Goal: Contribute content: Contribute content

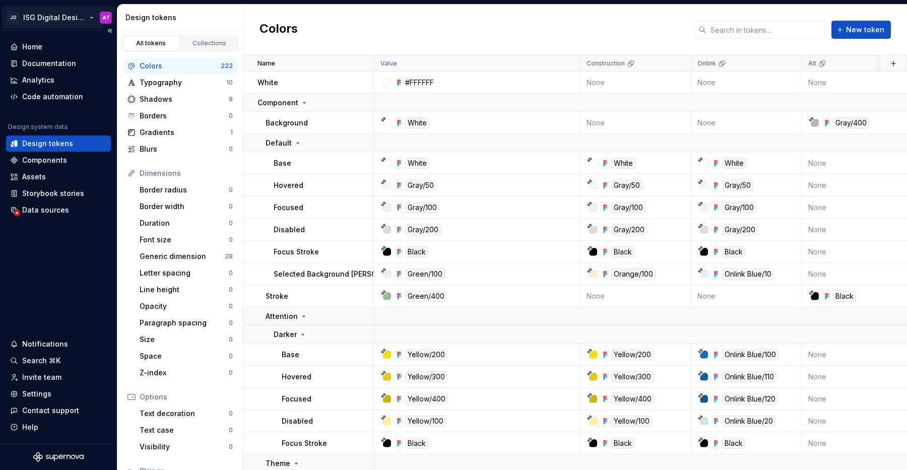
click at [70, 24] on html "JD ISG Digital Design System AT Home Documentation Analytics Code automation De…" at bounding box center [453, 235] width 907 height 470
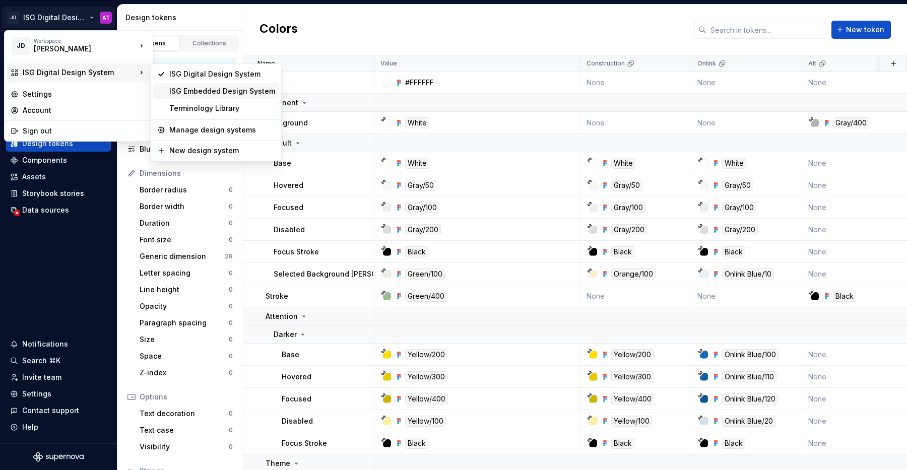
click at [186, 88] on div "ISG Embedded Design System" at bounding box center [222, 91] width 106 height 10
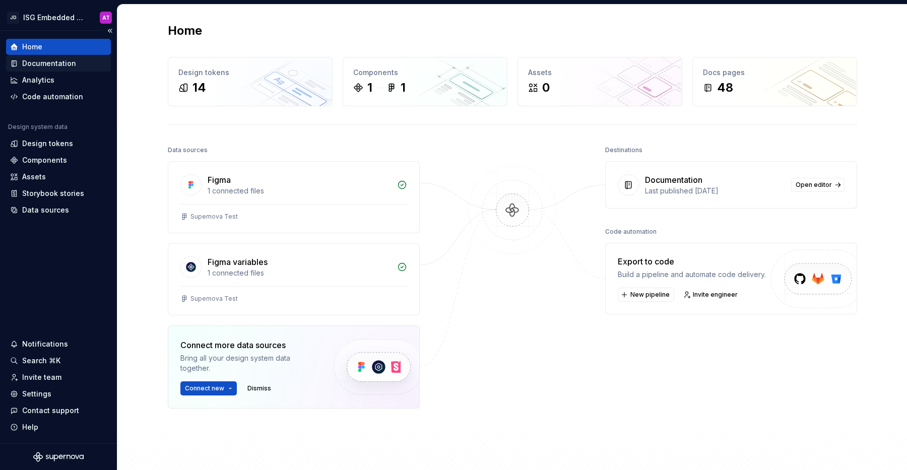
click at [85, 61] on div "Documentation" at bounding box center [58, 63] width 97 height 10
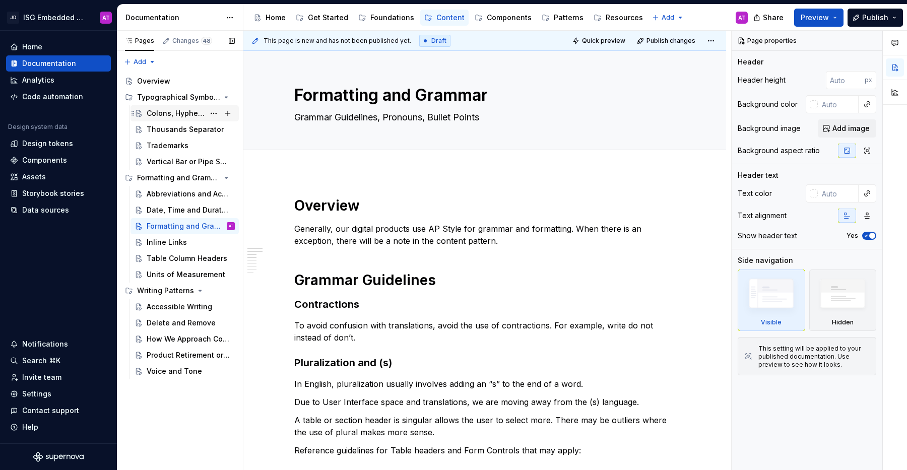
click at [166, 111] on div "Colons, Hyphens and Dashes" at bounding box center [176, 113] width 58 height 10
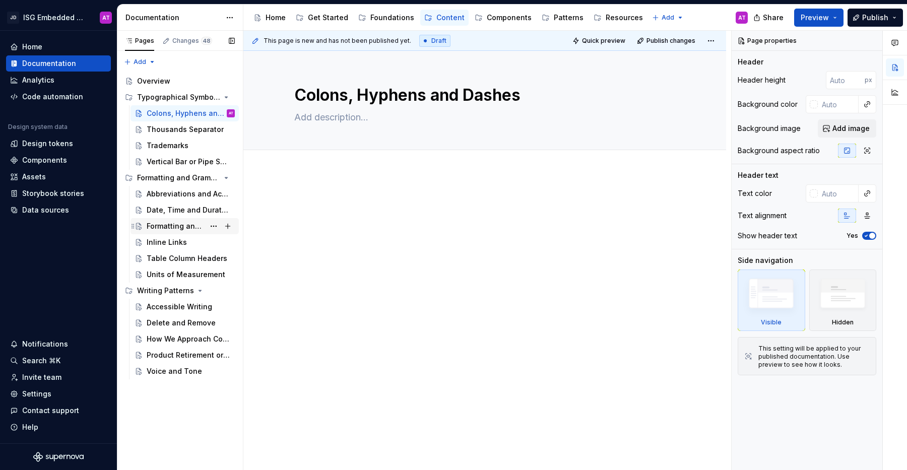
click at [175, 225] on div "Formatting and Grammar" at bounding box center [176, 226] width 58 height 10
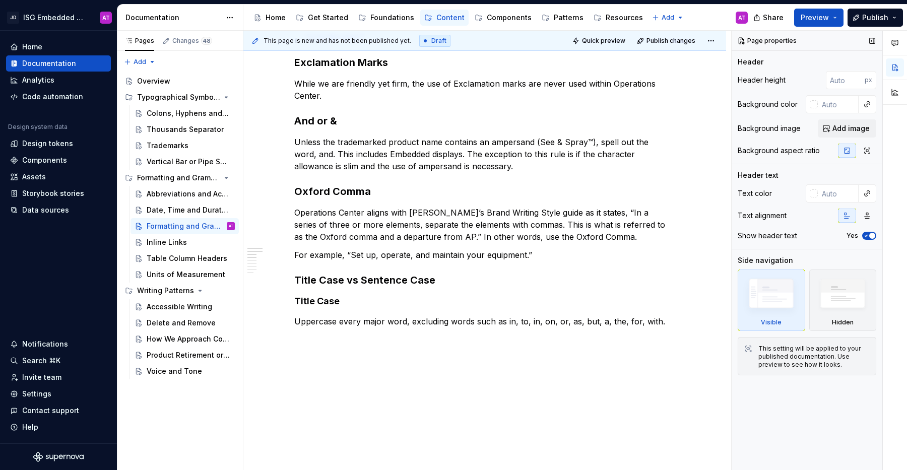
scroll to position [492, 0]
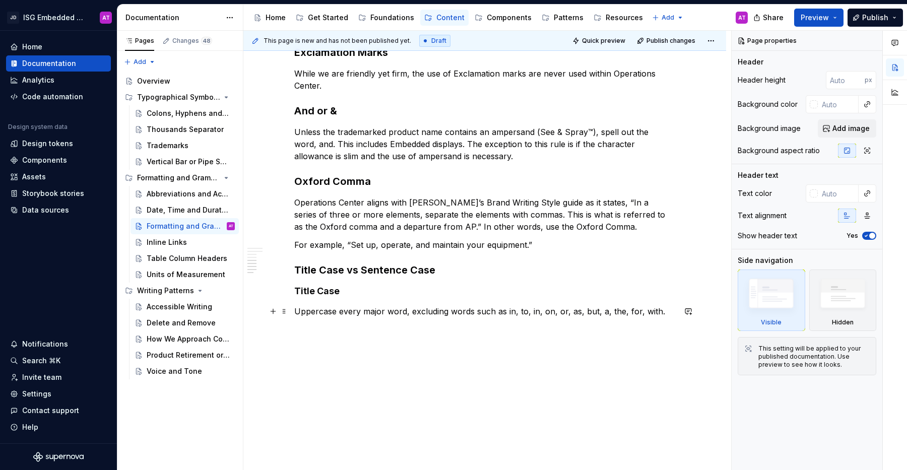
type textarea "*"
click at [662, 311] on p "Uppercase every major word, excluding words such as in, to, in, on, or, as, but…" at bounding box center [484, 311] width 381 height 12
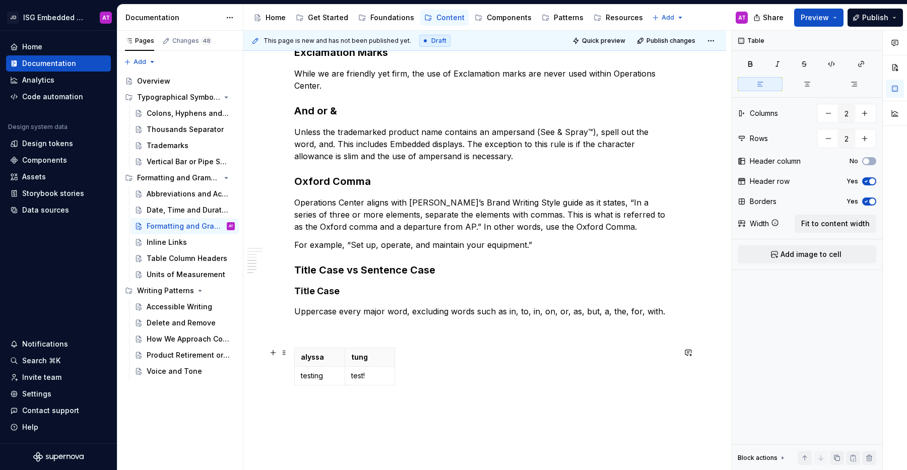
click at [541, 358] on div "[PERSON_NAME] testing test!" at bounding box center [484, 369] width 381 height 42
click at [838, 20] on button "Preview" at bounding box center [818, 18] width 49 height 18
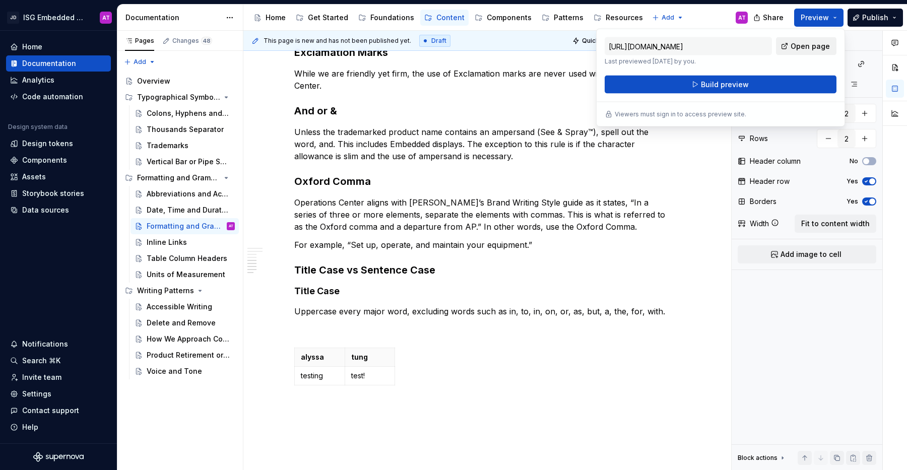
click at [808, 47] on span "Open page" at bounding box center [809, 46] width 39 height 10
click at [653, 83] on button "Build preview" at bounding box center [720, 85] width 232 height 18
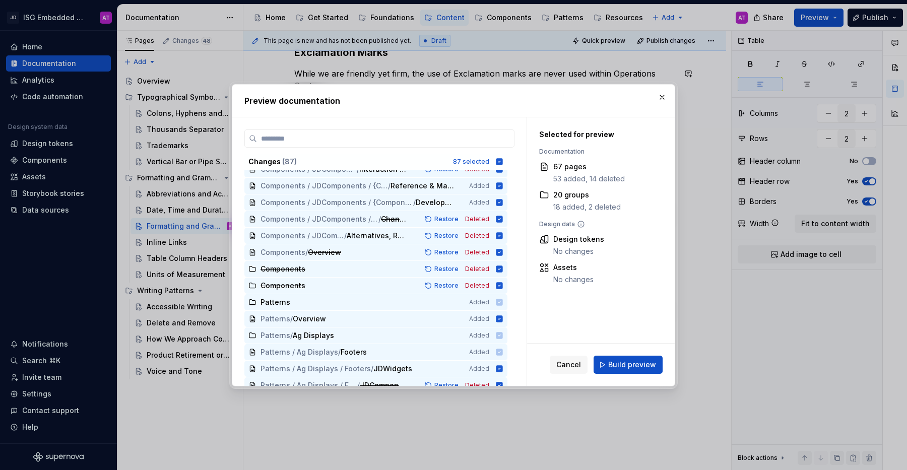
scroll to position [1232, 0]
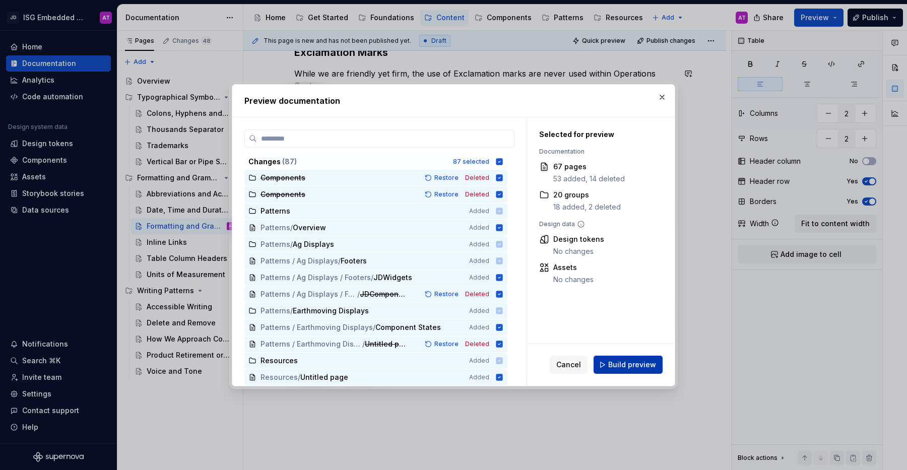
click at [645, 362] on span "Build preview" at bounding box center [632, 365] width 48 height 10
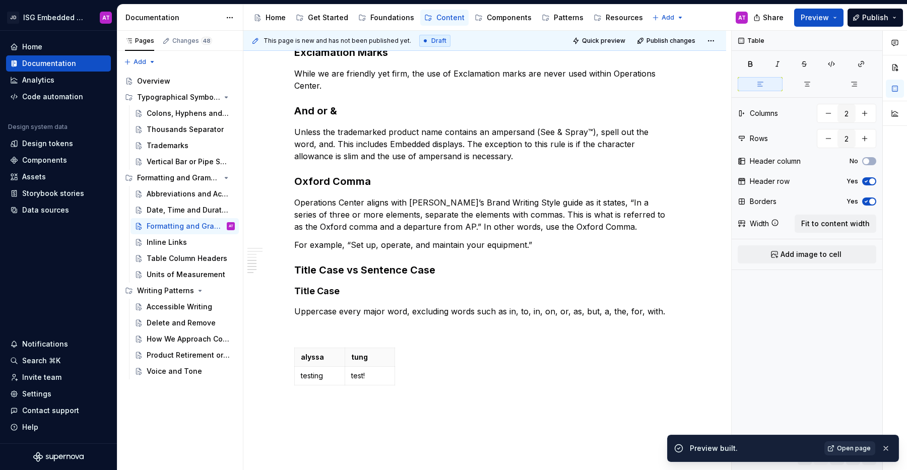
click at [858, 453] on link "Open page" at bounding box center [849, 448] width 51 height 14
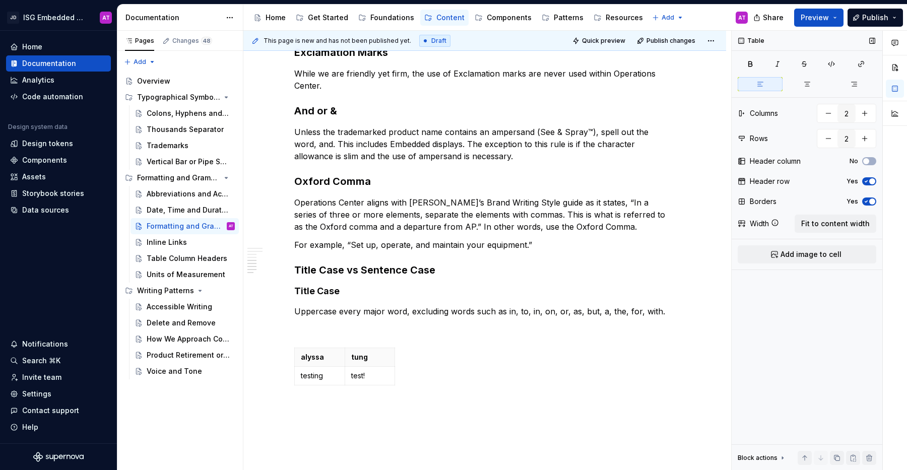
click at [867, 180] on icon "button" at bounding box center [866, 181] width 8 height 6
click at [868, 199] on icon "button" at bounding box center [866, 201] width 8 height 6
click at [810, 22] on span "Preview" at bounding box center [814, 18] width 28 height 10
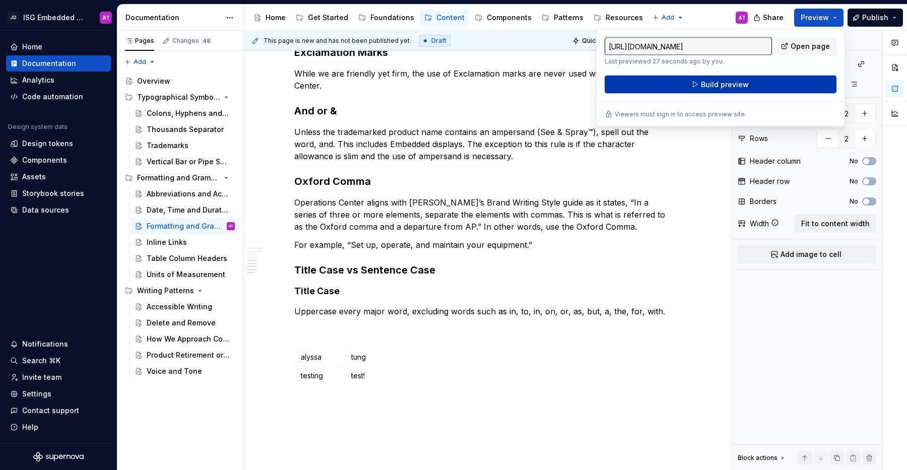
click at [781, 86] on button "Build preview" at bounding box center [720, 85] width 232 height 18
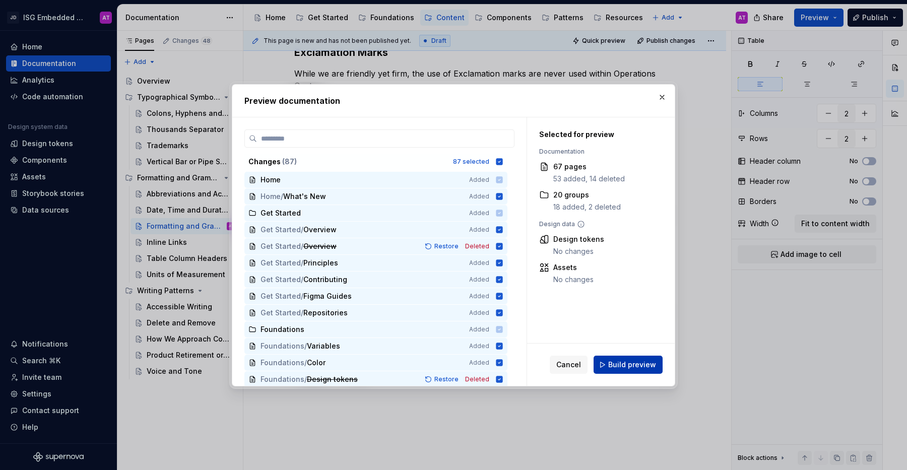
click at [621, 365] on span "Build preview" at bounding box center [632, 365] width 48 height 10
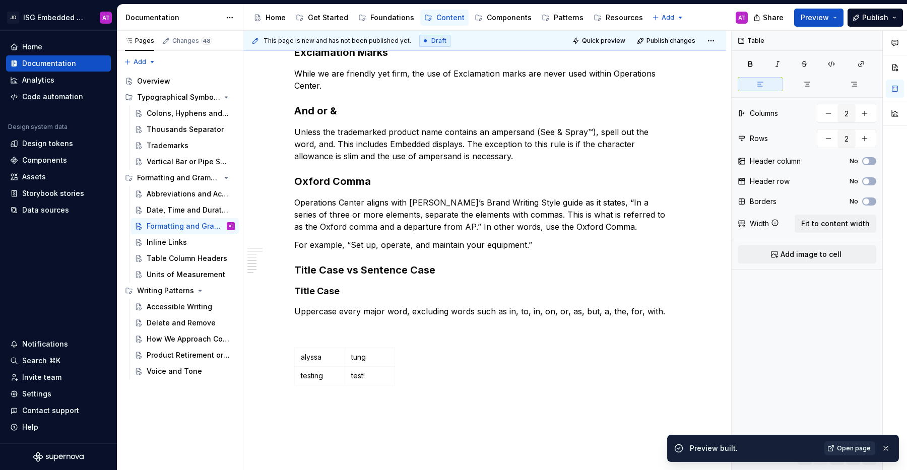
click at [857, 446] on span "Open page" at bounding box center [854, 448] width 34 height 8
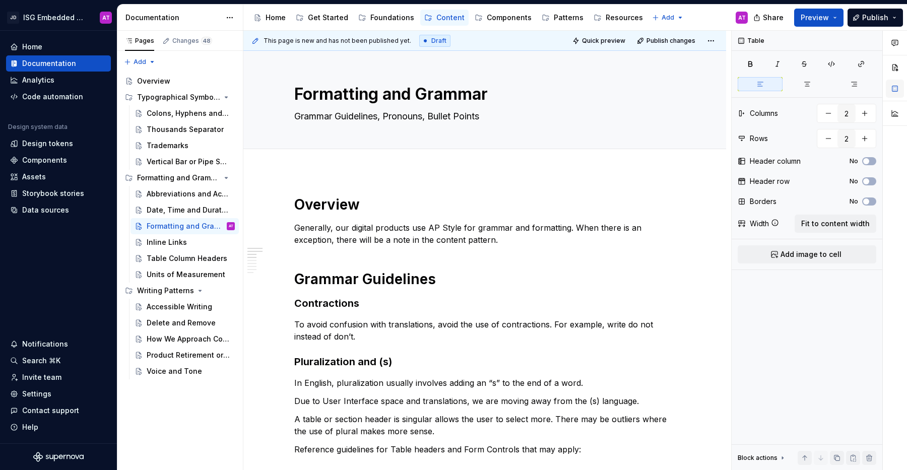
scroll to position [0, 0]
click at [385, 117] on textarea "Grammar Guidelines, Pronouns, Bullet Points" at bounding box center [482, 117] width 381 height 16
click at [366, 119] on textarea "Grammar Guidelines, Pronouns, Bullet Points" at bounding box center [482, 117] width 381 height 16
click at [181, 115] on div "Colons, Hyphens and Dashes" at bounding box center [176, 113] width 58 height 10
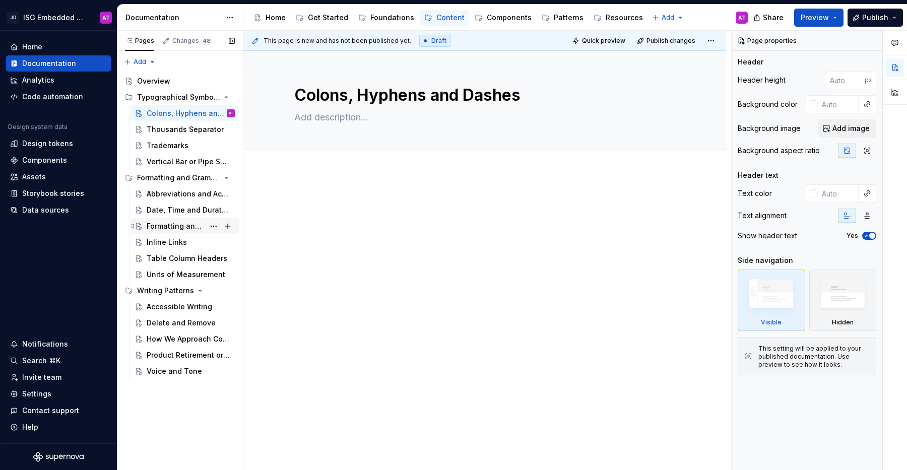
click at [174, 227] on div "Formatting and Grammar" at bounding box center [176, 226] width 58 height 10
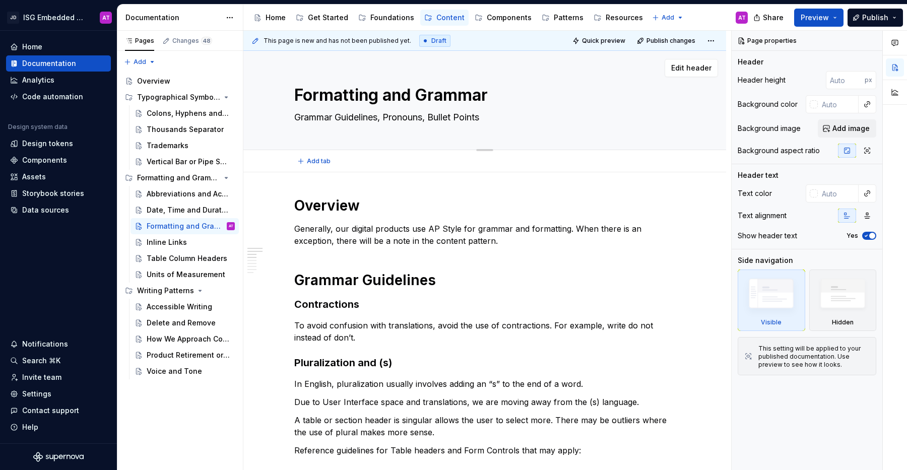
click at [397, 120] on textarea "Grammar Guidelines, Pronouns, Bullet Points" at bounding box center [482, 117] width 381 height 16
click at [402, 116] on textarea "Grammar Guidelines, Pronouns, Bullet Points" at bounding box center [482, 117] width 381 height 16
type textarea "*"
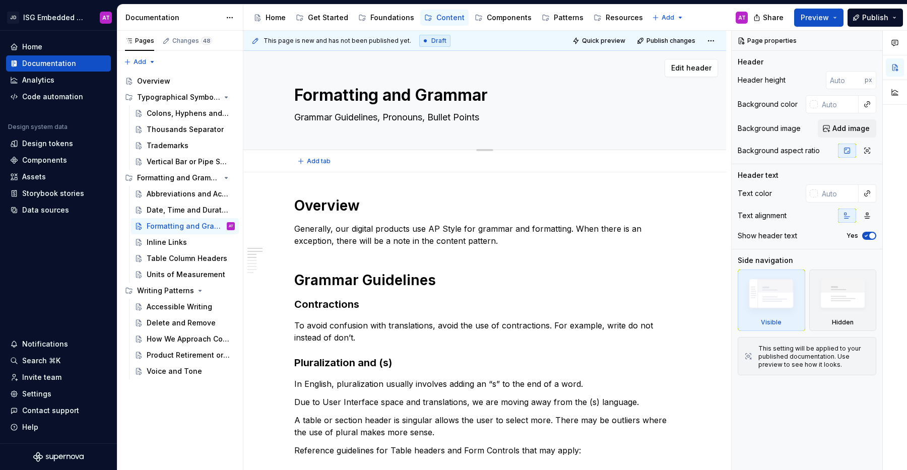
type textarea "Grammar Guidelines, B, Bullet Points"
type textarea "*"
type textarea "Grammar Guidelines, Bu, Bullet Points"
type textarea "*"
type textarea "Grammar Guidelines, Bul, Bullet Points"
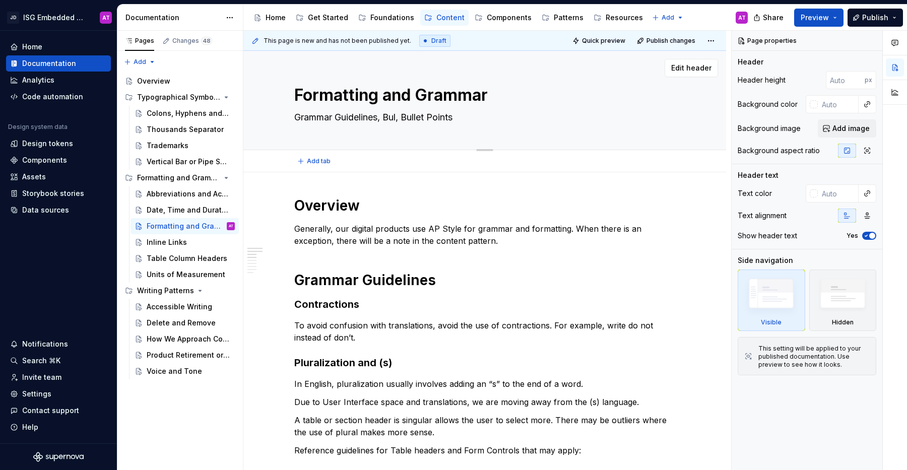
type textarea "*"
type textarea "Grammar Guidelines, Bull, Bullet Points"
type textarea "*"
type textarea "Grammar Guidelines, Bulle, Bullet Points"
type textarea "*"
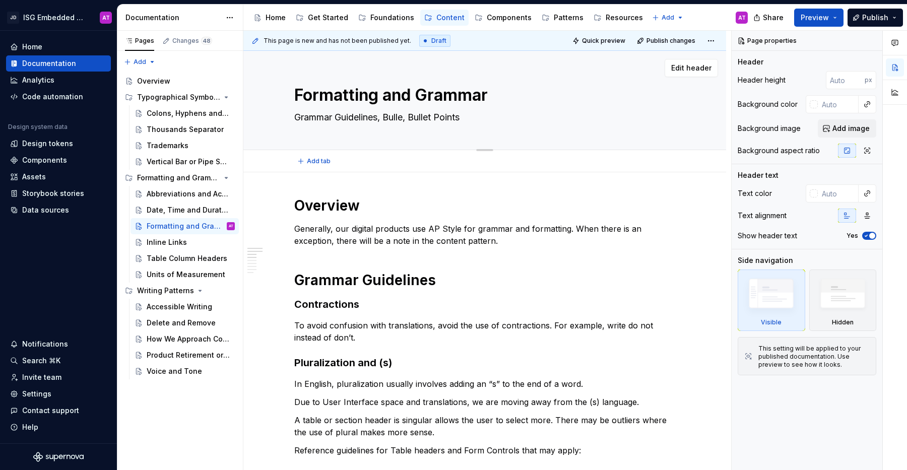
type textarea "Grammar Guidelines, Bullet, Bullet Points"
type textarea "*"
type textarea "Grammar Guidelines, Bullet , Bullet Points"
type textarea "*"
type textarea "Grammar Guidelines, Bullet P, Bullet Points"
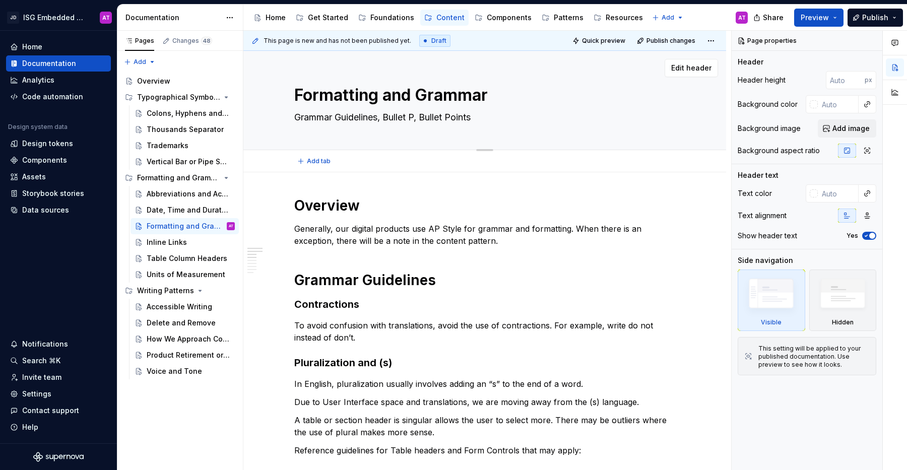
type textarea "*"
type textarea "Grammar Guidelines, Bullet Po, Bullet Points"
type textarea "*"
type textarea "Grammar Guidelines, Bullet Poi, Bullet Points"
type textarea "*"
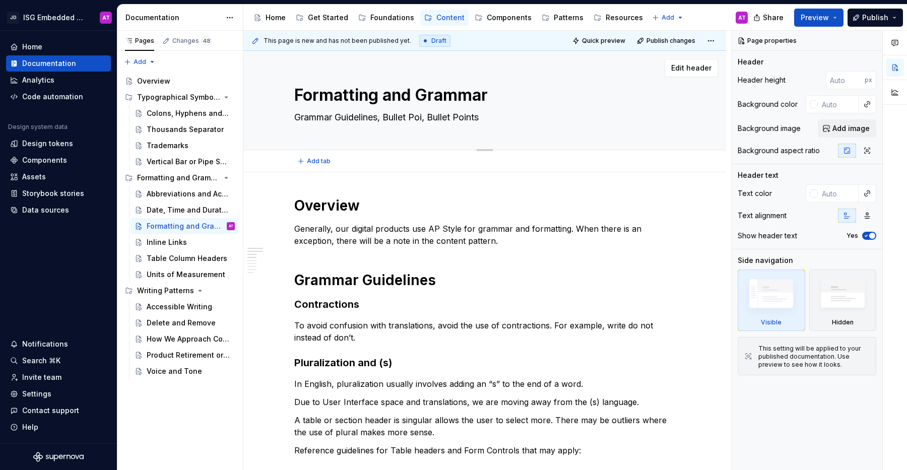
type textarea "Grammar Guidelines, Bullet Poin, Bullet Points"
type textarea "*"
type textarea "Grammar Guidelines, Bullet Point, Bullet Points"
type textarea "*"
type textarea "Grammar Guidelines, Bullet Points, Bullet Points"
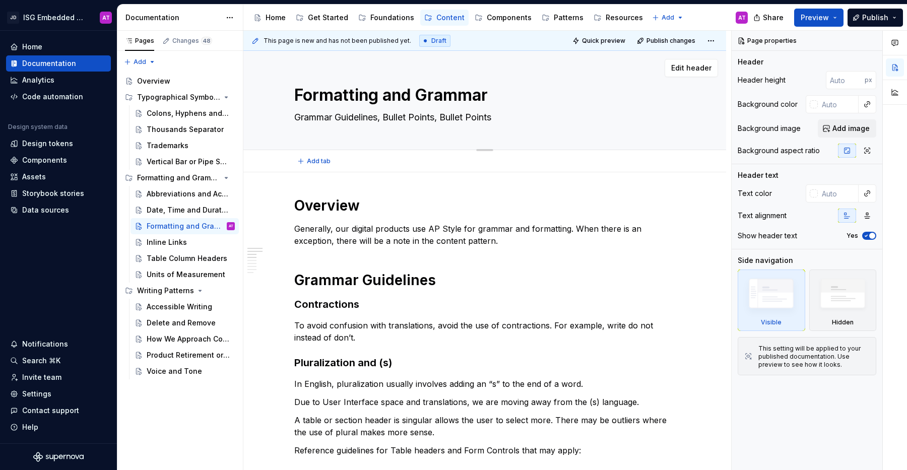
click at [461, 117] on textarea "Grammar Guidelines, Bullet Points, Bullet Points" at bounding box center [482, 117] width 381 height 16
click at [523, 120] on textarea "Grammar Guidelines, Bullet Points, Bullet Points" at bounding box center [482, 117] width 381 height 16
drag, startPoint x: 509, startPoint y: 118, endPoint x: 446, endPoint y: 121, distance: 63.1
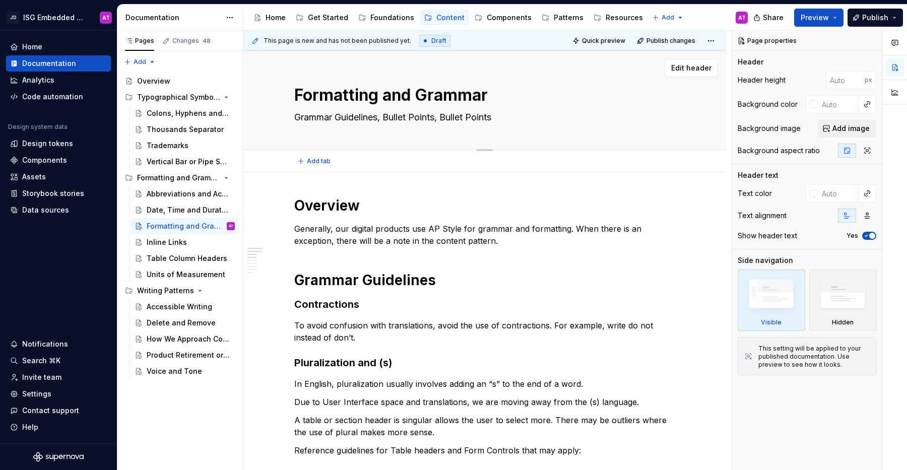
click at [446, 121] on textarea "Grammar Guidelines, Bullet Points, Bullet Points" at bounding box center [482, 117] width 381 height 16
type textarea "*"
type textarea "Grammar Guidelines, Bullet Points, P"
type textarea "*"
type textarea "Grammar Guidelines, Bullet Points, Pr"
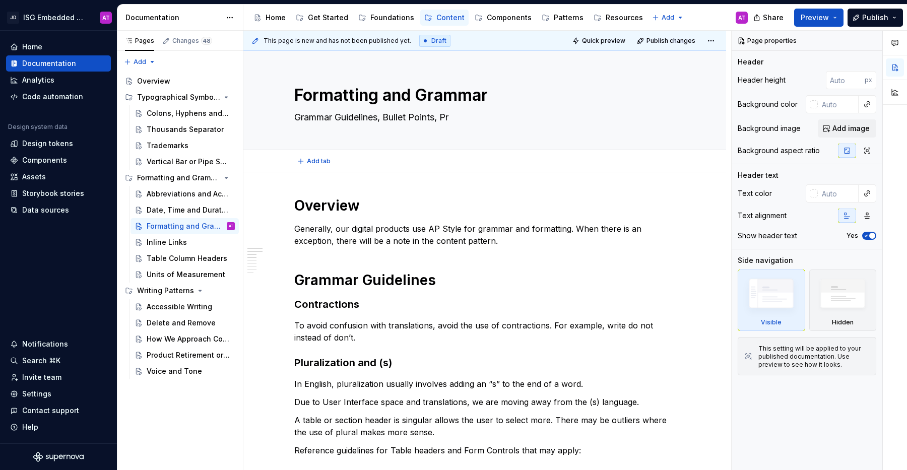
type textarea "*"
type textarea "Grammar Guidelines, Bullet Points, Pro"
type textarea "*"
type textarea "Grammar Guidelines, Bullet Points, Pron"
type textarea "*"
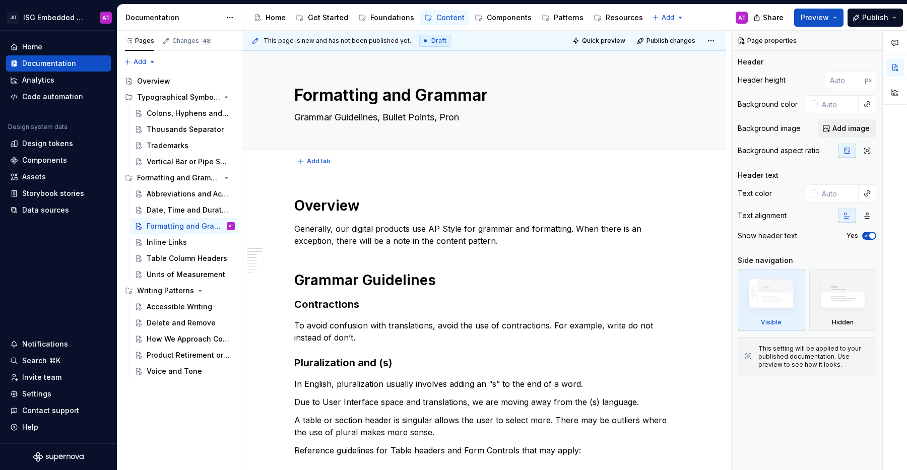
type textarea "Grammar Guidelines, Bullet Points, Prono"
type textarea "*"
type textarea "Grammar Guidelines, Bullet Points, Pronou"
type textarea "*"
type textarea "Grammar Guidelines, Bullet Points, Pronoun"
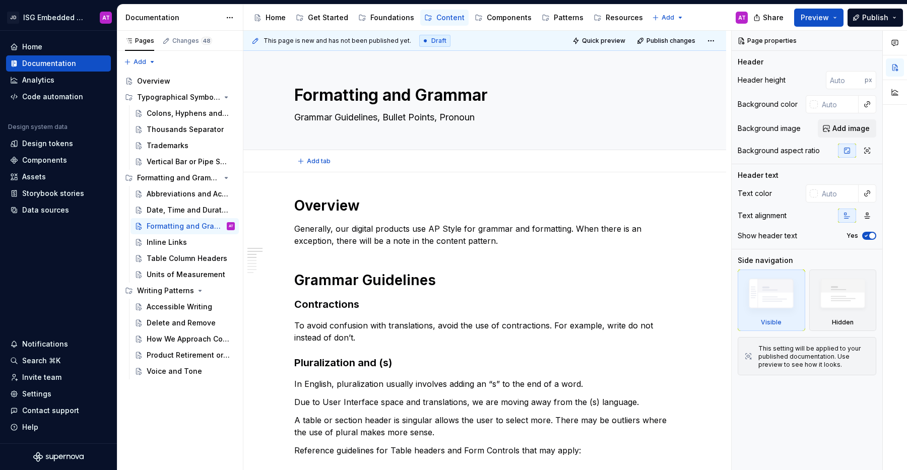
type textarea "*"
type textarea "Grammar Guidelines, Bullet Points, Pronoun"
type textarea "*"
type textarea "Grammar Guidelines, Bullet Points, Pronoun U"
type textarea "*"
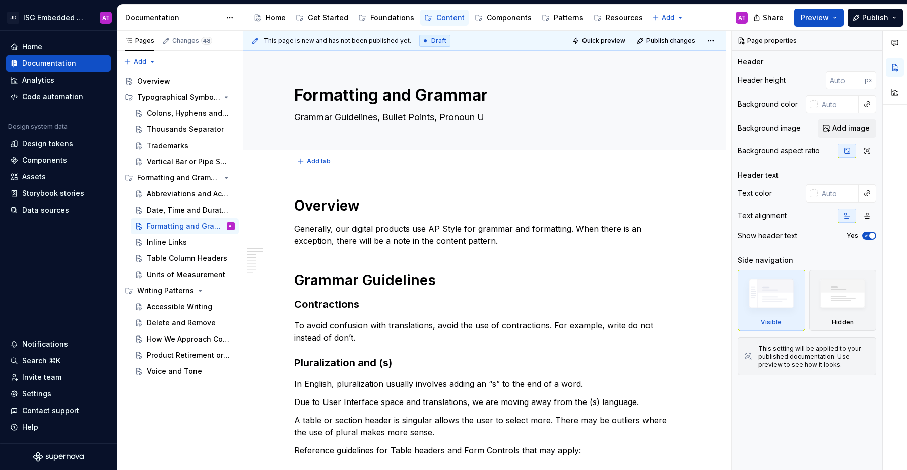
type textarea "Grammar Guidelines, Bullet Points, Pronoun Us"
type textarea "*"
type textarea "Grammar Guidelines, Bullet Points, Pronoun Usa"
type textarea "*"
type textarea "Grammar Guidelines, Bullet Points, Pronoun Usag"
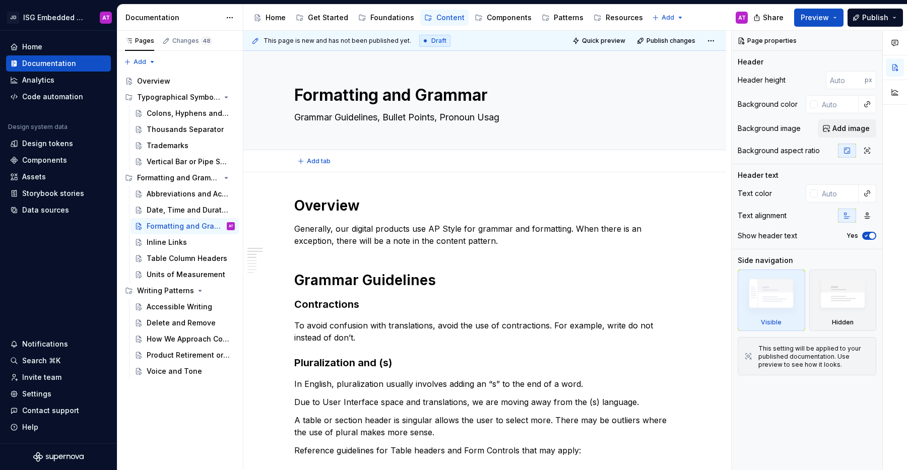
type textarea "*"
type textarea "Grammar Guidelines, Bullet Points, Pronoun Usage"
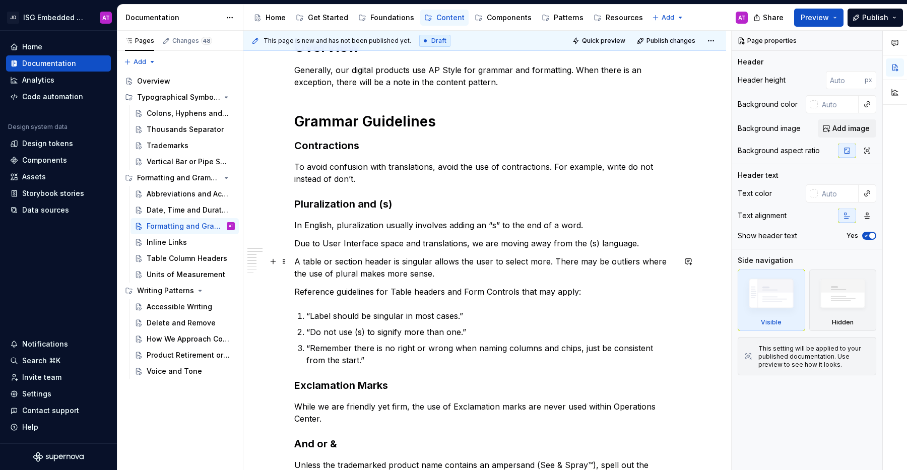
scroll to position [161, 0]
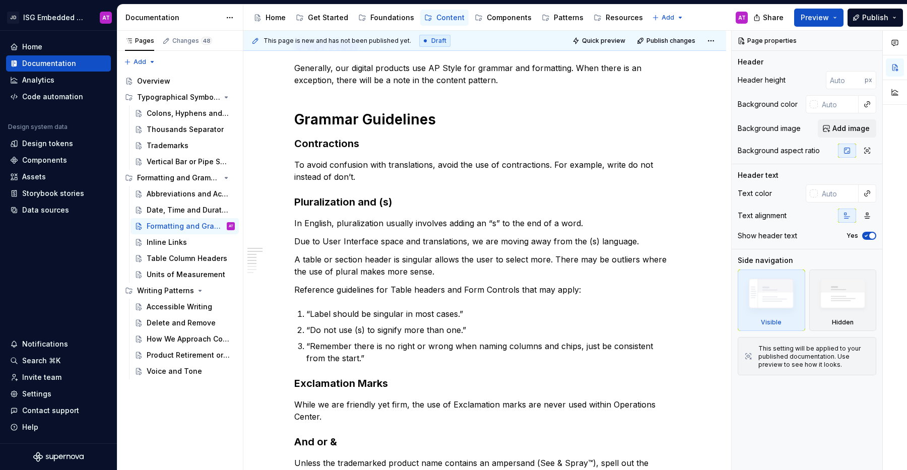
type textarea "*"
type textarea "Grammar Guidelines, Bullet Points, Pronoun Usage"
click at [839, 20] on button "Preview" at bounding box center [818, 18] width 49 height 18
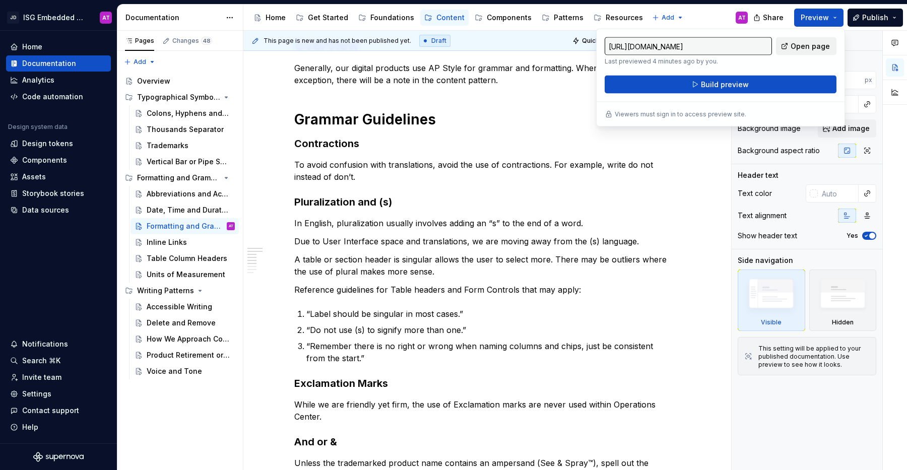
click at [795, 48] on span "Open page" at bounding box center [809, 46] width 39 height 10
click at [459, 165] on p "To avoid confusion with translations, avoid the use of contractions. For exampl…" at bounding box center [484, 171] width 381 height 24
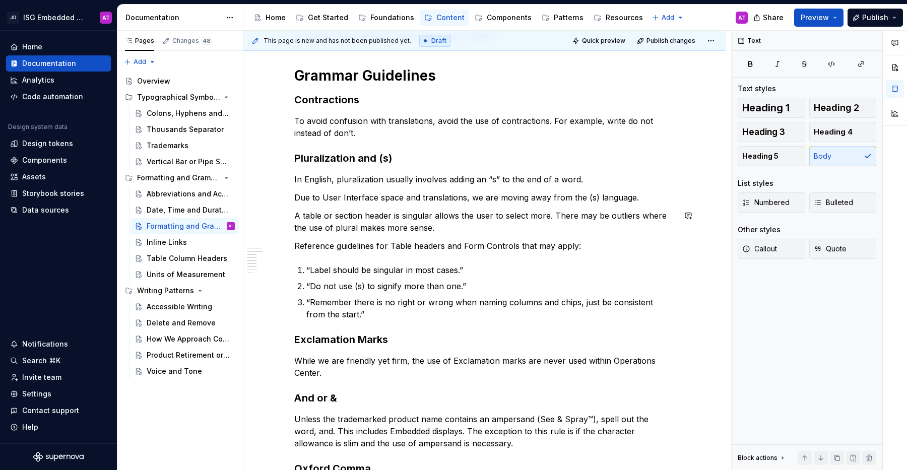
scroll to position [209, 0]
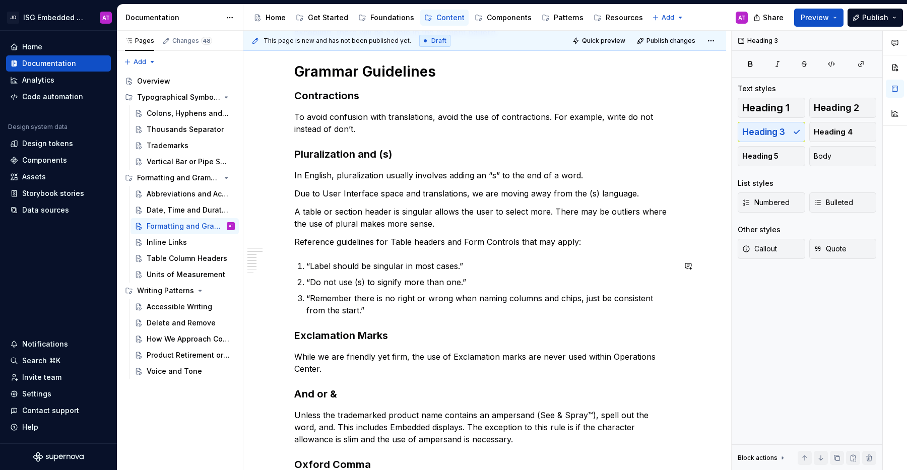
click at [555, 319] on div "Overview Generally, our digital products use AP Style for grammar and formattin…" at bounding box center [484, 330] width 381 height 684
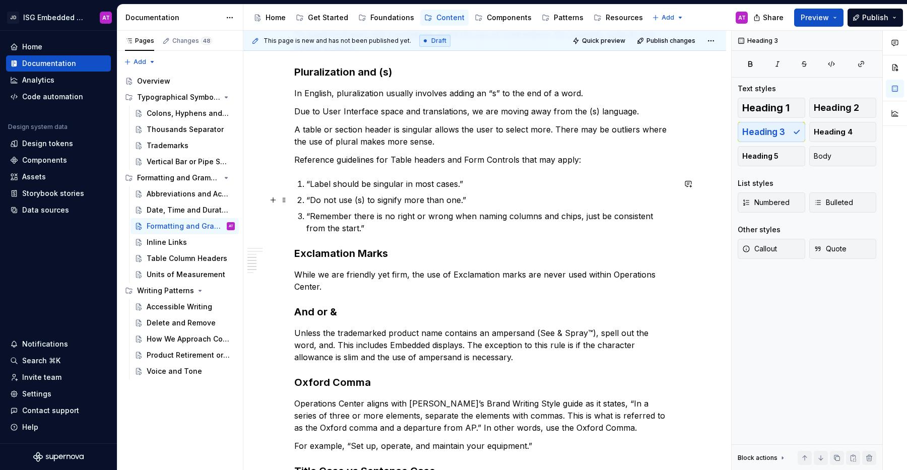
scroll to position [292, 0]
click at [313, 168] on div "Overview Generally, our digital products use AP Style for grammar and formattin…" at bounding box center [484, 247] width 381 height 684
click at [355, 140] on p "A table or section header is singular allows the user to select more. There may…" at bounding box center [484, 134] width 381 height 24
click at [342, 158] on p "Reference guidelines for Table headers and Form Controls that may apply:" at bounding box center [484, 159] width 381 height 12
click at [341, 168] on div "Overview Generally, our digital products use AP Style for grammar and formattin…" at bounding box center [484, 247] width 381 height 684
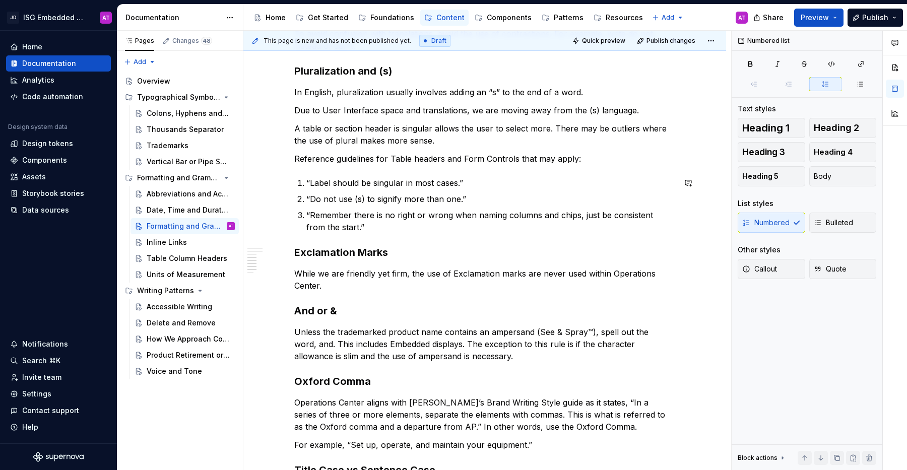
type textarea "*"
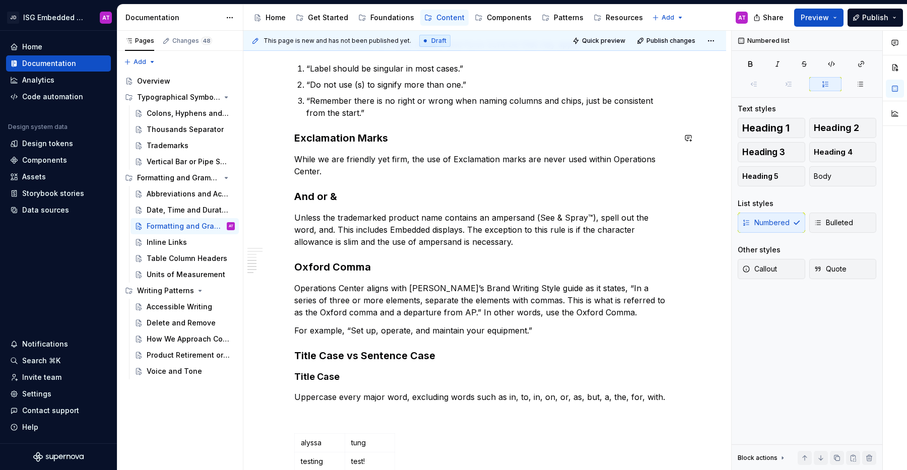
scroll to position [407, 0]
click at [414, 174] on p "While we are friendly yet firm, the use of Exclamation marks are never used wit…" at bounding box center [484, 164] width 381 height 24
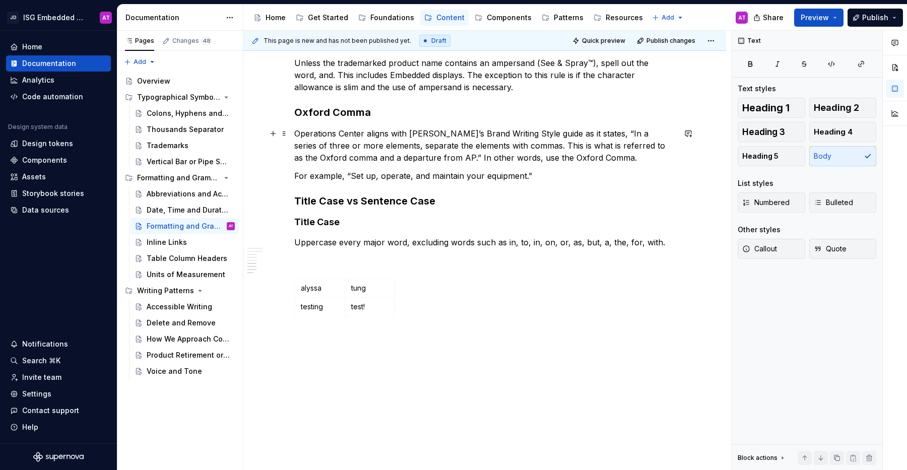
scroll to position [564, 0]
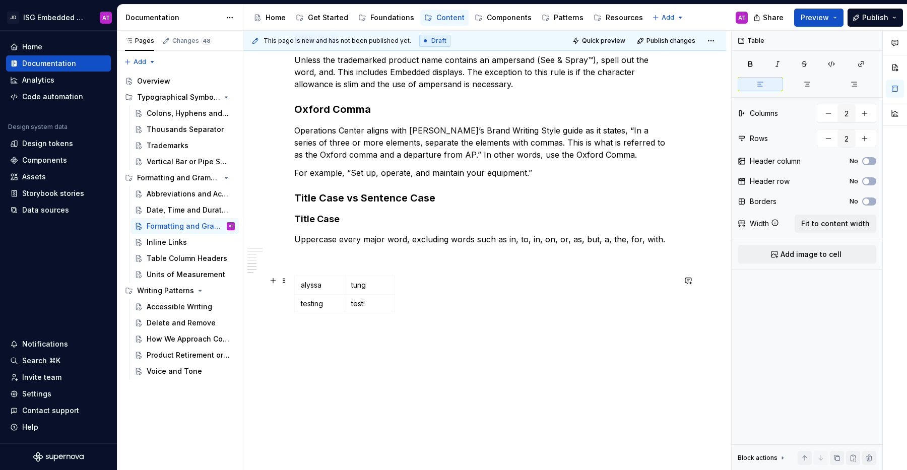
drag, startPoint x: 432, startPoint y: 308, endPoint x: 289, endPoint y: 286, distance: 145.2
click at [289, 286] on div "Overview Generally, our digital products use AP Style for grammar and formattin…" at bounding box center [484, 40] width 482 height 862
click at [426, 302] on div "[PERSON_NAME] testing test!" at bounding box center [484, 296] width 381 height 42
click at [282, 281] on span at bounding box center [284, 280] width 8 height 14
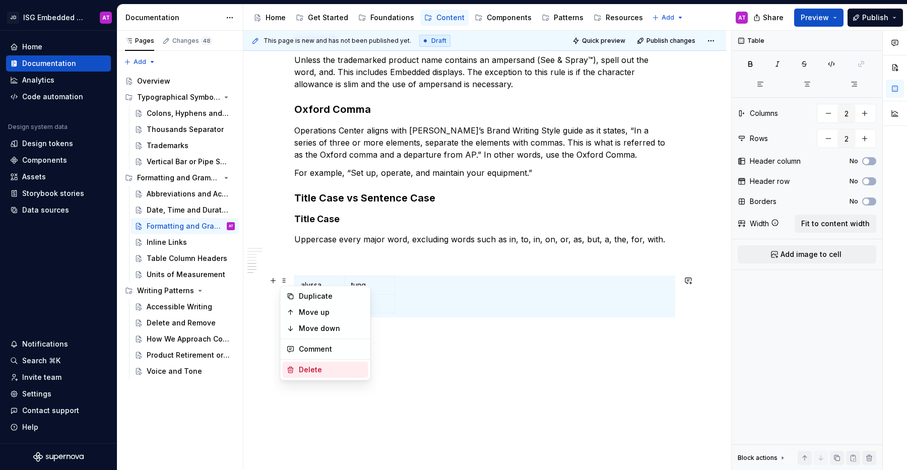
click at [321, 365] on div "Delete" at bounding box center [331, 370] width 65 height 10
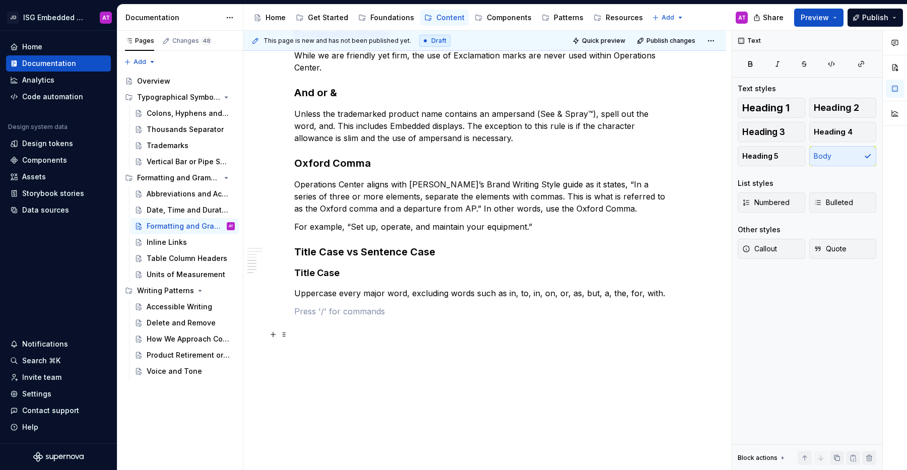
scroll to position [510, 0]
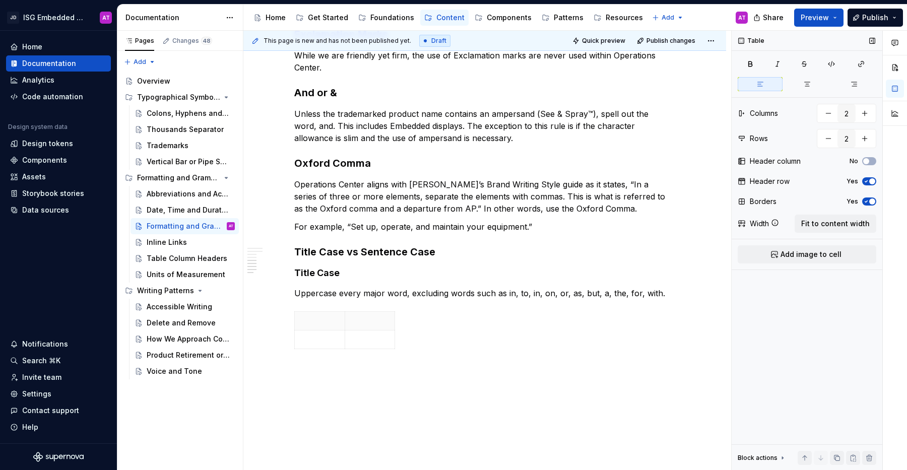
click at [869, 181] on span "button" at bounding box center [872, 181] width 6 height 6
click at [871, 162] on button "No" at bounding box center [869, 161] width 14 height 8
click at [871, 162] on span "button" at bounding box center [872, 161] width 6 height 6
click at [870, 201] on span "button" at bounding box center [872, 201] width 6 height 6
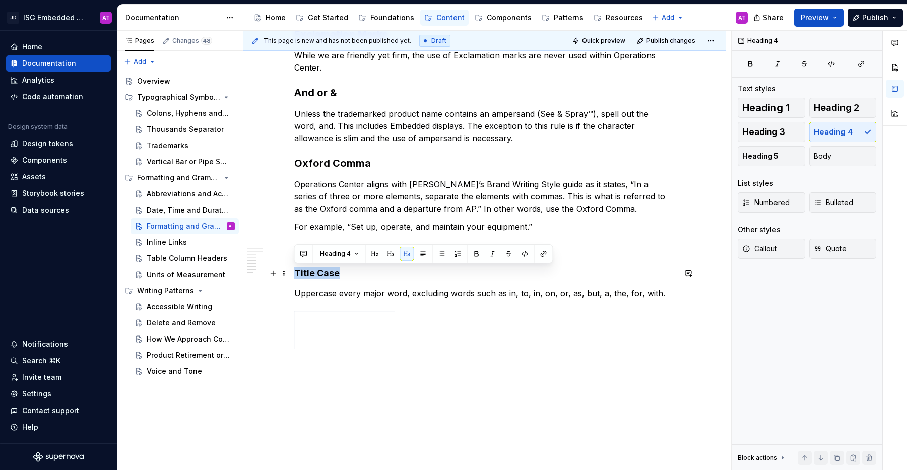
drag, startPoint x: 295, startPoint y: 272, endPoint x: 373, endPoint y: 287, distance: 79.3
click at [340, 271] on h4 "Title Case" at bounding box center [484, 273] width 381 height 12
click at [378, 288] on p "Uppercase every major word, excluding words such as in, to, in, on, or, as, but…" at bounding box center [484, 293] width 381 height 12
drag, startPoint x: 295, startPoint y: 274, endPoint x: 341, endPoint y: 275, distance: 46.4
click at [341, 275] on h4 "Title Case" at bounding box center [484, 273] width 381 height 12
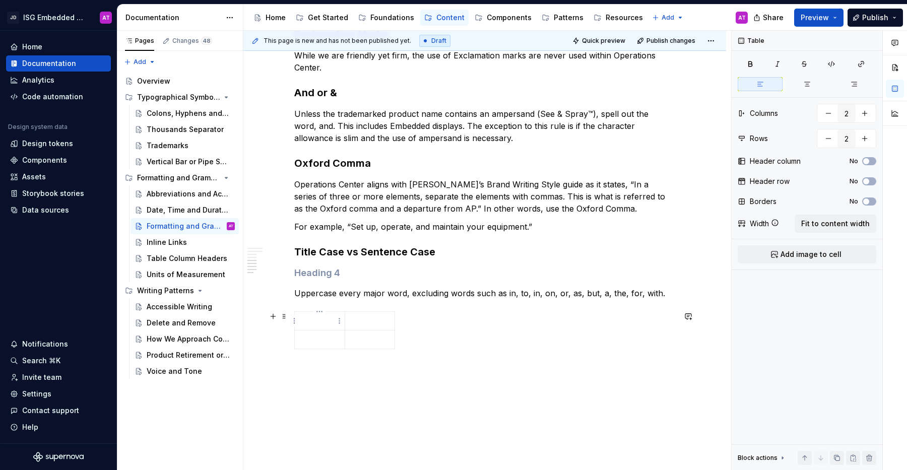
click at [325, 320] on p at bounding box center [320, 321] width 38 height 10
click at [339, 322] on html "JD ISG Embedded Design System AT Home Documentation Analytics Code automation D…" at bounding box center [453, 235] width 907 height 470
click at [369, 360] on div "Clear content" at bounding box center [387, 356] width 65 height 10
click at [388, 379] on div "Overview Generally, our digital products use AP Style for grammar and formattin…" at bounding box center [484, 85] width 482 height 844
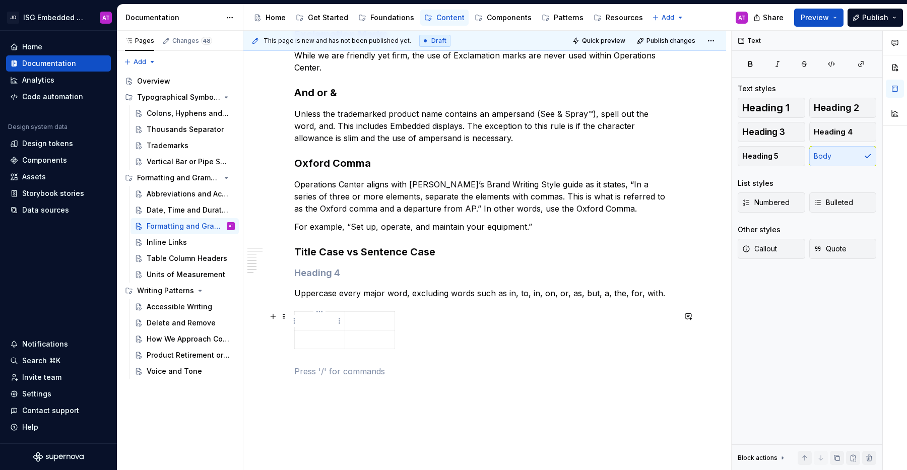
click at [327, 319] on p at bounding box center [320, 321] width 38 height 10
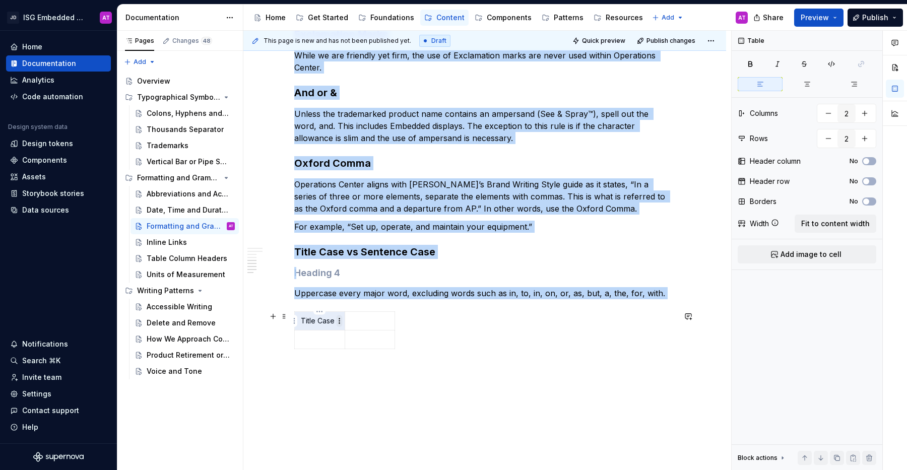
drag, startPoint x: 300, startPoint y: 320, endPoint x: 337, endPoint y: 322, distance: 37.3
click at [337, 321] on body "JD ISG Embedded Design System AT Home Documentation Analytics Code automation D…" at bounding box center [453, 235] width 907 height 470
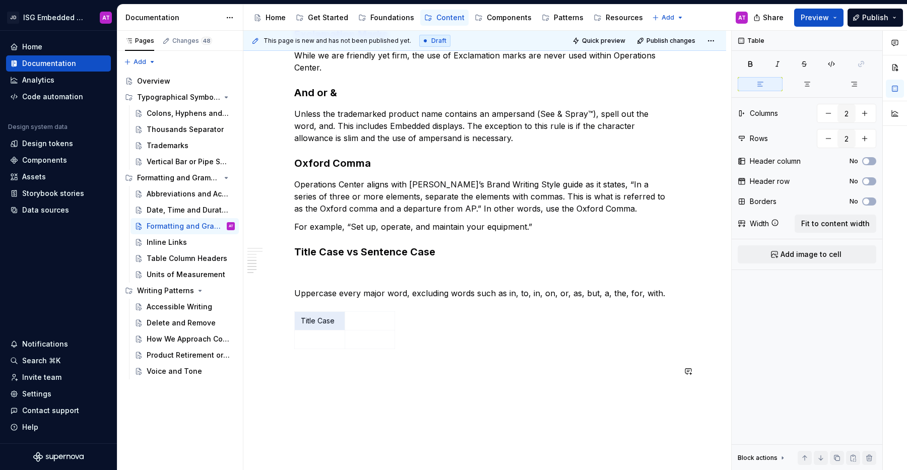
click at [350, 390] on div "Overview Generally, our digital products use AP Style for grammar and formattin…" at bounding box center [484, 97] width 482 height 868
click at [311, 322] on p "Title Case" at bounding box center [320, 321] width 38 height 10
drag, startPoint x: 301, startPoint y: 321, endPoint x: 332, endPoint y: 324, distance: 31.4
click at [332, 324] on p "Title Case" at bounding box center [320, 321] width 38 height 10
click at [273, 319] on button "button" at bounding box center [273, 316] width 14 height 14
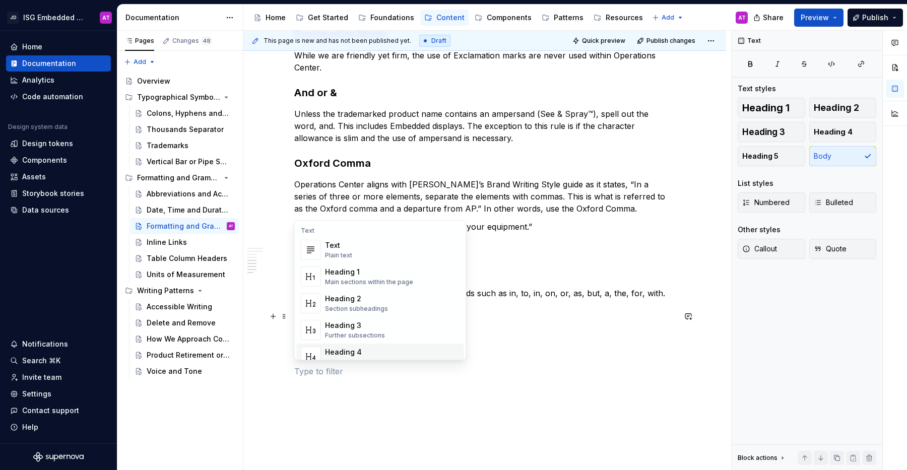
click at [353, 355] on div "Heading 4" at bounding box center [357, 352] width 65 height 10
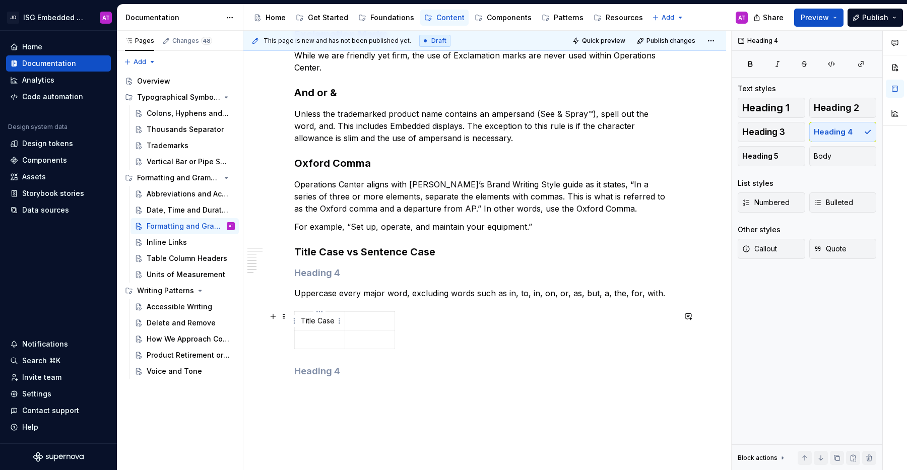
click at [323, 320] on p "Title Case" at bounding box center [320, 321] width 38 height 10
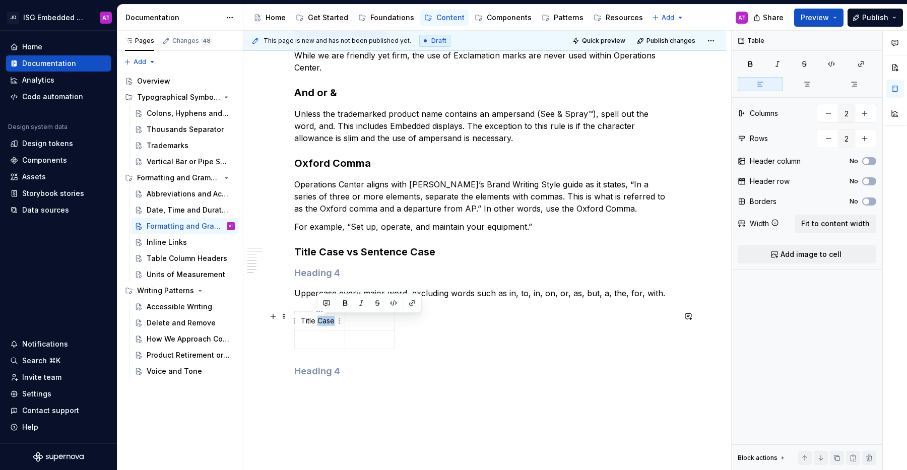
click at [323, 320] on p "Title Case" at bounding box center [320, 321] width 38 height 10
click at [307, 322] on p "Title Case" at bounding box center [320, 321] width 38 height 10
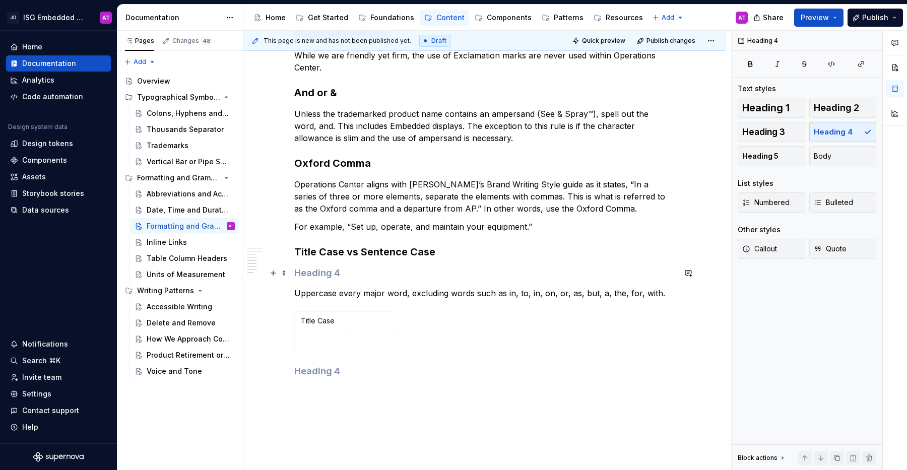
click at [310, 276] on h4 at bounding box center [484, 273] width 381 height 12
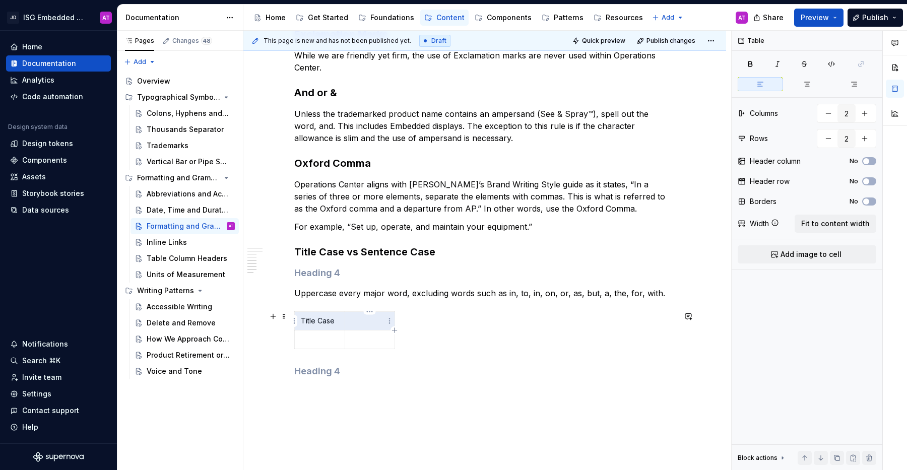
drag, startPoint x: 300, startPoint y: 322, endPoint x: 370, endPoint y: 321, distance: 70.0
click at [370, 321] on tr "Title Case" at bounding box center [345, 321] width 100 height 19
click at [590, 338] on div "Title Case" at bounding box center [484, 332] width 381 height 42
click at [320, 375] on h4 at bounding box center [484, 371] width 381 height 12
drag, startPoint x: 299, startPoint y: 321, endPoint x: 331, endPoint y: 325, distance: 32.0
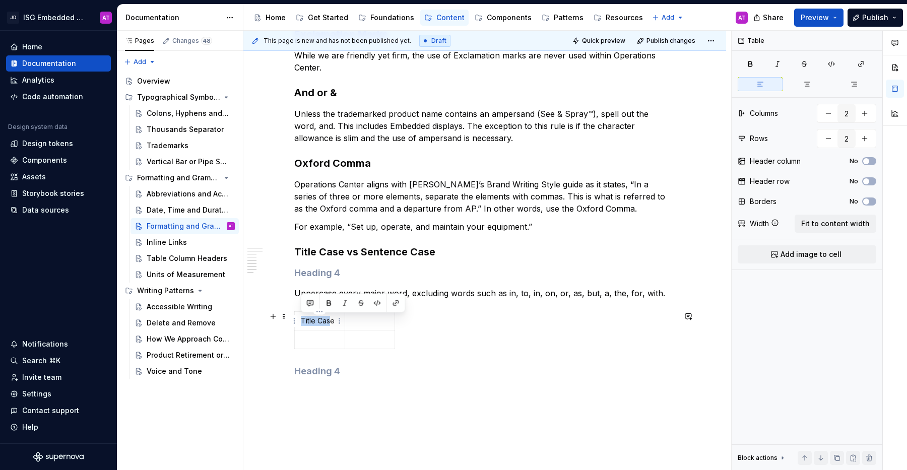
click at [331, 325] on td "Title Case" at bounding box center [320, 321] width 50 height 19
click at [467, 365] on h4 at bounding box center [484, 371] width 381 height 12
drag, startPoint x: 301, startPoint y: 323, endPoint x: 333, endPoint y: 322, distance: 32.3
click at [333, 322] on p "Title Case" at bounding box center [320, 321] width 38 height 10
click at [745, 62] on button "button" at bounding box center [749, 64] width 25 height 14
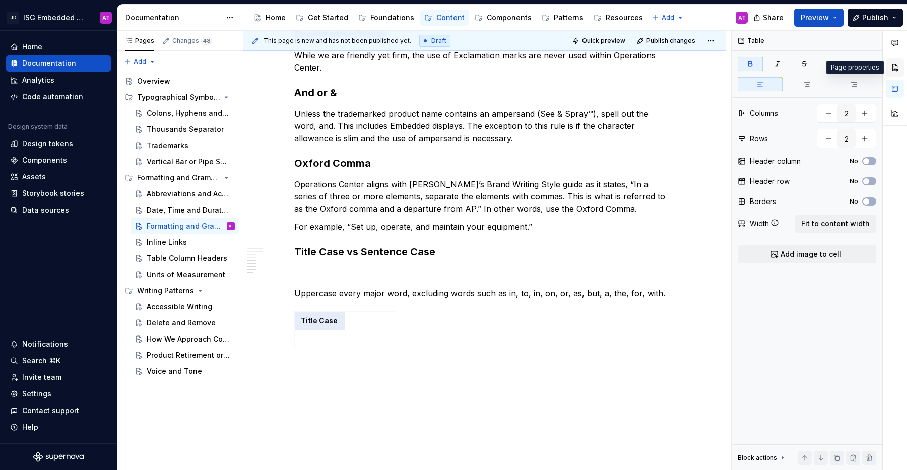
click at [890, 66] on button "button" at bounding box center [894, 67] width 18 height 18
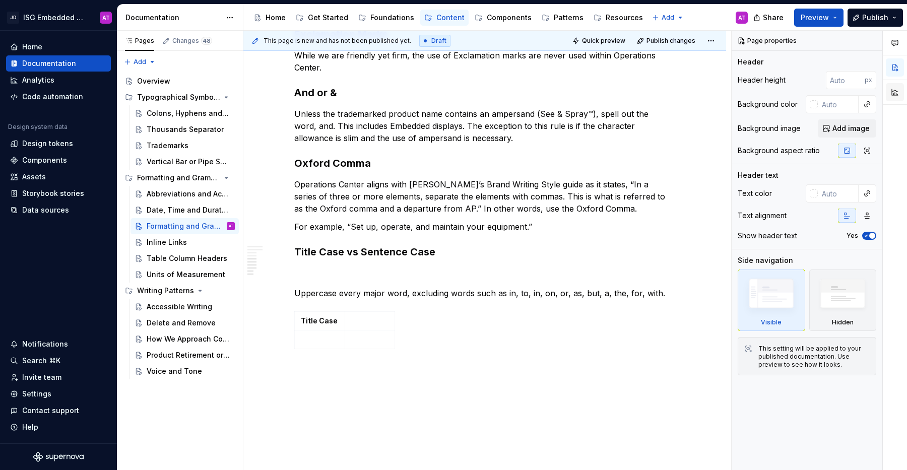
click at [898, 98] on button "button" at bounding box center [894, 92] width 18 height 18
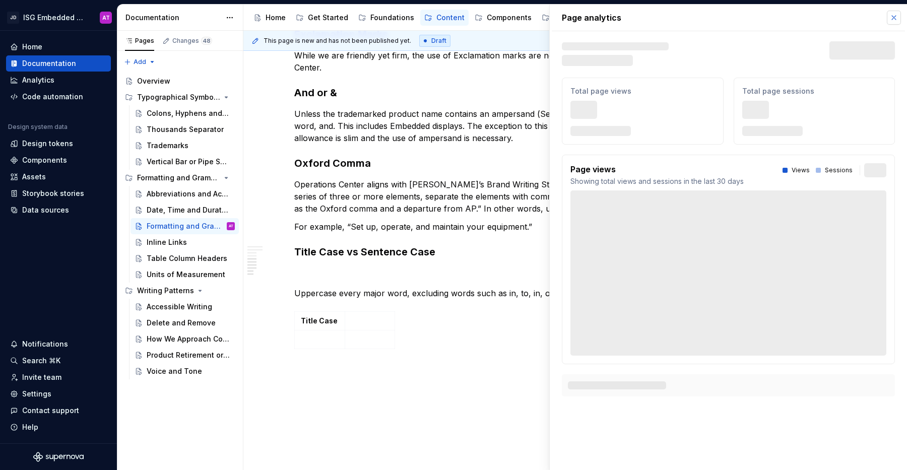
click at [893, 20] on button "button" at bounding box center [893, 18] width 14 height 14
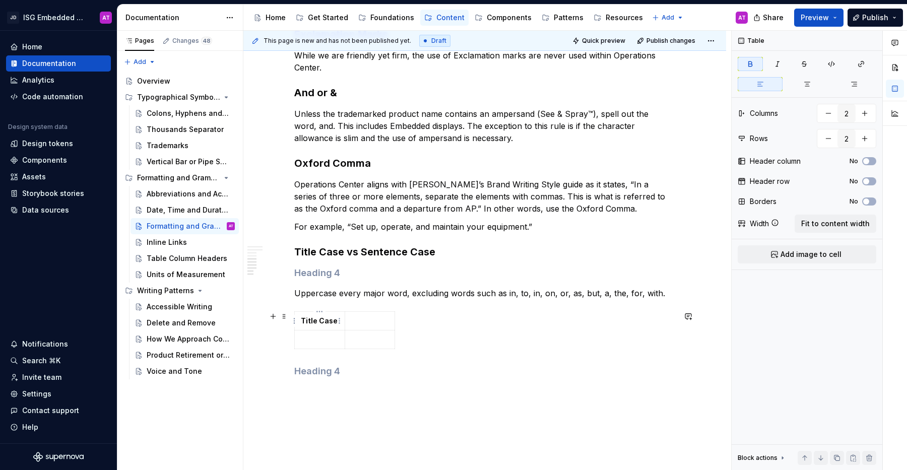
click at [318, 316] on strong "Title Case" at bounding box center [319, 320] width 37 height 9
drag, startPoint x: 301, startPoint y: 321, endPoint x: 334, endPoint y: 322, distance: 33.8
click at [334, 322] on p "Title Case" at bounding box center [320, 321] width 38 height 10
click at [274, 318] on button "button" at bounding box center [273, 316] width 14 height 14
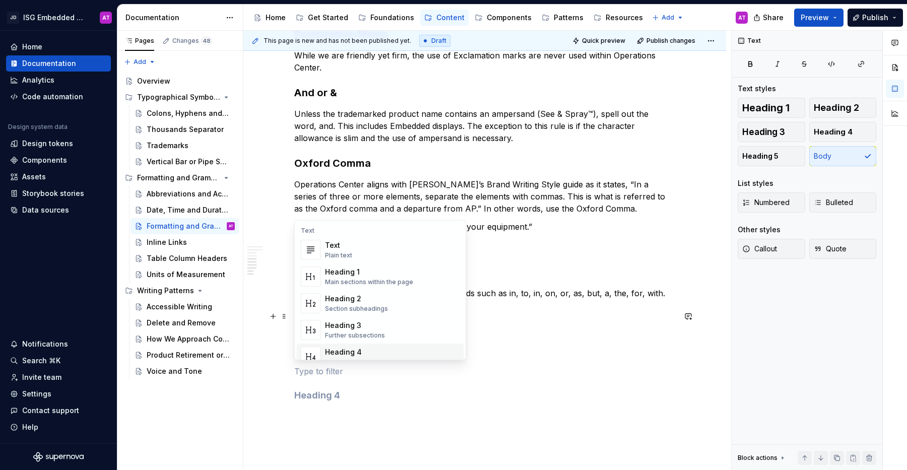
click at [397, 390] on h4 at bounding box center [484, 395] width 381 height 12
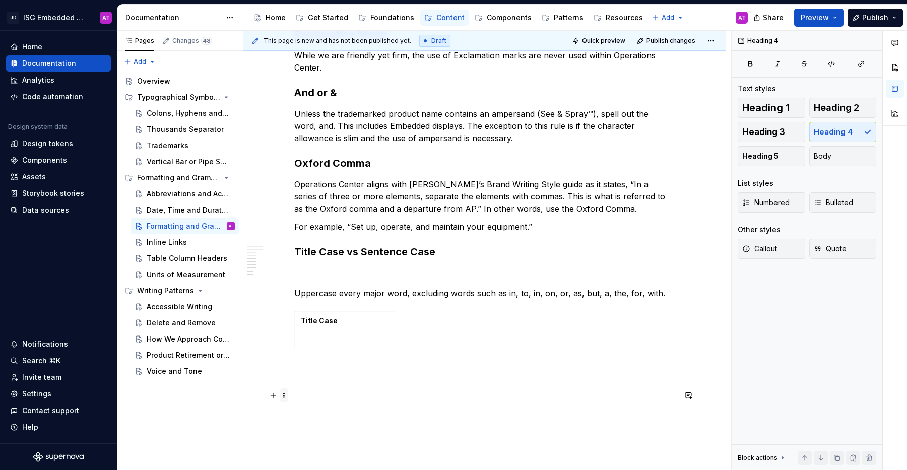
click at [283, 395] on span at bounding box center [284, 395] width 8 height 14
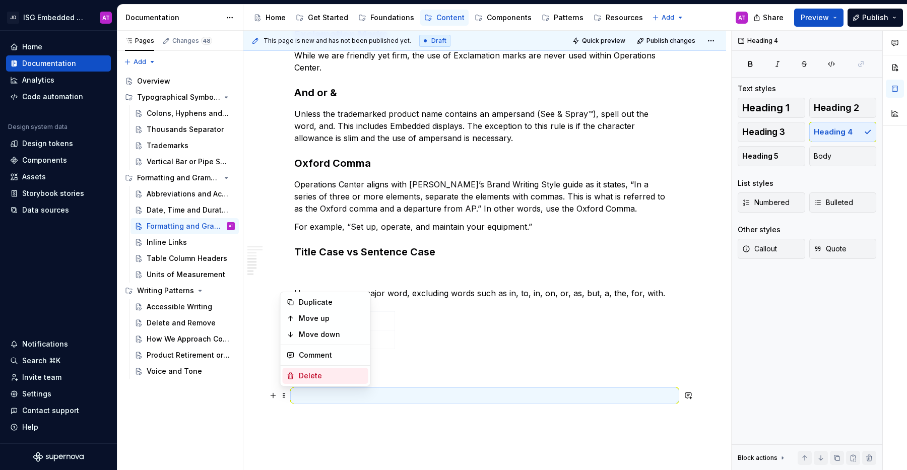
click at [313, 380] on div "Delete" at bounding box center [331, 376] width 65 height 10
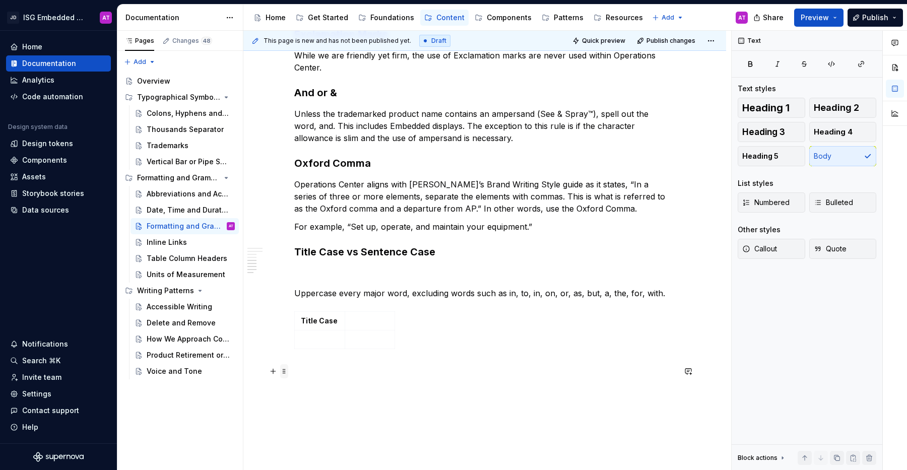
click at [286, 370] on span at bounding box center [284, 371] width 8 height 14
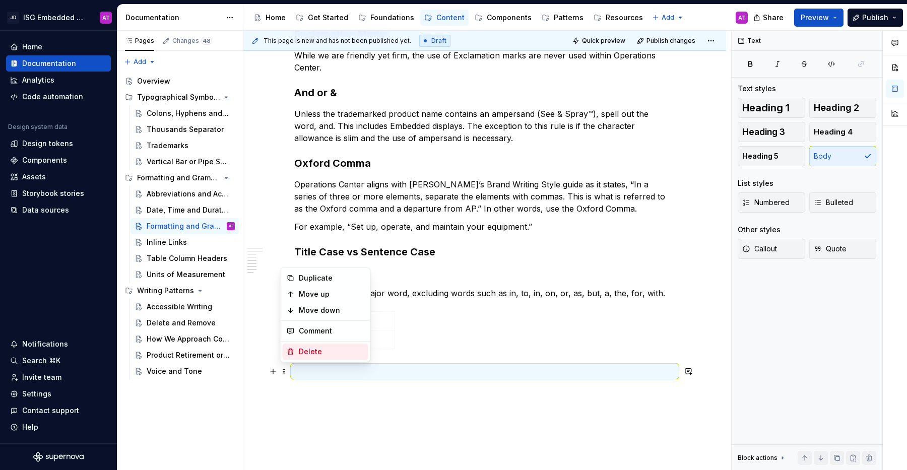
click at [297, 351] on div "Delete" at bounding box center [326, 351] width 86 height 16
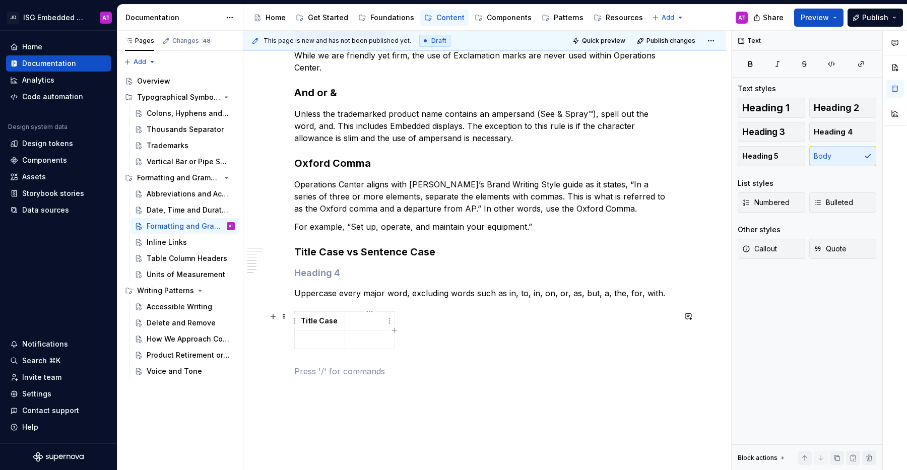
click at [358, 322] on p at bounding box center [370, 321] width 38 height 10
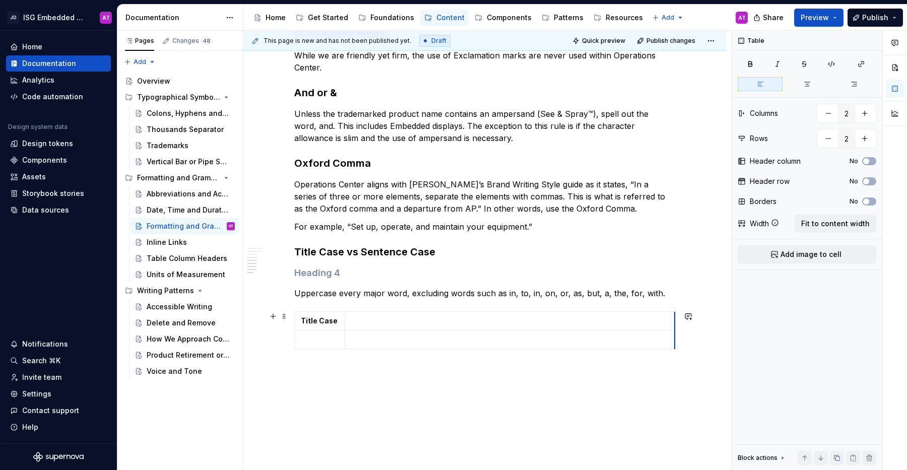
drag, startPoint x: 393, startPoint y: 319, endPoint x: 673, endPoint y: 321, distance: 280.0
click at [344, 329] on td "Title Case" at bounding box center [320, 321] width 50 height 19
drag, startPoint x: 344, startPoint y: 329, endPoint x: 493, endPoint y: 331, distance: 149.1
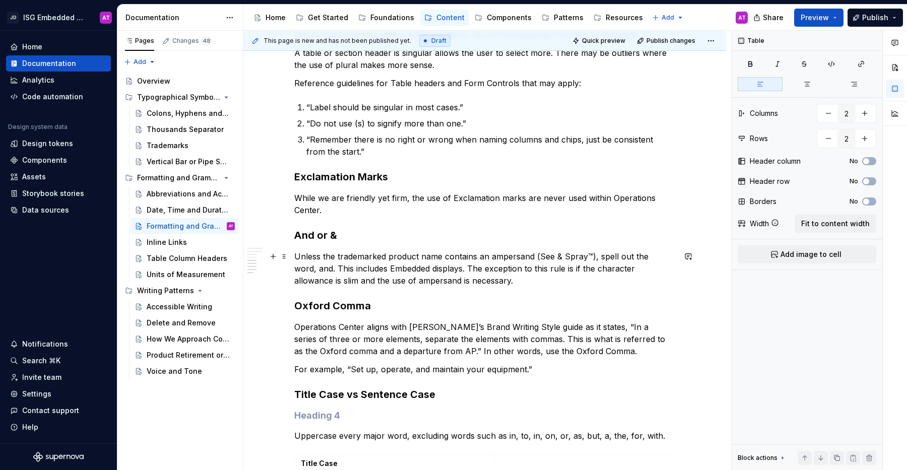
scroll to position [566, 0]
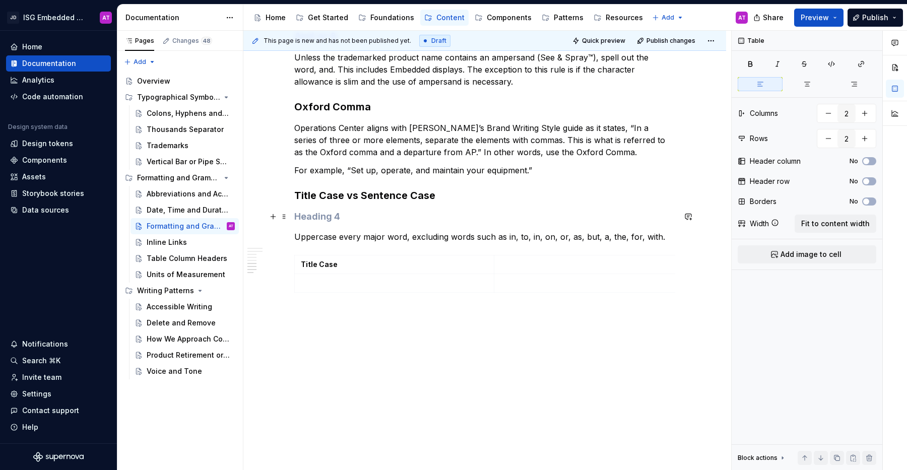
click at [315, 213] on h4 at bounding box center [484, 217] width 381 height 12
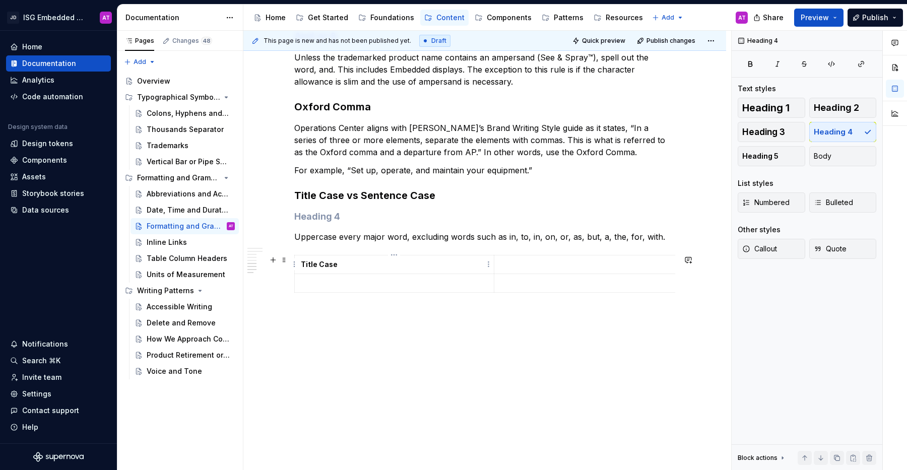
click at [343, 265] on p "Title Case" at bounding box center [394, 264] width 187 height 10
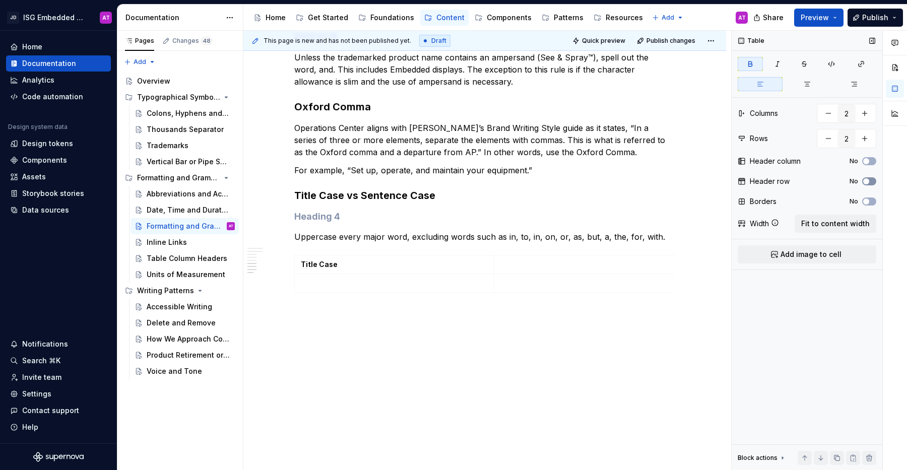
click at [866, 180] on span "button" at bounding box center [866, 181] width 6 height 6
click at [866, 181] on icon "button" at bounding box center [866, 182] width 3 height 2
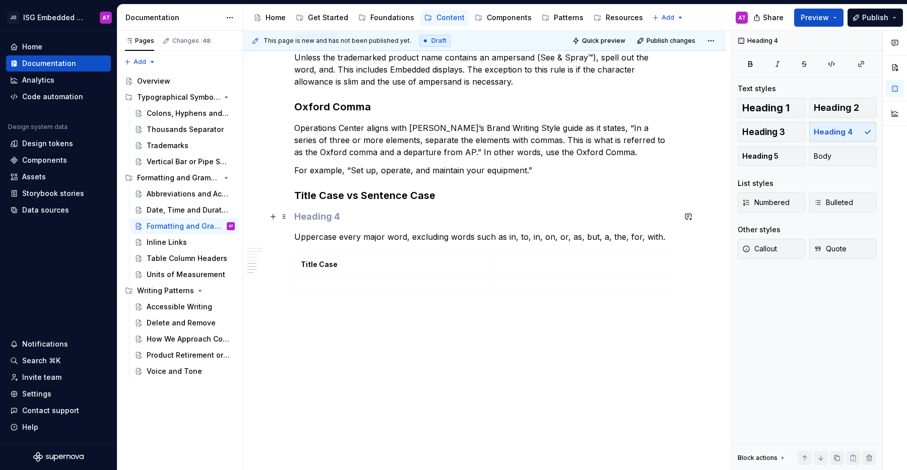
click at [323, 221] on h4 at bounding box center [484, 217] width 381 height 12
type textarea "*"
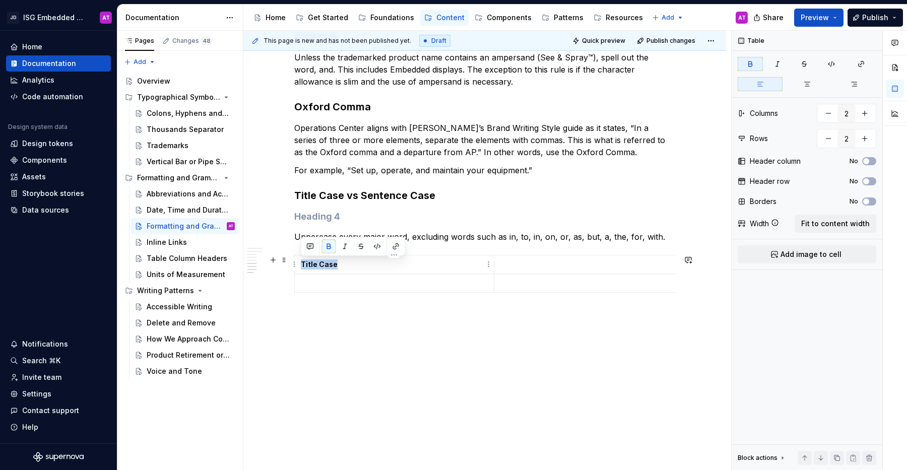
drag, startPoint x: 307, startPoint y: 264, endPoint x: 344, endPoint y: 266, distance: 37.4
click at [344, 266] on p "Title Case" at bounding box center [394, 264] width 187 height 10
click at [392, 254] on html "JD ISG Embedded Design System AT Home Documentation Analytics Code automation D…" at bounding box center [453, 235] width 907 height 470
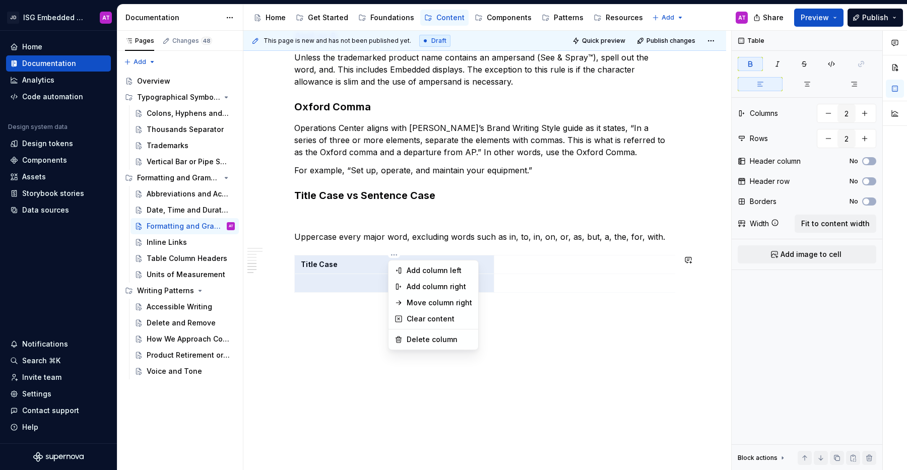
click at [326, 355] on html "JD ISG Embedded Design System AT Home Documentation Analytics Code automation D…" at bounding box center [453, 235] width 907 height 470
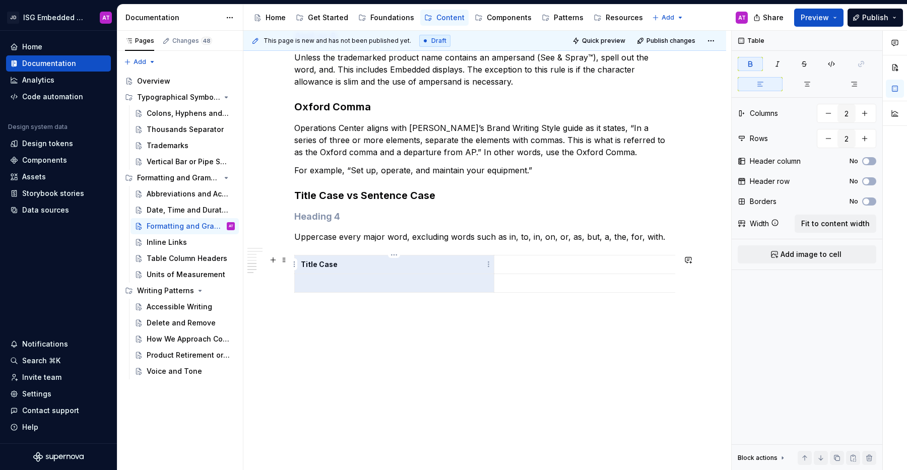
click at [323, 265] on strong "Title Case" at bounding box center [319, 264] width 37 height 9
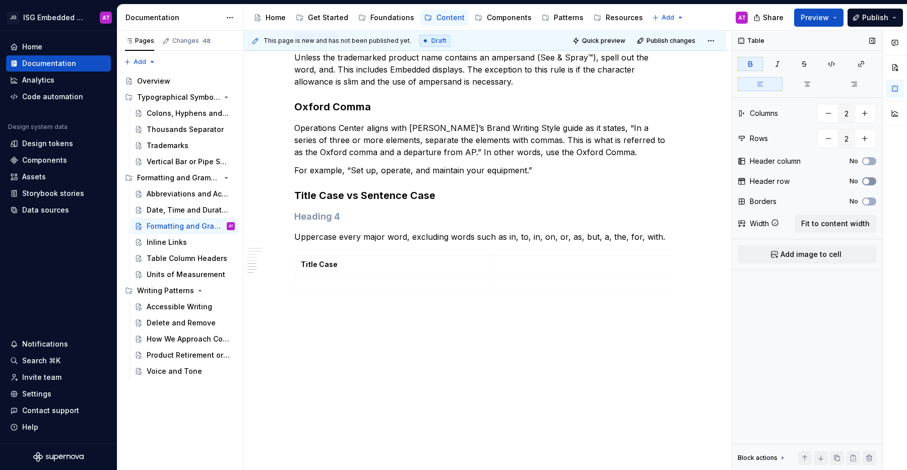
click at [871, 180] on button "No" at bounding box center [869, 181] width 14 height 8
click at [871, 180] on span "button" at bounding box center [872, 181] width 6 height 6
click at [871, 180] on button "No" at bounding box center [869, 181] width 14 height 8
click at [871, 180] on span "button" at bounding box center [872, 181] width 6 height 6
click at [672, 269] on td at bounding box center [659, 264] width 330 height 19
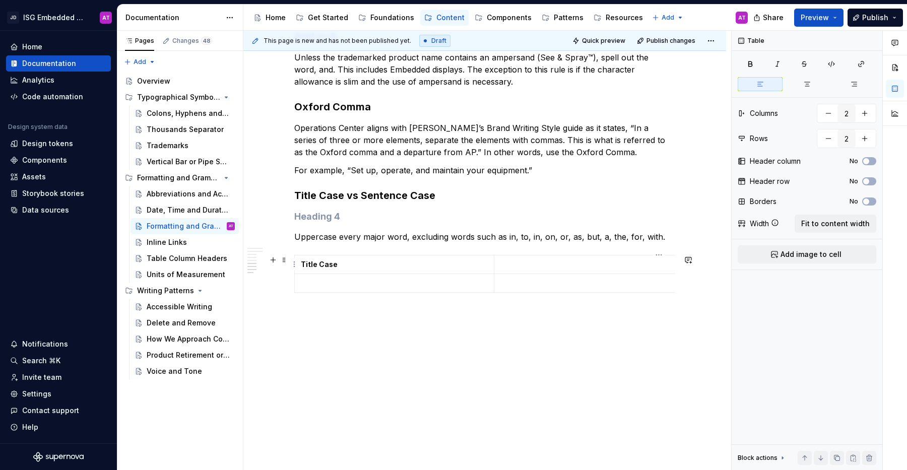
click at [668, 255] on td at bounding box center [659, 264] width 330 height 19
click at [484, 288] on td at bounding box center [394, 283] width 199 height 19
click at [675, 279] on div "Overview Generally, our digital products use AP Style for grammar and formattin…" at bounding box center [484, 40] width 482 height 868
click at [675, 269] on div "Overview Generally, our digital products use AP Style for grammar and formattin…" at bounding box center [484, 40] width 482 height 868
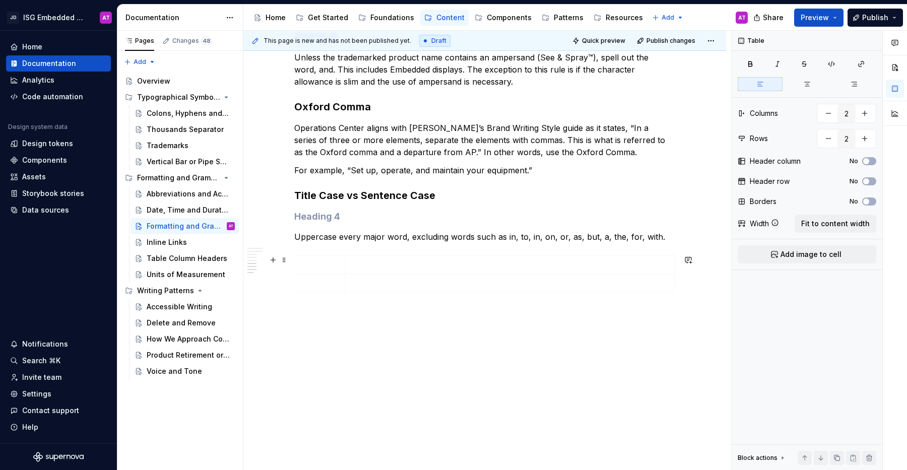
scroll to position [0, 4]
click at [675, 267] on div "This page is new and has not been published yet. Draft Quick preview Publish ch…" at bounding box center [487, 251] width 488 height 440
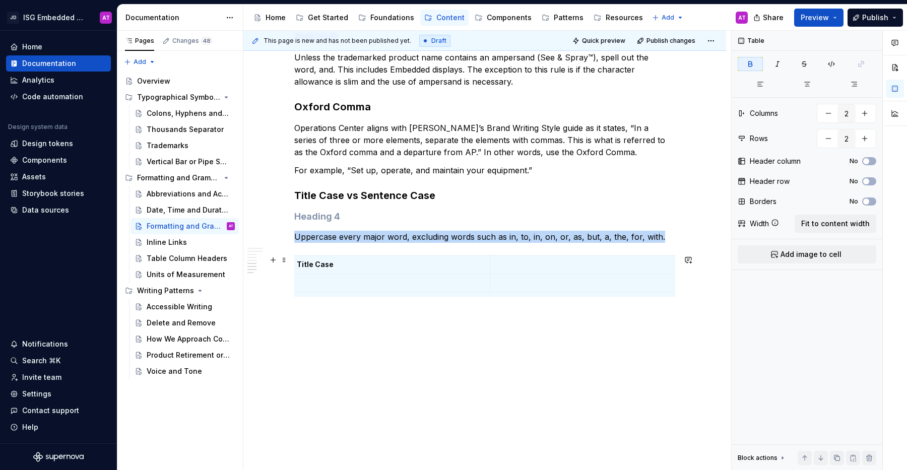
click at [676, 266] on div "Overview Generally, our digital products use AP Style for grammar and formattin…" at bounding box center [484, 40] width 482 height 868
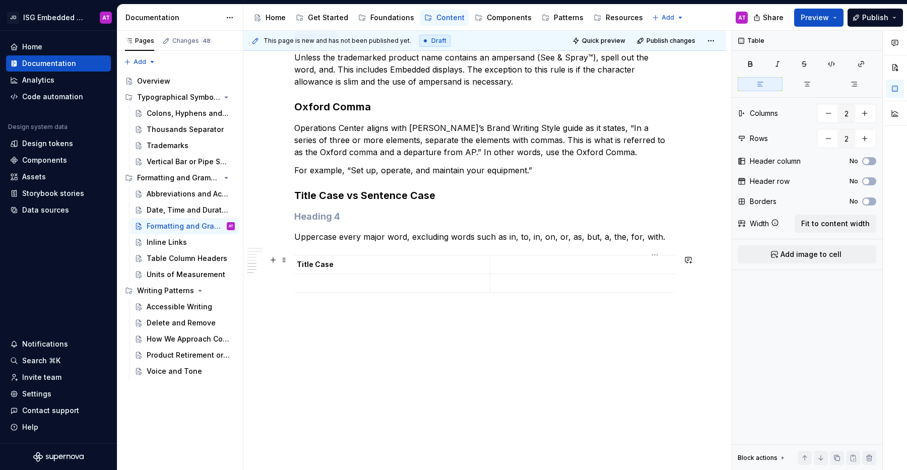
click at [671, 269] on p at bounding box center [654, 264] width 317 height 10
click at [677, 264] on div "Overview Generally, our digital products use AP Style for grammar and formattin…" at bounding box center [484, 40] width 482 height 868
click at [663, 265] on div "This page is new and has not been published yet. Draft Quick preview Publish ch…" at bounding box center [487, 251] width 488 height 440
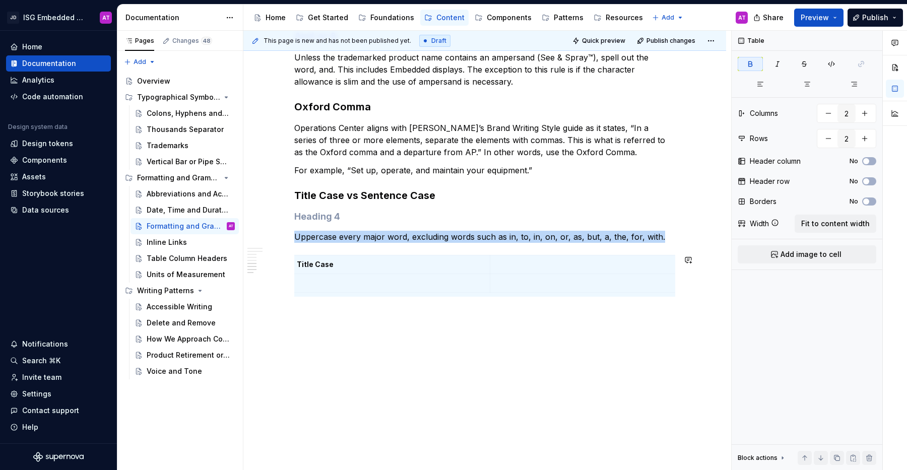
click at [286, 260] on span at bounding box center [284, 260] width 8 height 14
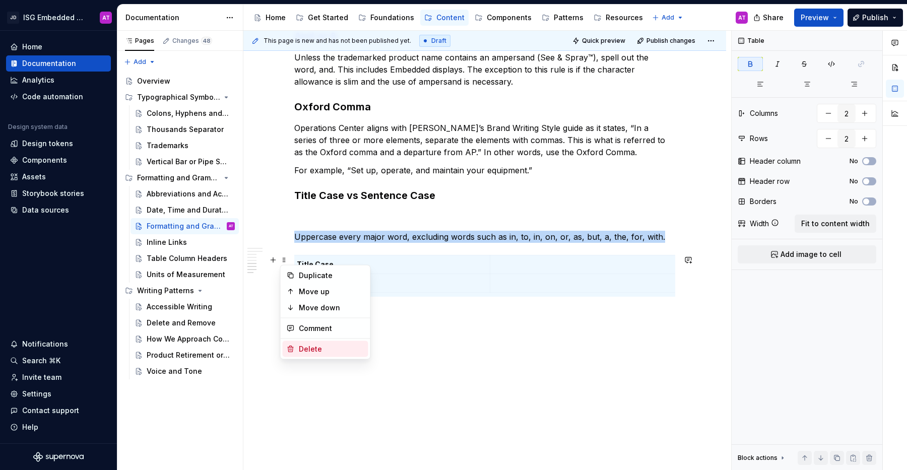
click at [326, 348] on div "Delete" at bounding box center [331, 349] width 65 height 10
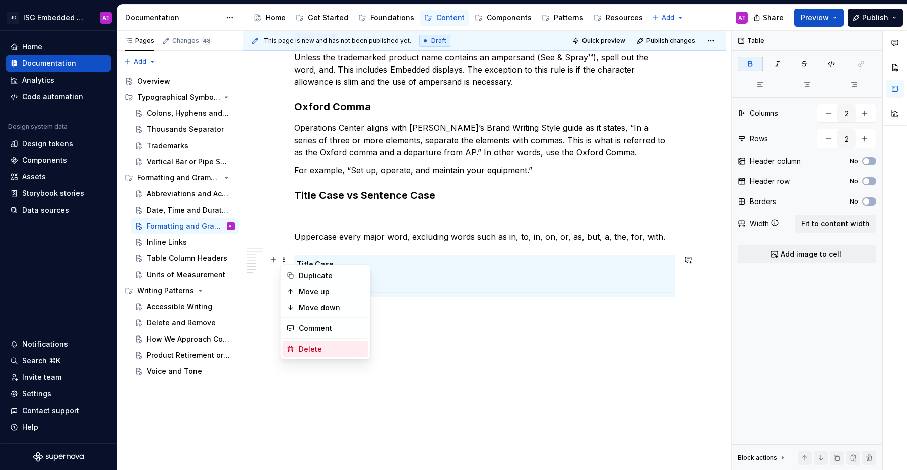
scroll to position [510, 0]
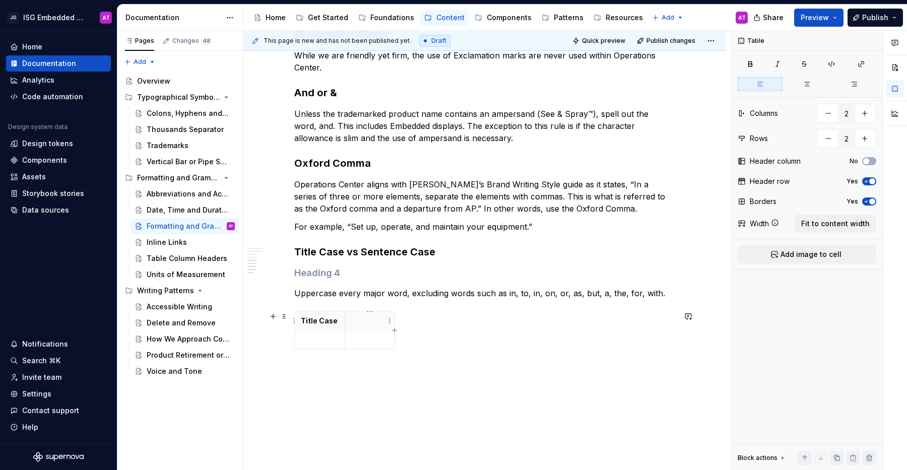
click at [378, 320] on p at bounding box center [370, 321] width 38 height 10
drag, startPoint x: 394, startPoint y: 327, endPoint x: 643, endPoint y: 322, distance: 249.3
click at [343, 340] on td at bounding box center [492, 349] width 299 height 19
drag, startPoint x: 345, startPoint y: 342, endPoint x: 484, endPoint y: 342, distance: 139.0
click at [484, 342] on td at bounding box center [508, 349] width 50 height 19
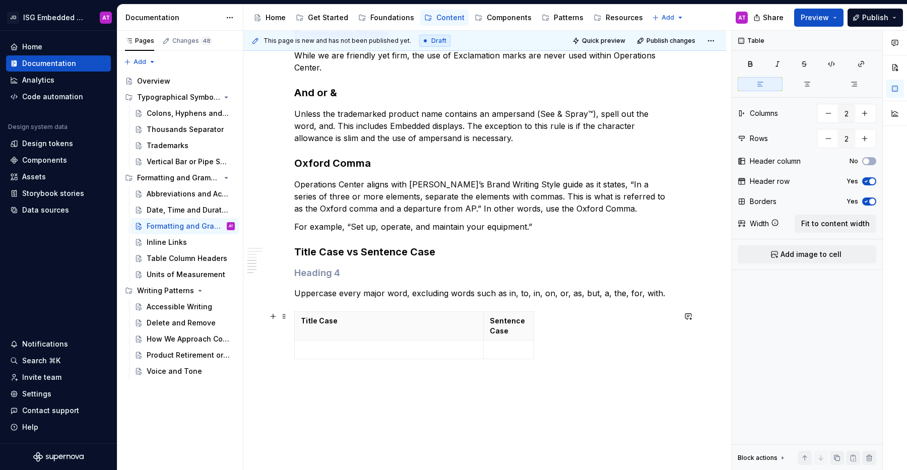
click at [534, 341] on div "Title Case Sentence Case" at bounding box center [484, 337] width 381 height 52
drag, startPoint x: 532, startPoint y: 322, endPoint x: 671, endPoint y: 324, distance: 139.0
click at [390, 339] on p at bounding box center [389, 339] width 177 height 10
click at [602, 341] on p at bounding box center [578, 339] width 177 height 10
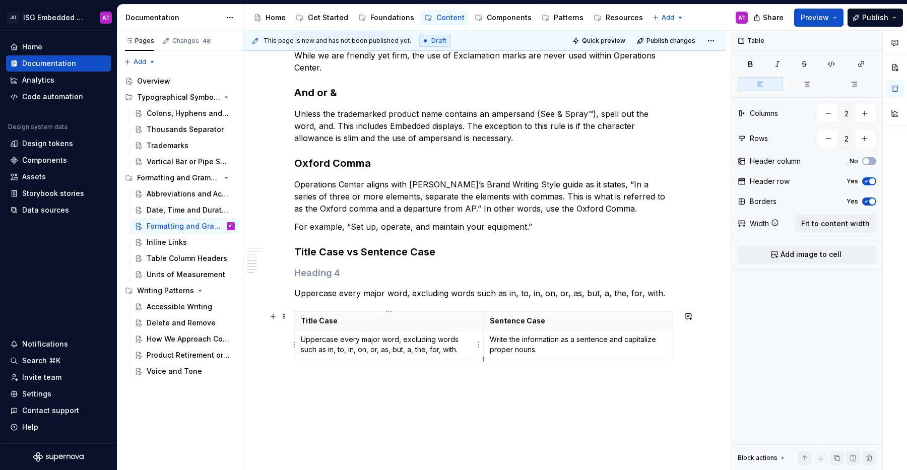
click at [456, 350] on p "Uppercase every major word, excluding words such as in, to, in, on, or, as, but…" at bounding box center [389, 344] width 176 height 20
drag, startPoint x: 395, startPoint y: 366, endPoint x: 300, endPoint y: 370, distance: 94.8
click at [301, 370] on p "Title Case Converter Help." at bounding box center [389, 366] width 176 height 10
click at [393, 348] on button "button" at bounding box center [396, 348] width 14 height 14
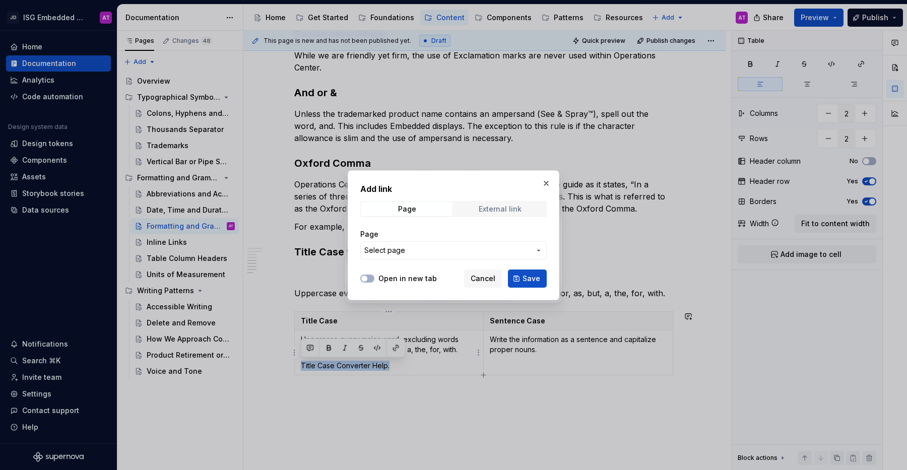
click at [483, 208] on div "External link" at bounding box center [499, 209] width 43 height 8
click at [432, 252] on input "URL" at bounding box center [453, 250] width 186 height 18
paste input "[URL][DOMAIN_NAME]"
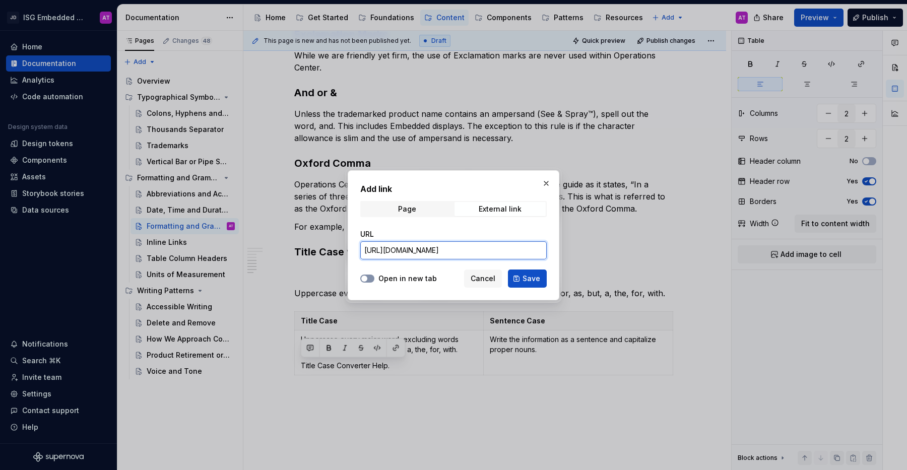
type input "[URL][DOMAIN_NAME]"
click at [368, 279] on button "Open in new tab" at bounding box center [367, 278] width 14 height 8
click at [528, 280] on span "Save" at bounding box center [531, 278] width 18 height 10
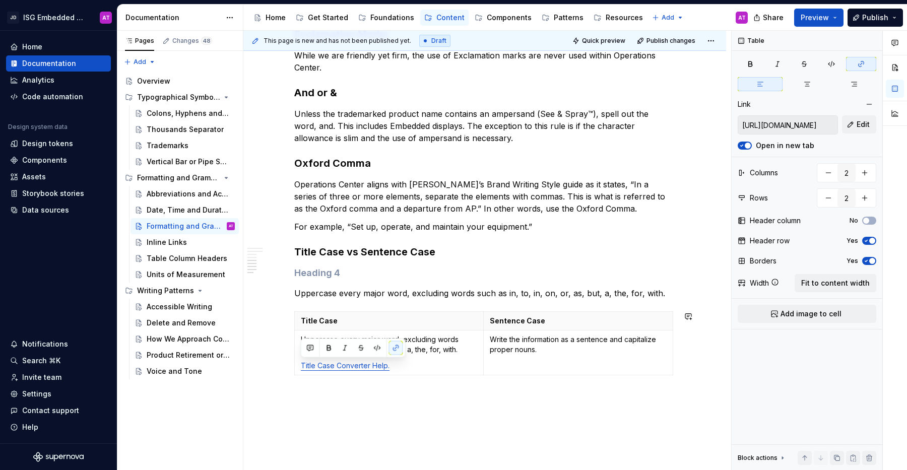
click at [509, 409] on div "Overview Generally, our digital products use AP Style for grammar and formattin…" at bounding box center [484, 98] width 482 height 870
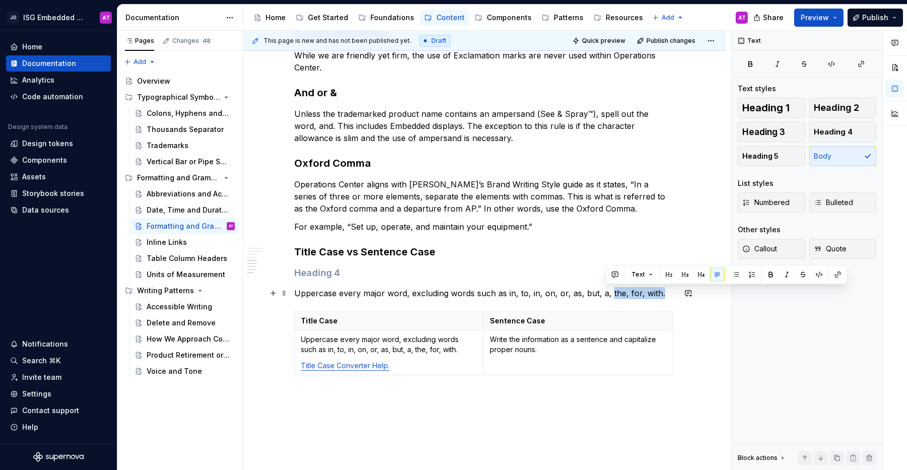
drag, startPoint x: 669, startPoint y: 293, endPoint x: 604, endPoint y: 292, distance: 65.0
click at [604, 292] on p "Uppercase every major word, excluding words such as in, to, in, on, or, as, but…" at bounding box center [484, 293] width 381 height 12
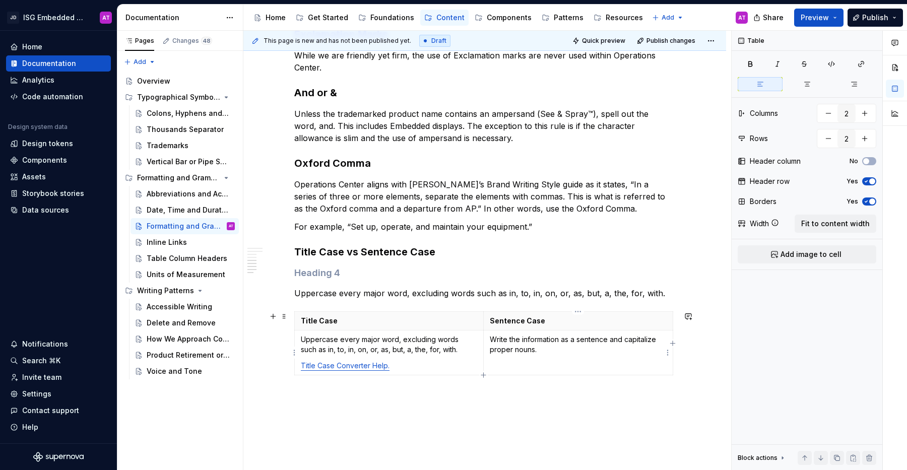
drag, startPoint x: 521, startPoint y: 343, endPoint x: 566, endPoint y: 342, distance: 44.3
click at [566, 342] on p "Write the information as a sentence and capitalize proper nouns." at bounding box center [578, 344] width 177 height 20
click at [596, 341] on p "Write the information as a sentence and capitalize proper nouns." at bounding box center [578, 344] width 177 height 20
drag, startPoint x: 623, startPoint y: 341, endPoint x: 563, endPoint y: 342, distance: 60.9
click at [563, 342] on p "Write the information as a sentence and capitalize proper nouns." at bounding box center [578, 344] width 177 height 20
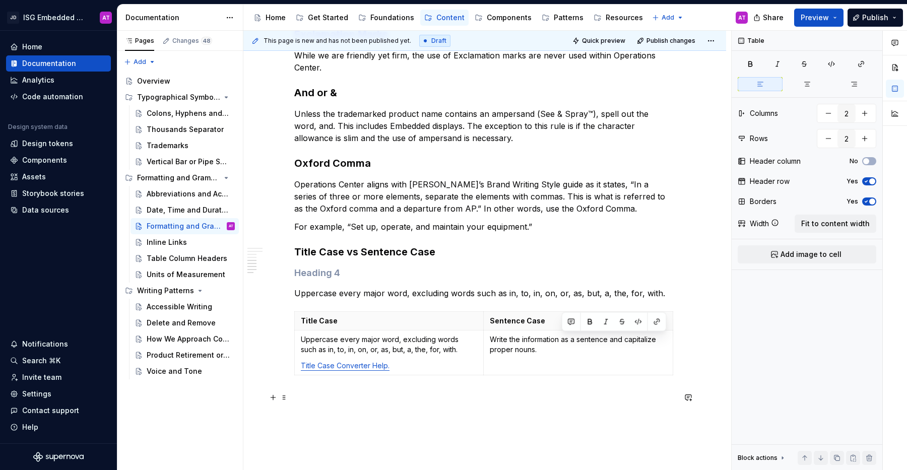
click at [559, 401] on p at bounding box center [484, 397] width 381 height 12
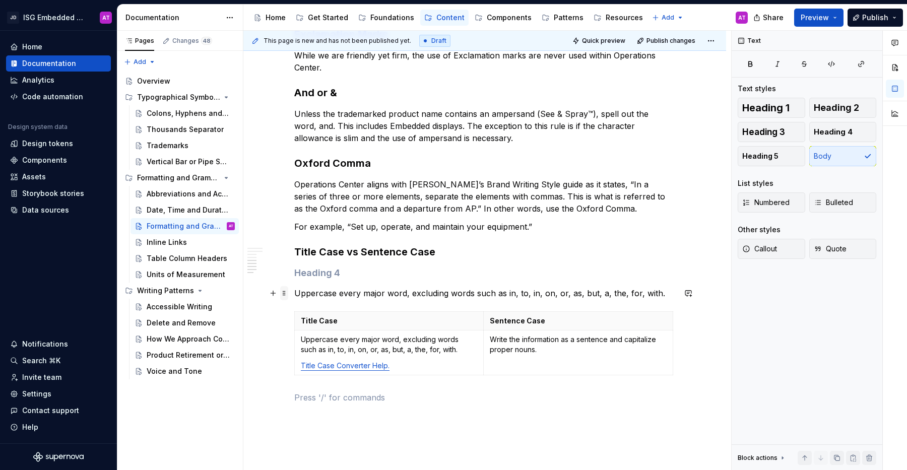
click at [282, 296] on span at bounding box center [284, 293] width 8 height 14
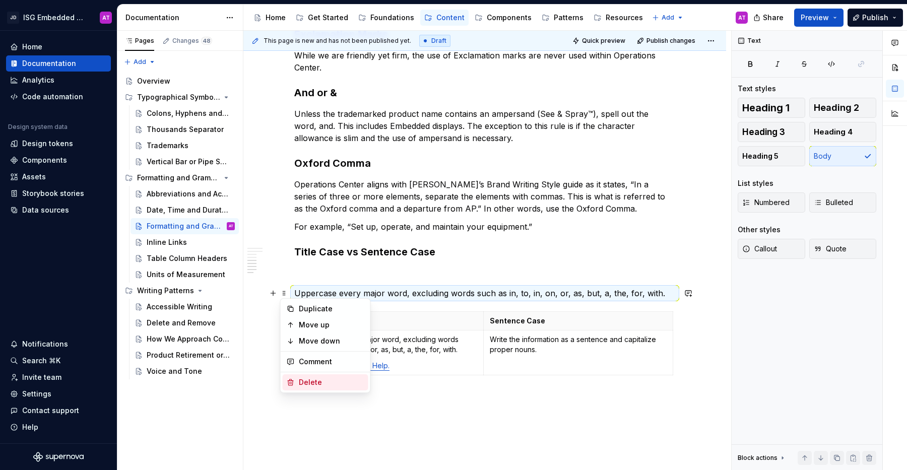
click at [310, 383] on div "Delete" at bounding box center [331, 382] width 65 height 10
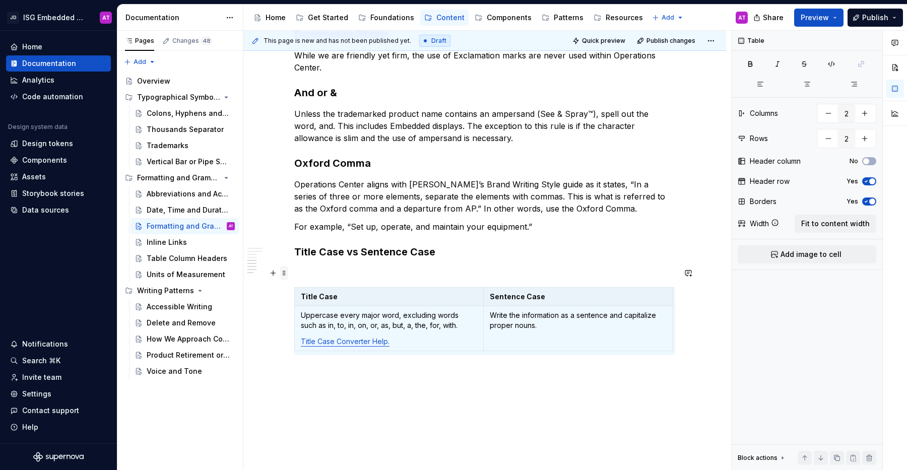
click at [285, 272] on span at bounding box center [284, 273] width 8 height 14
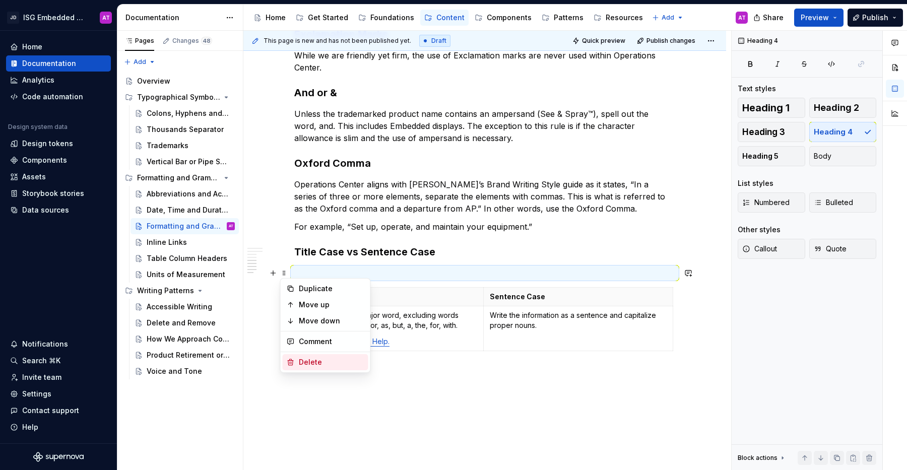
click at [301, 361] on div "Delete" at bounding box center [331, 362] width 65 height 10
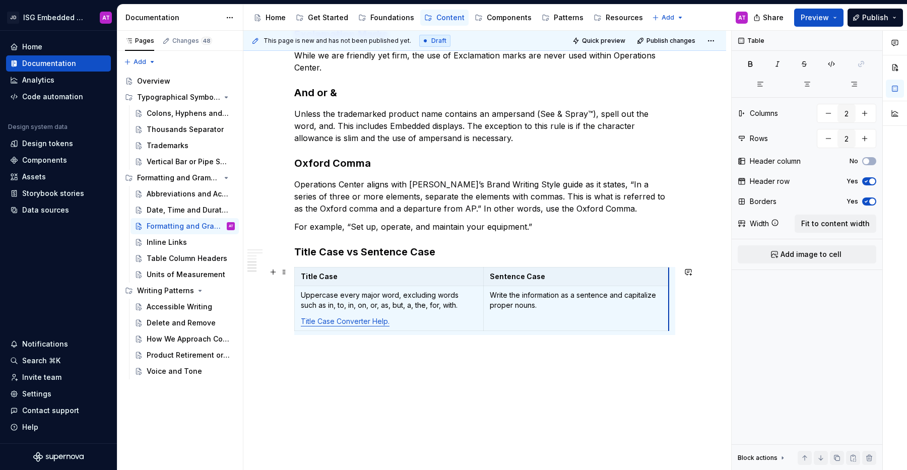
scroll to position [0, 0]
drag, startPoint x: 666, startPoint y: 305, endPoint x: 660, endPoint y: 305, distance: 5.6
click at [540, 389] on div "Overview Generally, our digital products use AP Style for grammar and formattin…" at bounding box center [484, 88] width 482 height 850
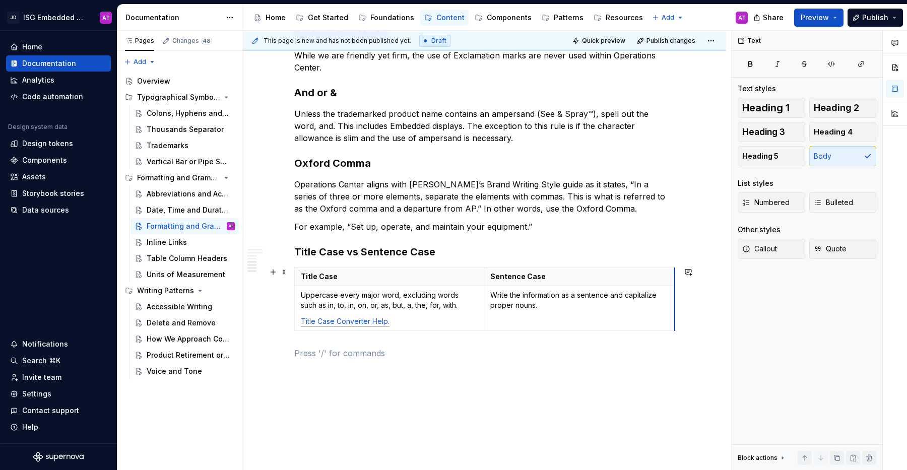
drag, startPoint x: 666, startPoint y: 290, endPoint x: 673, endPoint y: 290, distance: 7.6
click at [691, 378] on div "Overview Generally, our digital products use AP Style for grammar and formattin…" at bounding box center [484, 88] width 482 height 850
click at [282, 273] on span at bounding box center [284, 272] width 8 height 14
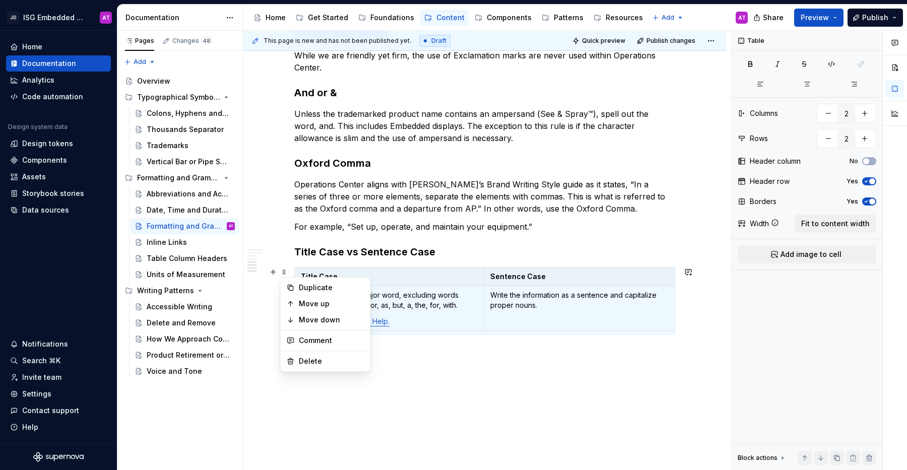
click at [561, 399] on div "Overview Generally, our digital products use AP Style for grammar and formattin…" at bounding box center [484, 88] width 482 height 850
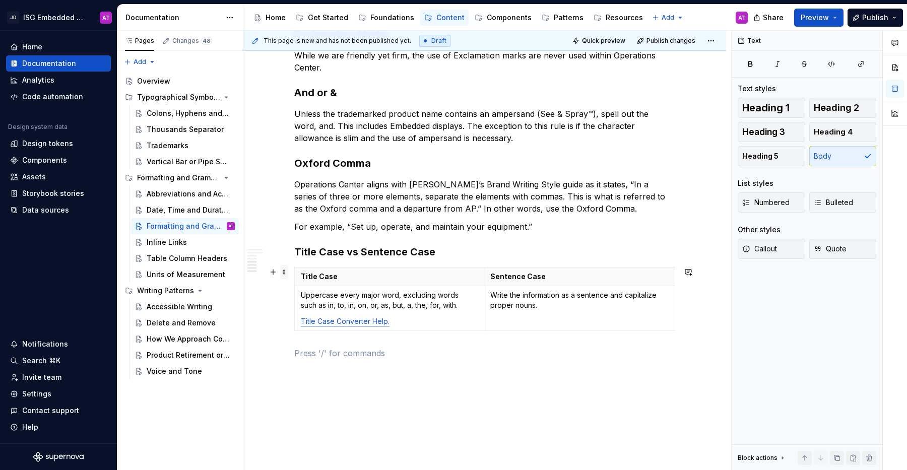
click at [282, 275] on span at bounding box center [284, 272] width 8 height 14
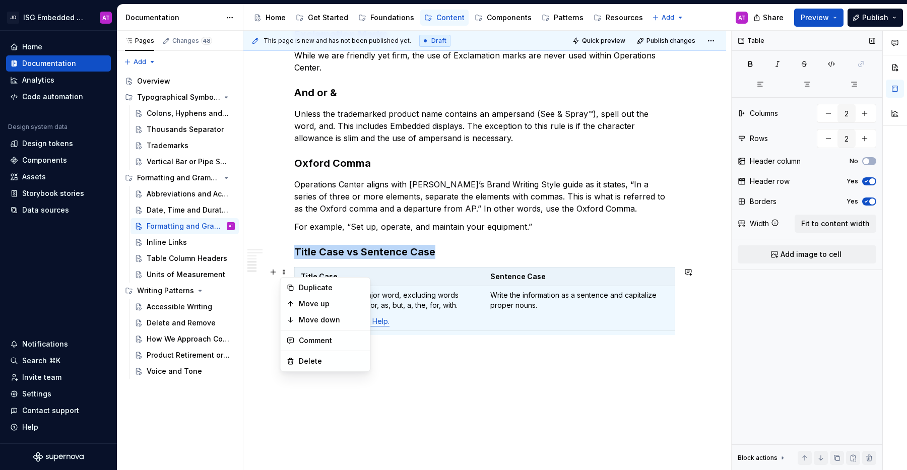
click at [874, 200] on span "button" at bounding box center [872, 201] width 6 height 6
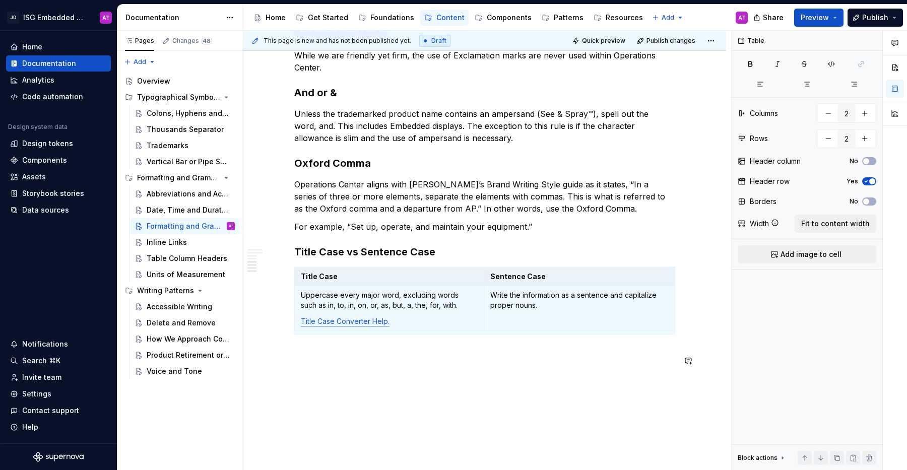
click at [642, 409] on div "Overview Generally, our digital products use AP Style for grammar and formattin…" at bounding box center [484, 88] width 482 height 850
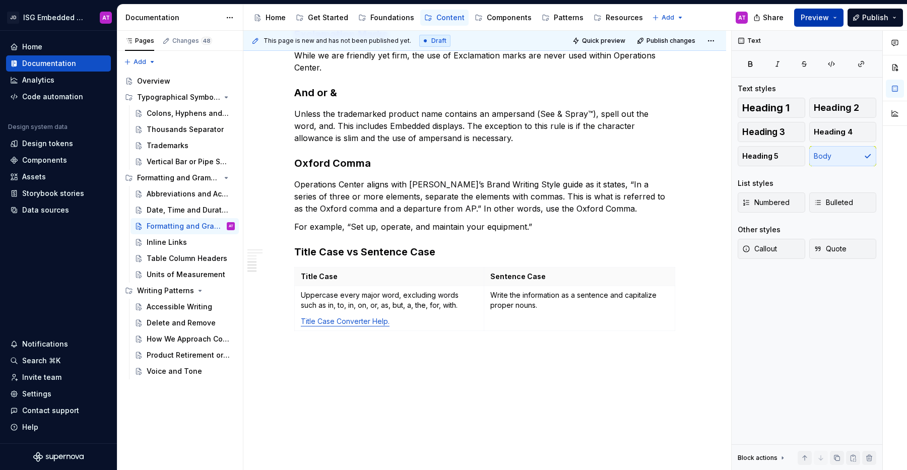
click at [837, 20] on button "Preview" at bounding box center [818, 18] width 49 height 18
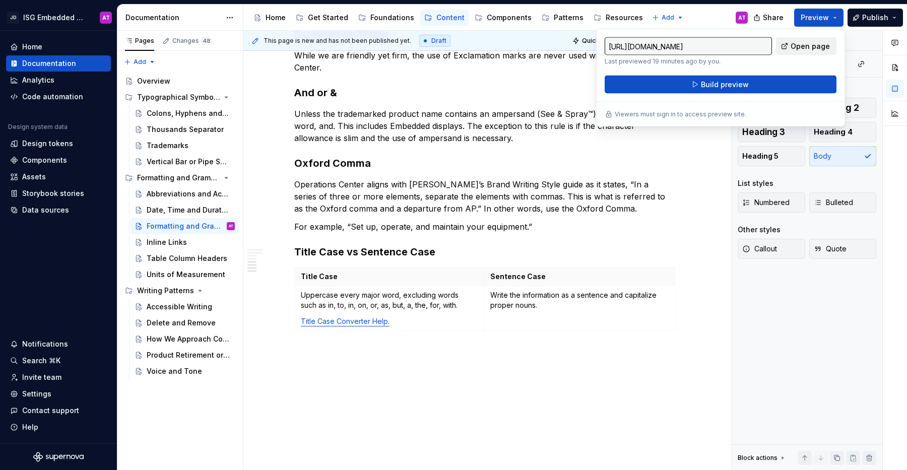
click at [800, 47] on span "Open page" at bounding box center [809, 46] width 39 height 10
click at [711, 89] on span "Build preview" at bounding box center [725, 85] width 48 height 10
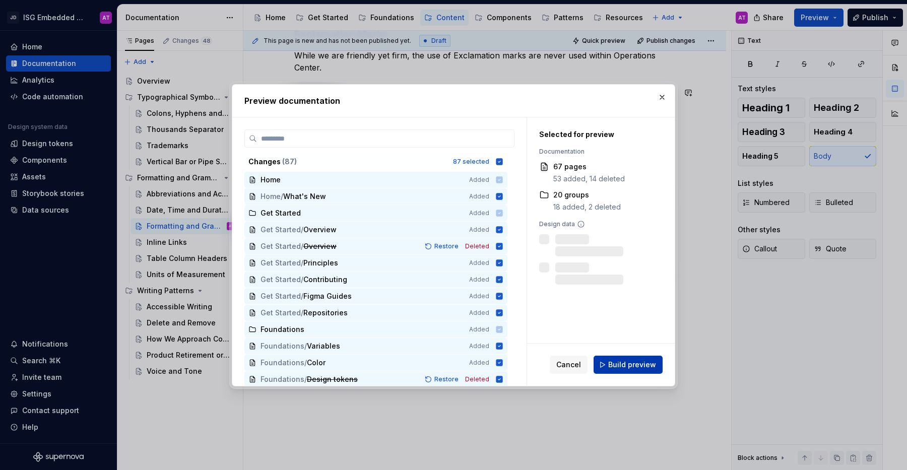
click at [654, 361] on span "Build preview" at bounding box center [632, 365] width 48 height 10
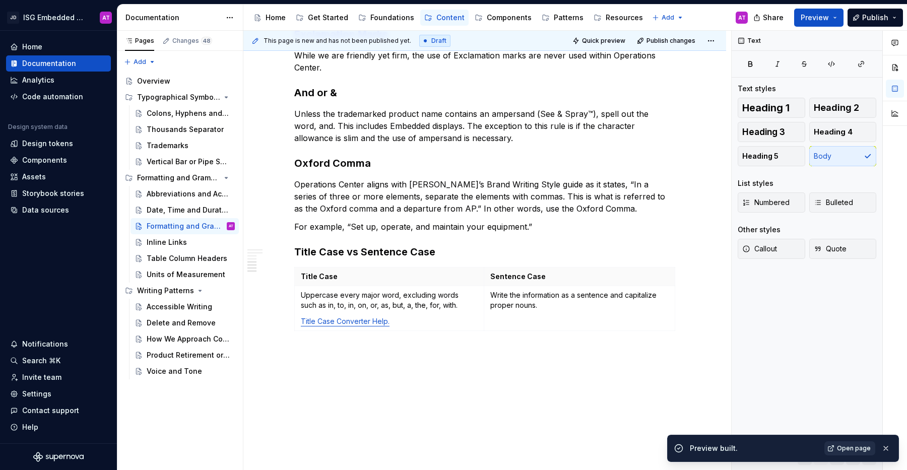
click at [855, 449] on span "Open page" at bounding box center [854, 448] width 34 height 8
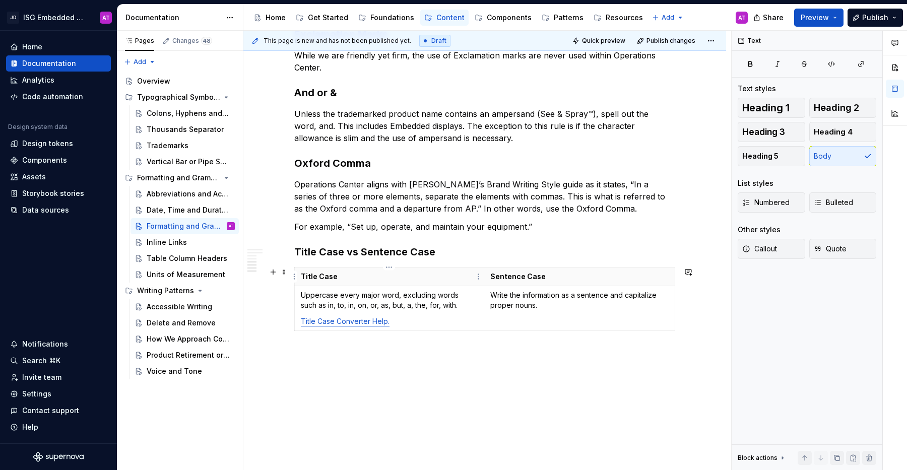
click at [391, 280] on p "Title Case" at bounding box center [389, 276] width 177 height 10
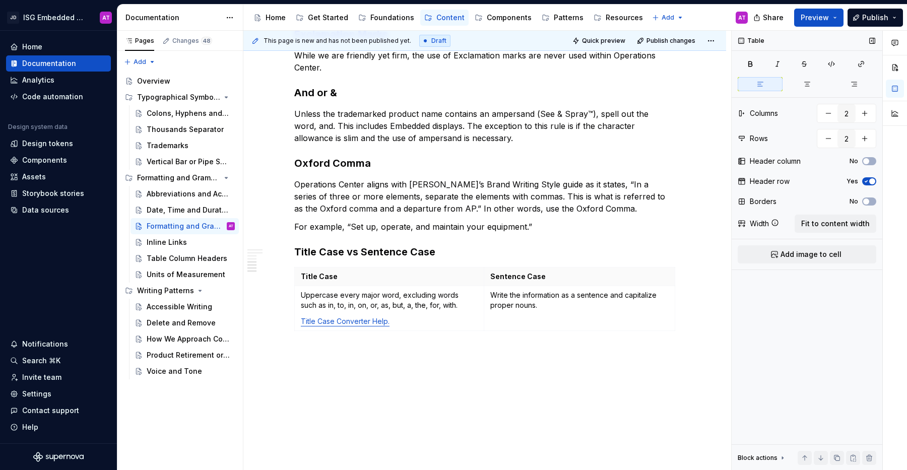
click at [866, 182] on icon "button" at bounding box center [866, 181] width 8 height 6
click at [836, 18] on button "Preview" at bounding box center [818, 18] width 49 height 18
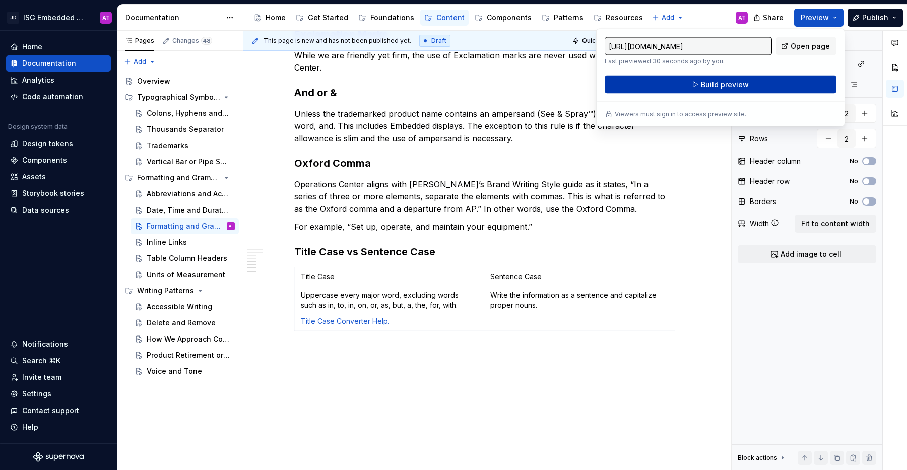
click at [755, 85] on button "Build preview" at bounding box center [720, 85] width 232 height 18
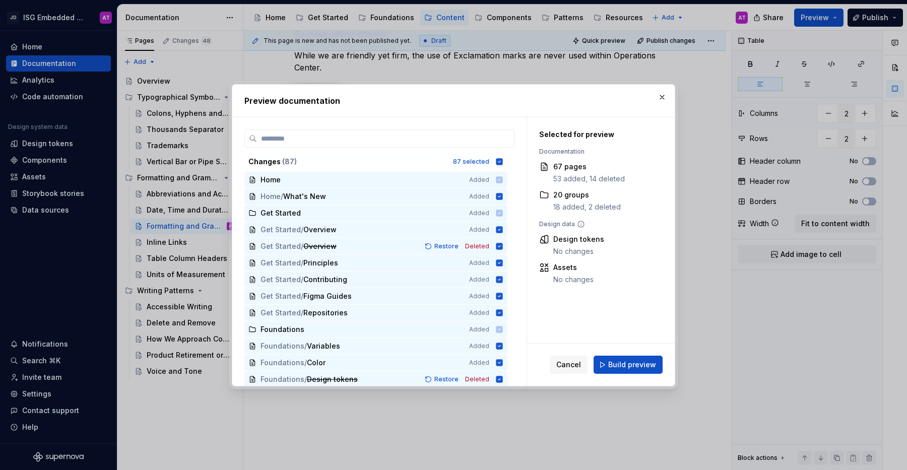
drag, startPoint x: 630, startPoint y: 366, endPoint x: 627, endPoint y: 360, distance: 7.4
click at [630, 366] on span "Build preview" at bounding box center [632, 365] width 48 height 10
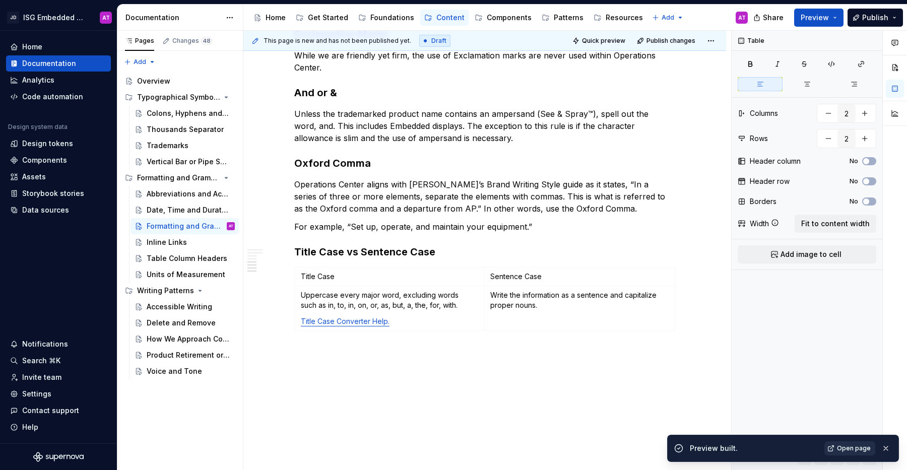
click at [858, 444] on span "Open page" at bounding box center [854, 448] width 34 height 8
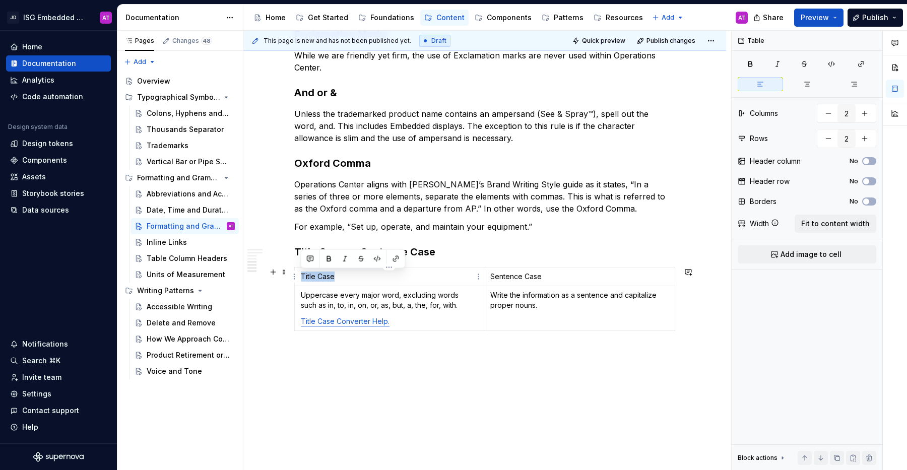
drag, startPoint x: 339, startPoint y: 274, endPoint x: 298, endPoint y: 276, distance: 41.4
click at [298, 276] on td "Title Case" at bounding box center [389, 276] width 189 height 19
click at [329, 260] on button "button" at bounding box center [329, 259] width 14 height 14
click at [533, 279] on p "Sentence Case" at bounding box center [579, 276] width 179 height 10
drag, startPoint x: 559, startPoint y: 277, endPoint x: 488, endPoint y: 278, distance: 70.5
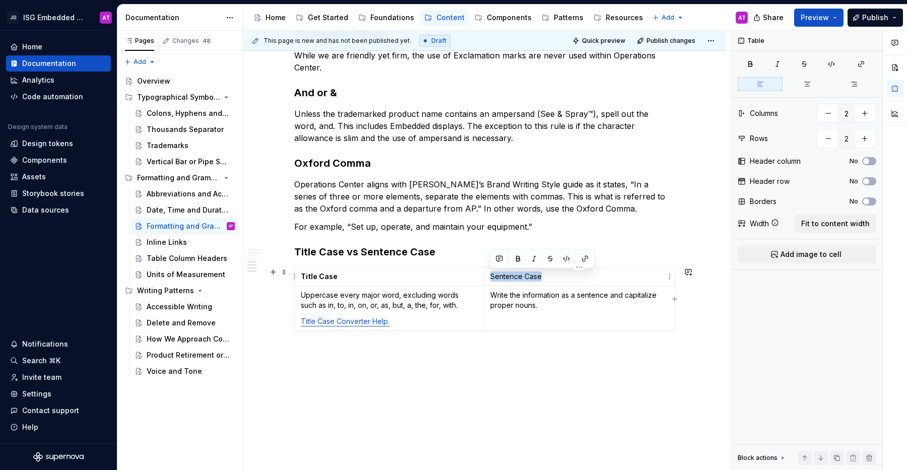
click at [488, 278] on td "Sentence Case" at bounding box center [578, 276] width 191 height 19
click at [518, 259] on button "button" at bounding box center [518, 259] width 14 height 14
click at [382, 314] on td "Uppercase every major word, excluding words such as in, to, in, on, or, as, but…" at bounding box center [389, 308] width 189 height 45
click at [454, 304] on p "Uppercase every major word, excluding words such as in, to, in, on, or, as, but…" at bounding box center [389, 300] width 177 height 20
click at [569, 244] on div "Overview Generally, our digital products use AP Style for grammar and formattin…" at bounding box center [484, 31] width 381 height 688
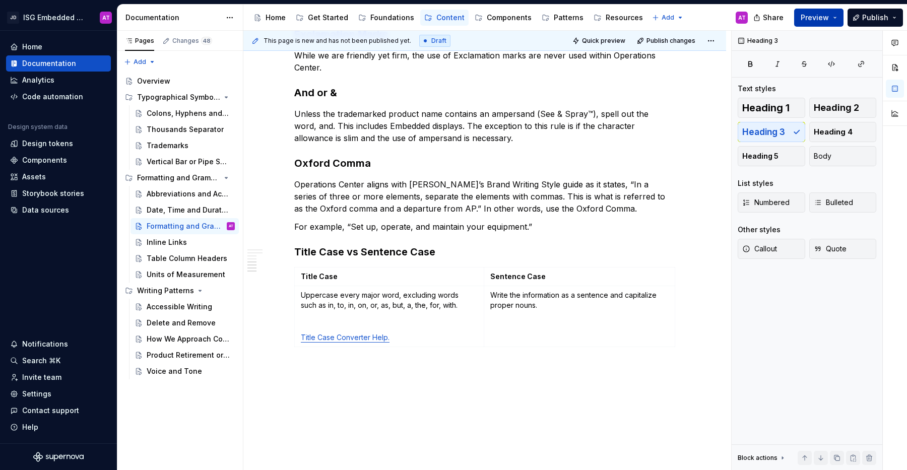
click at [837, 15] on button "Preview" at bounding box center [818, 18] width 49 height 18
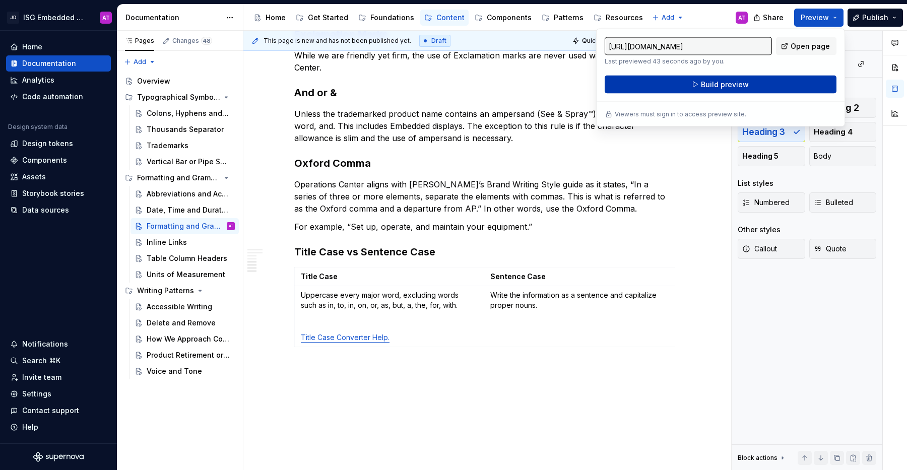
click at [777, 84] on button "Build preview" at bounding box center [720, 85] width 232 height 18
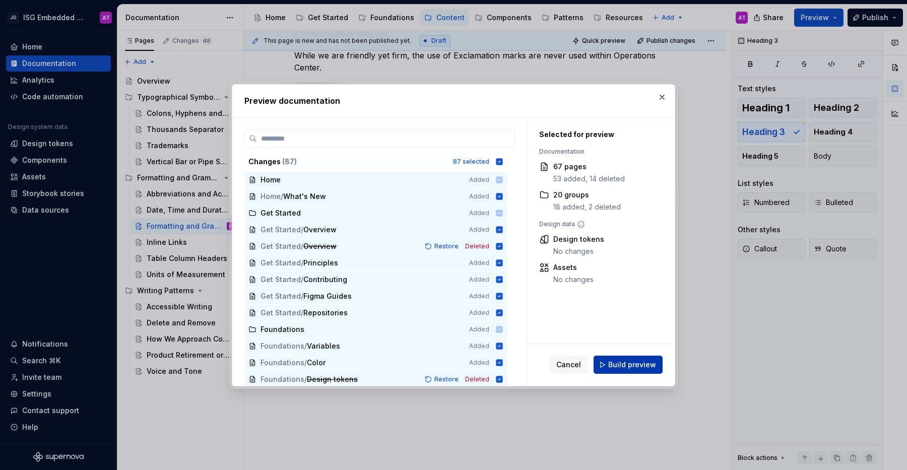
click at [651, 361] on span "Build preview" at bounding box center [632, 365] width 48 height 10
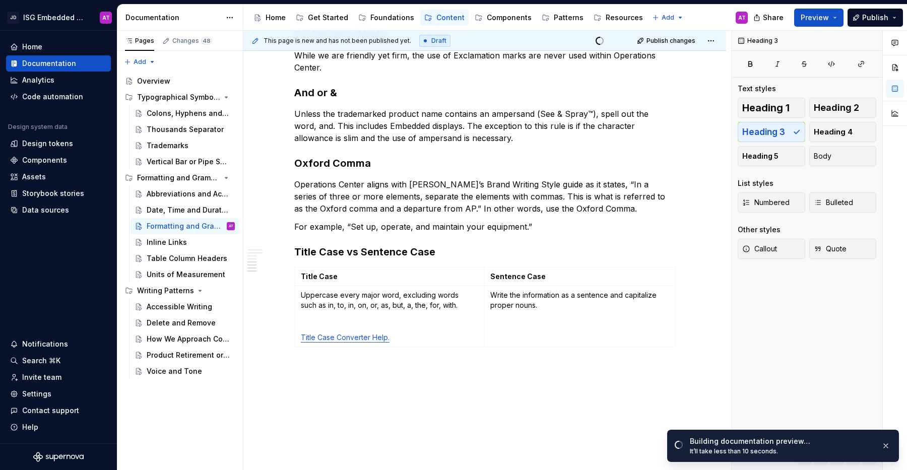
click at [475, 404] on div "Overview Generally, our digital products use AP Style for grammar and formattin…" at bounding box center [484, 96] width 482 height 866
click at [586, 357] on div "Overview Generally, our digital products use AP Style for grammar and formattin…" at bounding box center [484, 31] width 381 height 688
click at [346, 164] on h3 "Oxford Comma" at bounding box center [484, 163] width 381 height 14
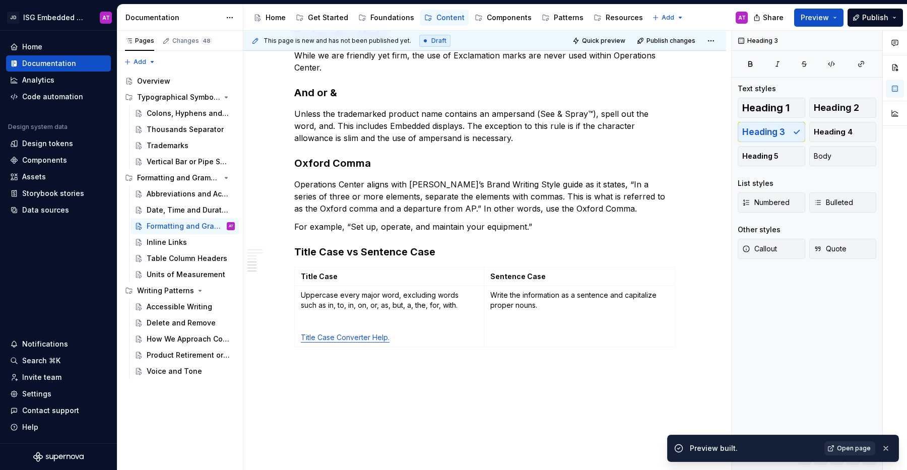
click at [857, 448] on span "Open page" at bounding box center [854, 448] width 34 height 8
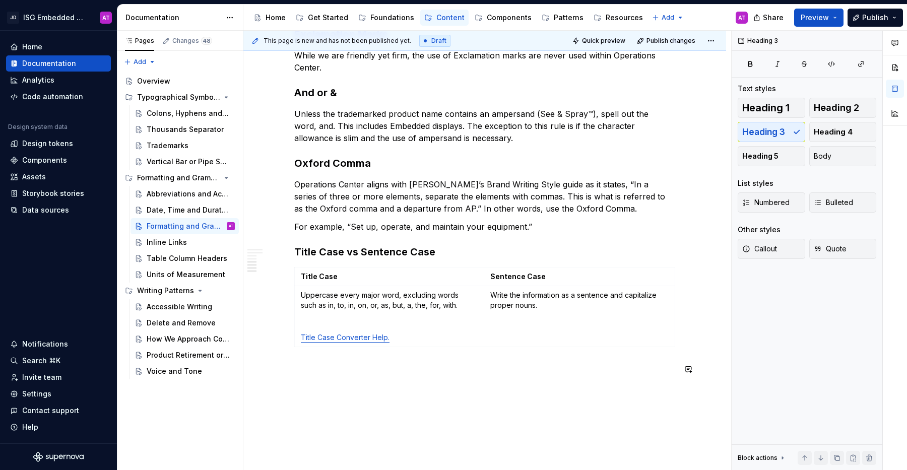
click at [321, 356] on div "Overview Generally, our digital products use AP Style for grammar and formattin…" at bounding box center [484, 31] width 381 height 688
click at [318, 165] on h3 "Oxford Comma" at bounding box center [484, 163] width 381 height 14
click at [303, 362] on div "Overview Generally, our digital products use AP Style for grammar and formattin…" at bounding box center [484, 31] width 381 height 688
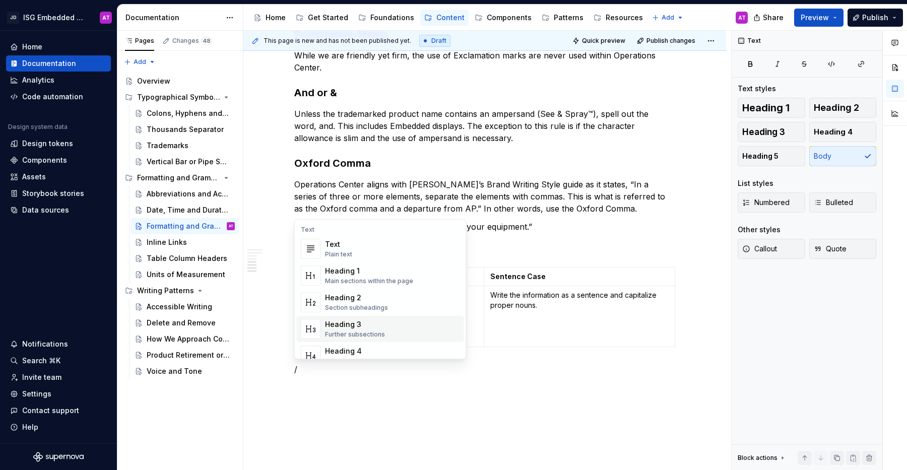
click at [380, 330] on div "Further subsections" at bounding box center [355, 334] width 60 height 8
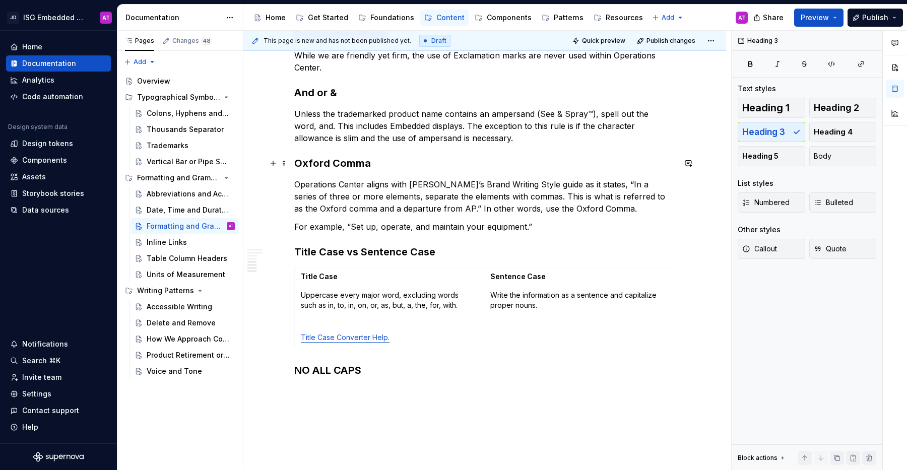
click at [317, 163] on h3 "Oxford Comma" at bounding box center [484, 163] width 381 height 14
click at [313, 92] on h3 "And or &" at bounding box center [484, 93] width 381 height 14
click at [322, 125] on p "Unless the trademarked product name contains an ampersand (See & Spray™), spell…" at bounding box center [484, 126] width 381 height 36
click at [335, 369] on h3 "NO ALL CAPS" at bounding box center [484, 370] width 381 height 14
click at [374, 302] on p "Uppercase every major word, excluding words such as in, to, in, on, or, as, but…" at bounding box center [389, 300] width 177 height 20
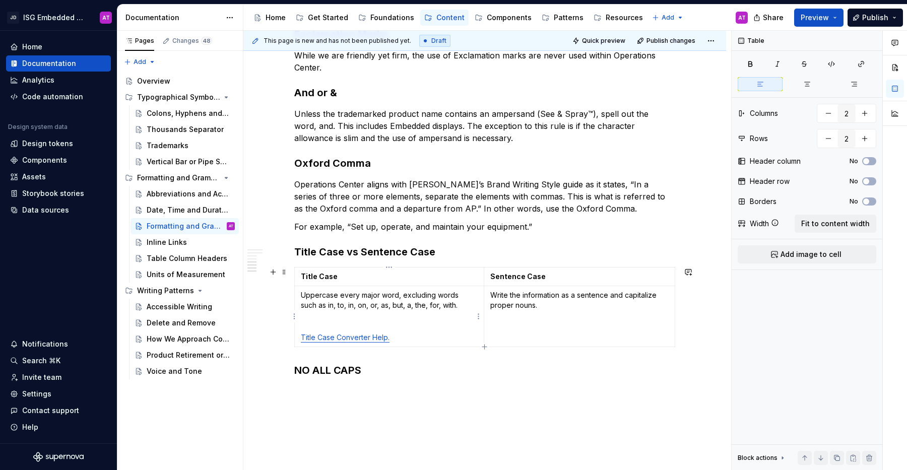
click at [318, 296] on p "Uppercase every major word, excluding words such as in, to, in, on, or, as, but…" at bounding box center [389, 300] width 177 height 20
drag, startPoint x: 320, startPoint y: 295, endPoint x: 343, endPoint y: 296, distance: 23.2
click at [343, 296] on p "Uppercase every major word, excluding words such as in, to, in, on, or, as, but…" at bounding box center [389, 300] width 177 height 20
click at [457, 378] on div "Overview Generally, our digital products use AP Style for grammar and formattin…" at bounding box center [484, 38] width 381 height 703
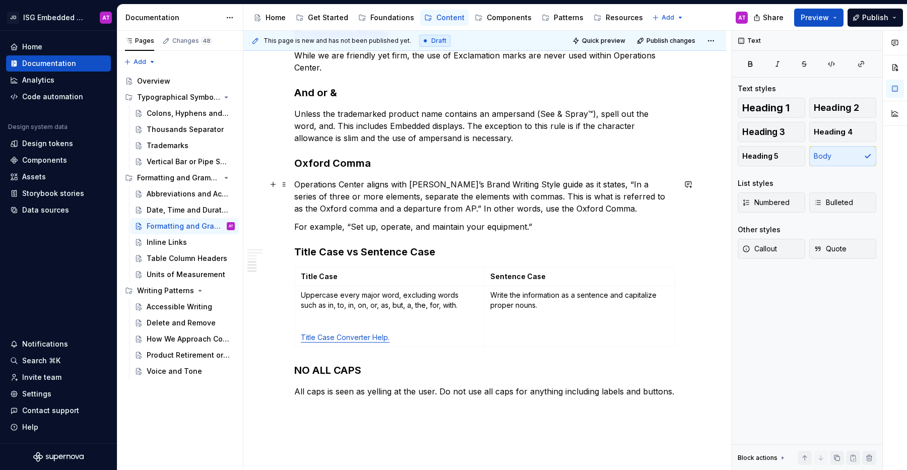
click at [397, 207] on p "Operations Center aligns with [PERSON_NAME]’s Brand Writing Style guide as it s…" at bounding box center [484, 196] width 381 height 36
click at [454, 393] on p "All caps is seen as yelling at the user. Do not use all caps for anything inclu…" at bounding box center [484, 391] width 381 height 12
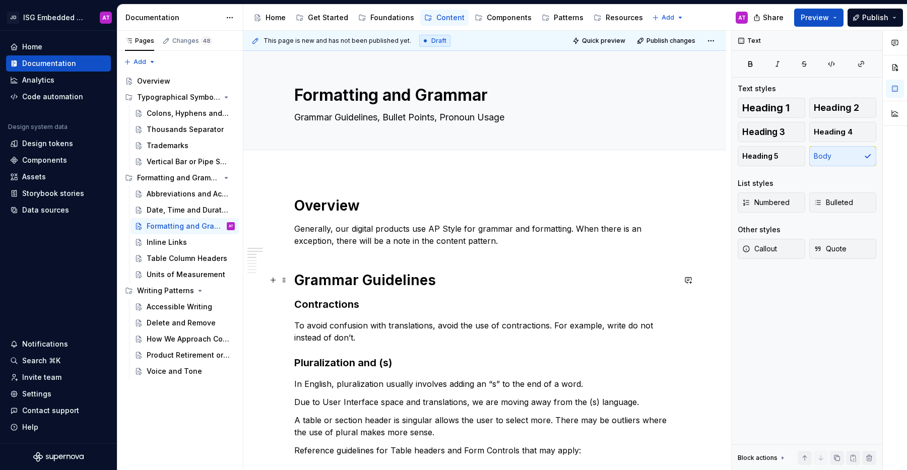
click at [340, 280] on h1 "Grammar Guidelines" at bounding box center [484, 280] width 381 height 18
click at [336, 208] on h1 "Overview" at bounding box center [484, 205] width 381 height 18
click at [343, 283] on h1 "Grammar Guidelines" at bounding box center [484, 280] width 381 height 18
click at [432, 90] on textarea "Formatting and Grammar" at bounding box center [482, 95] width 381 height 24
click at [421, 118] on textarea "Grammar Guidelines, Bullet Points, Pronoun Usage" at bounding box center [482, 117] width 381 height 16
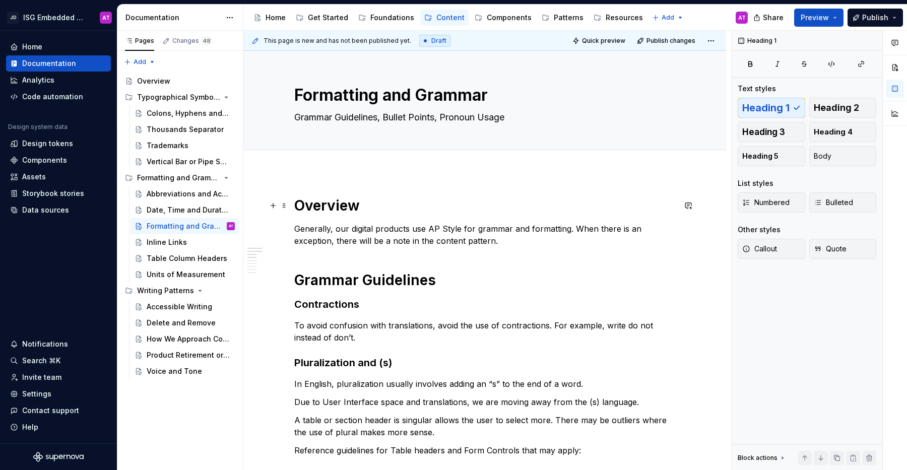
click at [337, 206] on h1 "Overview" at bounding box center [484, 205] width 381 height 18
click at [403, 287] on h1 "Grammar Guidelines" at bounding box center [484, 280] width 381 height 18
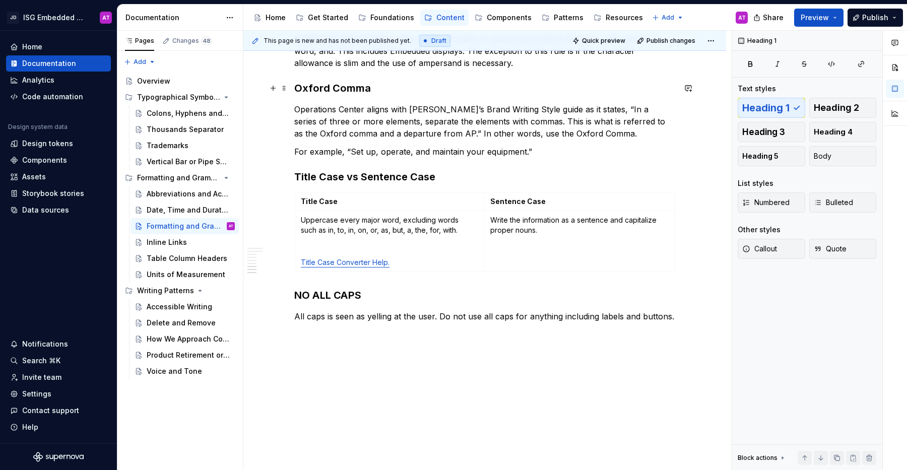
scroll to position [590, 0]
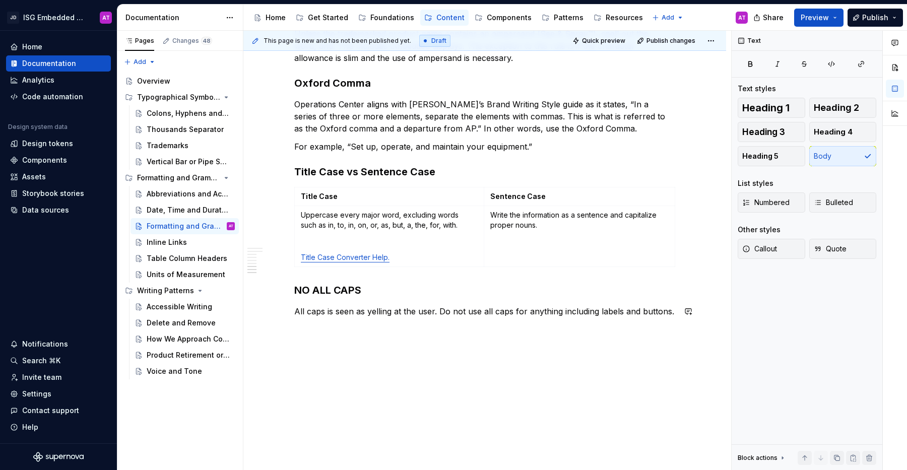
click at [304, 332] on div "This page is new and has not been published yet. Draft Quick preview Publish ch…" at bounding box center [487, 251] width 488 height 440
click at [677, 313] on div "Overview Generally, our digital products use AP Style for grammar and formattin…" at bounding box center [484, 26] width 482 height 888
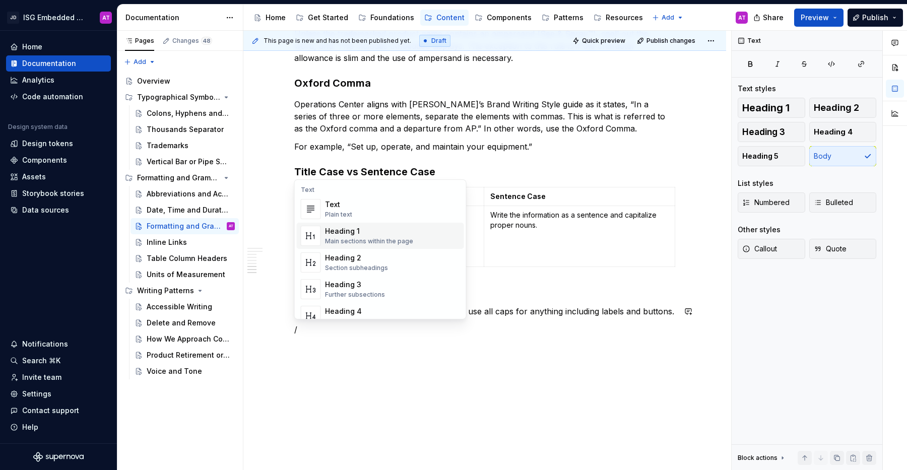
click at [434, 232] on div "Heading 1 Main sections within the page" at bounding box center [392, 236] width 135 height 20
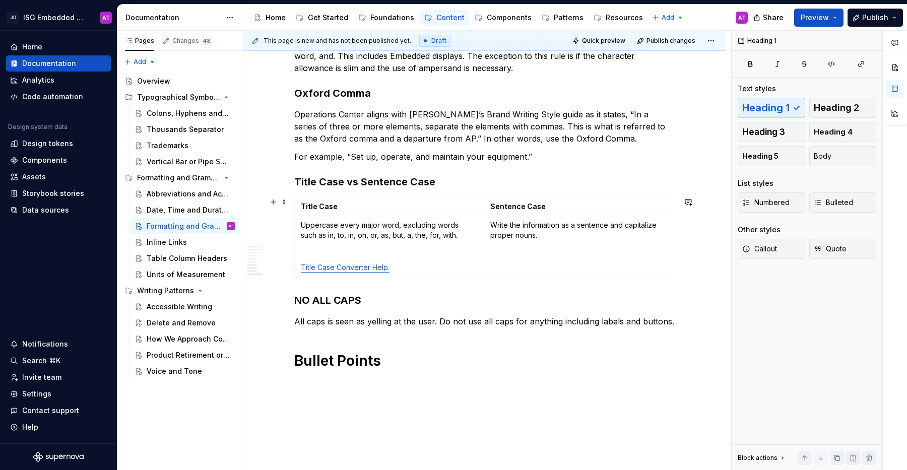
scroll to position [632, 0]
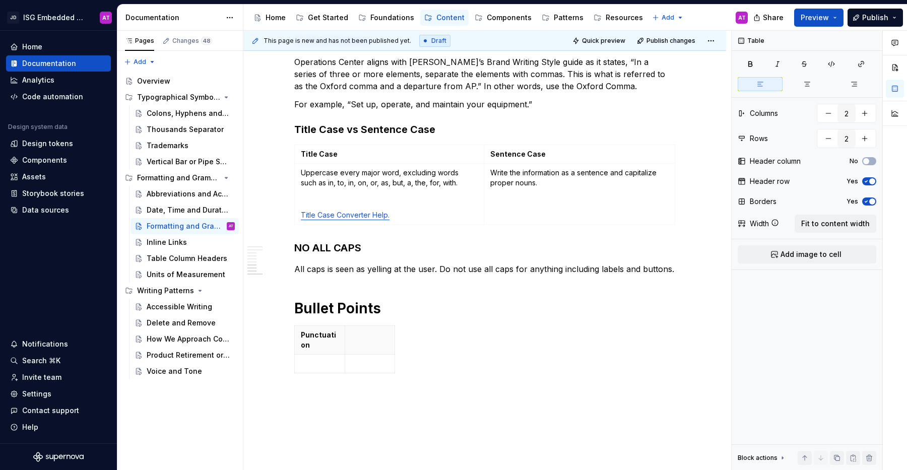
click at [372, 339] on p at bounding box center [370, 335] width 38 height 10
drag, startPoint x: 343, startPoint y: 346, endPoint x: 481, endPoint y: 347, distance: 138.5
drag, startPoint x: 531, startPoint y: 359, endPoint x: 671, endPoint y: 360, distance: 140.0
click at [869, 181] on span "button" at bounding box center [872, 181] width 6 height 6
click at [330, 336] on p "Punctuation" at bounding box center [389, 335] width 176 height 10
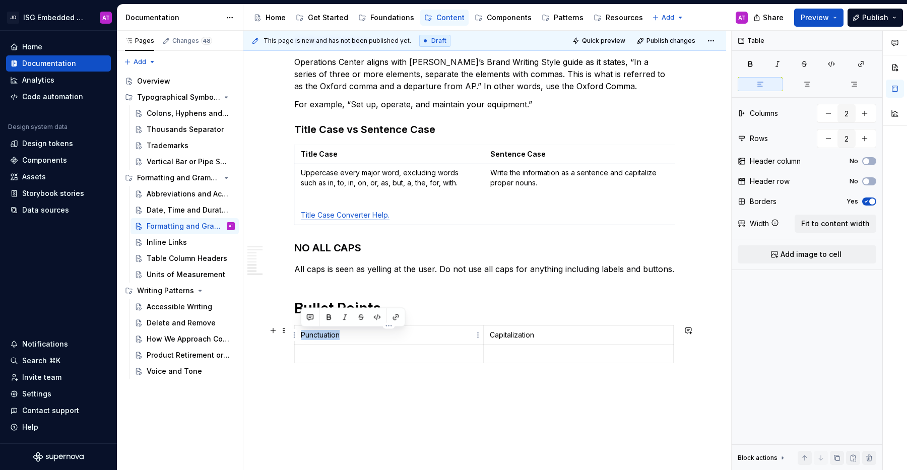
click at [330, 336] on p "Punctuation" at bounding box center [389, 335] width 176 height 10
click at [328, 317] on button "button" at bounding box center [329, 317] width 14 height 14
click at [502, 333] on p "Capitalization" at bounding box center [579, 335] width 178 height 10
click at [521, 321] on button "button" at bounding box center [517, 317] width 14 height 14
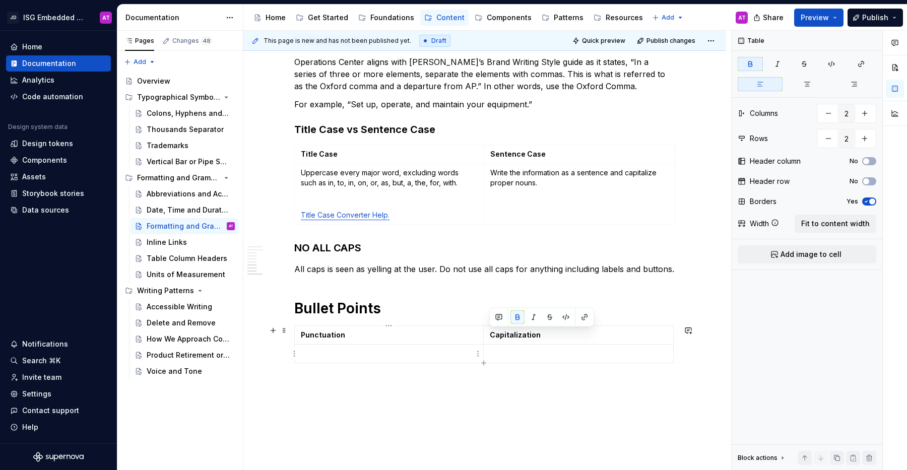
click at [422, 356] on p at bounding box center [389, 354] width 176 height 10
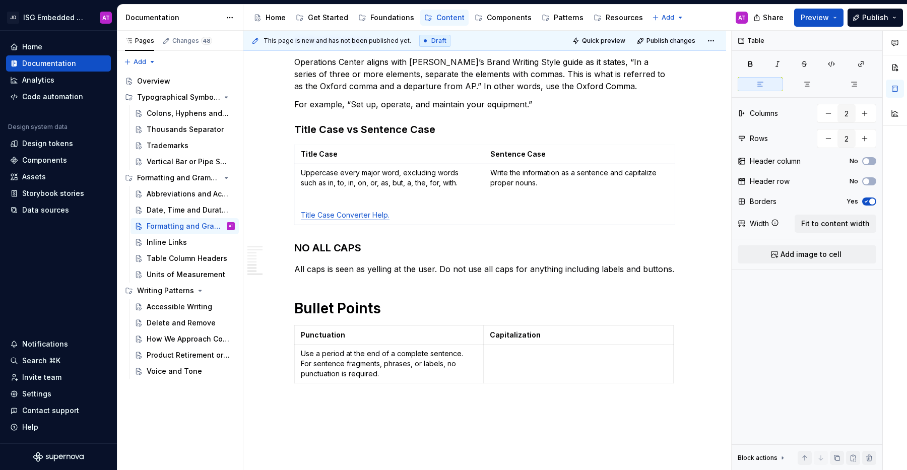
click at [623, 362] on td at bounding box center [578, 363] width 190 height 39
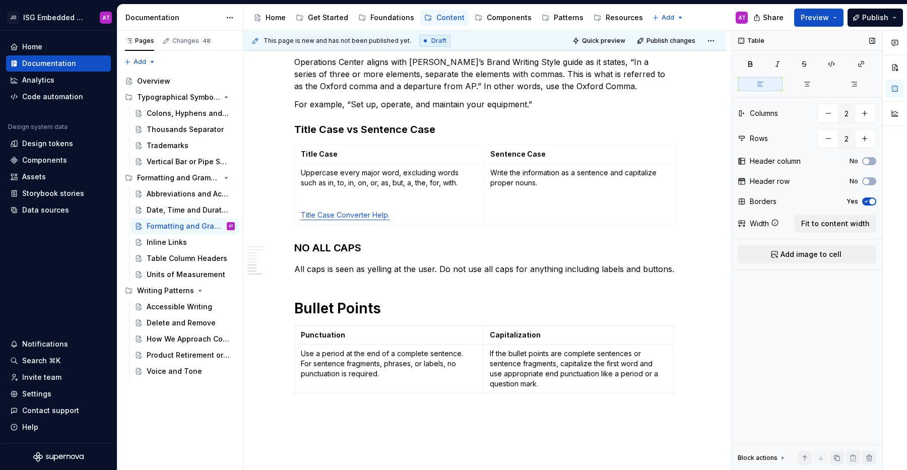
click at [870, 202] on span "button" at bounding box center [872, 201] width 6 height 6
click at [830, 227] on span "Fit to content width" at bounding box center [835, 224] width 68 height 10
click at [598, 187] on p "Write the information as a sentence and capitalize proper nouns." at bounding box center [579, 178] width 179 height 20
click at [813, 223] on span "Fit to content width" at bounding box center [835, 224] width 68 height 10
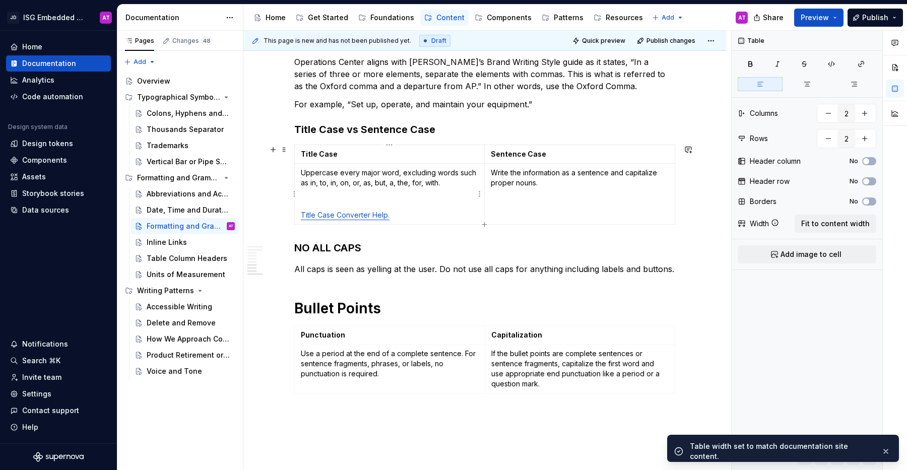
click at [436, 179] on p "Uppercase every major word, excluding words such as in, to, in, on, or, as, but…" at bounding box center [389, 178] width 177 height 20
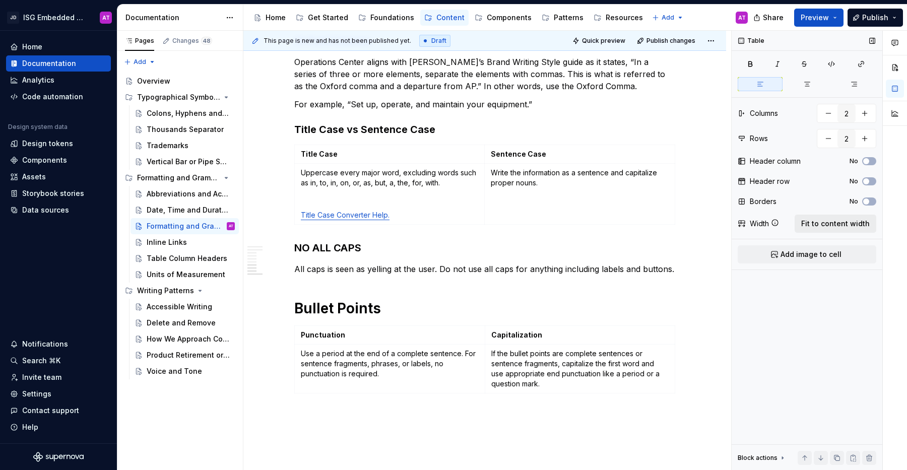
click at [813, 220] on span "Fit to content width" at bounding box center [835, 224] width 68 height 10
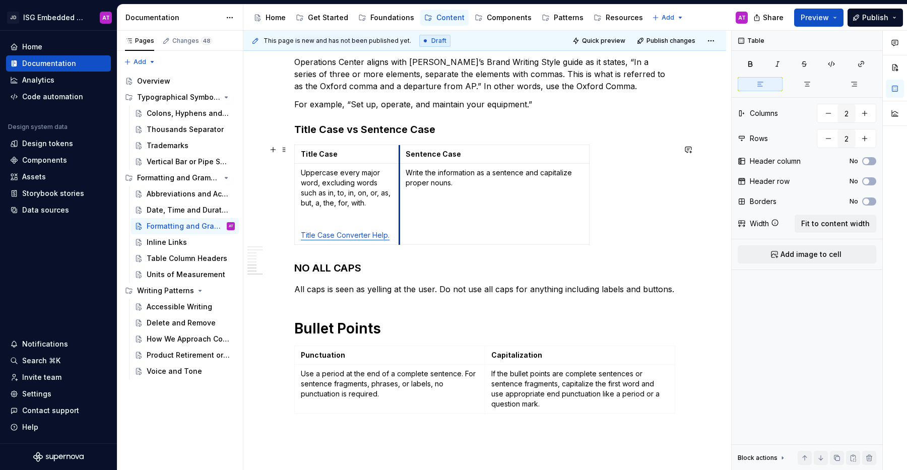
drag, startPoint x: 483, startPoint y: 193, endPoint x: 397, endPoint y: 192, distance: 85.6
click at [559, 200] on td "Write the information as a sentence and capitalize proper nouns." at bounding box center [494, 204] width 190 height 81
click at [286, 151] on span at bounding box center [284, 150] width 8 height 14
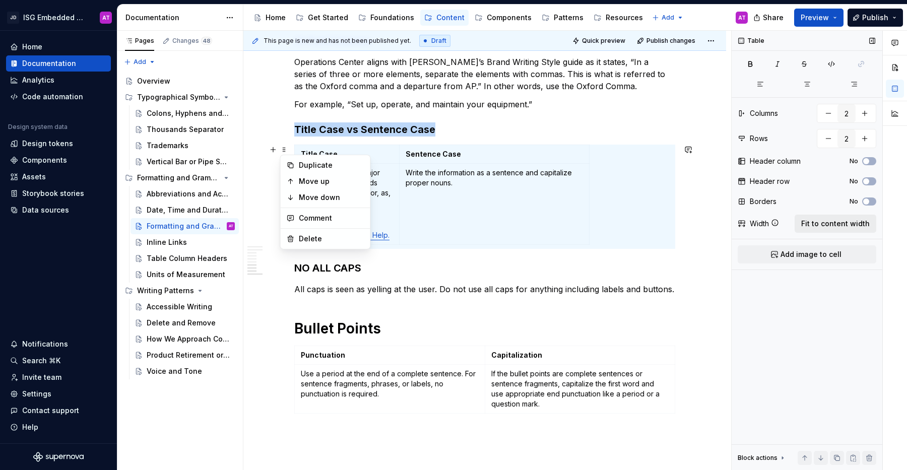
click at [818, 223] on span "Fit to content width" at bounding box center [835, 224] width 68 height 10
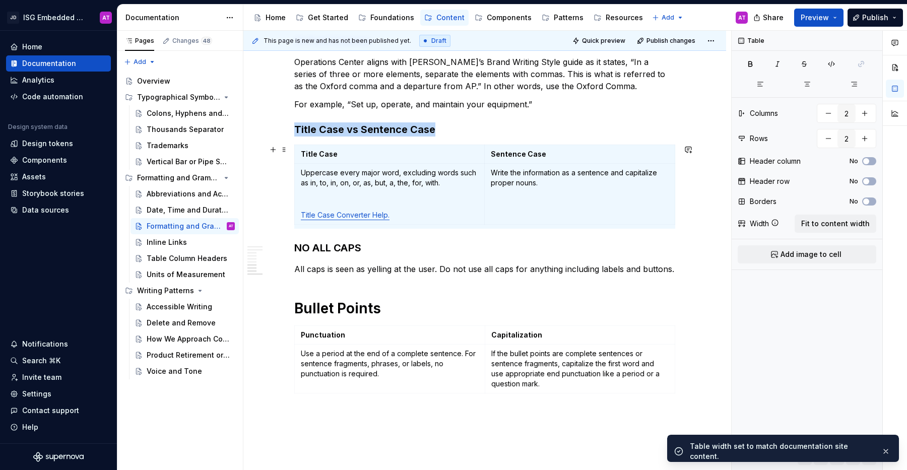
click at [710, 220] on div "Overview Generally, our digital products use AP Style for grammar and formattin…" at bounding box center [484, 45] width 482 height 1010
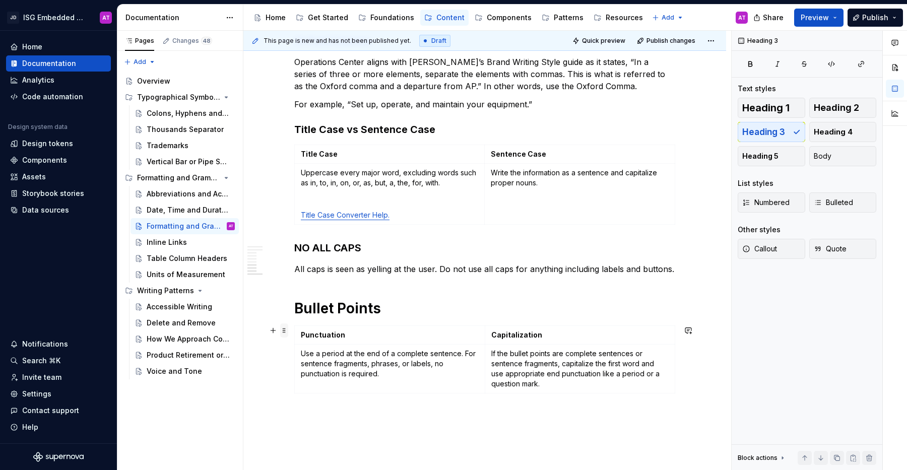
click at [282, 332] on span at bounding box center [284, 330] width 8 height 14
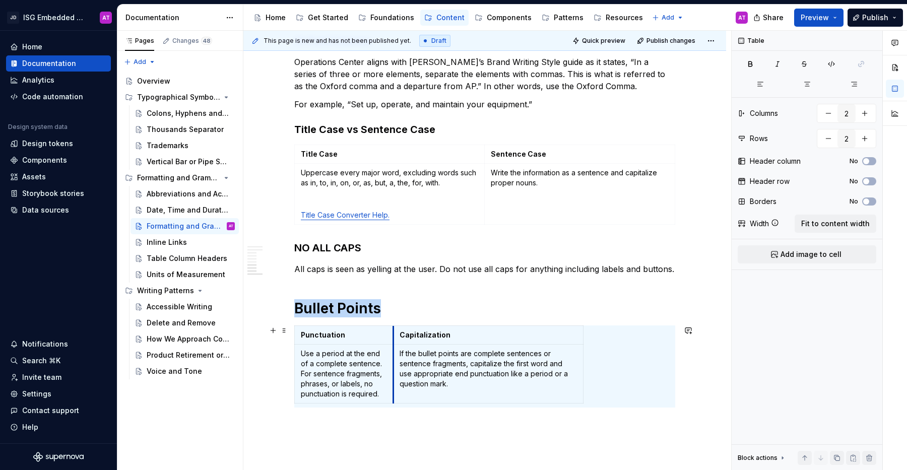
drag, startPoint x: 483, startPoint y: 354, endPoint x: 392, endPoint y: 354, distance: 91.7
click at [427, 301] on h1 "Bullet Points" at bounding box center [484, 308] width 381 height 18
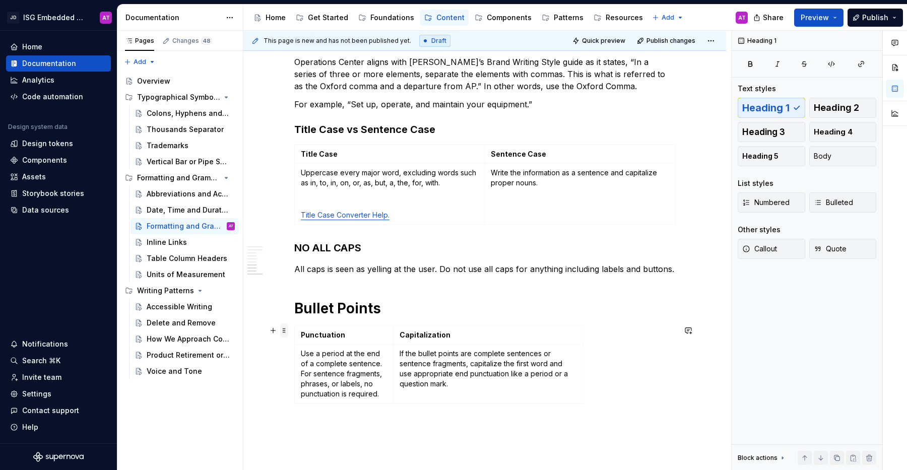
click at [281, 330] on span at bounding box center [284, 330] width 8 height 14
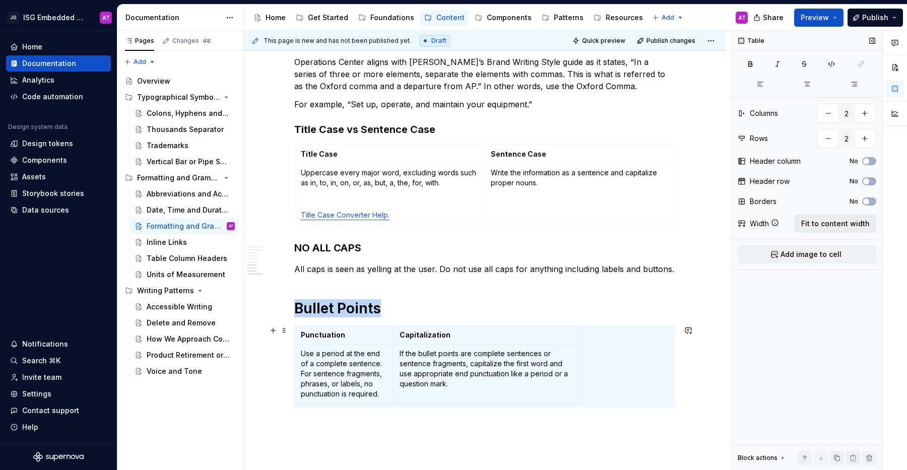
click at [814, 227] on span "Fit to content width" at bounding box center [835, 224] width 68 height 10
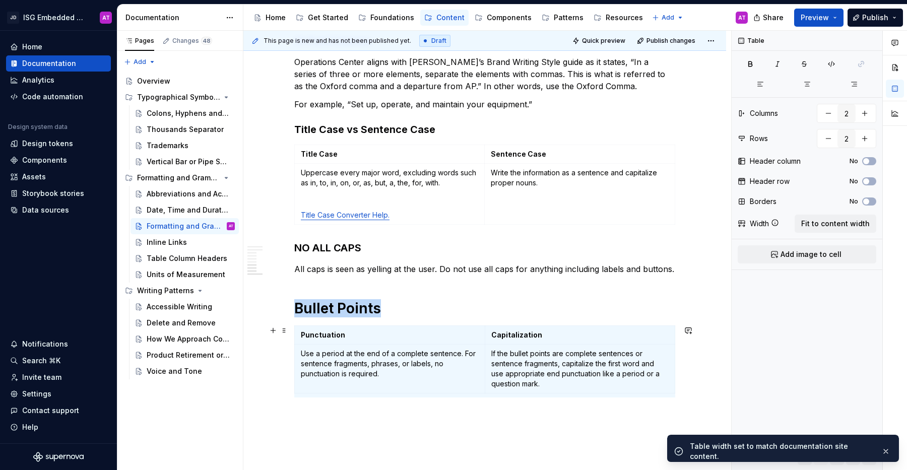
click at [702, 385] on div "Overview Generally, our digital products use AP Style for grammar and formattin…" at bounding box center [484, 45] width 482 height 1010
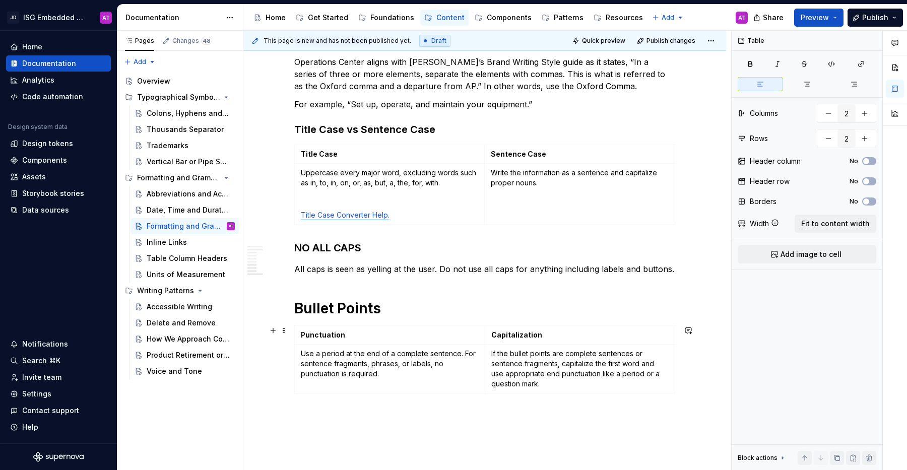
type textarea "*"
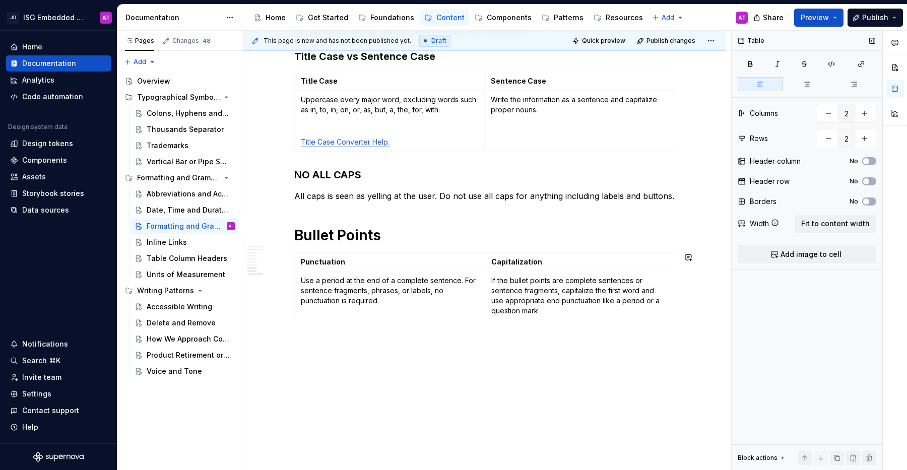
scroll to position [712, 0]
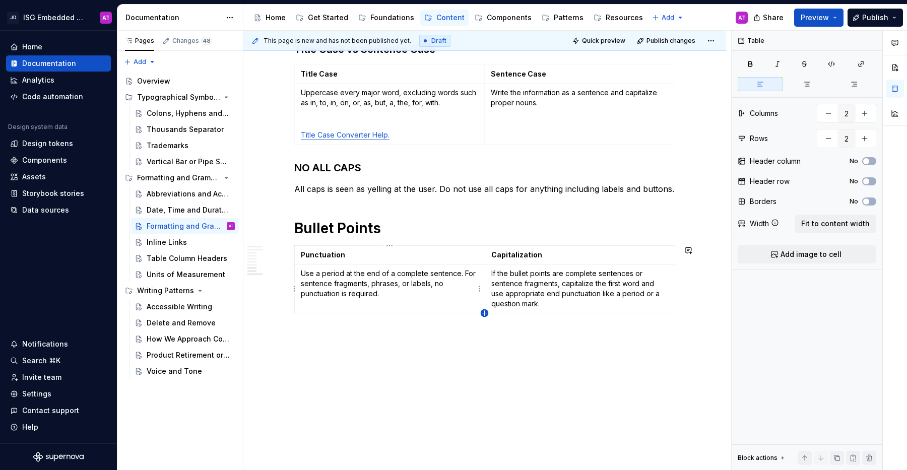
click at [485, 312] on icon "button" at bounding box center [484, 313] width 8 height 8
click at [481, 321] on html "JD ISG Embedded Design System AT Home Documentation Analytics Code automation D…" at bounding box center [453, 235] width 907 height 470
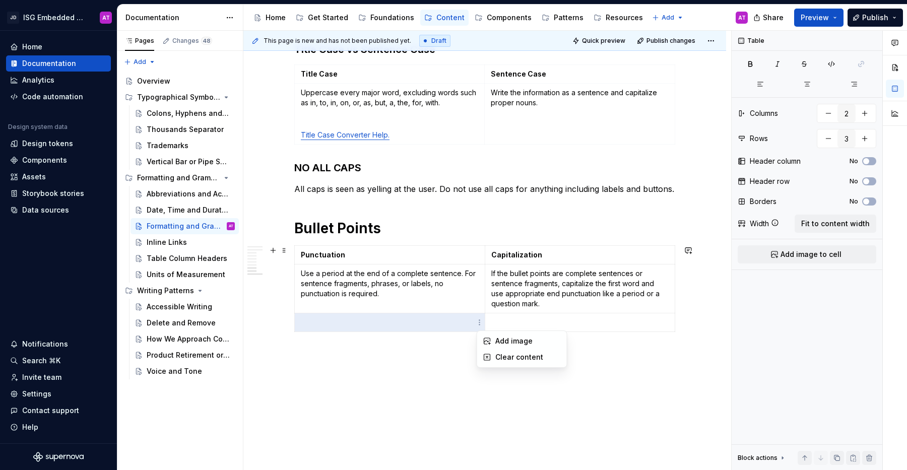
click at [424, 323] on html "JD ISG Embedded Design System AT Home Documentation Analytics Code automation D…" at bounding box center [453, 235] width 907 height 470
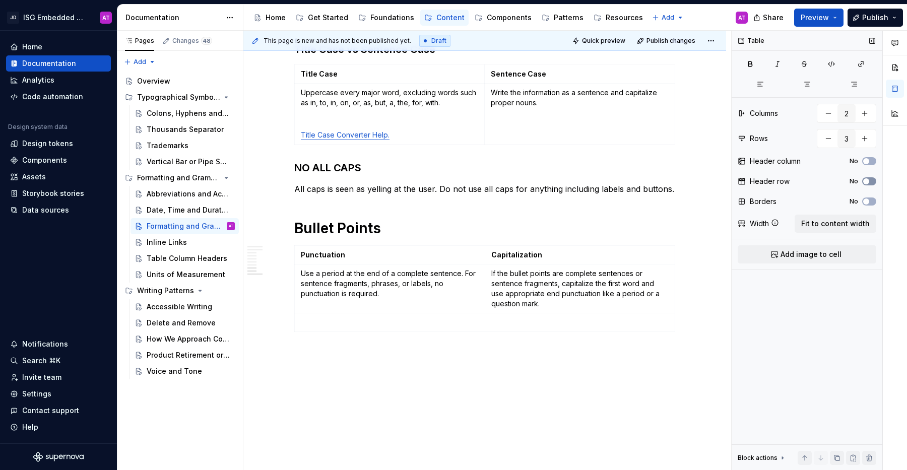
click at [869, 179] on icon "button" at bounding box center [866, 181] width 8 height 6
click at [869, 179] on span "button" at bounding box center [872, 181] width 6 height 6
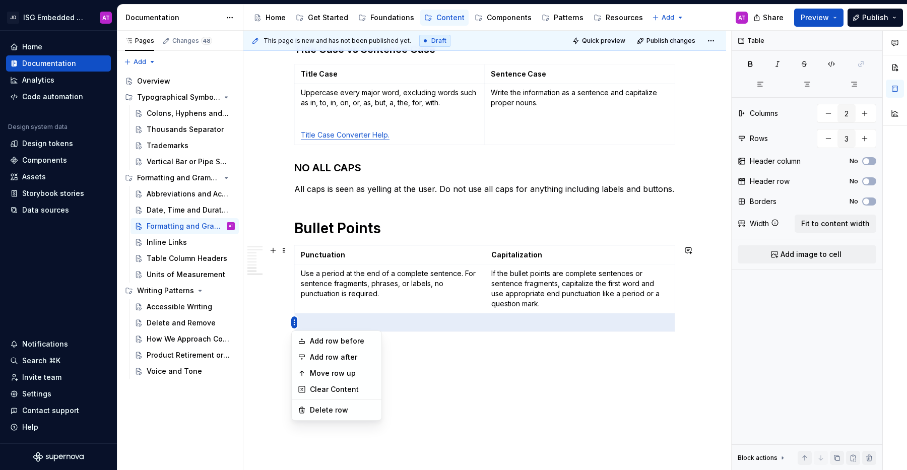
click at [293, 323] on html "JD ISG Embedded Design System AT Home Documentation Analytics Code automation D…" at bounding box center [453, 235] width 907 height 470
click at [345, 409] on div "Delete row" at bounding box center [342, 410] width 65 height 10
type input "2"
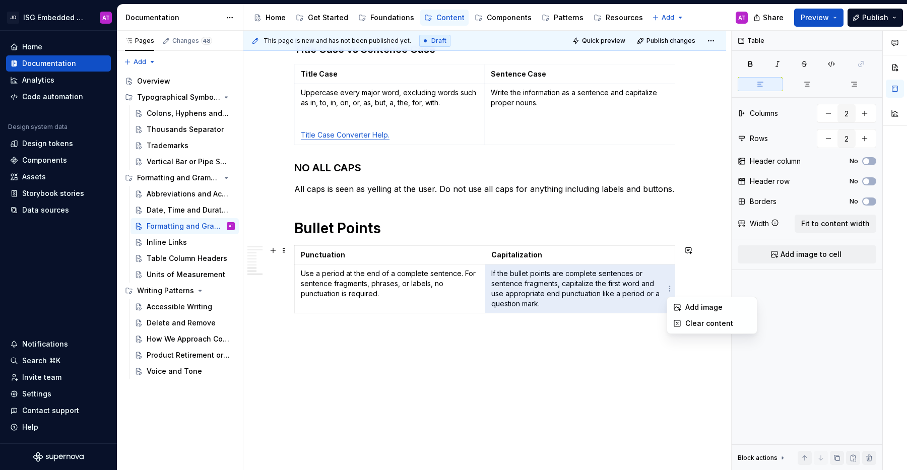
click at [669, 293] on html "JD ISG Embedded Design System AT Home Documentation Analytics Code automation D…" at bounding box center [453, 235] width 907 height 470
click at [689, 275] on html "JD ISG Embedded Design System AT Home Documentation Analytics Code automation D…" at bounding box center [453, 235] width 907 height 470
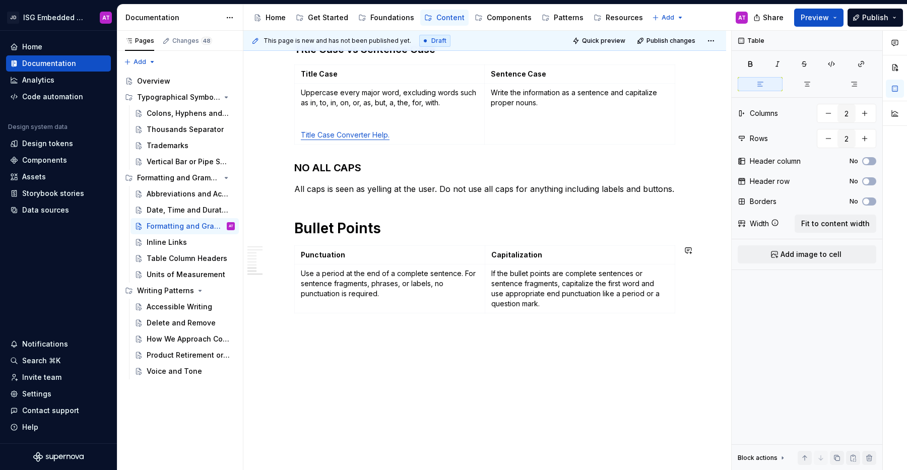
click at [830, 111] on button "button" at bounding box center [828, 113] width 18 height 18
type input "2"
click at [828, 133] on button "button" at bounding box center [828, 138] width 18 height 18
type input "1"
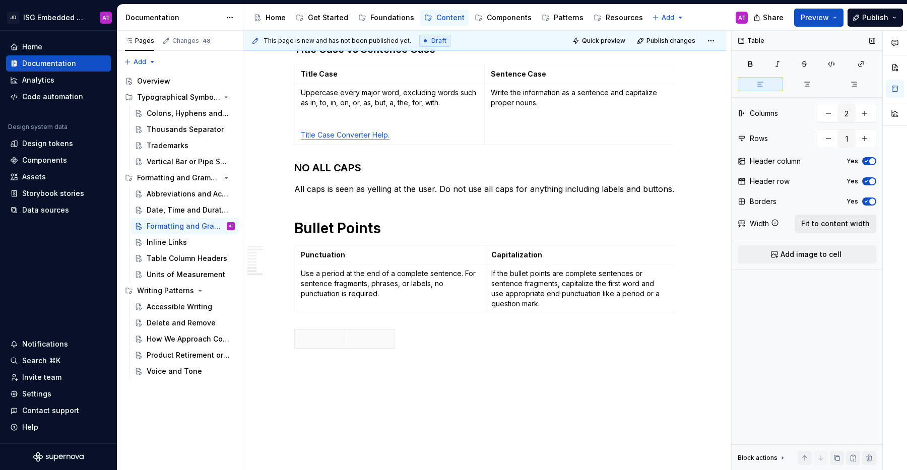
click at [815, 222] on span "Fit to content width" at bounding box center [835, 224] width 68 height 10
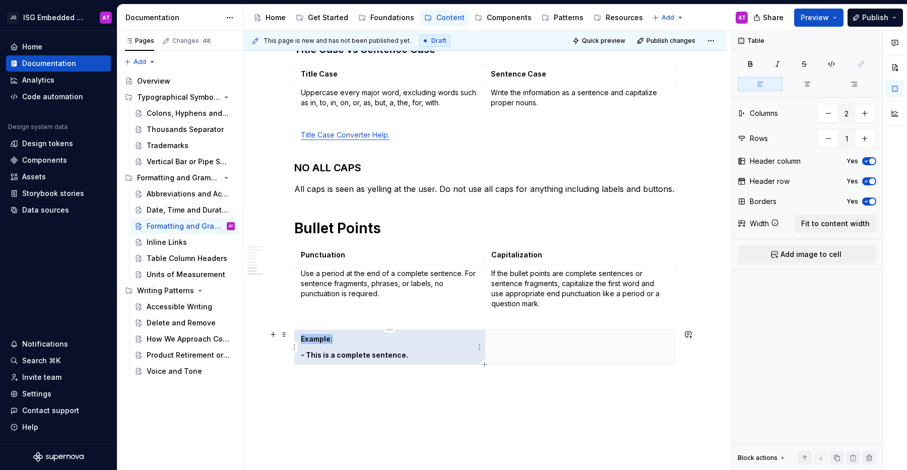
click at [410, 356] on p "- This is a complete sentence." at bounding box center [390, 355] width 178 height 10
drag, startPoint x: 407, startPoint y: 356, endPoint x: 311, endPoint y: 353, distance: 96.7
click at [340, 355] on p "- This is a complete sentence." at bounding box center [390, 355] width 178 height 10
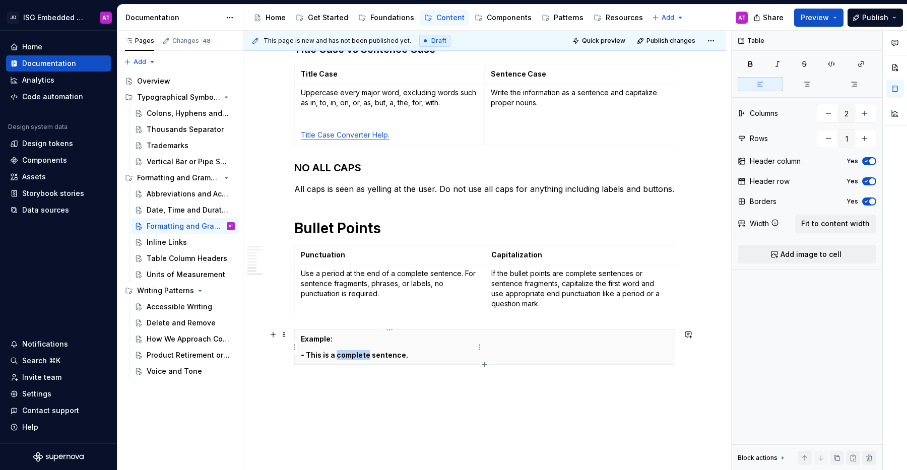
click at [339, 355] on p "- This is a complete sentence." at bounding box center [390, 355] width 178 height 10
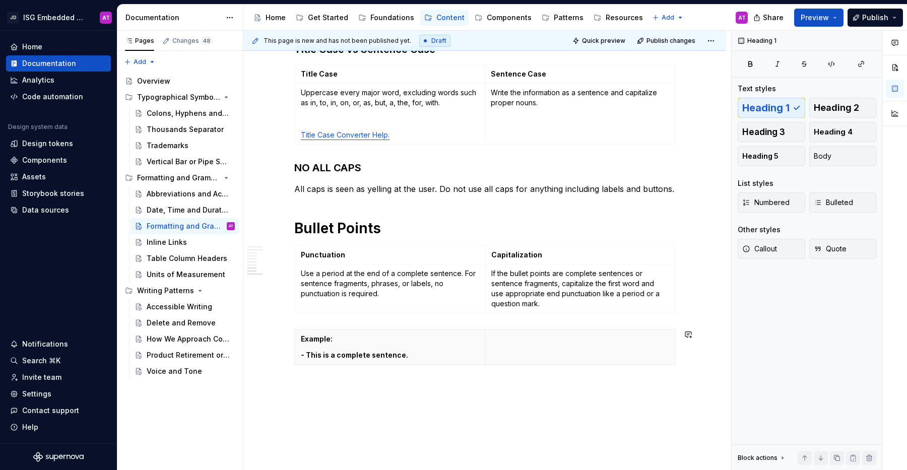
click at [403, 274] on p "Use a period at the end of a complete sentence. For sentence fragments, phrases…" at bounding box center [390, 283] width 178 height 30
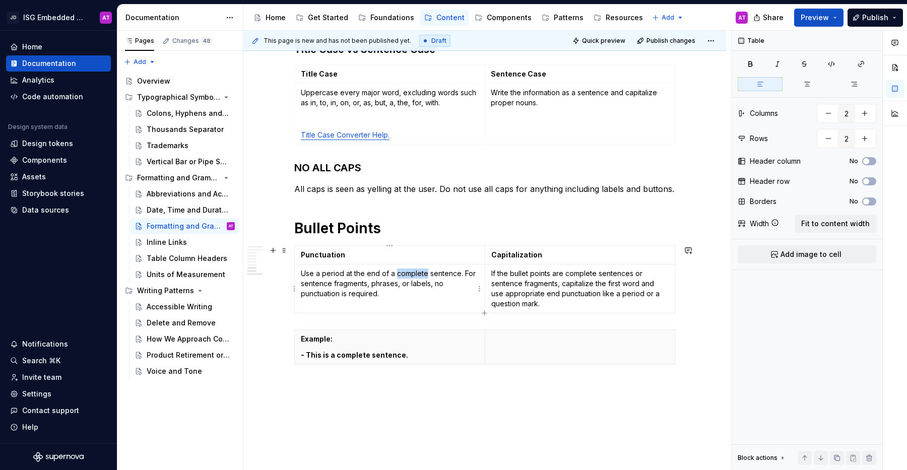
click at [403, 274] on p "Use a period at the end of a complete sentence. For sentence fragments, phrases…" at bounding box center [390, 283] width 178 height 30
click at [424, 259] on button "button" at bounding box center [423, 256] width 14 height 14
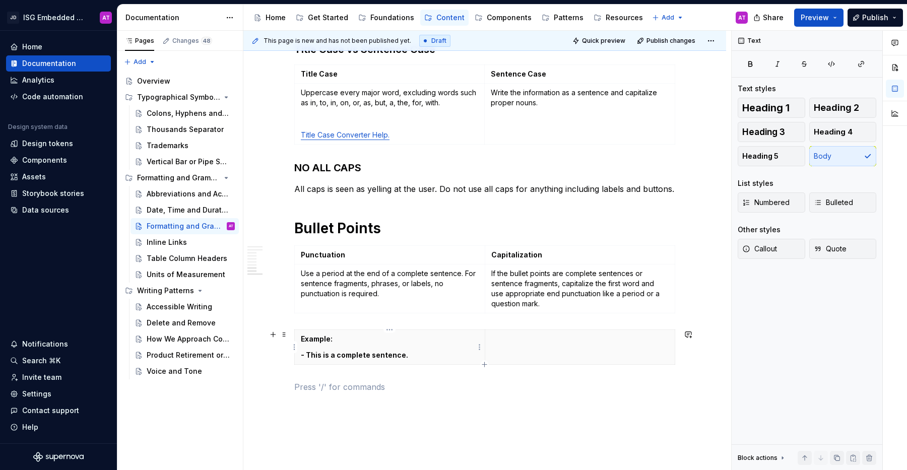
click at [432, 355] on p "- This is a complete sentence." at bounding box center [390, 355] width 178 height 10
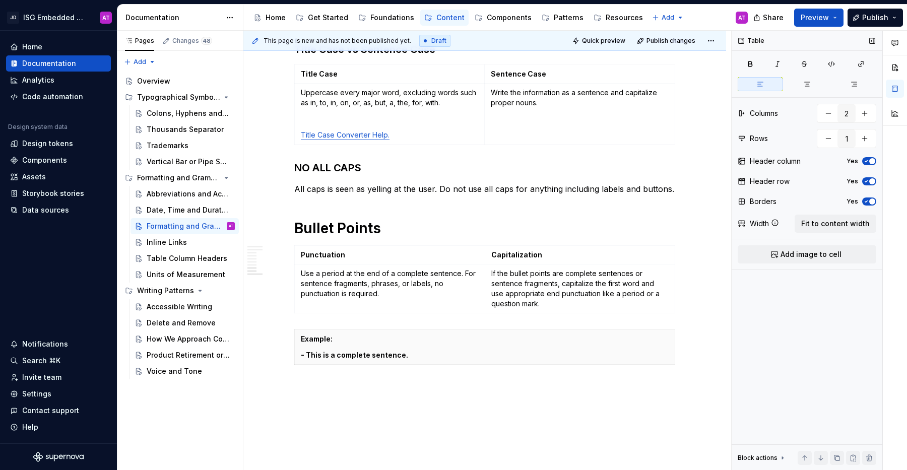
click at [866, 202] on icon "button" at bounding box center [866, 201] width 8 height 6
click at [419, 351] on p "- This is a complete sentence." at bounding box center [390, 355] width 178 height 10
click at [412, 356] on p "- This is a complete sentence." at bounding box center [390, 355] width 178 height 10
click at [339, 344] on th "Example: - This is a complete sentence." at bounding box center [390, 347] width 190 height 35
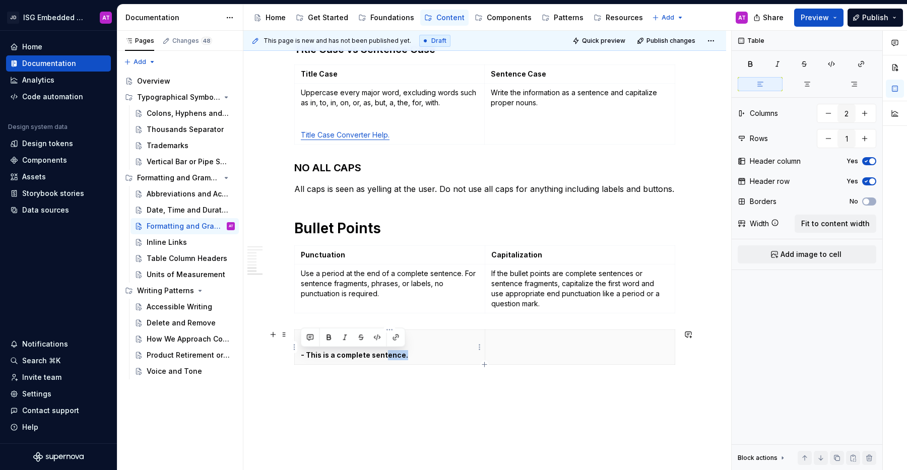
click at [384, 360] on th "Example: - This is a complete sentence." at bounding box center [390, 347] width 190 height 35
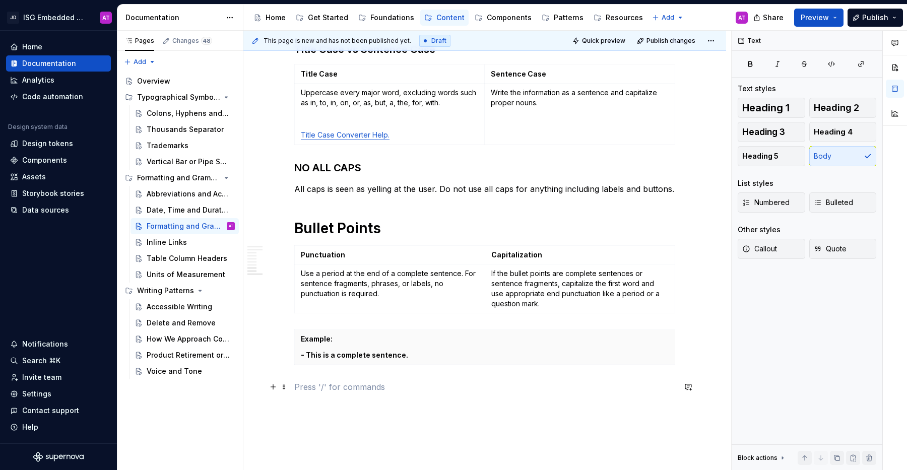
click at [436, 384] on p at bounding box center [484, 387] width 381 height 12
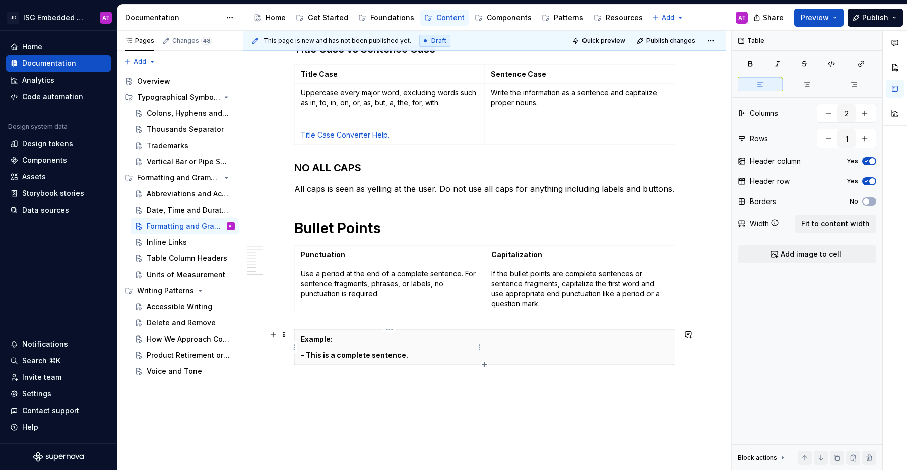
click at [416, 357] on p "- This is a complete sentence." at bounding box center [390, 355] width 178 height 10
click at [872, 181] on span "button" at bounding box center [872, 181] width 6 height 6
click at [867, 183] on span "button" at bounding box center [866, 181] width 6 height 6
click at [871, 162] on span "button" at bounding box center [872, 161] width 6 height 6
click at [873, 180] on span "button" at bounding box center [872, 181] width 6 height 6
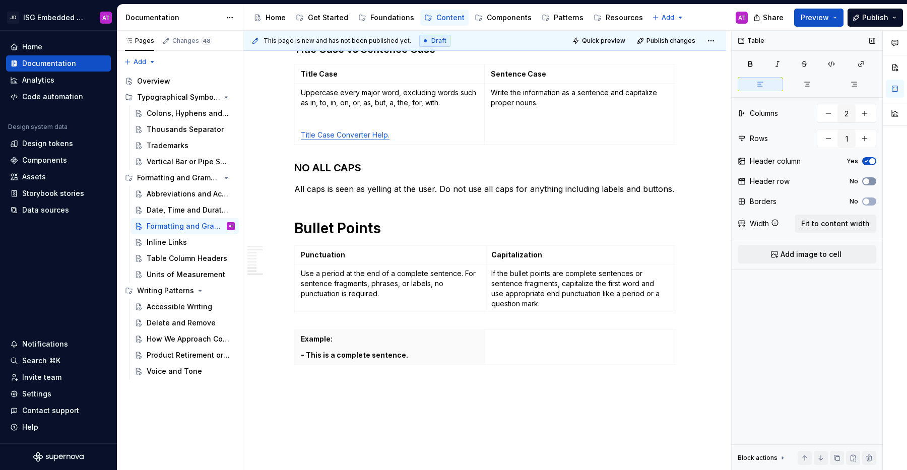
click at [870, 180] on button "No" at bounding box center [869, 181] width 14 height 8
click at [870, 180] on span "button" at bounding box center [872, 181] width 6 height 6
click at [870, 161] on span "button" at bounding box center [872, 161] width 6 height 6
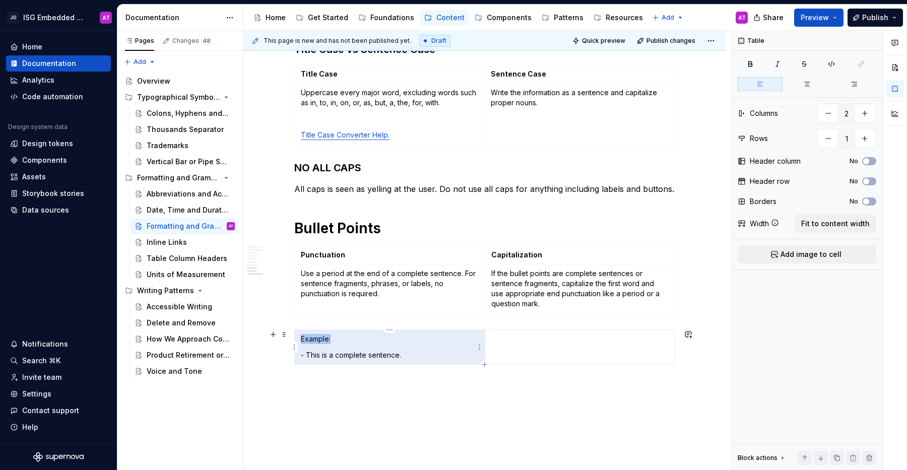
drag, startPoint x: 335, startPoint y: 340, endPoint x: 301, endPoint y: 339, distance: 34.3
click at [301, 339] on p "Example:" at bounding box center [390, 339] width 178 height 10
click at [343, 355] on p "- This is a complete sentence." at bounding box center [390, 355] width 178 height 10
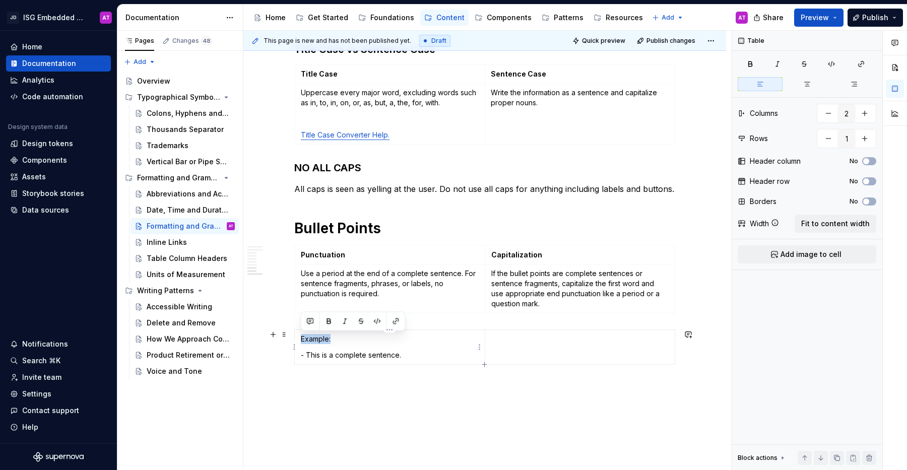
drag, startPoint x: 317, startPoint y: 338, endPoint x: 300, endPoint y: 340, distance: 17.7
click at [300, 340] on td "Example: - This is a complete sentence." at bounding box center [390, 347] width 190 height 35
click at [332, 320] on button "button" at bounding box center [329, 321] width 14 height 14
click at [399, 354] on p "- This is a complete sentence." at bounding box center [390, 355] width 178 height 10
click at [326, 345] on td "Example: - This is a complete sentence." at bounding box center [390, 347] width 190 height 35
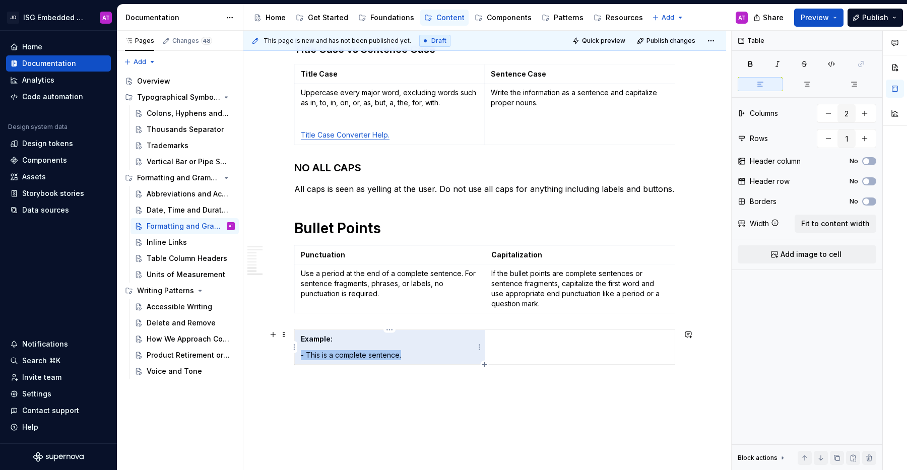
drag, startPoint x: 403, startPoint y: 356, endPoint x: 294, endPoint y: 357, distance: 109.3
click at [295, 357] on td "Example: - This is a complete sentence." at bounding box center [390, 347] width 190 height 35
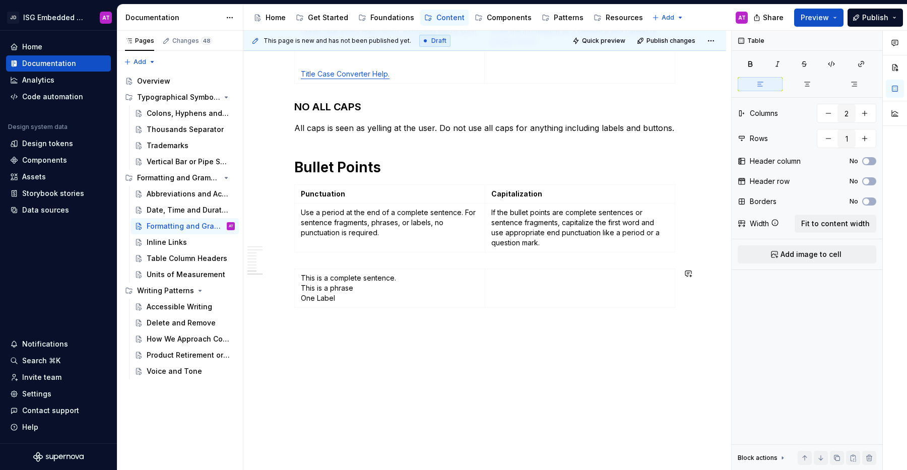
scroll to position [771, 0]
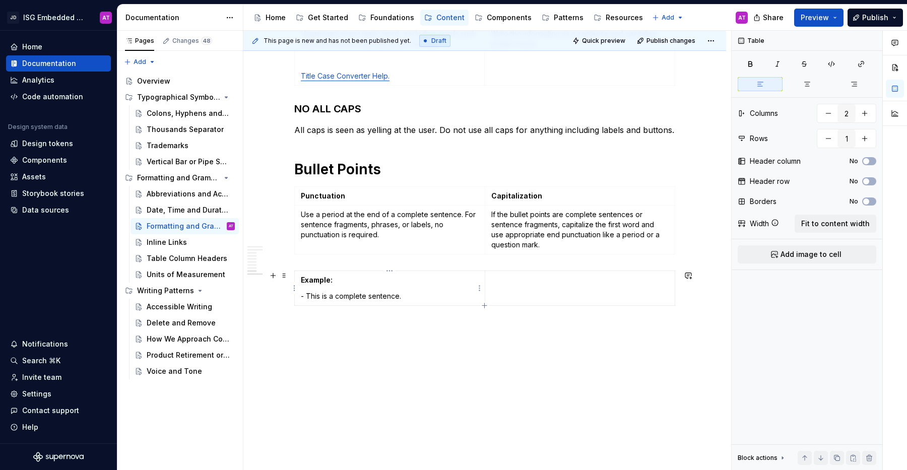
click at [345, 297] on p "- This is a complete sentence." at bounding box center [390, 296] width 178 height 10
drag, startPoint x: 300, startPoint y: 296, endPoint x: 404, endPoint y: 293, distance: 103.8
click at [404, 293] on p "- This is a complete sentence." at bounding box center [390, 296] width 178 height 10
click at [303, 296] on p "- This is a complete sentence." at bounding box center [390, 296] width 178 height 10
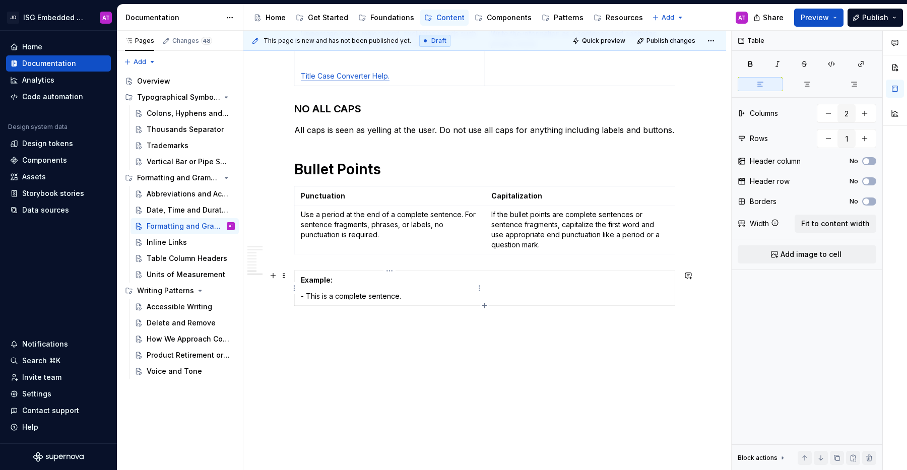
click at [301, 296] on p "- This is a complete sentence." at bounding box center [390, 296] width 178 height 10
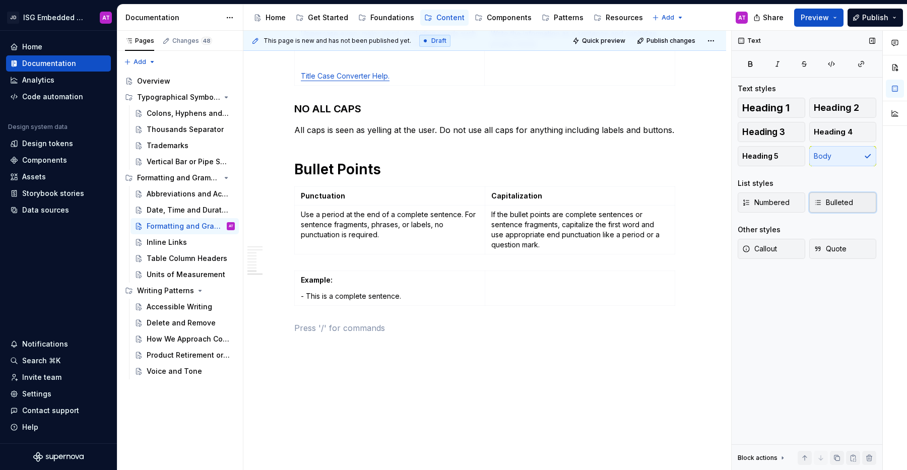
click at [827, 204] on span "Bulleted" at bounding box center [832, 202] width 39 height 10
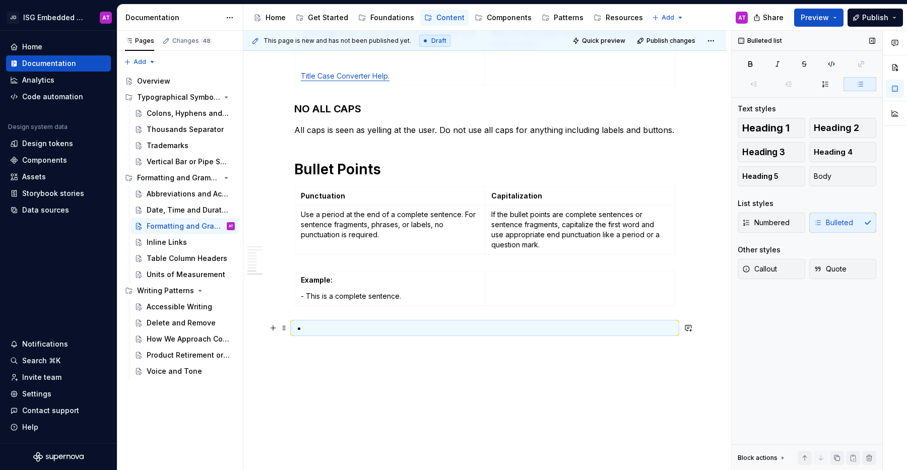
click at [403, 329] on p at bounding box center [490, 328] width 369 height 12
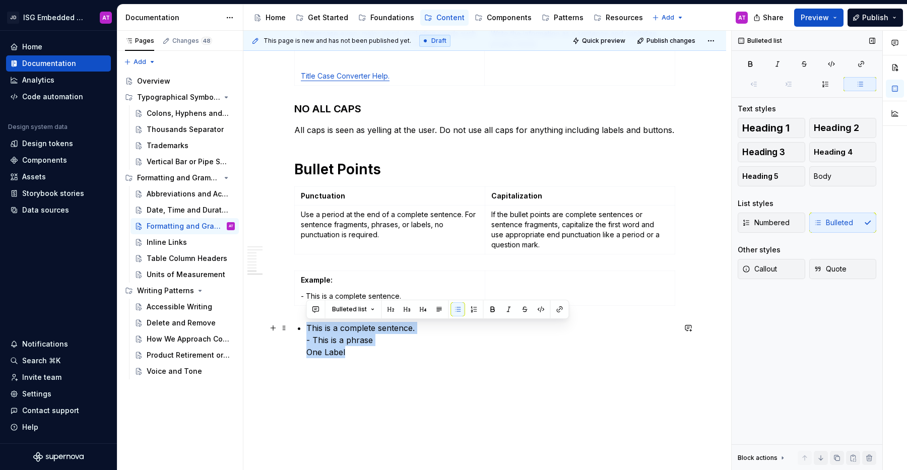
drag, startPoint x: 368, startPoint y: 354, endPoint x: 292, endPoint y: 331, distance: 79.4
click at [475, 312] on button "button" at bounding box center [474, 309] width 14 height 14
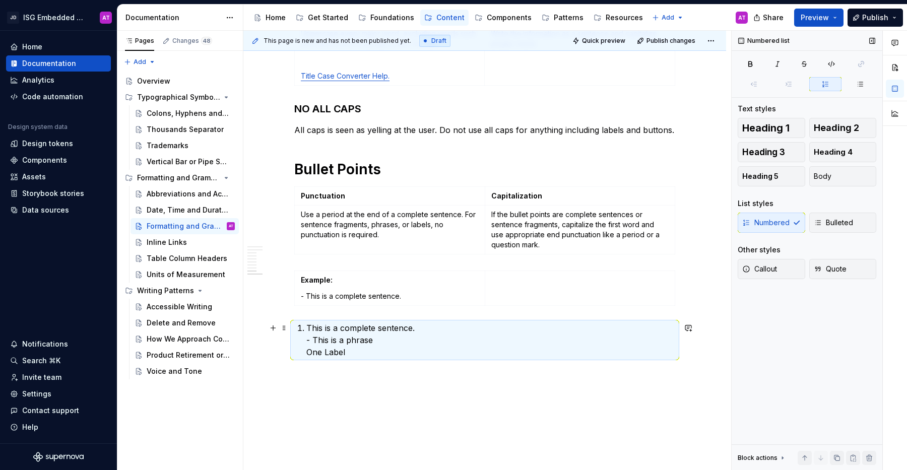
click at [403, 349] on p "This is a complete sentence. - This is a phrase One Label" at bounding box center [490, 340] width 369 height 36
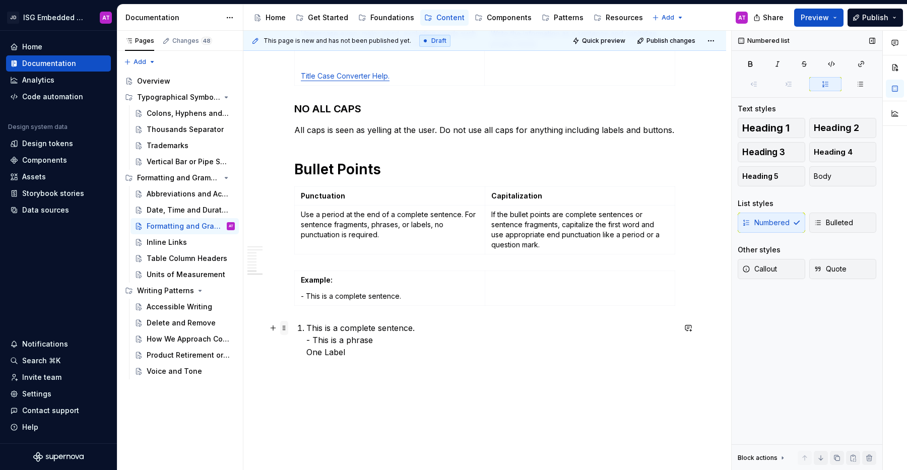
click at [286, 327] on span at bounding box center [284, 328] width 8 height 14
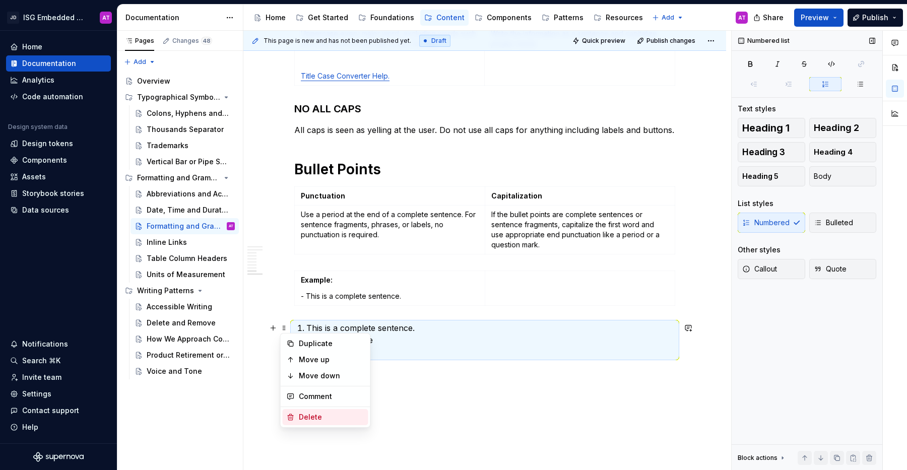
click at [311, 417] on div "Delete" at bounding box center [331, 417] width 65 height 10
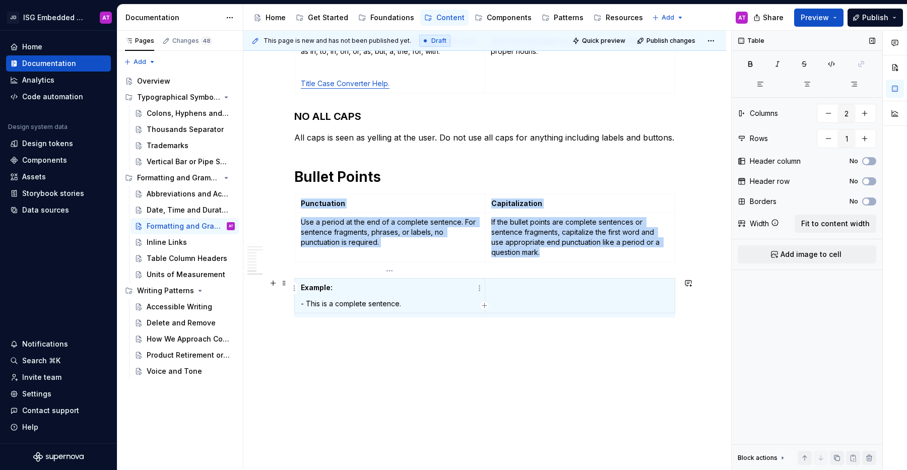
click at [386, 299] on p "- This is a complete sentence." at bounding box center [390, 304] width 178 height 10
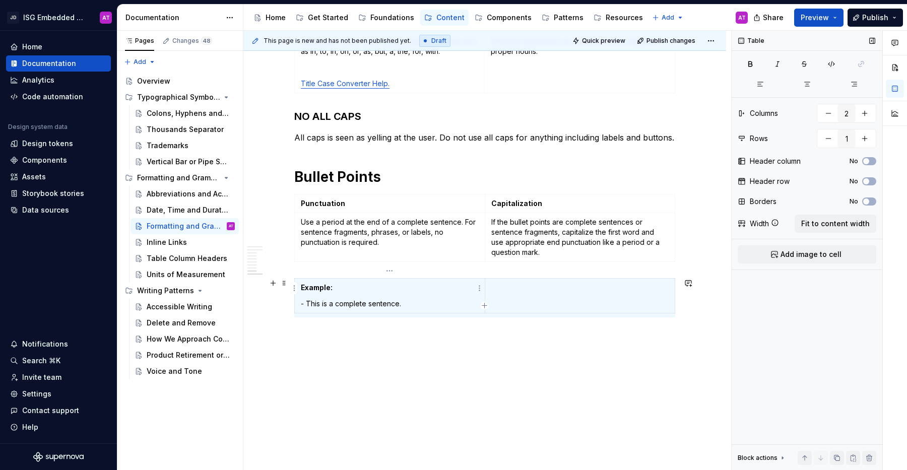
scroll to position [763, 0]
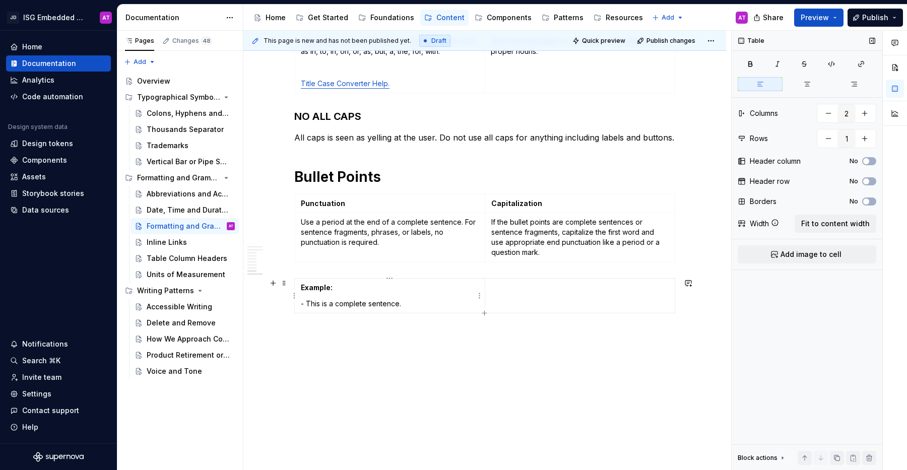
click at [421, 302] on p "- This is a complete sentence." at bounding box center [390, 304] width 178 height 10
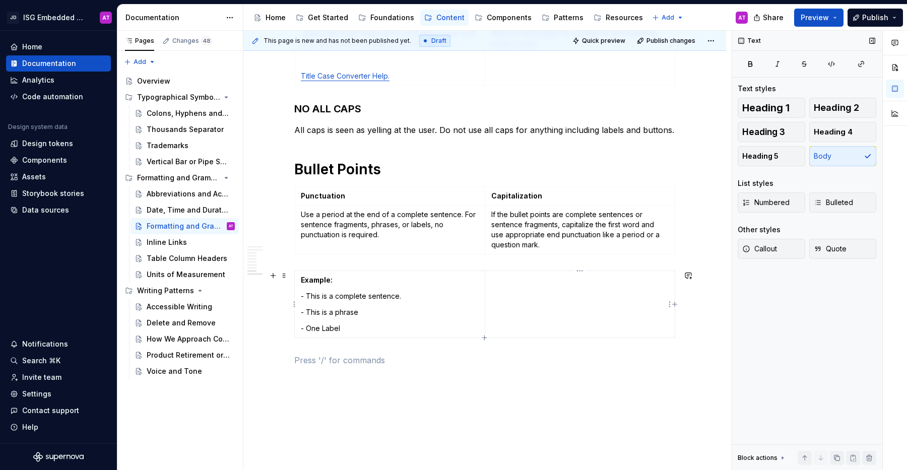
click at [547, 296] on td at bounding box center [579, 304] width 190 height 67
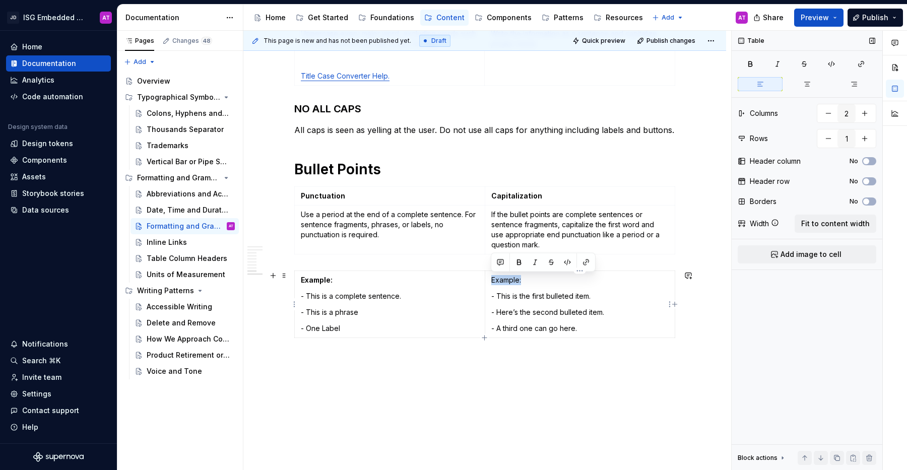
drag, startPoint x: 525, startPoint y: 281, endPoint x: 491, endPoint y: 279, distance: 33.8
click at [491, 279] on p "Example:" at bounding box center [580, 280] width 178 height 10
click at [520, 262] on button "button" at bounding box center [519, 262] width 14 height 14
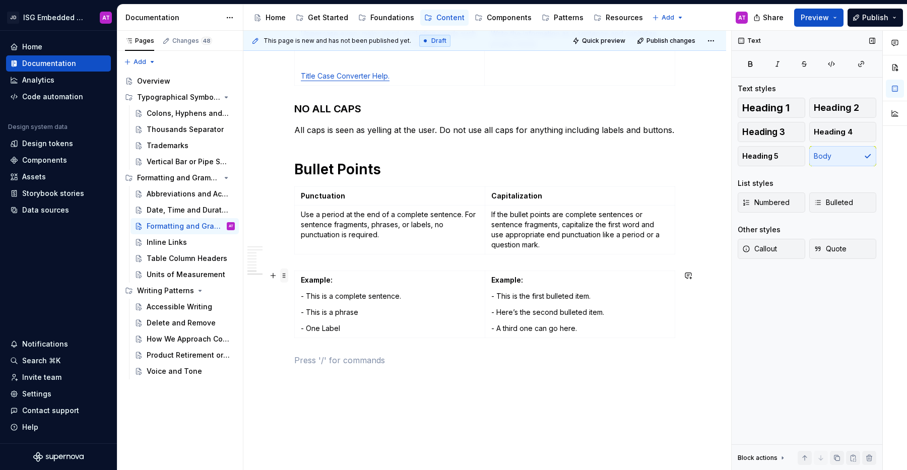
click at [285, 280] on span at bounding box center [284, 275] width 8 height 14
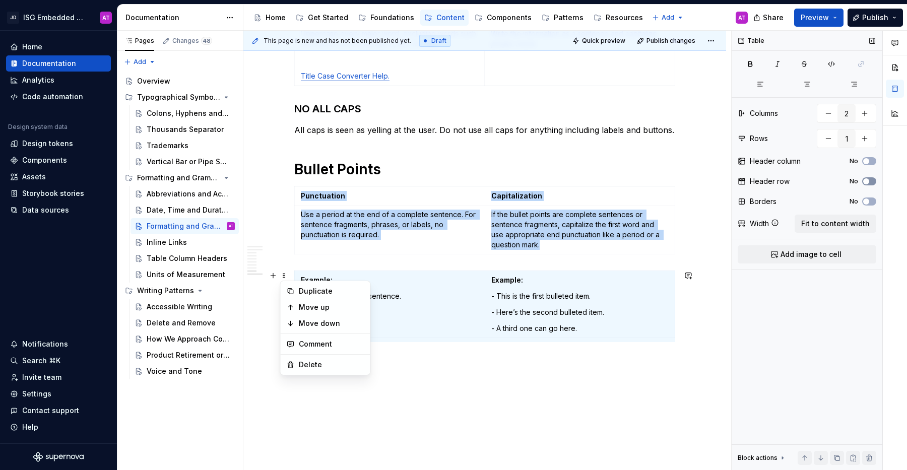
click at [868, 182] on span "button" at bounding box center [866, 181] width 6 height 6
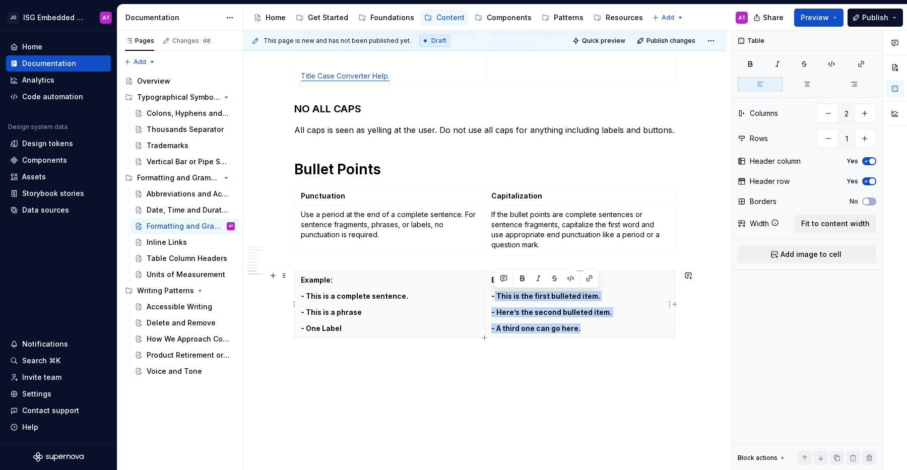
drag, startPoint x: 579, startPoint y: 332, endPoint x: 493, endPoint y: 295, distance: 94.3
click at [493, 295] on th "Example: - This is the first bulleted item. - Here’s the second bulleted item. …" at bounding box center [579, 304] width 190 height 67
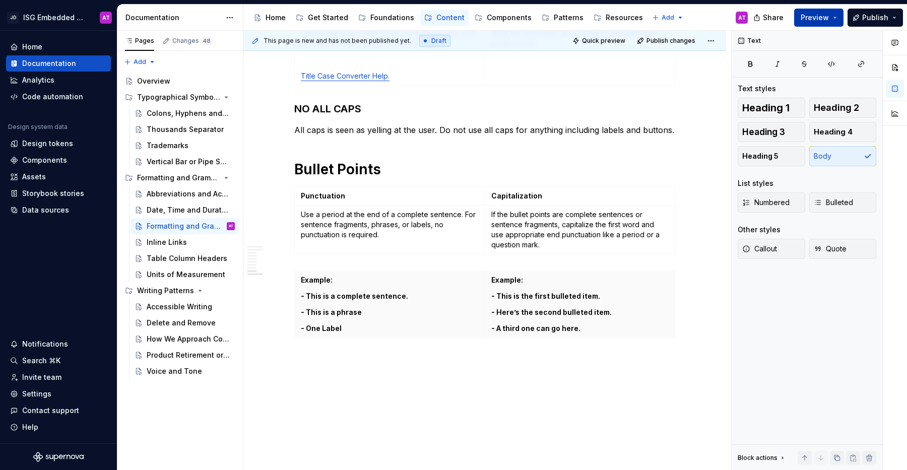
click at [840, 21] on button "Preview" at bounding box center [818, 18] width 49 height 18
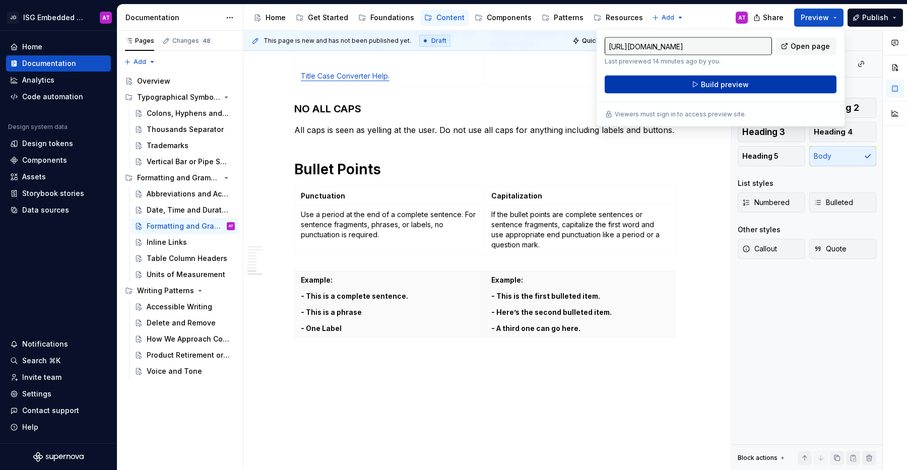
click at [790, 79] on button "Build preview" at bounding box center [720, 85] width 232 height 18
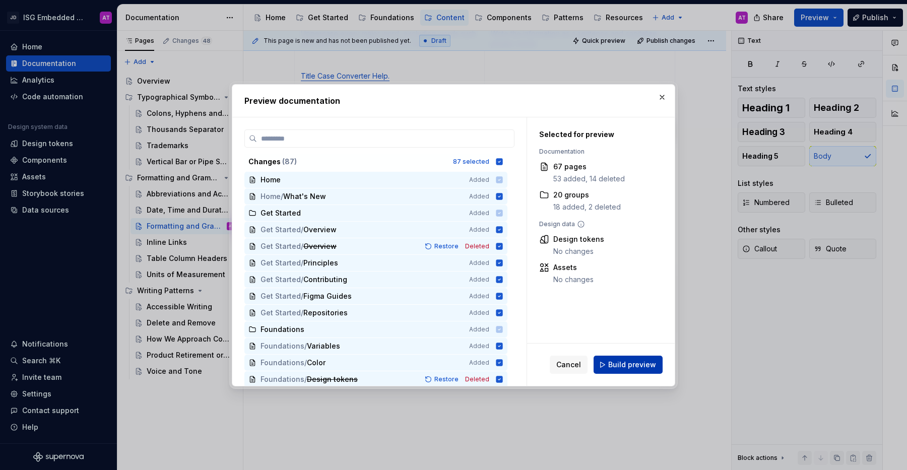
click at [638, 365] on span "Build preview" at bounding box center [632, 365] width 48 height 10
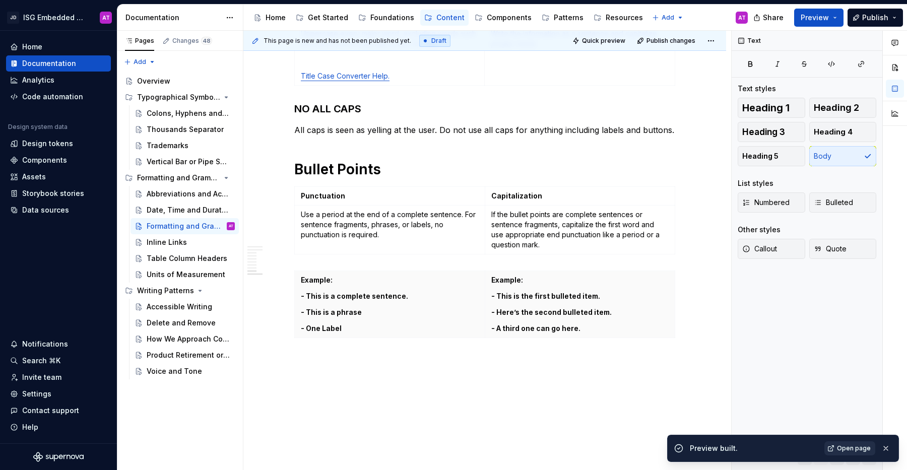
click at [857, 447] on span "Open page" at bounding box center [854, 448] width 34 height 8
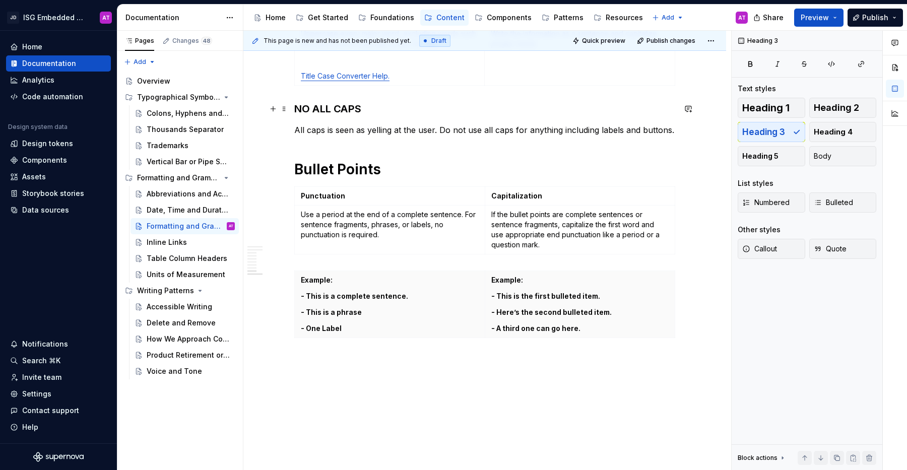
click at [316, 109] on h3 "NO ALL CAPS" at bounding box center [484, 109] width 381 height 14
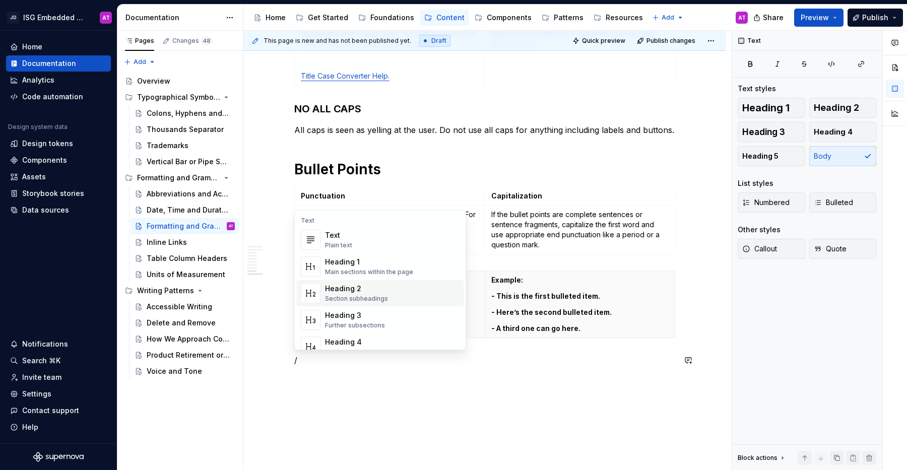
click at [362, 316] on div "Heading 3" at bounding box center [355, 315] width 60 height 10
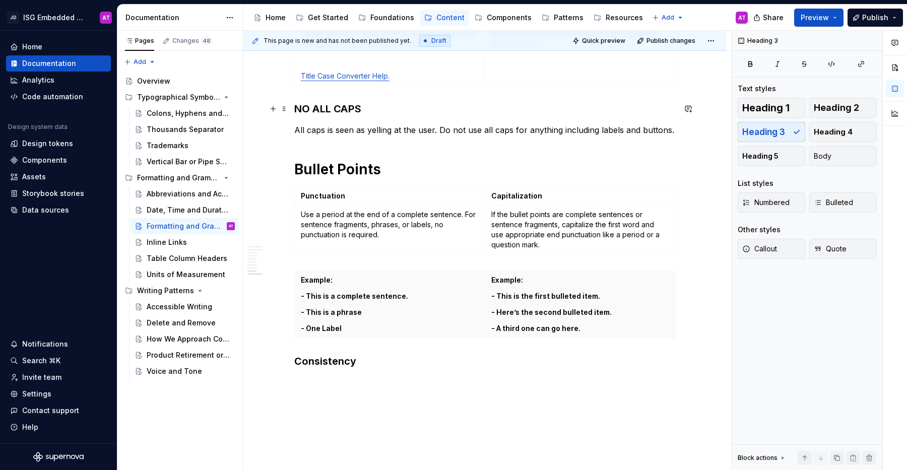
click at [335, 107] on h3 "NO ALL CAPS" at bounding box center [484, 109] width 381 height 14
click at [328, 362] on h3 "Consistency" at bounding box center [484, 361] width 381 height 14
click at [368, 363] on h3 "Consistency" at bounding box center [484, 361] width 381 height 14
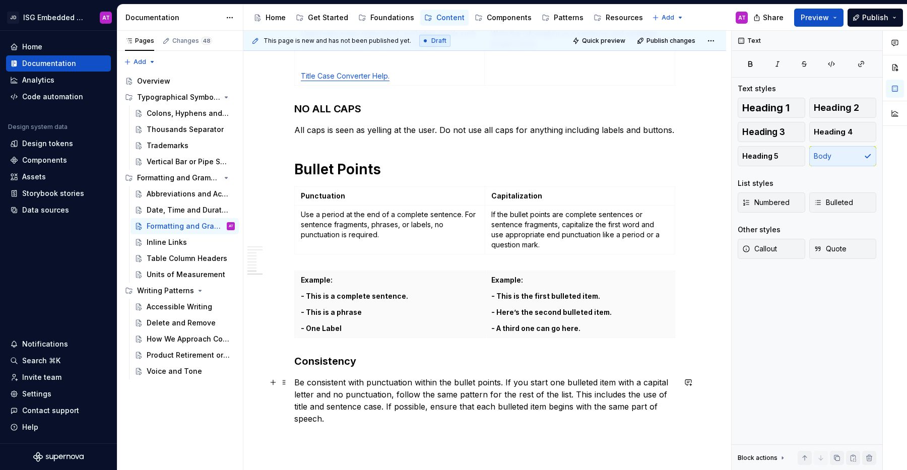
click at [307, 382] on p "Be consistent with punctuation within the bullet points. If you start one bulle…" at bounding box center [484, 400] width 381 height 48
click at [347, 420] on p "Be consistent with punctuation within the bullet points. If you start one bulle…" at bounding box center [484, 400] width 381 height 48
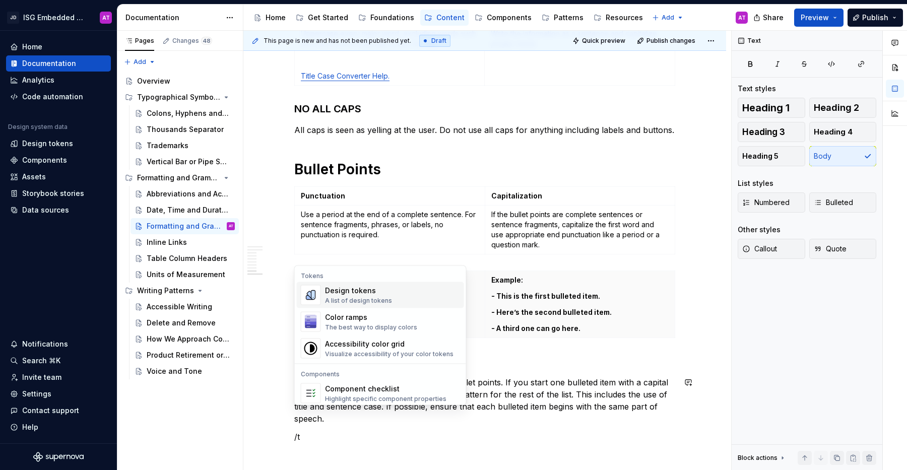
scroll to position [792, 0]
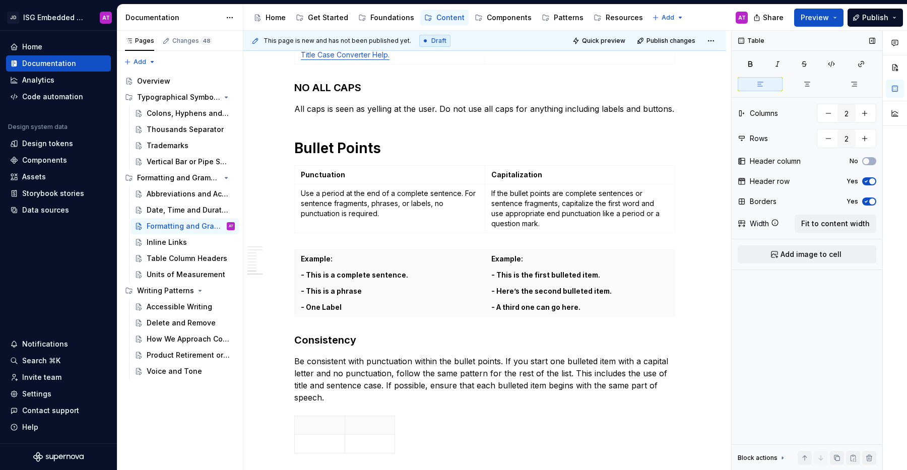
click at [869, 200] on span "button" at bounding box center [872, 201] width 6 height 6
click at [853, 226] on span "Fit to content width" at bounding box center [835, 224] width 68 height 10
type textarea "*"
click at [827, 140] on button "button" at bounding box center [828, 138] width 18 height 18
type input "1"
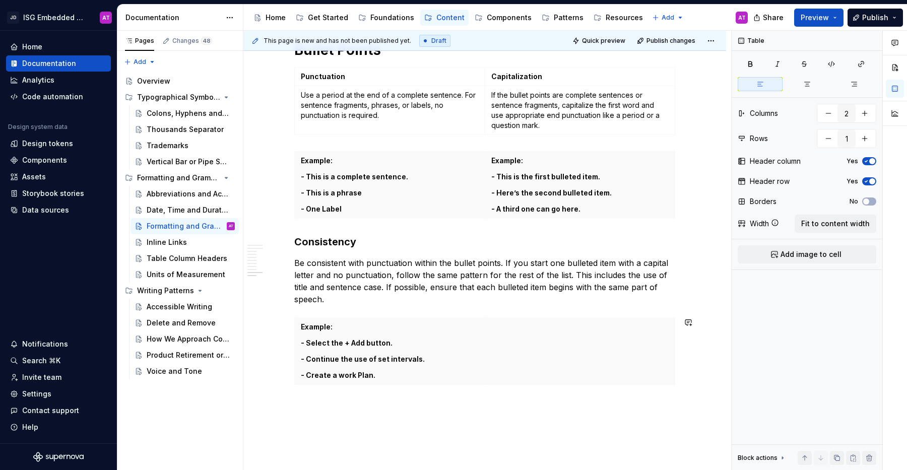
scroll to position [891, 0]
click at [869, 162] on span "button" at bounding box center [872, 161] width 6 height 6
click at [869, 160] on span "button" at bounding box center [872, 161] width 6 height 6
click at [871, 159] on span "button" at bounding box center [872, 161] width 6 height 6
click at [864, 160] on icon "button" at bounding box center [866, 161] width 8 height 6
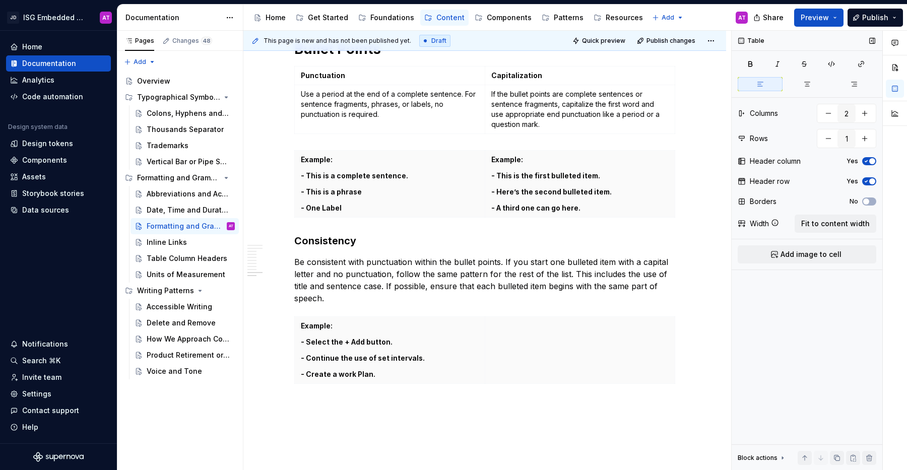
click at [872, 180] on span "button" at bounding box center [872, 181] width 6 height 6
click at [872, 161] on span "button" at bounding box center [872, 161] width 6 height 6
drag, startPoint x: 301, startPoint y: 326, endPoint x: 332, endPoint y: 326, distance: 30.7
click at [332, 326] on p "Example:" at bounding box center [390, 326] width 178 height 10
click at [329, 309] on button "button" at bounding box center [329, 308] width 14 height 14
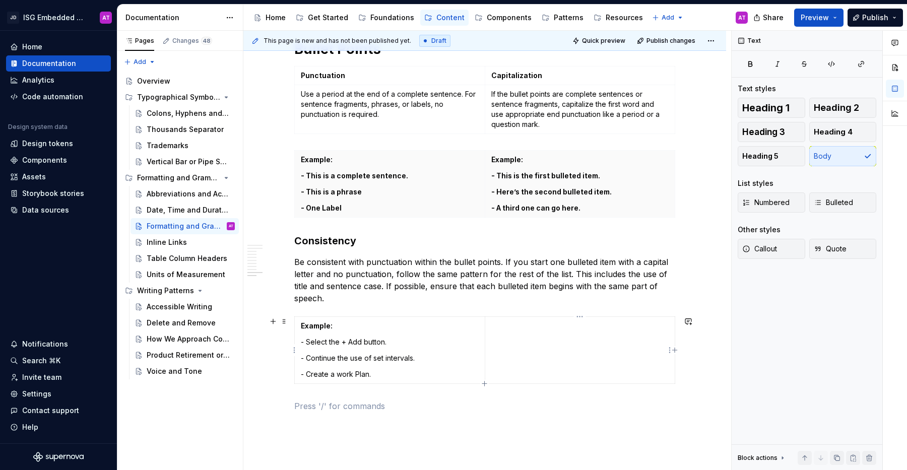
click at [598, 344] on td at bounding box center [579, 350] width 190 height 67
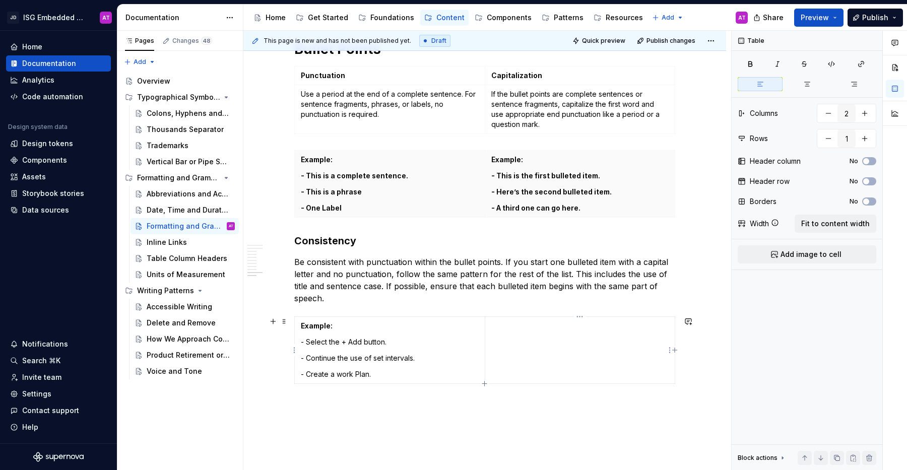
click at [560, 345] on td at bounding box center [579, 350] width 190 height 67
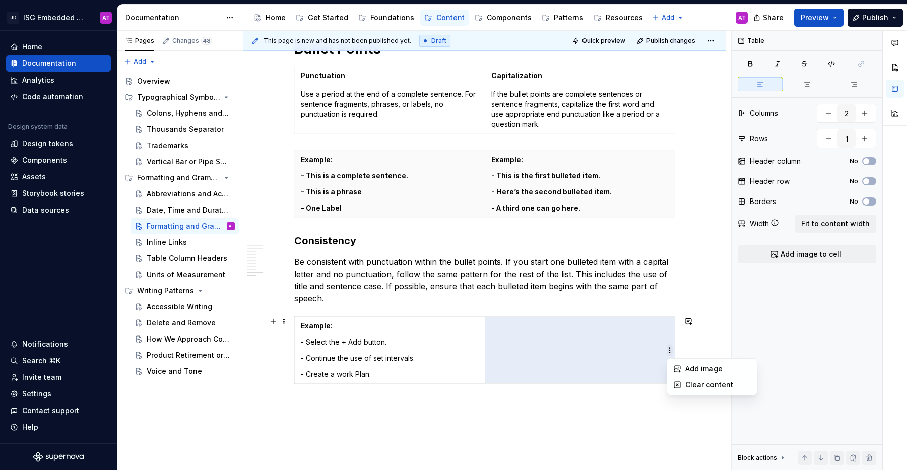
click at [668, 348] on html "JD ISG Embedded Design System AT Home Documentation Analytics Code automation D…" at bounding box center [453, 235] width 907 height 470
click at [707, 370] on div "Add image" at bounding box center [717, 369] width 65 height 10
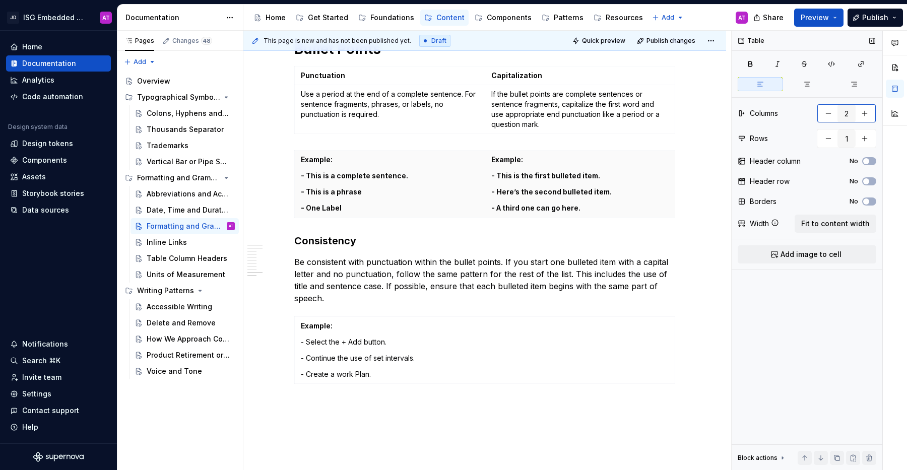
click at [827, 116] on button "button" at bounding box center [828, 113] width 18 height 18
click at [465, 329] on p "Example:" at bounding box center [389, 326] width 177 height 10
click at [807, 222] on span "Fit to content width" at bounding box center [835, 224] width 68 height 10
click at [870, 183] on button "No" at bounding box center [869, 181] width 14 height 8
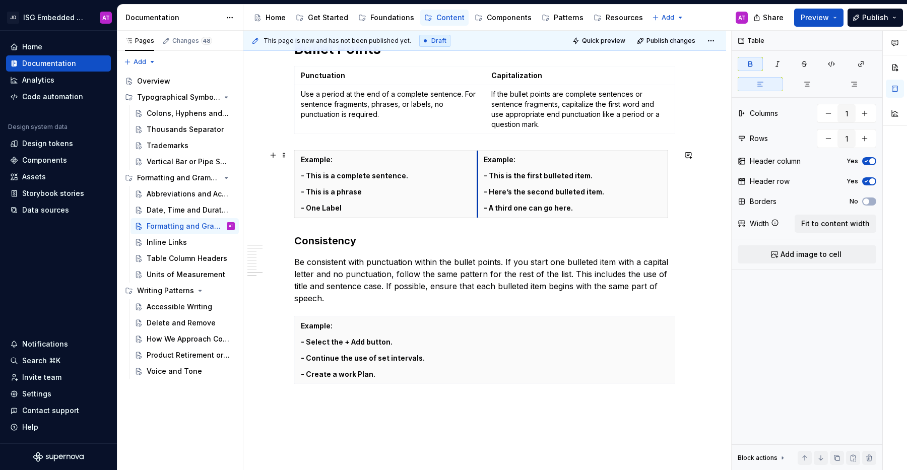
drag, startPoint x: 486, startPoint y: 190, endPoint x: 478, endPoint y: 190, distance: 7.6
click at [478, 190] on th "Example: - This is the first bulleted item. - Here’s the second bulleted item. …" at bounding box center [572, 184] width 190 height 67
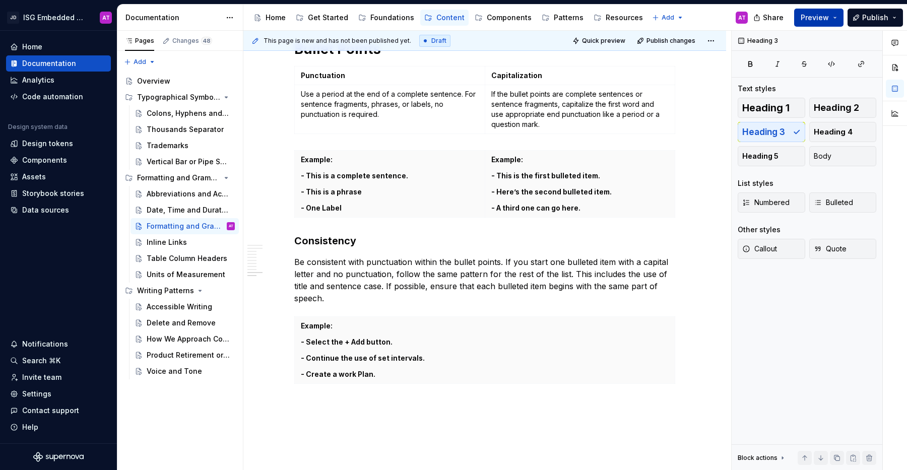
click at [841, 17] on button "Preview" at bounding box center [818, 18] width 49 height 18
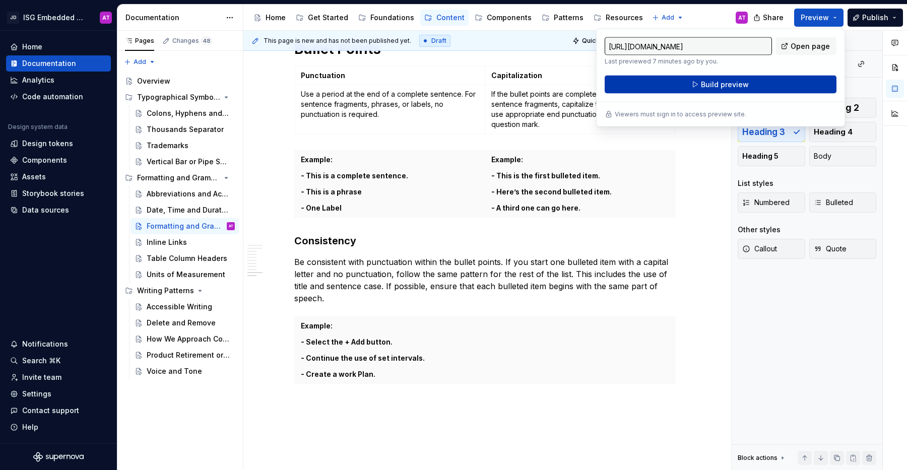
click at [774, 88] on button "Build preview" at bounding box center [720, 85] width 232 height 18
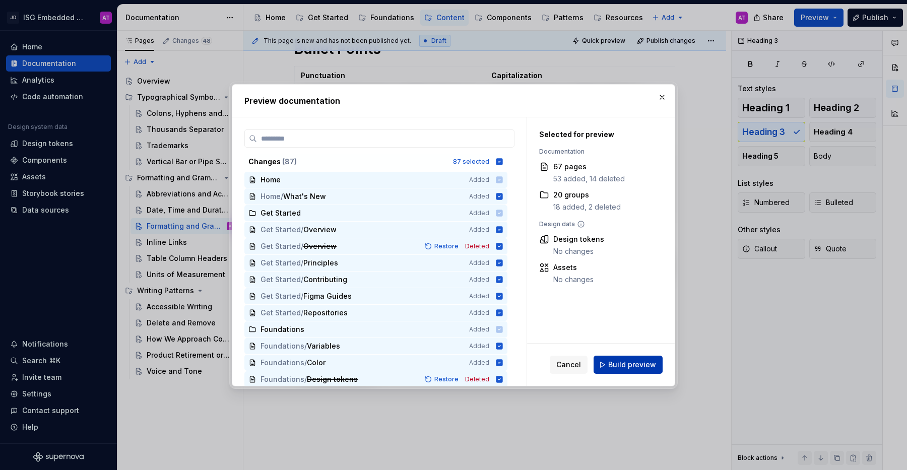
click at [641, 368] on span "Build preview" at bounding box center [632, 365] width 48 height 10
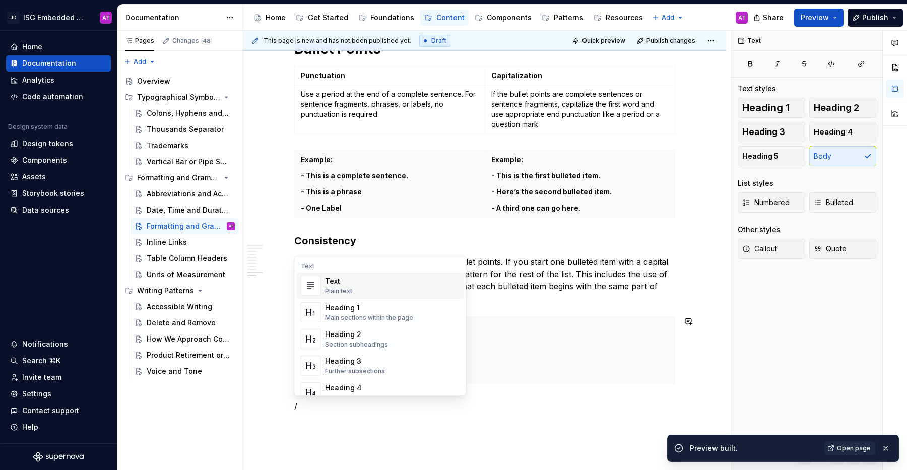
click at [413, 311] on div "Heading 1 Main sections within the page" at bounding box center [392, 312] width 135 height 20
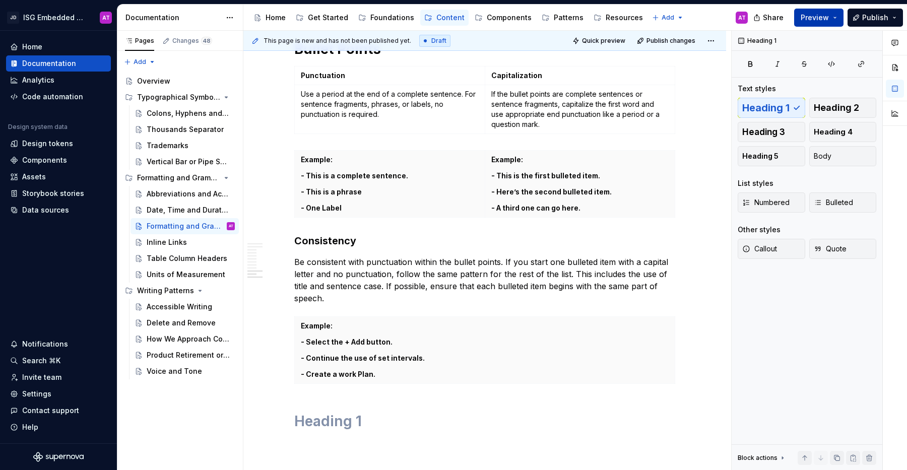
click at [834, 16] on button "Preview" at bounding box center [818, 18] width 49 height 18
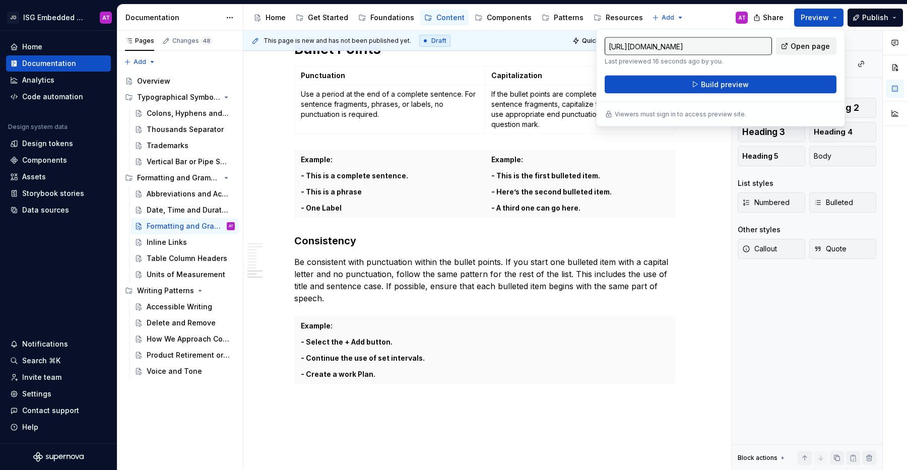
click at [825, 43] on span "Open page" at bounding box center [809, 46] width 39 height 10
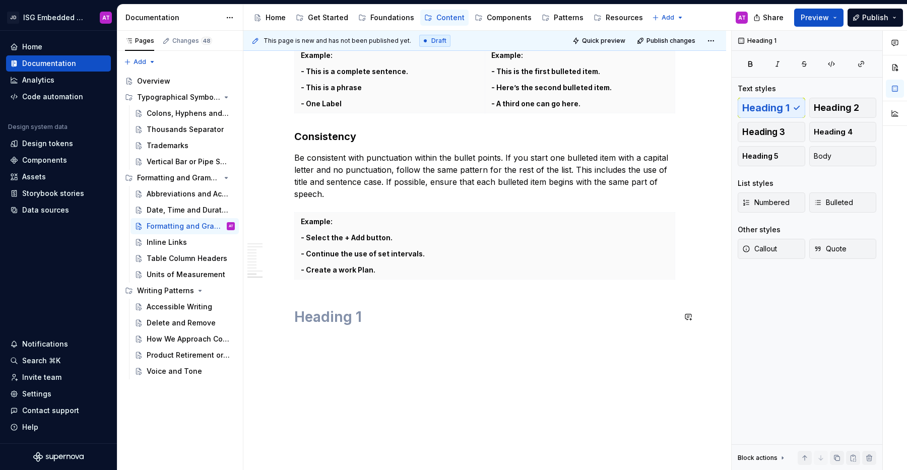
scroll to position [1004, 0]
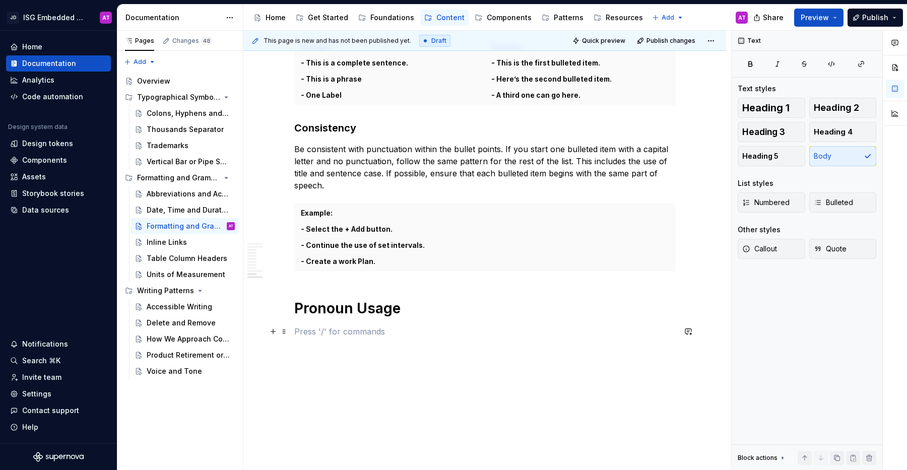
click at [353, 330] on p at bounding box center [484, 331] width 381 height 12
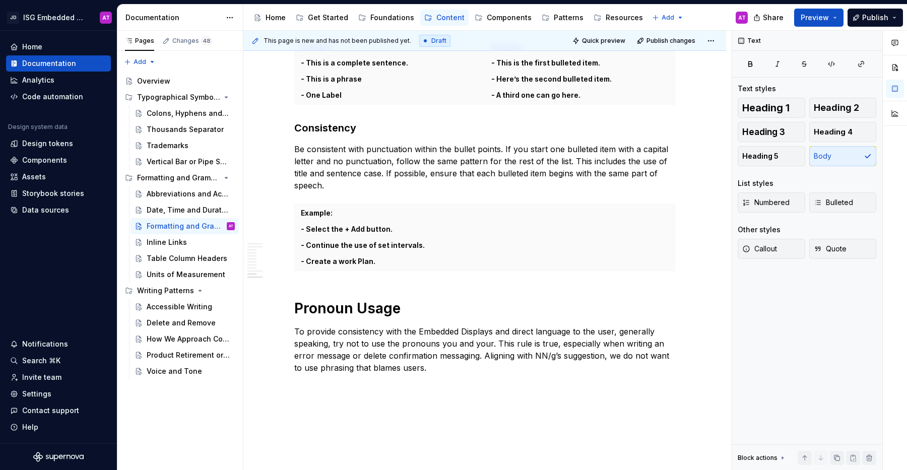
type textarea "*"
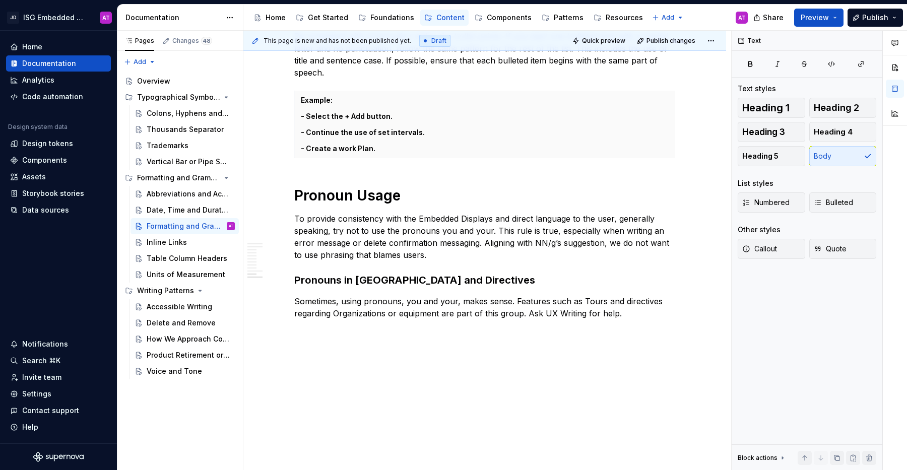
scroll to position [1119, 0]
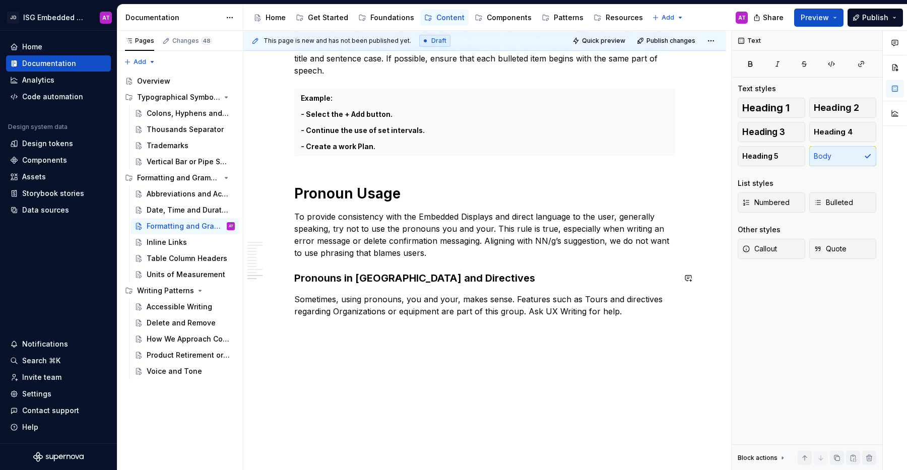
click at [273, 331] on button "button" at bounding box center [273, 329] width 14 height 14
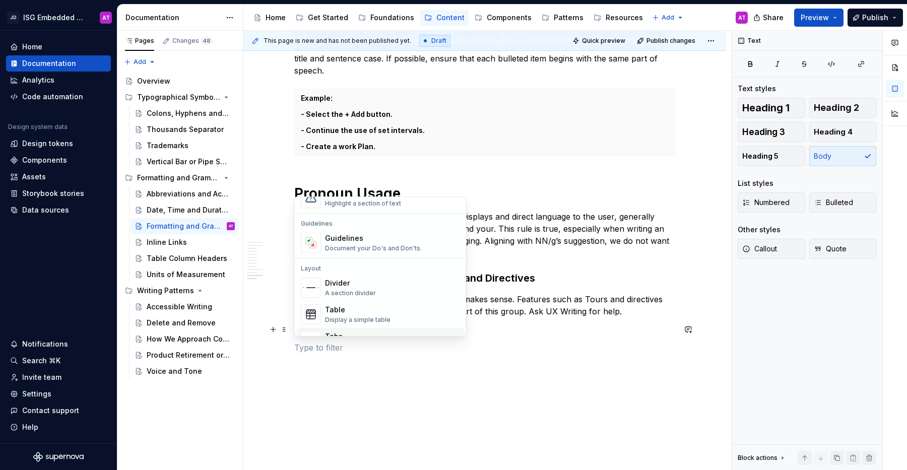
scroll to position [260, 0]
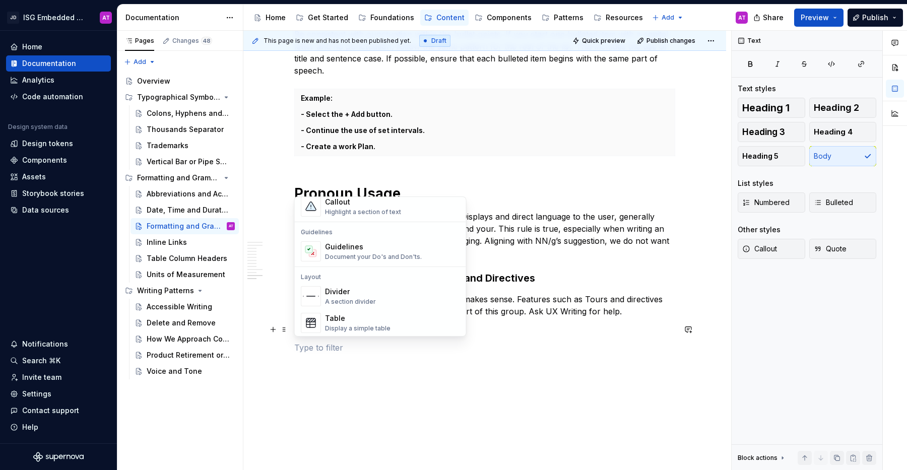
click at [395, 256] on div "Document your Do's and Don'ts." at bounding box center [373, 257] width 97 height 8
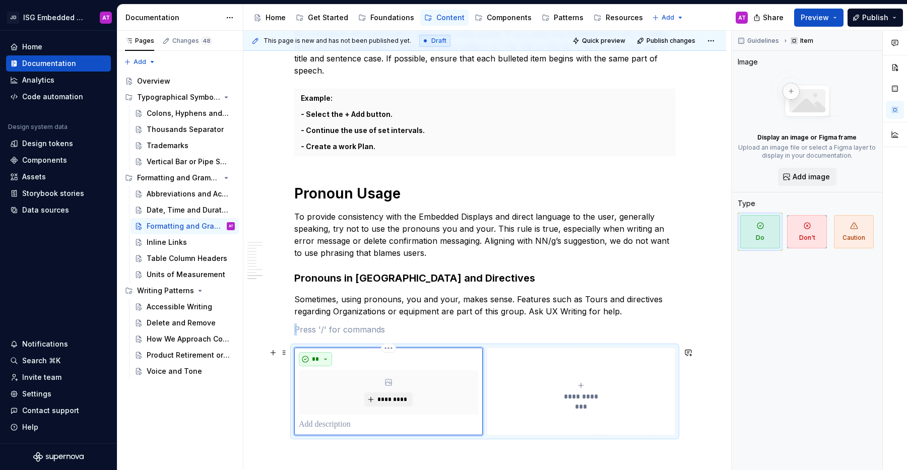
click at [322, 360] on button "**" at bounding box center [315, 359] width 33 height 14
click at [513, 358] on button "**********" at bounding box center [581, 392] width 188 height 88
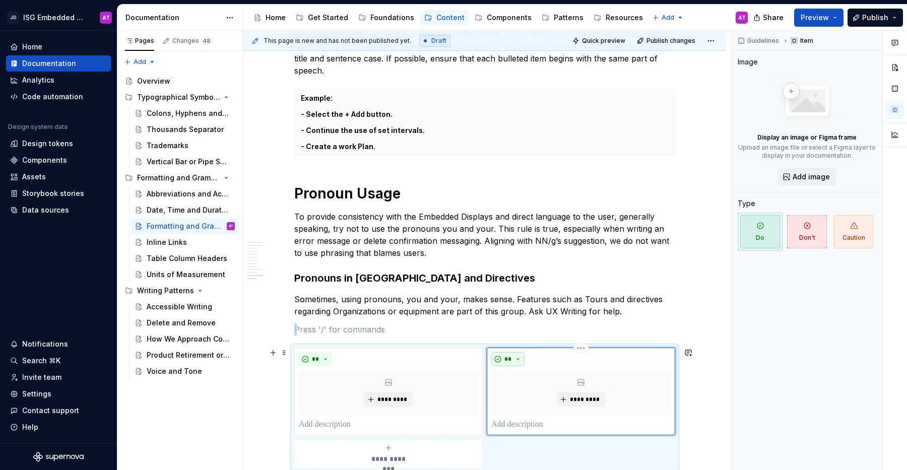
click at [521, 360] on button "**" at bounding box center [507, 359] width 33 height 14
click at [553, 397] on div "Don't" at bounding box center [548, 395] width 53 height 10
click at [515, 360] on span "*****" at bounding box center [512, 359] width 16 height 8
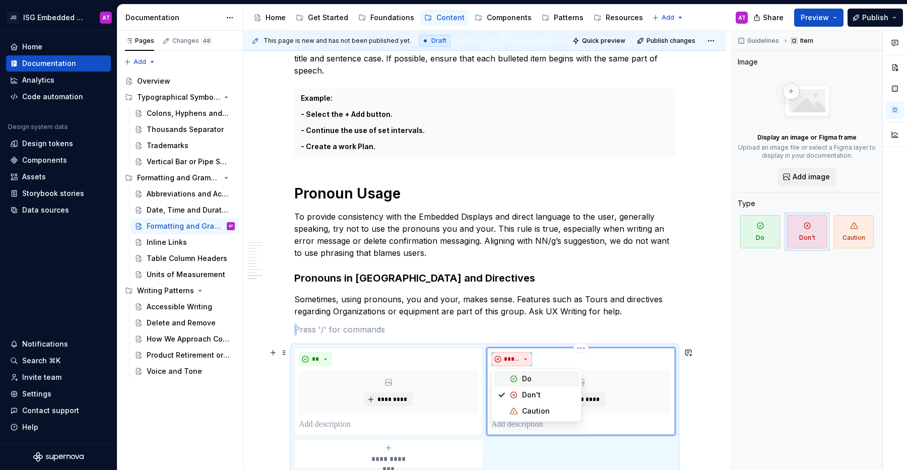
click at [515, 360] on span "*****" at bounding box center [512, 359] width 16 height 8
click at [343, 428] on p at bounding box center [388, 425] width 179 height 12
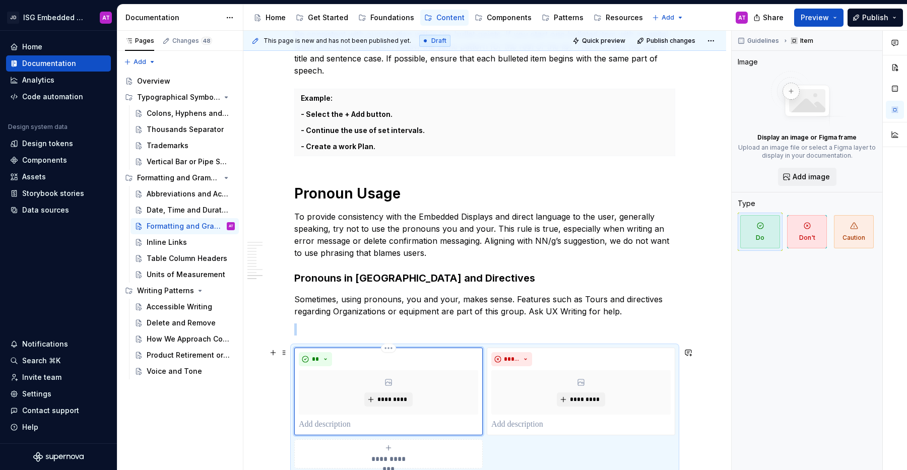
click at [421, 380] on div "*********" at bounding box center [388, 392] width 179 height 44
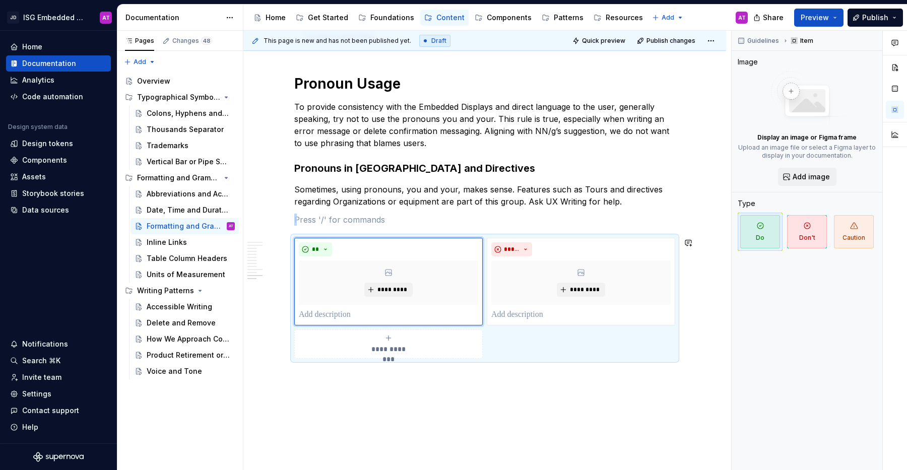
scroll to position [1230, 0]
click at [390, 340] on icon "submit" at bounding box center [388, 337] width 8 height 8
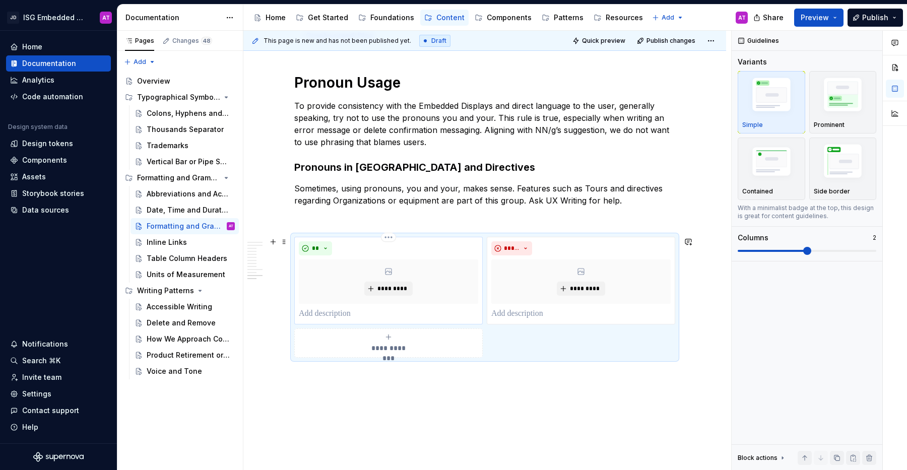
click at [345, 315] on p at bounding box center [388, 314] width 179 height 12
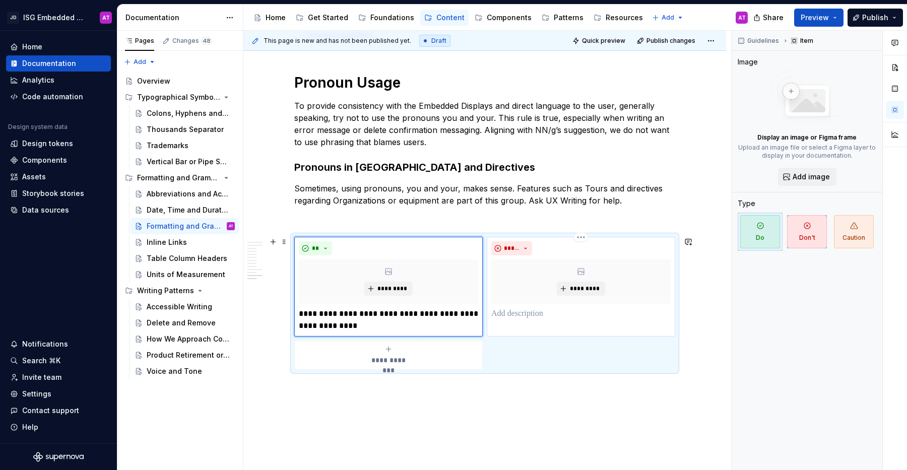
click at [519, 318] on p at bounding box center [580, 314] width 179 height 12
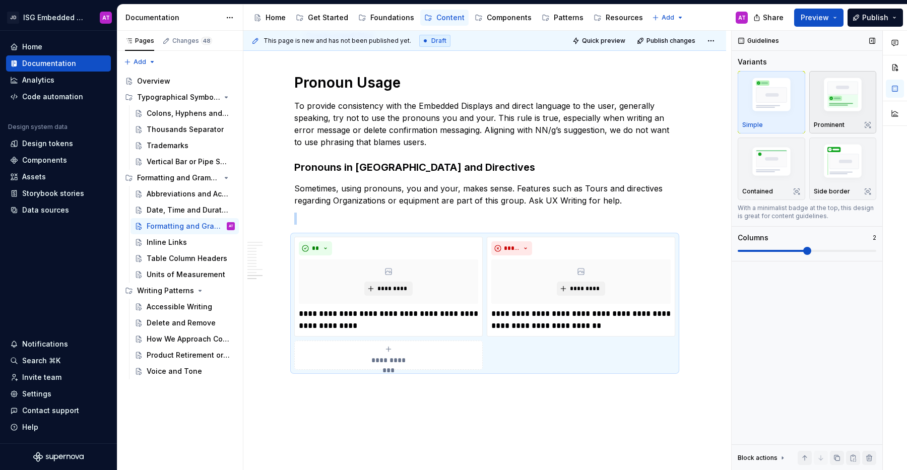
click at [836, 108] on img "button" at bounding box center [842, 97] width 58 height 44
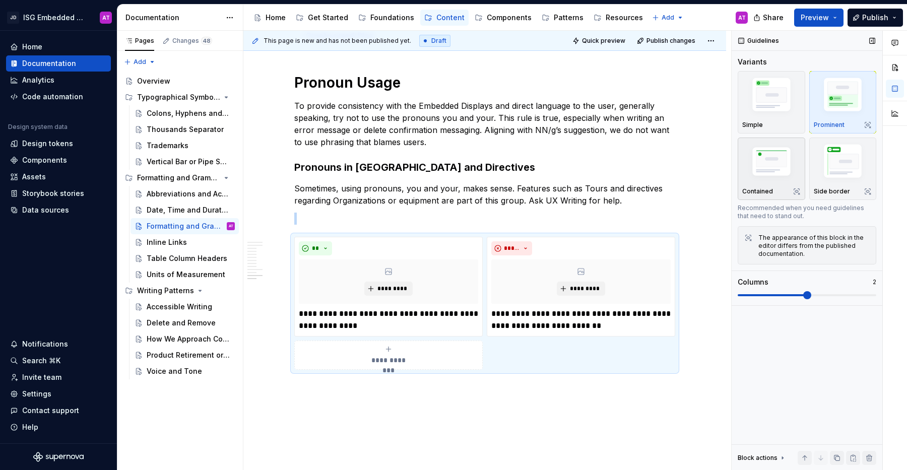
click at [776, 164] on img "button" at bounding box center [771, 162] width 58 height 39
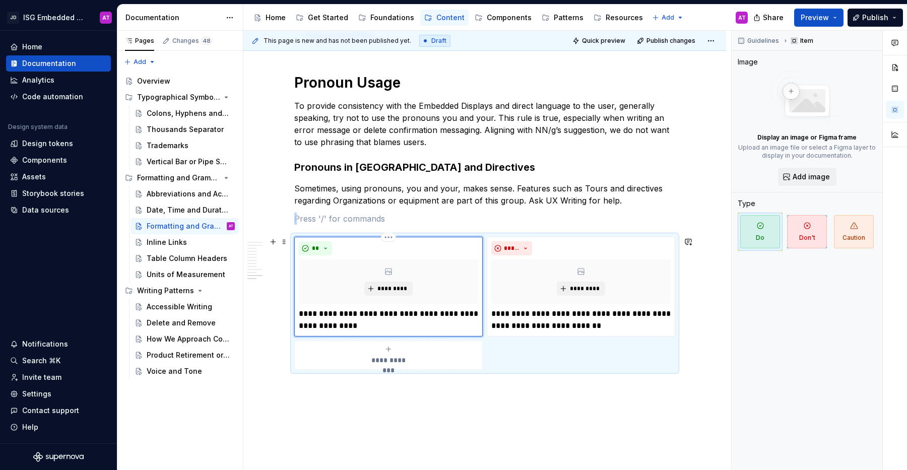
drag, startPoint x: 420, startPoint y: 273, endPoint x: 360, endPoint y: 277, distance: 60.6
click at [360, 277] on div "*********" at bounding box center [388, 281] width 179 height 44
click at [351, 271] on div "*********" at bounding box center [388, 281] width 179 height 44
click at [512, 345] on div "**********" at bounding box center [484, 303] width 381 height 133
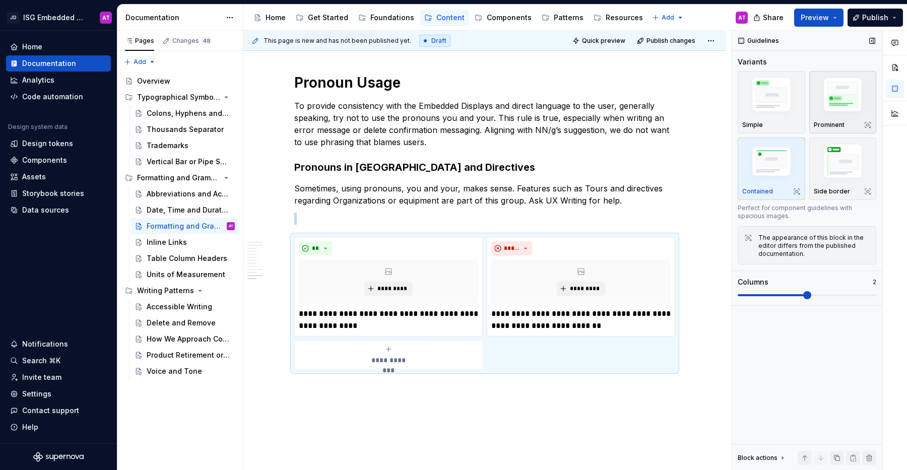
click at [835, 105] on img "button" at bounding box center [842, 97] width 58 height 44
click at [836, 18] on button "Preview" at bounding box center [818, 18] width 49 height 18
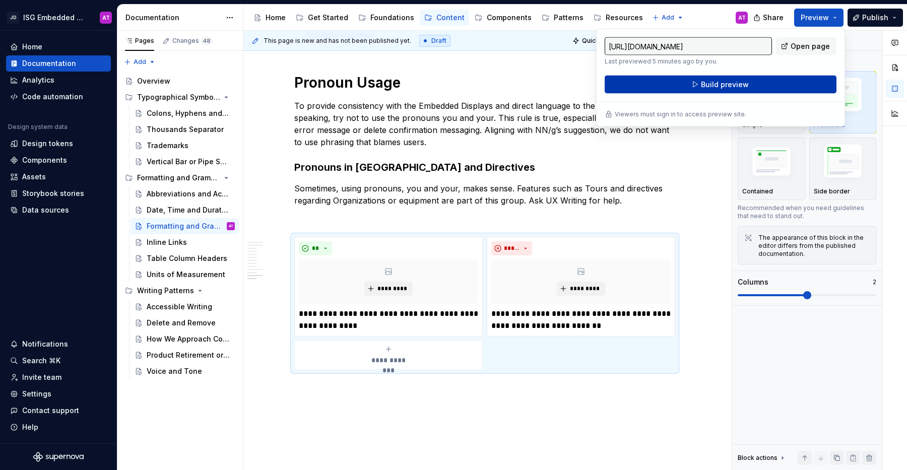
click at [815, 83] on button "Build preview" at bounding box center [720, 85] width 232 height 18
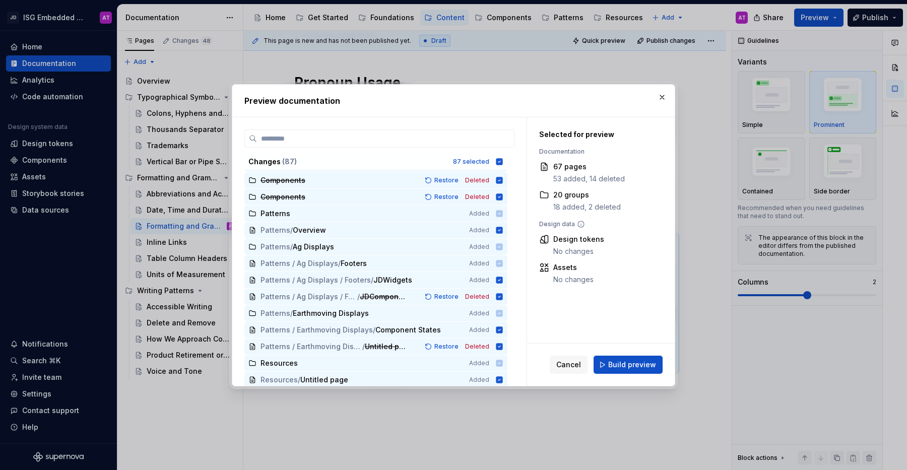
scroll to position [1232, 0]
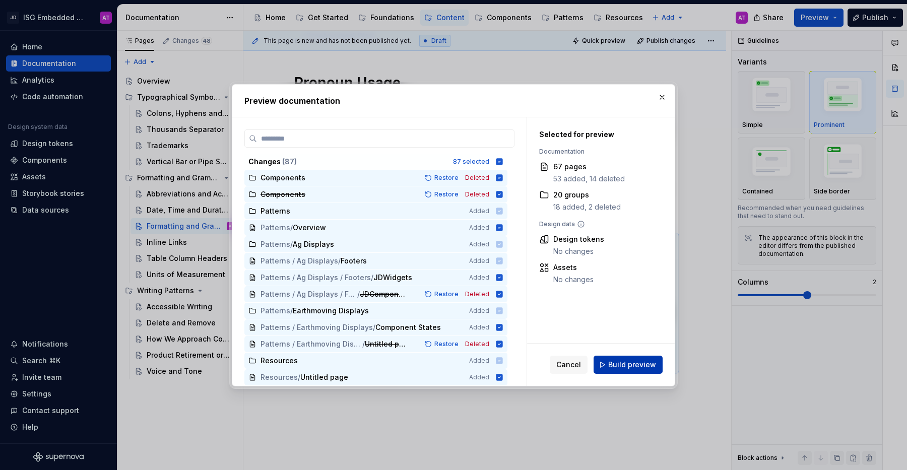
click at [658, 368] on button "Build preview" at bounding box center [627, 365] width 69 height 18
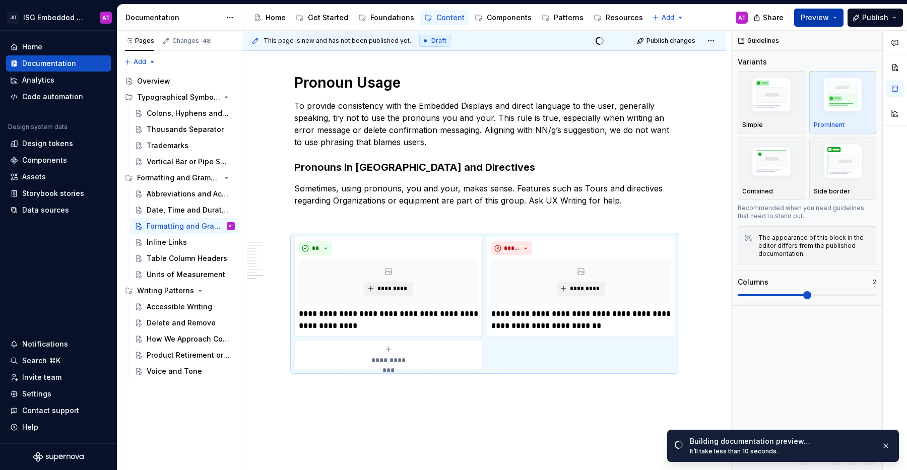
click at [837, 18] on button "Preview" at bounding box center [818, 18] width 49 height 18
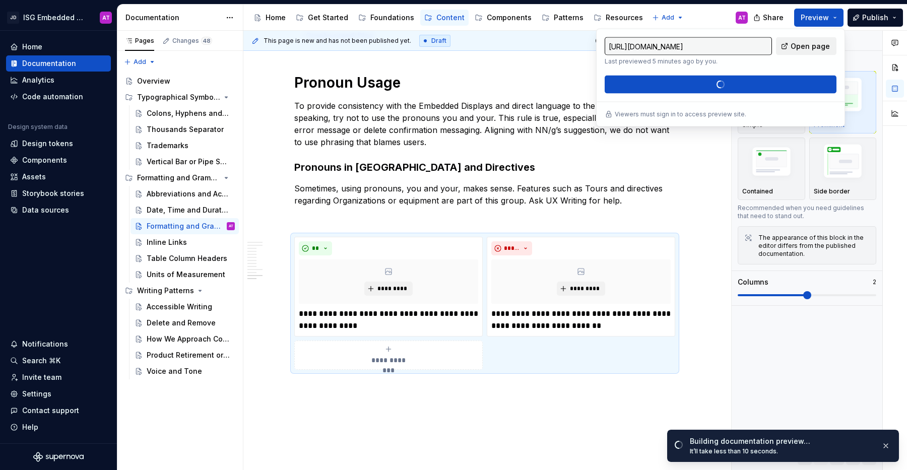
click at [824, 47] on span "Open page" at bounding box center [809, 46] width 39 height 10
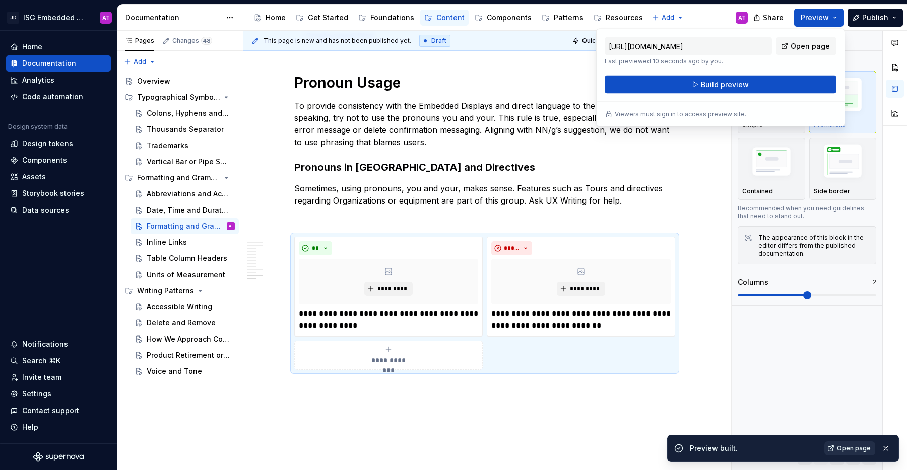
click at [859, 446] on span "Open page" at bounding box center [854, 448] width 34 height 8
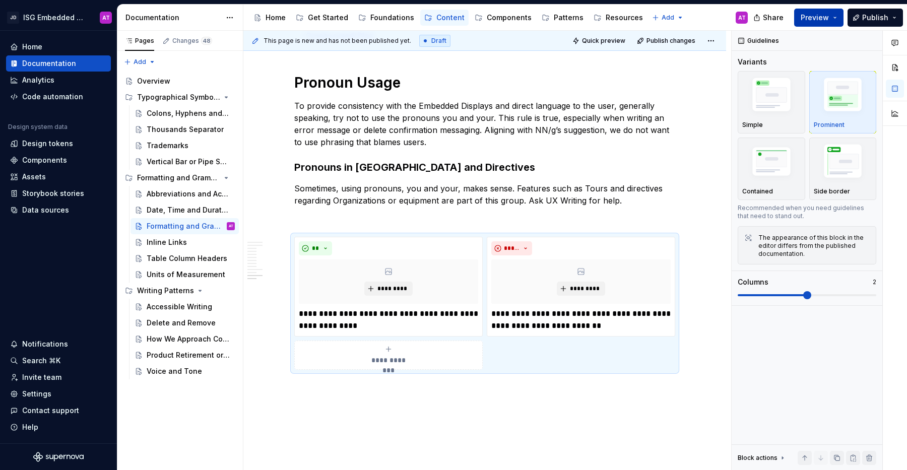
click at [837, 19] on button "Preview" at bounding box center [818, 18] width 49 height 18
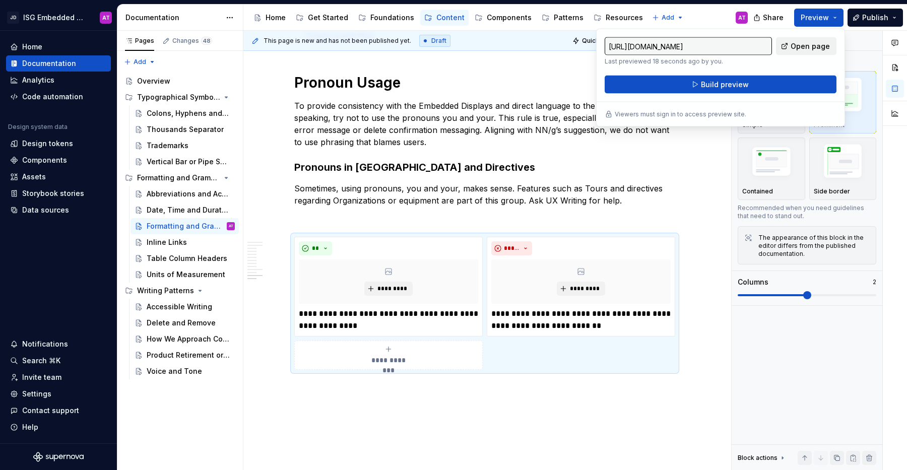
click at [812, 44] on span "Open page" at bounding box center [809, 46] width 39 height 10
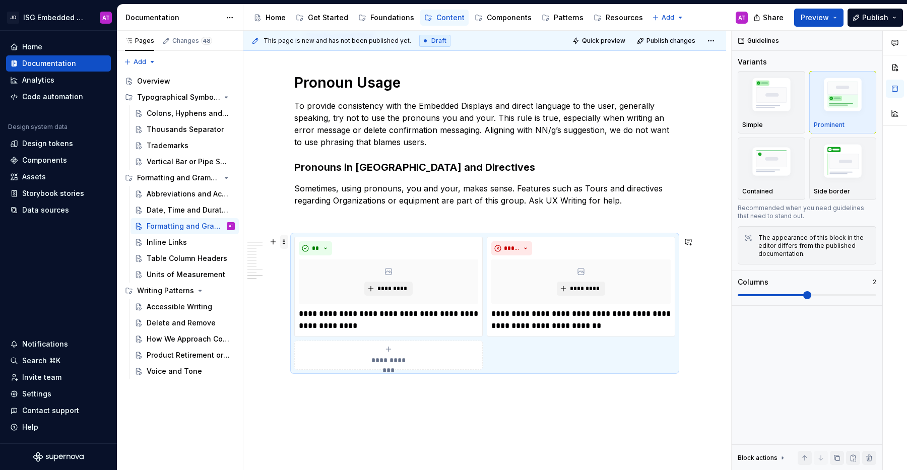
click at [285, 244] on span at bounding box center [284, 242] width 8 height 14
click at [304, 261] on div "Duplicate" at bounding box center [331, 257] width 65 height 10
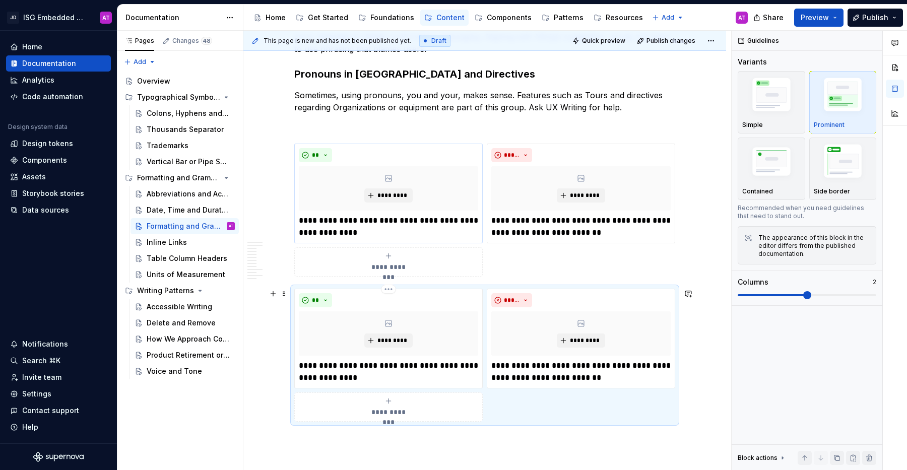
scroll to position [1427, 0]
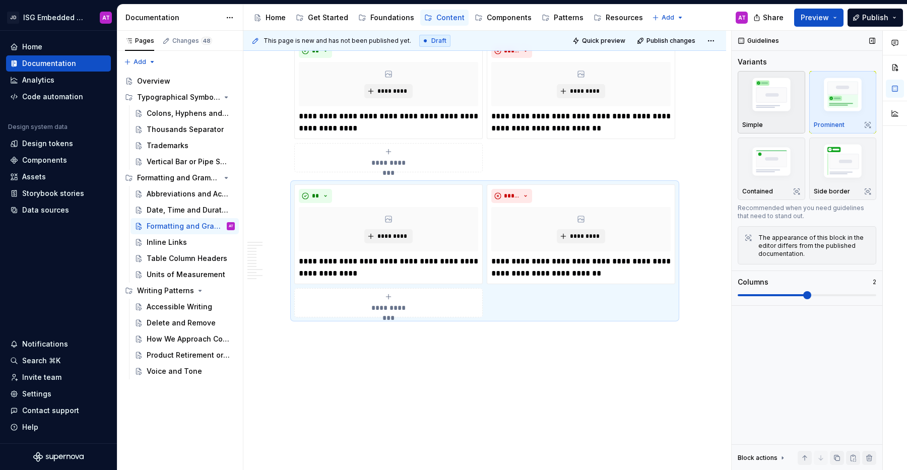
click at [787, 120] on div "Simple" at bounding box center [771, 102] width 58 height 53
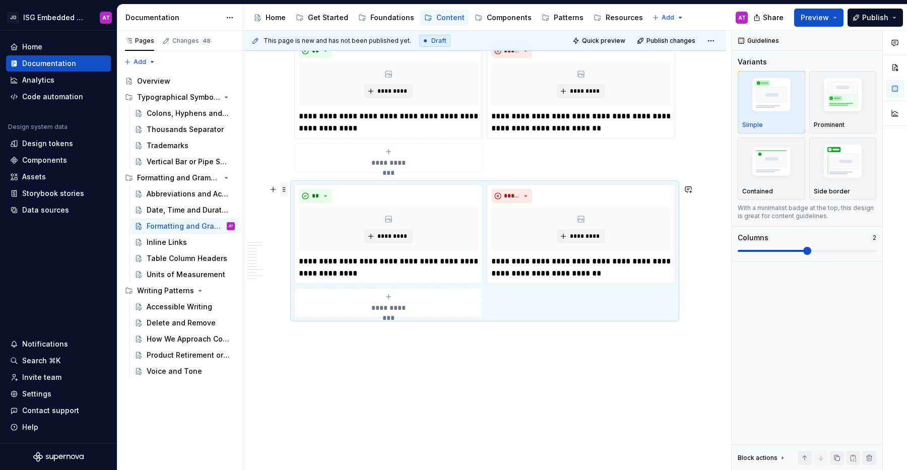
click at [284, 189] on span at bounding box center [284, 189] width 8 height 14
click at [311, 206] on div "Duplicate" at bounding box center [331, 205] width 65 height 10
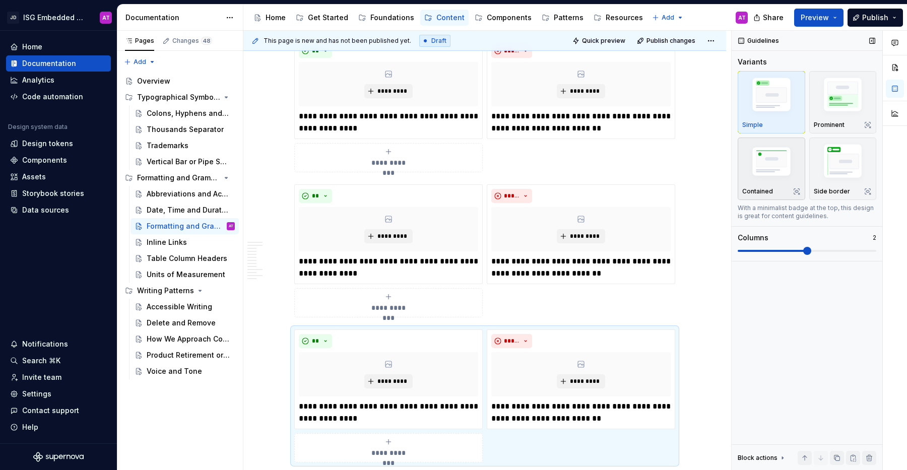
click at [772, 185] on div "Contained" at bounding box center [771, 168] width 58 height 53
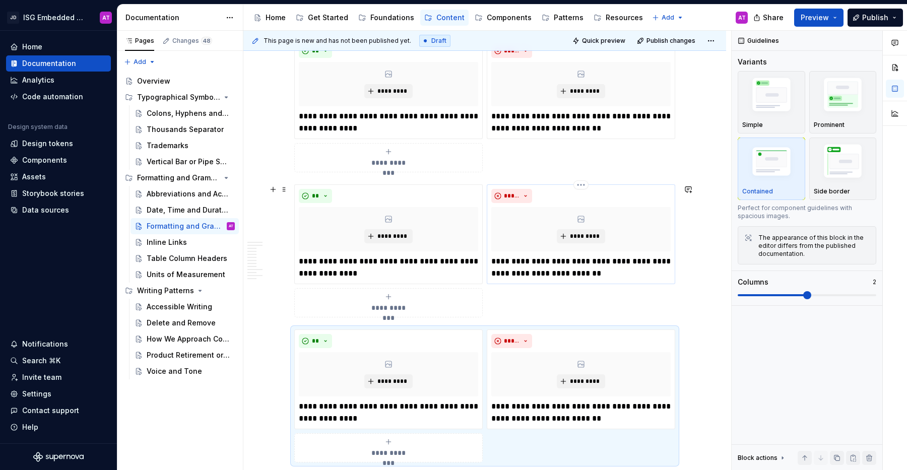
scroll to position [1572, 0]
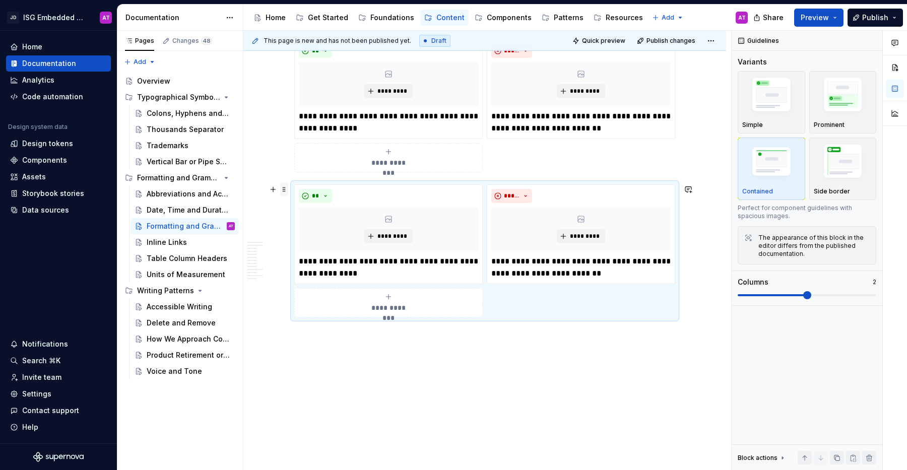
click at [281, 189] on span at bounding box center [284, 189] width 8 height 14
click at [306, 202] on div "Duplicate" at bounding box center [331, 205] width 65 height 10
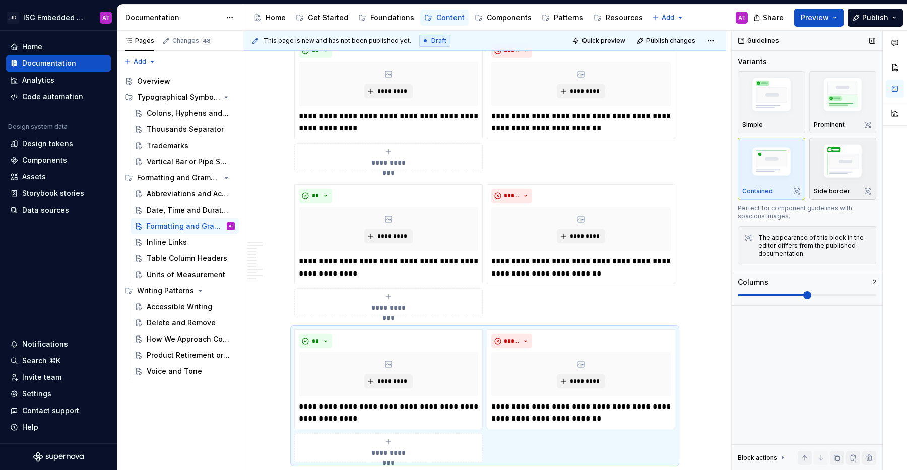
click at [840, 180] on img "button" at bounding box center [842, 163] width 58 height 44
click at [838, 17] on button "Preview" at bounding box center [818, 18] width 49 height 18
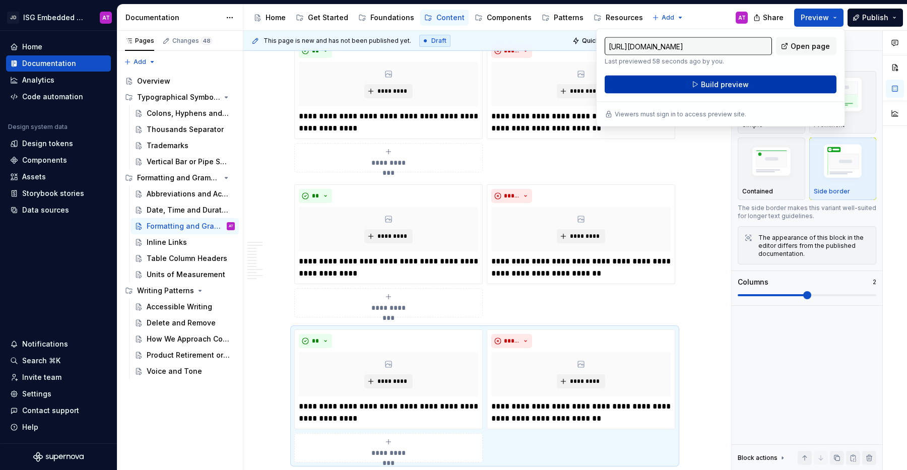
click at [796, 81] on button "Build preview" at bounding box center [720, 85] width 232 height 18
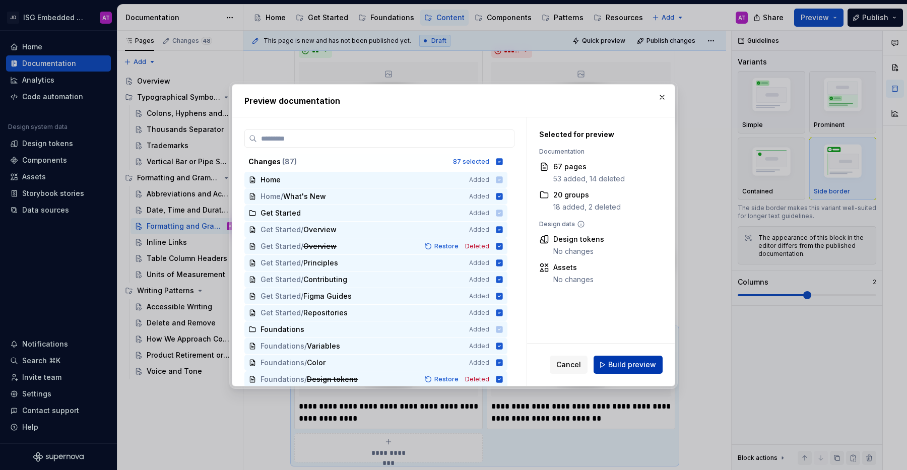
click at [628, 367] on span "Build preview" at bounding box center [632, 365] width 48 height 10
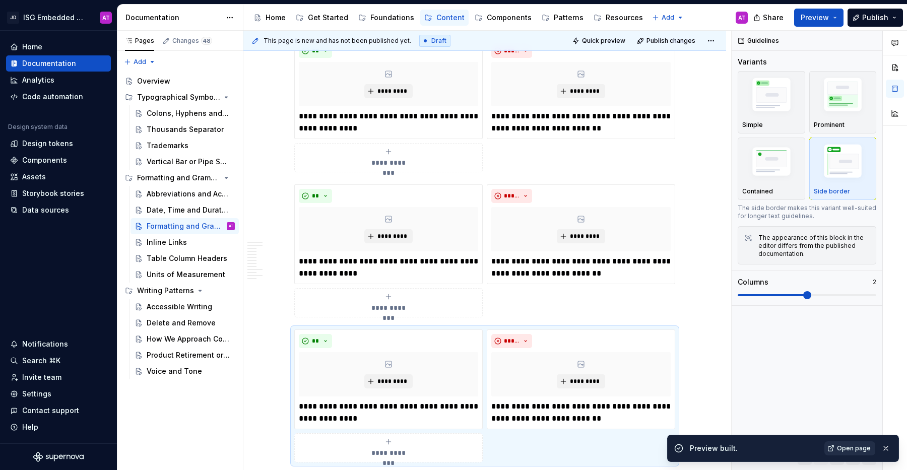
click at [861, 449] on span "Open page" at bounding box center [854, 448] width 34 height 8
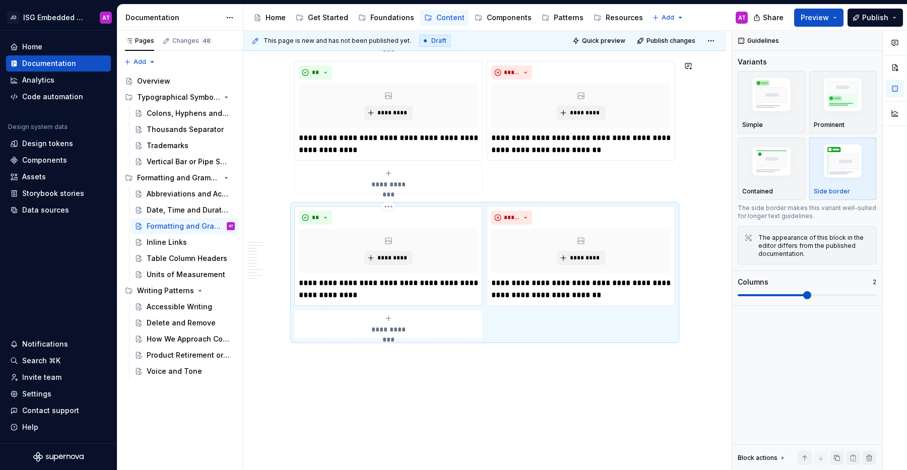
scroll to position [1717, 0]
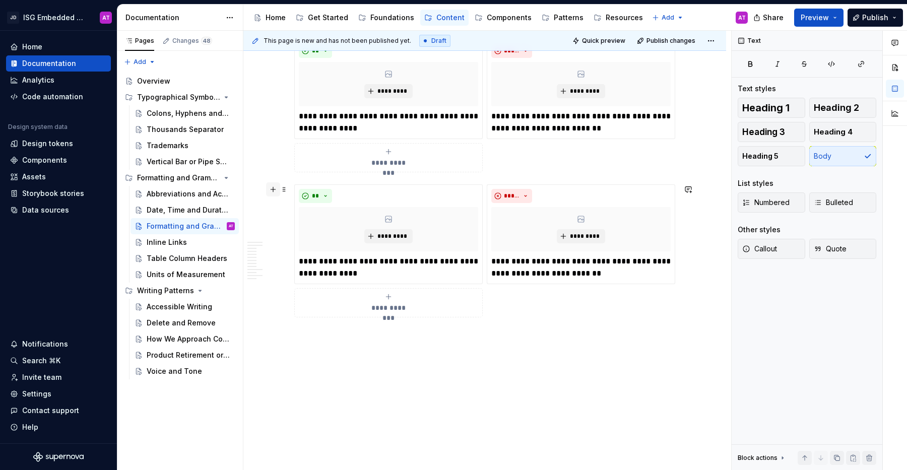
click at [275, 191] on button "button" at bounding box center [273, 189] width 14 height 14
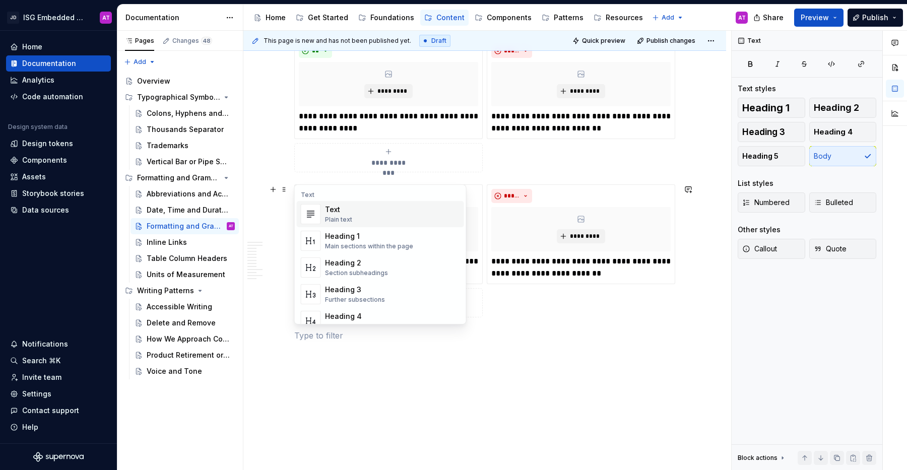
click at [362, 221] on div "Text Plain text" at bounding box center [392, 214] width 135 height 20
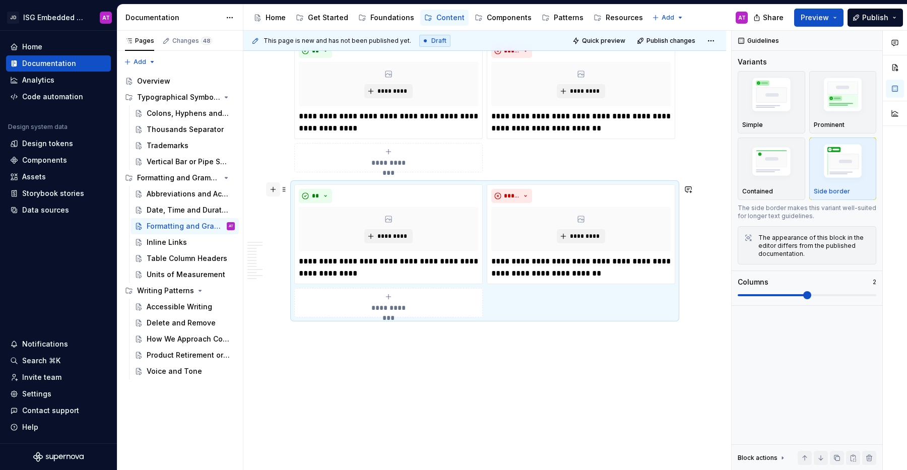
click at [275, 192] on button "button" at bounding box center [273, 189] width 14 height 14
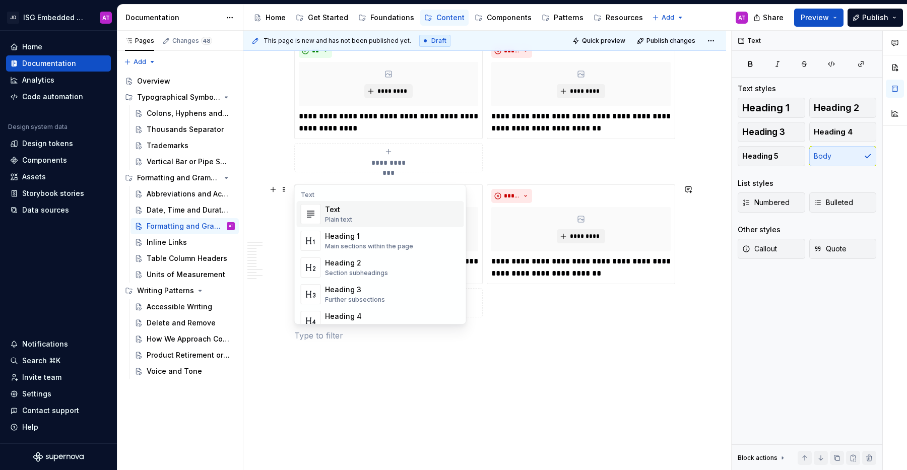
click at [355, 213] on div "Text Plain text" at bounding box center [392, 214] width 135 height 20
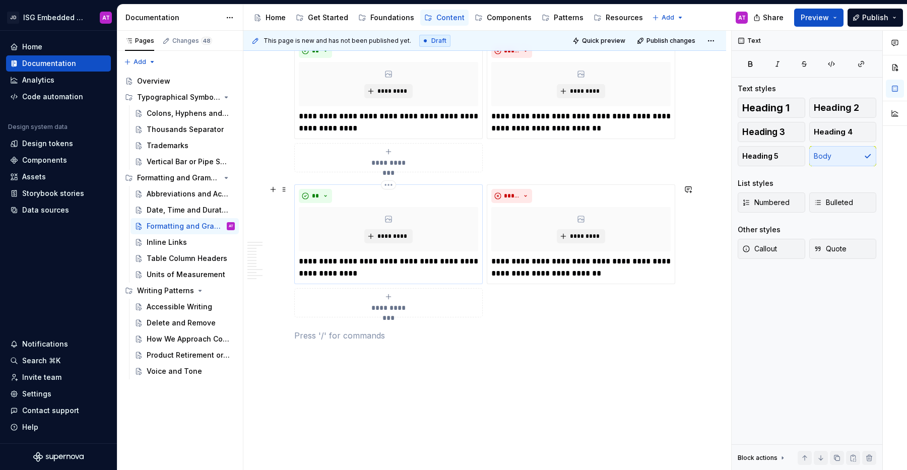
click at [343, 195] on div "**" at bounding box center [388, 196] width 179 height 14
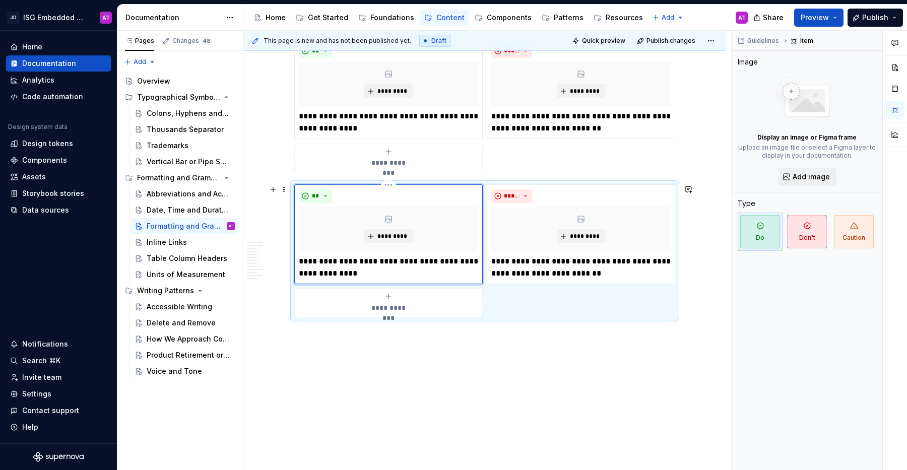
type textarea "*"
click at [585, 306] on div "**********" at bounding box center [484, 250] width 381 height 133
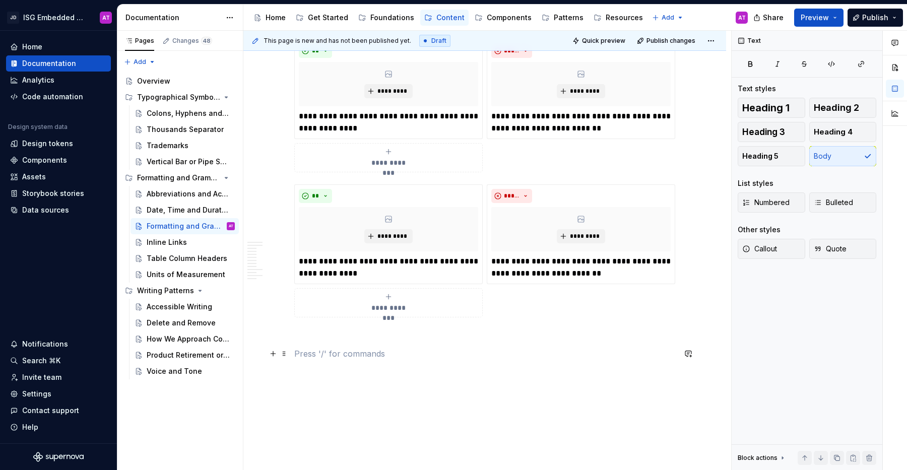
click at [306, 353] on p at bounding box center [484, 354] width 381 height 12
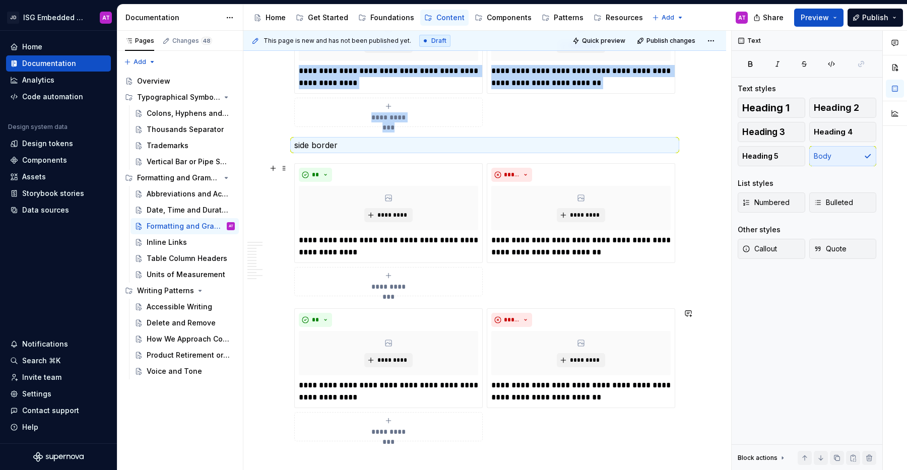
scroll to position [1619, 0]
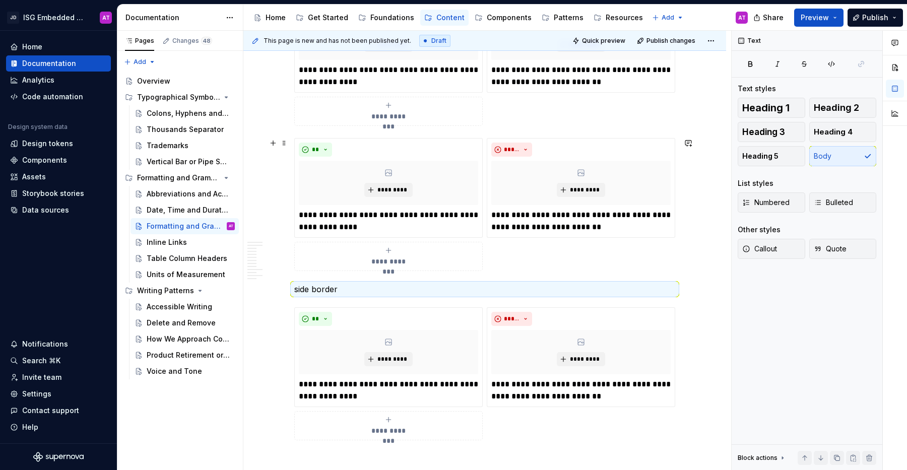
click at [618, 254] on div "**********" at bounding box center [484, 204] width 381 height 133
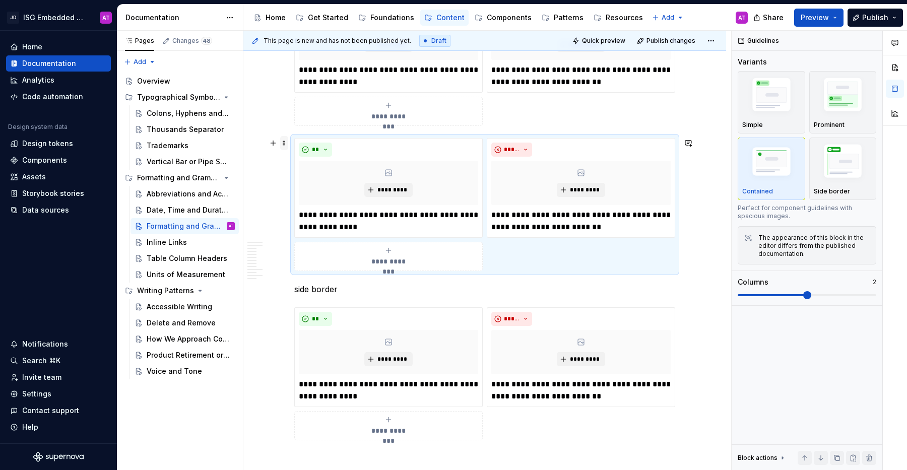
click at [284, 143] on span at bounding box center [284, 143] width 8 height 14
click at [312, 214] on div "Comment" at bounding box center [331, 211] width 65 height 10
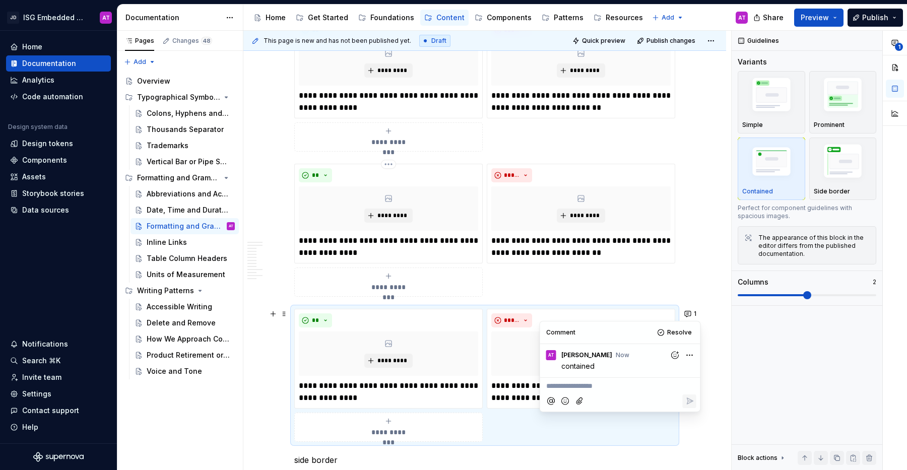
scroll to position [1447, 0]
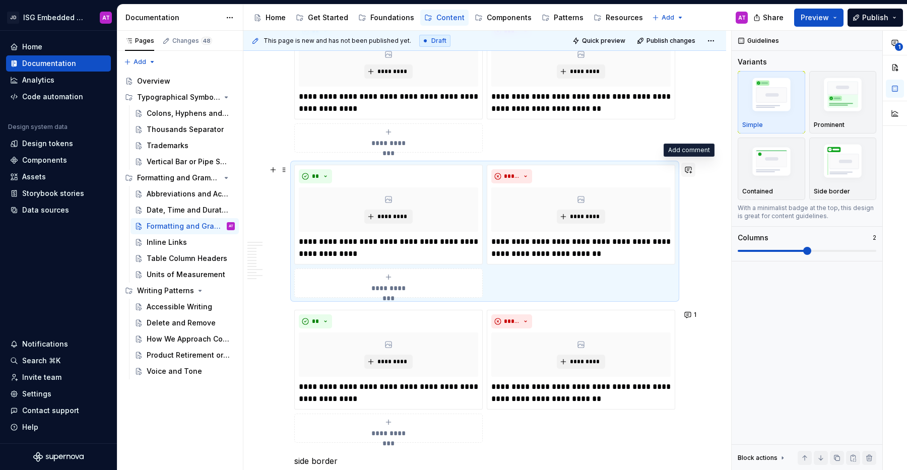
click at [691, 169] on button "button" at bounding box center [688, 170] width 14 height 14
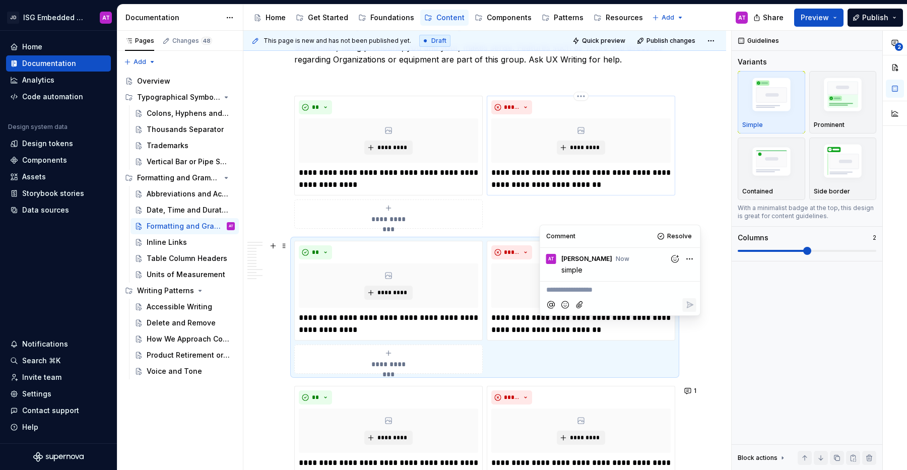
type textarea "*"
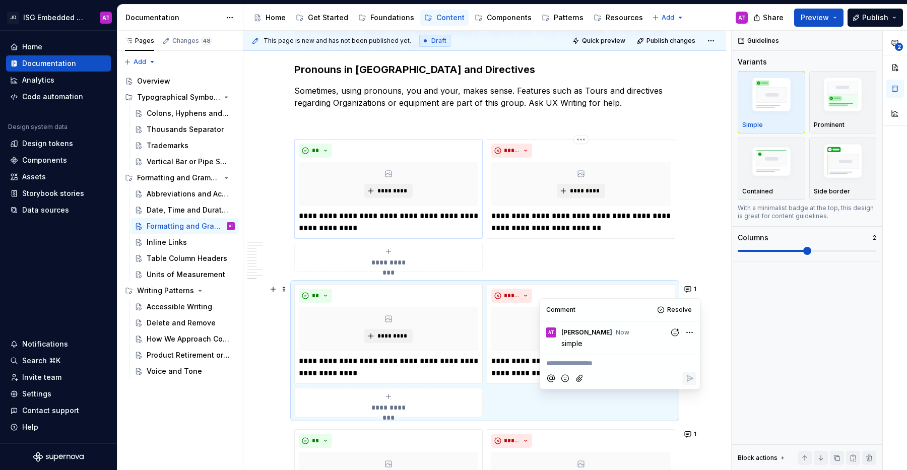
scroll to position [1326, 0]
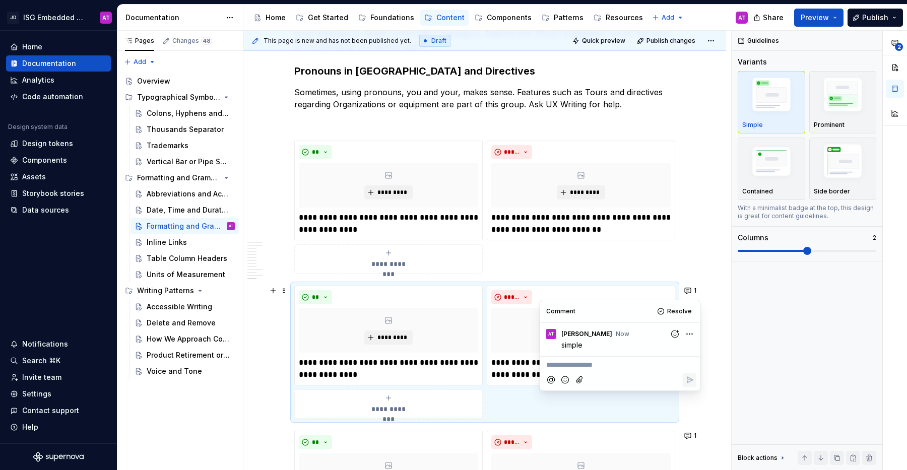
click at [294, 145] on div "**********" at bounding box center [484, 207] width 381 height 133
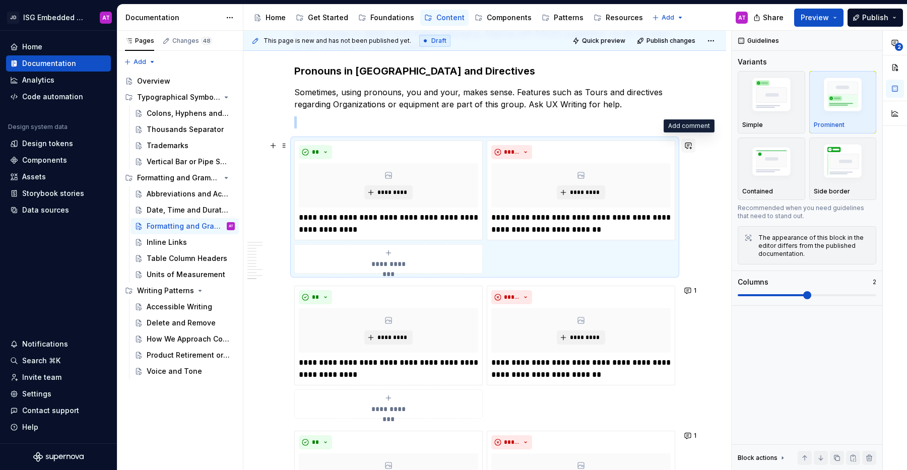
click at [684, 142] on button "button" at bounding box center [688, 145] width 14 height 14
click at [839, 19] on button "Preview" at bounding box center [818, 18] width 49 height 18
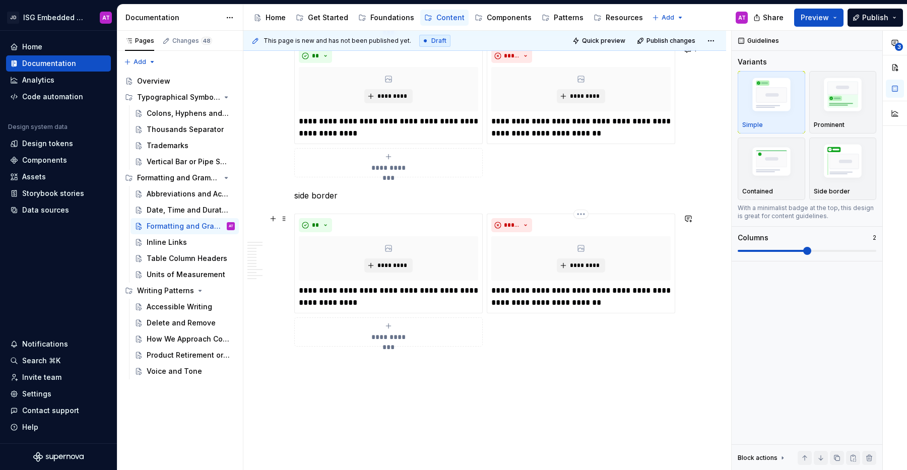
scroll to position [1784, 0]
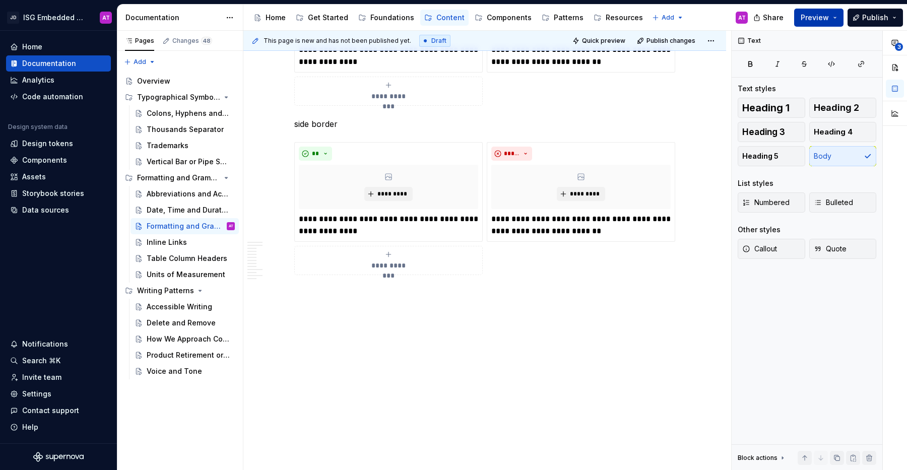
click at [837, 13] on button "Preview" at bounding box center [818, 18] width 49 height 18
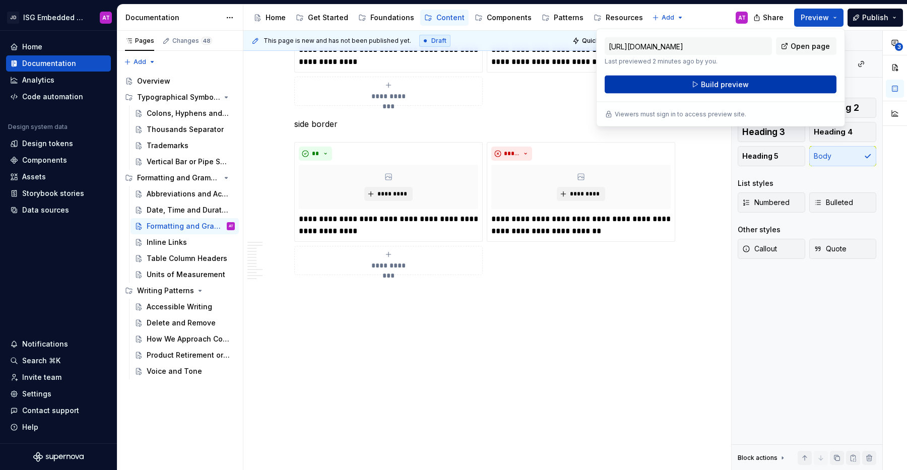
click at [791, 82] on button "Build preview" at bounding box center [720, 85] width 232 height 18
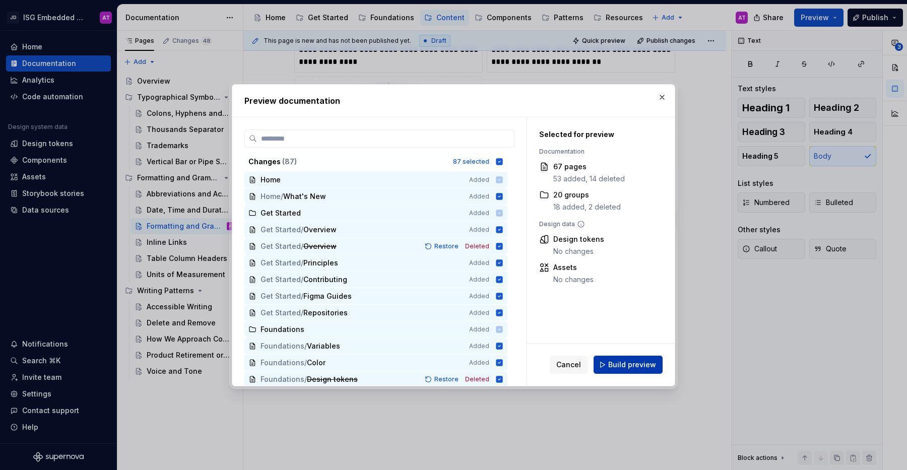
click at [649, 363] on span "Build preview" at bounding box center [632, 365] width 48 height 10
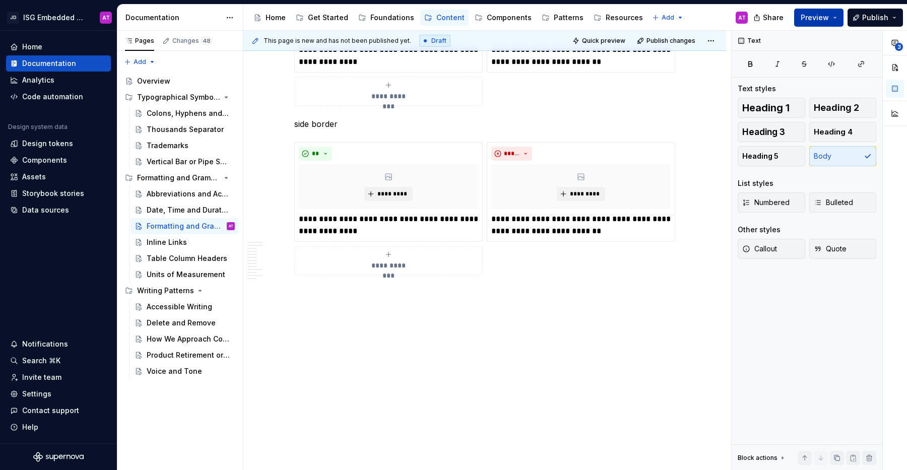
click at [836, 18] on button "Preview" at bounding box center [818, 18] width 49 height 18
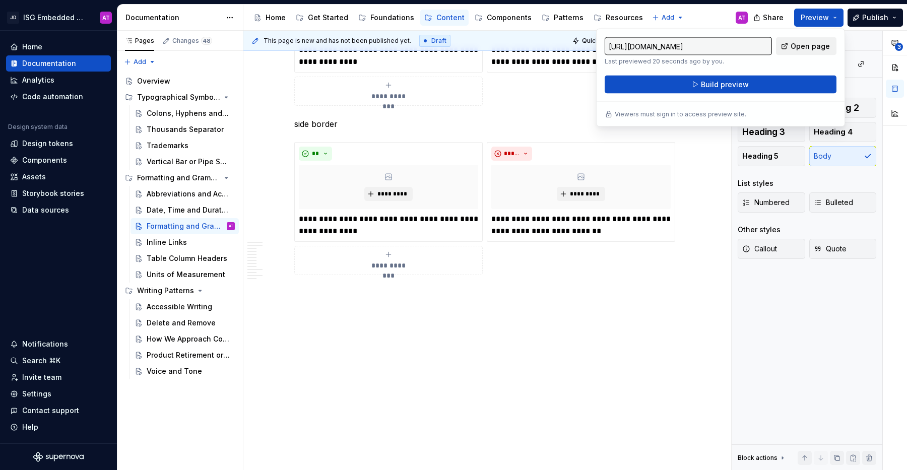
click at [820, 47] on span "Open page" at bounding box center [809, 46] width 39 height 10
type textarea "*"
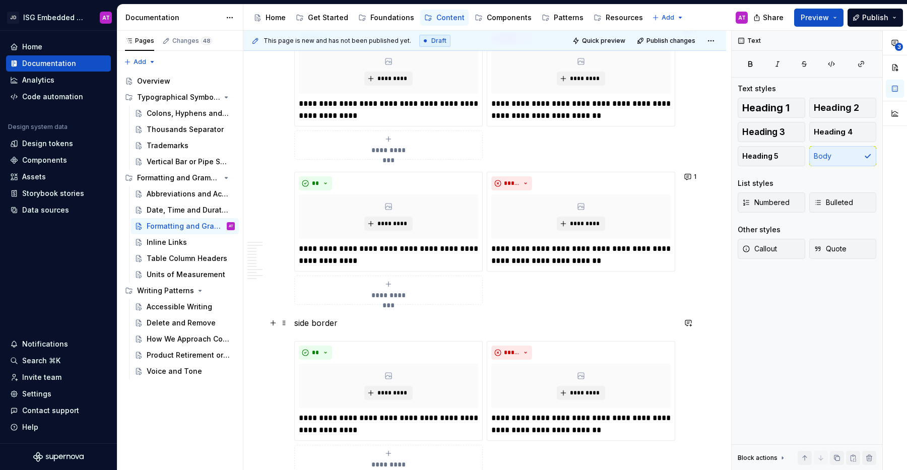
scroll to position [1582, 0]
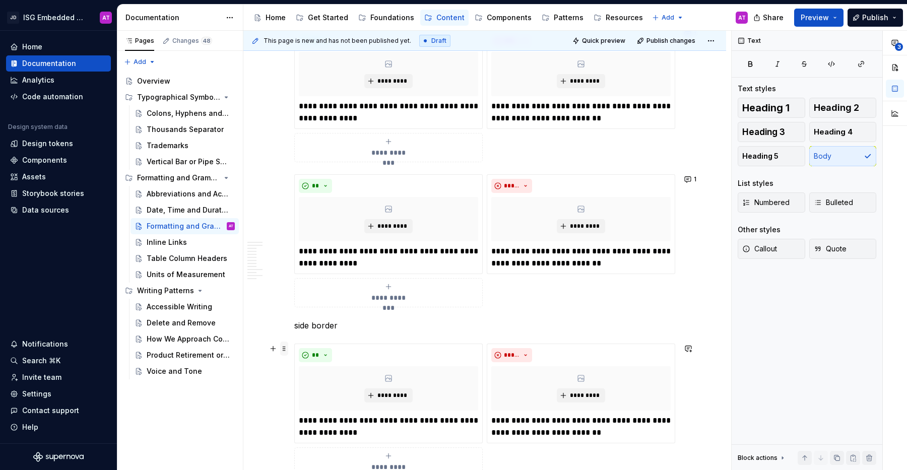
click at [283, 352] on span at bounding box center [284, 348] width 8 height 14
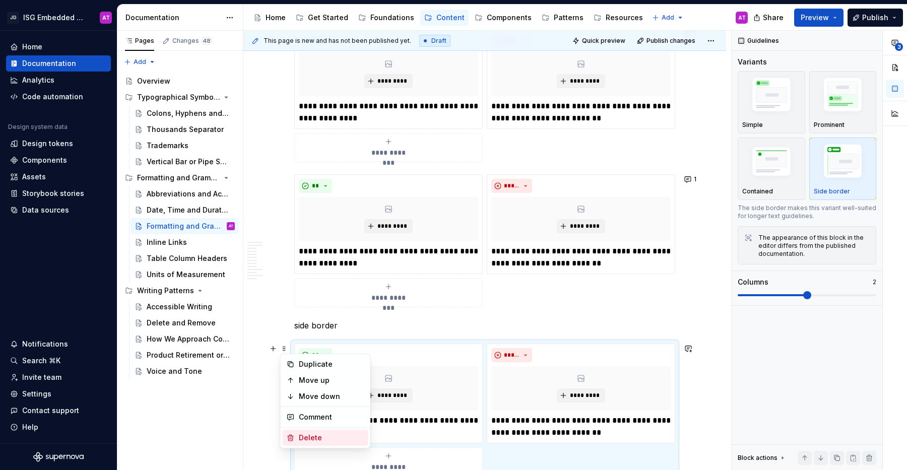
click at [322, 439] on div "Delete" at bounding box center [331, 438] width 65 height 10
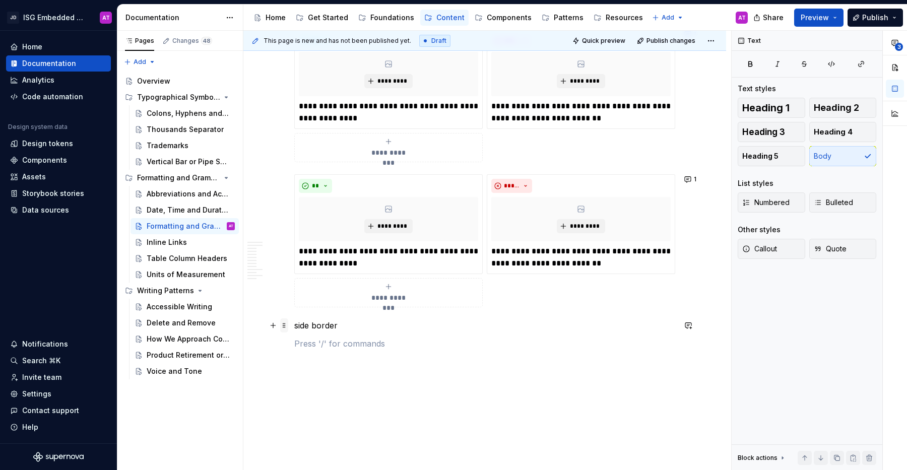
click at [286, 325] on span at bounding box center [284, 325] width 8 height 14
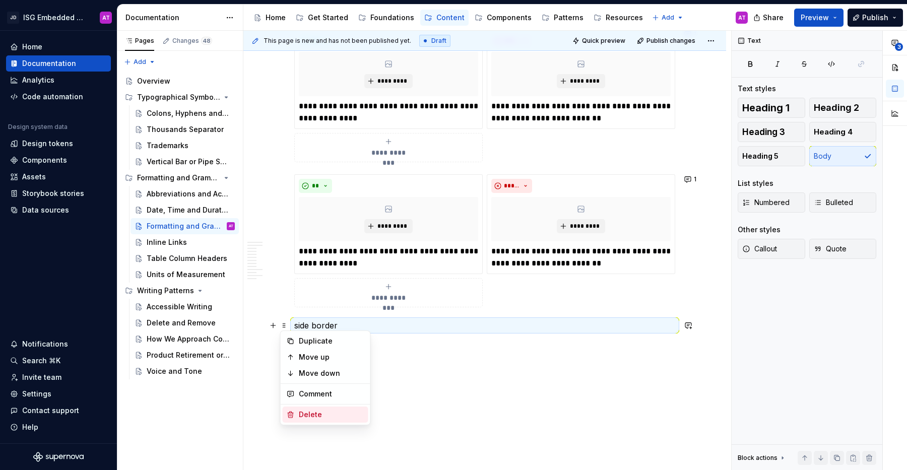
click at [306, 418] on div "Delete" at bounding box center [331, 414] width 65 height 10
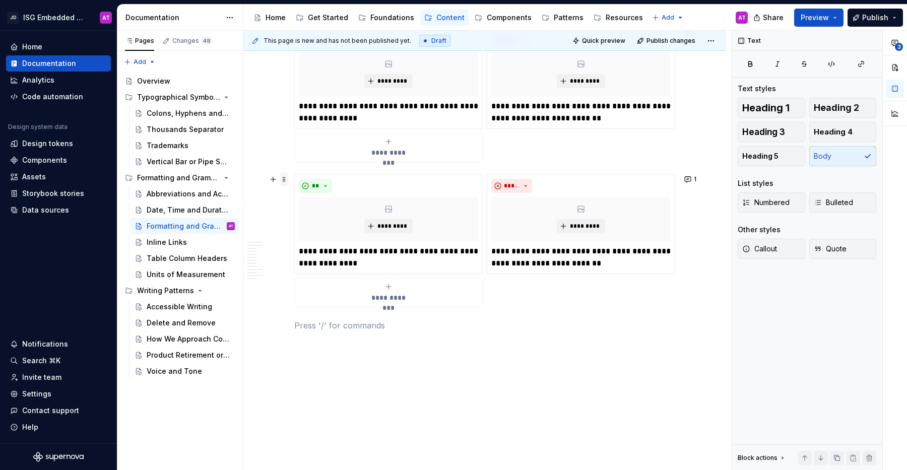
click at [284, 178] on span at bounding box center [284, 179] width 8 height 14
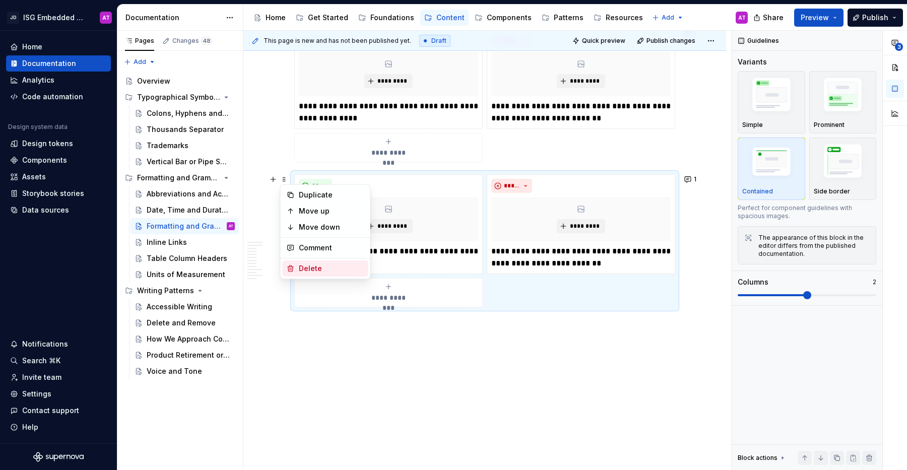
click at [301, 268] on div "Delete" at bounding box center [331, 268] width 65 height 10
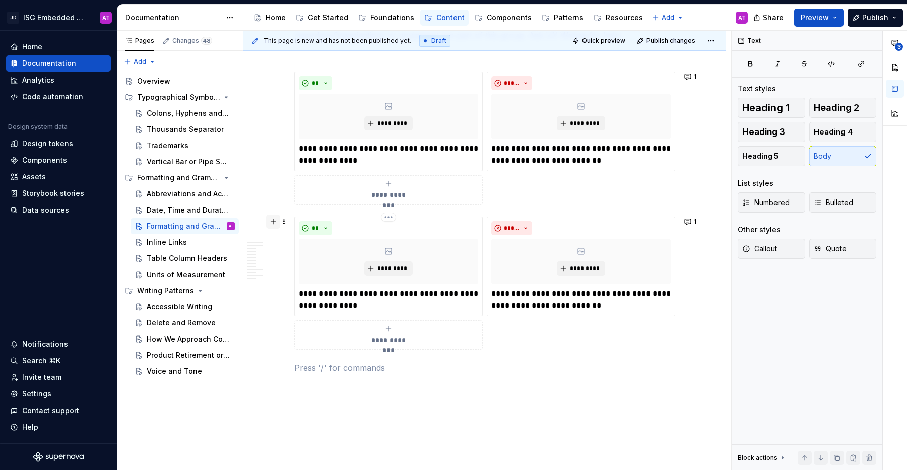
scroll to position [1394, 0]
click at [283, 221] on span at bounding box center [284, 223] width 8 height 14
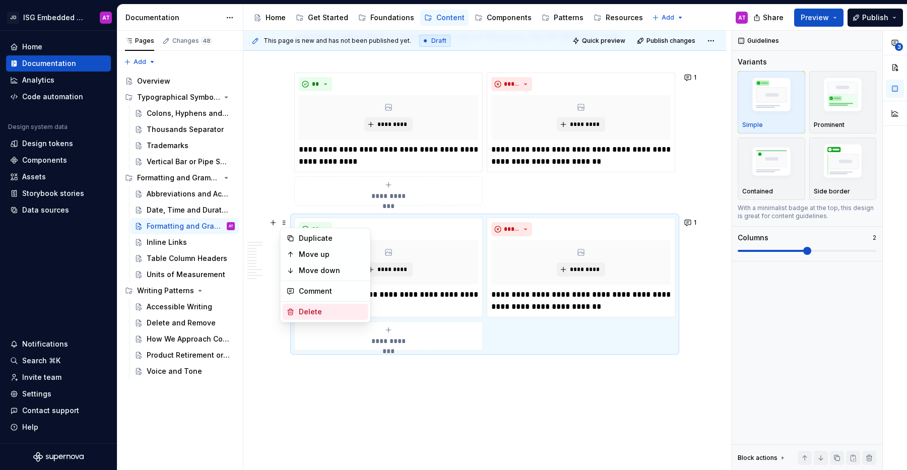
click at [312, 313] on div "Delete" at bounding box center [331, 312] width 65 height 10
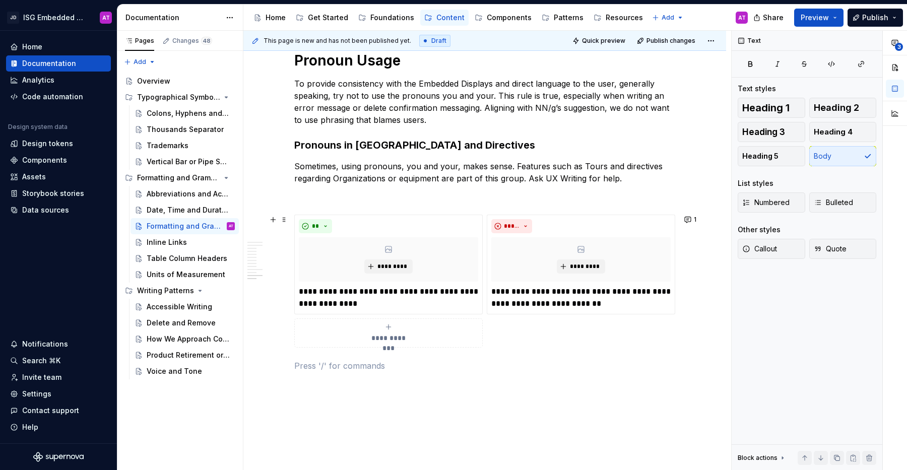
scroll to position [1244, 0]
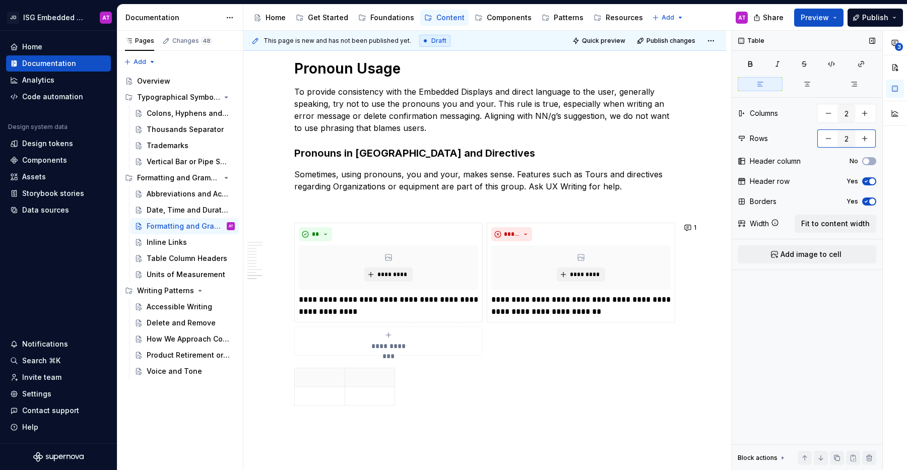
click at [830, 138] on button "button" at bounding box center [828, 138] width 18 height 18
type input "1"
click at [337, 377] on html "JD ISG Embedded Design System AT Home Documentation Analytics Code automation D…" at bounding box center [453, 235] width 907 height 470
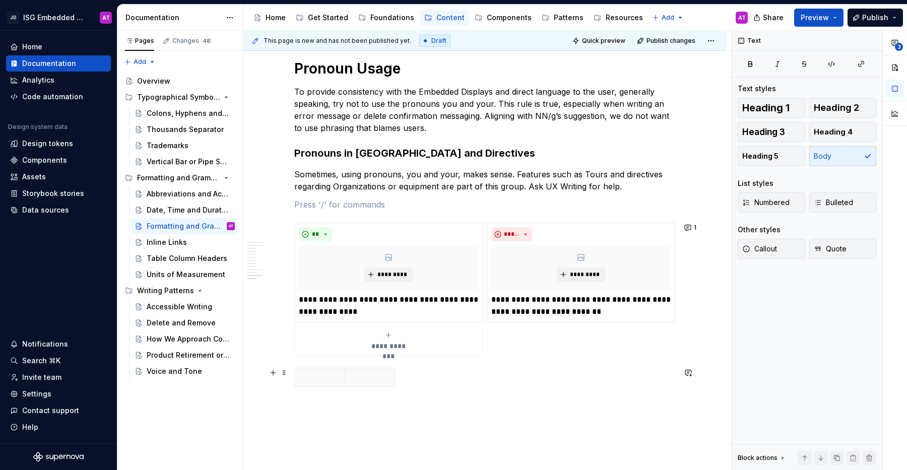
click at [283, 372] on html "JD ISG Embedded Design System AT Home Documentation Analytics Code automation D…" at bounding box center [453, 235] width 907 height 470
click at [275, 375] on button "button" at bounding box center [273, 373] width 14 height 14
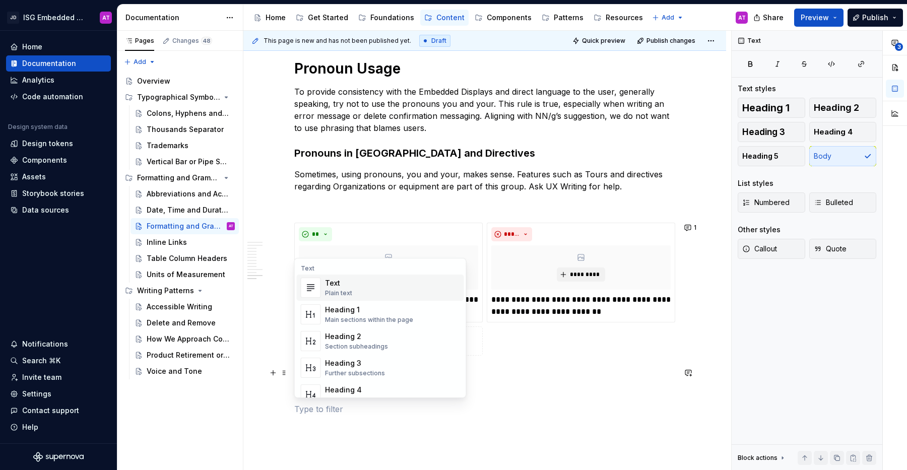
click at [369, 428] on p at bounding box center [484, 427] width 381 height 12
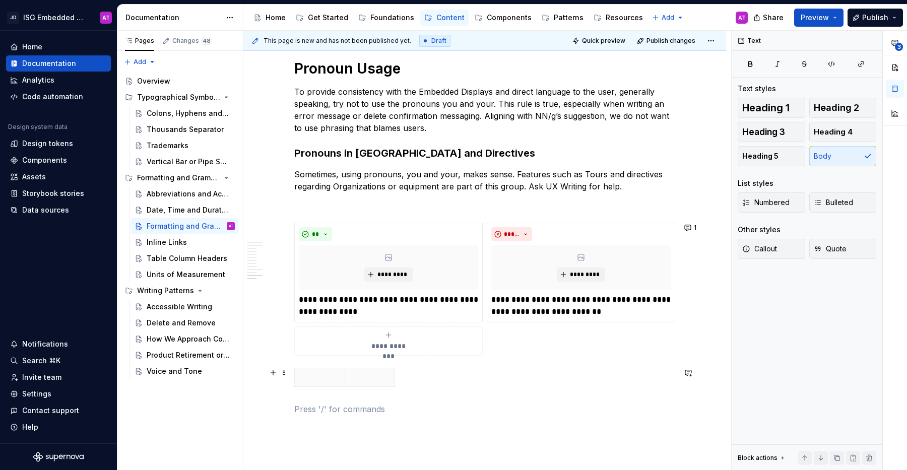
click at [371, 428] on p at bounding box center [484, 427] width 381 height 12
click at [331, 382] on th at bounding box center [320, 377] width 50 height 19
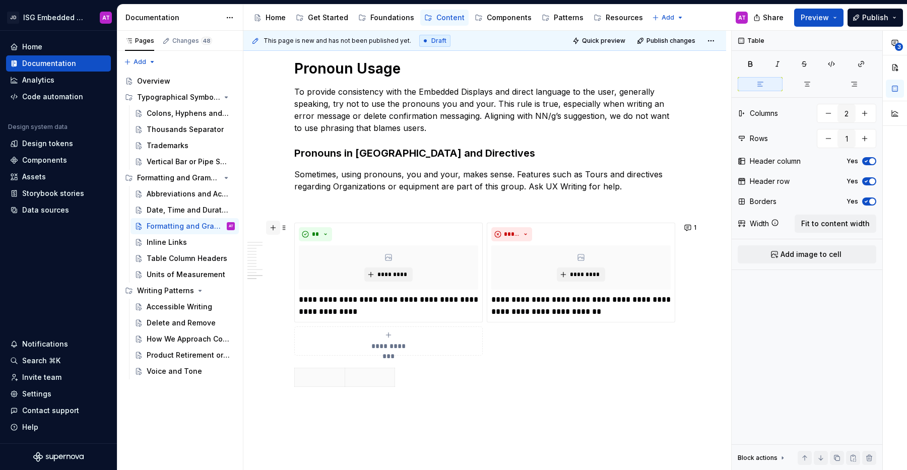
click at [275, 229] on button "button" at bounding box center [273, 228] width 14 height 14
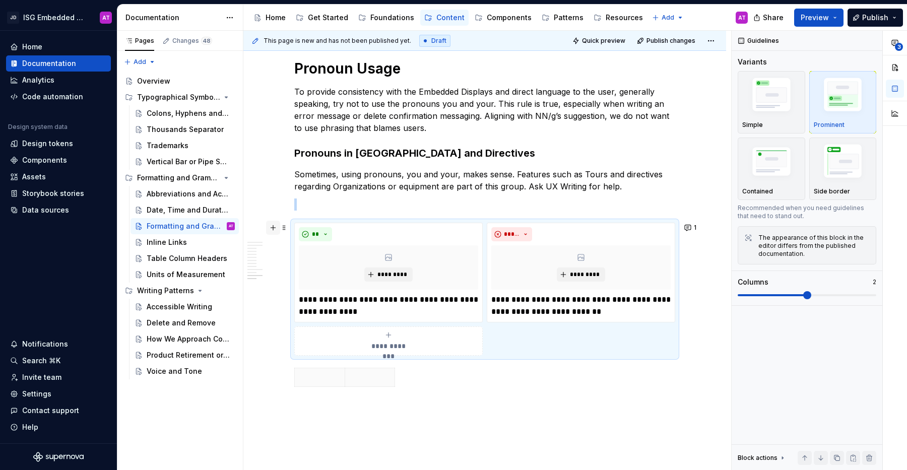
click at [271, 230] on button "button" at bounding box center [273, 228] width 14 height 14
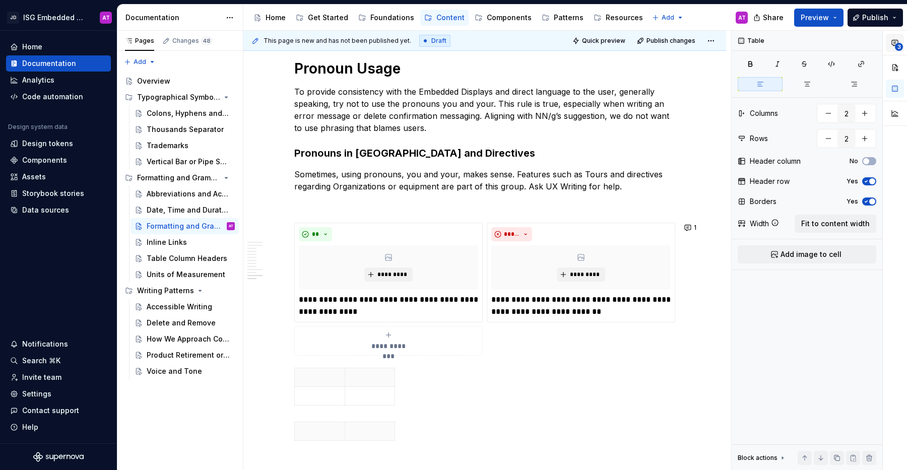
click at [897, 48] on span "3" at bounding box center [898, 47] width 8 height 8
type textarea "*"
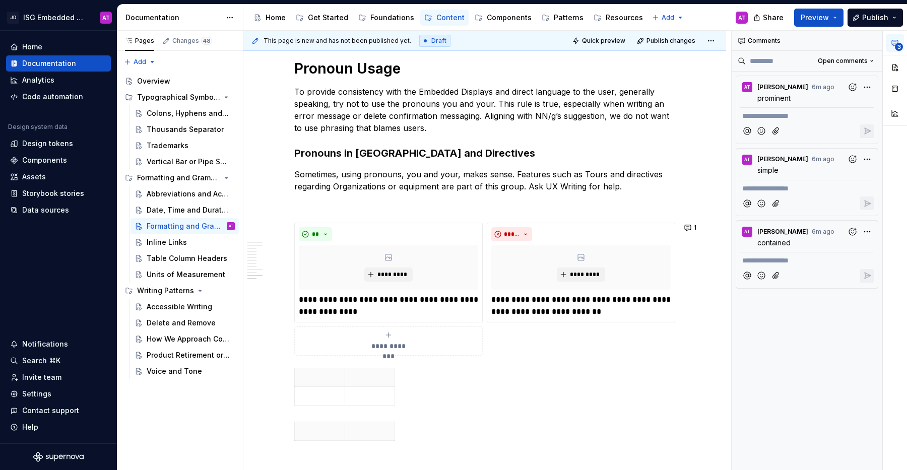
click at [856, 351] on div "**********" at bounding box center [806, 251] width 151 height 440
click at [868, 230] on div "**********" at bounding box center [818, 251] width 175 height 440
click at [851, 263] on span "Delete comment" at bounding box center [839, 264] width 57 height 10
click at [870, 157] on div "**********" at bounding box center [818, 251] width 175 height 440
click at [857, 195] on span "Delete comment" at bounding box center [839, 192] width 57 height 10
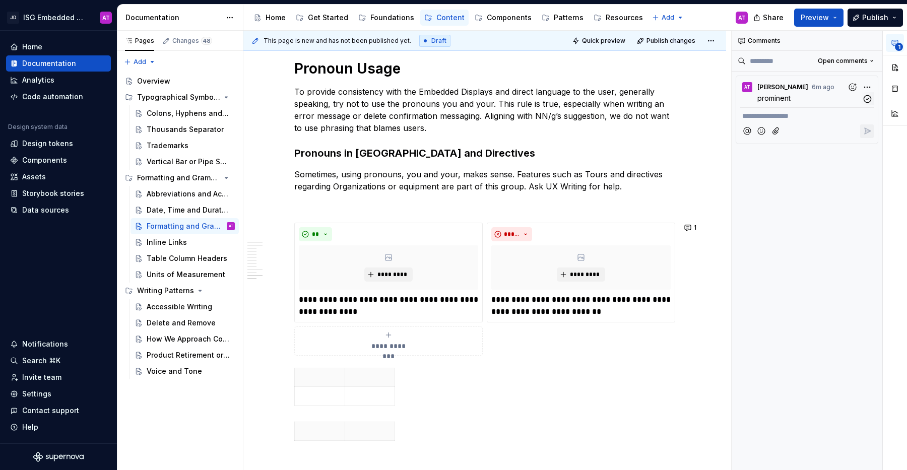
click at [869, 86] on div "**********" at bounding box center [818, 251] width 175 height 440
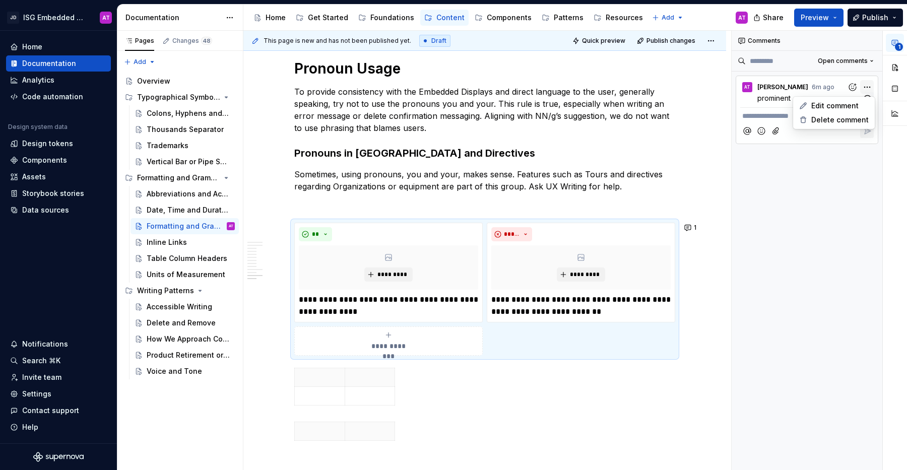
scroll to position [1257, 0]
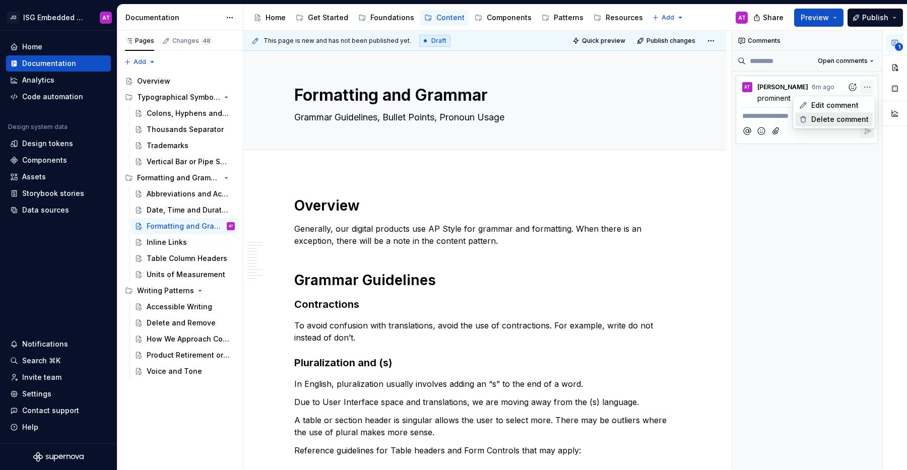
scroll to position [1385, 0]
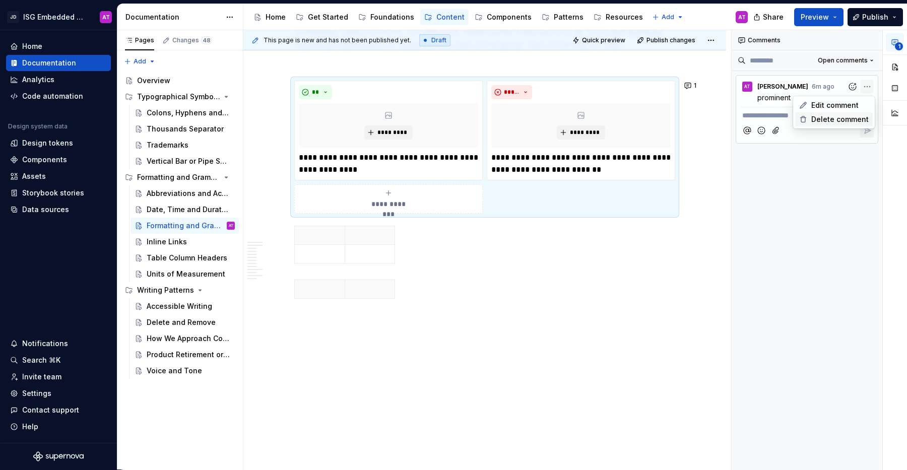
click at [858, 121] on span "Delete comment" at bounding box center [839, 119] width 57 height 10
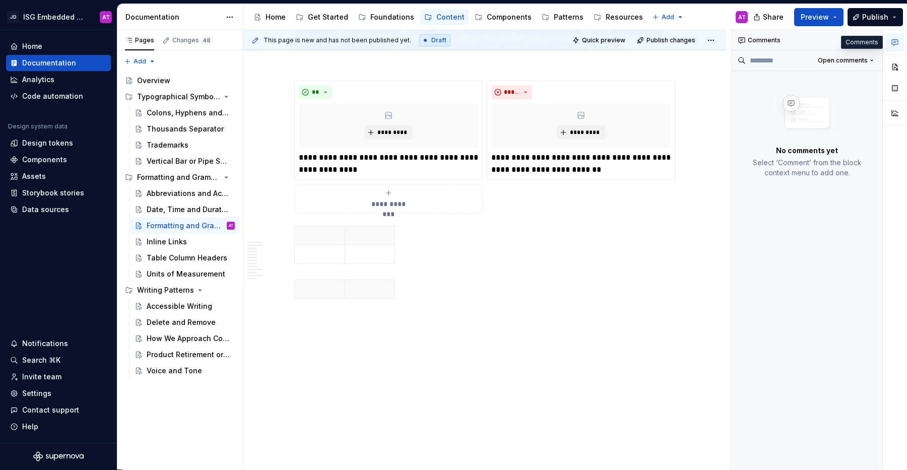
click at [899, 40] on button "button" at bounding box center [894, 42] width 18 height 18
click at [286, 232] on span at bounding box center [284, 231] width 8 height 14
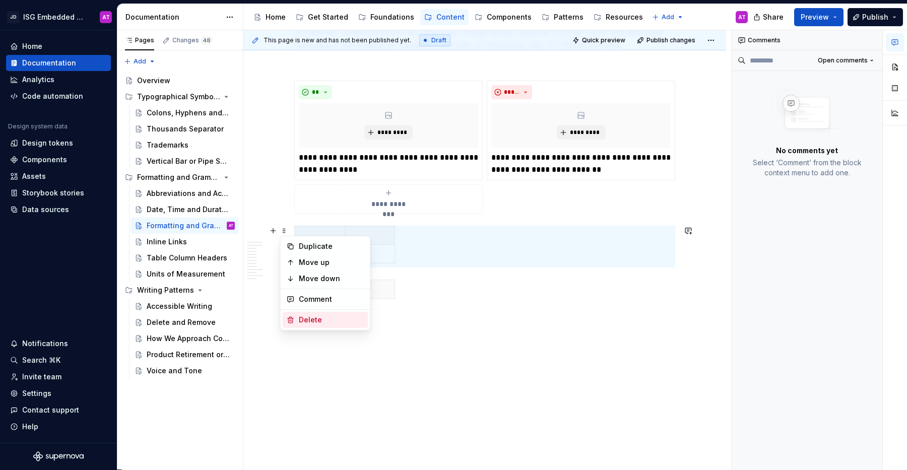
click at [311, 317] on div "Delete" at bounding box center [331, 320] width 65 height 10
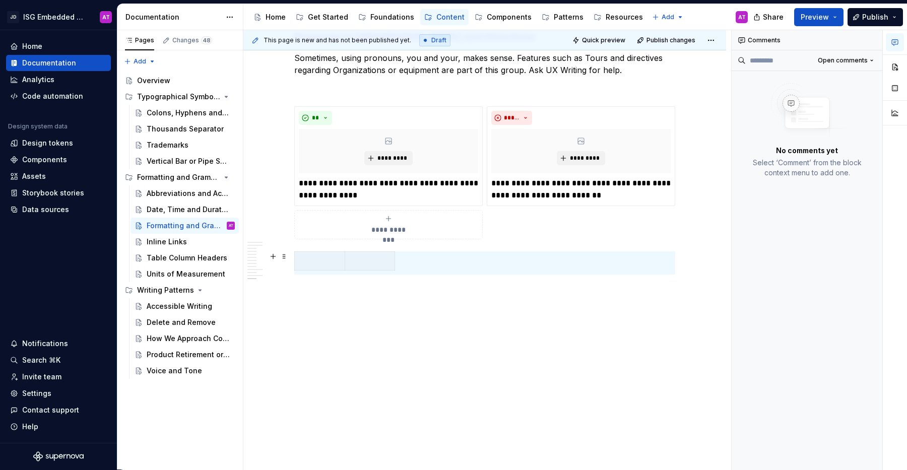
scroll to position [1367, 0]
click at [422, 307] on p at bounding box center [484, 311] width 381 height 12
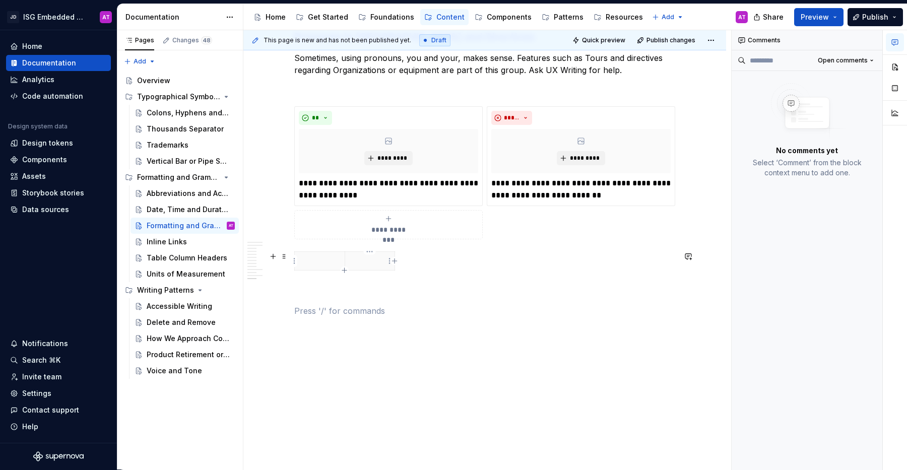
click at [369, 264] on p at bounding box center [370, 261] width 38 height 10
click at [896, 73] on button "button" at bounding box center [894, 67] width 18 height 18
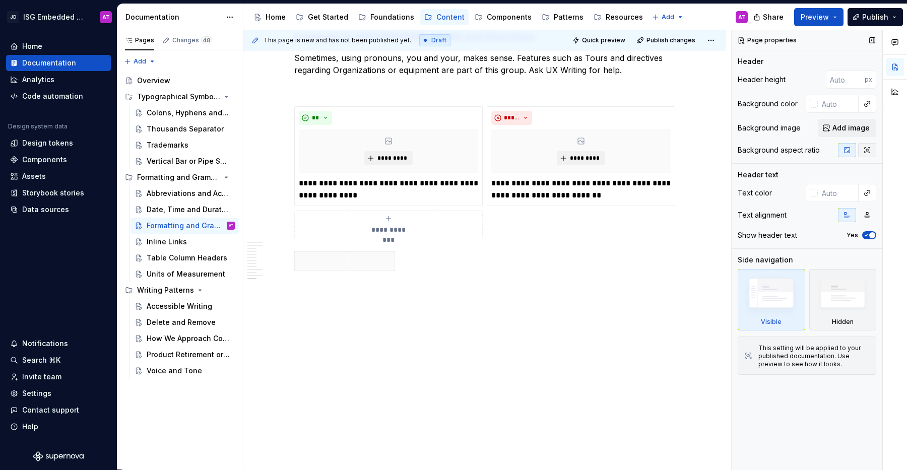
click at [873, 150] on button "button" at bounding box center [867, 150] width 18 height 14
click at [846, 152] on icon "button" at bounding box center [847, 150] width 8 height 8
click at [312, 264] on p at bounding box center [320, 261] width 38 height 10
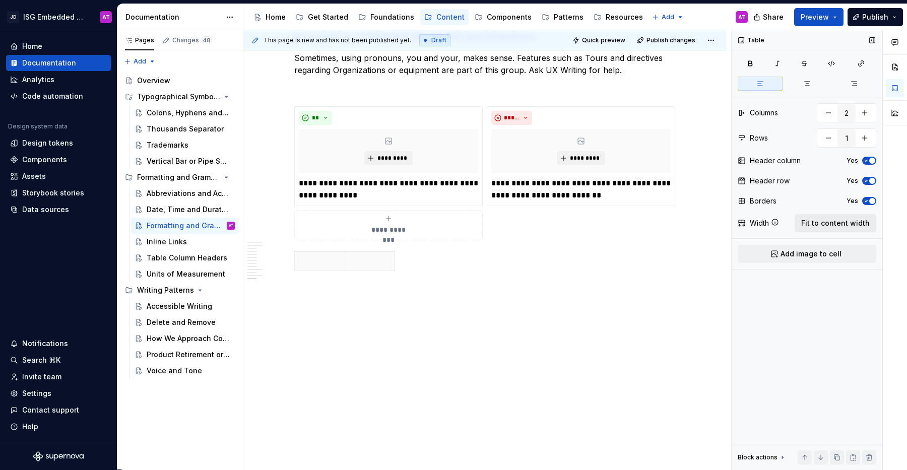
click at [813, 225] on span "Fit to content width" at bounding box center [835, 223] width 68 height 10
type textarea "*"
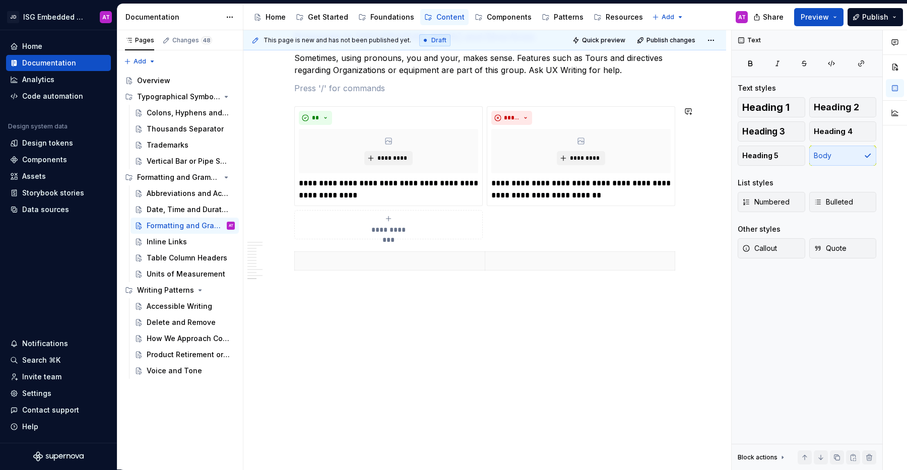
click at [358, 264] on p at bounding box center [390, 261] width 178 height 10
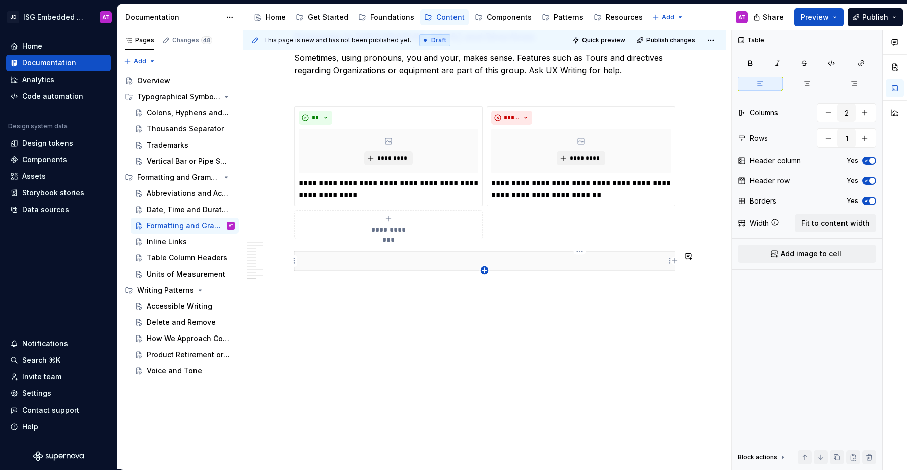
click at [482, 267] on icon "button" at bounding box center [484, 270] width 8 height 8
type input "2"
click at [396, 261] on p at bounding box center [390, 261] width 178 height 10
click at [274, 261] on button "button" at bounding box center [273, 256] width 14 height 14
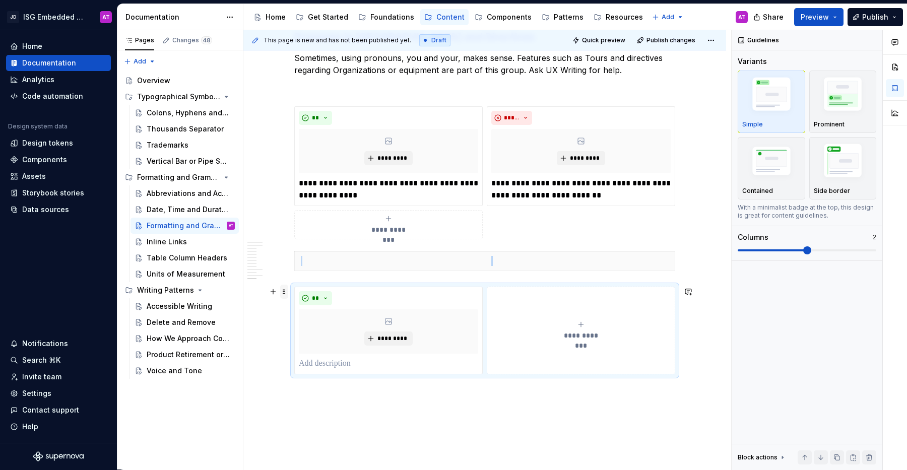
click at [285, 293] on span at bounding box center [284, 292] width 8 height 14
click at [302, 379] on div "Delete" at bounding box center [331, 381] width 65 height 10
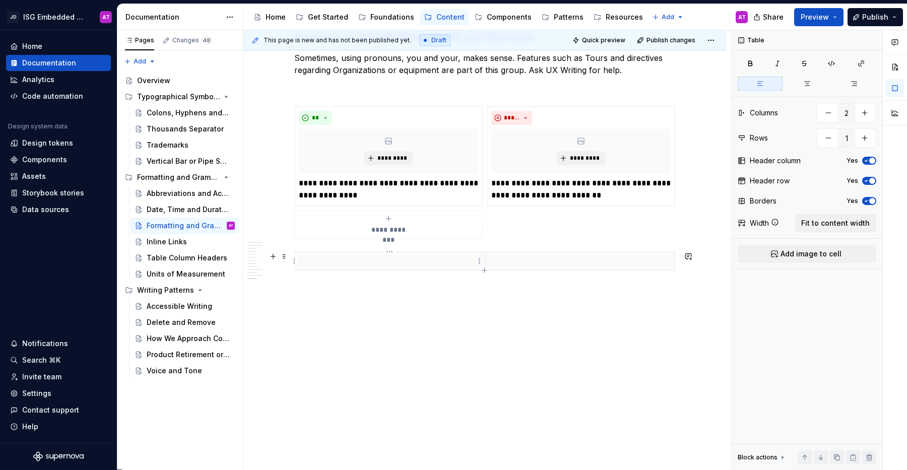
click at [415, 264] on p at bounding box center [390, 261] width 178 height 10
click at [283, 259] on span at bounding box center [284, 256] width 8 height 14
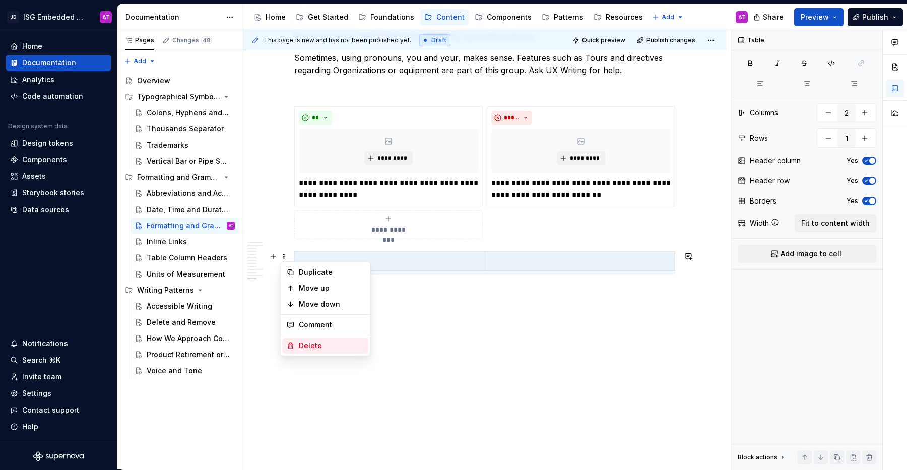
click at [318, 341] on div "Delete" at bounding box center [331, 345] width 65 height 10
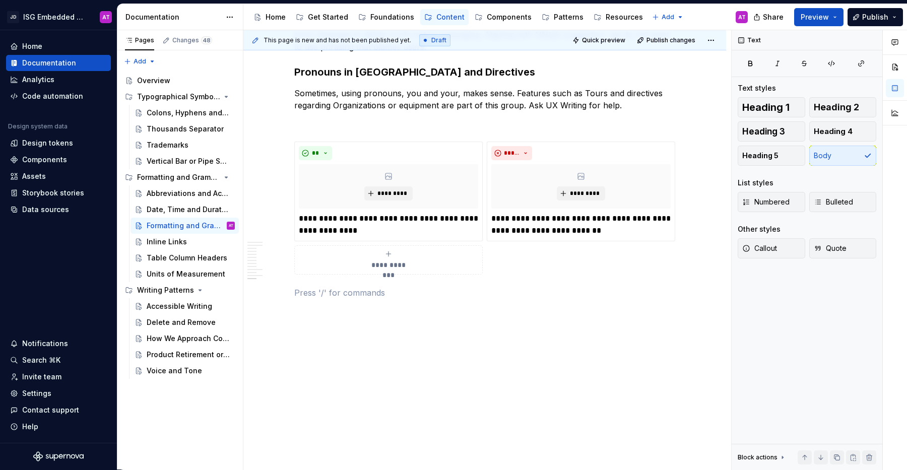
scroll to position [1325, 0]
click at [835, 17] on button "Preview" at bounding box center [818, 17] width 49 height 18
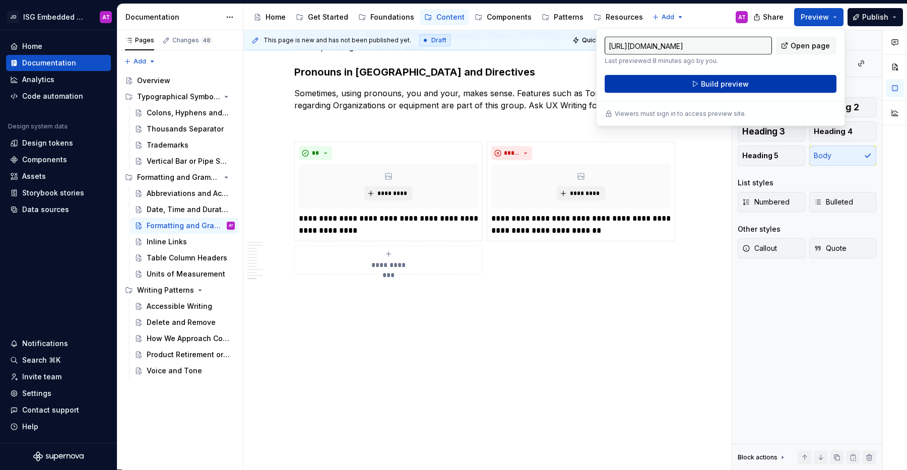
click at [795, 84] on button "Build preview" at bounding box center [720, 84] width 232 height 18
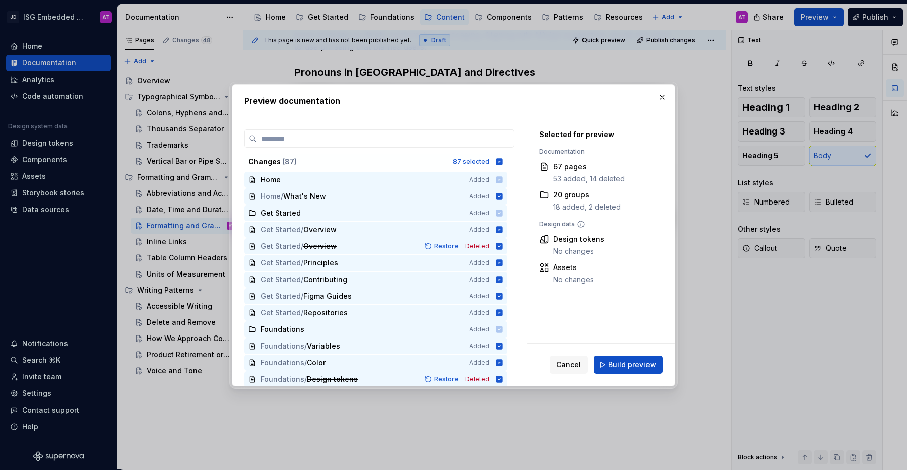
click at [619, 366] on span "Build preview" at bounding box center [632, 365] width 48 height 10
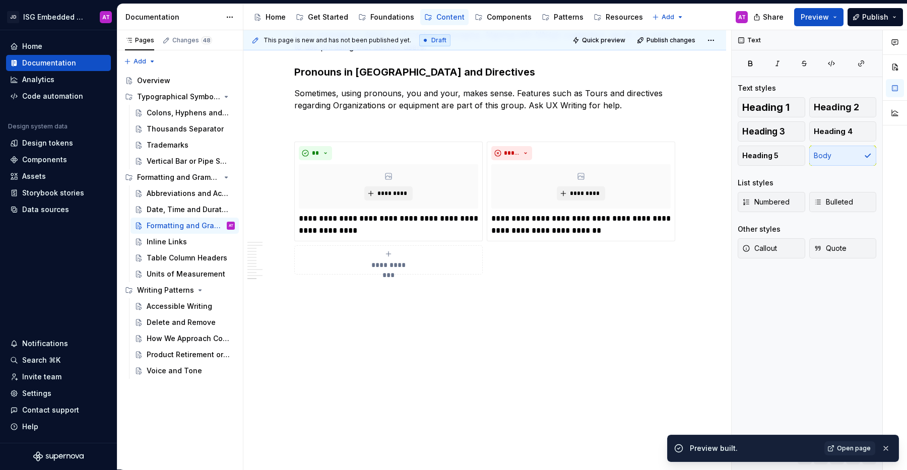
click at [861, 447] on span "Open page" at bounding box center [854, 448] width 34 height 8
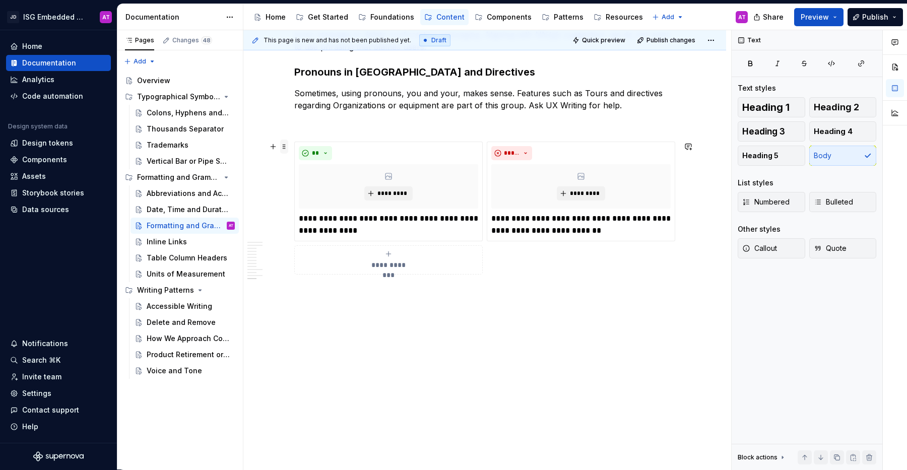
click at [286, 146] on span at bounding box center [284, 147] width 8 height 14
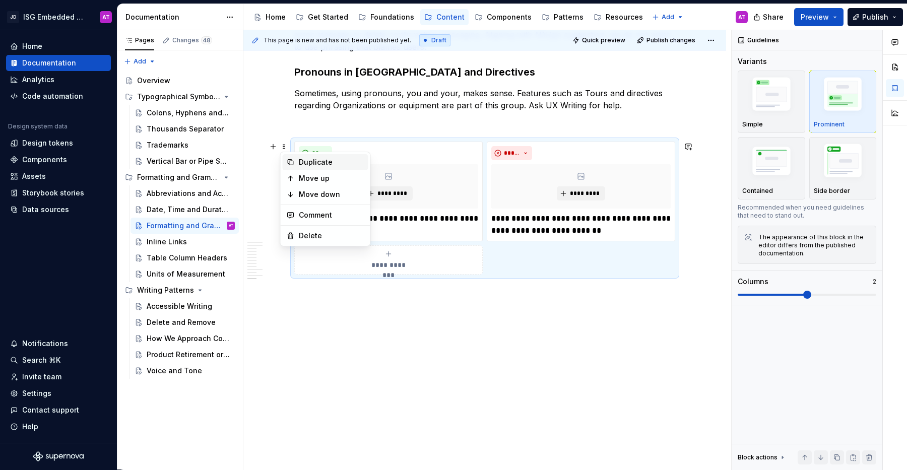
click at [328, 165] on div "Duplicate" at bounding box center [331, 162] width 65 height 10
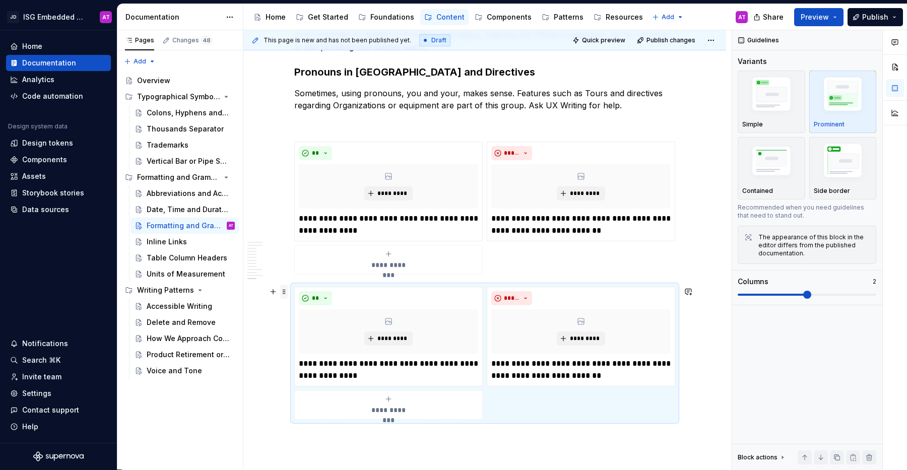
click at [285, 292] on span at bounding box center [284, 292] width 8 height 14
click at [316, 308] on div "Duplicate" at bounding box center [331, 307] width 65 height 10
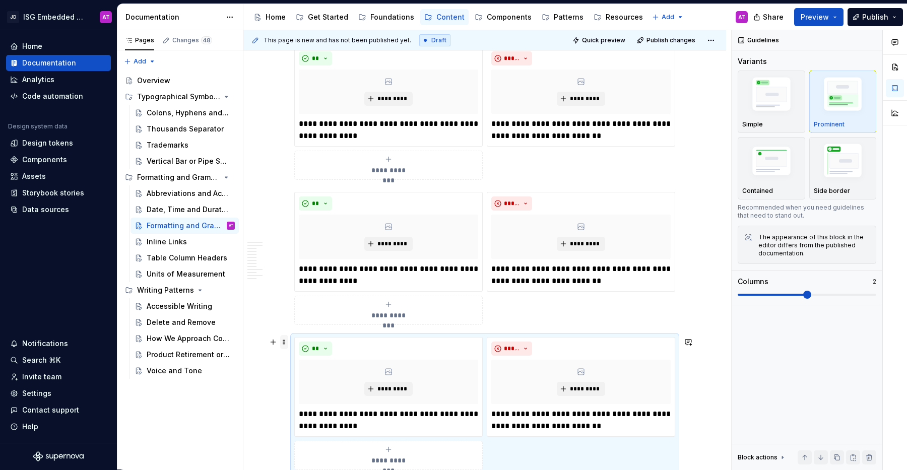
click at [284, 344] on span at bounding box center [284, 342] width 8 height 14
click at [307, 357] on div "Duplicate" at bounding box center [331, 358] width 65 height 10
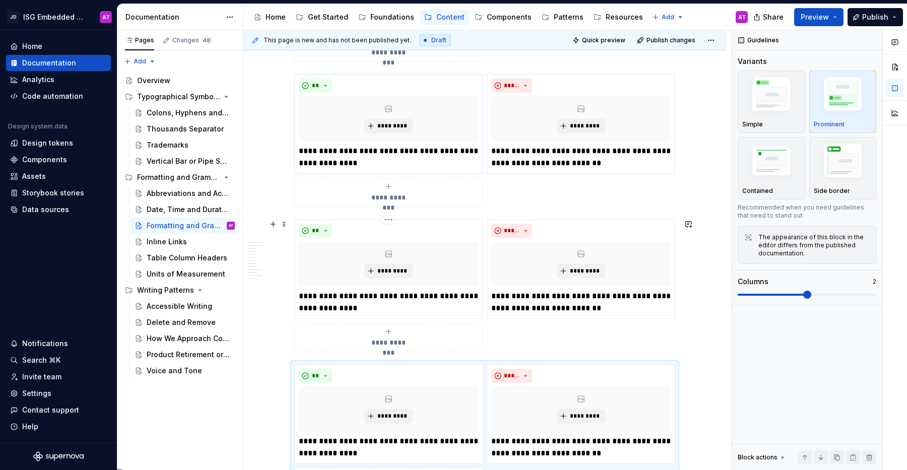
scroll to position [1386, 0]
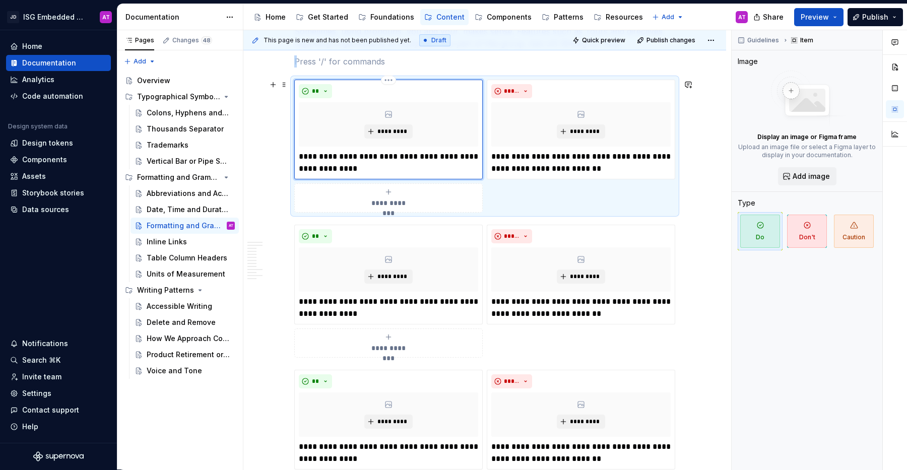
click at [308, 115] on div "*********" at bounding box center [388, 124] width 179 height 44
click at [646, 206] on div "**********" at bounding box center [484, 146] width 381 height 133
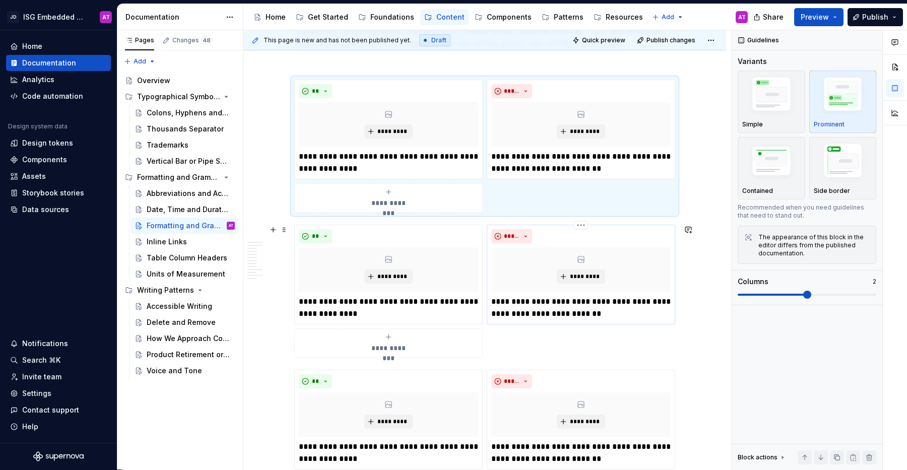
click at [648, 318] on p "**********" at bounding box center [580, 308] width 179 height 24
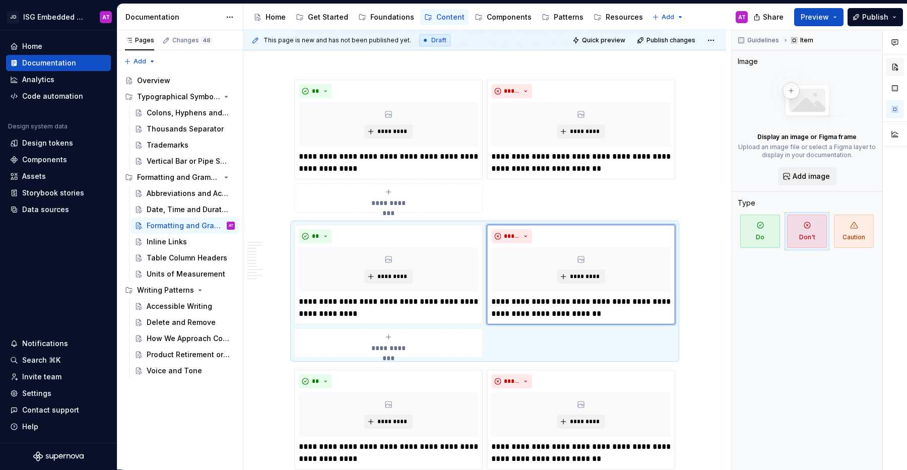
click at [899, 63] on button "button" at bounding box center [894, 67] width 18 height 18
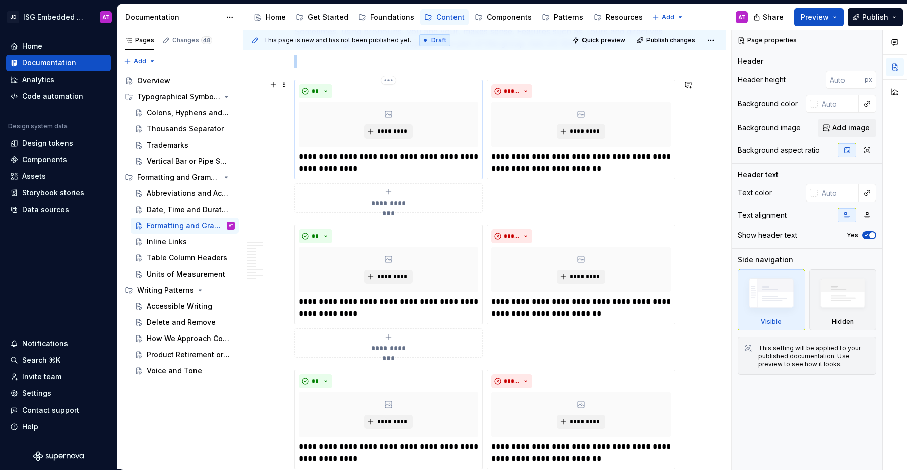
click at [379, 96] on div "**" at bounding box center [388, 91] width 179 height 14
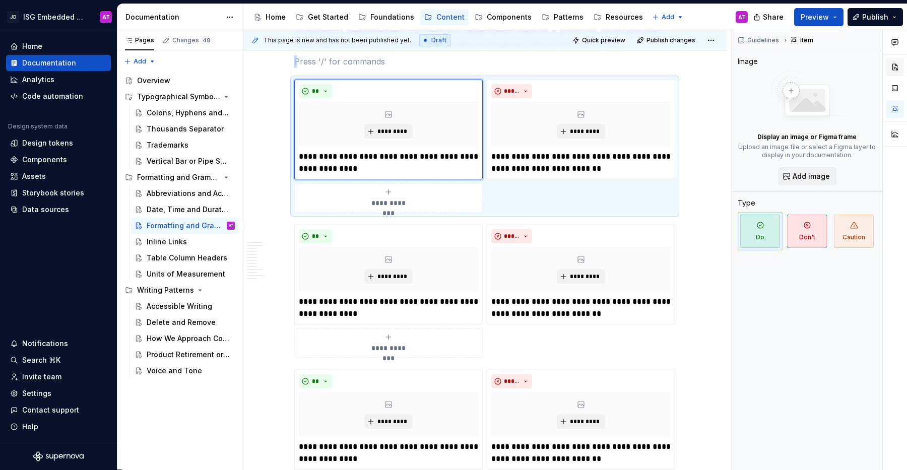
click at [898, 66] on button "button" at bounding box center [894, 67] width 18 height 18
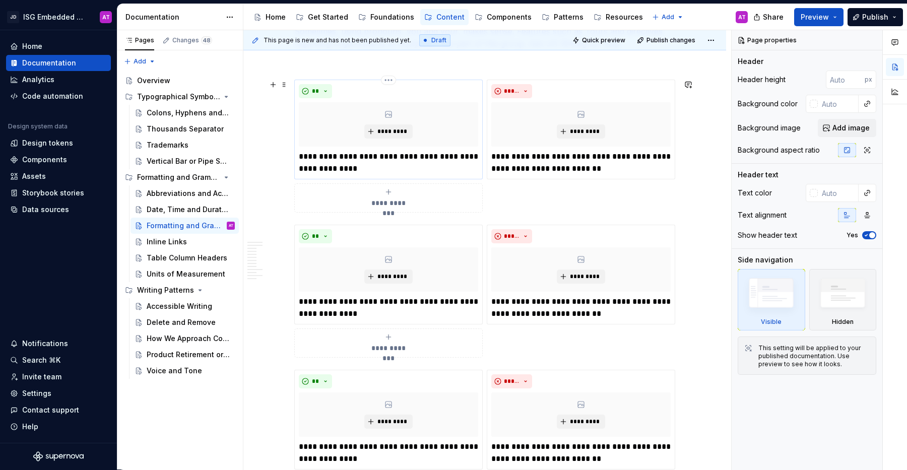
click at [449, 170] on p "**********" at bounding box center [388, 163] width 179 height 24
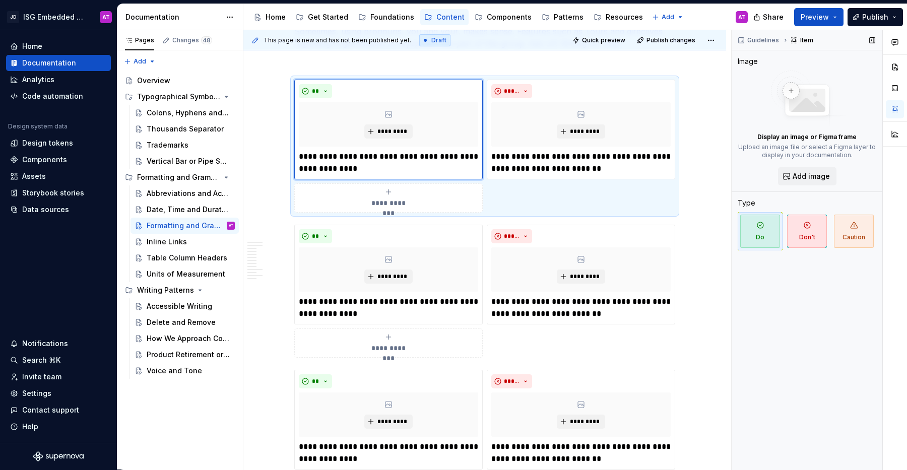
click at [758, 245] on span "Do" at bounding box center [760, 231] width 40 height 33
click at [895, 86] on button "button" at bounding box center [894, 88] width 18 height 18
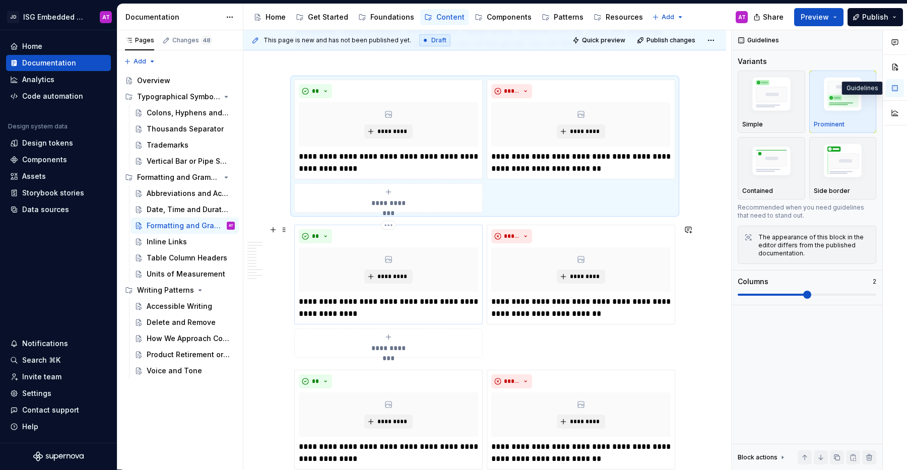
click at [401, 233] on div "**" at bounding box center [388, 236] width 179 height 14
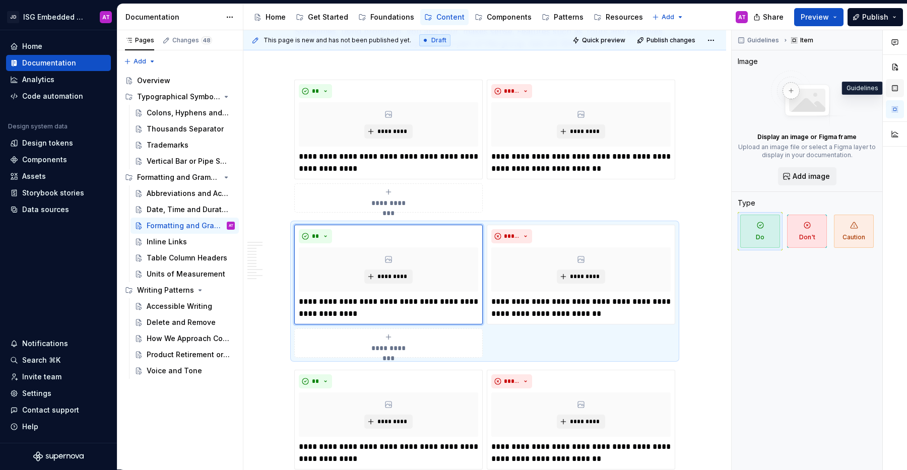
click at [896, 87] on button "button" at bounding box center [894, 88] width 18 height 18
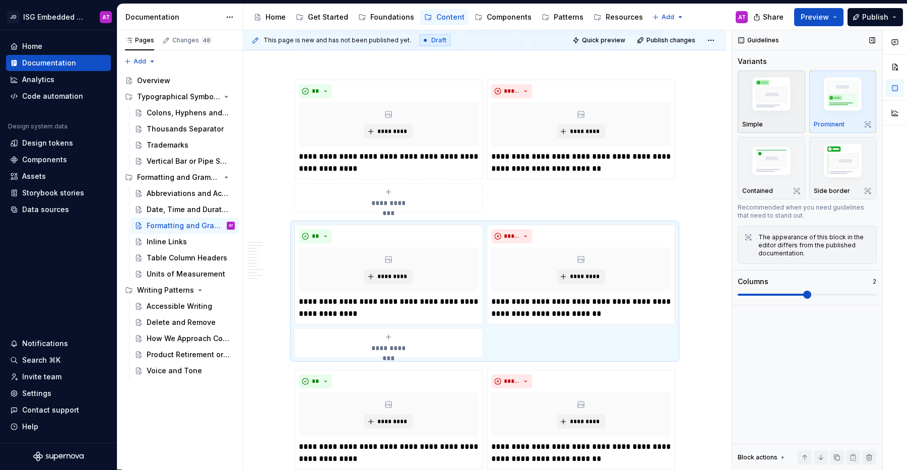
click at [780, 95] on img "button" at bounding box center [771, 96] width 58 height 44
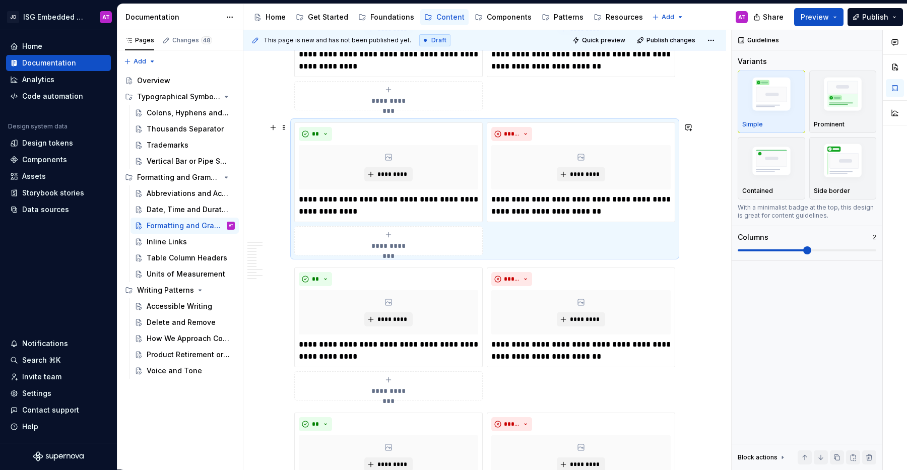
scroll to position [1492, 0]
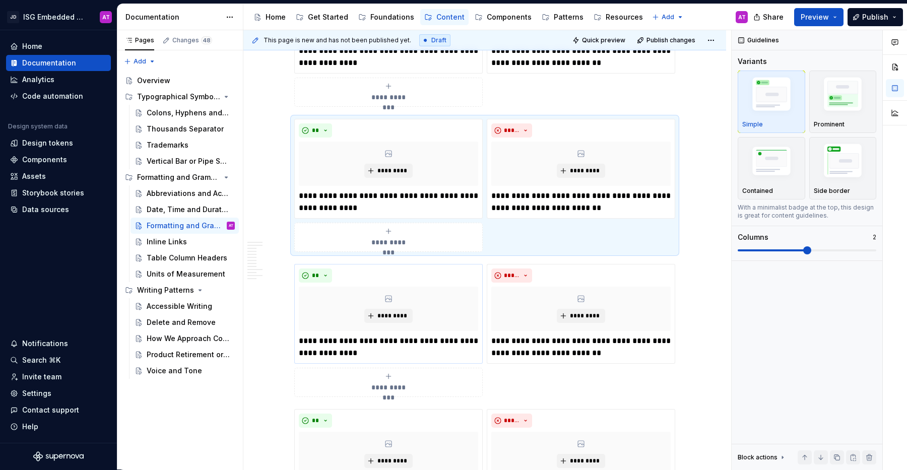
click at [450, 272] on div "**" at bounding box center [388, 275] width 179 height 14
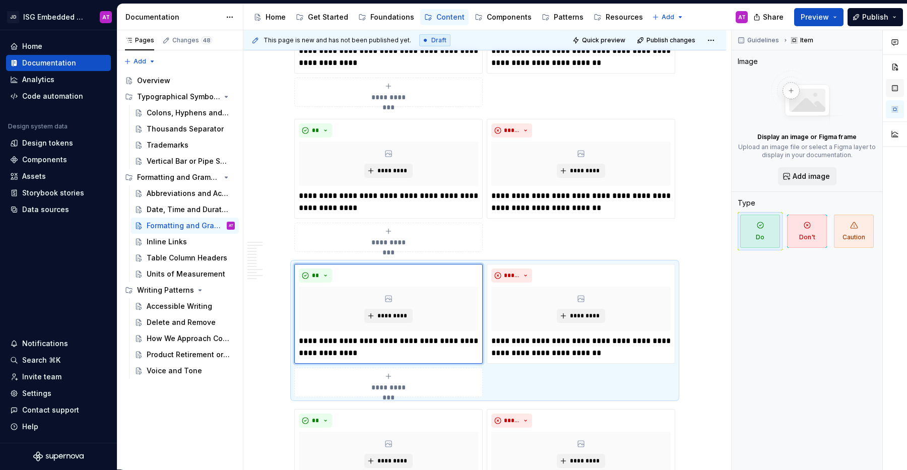
click at [892, 88] on button "button" at bounding box center [894, 88] width 18 height 18
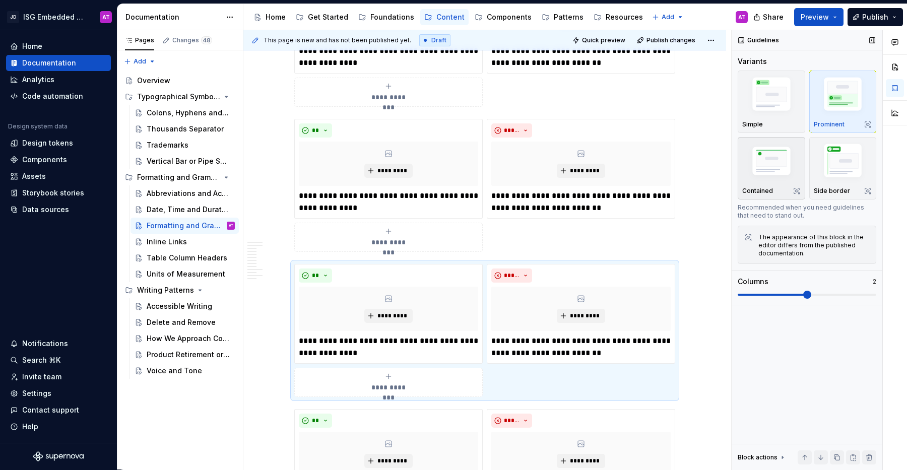
click at [775, 164] on img "button" at bounding box center [771, 162] width 58 height 39
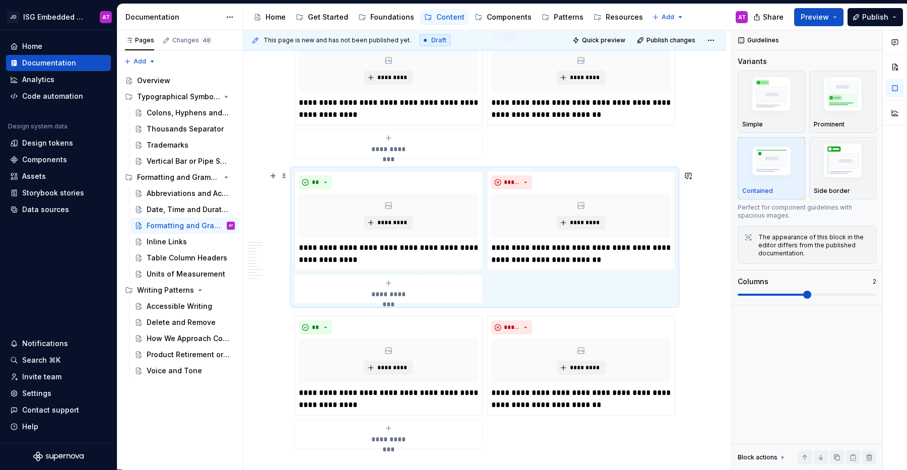
scroll to position [1596, 0]
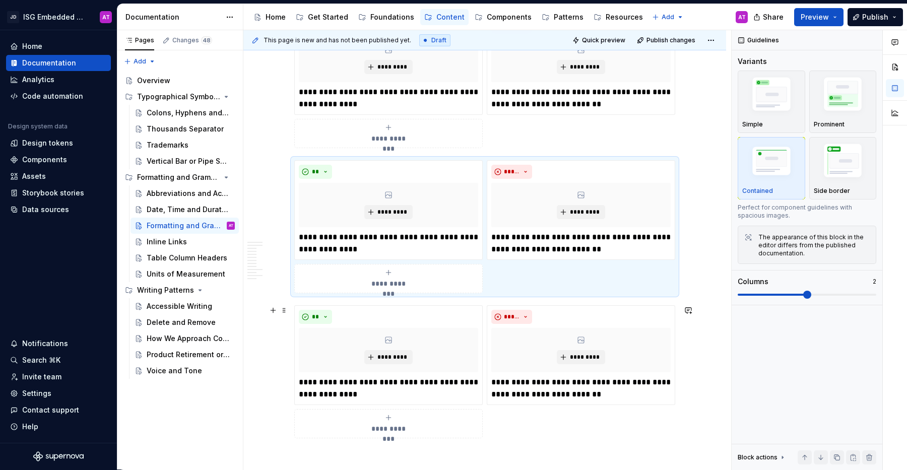
click at [505, 415] on div "**********" at bounding box center [484, 371] width 381 height 133
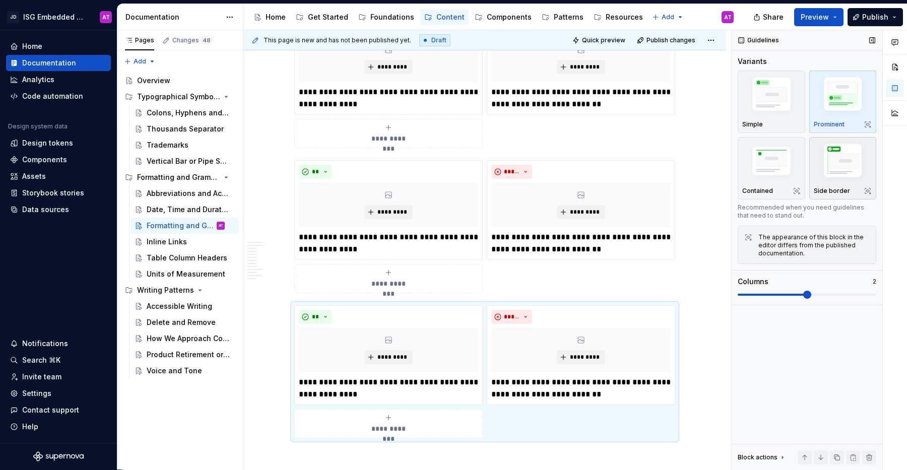
click at [846, 162] on img "button" at bounding box center [842, 163] width 58 height 44
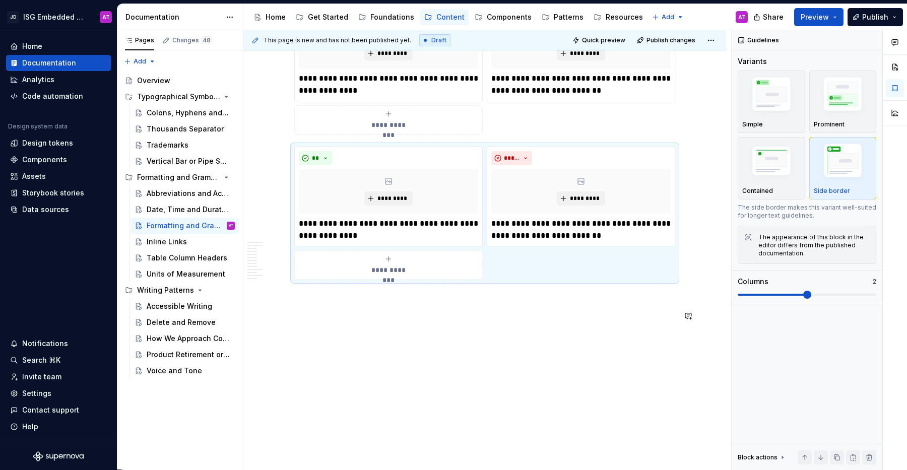
scroll to position [1760, 0]
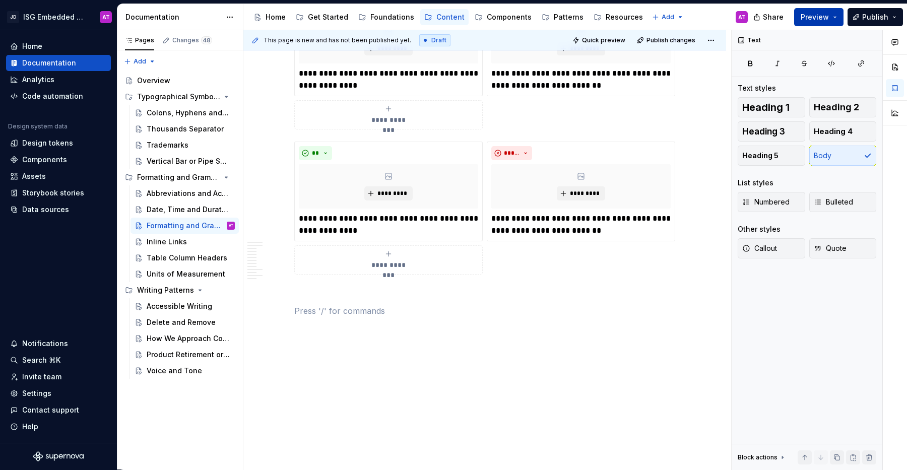
click at [837, 19] on button "Preview" at bounding box center [818, 17] width 49 height 18
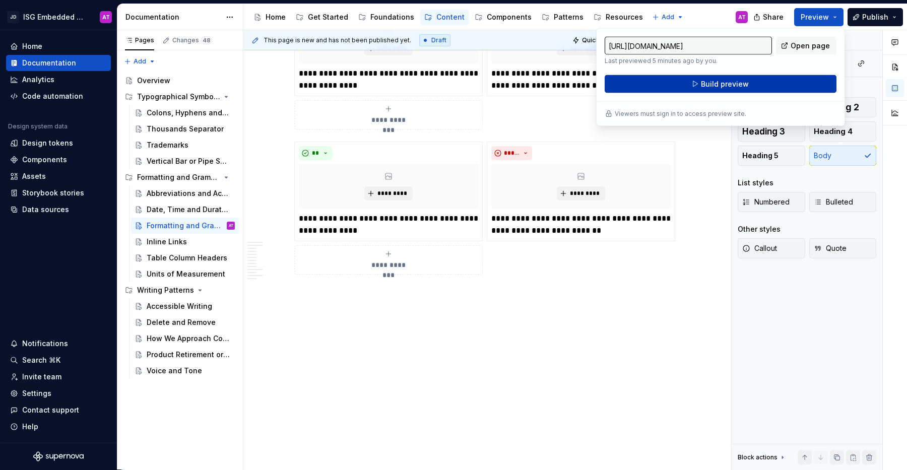
click at [772, 88] on button "Build preview" at bounding box center [720, 84] width 232 height 18
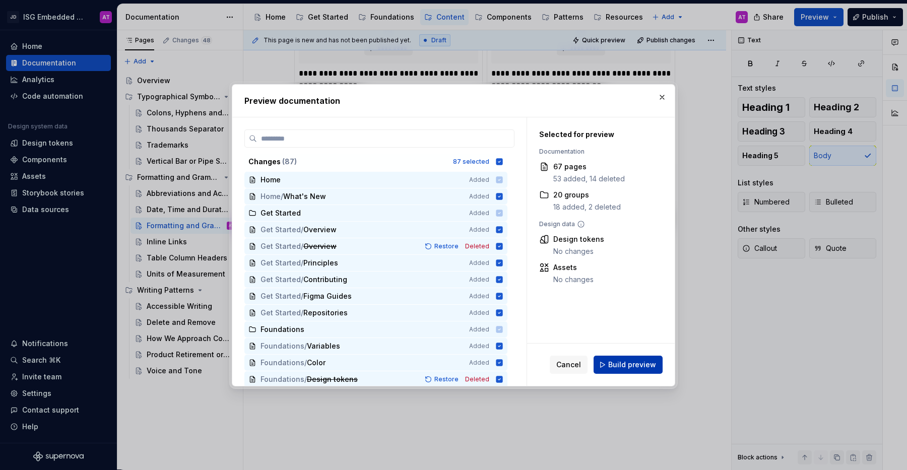
click at [651, 364] on span "Build preview" at bounding box center [632, 365] width 48 height 10
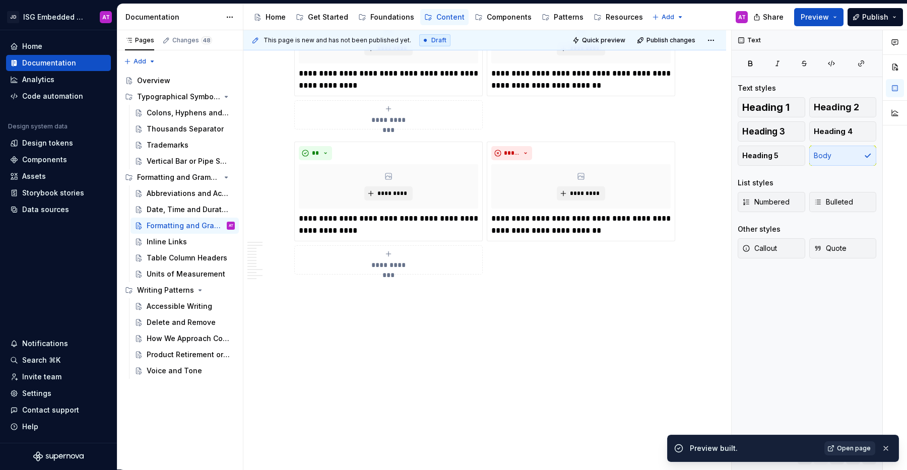
click at [857, 448] on span "Open page" at bounding box center [854, 448] width 34 height 8
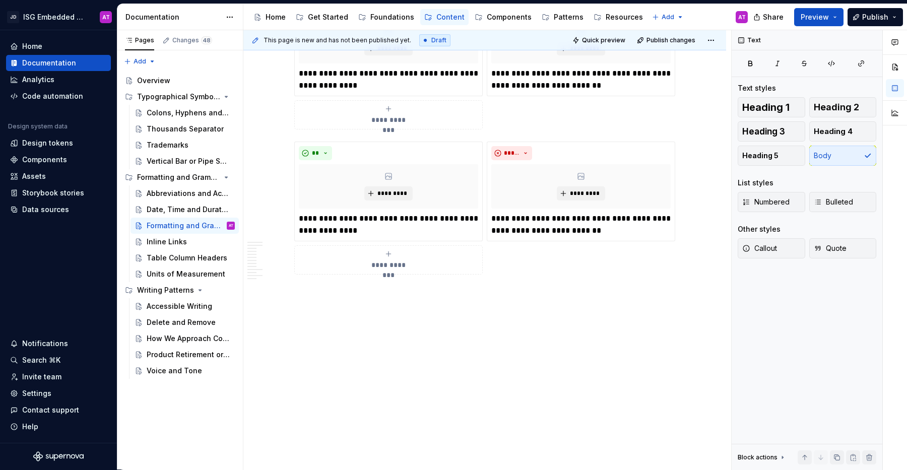
type textarea "*"
click at [271, 149] on button "button" at bounding box center [273, 147] width 14 height 14
drag, startPoint x: 318, startPoint y: 294, endPoint x: 291, endPoint y: 293, distance: 27.2
click at [286, 292] on span at bounding box center [284, 293] width 8 height 14
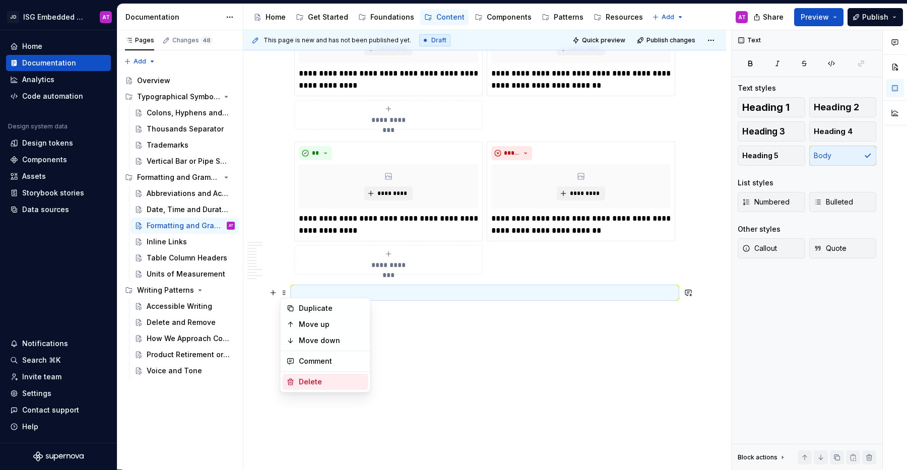
click at [317, 382] on div "Delete" at bounding box center [331, 382] width 65 height 10
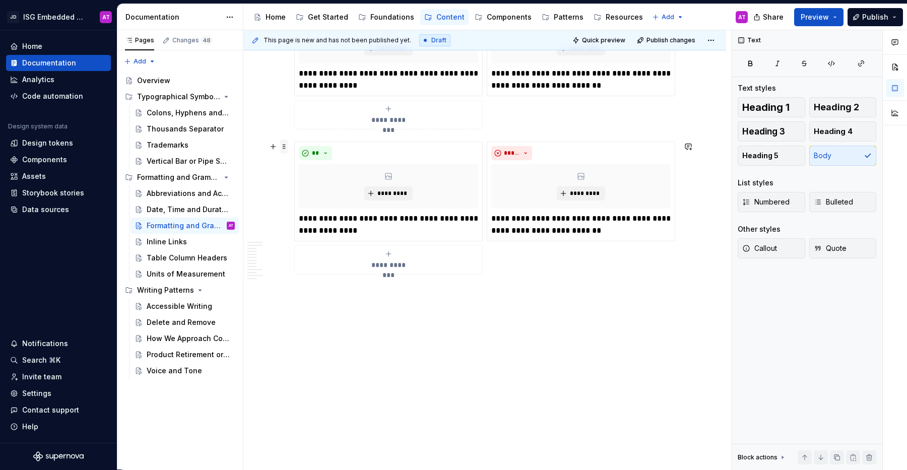
click at [285, 150] on span at bounding box center [284, 147] width 8 height 14
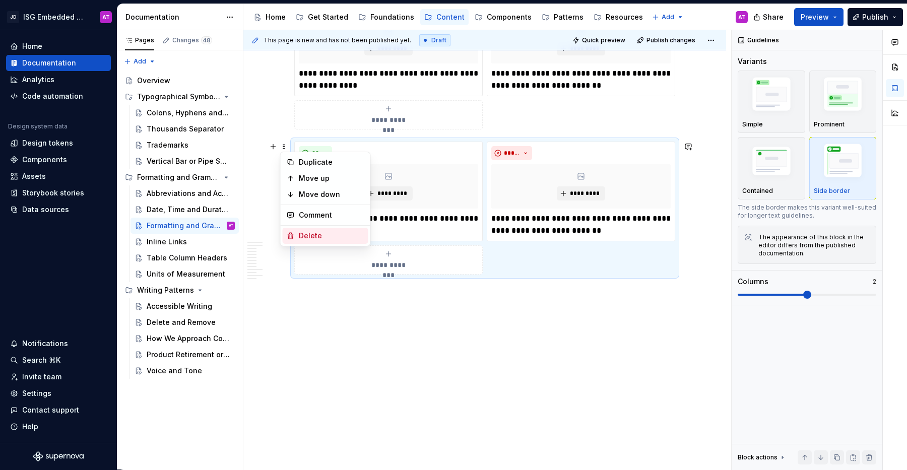
click at [310, 238] on div "Delete" at bounding box center [331, 236] width 65 height 10
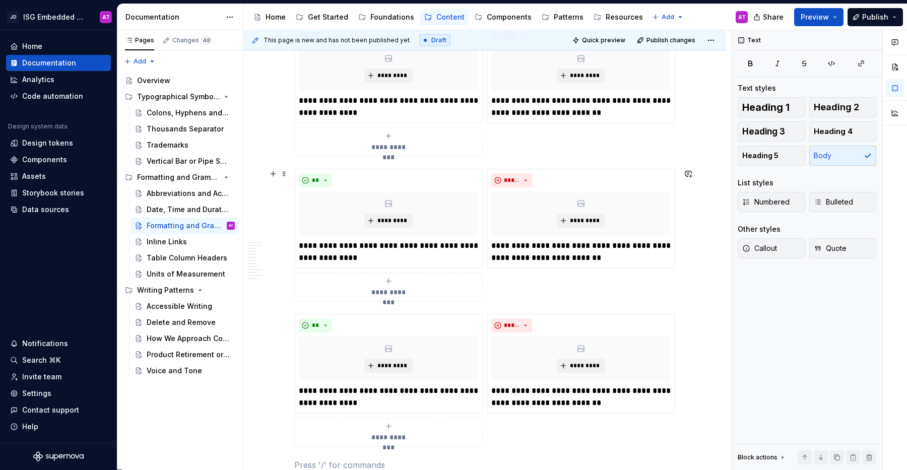
scroll to position [1438, 0]
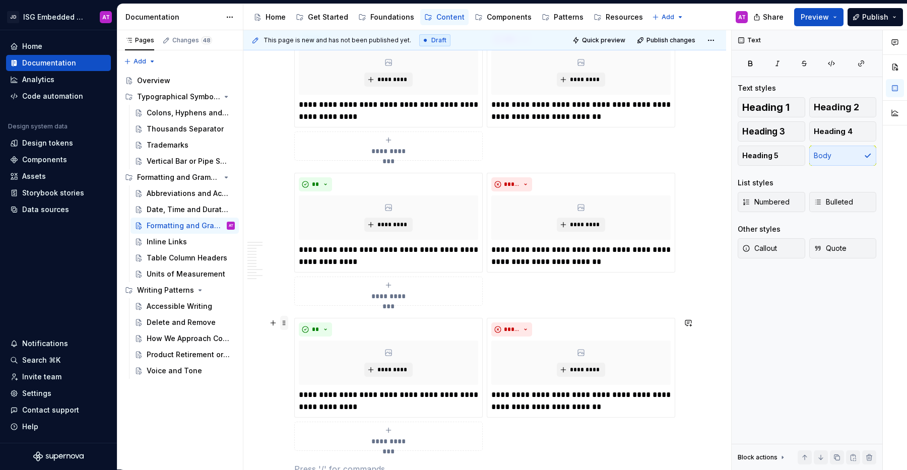
click at [285, 327] on span at bounding box center [284, 323] width 8 height 14
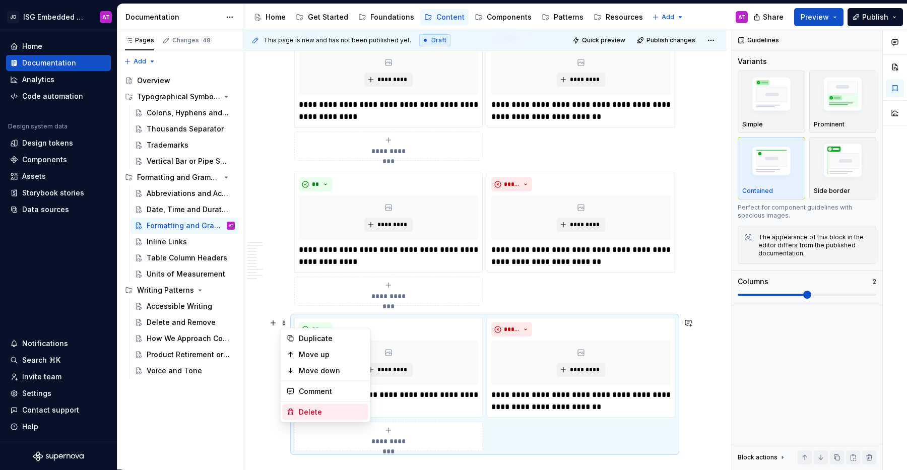
click at [316, 411] on div "Delete" at bounding box center [331, 412] width 65 height 10
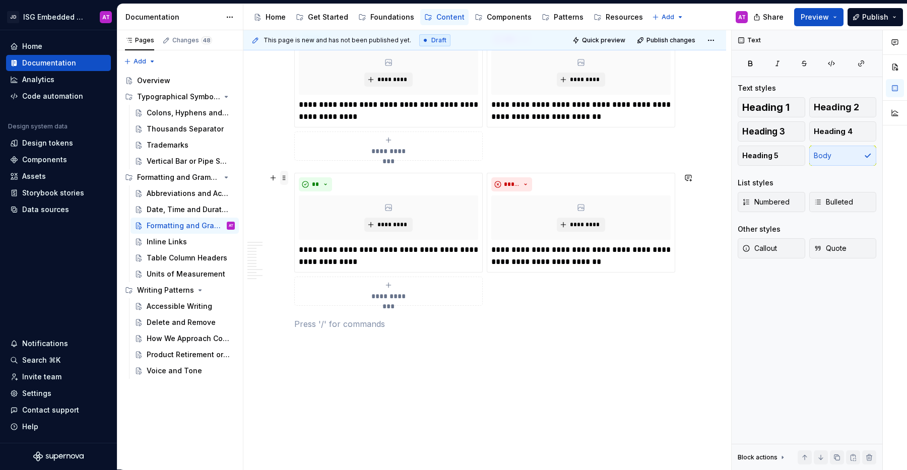
click at [285, 177] on span at bounding box center [284, 178] width 8 height 14
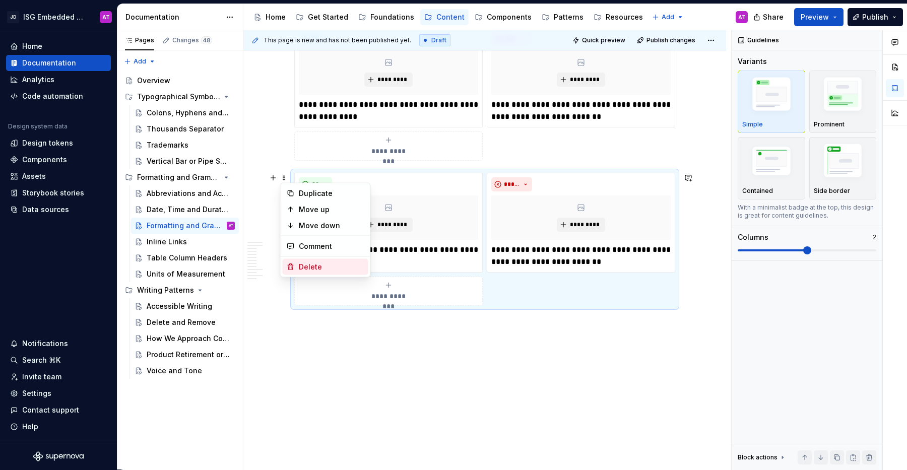
click at [305, 270] on div "Delete" at bounding box center [331, 267] width 65 height 10
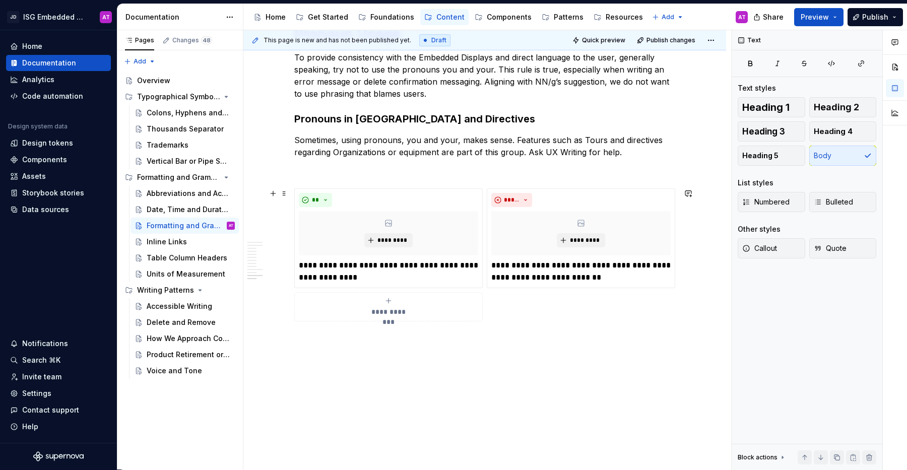
scroll to position [1284, 0]
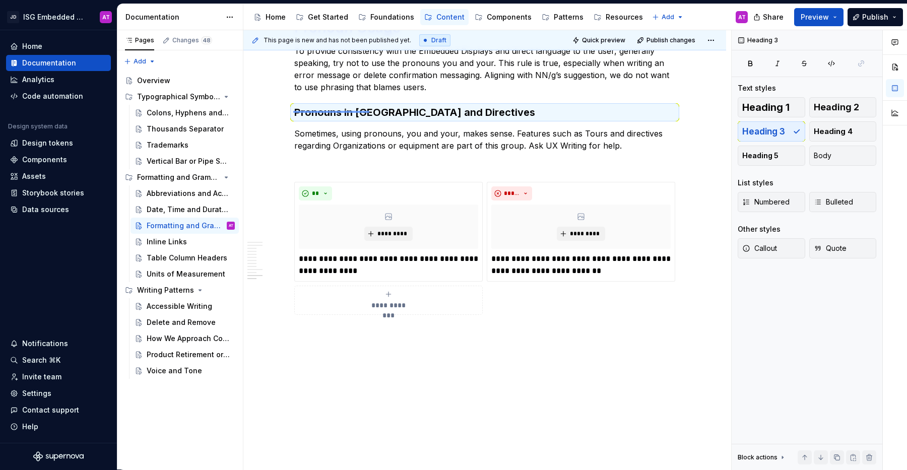
drag, startPoint x: 293, startPoint y: 111, endPoint x: 369, endPoint y: 111, distance: 76.0
click at [369, 111] on div "This page is new and has not been published yet. Draft Quick preview Publish ch…" at bounding box center [487, 250] width 488 height 440
click at [350, 137] on p "Sometimes, using pronouns, you and your, makes sense. Features such as Tours an…" at bounding box center [484, 139] width 381 height 24
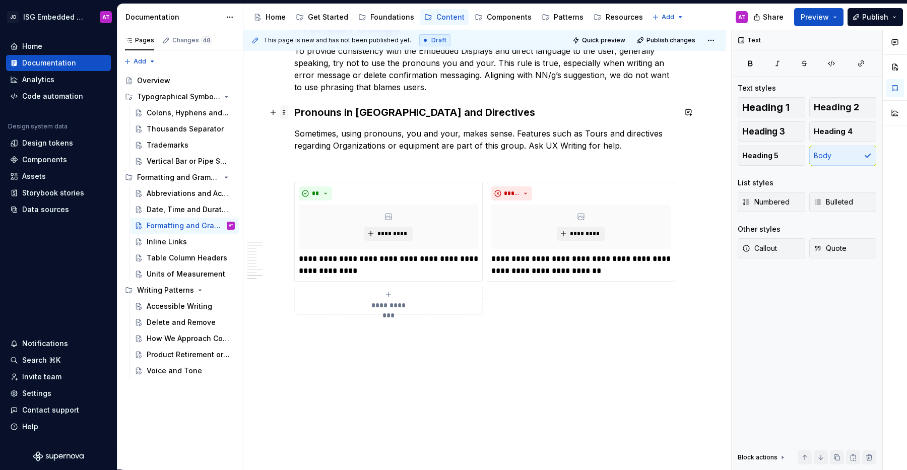
click at [286, 113] on span at bounding box center [284, 112] width 8 height 14
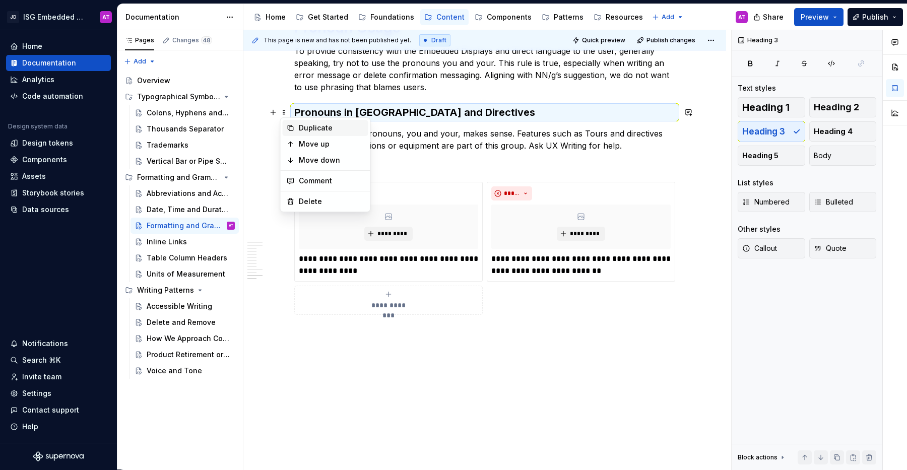
click at [299, 127] on div "Duplicate" at bounding box center [331, 128] width 65 height 10
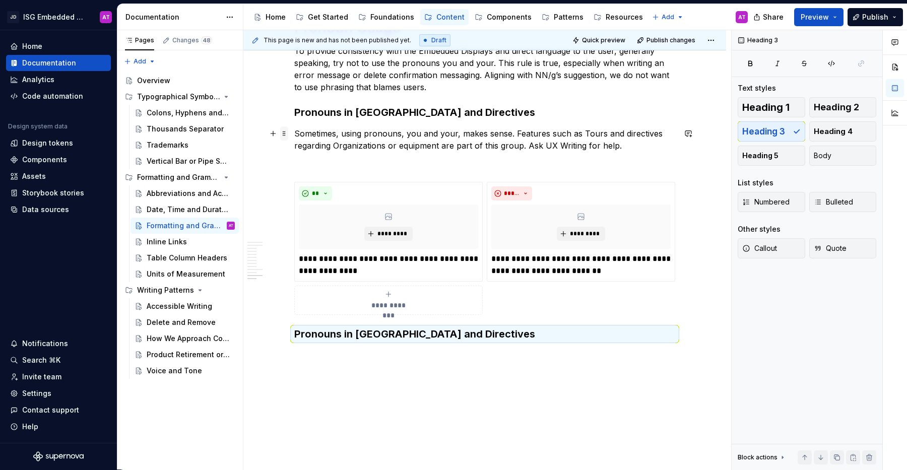
click at [284, 133] on span at bounding box center [284, 133] width 8 height 14
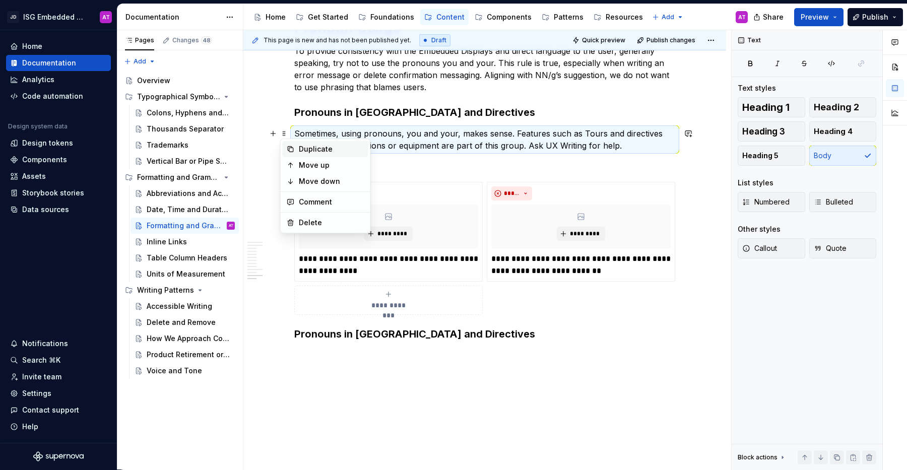
click at [301, 151] on div "Duplicate" at bounding box center [331, 149] width 65 height 10
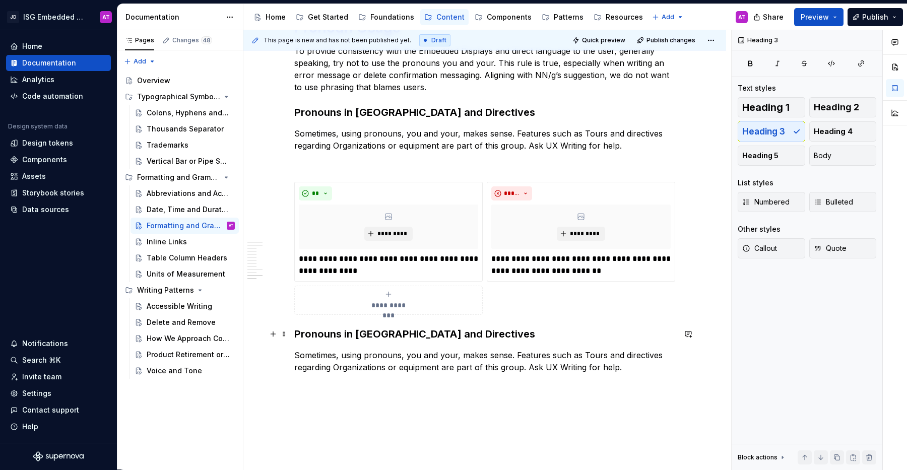
click at [368, 335] on h3 "Pronouns in [GEOGRAPHIC_DATA] and Directives" at bounding box center [484, 334] width 381 height 14
click at [436, 332] on h3 "Pronouns in [GEOGRAPHIC_DATA] and Directives" at bounding box center [484, 334] width 381 height 14
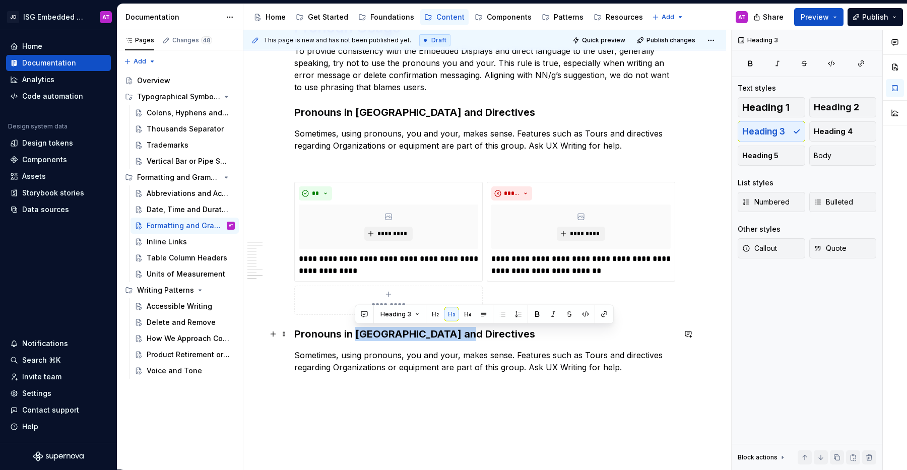
drag, startPoint x: 443, startPoint y: 334, endPoint x: 357, endPoint y: 338, distance: 86.7
click at [357, 338] on h3 "Pronouns in [GEOGRAPHIC_DATA] and Directives" at bounding box center [484, 334] width 381 height 14
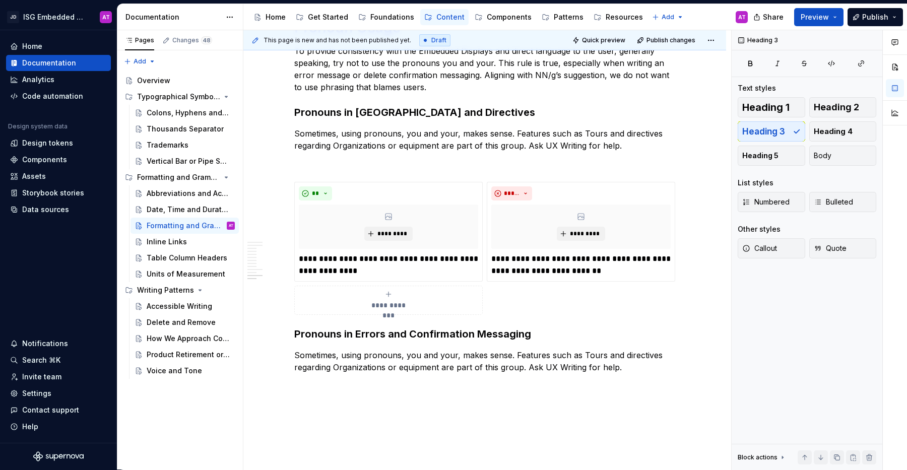
click at [395, 353] on p "Sometimes, using pronouns, you and your, makes sense. Features such as Tours an…" at bounding box center [484, 361] width 381 height 24
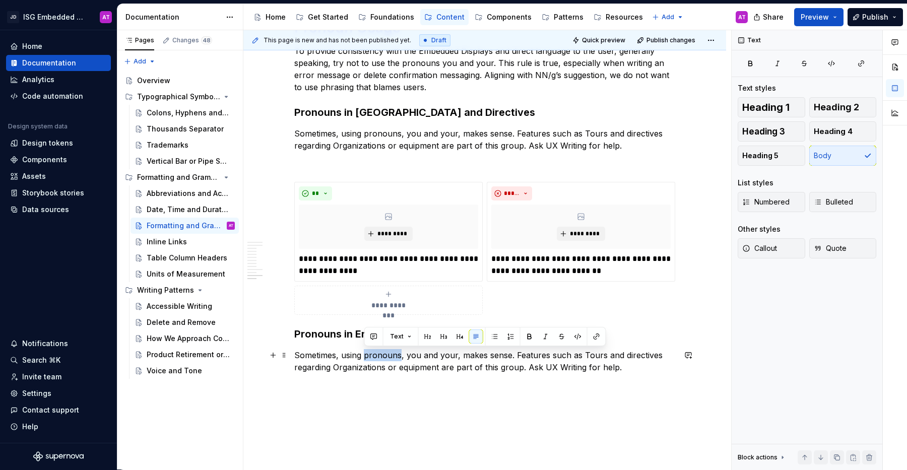
click at [395, 353] on p "Sometimes, using pronouns, you and your, makes sense. Features such as Tours an…" at bounding box center [484, 361] width 381 height 24
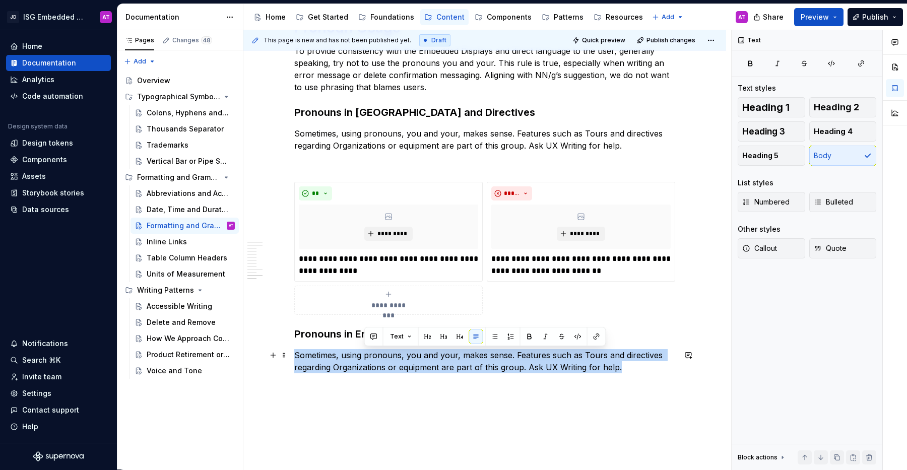
click at [395, 353] on p "Sometimes, using pronouns, you and your, makes sense. Features such as Tours an…" at bounding box center [484, 361] width 381 height 24
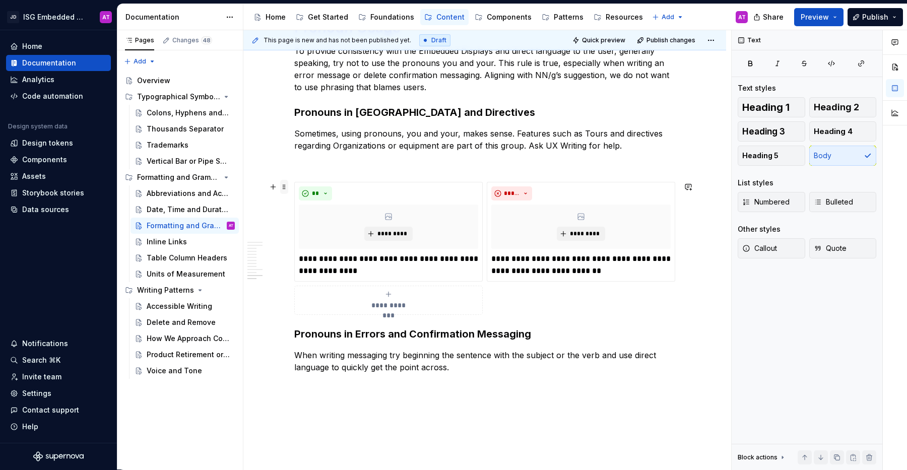
click at [286, 186] on span at bounding box center [284, 187] width 8 height 14
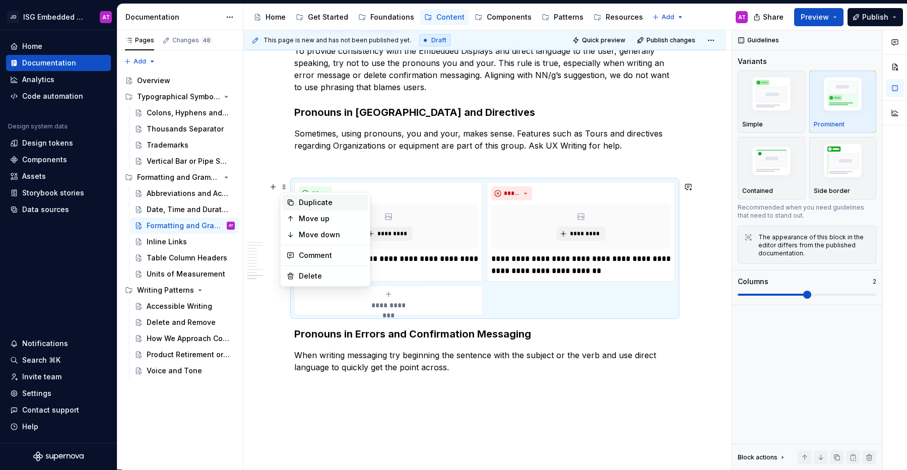
click at [294, 201] on div "Duplicate" at bounding box center [326, 202] width 86 height 16
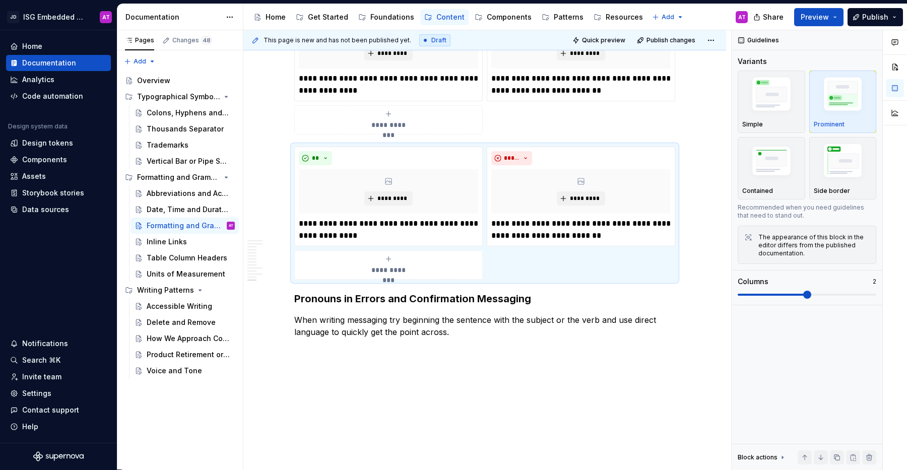
scroll to position [1467, 0]
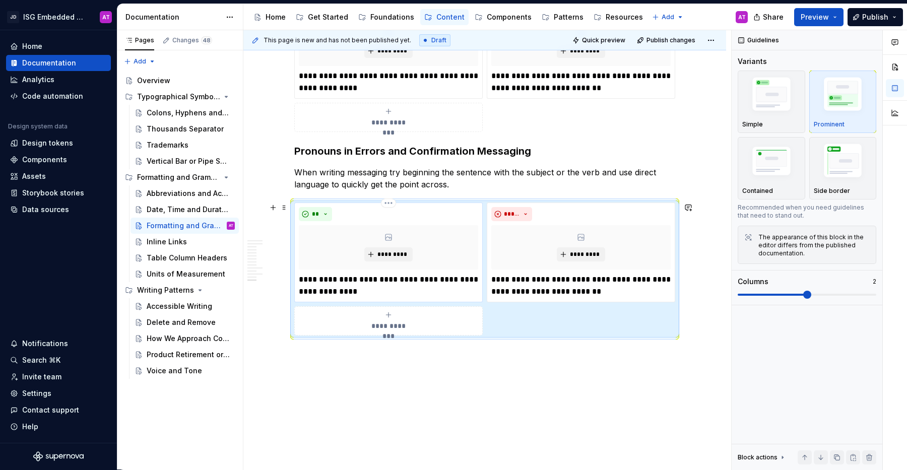
click at [325, 288] on p "**********" at bounding box center [388, 285] width 179 height 24
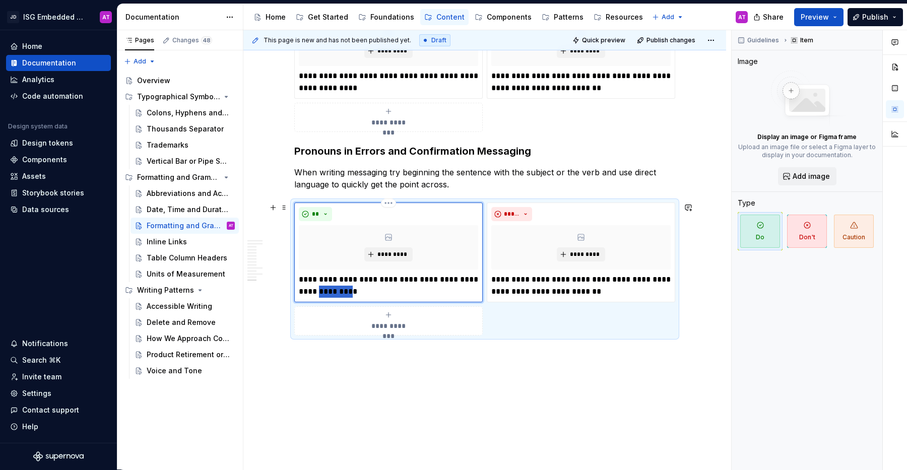
click at [325, 288] on p "**********" at bounding box center [388, 285] width 179 height 24
click at [379, 295] on p "**********" at bounding box center [388, 285] width 179 height 24
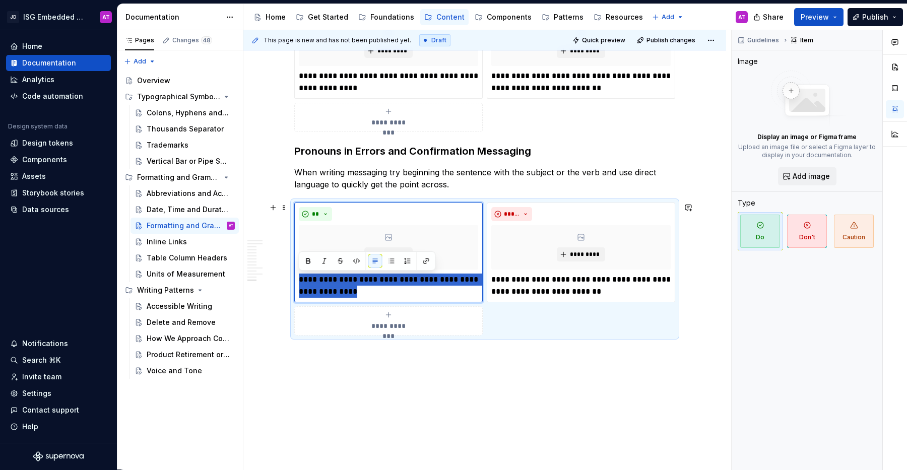
drag, startPoint x: 337, startPoint y: 292, endPoint x: 292, endPoint y: 281, distance: 46.7
click at [294, 281] on div "**********" at bounding box center [484, 268] width 381 height 133
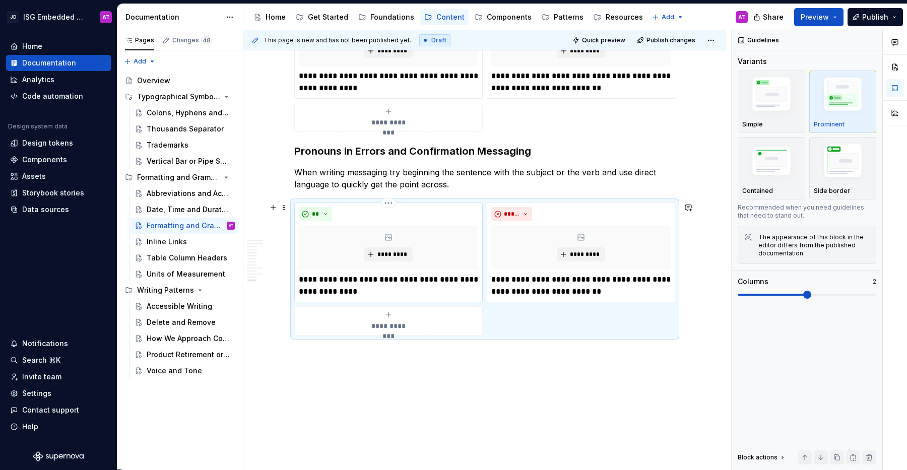
click at [316, 287] on p "**********" at bounding box center [388, 285] width 179 height 24
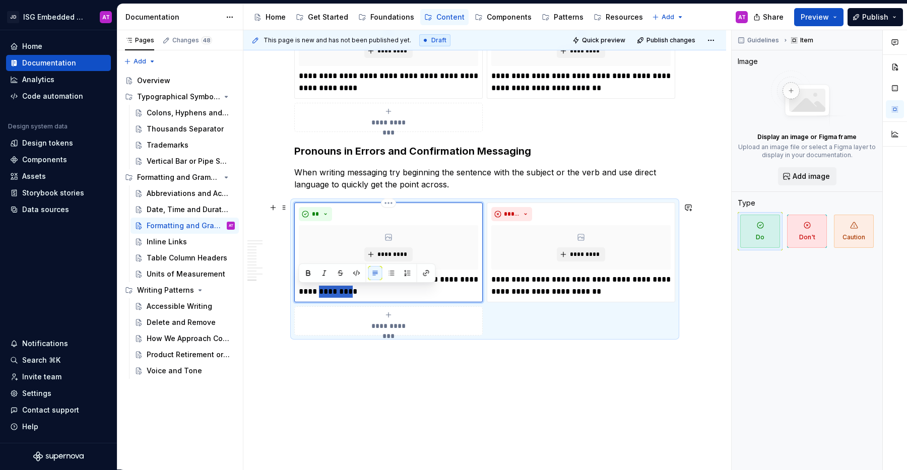
click at [316, 287] on p "**********" at bounding box center [388, 285] width 179 height 24
click at [540, 281] on p "**********" at bounding box center [580, 285] width 179 height 24
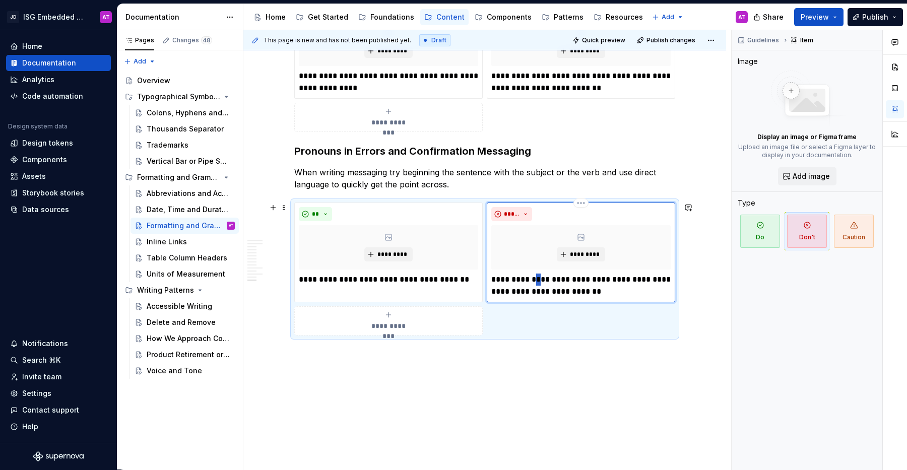
click at [540, 281] on p "**********" at bounding box center [580, 285] width 179 height 24
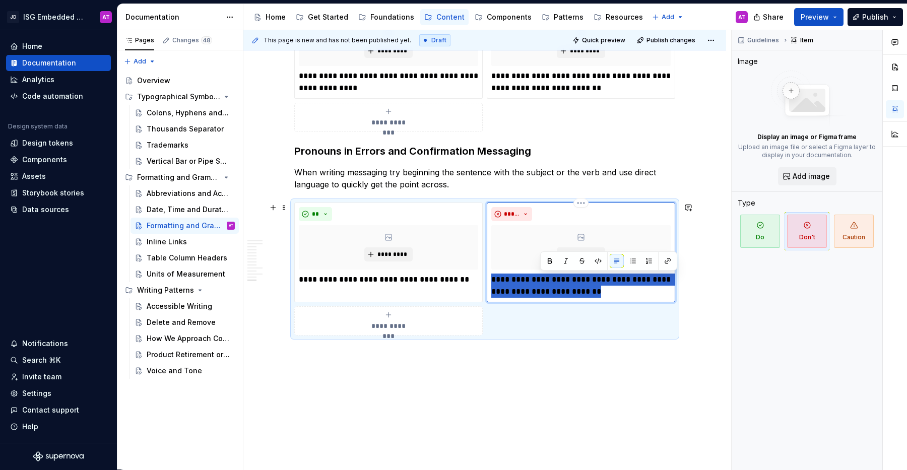
click at [540, 281] on p "**********" at bounding box center [580, 285] width 179 height 24
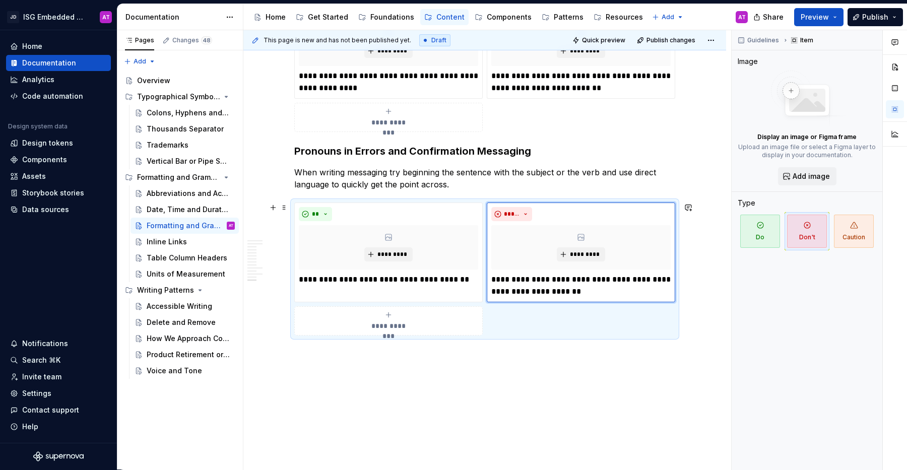
click at [285, 152] on span at bounding box center [284, 151] width 8 height 14
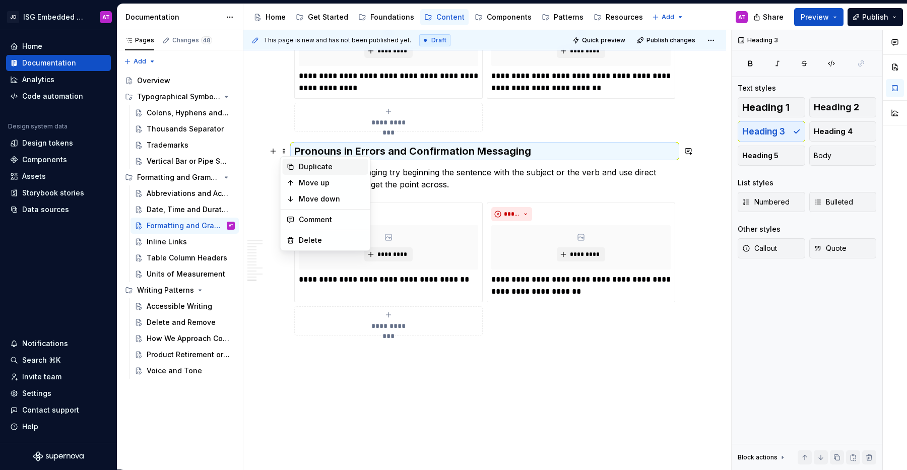
click at [305, 163] on div "Duplicate" at bounding box center [331, 167] width 65 height 10
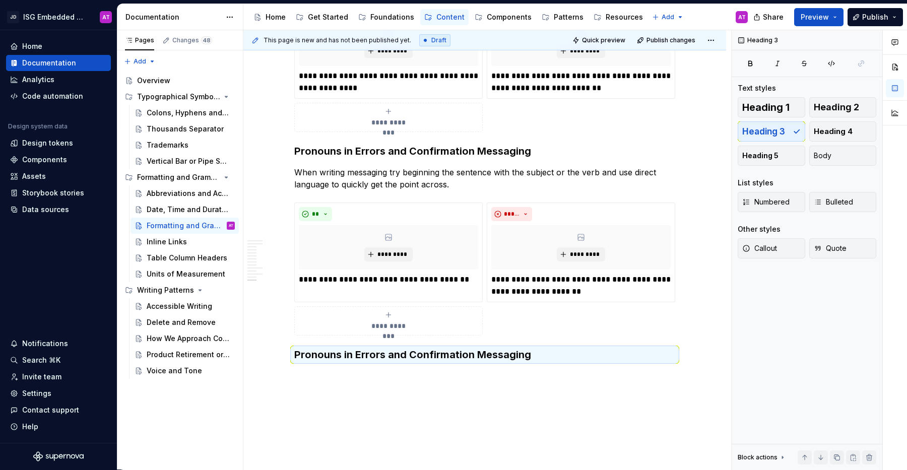
click at [485, 352] on h3 "Pronouns in Errors and Confirmation Messaging" at bounding box center [484, 355] width 381 height 14
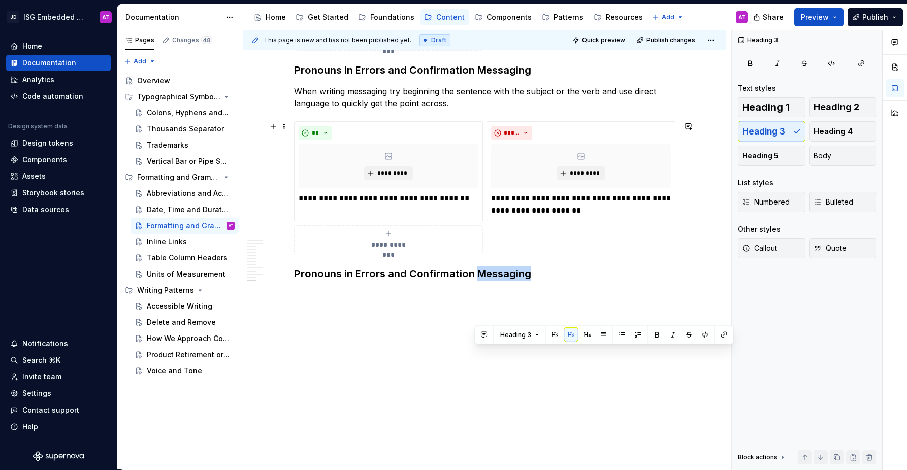
scroll to position [1550, 0]
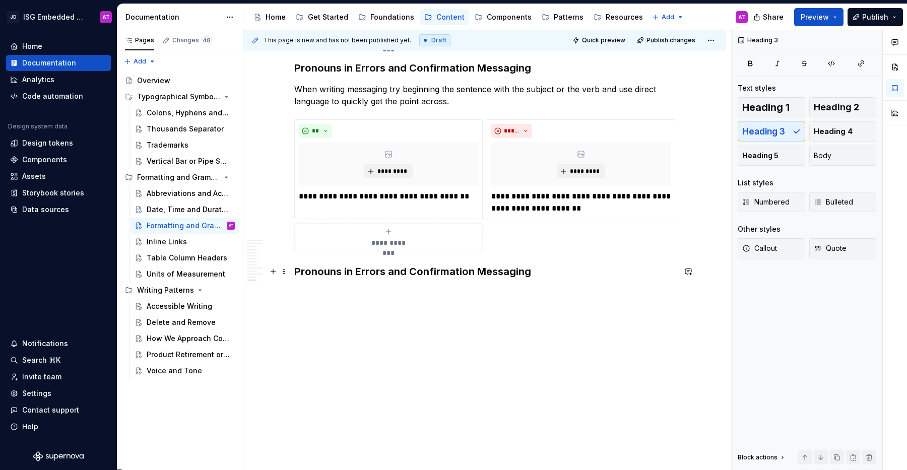
click at [454, 273] on h3 "Pronouns in Errors and Confirmation Messaging" at bounding box center [484, 271] width 381 height 14
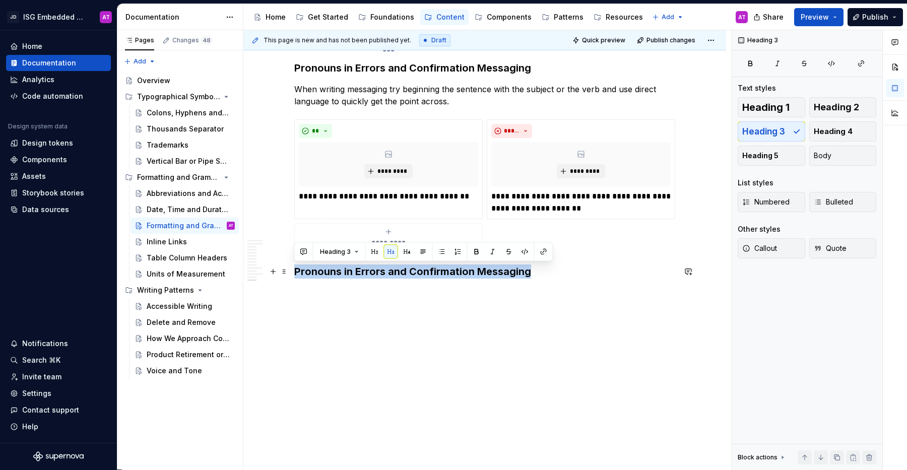
click at [454, 273] on h3 "Pronouns in Errors and Confirmation Messaging" at bounding box center [484, 271] width 381 height 14
click at [375, 253] on button "button" at bounding box center [375, 252] width 14 height 14
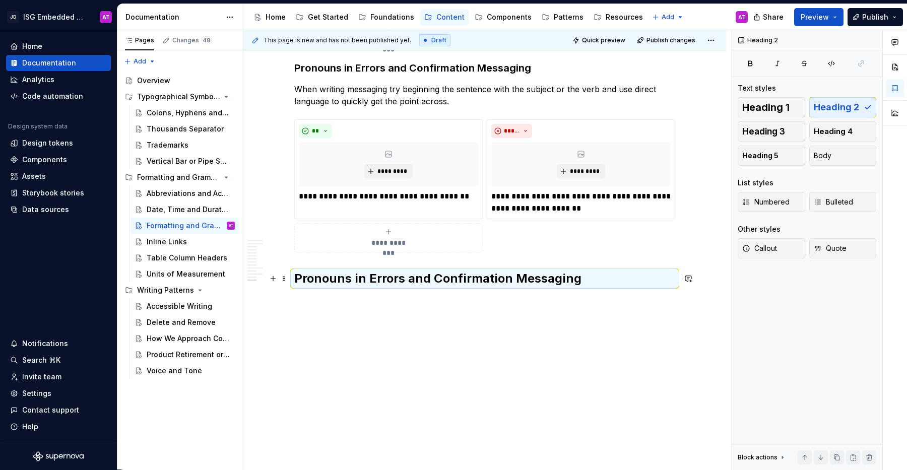
click at [412, 282] on h2 "Pronouns in Errors and Confirmation Messaging" at bounding box center [484, 278] width 381 height 16
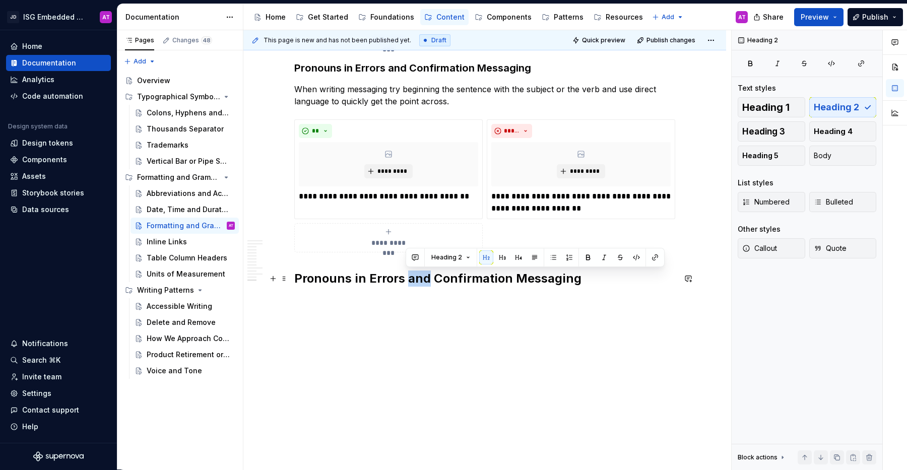
click at [412, 282] on h2 "Pronouns in Errors and Confirmation Messaging" at bounding box center [484, 278] width 381 height 16
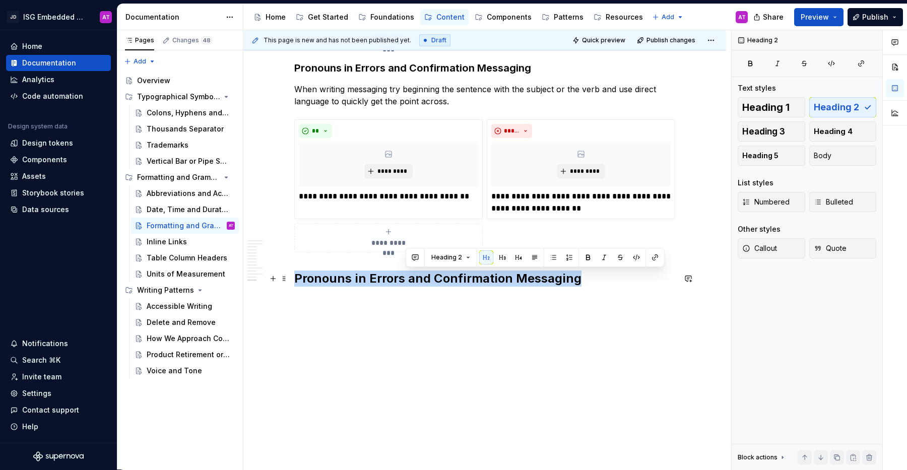
click at [412, 282] on h2 "Pronouns in Errors and Confirmation Messaging" at bounding box center [484, 278] width 381 height 16
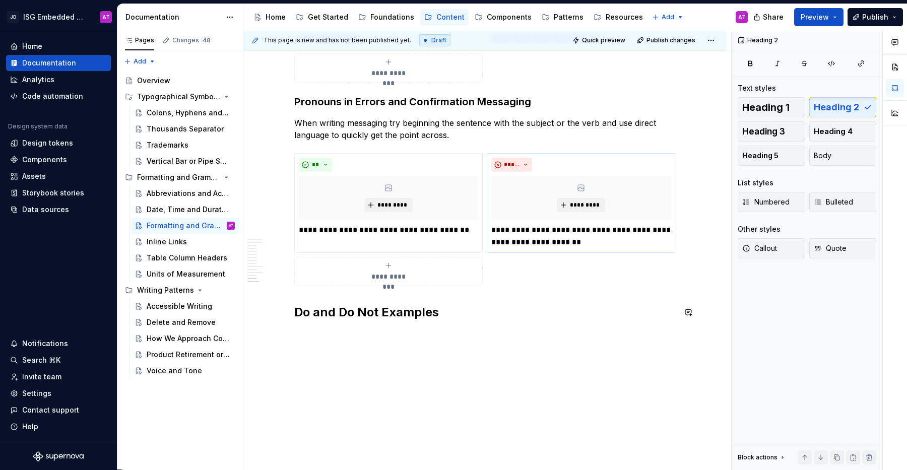
scroll to position [1534, 0]
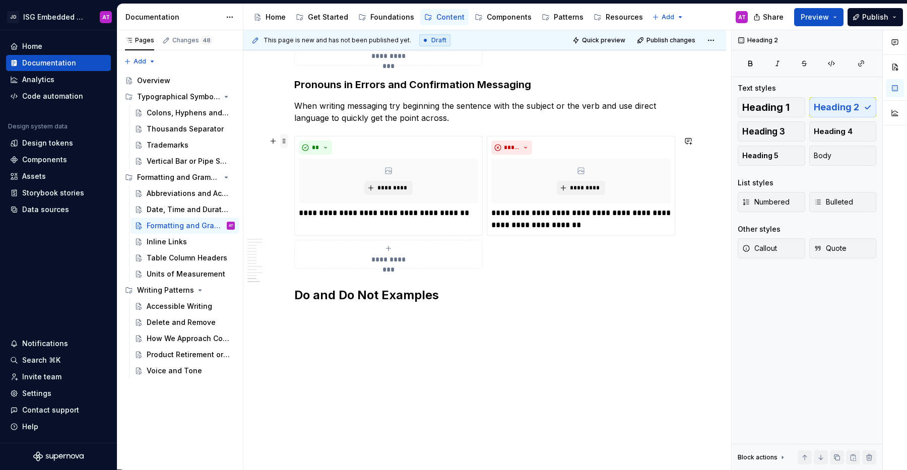
click at [287, 142] on span at bounding box center [284, 141] width 8 height 14
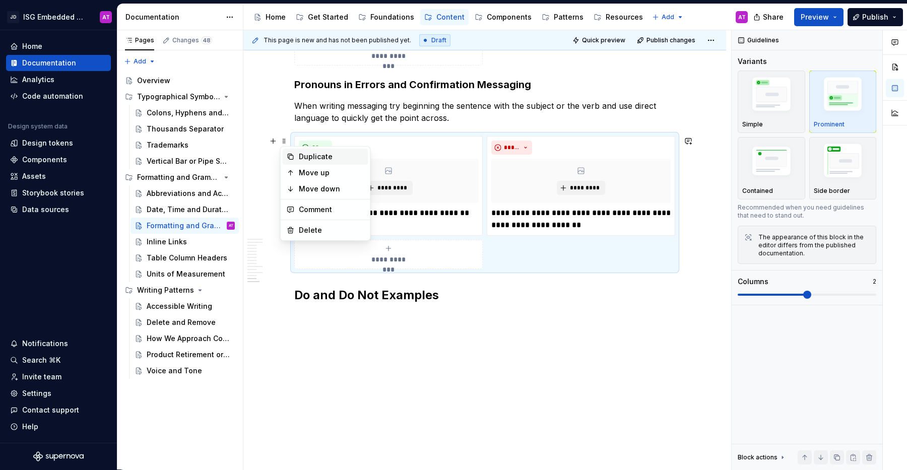
click at [311, 155] on div "Duplicate" at bounding box center [331, 157] width 65 height 10
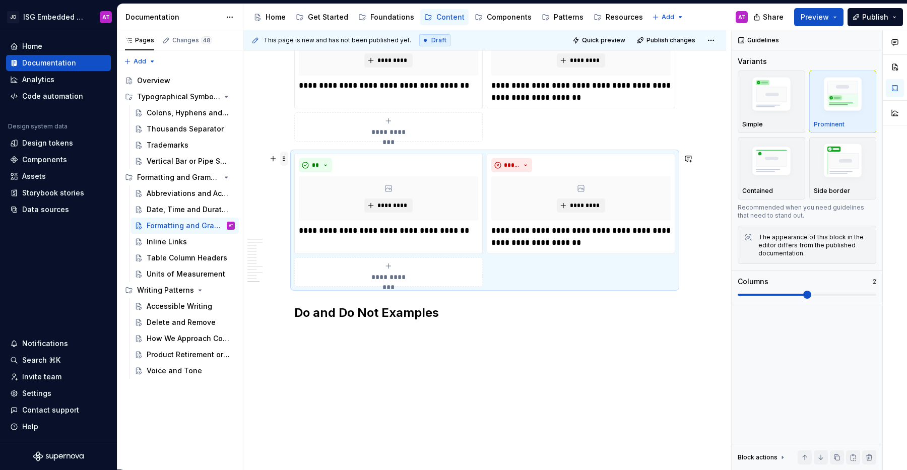
scroll to position [1663, 0]
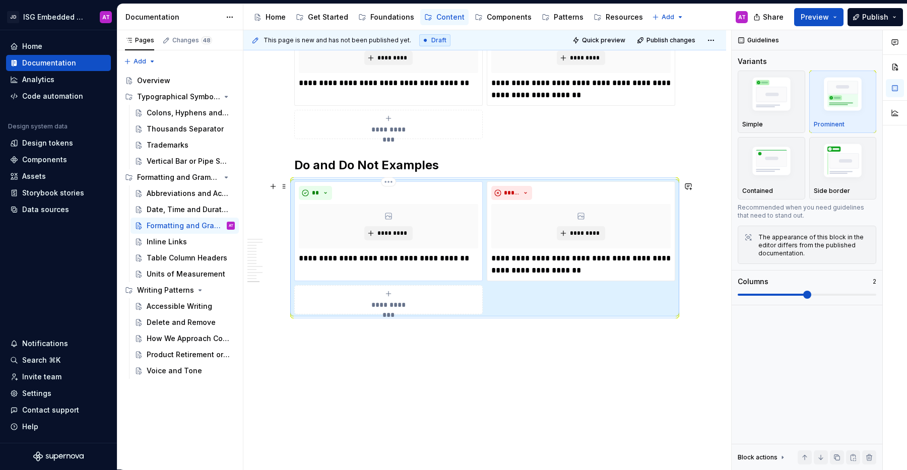
click at [370, 262] on p "**********" at bounding box center [388, 258] width 179 height 12
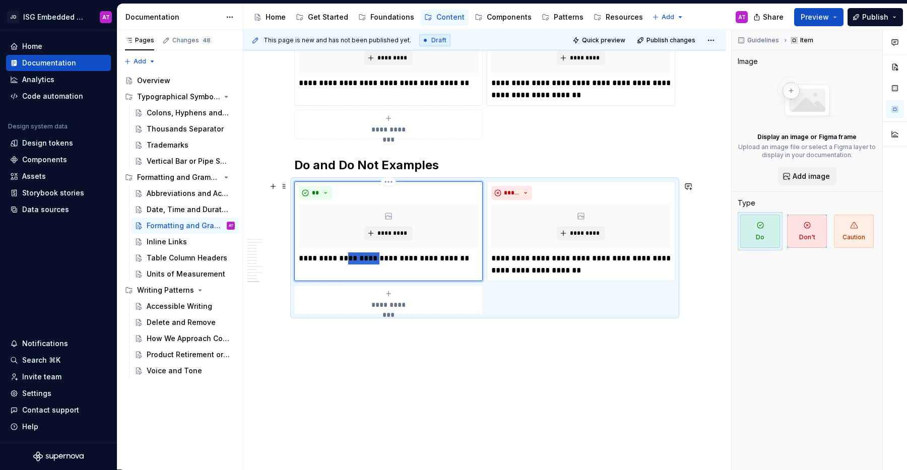
click at [370, 262] on p "**********" at bounding box center [388, 258] width 179 height 12
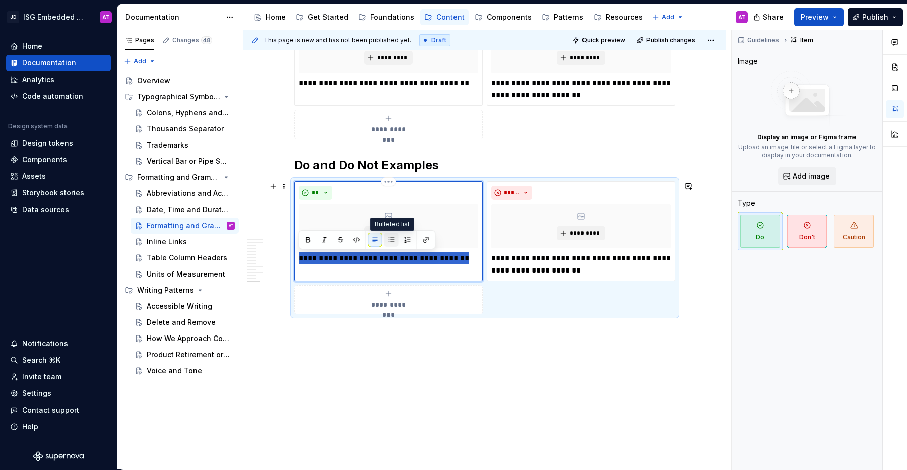
click at [393, 242] on button "button" at bounding box center [391, 240] width 14 height 14
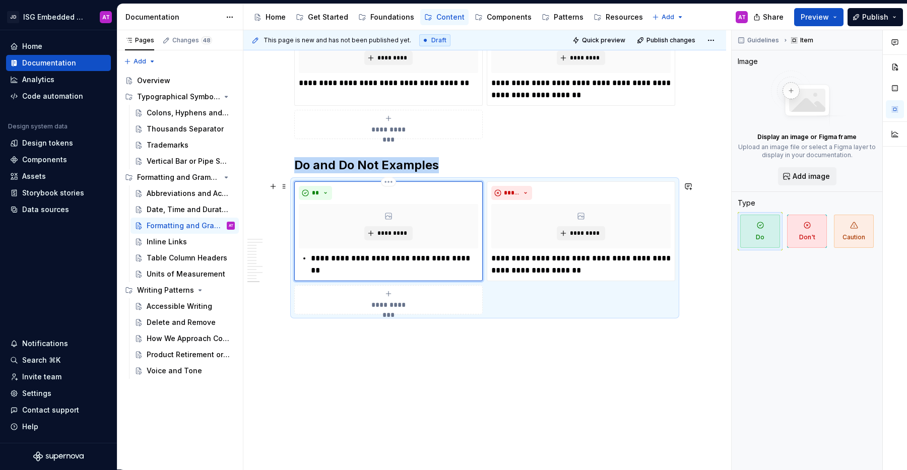
click at [359, 266] on div "**********" at bounding box center [388, 231] width 188 height 100
click at [376, 256] on p "**********" at bounding box center [394, 258] width 167 height 12
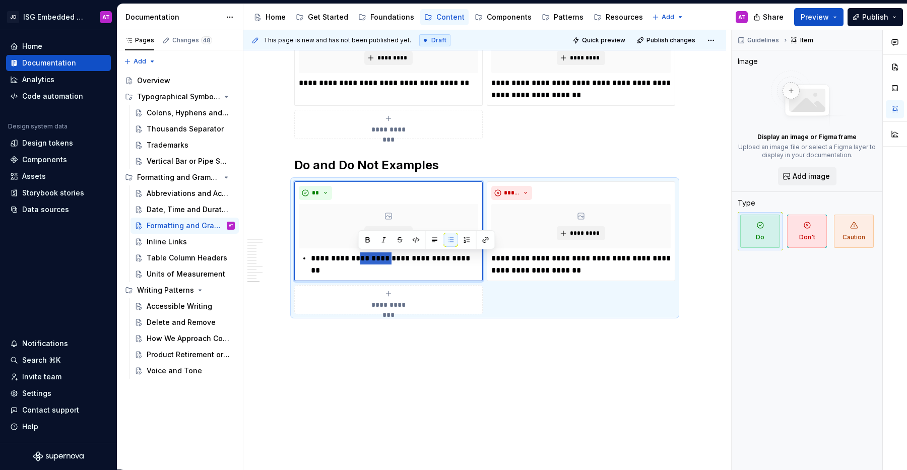
click at [410, 260] on p "**********" at bounding box center [394, 258] width 167 height 12
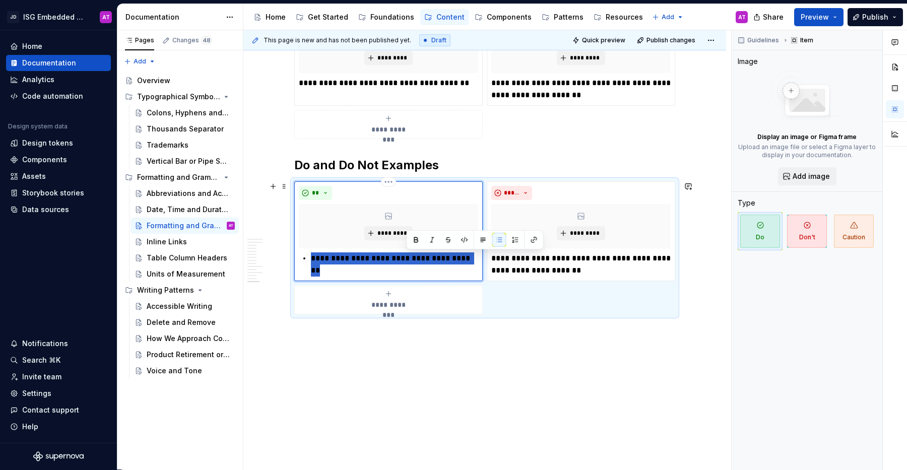
click at [410, 260] on p "**********" at bounding box center [394, 258] width 167 height 12
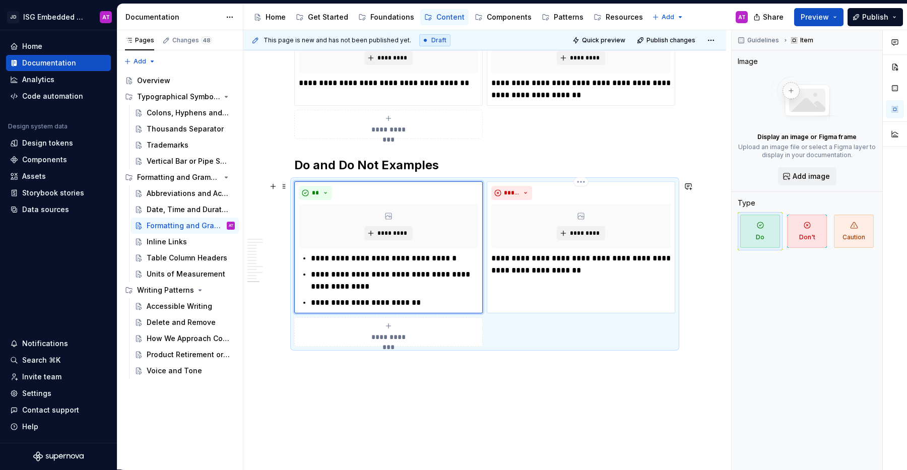
click at [527, 259] on p "**********" at bounding box center [580, 264] width 179 height 24
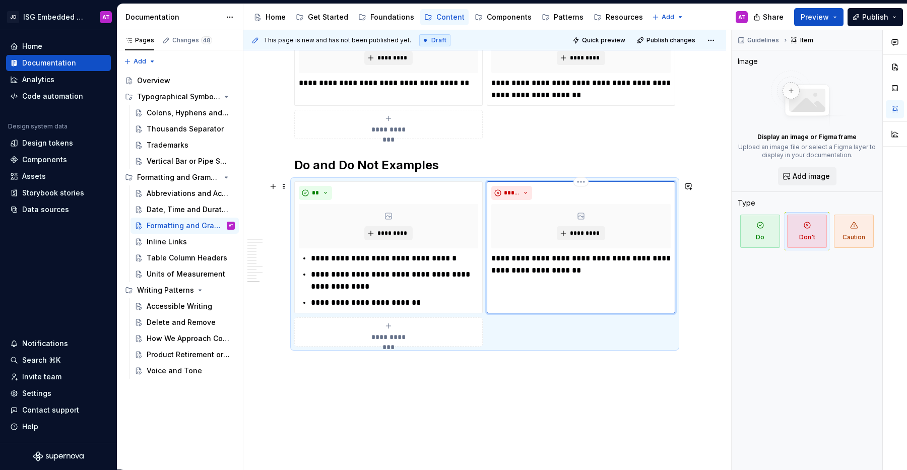
click at [527, 259] on p "**********" at bounding box center [580, 264] width 179 height 24
click at [562, 260] on p "**********" at bounding box center [580, 264] width 179 height 24
click at [547, 260] on p "**********" at bounding box center [580, 264] width 179 height 24
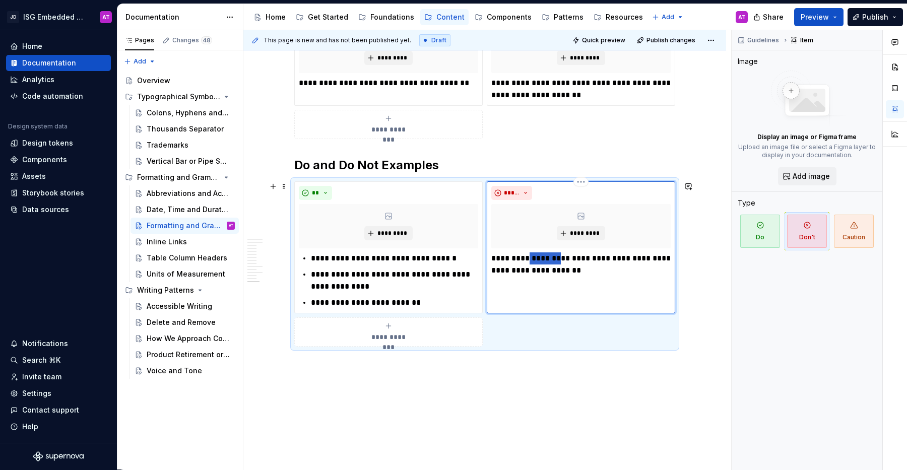
click at [547, 260] on p "**********" at bounding box center [580, 264] width 179 height 24
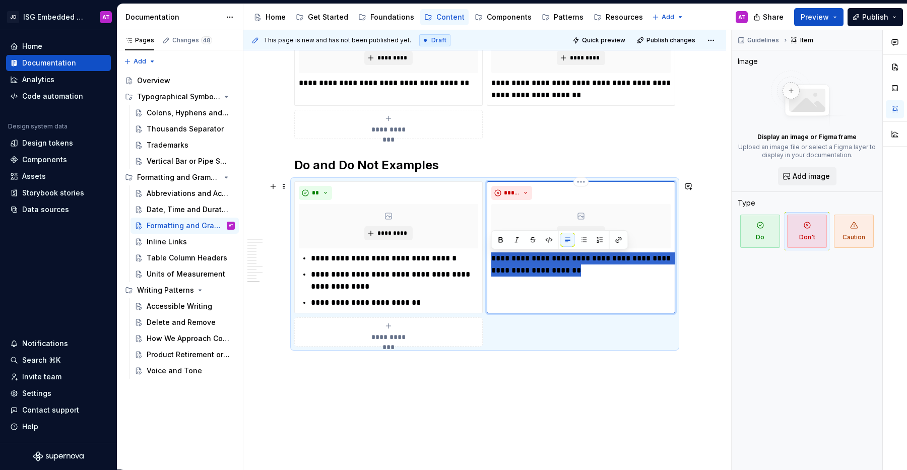
click at [547, 260] on p "**********" at bounding box center [580, 264] width 179 height 24
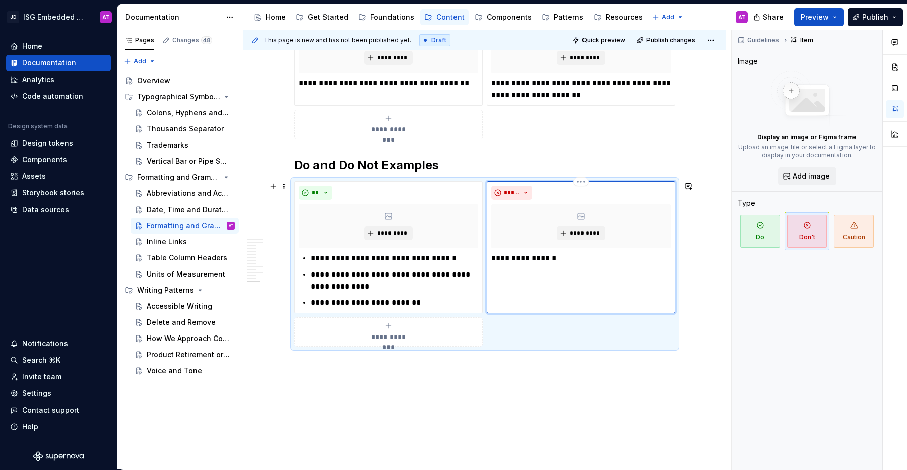
click at [535, 258] on p "**********" at bounding box center [580, 258] width 179 height 12
click at [580, 241] on button "button" at bounding box center [584, 240] width 14 height 14
click at [585, 257] on p "**********" at bounding box center [586, 258] width 167 height 12
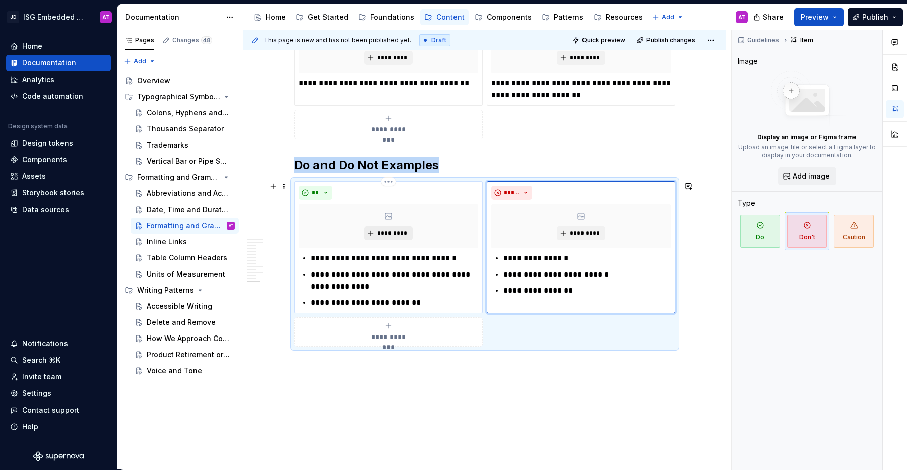
click at [390, 234] on span "*********" at bounding box center [392, 233] width 31 height 8
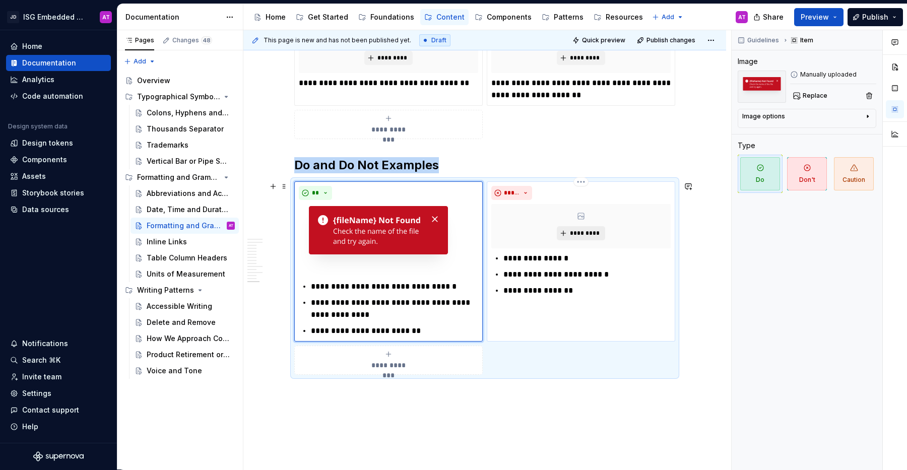
click at [578, 234] on span "*********" at bounding box center [584, 233] width 31 height 8
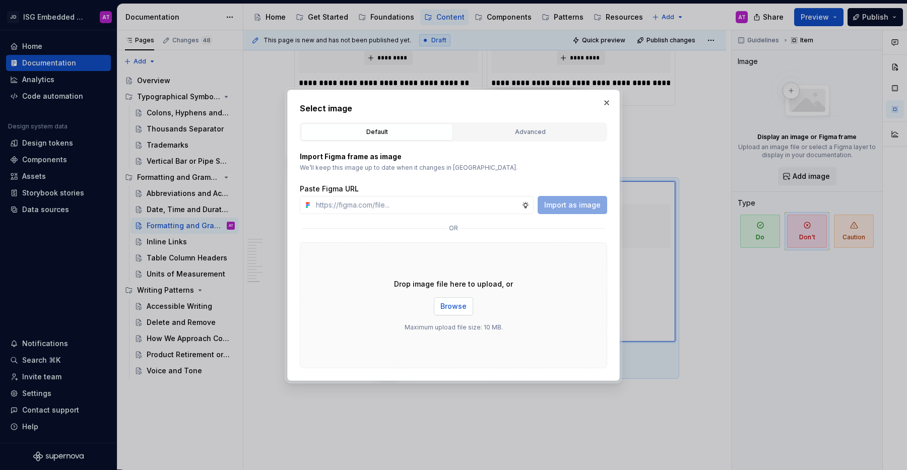
click at [454, 308] on span "Browse" at bounding box center [453, 306] width 26 height 10
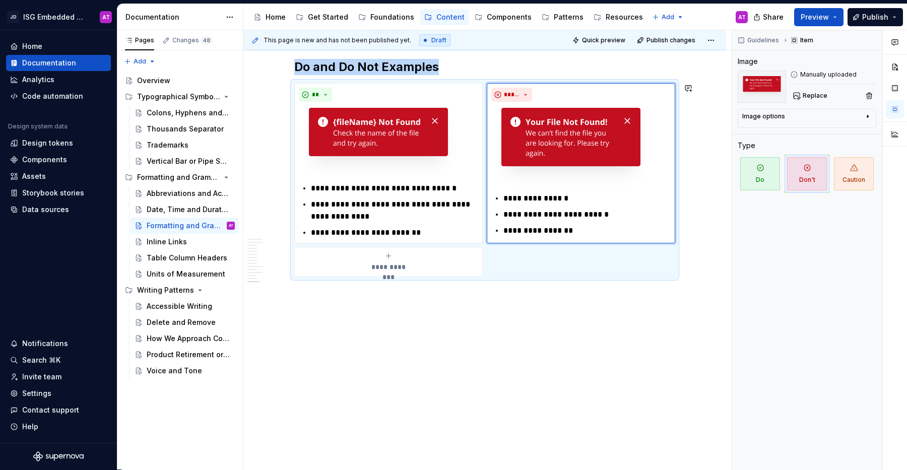
scroll to position [1764, 0]
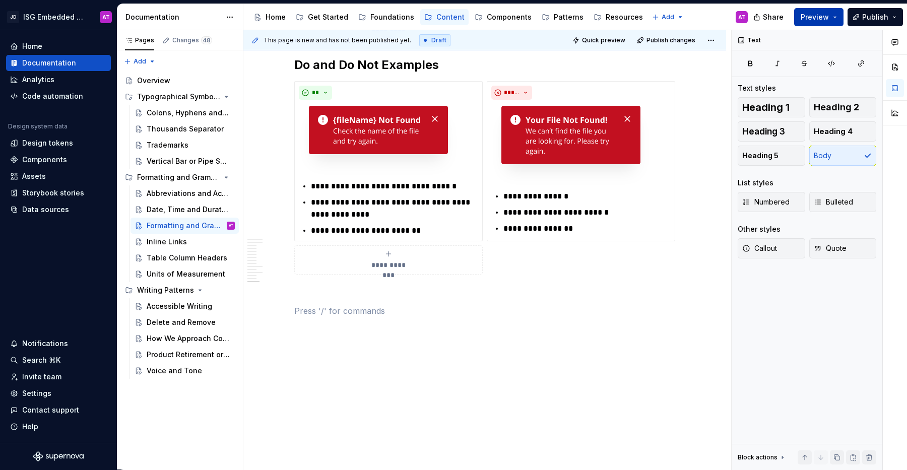
click at [835, 16] on button "Preview" at bounding box center [818, 17] width 49 height 18
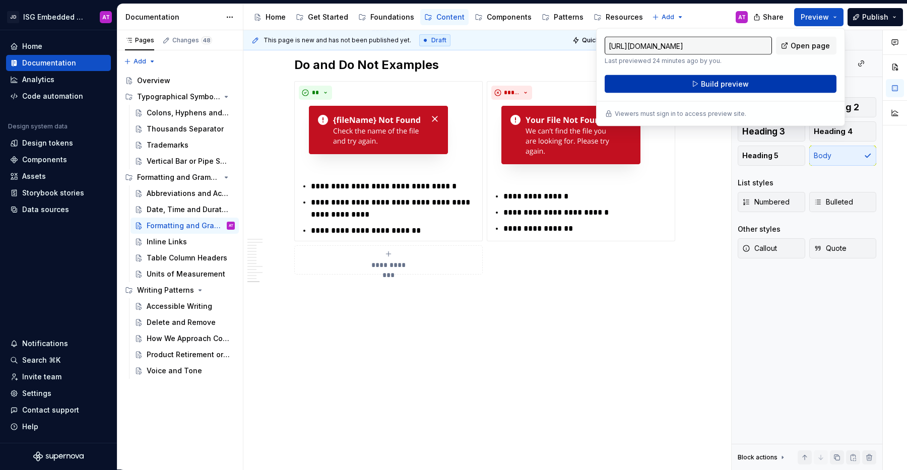
click at [781, 86] on button "Build preview" at bounding box center [720, 84] width 232 height 18
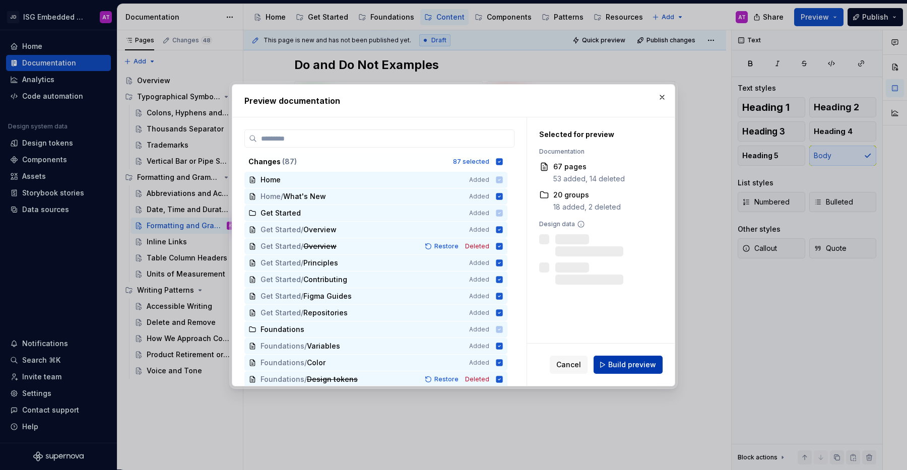
click at [644, 373] on button "Build preview" at bounding box center [627, 365] width 69 height 18
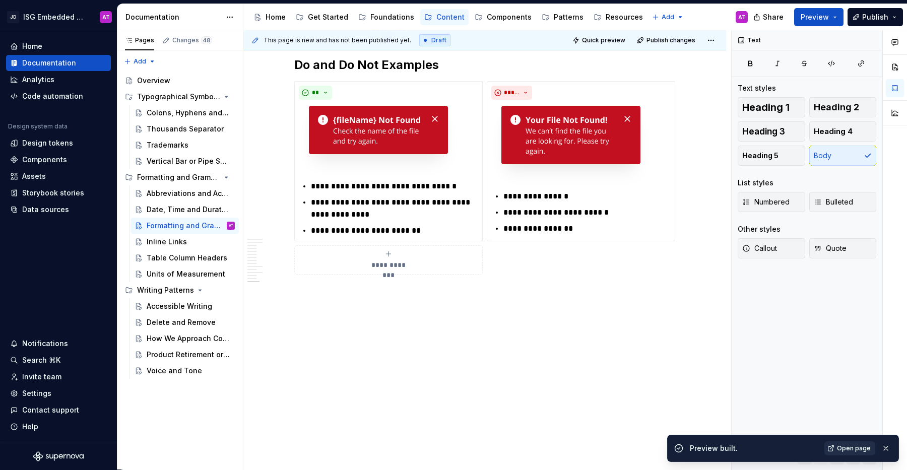
click at [851, 450] on span "Open page" at bounding box center [854, 448] width 34 height 8
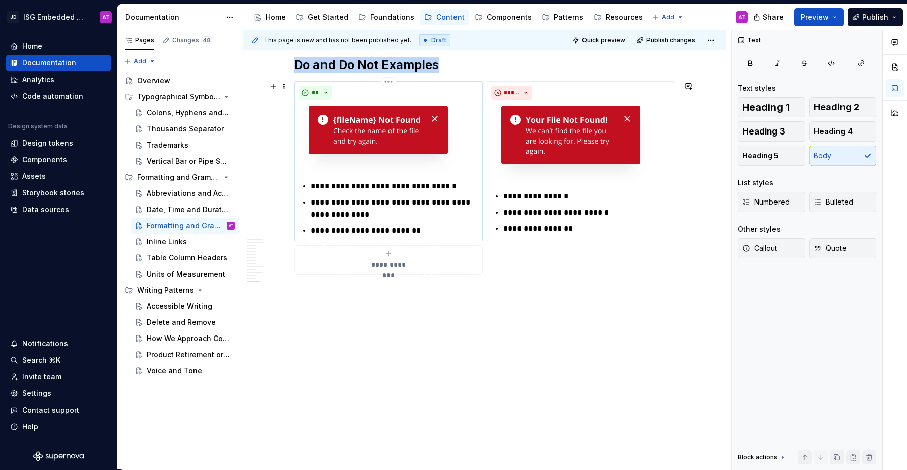
click at [432, 136] on img at bounding box center [378, 140] width 159 height 73
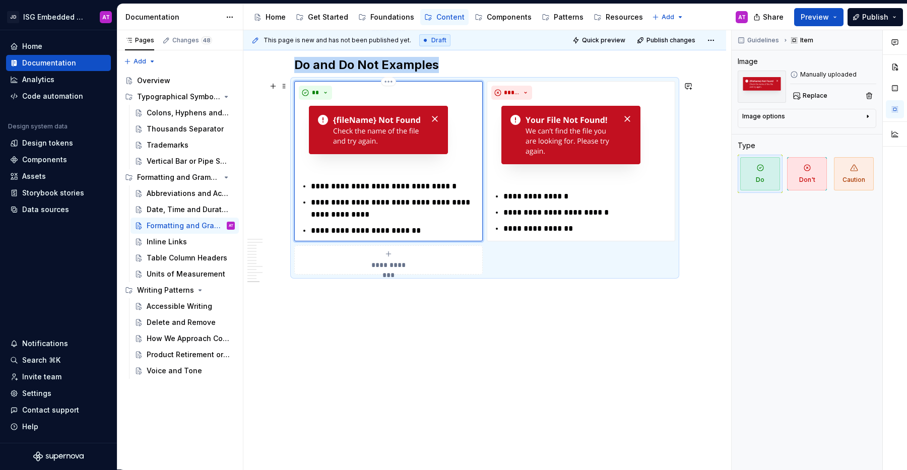
click at [429, 137] on img at bounding box center [378, 140] width 159 height 73
click at [799, 120] on div "Image options" at bounding box center [802, 118] width 121 height 12
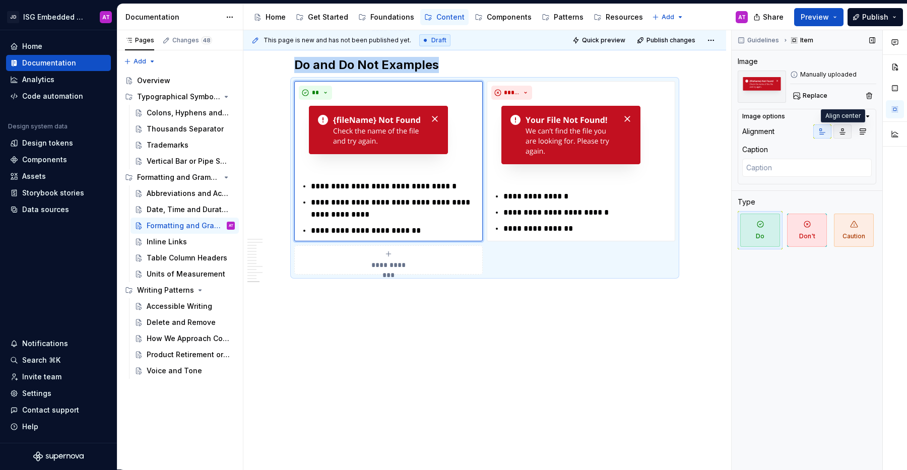
click at [841, 134] on icon "button" at bounding box center [843, 132] width 6 height 6
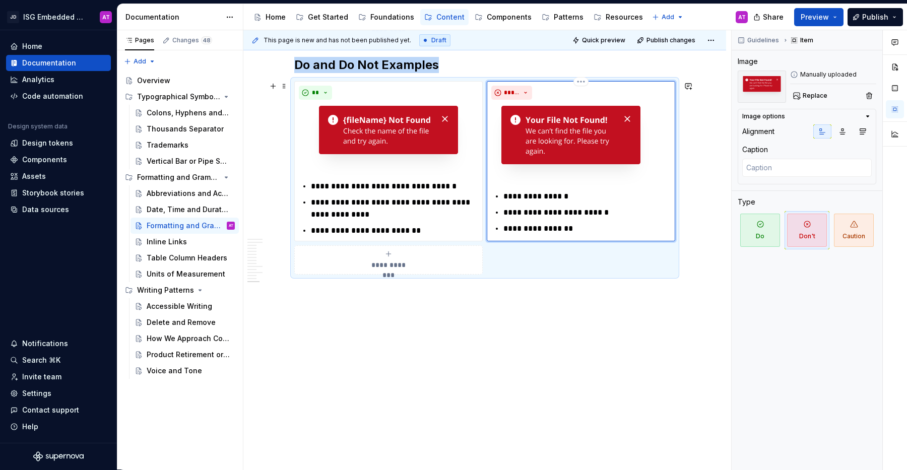
click at [632, 131] on img at bounding box center [570, 145] width 159 height 83
click at [846, 136] on button "button" at bounding box center [842, 131] width 18 height 14
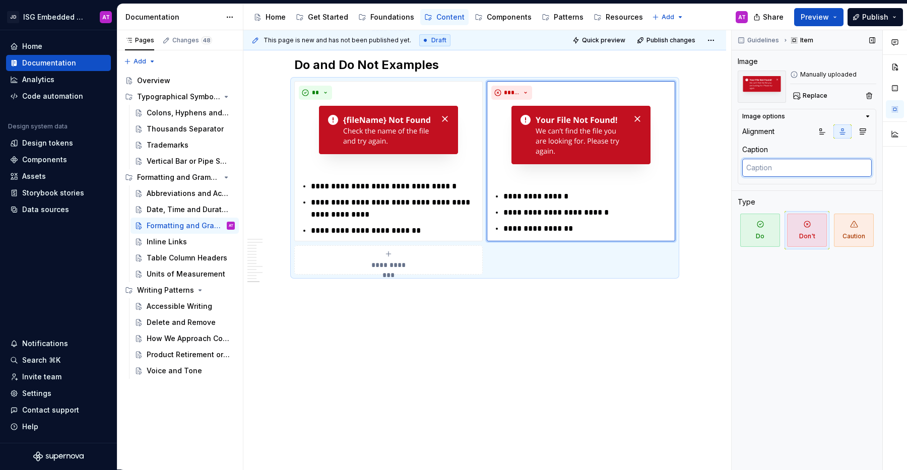
click at [800, 168] on textarea at bounding box center [806, 168] width 129 height 18
type textarea "*"
type textarea "t"
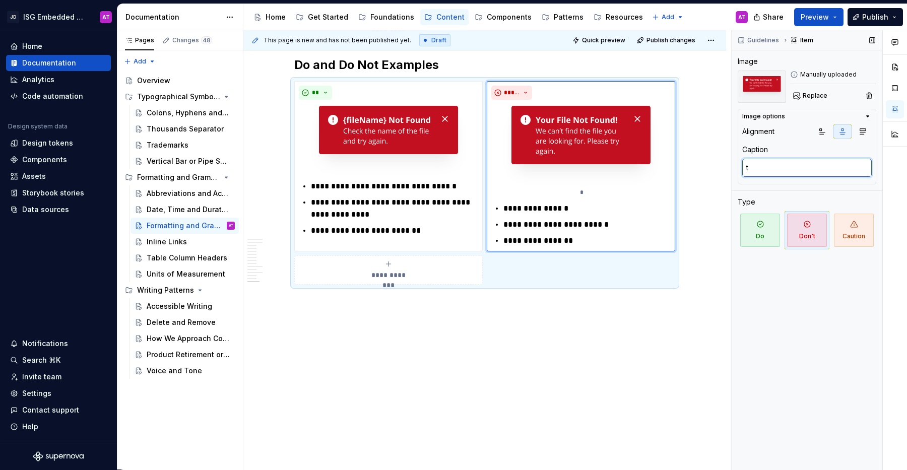
type textarea "*"
type textarea "te"
type textarea "*"
type textarea "tes"
type textarea "*"
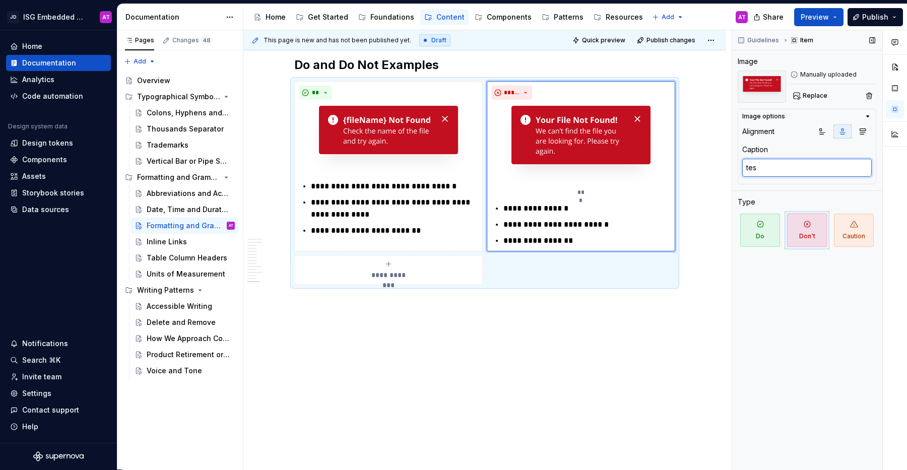
type textarea "test"
drag, startPoint x: 772, startPoint y: 170, endPoint x: 715, endPoint y: 172, distance: 56.5
click at [715, 172] on div "This page is new and has not been published yet. Draft Quick preview Publish ch…" at bounding box center [574, 250] width 663 height 440
type textarea "*"
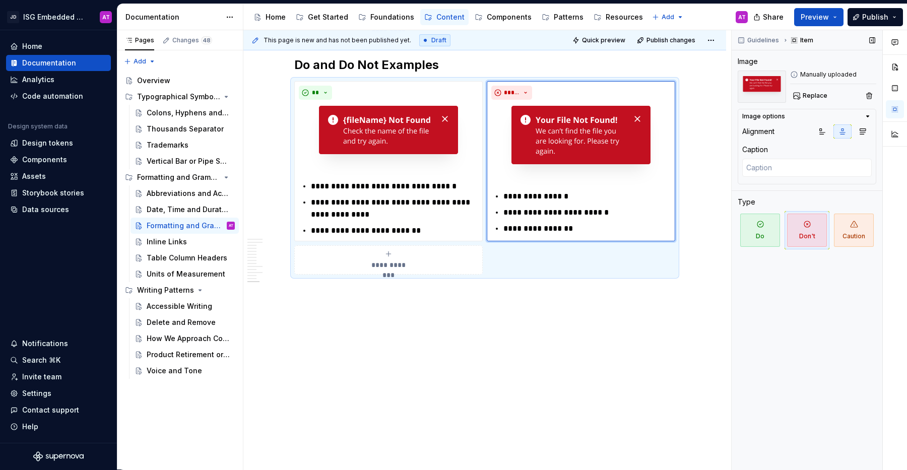
click at [829, 312] on div "Guidelines Item Image Manually uploaded Replace Image options Alignment Caption…" at bounding box center [806, 250] width 151 height 440
click at [464, 161] on img at bounding box center [388, 140] width 159 height 73
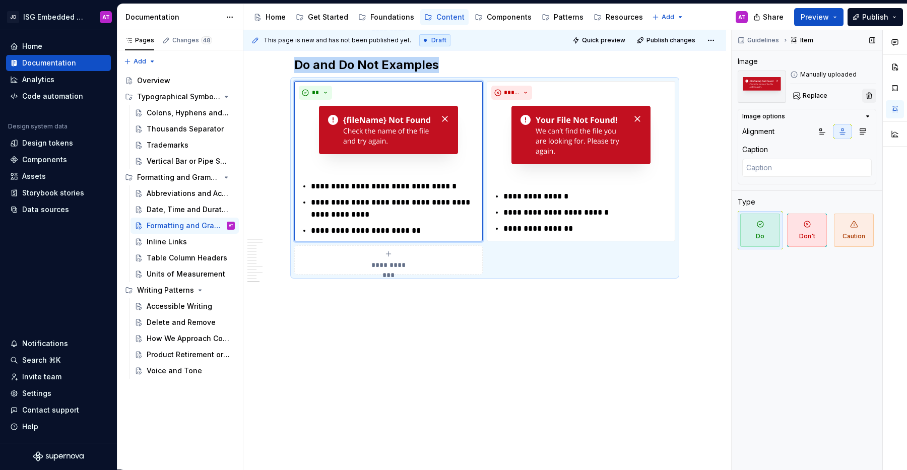
click at [868, 96] on button "button" at bounding box center [869, 96] width 14 height 14
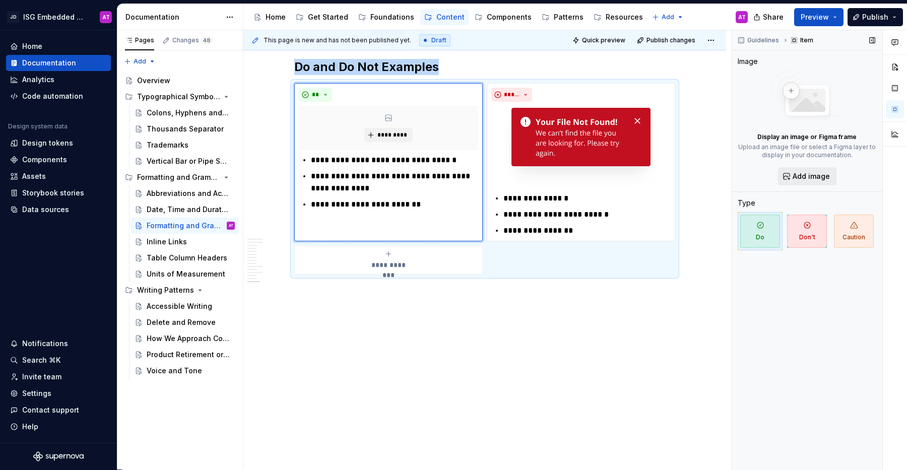
click at [824, 177] on span "Add image" at bounding box center [810, 176] width 37 height 10
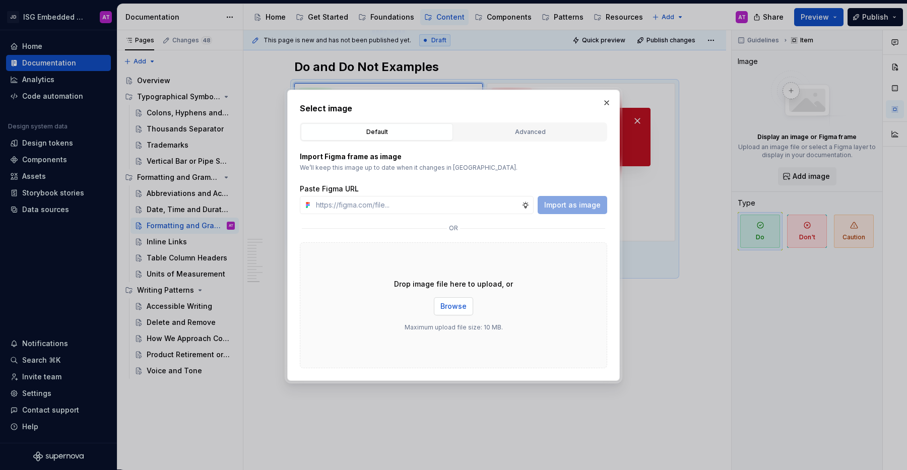
click at [462, 303] on span "Browse" at bounding box center [453, 306] width 26 height 10
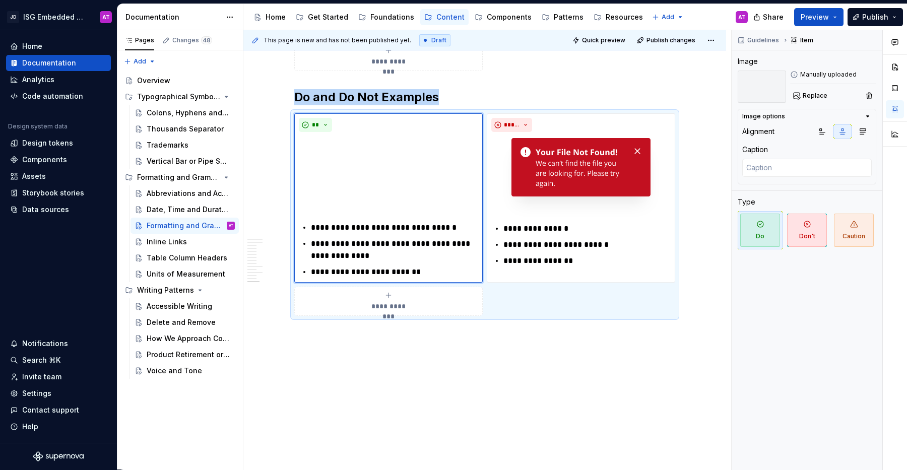
scroll to position [0, 0]
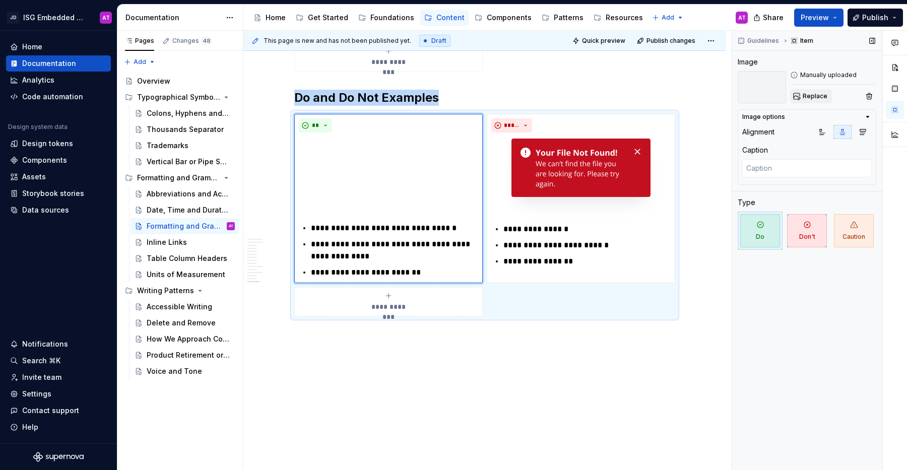
click at [810, 99] on span "Replace" at bounding box center [814, 96] width 25 height 8
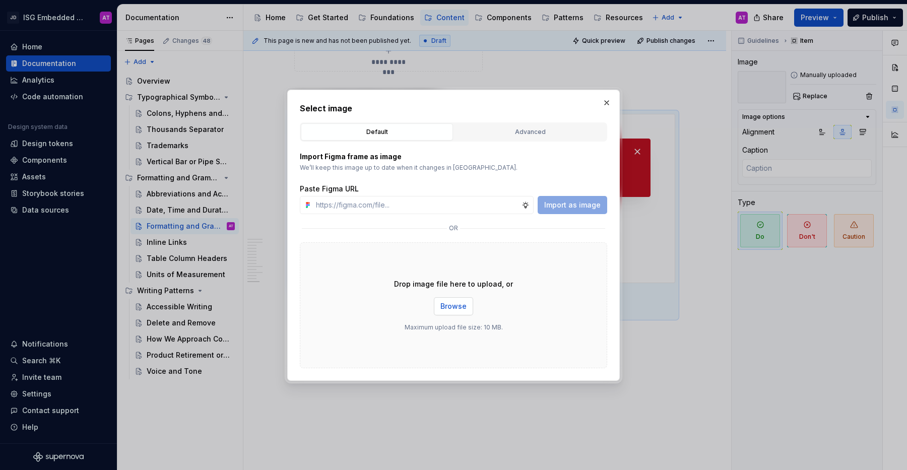
click at [464, 311] on span "Browse" at bounding box center [453, 306] width 26 height 10
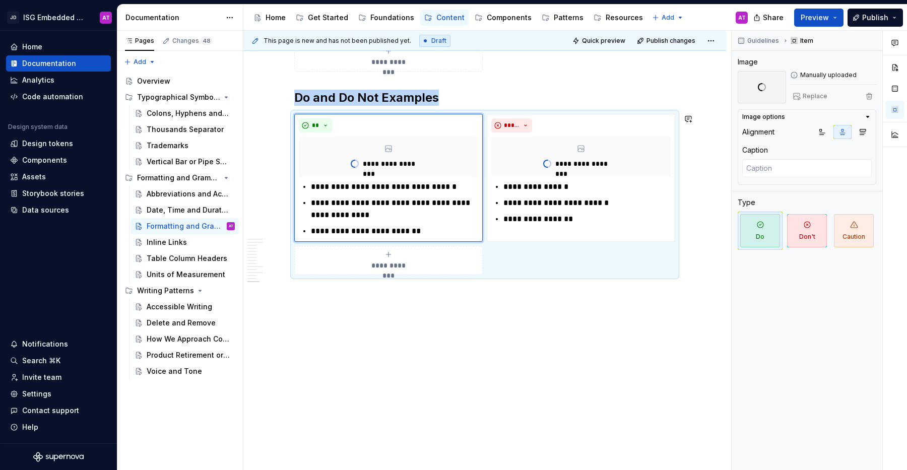
scroll to position [1691, 0]
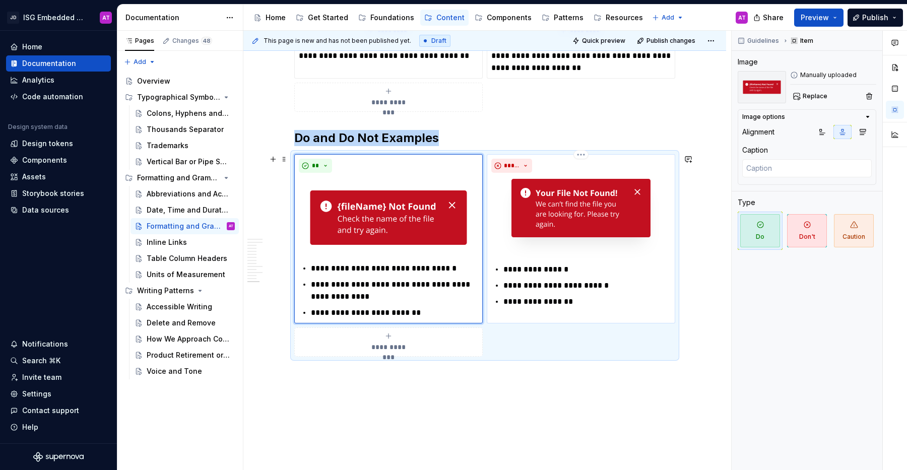
click at [631, 172] on div "*****" at bounding box center [580, 166] width 179 height 14
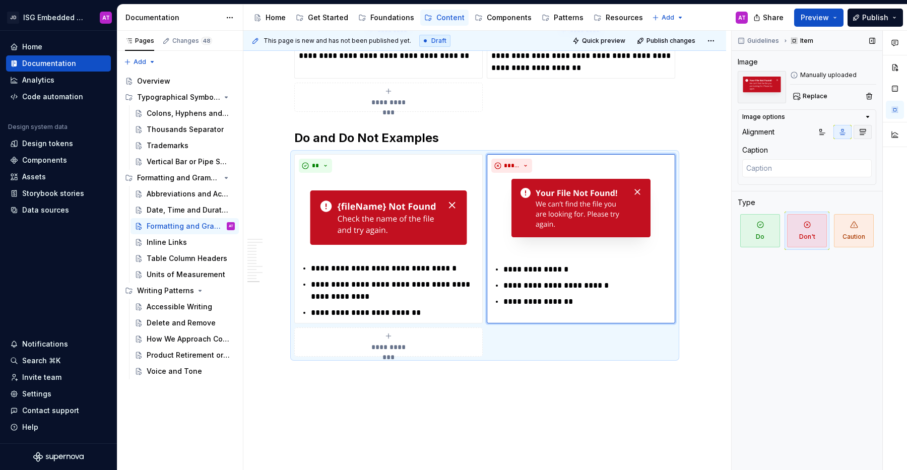
click at [859, 135] on icon "button" at bounding box center [862, 132] width 8 height 8
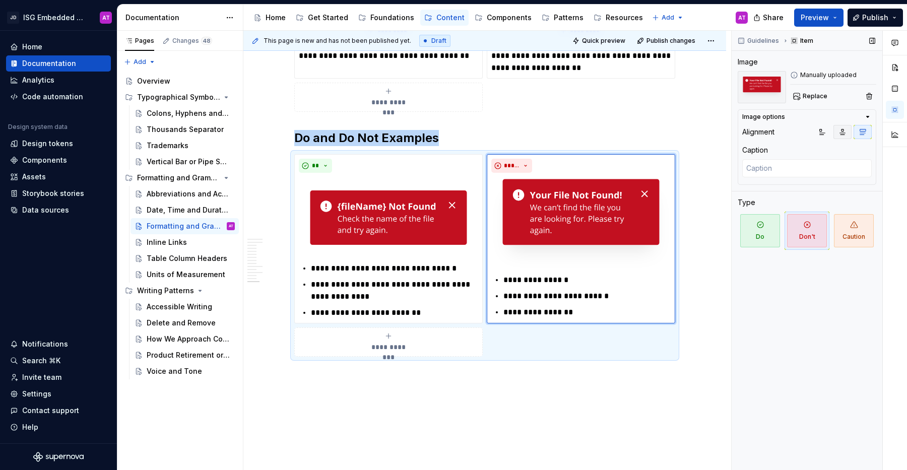
click at [844, 134] on icon "button" at bounding box center [843, 132] width 6 height 6
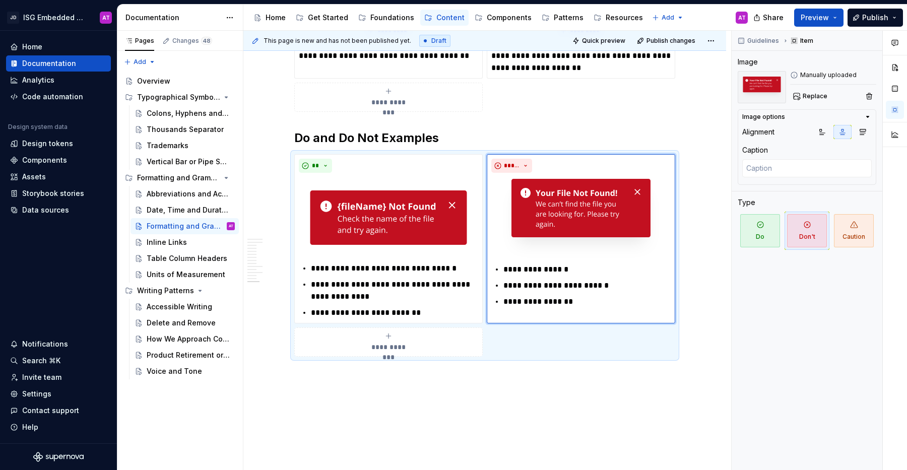
click at [573, 111] on div "**********" at bounding box center [484, 45] width 381 height 133
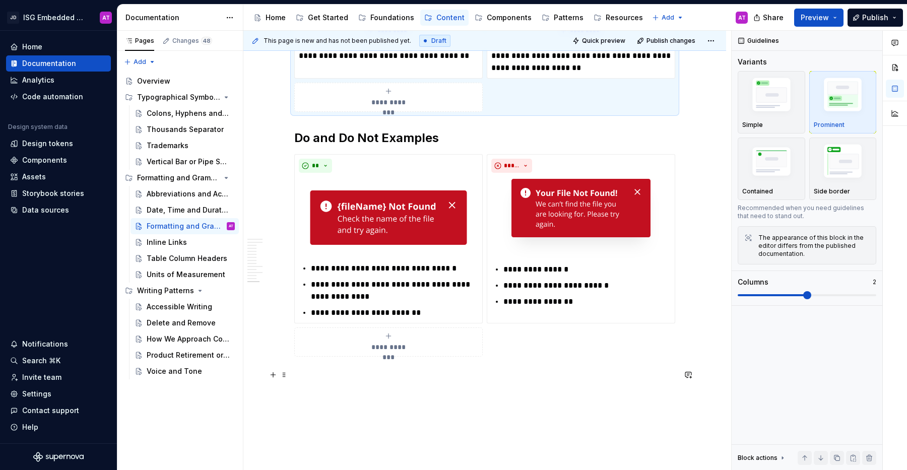
click at [596, 371] on p at bounding box center [484, 375] width 381 height 12
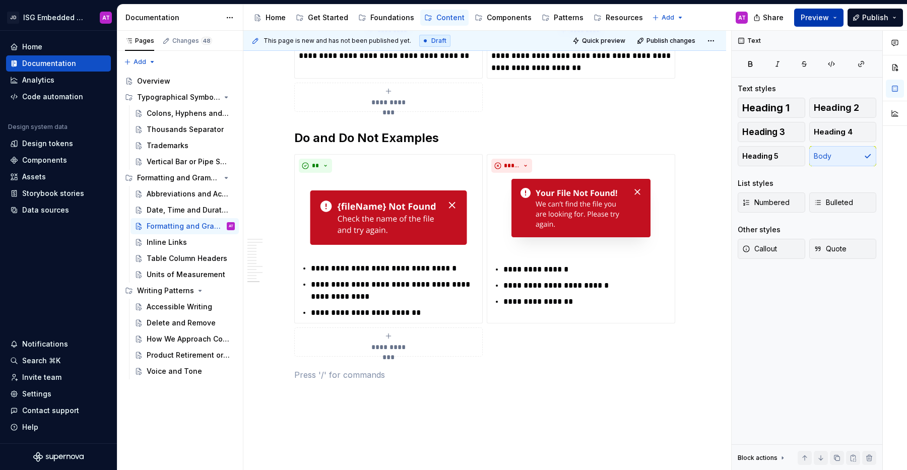
click at [842, 15] on button "Preview" at bounding box center [818, 18] width 49 height 18
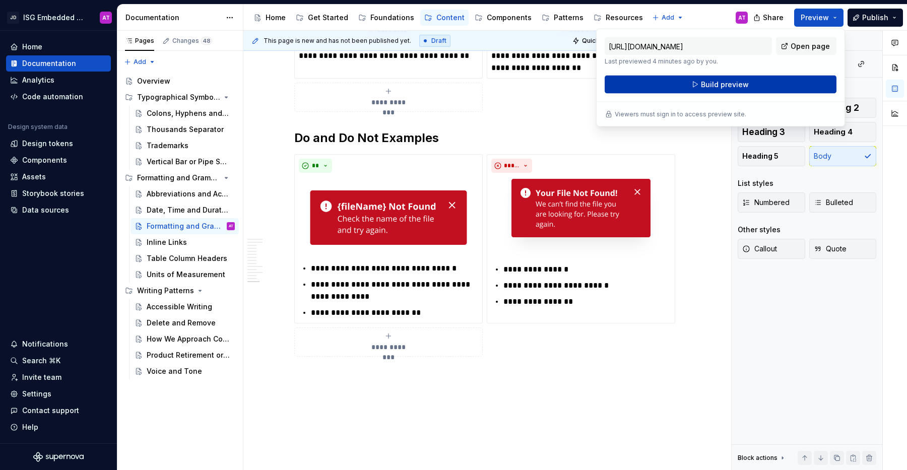
click at [794, 83] on button "Build preview" at bounding box center [720, 85] width 232 height 18
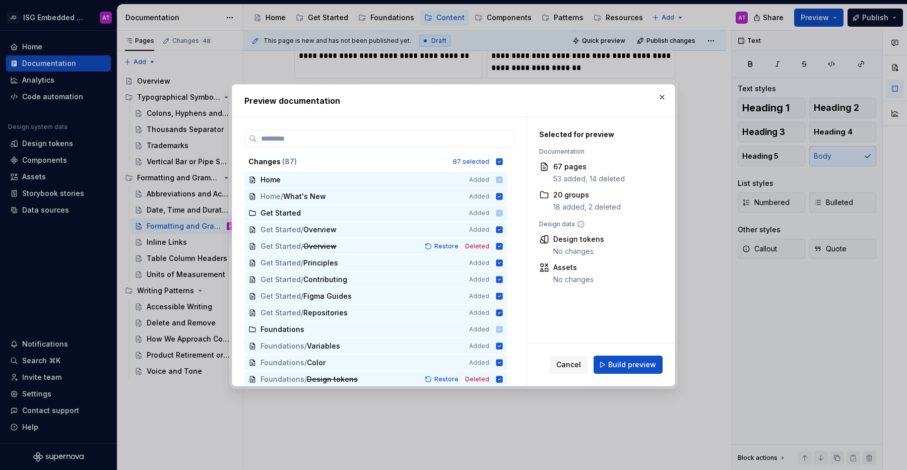
click at [635, 365] on span "Build preview" at bounding box center [632, 365] width 48 height 10
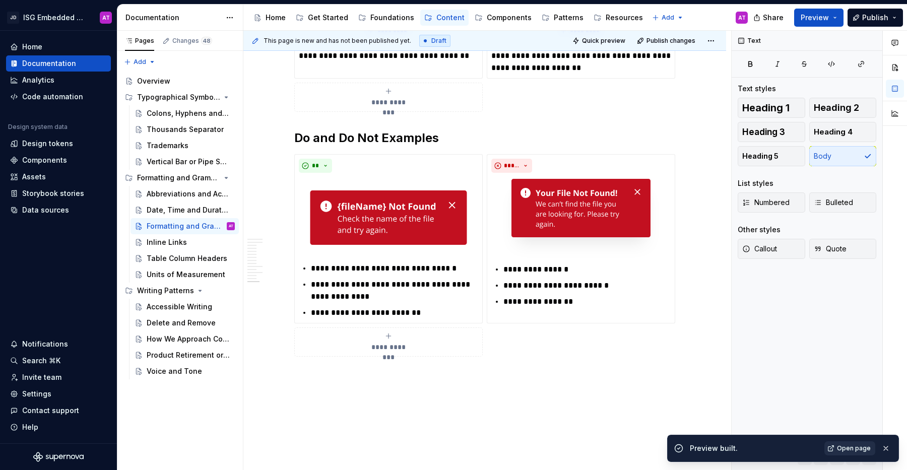
click at [856, 449] on span "Open page" at bounding box center [854, 448] width 34 height 8
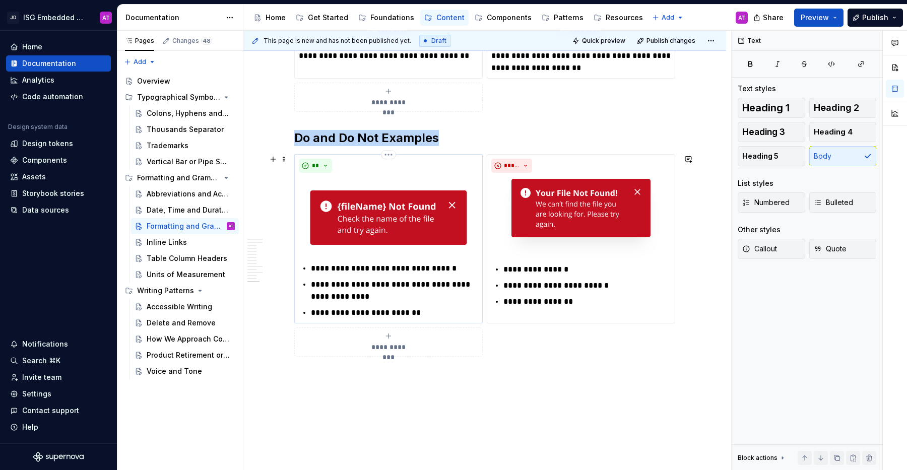
click at [420, 176] on div "**********" at bounding box center [388, 239] width 179 height 160
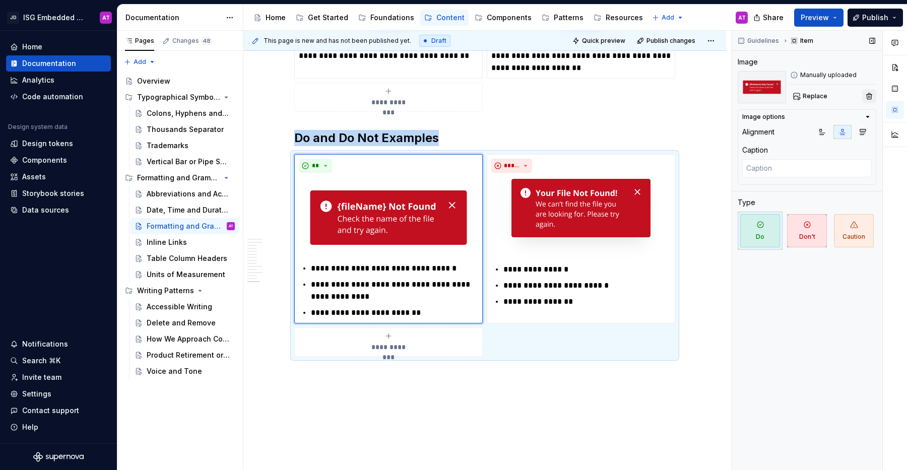
click at [869, 98] on button "button" at bounding box center [869, 96] width 14 height 14
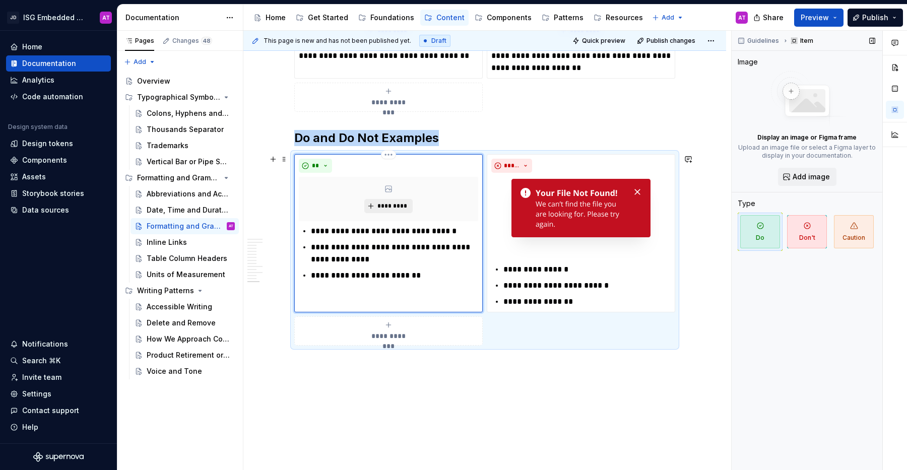
click at [392, 205] on span "*********" at bounding box center [392, 206] width 31 height 8
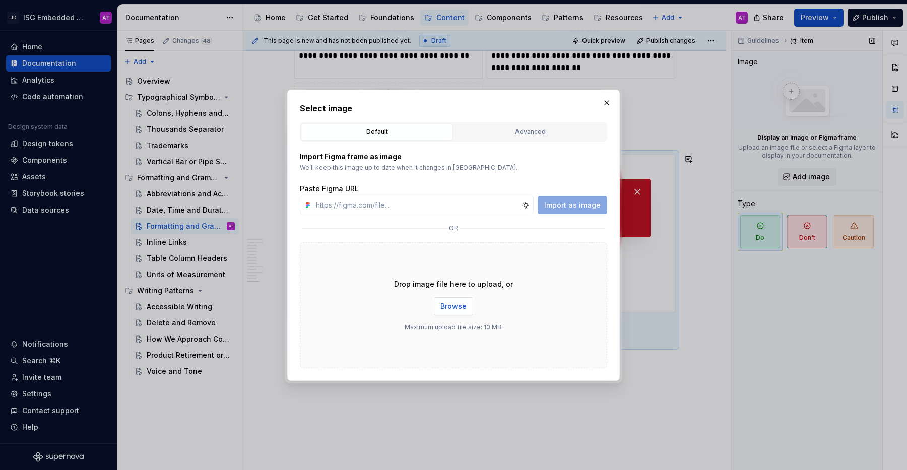
click at [457, 303] on span "Browse" at bounding box center [453, 306] width 26 height 10
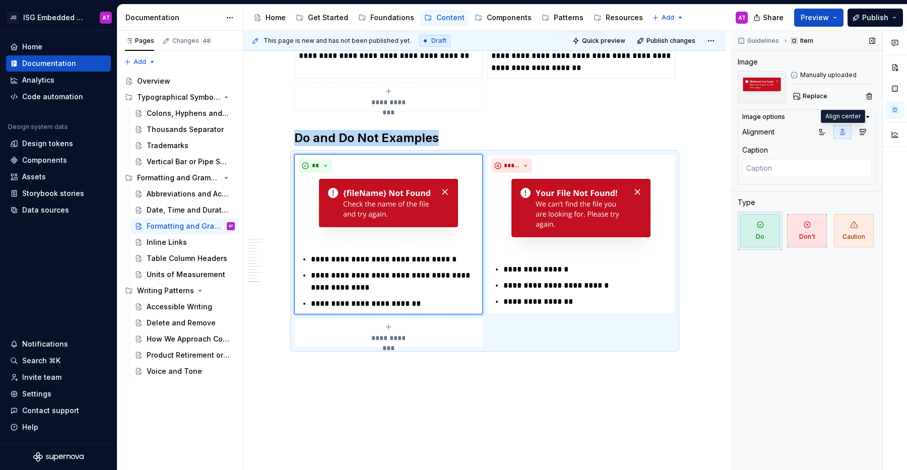
click at [848, 137] on button "button" at bounding box center [842, 132] width 18 height 14
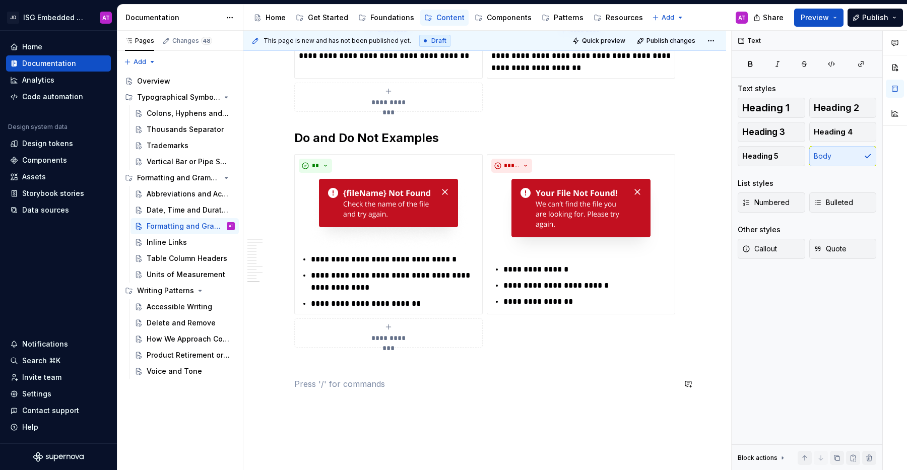
click at [835, 21] on button "Preview" at bounding box center [818, 18] width 49 height 18
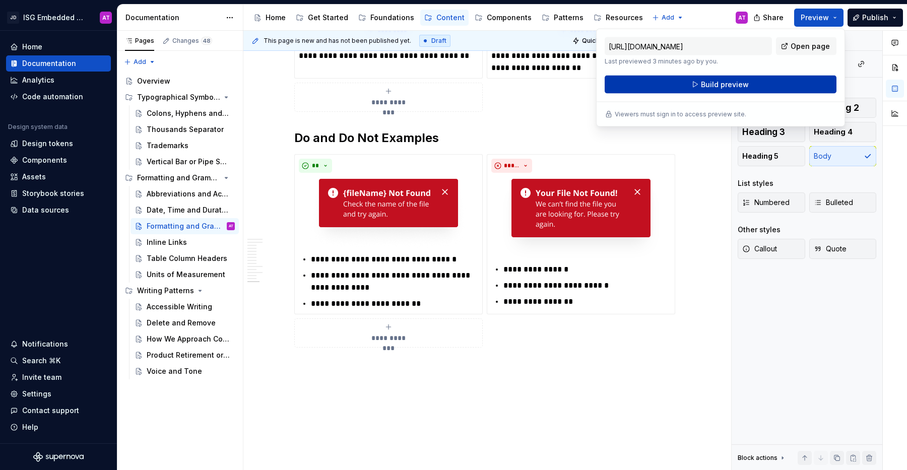
click at [793, 87] on button "Build preview" at bounding box center [720, 85] width 232 height 18
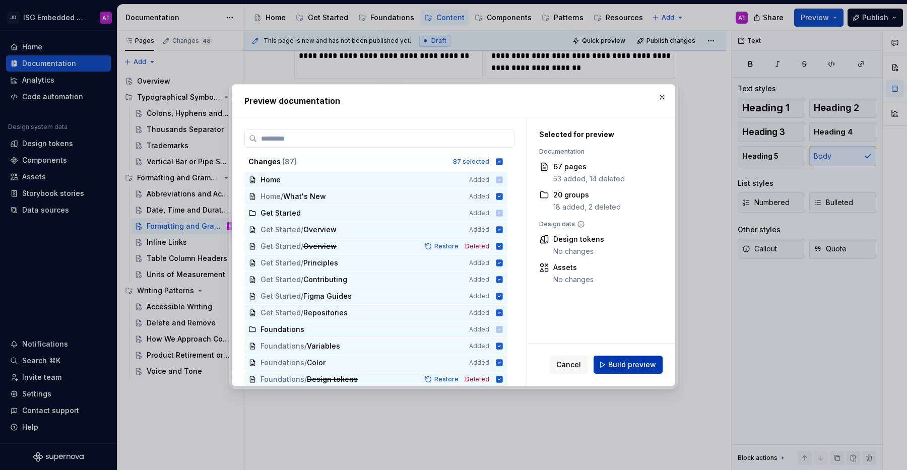
click at [635, 365] on span "Build preview" at bounding box center [632, 365] width 48 height 10
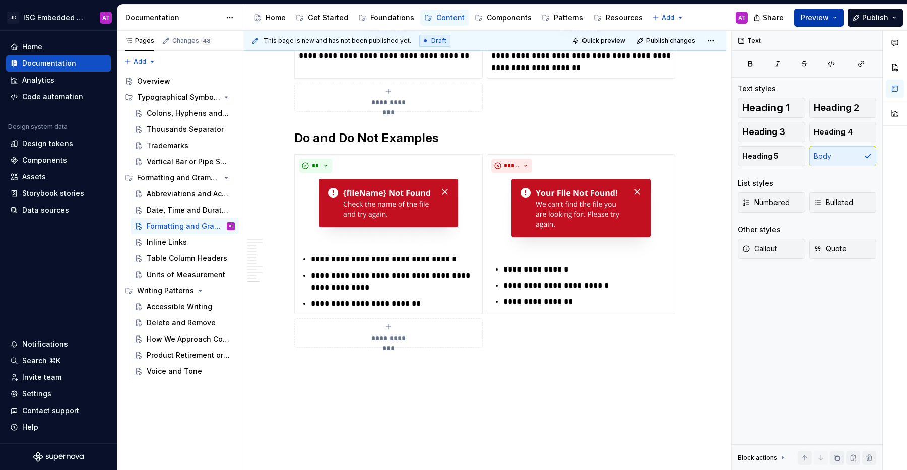
click at [836, 21] on button "Preview" at bounding box center [818, 18] width 49 height 18
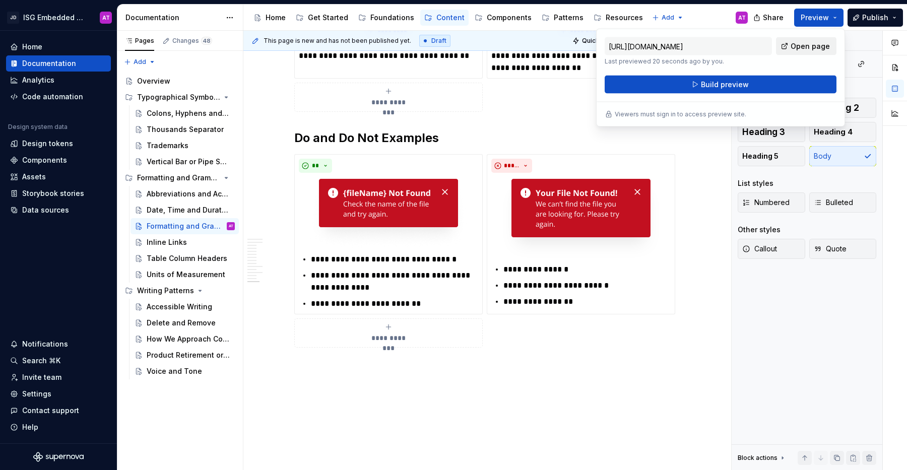
click at [825, 43] on span "Open page" at bounding box center [809, 46] width 39 height 10
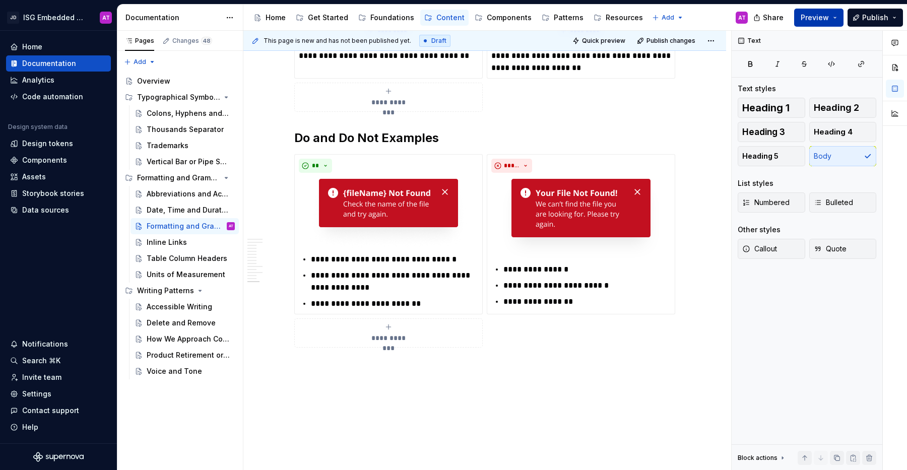
click at [838, 22] on button "Preview" at bounding box center [818, 18] width 49 height 18
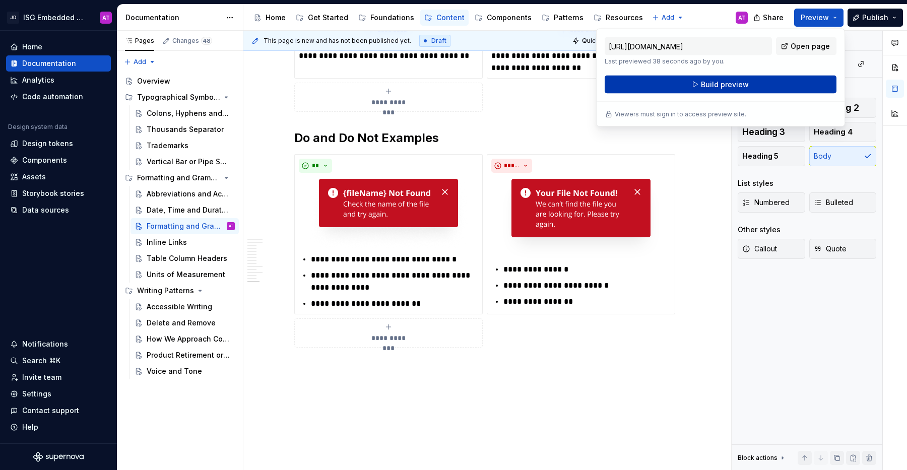
click at [793, 88] on button "Build preview" at bounding box center [720, 85] width 232 height 18
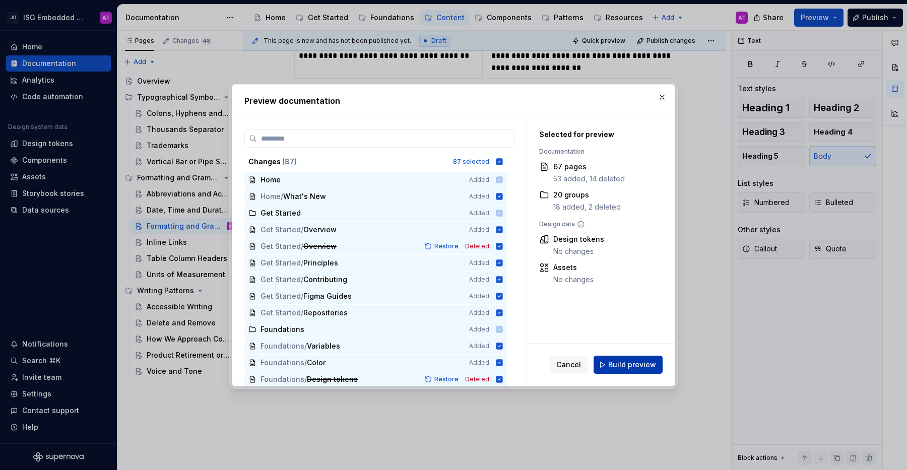
click at [641, 363] on span "Build preview" at bounding box center [632, 365] width 48 height 10
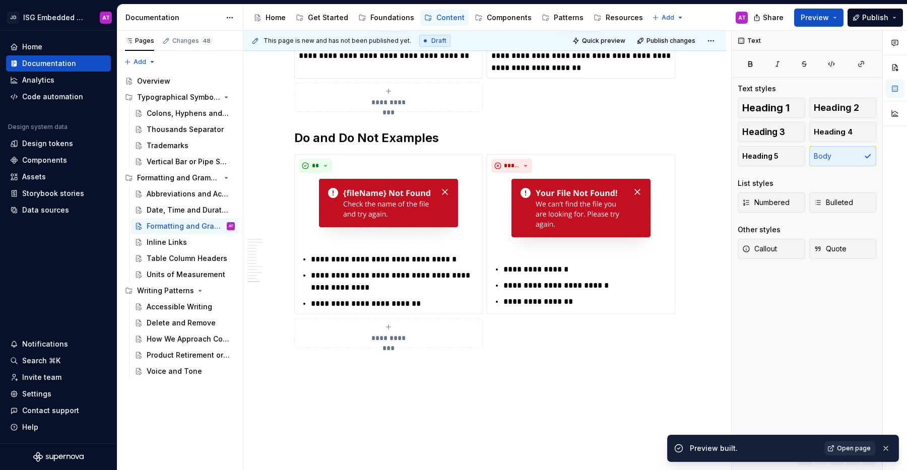
click at [857, 447] on span "Open page" at bounding box center [854, 448] width 34 height 8
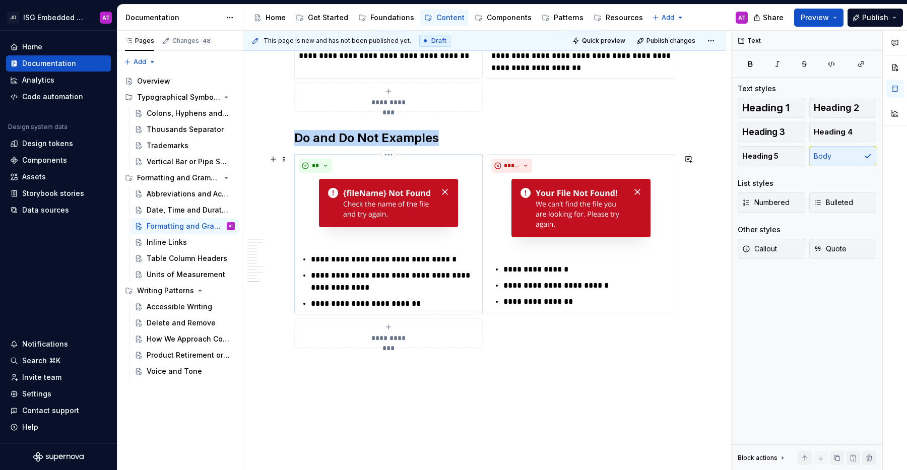
click at [395, 206] on img at bounding box center [388, 213] width 159 height 73
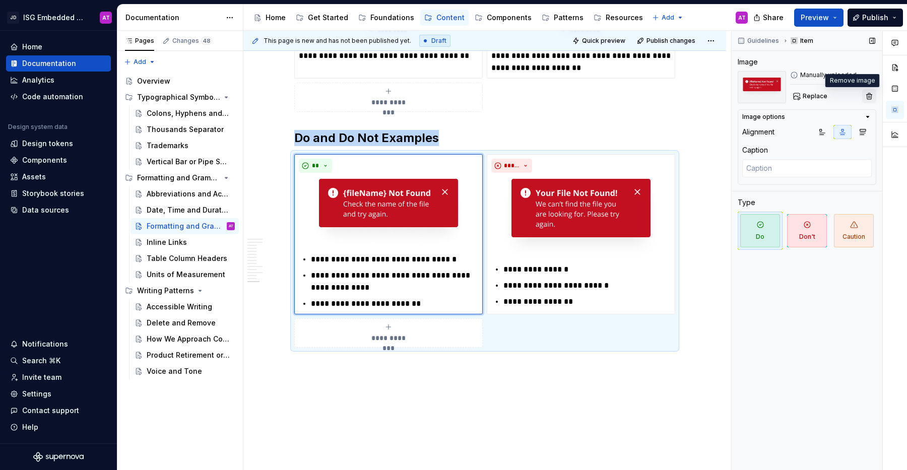
click at [870, 97] on button "button" at bounding box center [869, 96] width 14 height 14
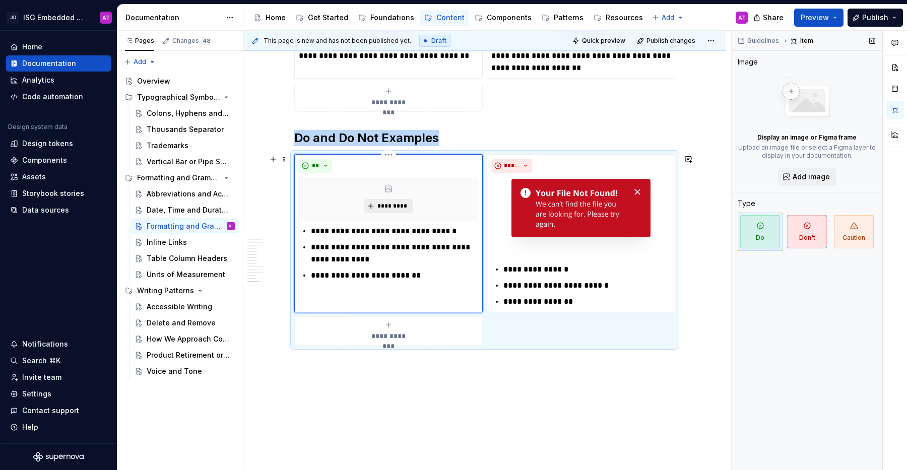
click at [396, 204] on span "*********" at bounding box center [392, 206] width 31 height 8
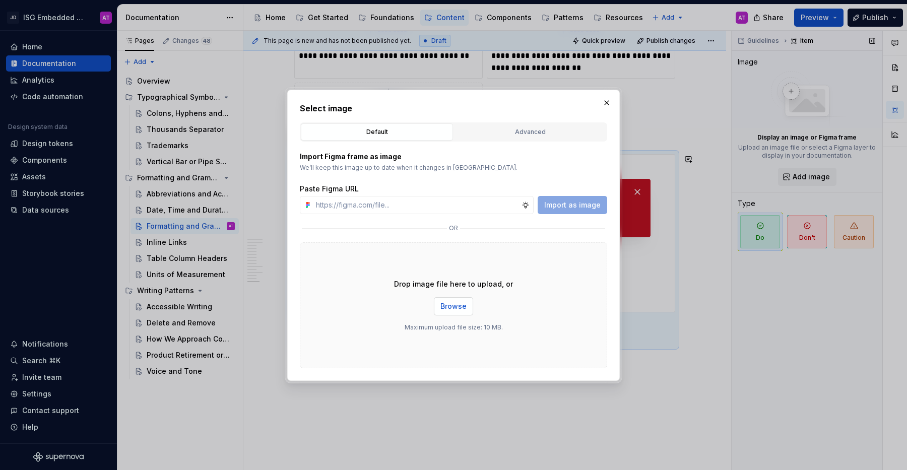
click at [457, 303] on span "Browse" at bounding box center [453, 306] width 26 height 10
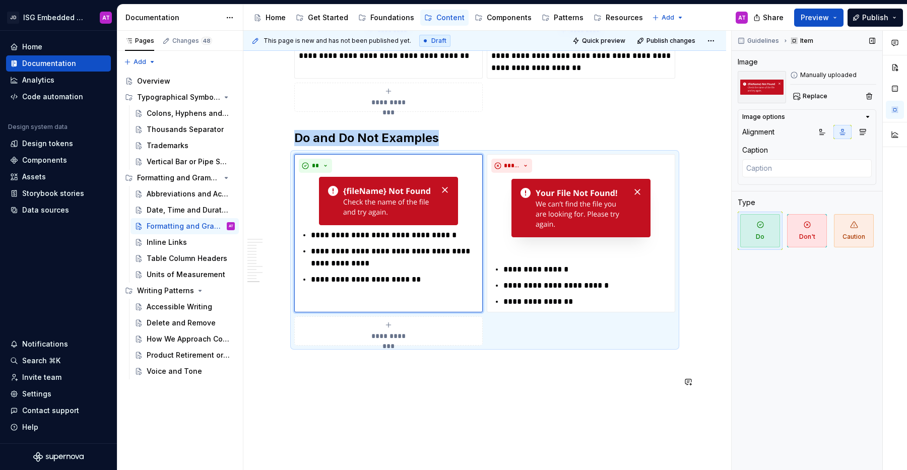
click at [800, 408] on div "Guidelines Item Image Manually uploaded Replace Image options Alignment Caption…" at bounding box center [806, 251] width 151 height 440
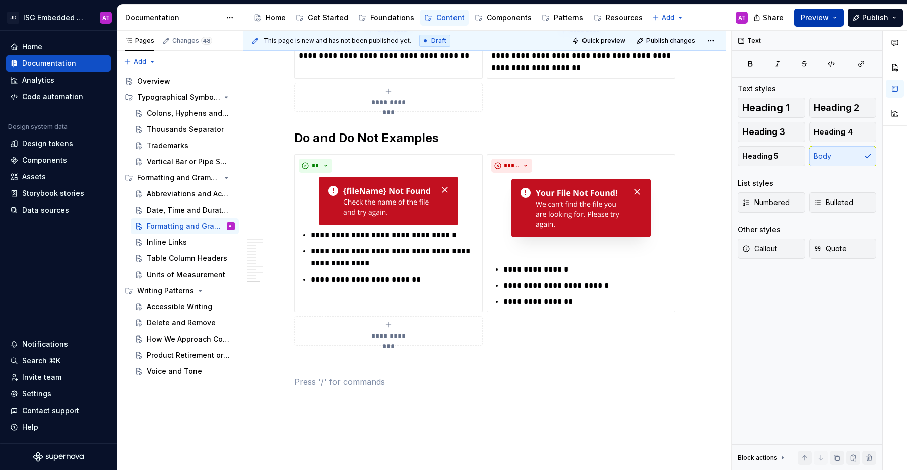
click at [834, 20] on button "Preview" at bounding box center [818, 18] width 49 height 18
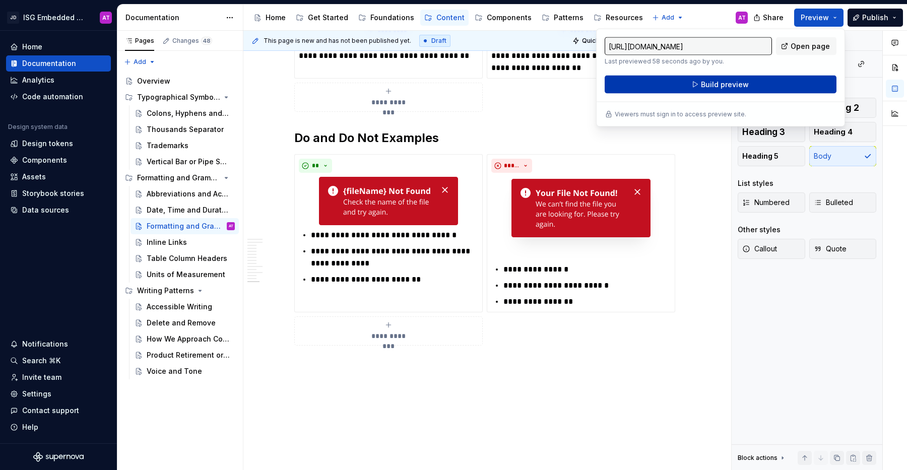
click at [759, 83] on button "Build preview" at bounding box center [720, 85] width 232 height 18
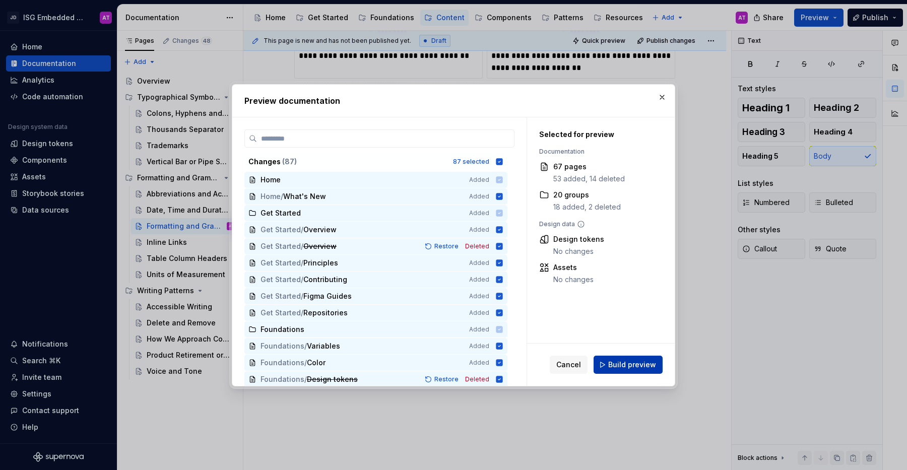
click at [647, 370] on button "Build preview" at bounding box center [627, 365] width 69 height 18
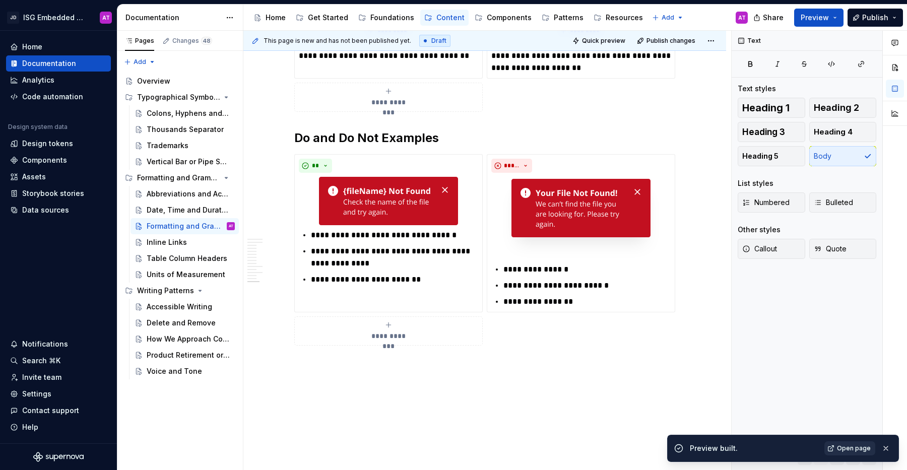
click at [861, 447] on span "Open page" at bounding box center [854, 448] width 34 height 8
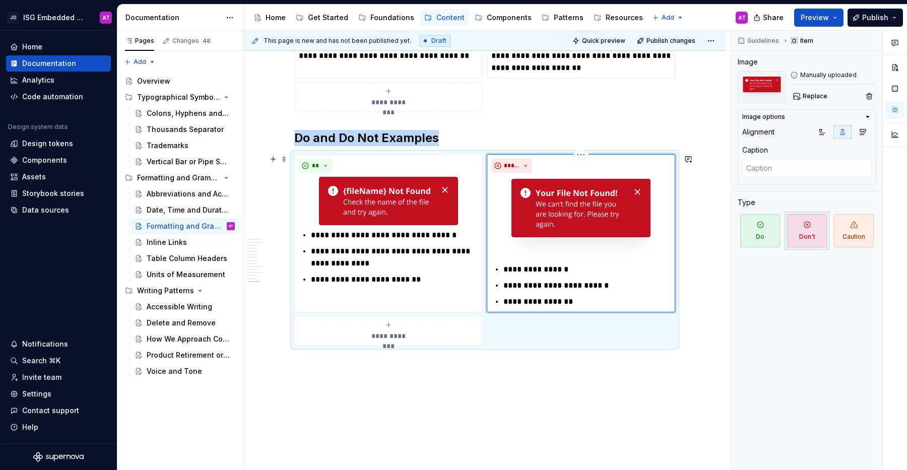
click at [650, 248] on img at bounding box center [580, 218] width 159 height 83
click at [860, 133] on icon "button" at bounding box center [862, 132] width 8 height 8
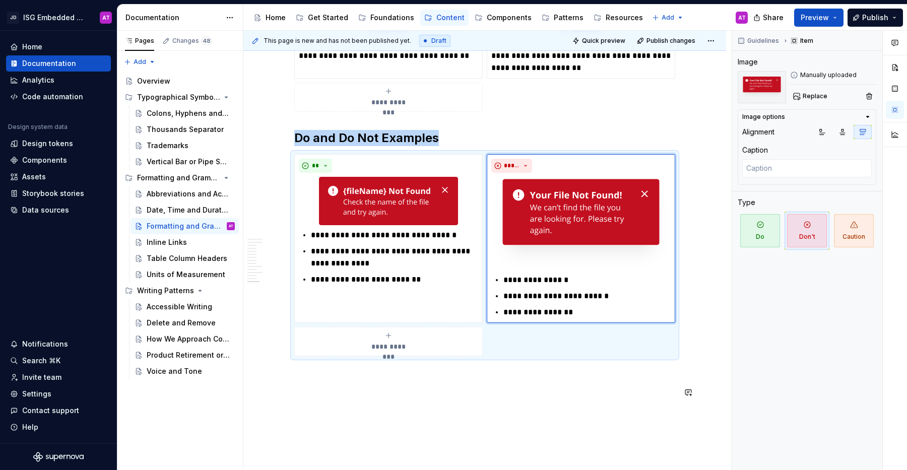
click at [839, 16] on button "Preview" at bounding box center [818, 18] width 49 height 18
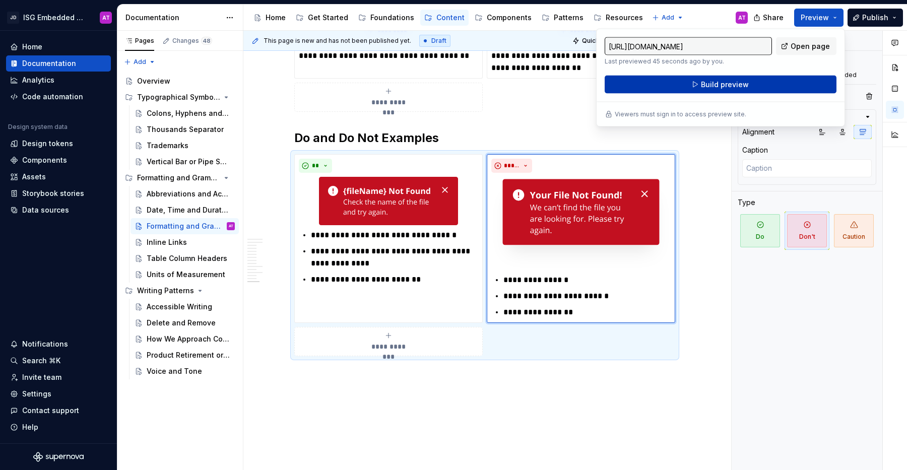
click at [758, 79] on button "Build preview" at bounding box center [720, 85] width 232 height 18
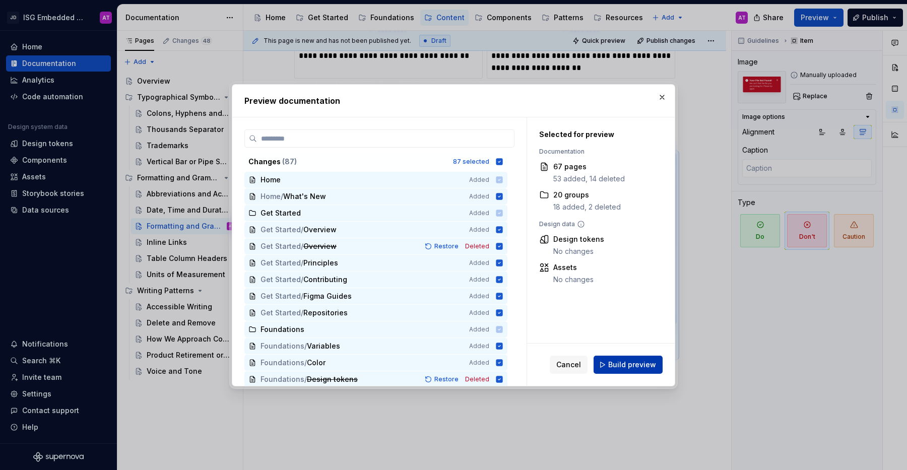
click at [627, 369] on button "Build preview" at bounding box center [627, 365] width 69 height 18
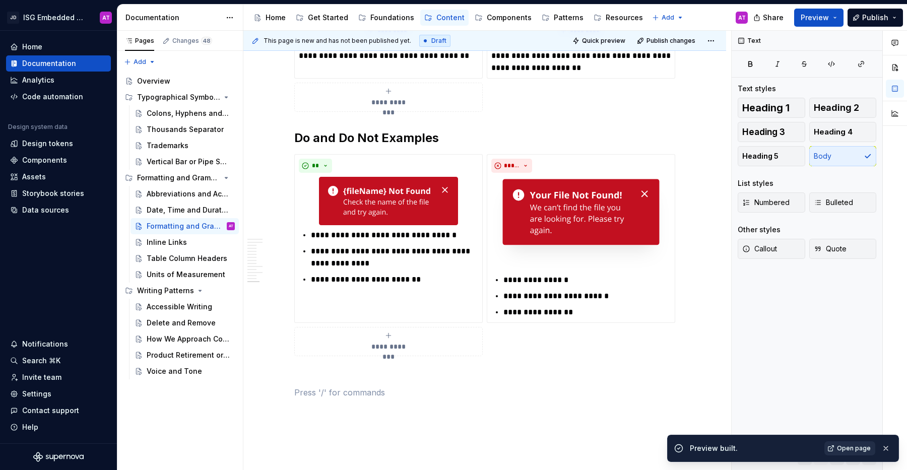
click at [861, 448] on span "Open page" at bounding box center [854, 448] width 34 height 8
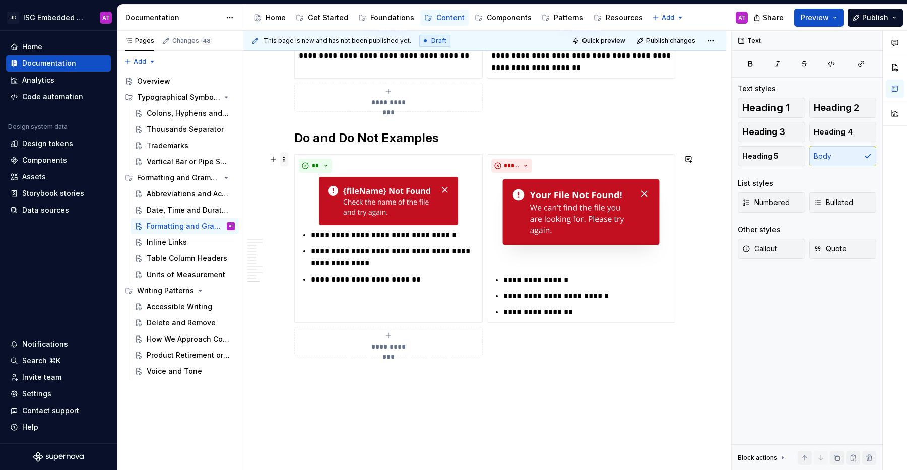
click at [282, 160] on span at bounding box center [284, 159] width 8 height 14
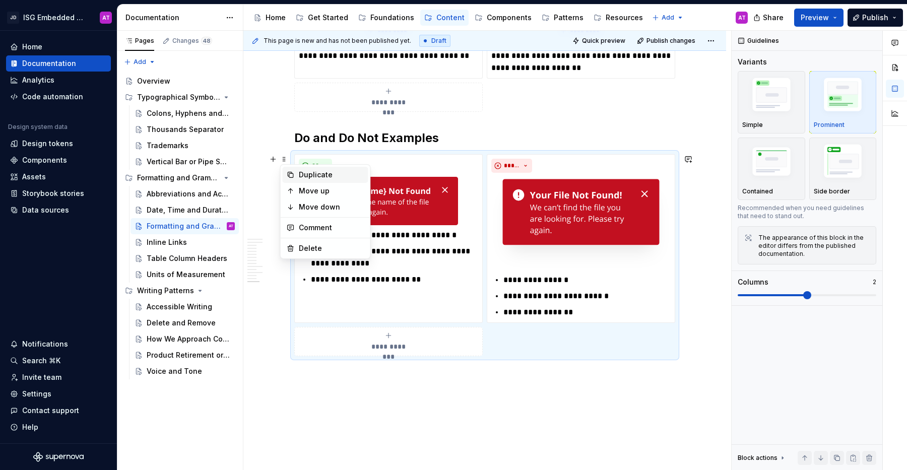
click at [299, 173] on div "Duplicate" at bounding box center [331, 175] width 65 height 10
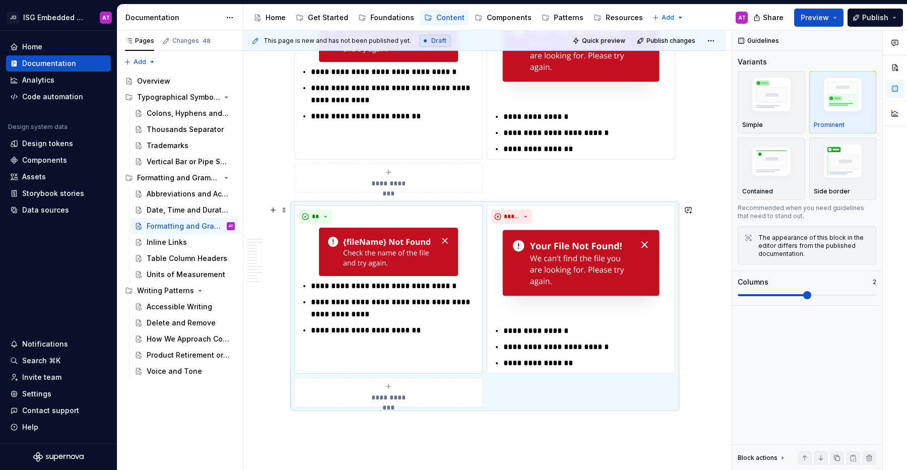
scroll to position [1852, 0]
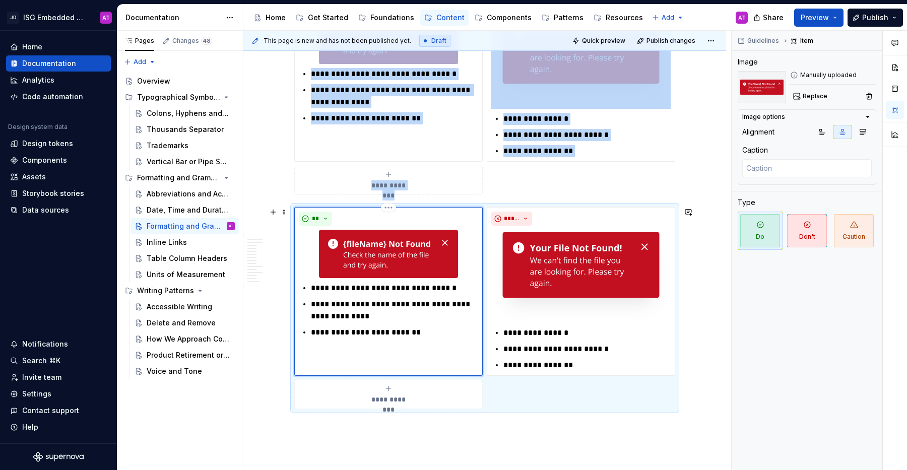
click at [416, 224] on div "**" at bounding box center [388, 219] width 179 height 14
click at [803, 97] on span "Replace" at bounding box center [814, 96] width 25 height 8
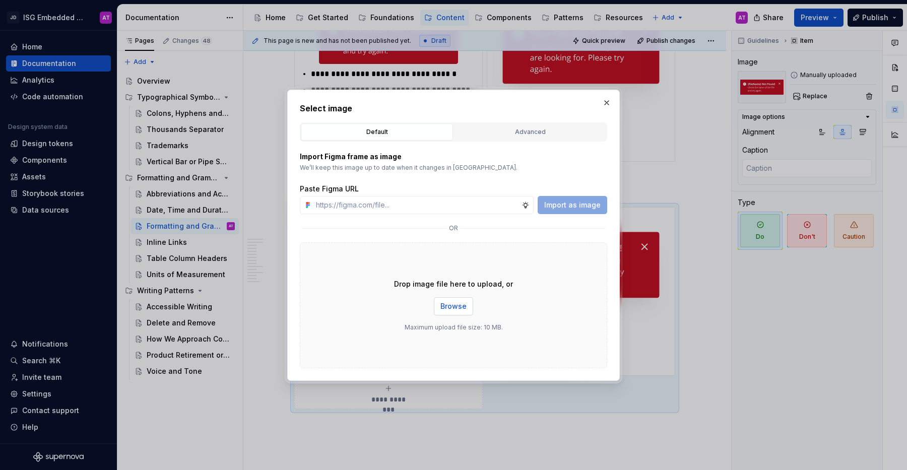
click at [465, 309] on span "Browse" at bounding box center [453, 306] width 26 height 10
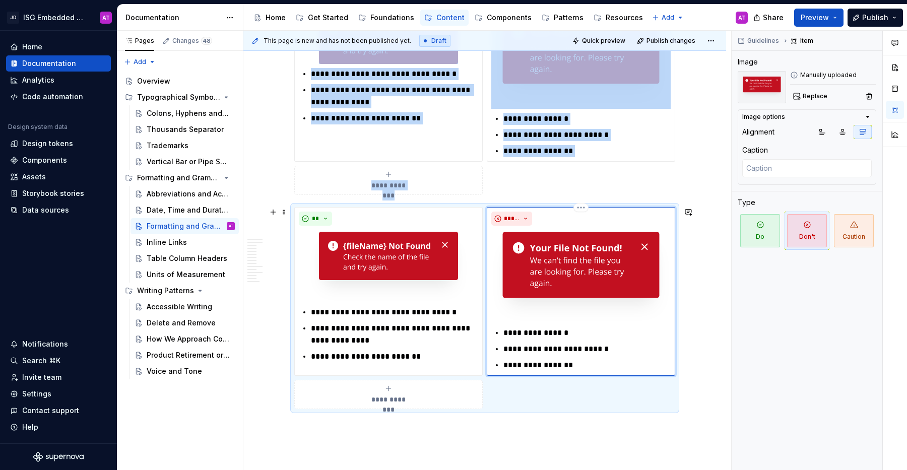
click at [633, 318] on img at bounding box center [580, 276] width 179 height 93
click at [843, 136] on button "button" at bounding box center [842, 132] width 18 height 14
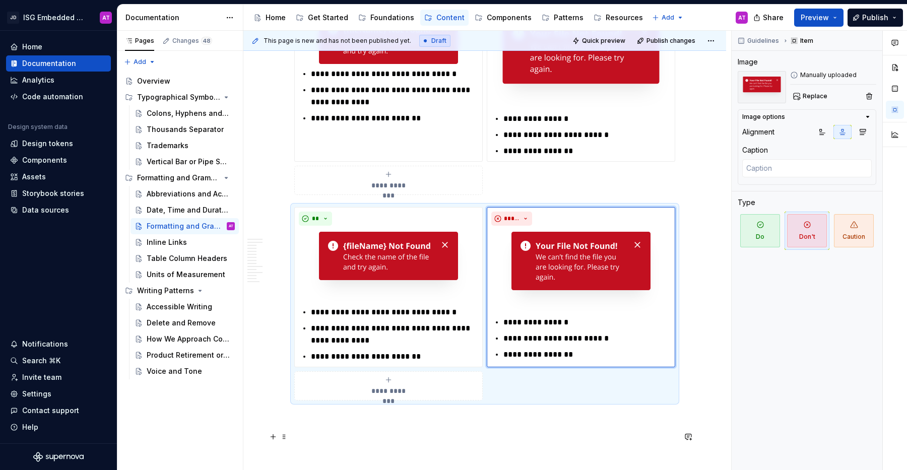
click at [526, 434] on p at bounding box center [484, 437] width 381 height 12
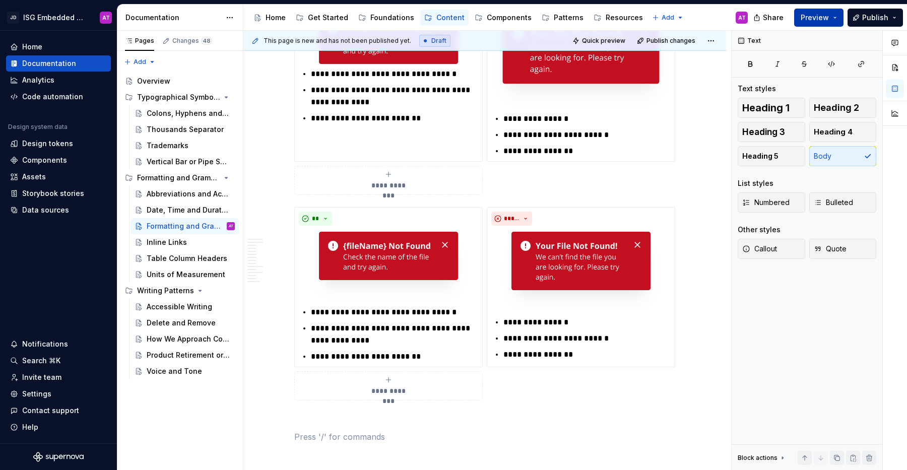
click at [842, 20] on button "Preview" at bounding box center [818, 18] width 49 height 18
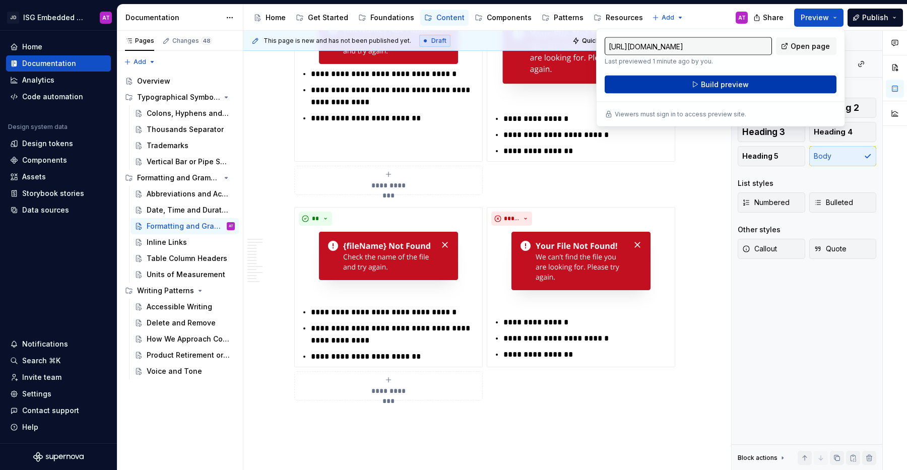
click at [803, 80] on button "Build preview" at bounding box center [720, 85] width 232 height 18
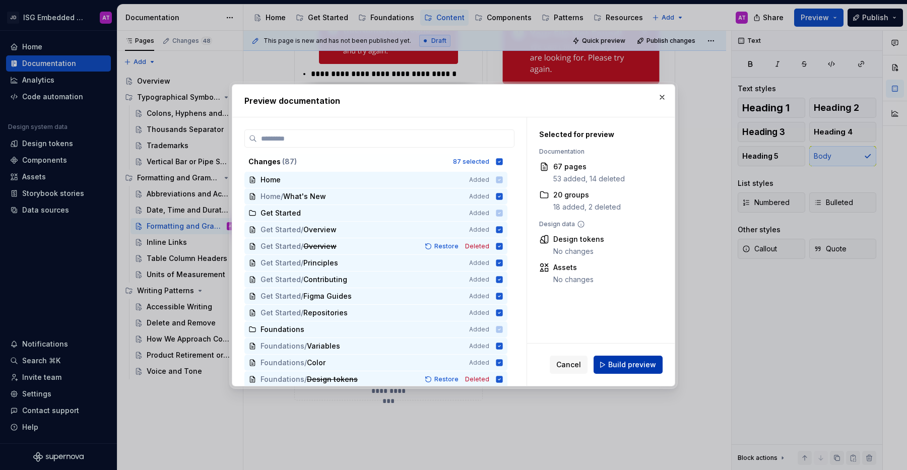
click at [641, 362] on span "Build preview" at bounding box center [632, 365] width 48 height 10
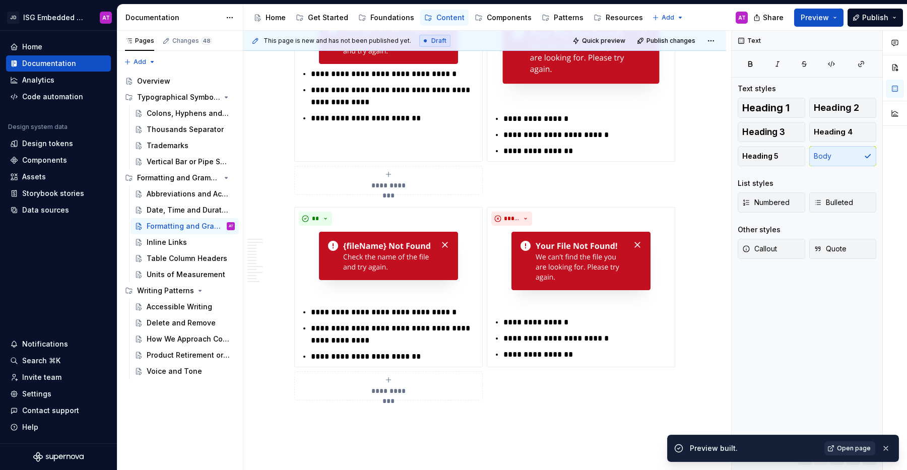
click at [858, 448] on span "Open page" at bounding box center [854, 448] width 34 height 8
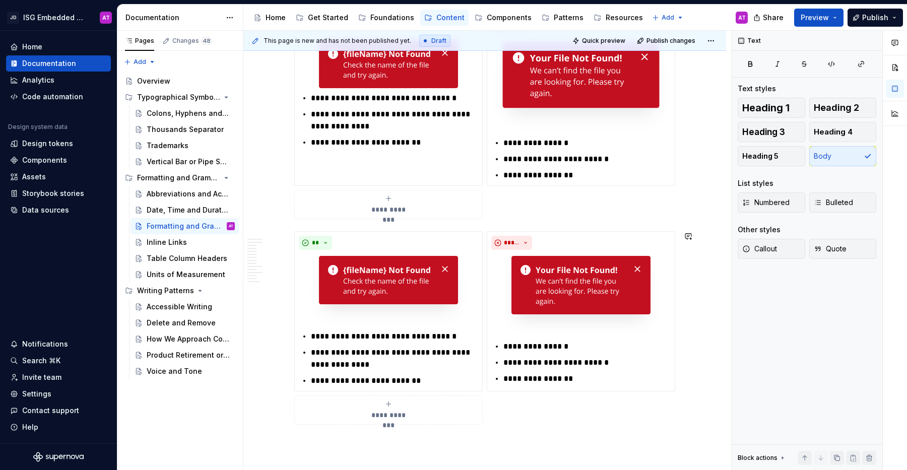
scroll to position [1598, 0]
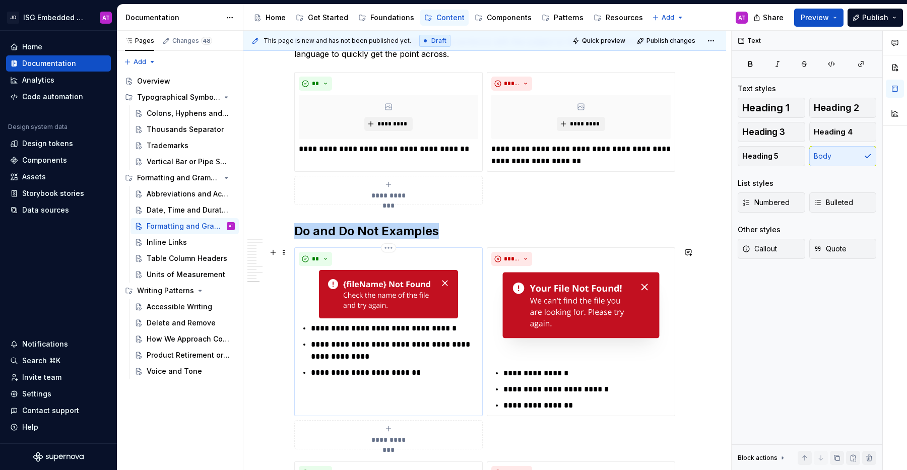
click at [467, 308] on div at bounding box center [388, 294] width 179 height 48
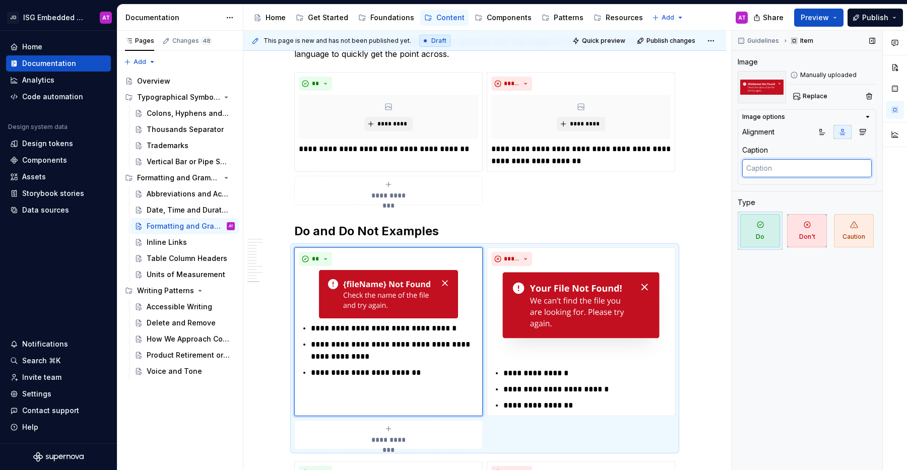
click at [788, 170] on textarea at bounding box center [806, 168] width 129 height 18
type textarea "*"
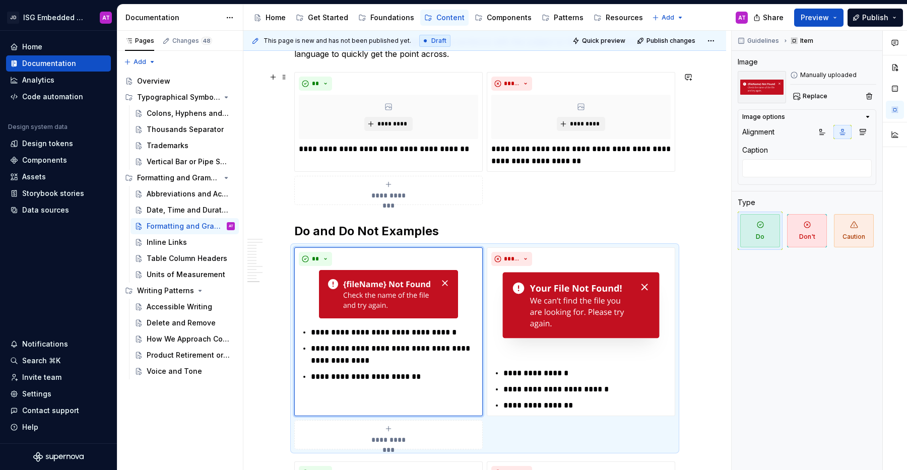
click at [839, 18] on button "Preview" at bounding box center [818, 18] width 49 height 18
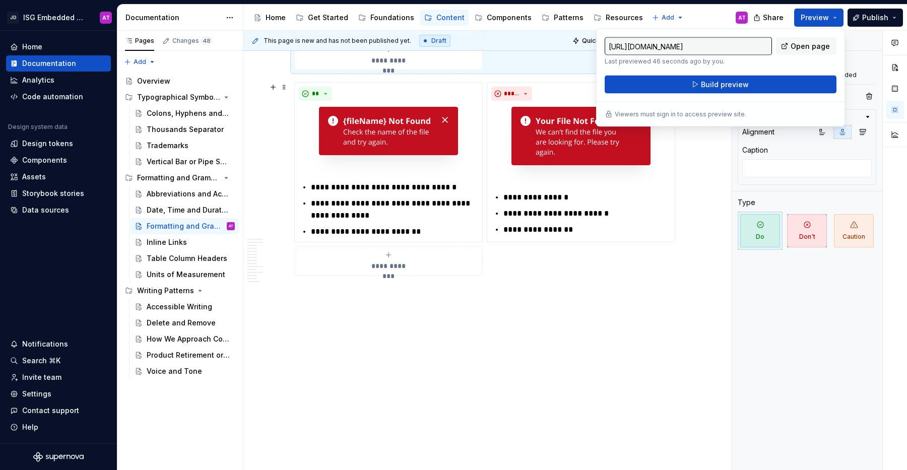
scroll to position [1977, 0]
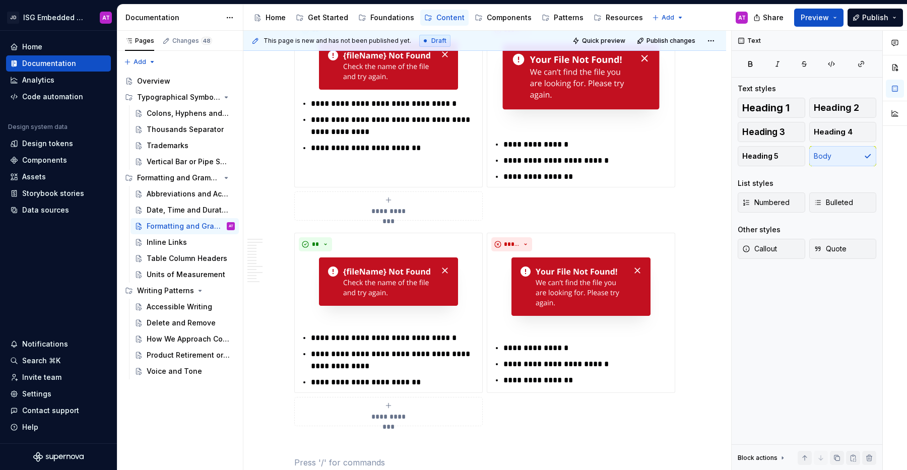
scroll to position [1761, 0]
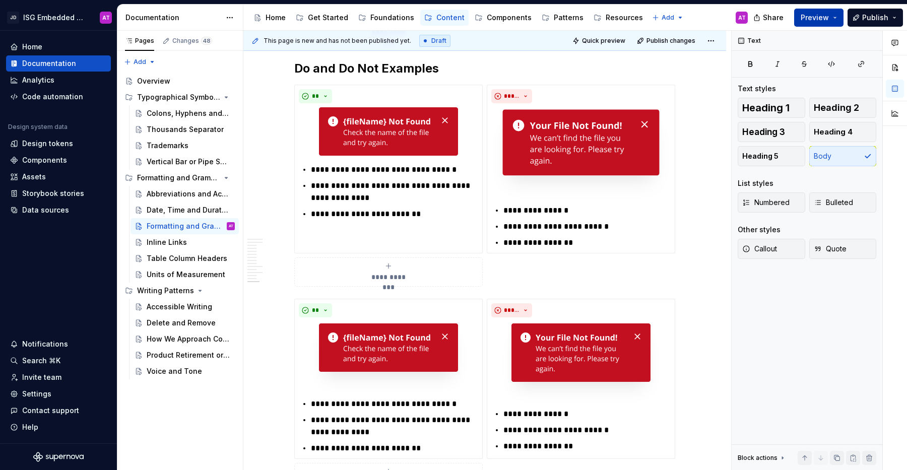
click at [839, 21] on button "Preview" at bounding box center [818, 18] width 49 height 18
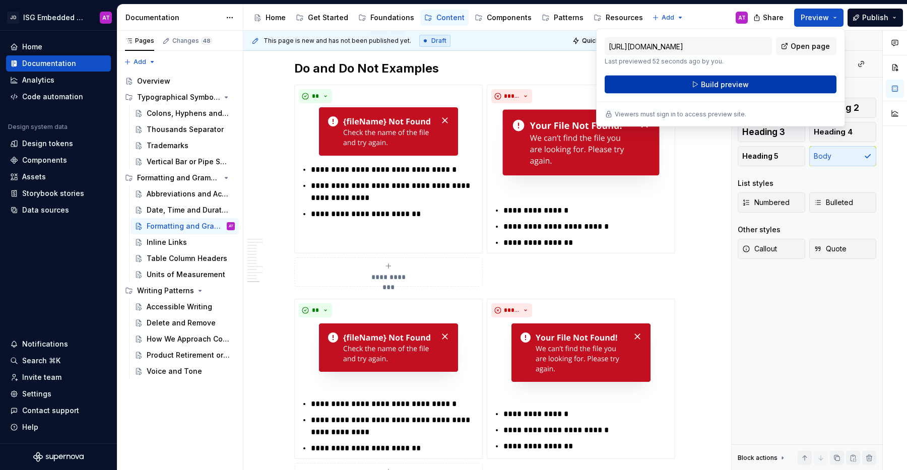
click at [782, 81] on button "Build preview" at bounding box center [720, 85] width 232 height 18
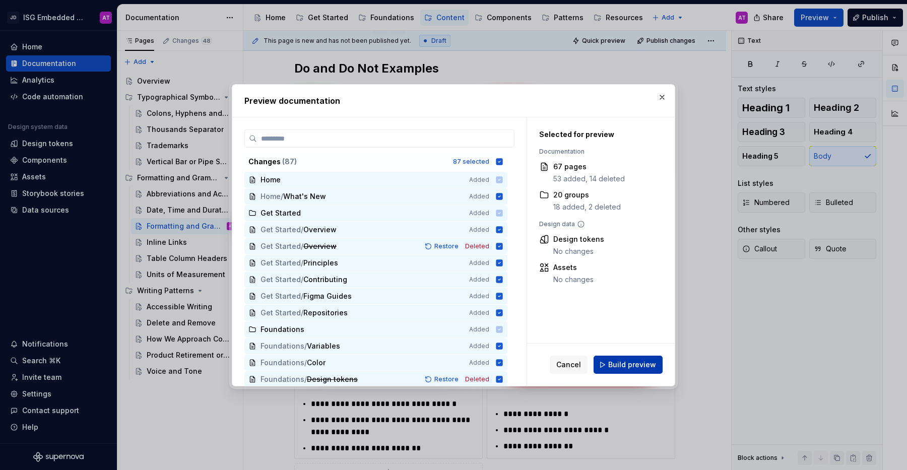
click at [659, 361] on button "Build preview" at bounding box center [627, 365] width 69 height 18
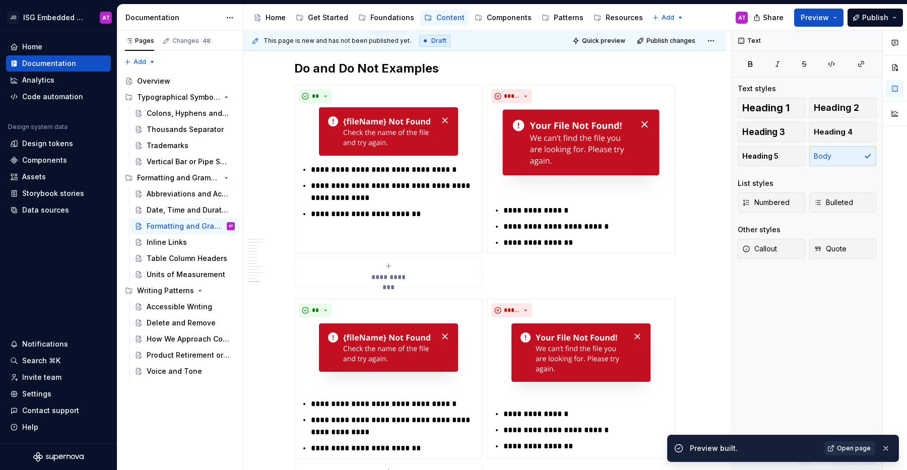
click at [858, 446] on span "Open page" at bounding box center [854, 448] width 34 height 8
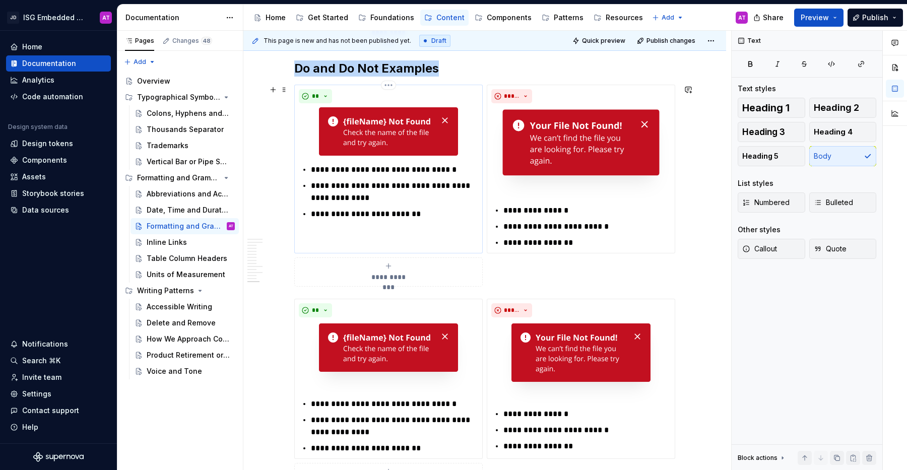
click at [310, 128] on div at bounding box center [388, 133] width 179 height 52
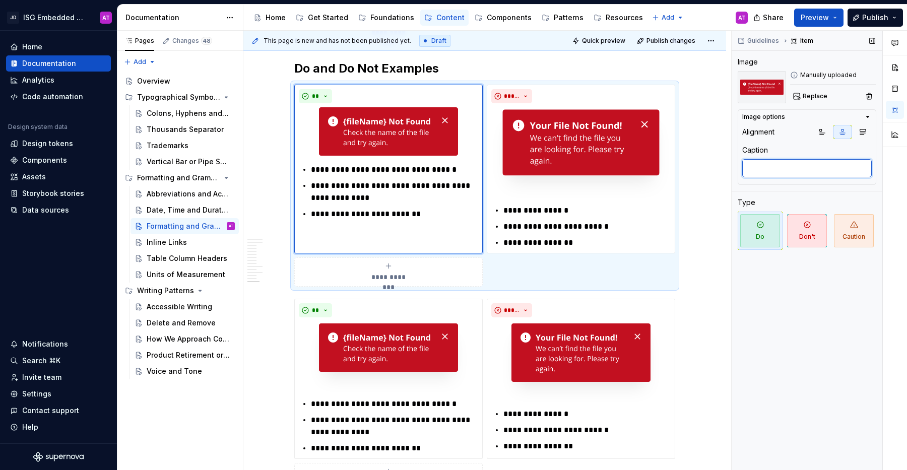
click at [784, 172] on textarea at bounding box center [806, 168] width 129 height 18
type textarea "*"
type textarea "t"
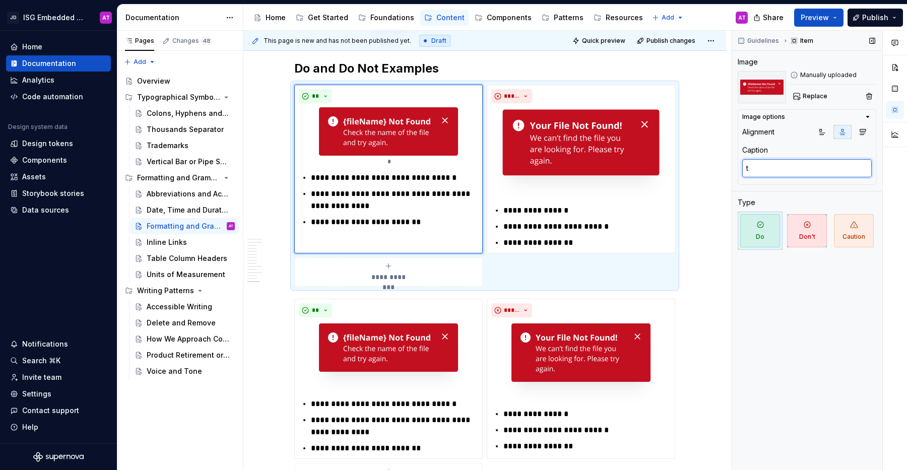
type textarea "*"
type textarea "te"
type textarea "*"
type textarea "tes"
type textarea "*"
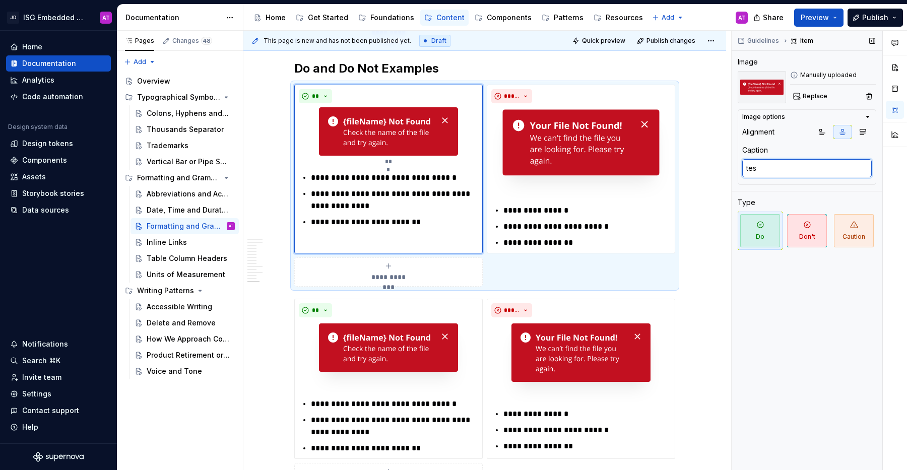
type textarea "test"
type textarea "*"
type textarea "testi"
type textarea "*"
type textarea "testin"
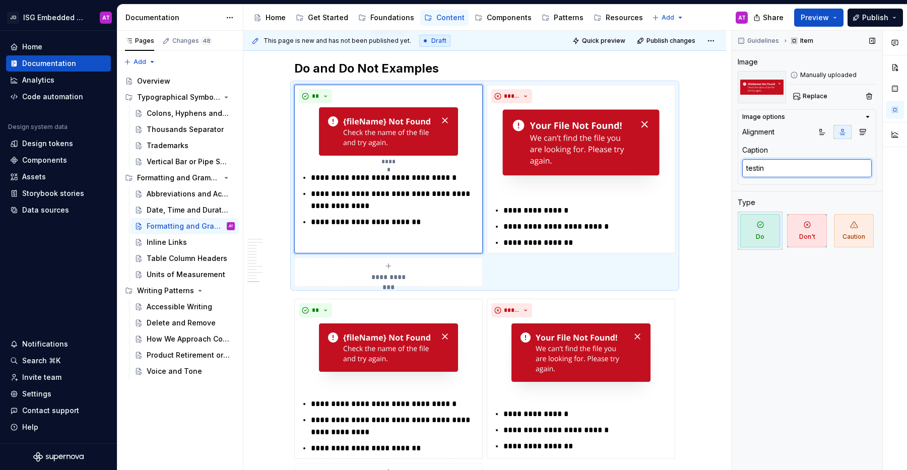
type textarea "*"
type textarea "testing"
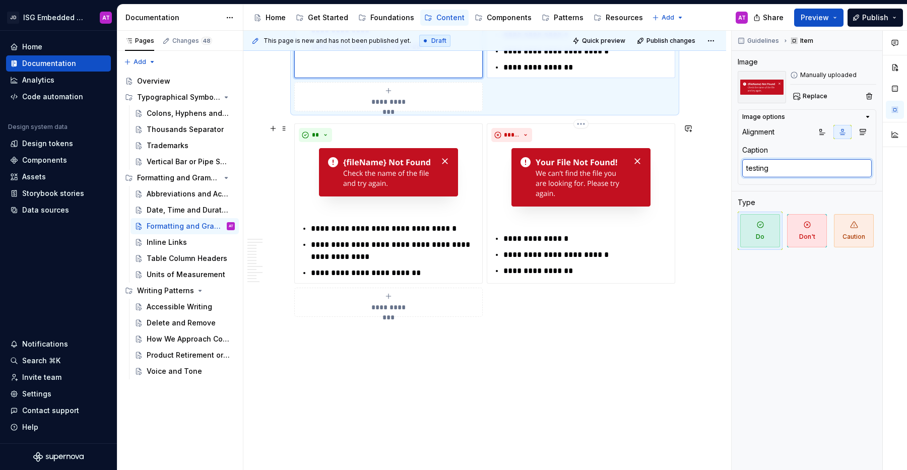
scroll to position [1977, 0]
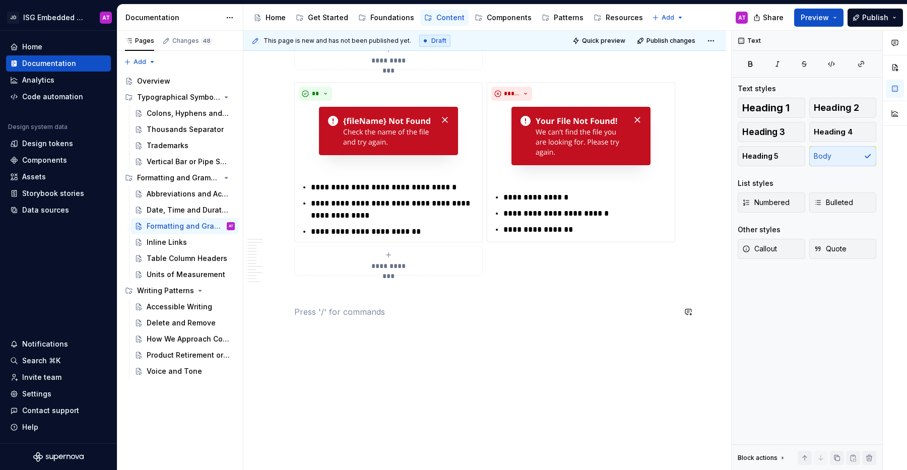
scroll to position [1132, 0]
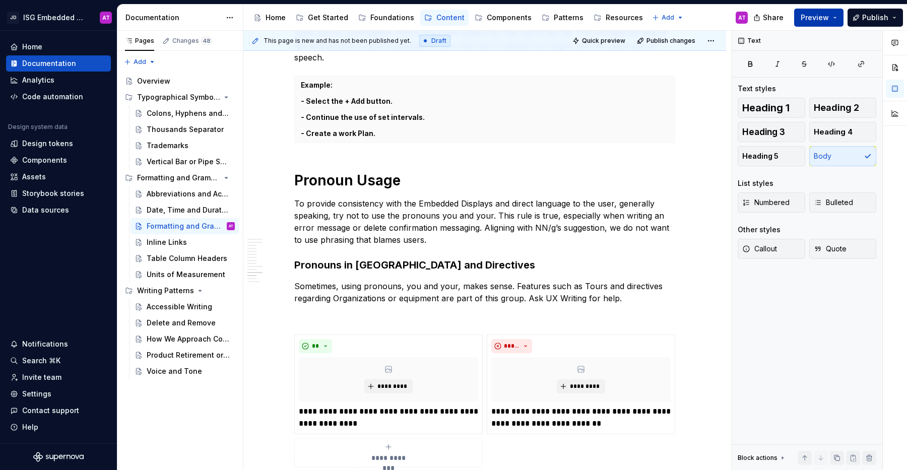
click at [835, 19] on button "Preview" at bounding box center [818, 18] width 49 height 18
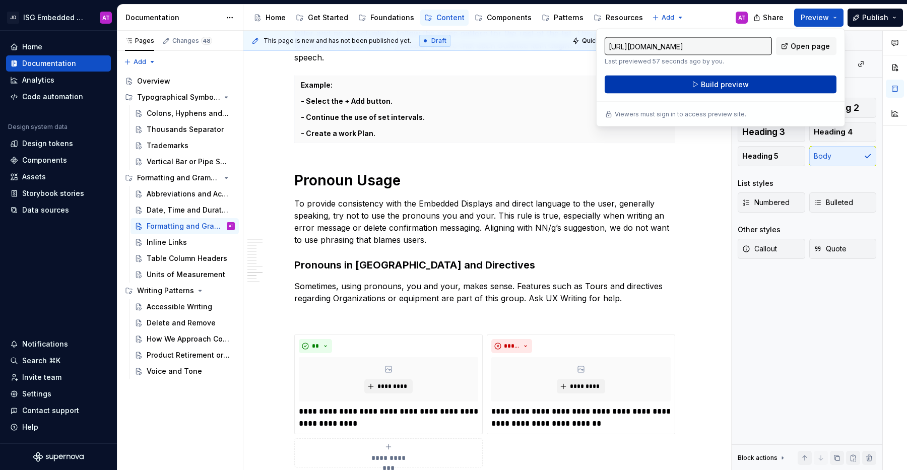
click at [782, 83] on button "Build preview" at bounding box center [720, 85] width 232 height 18
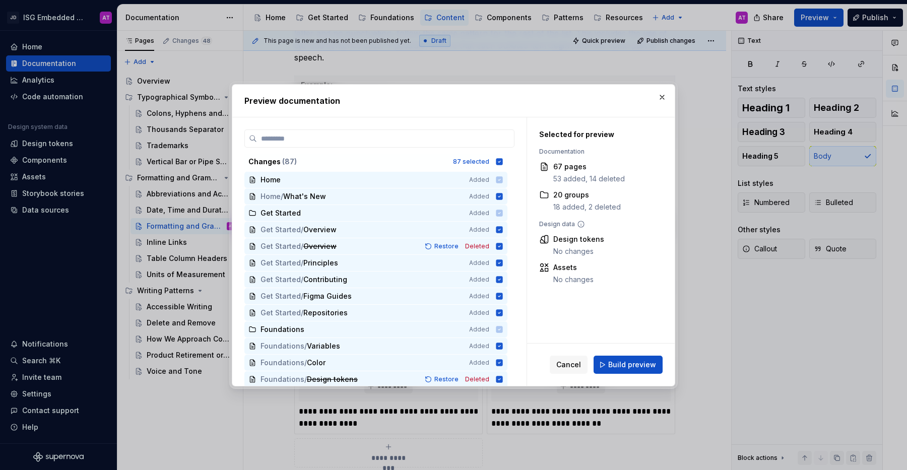
click at [645, 360] on span "Build preview" at bounding box center [632, 365] width 48 height 10
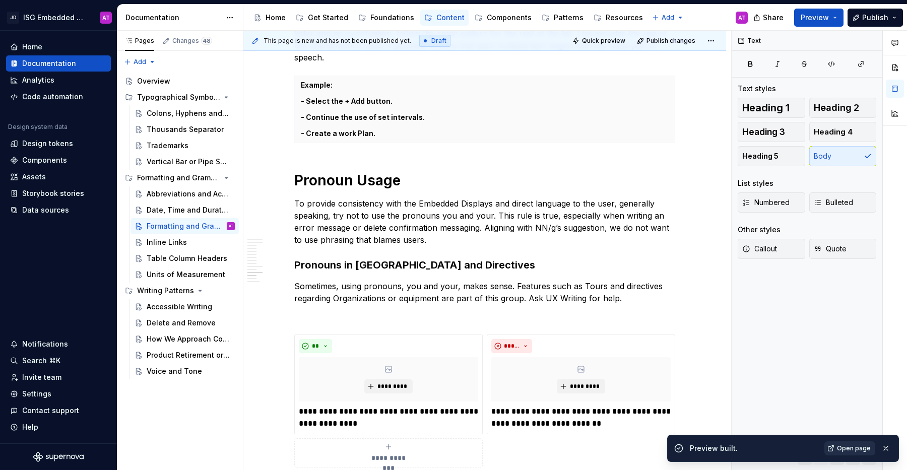
click at [855, 446] on span "Open page" at bounding box center [854, 448] width 34 height 8
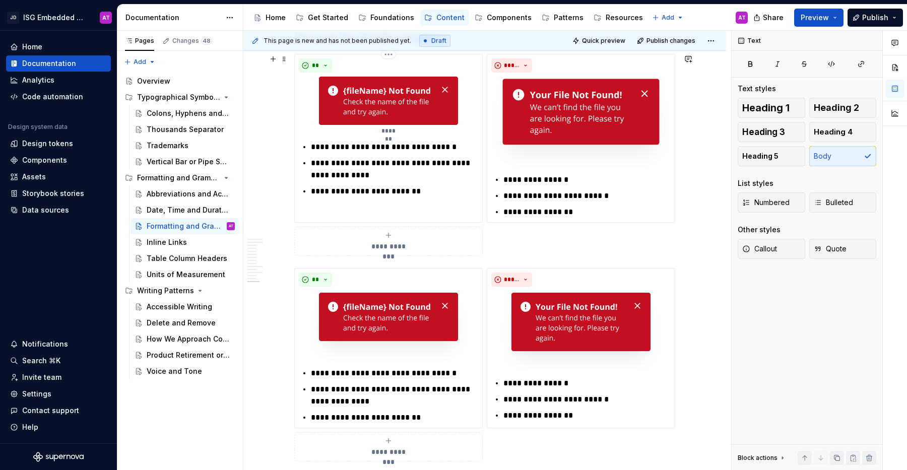
scroll to position [1977, 0]
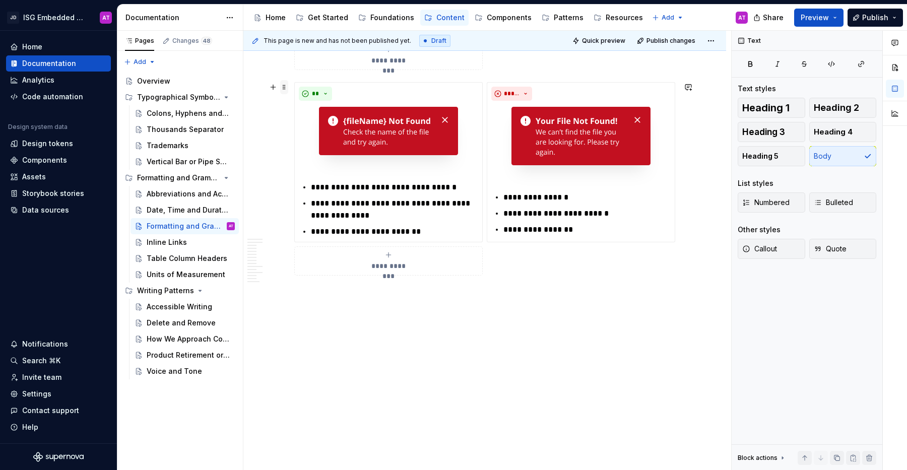
click at [281, 88] on span at bounding box center [284, 87] width 8 height 14
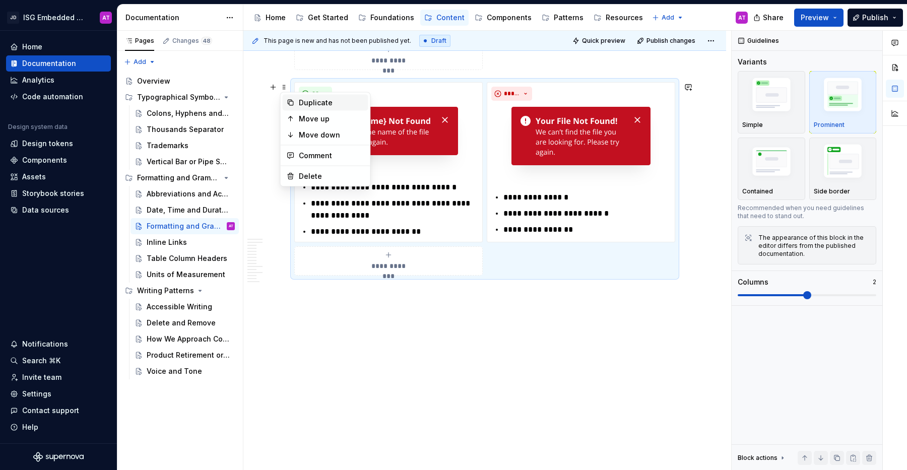
click at [296, 98] on div "Duplicate" at bounding box center [326, 103] width 86 height 16
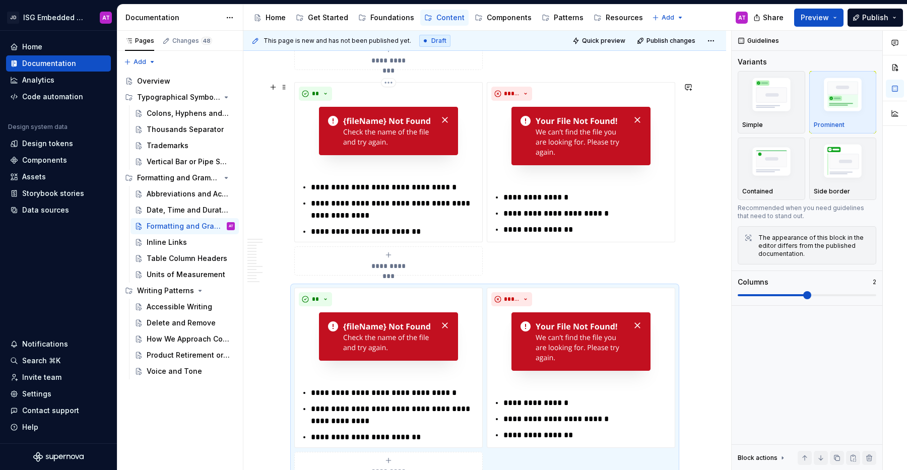
scroll to position [1988, 0]
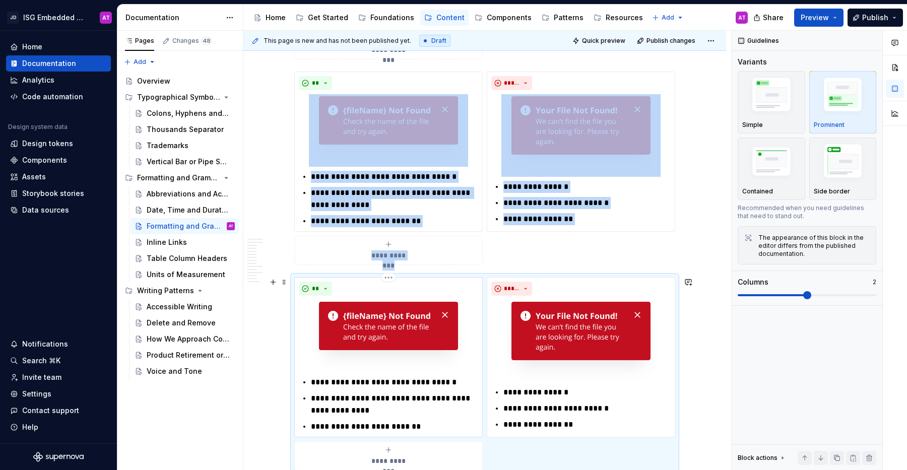
click at [377, 289] on div "**" at bounding box center [388, 289] width 179 height 14
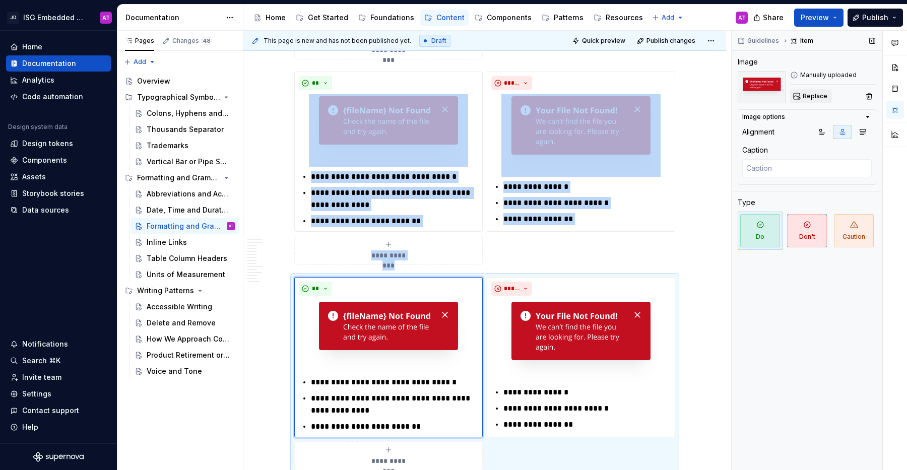
click at [814, 97] on span "Replace" at bounding box center [814, 96] width 25 height 8
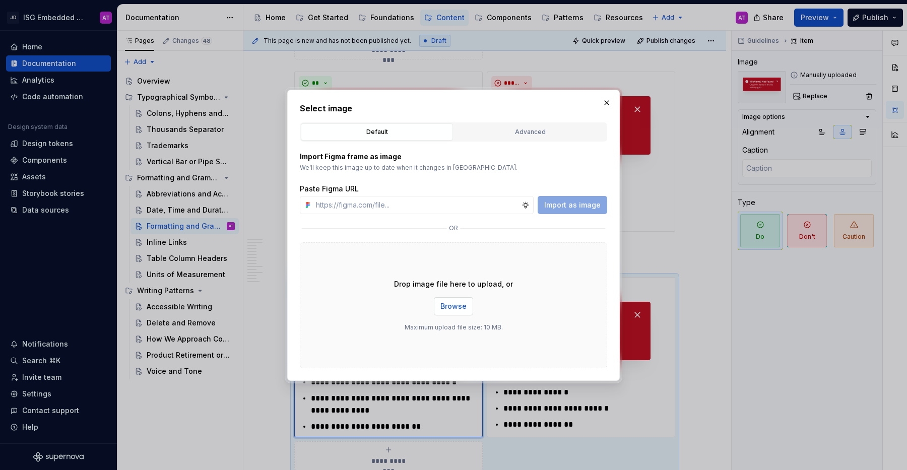
click at [463, 307] on span "Browse" at bounding box center [453, 306] width 26 height 10
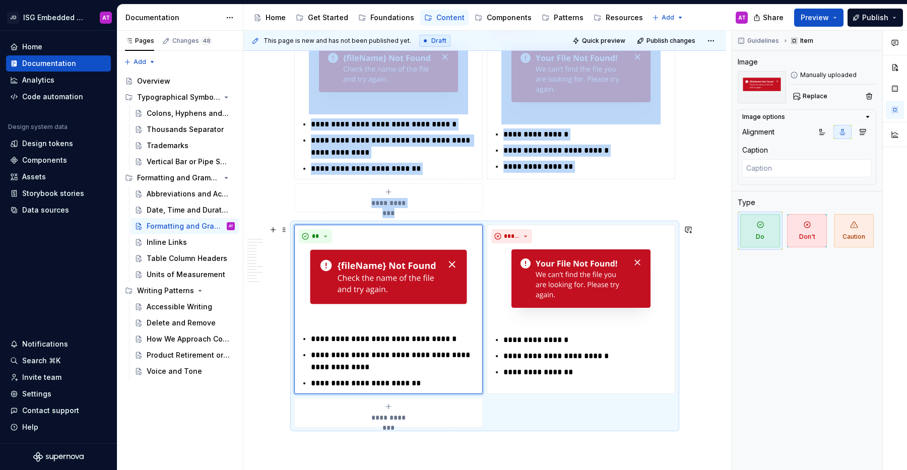
scroll to position [2188, 0]
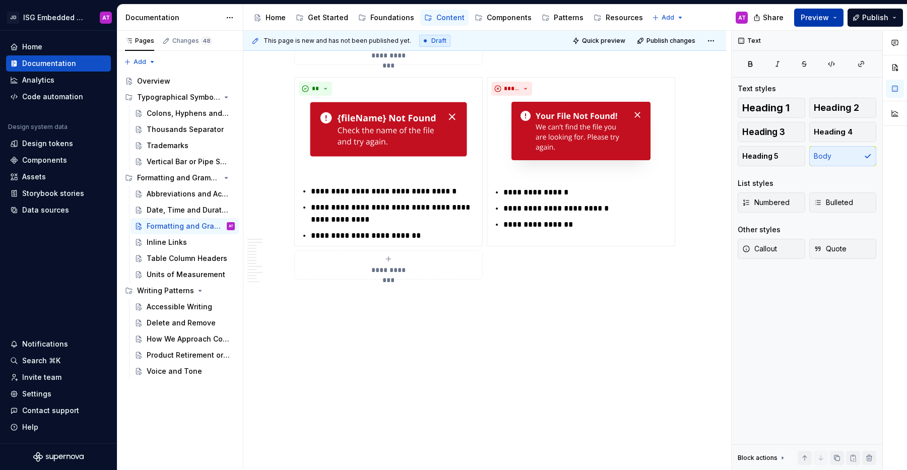
click at [838, 20] on button "Preview" at bounding box center [818, 18] width 49 height 18
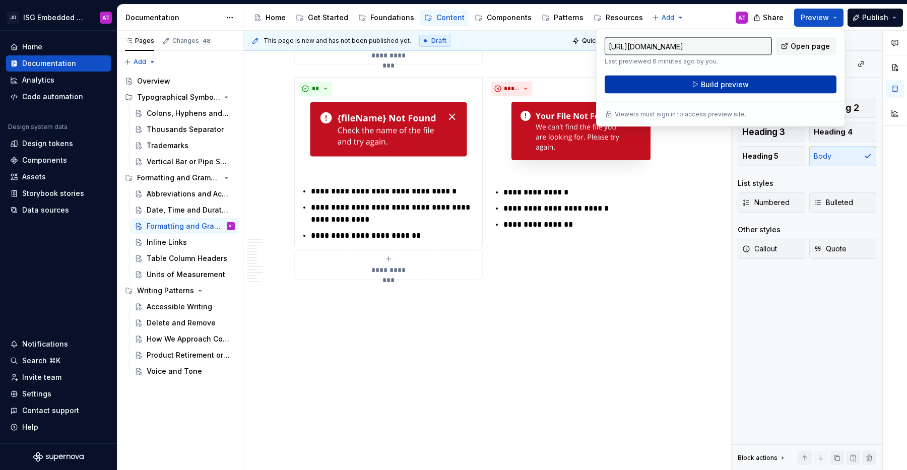
click at [790, 85] on button "Build preview" at bounding box center [720, 85] width 232 height 18
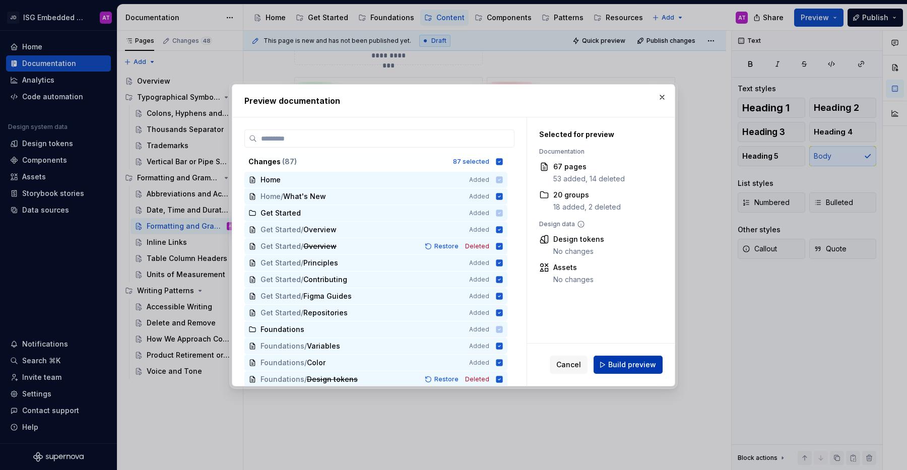
click at [629, 366] on span "Build preview" at bounding box center [632, 365] width 48 height 10
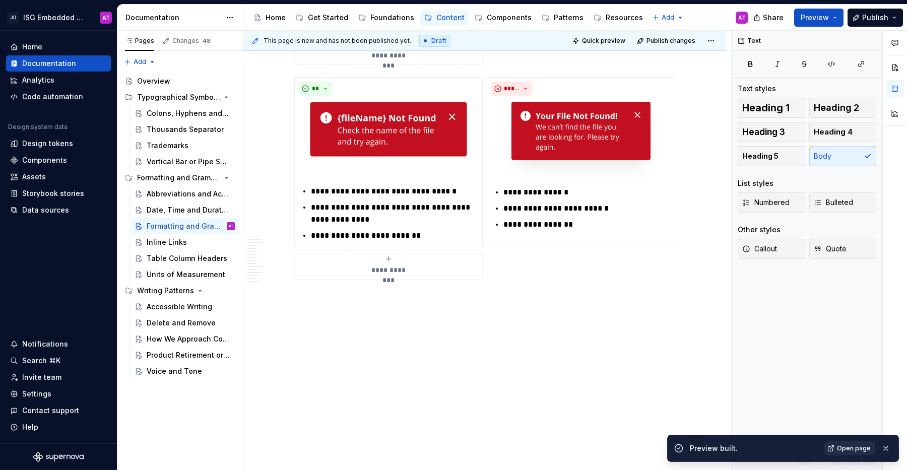
click at [837, 446] on link "Open page" at bounding box center [849, 448] width 51 height 14
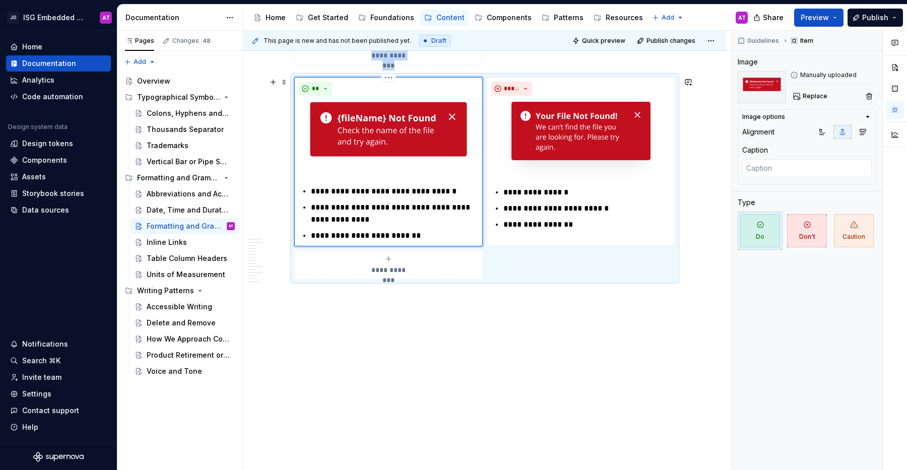
click at [441, 170] on img at bounding box center [388, 141] width 179 height 82
click at [806, 98] on span "Replace" at bounding box center [814, 96] width 25 height 8
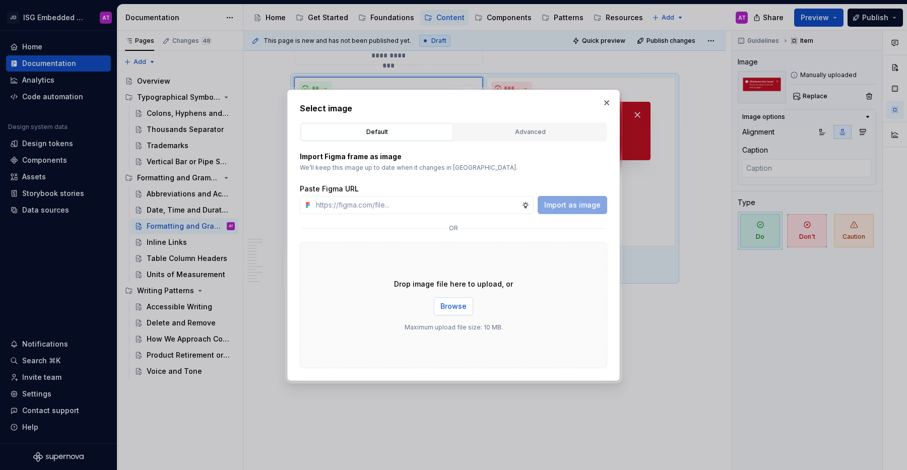
click at [464, 306] on span "Browse" at bounding box center [453, 306] width 26 height 10
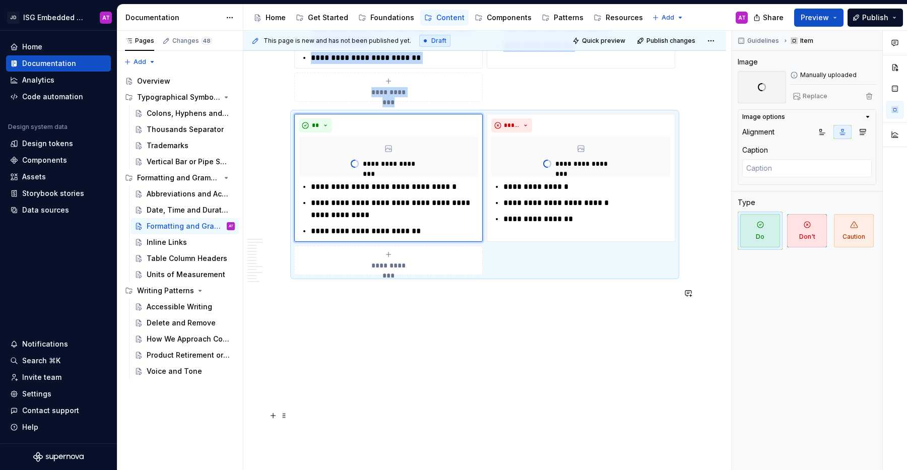
scroll to position [2181, 0]
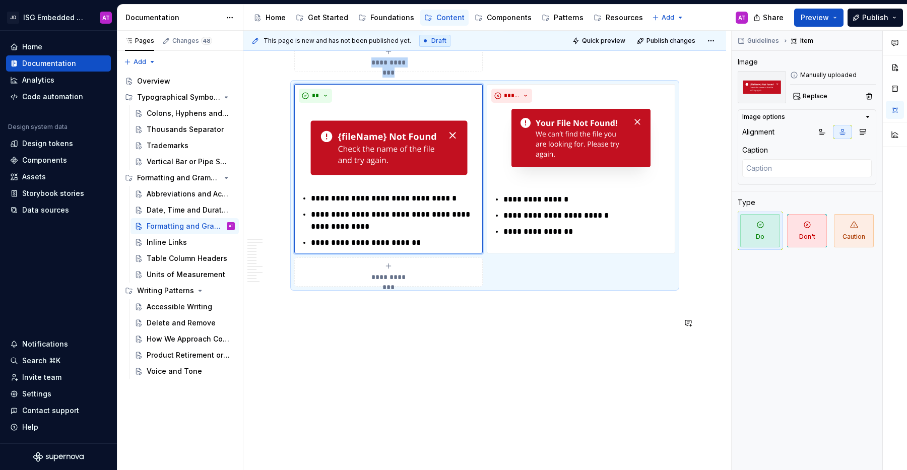
click at [672, 357] on div "This page is new and has not been published yet. Draft Quick preview Publish ch…" at bounding box center [487, 251] width 488 height 440
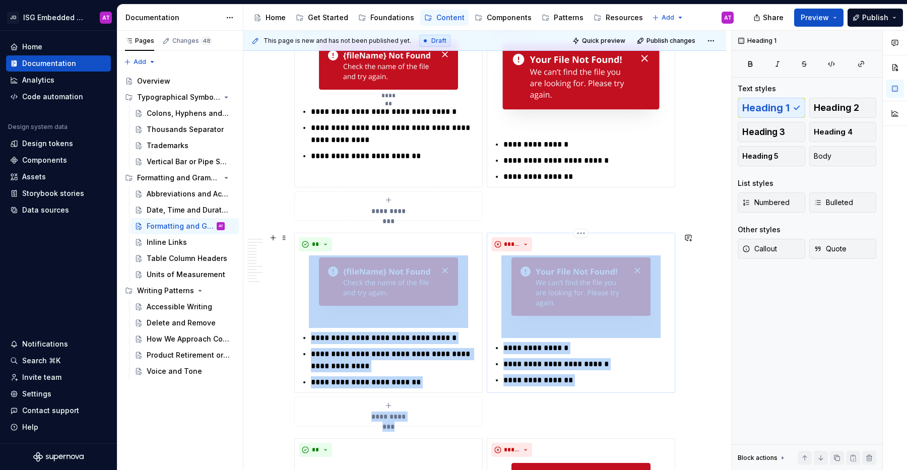
scroll to position [1825, 0]
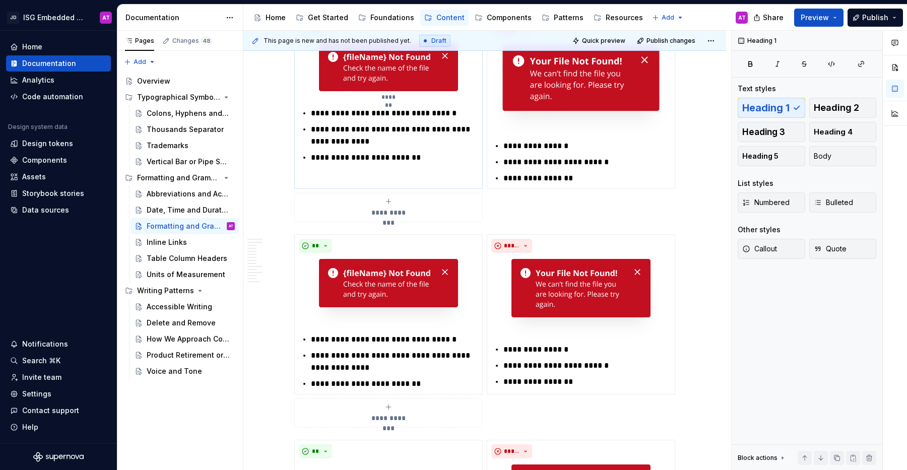
click at [460, 163] on p "**********" at bounding box center [394, 158] width 167 height 12
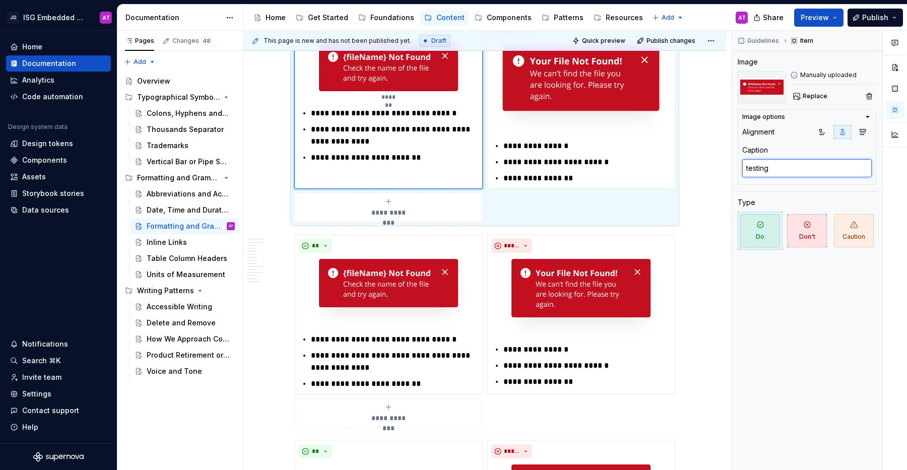
drag, startPoint x: 791, startPoint y: 171, endPoint x: 729, endPoint y: 168, distance: 62.0
click at [729, 168] on div "This page is new and has not been published yet. Draft Quick preview Publish ch…" at bounding box center [574, 251] width 663 height 440
click at [791, 168] on textarea "testing" at bounding box center [806, 168] width 129 height 18
type textarea "*"
type textarea "testing"
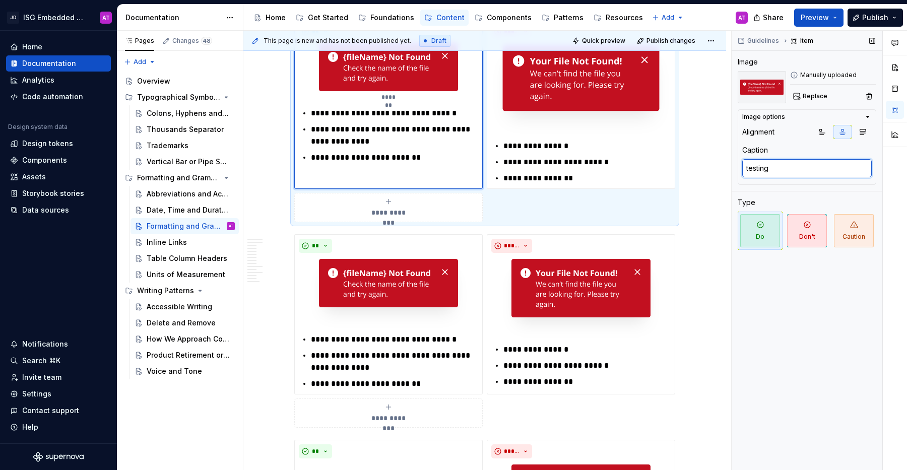
type textarea "*"
type textarea "testin"
type textarea "*"
type textarea "testi"
type textarea "*"
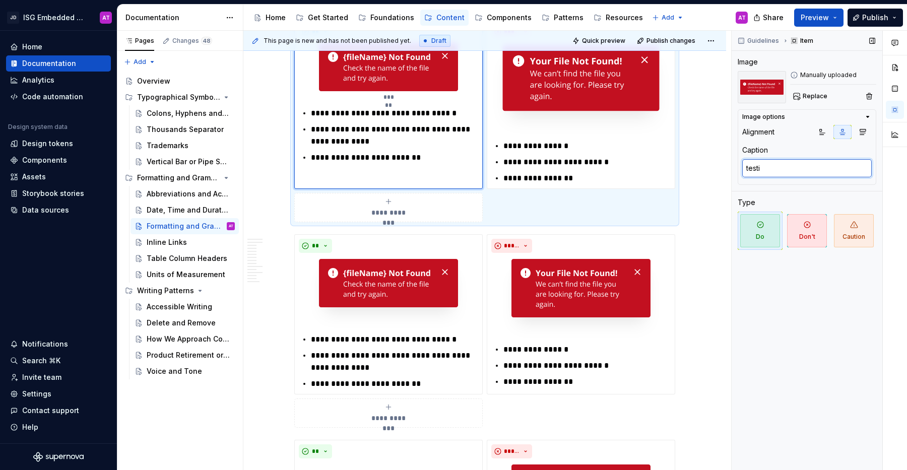
type textarea "test"
type textarea "*"
type textarea "tes"
type textarea "*"
type textarea "te"
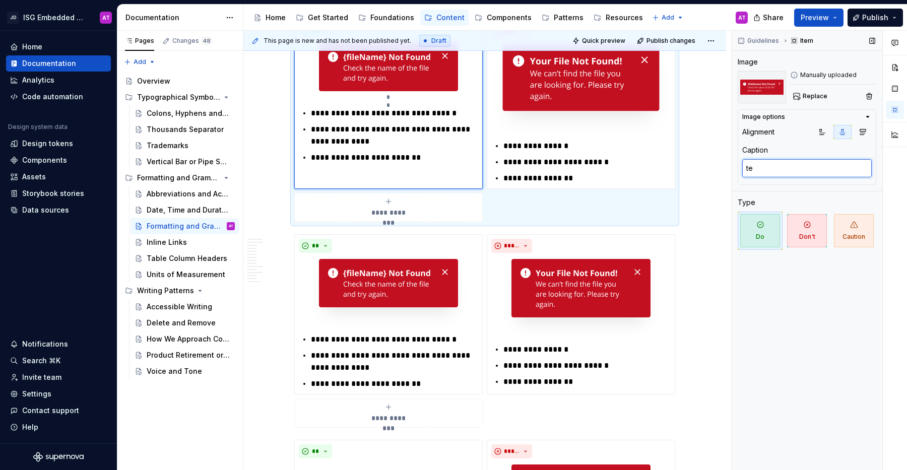
type textarea "*"
type textarea "t"
type textarea "*"
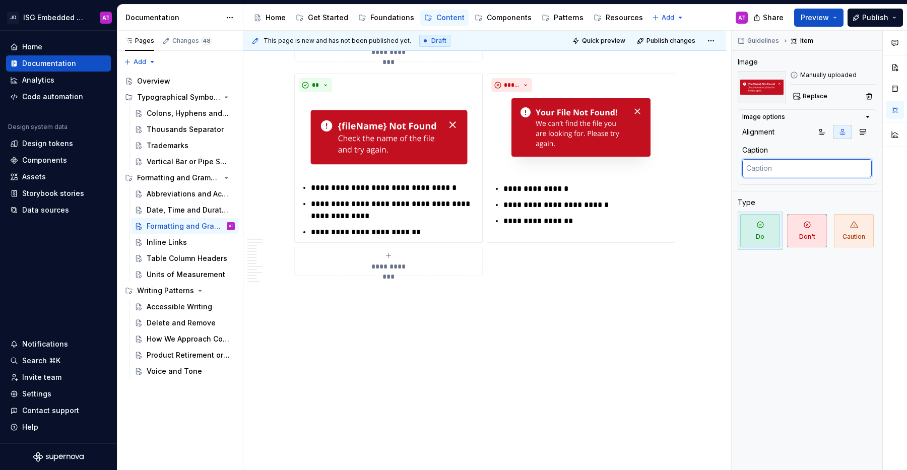
scroll to position [2192, 0]
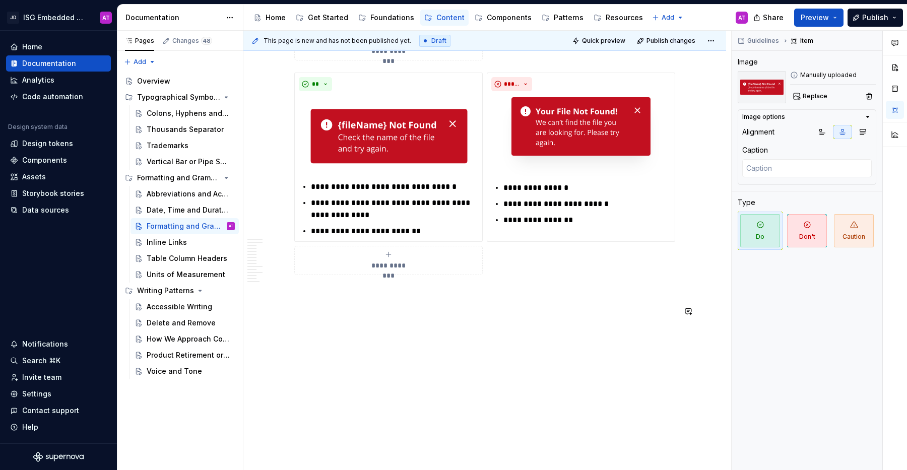
click at [835, 19] on button "Preview" at bounding box center [818, 18] width 49 height 18
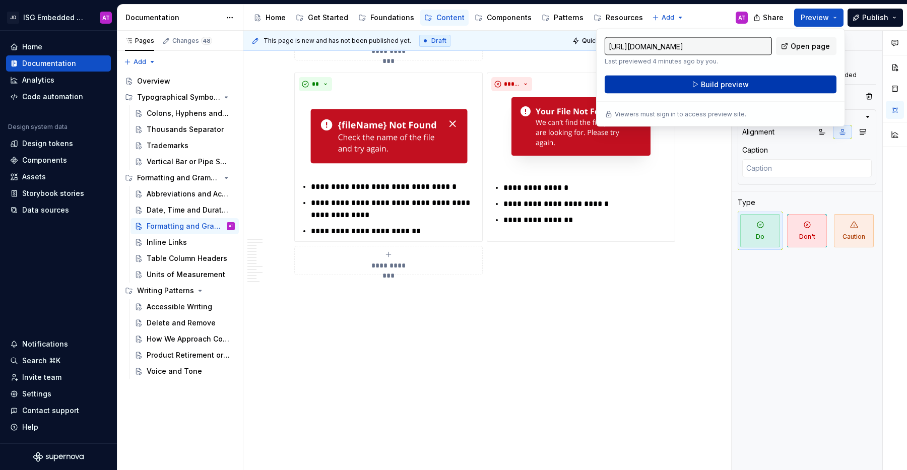
click at [796, 80] on button "Build preview" at bounding box center [720, 85] width 232 height 18
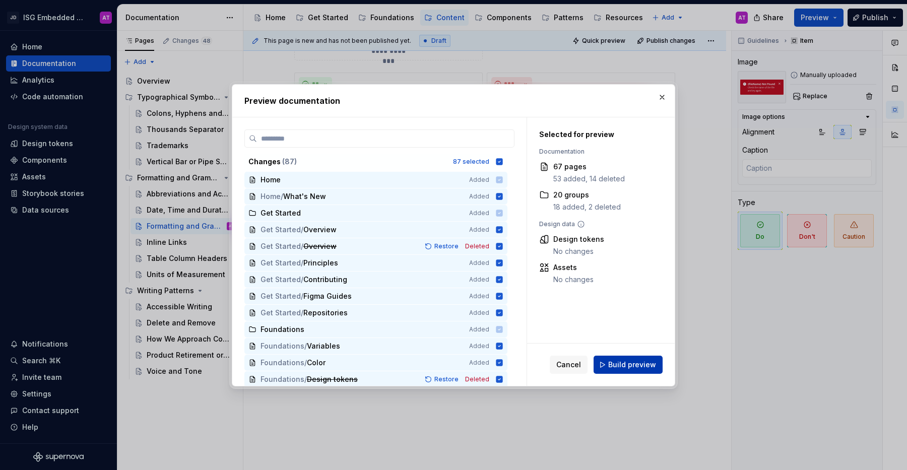
click at [642, 365] on span "Build preview" at bounding box center [632, 365] width 48 height 10
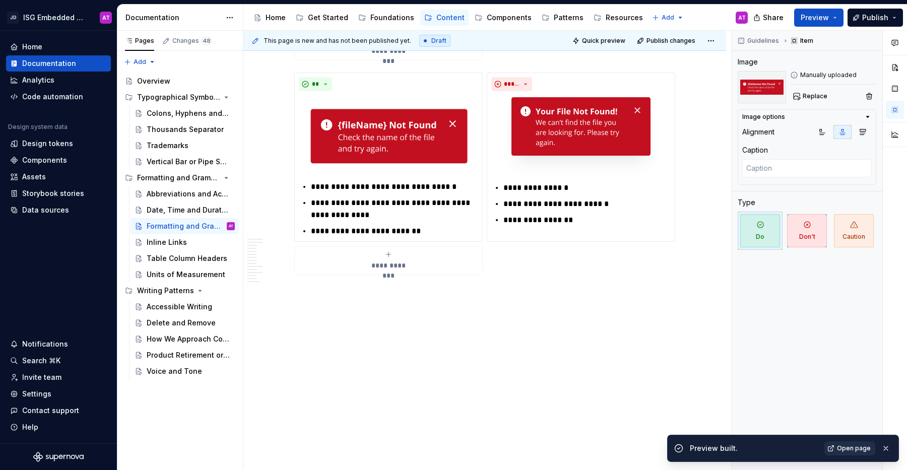
click at [849, 446] on span "Open page" at bounding box center [854, 448] width 34 height 8
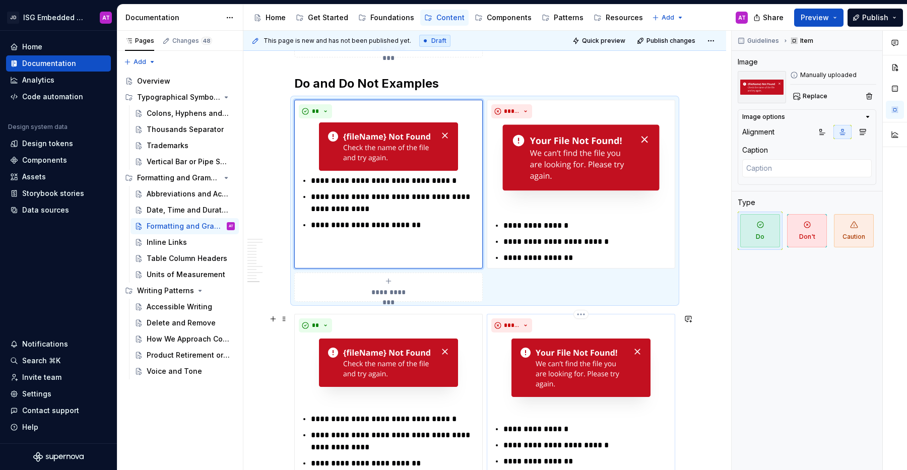
scroll to position [1597, 0]
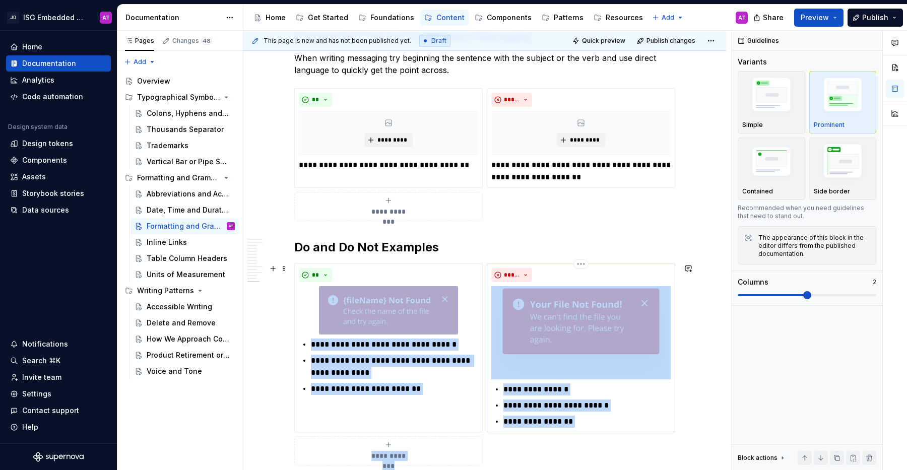
scroll to position [1532, 0]
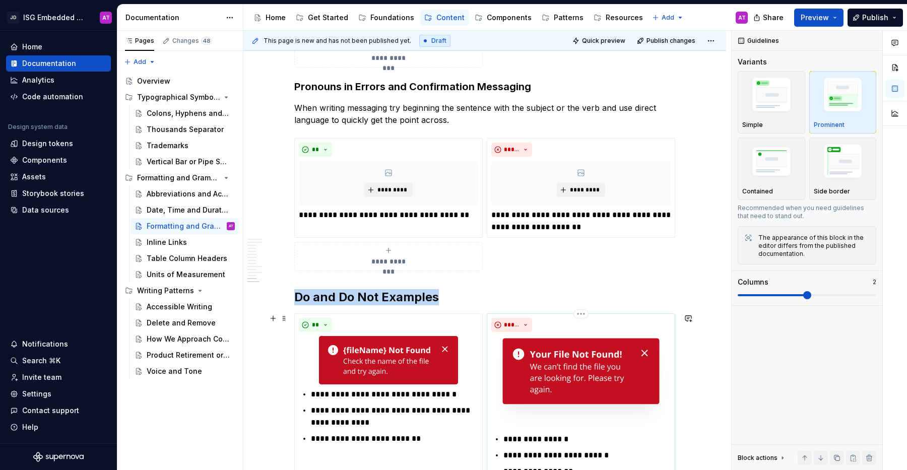
click at [617, 318] on div "*****" at bounding box center [580, 325] width 179 height 14
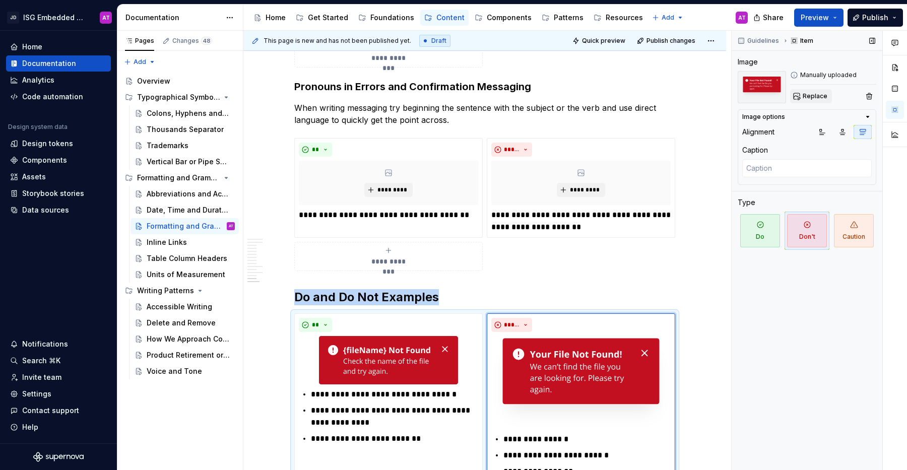
click at [816, 98] on span "Replace" at bounding box center [814, 96] width 25 height 8
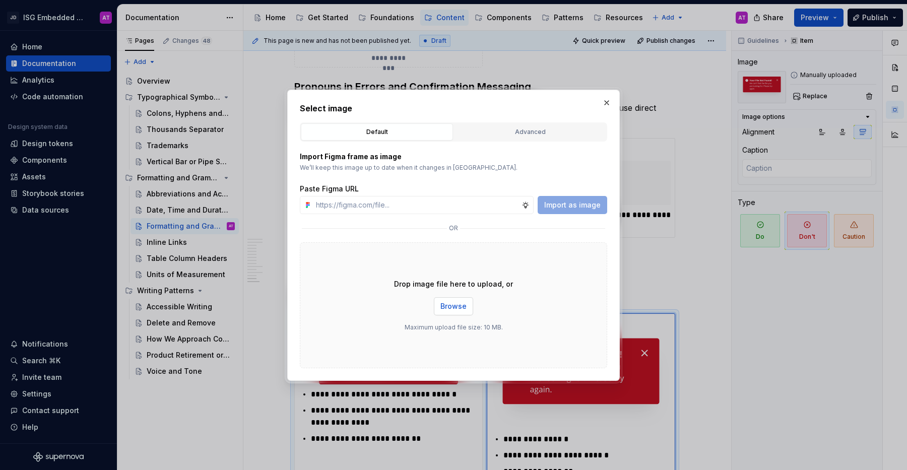
click at [452, 306] on span "Browse" at bounding box center [453, 306] width 26 height 10
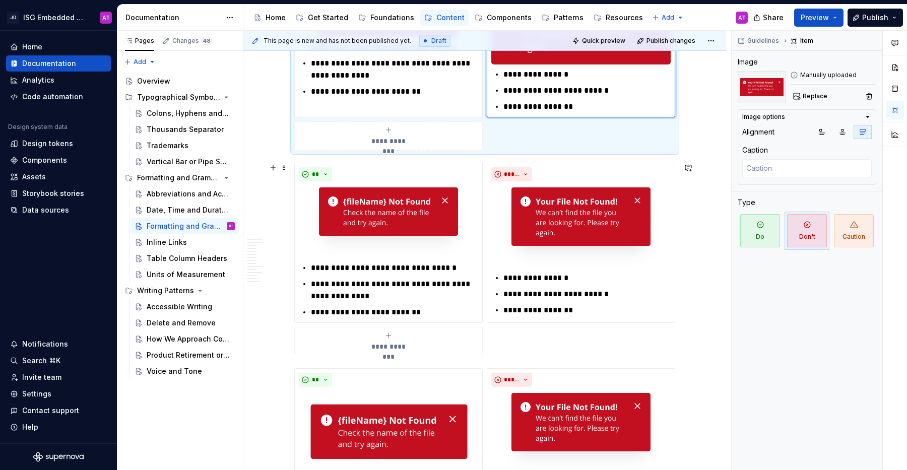
scroll to position [2174, 0]
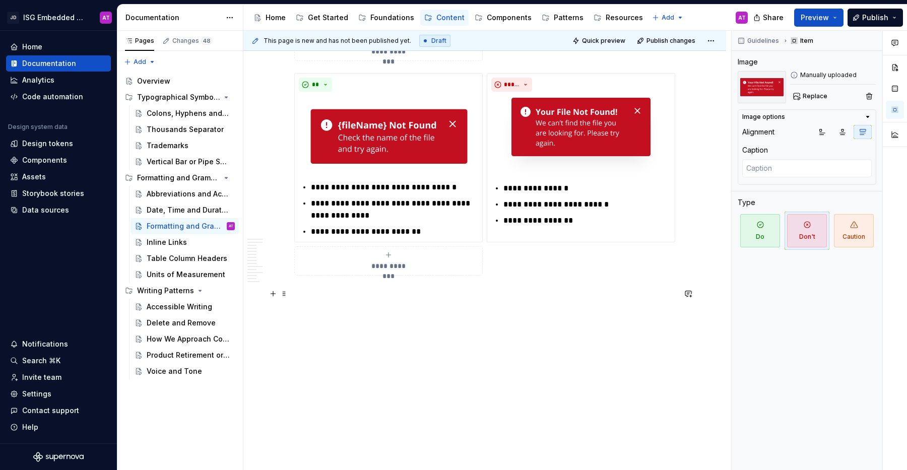
click at [617, 294] on p at bounding box center [484, 294] width 381 height 12
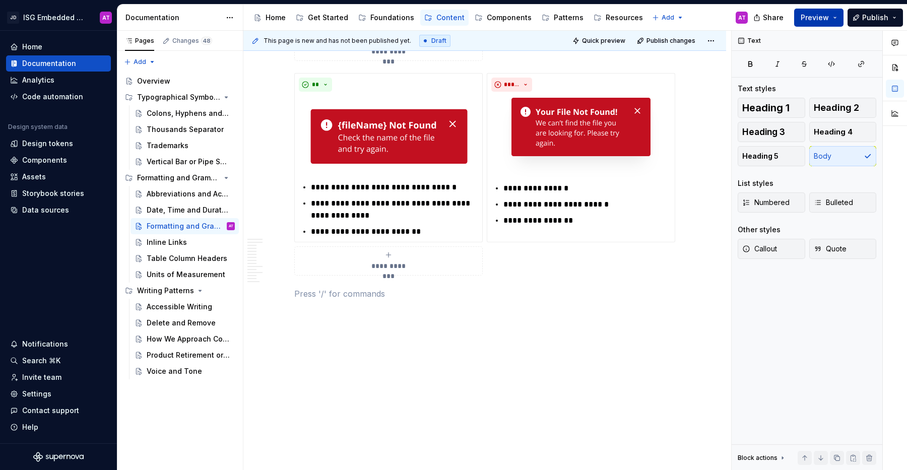
click at [841, 16] on button "Preview" at bounding box center [818, 18] width 49 height 18
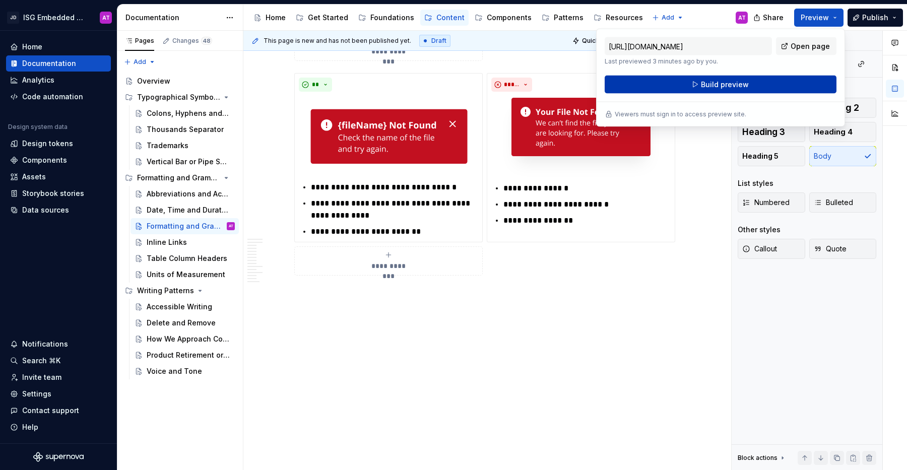
click at [790, 79] on button "Build preview" at bounding box center [720, 85] width 232 height 18
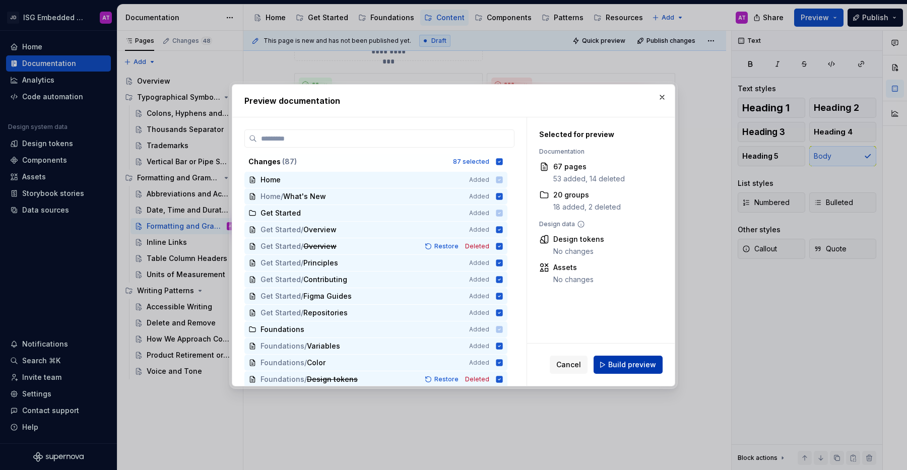
click at [648, 368] on span "Build preview" at bounding box center [632, 365] width 48 height 10
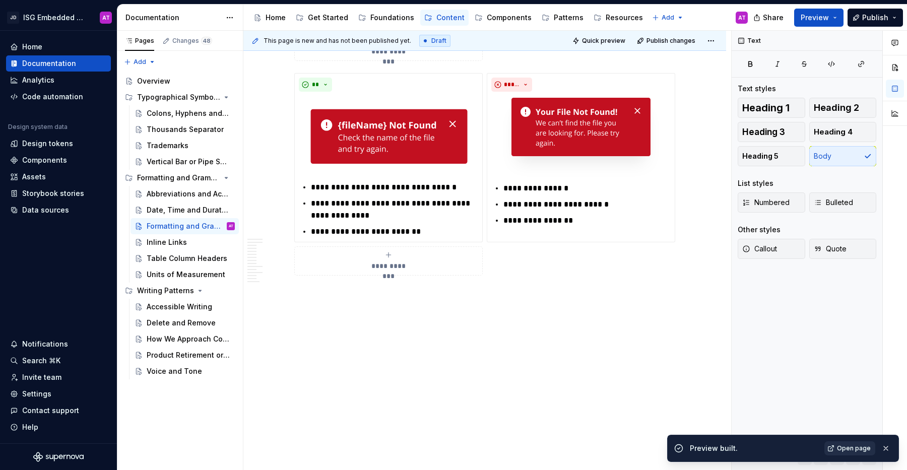
click at [854, 447] on span "Open page" at bounding box center [854, 448] width 34 height 8
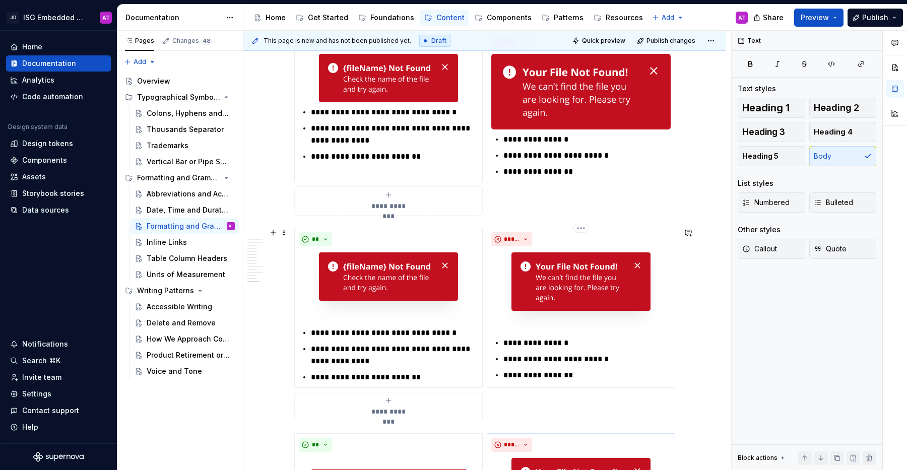
scroll to position [2125, 0]
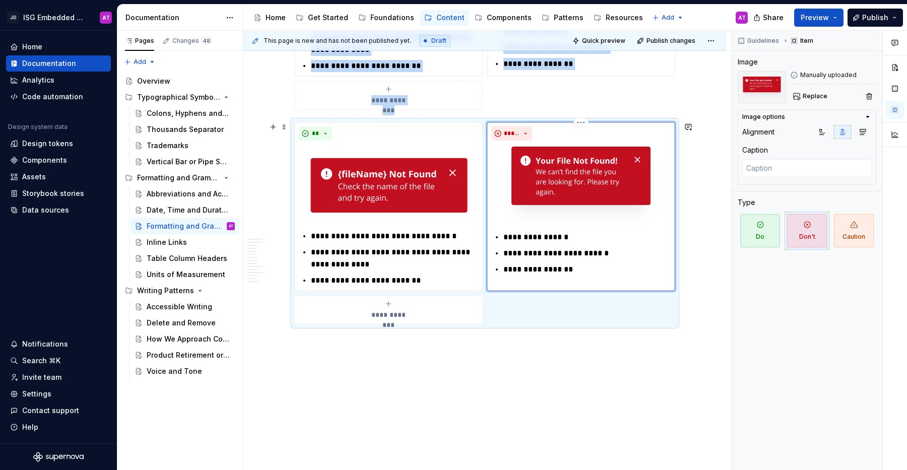
click at [640, 215] on img at bounding box center [580, 186] width 159 height 83
click at [803, 99] on span "Replace" at bounding box center [814, 96] width 25 height 8
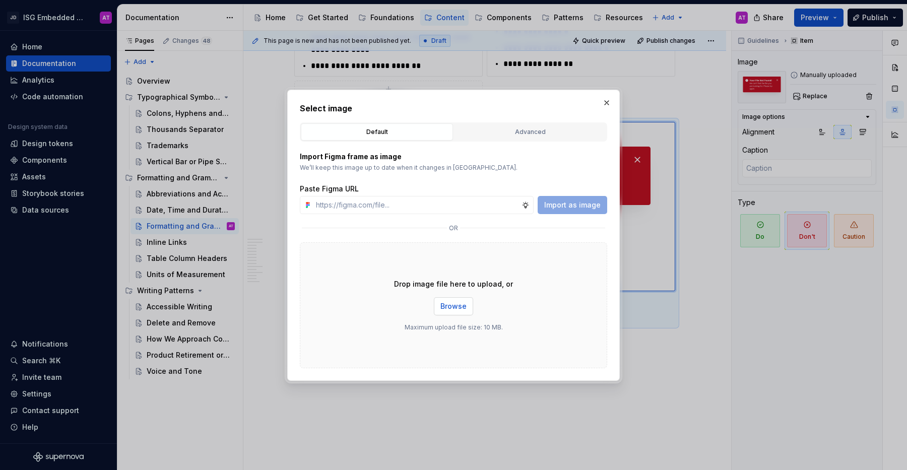
click at [460, 306] on span "Browse" at bounding box center [453, 306] width 26 height 10
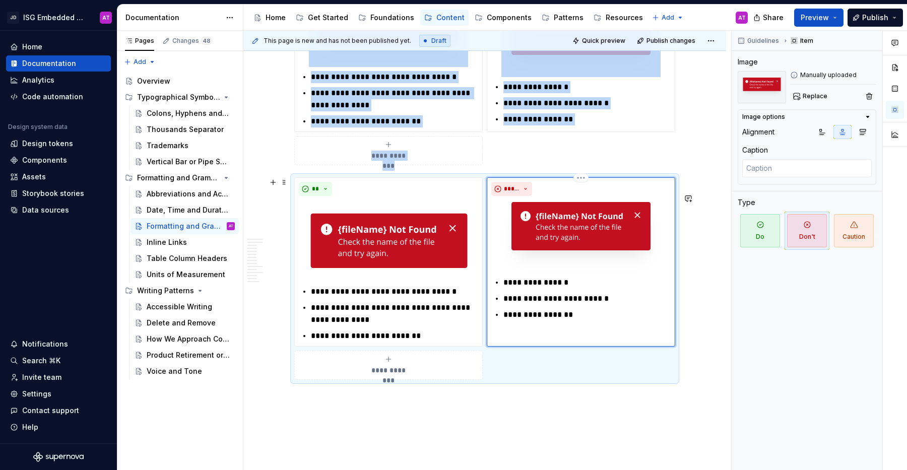
scroll to position [2020, 0]
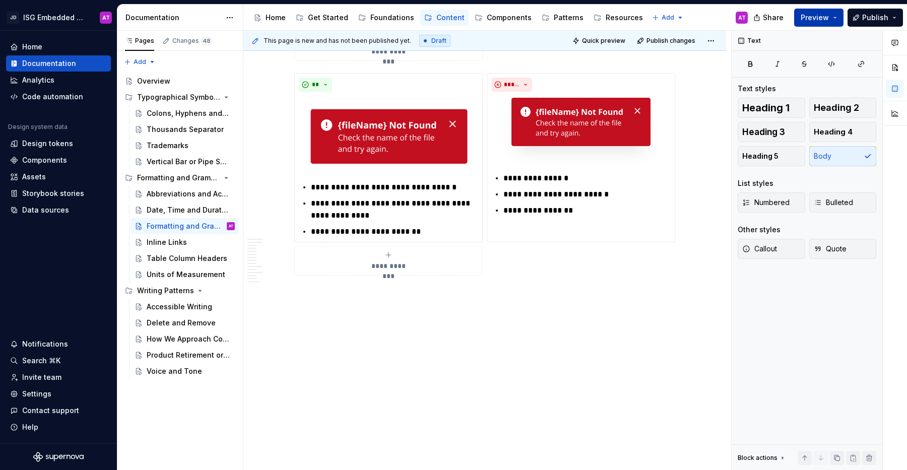
click at [838, 21] on button "Preview" at bounding box center [818, 18] width 49 height 18
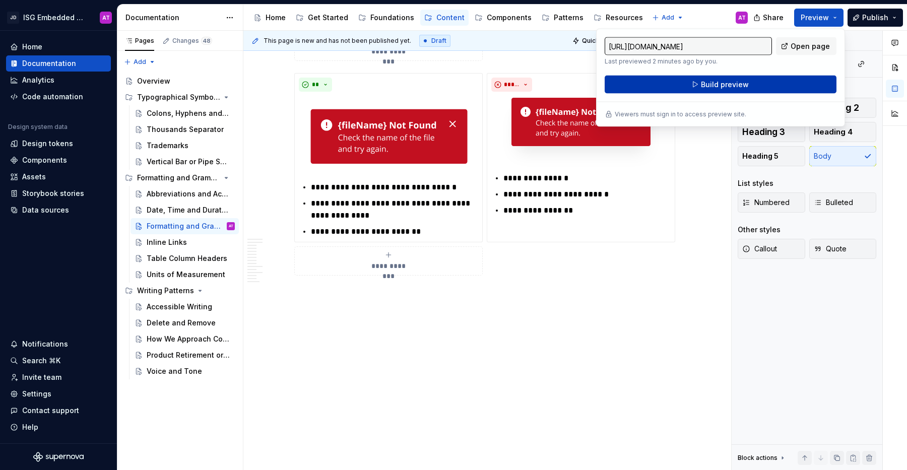
click at [786, 85] on button "Build preview" at bounding box center [720, 85] width 232 height 18
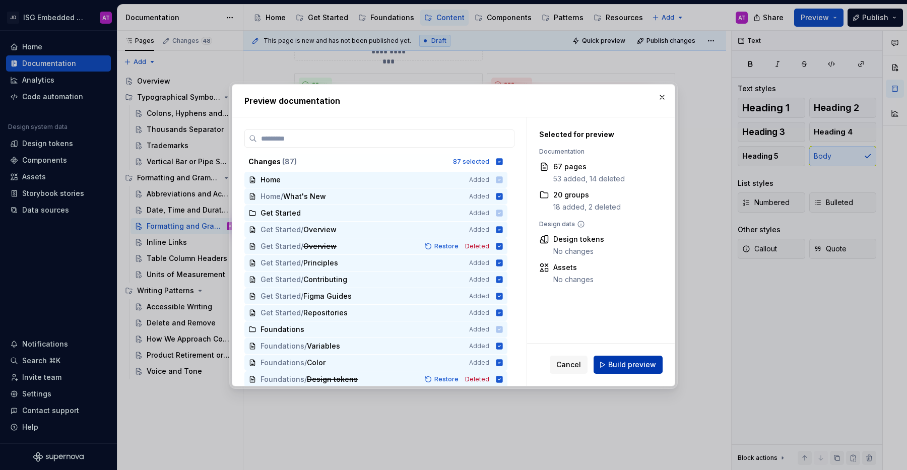
click at [640, 362] on span "Build preview" at bounding box center [632, 365] width 48 height 10
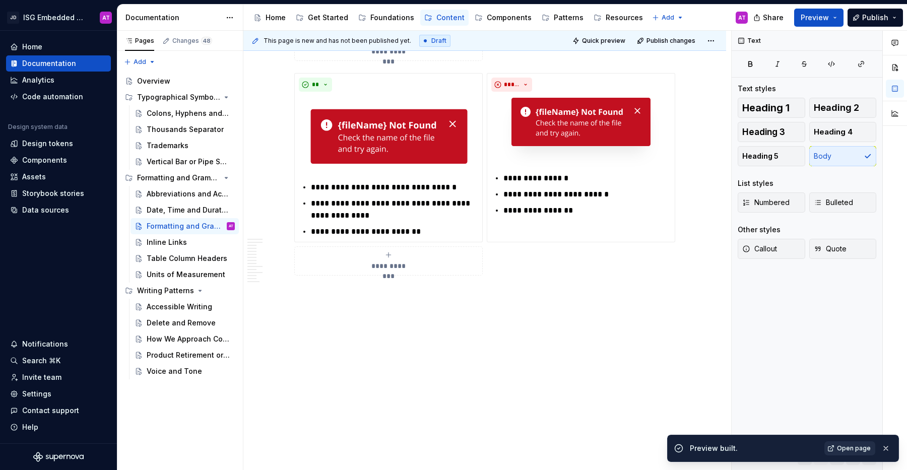
click at [858, 448] on span "Open page" at bounding box center [854, 448] width 34 height 8
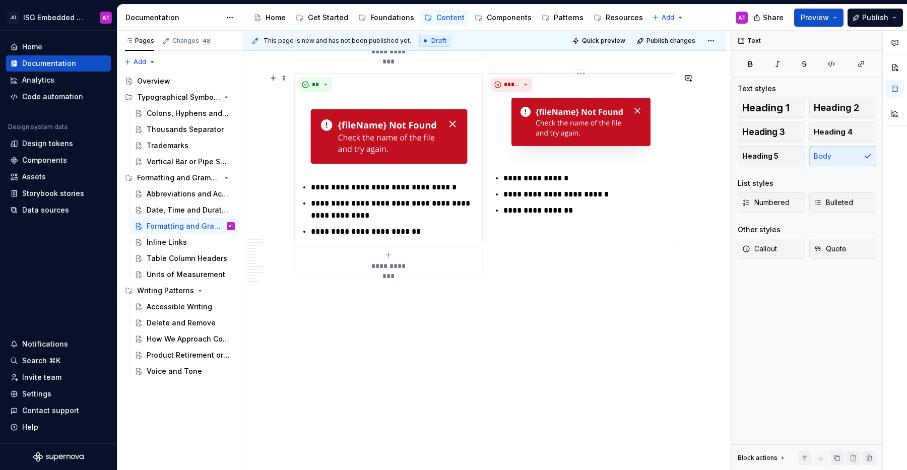
click at [651, 205] on p "**********" at bounding box center [586, 210] width 167 height 12
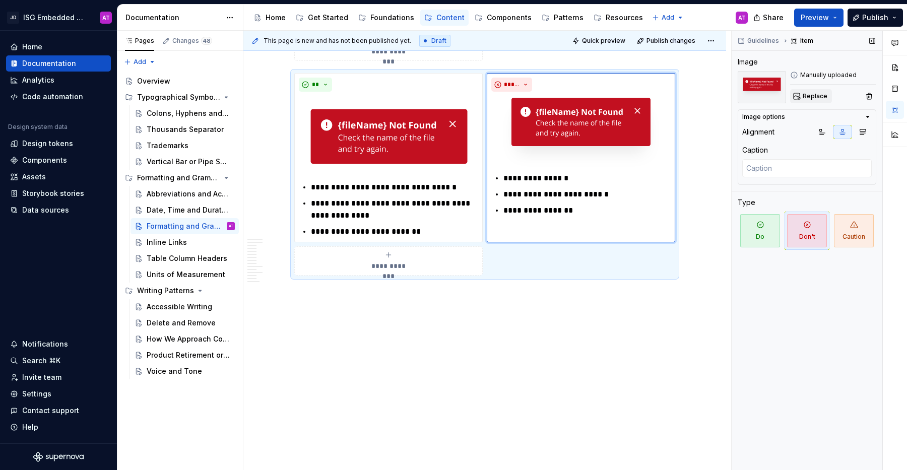
click at [799, 97] on button "Replace" at bounding box center [811, 96] width 42 height 14
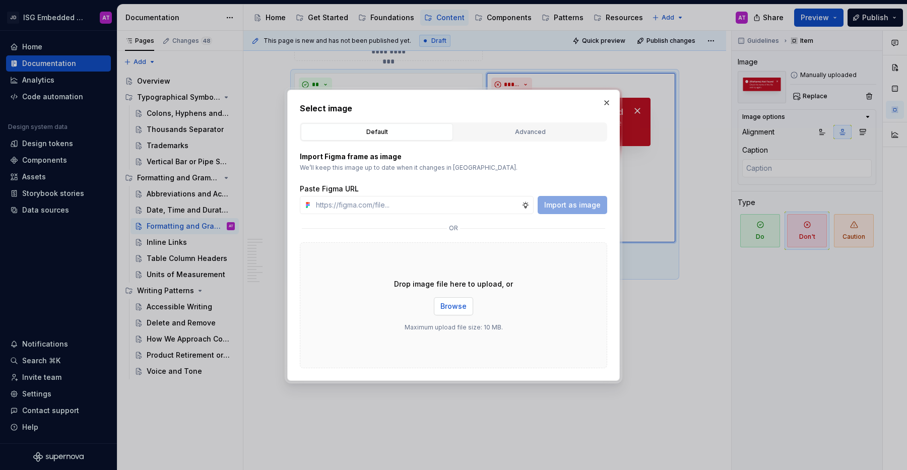
click at [450, 307] on span "Browse" at bounding box center [453, 306] width 26 height 10
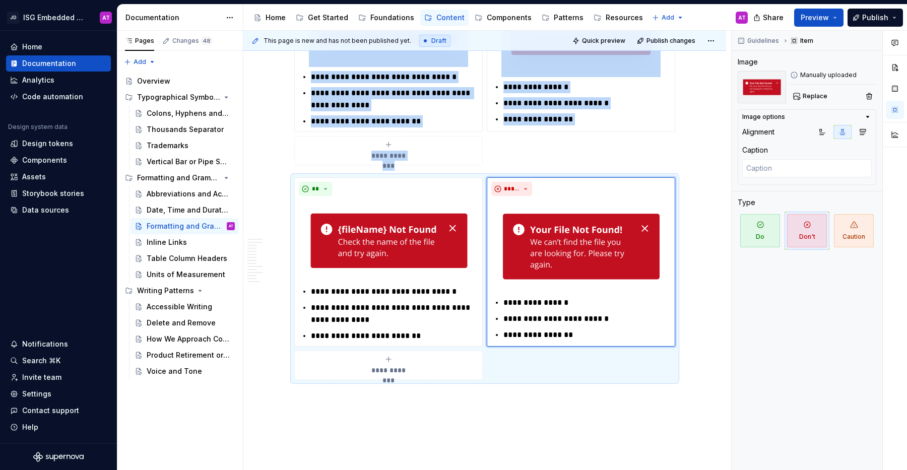
scroll to position [2101, 0]
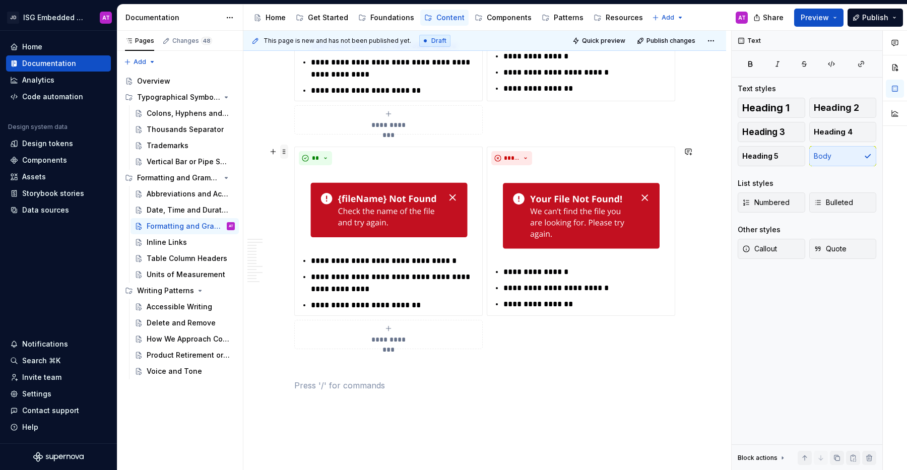
click at [284, 151] on span at bounding box center [284, 152] width 8 height 14
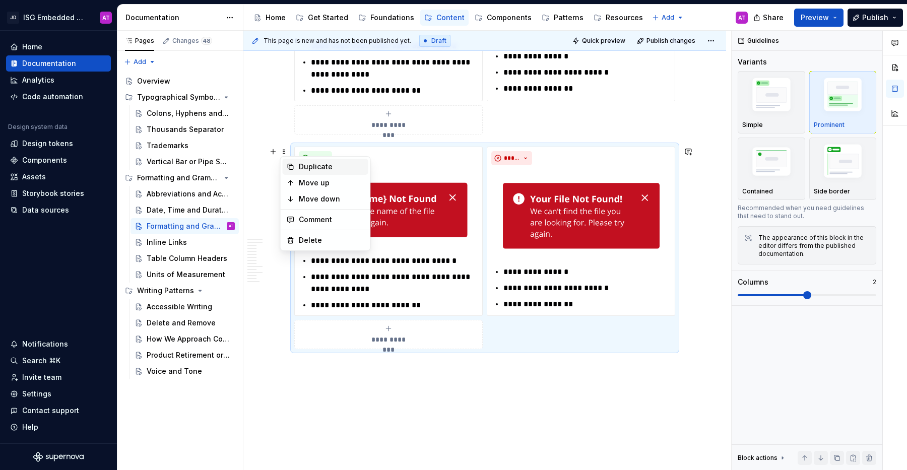
click at [294, 163] on div "Duplicate" at bounding box center [326, 167] width 86 height 16
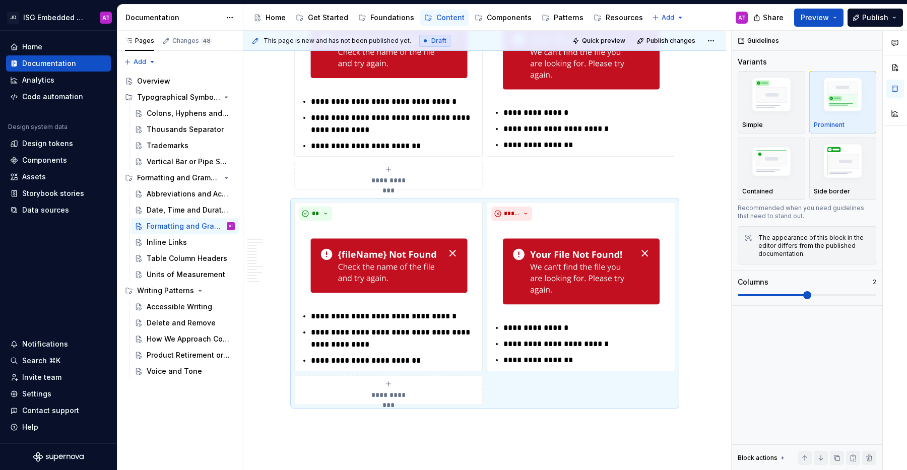
scroll to position [2389, 0]
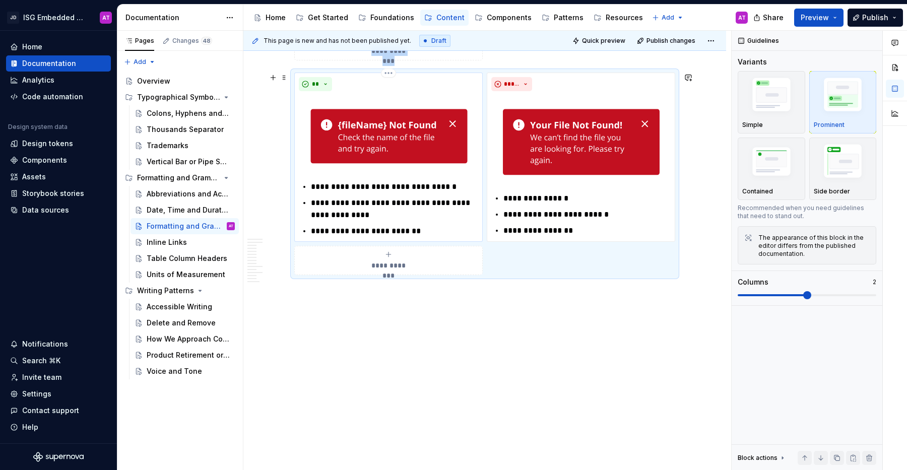
click at [444, 88] on div "**" at bounding box center [388, 84] width 179 height 14
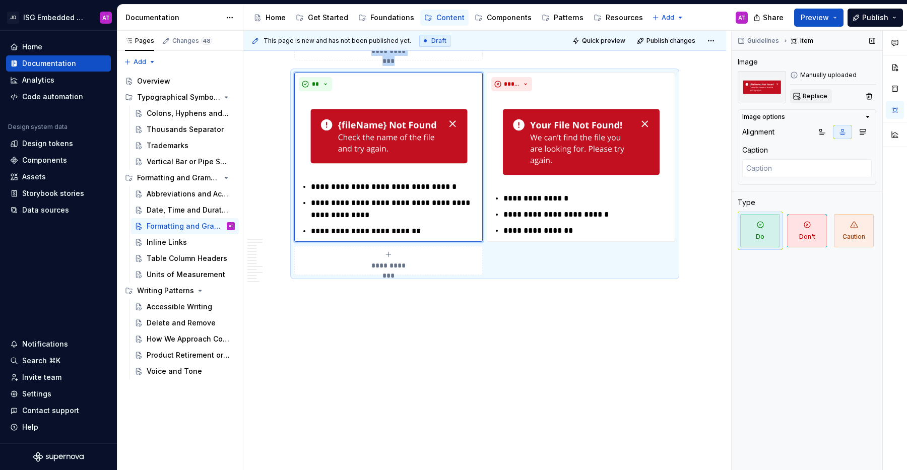
click at [817, 97] on span "Replace" at bounding box center [814, 96] width 25 height 8
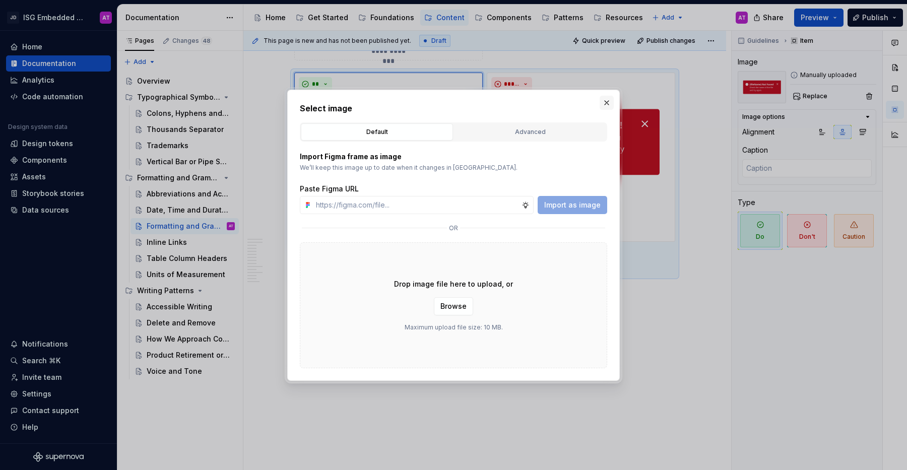
click at [605, 103] on button "button" at bounding box center [606, 103] width 14 height 14
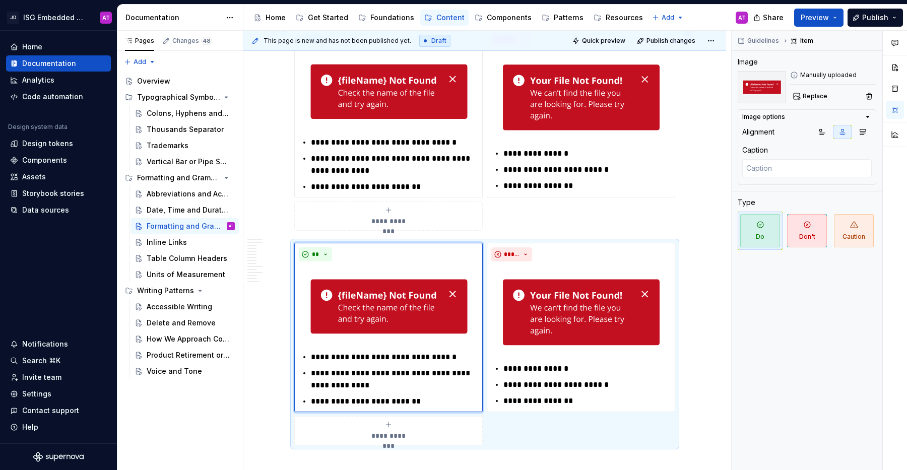
scroll to position [2225, 0]
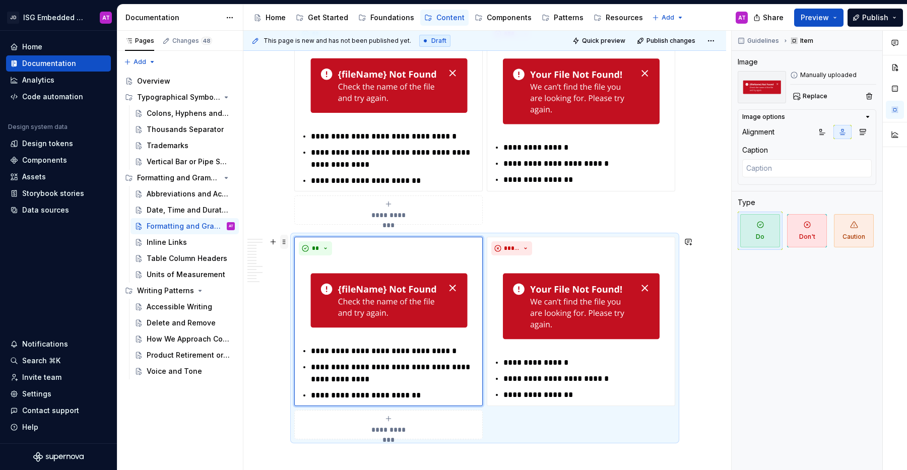
click at [283, 245] on span at bounding box center [284, 242] width 8 height 14
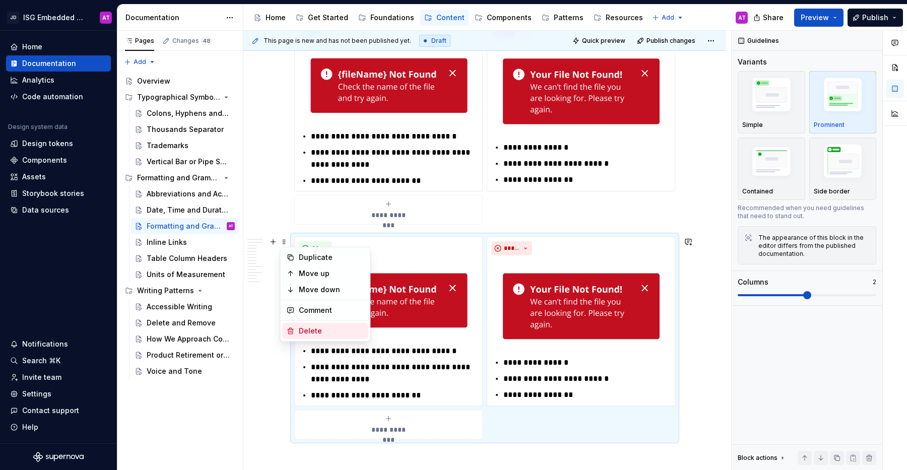
click at [313, 333] on div "Delete" at bounding box center [331, 331] width 65 height 10
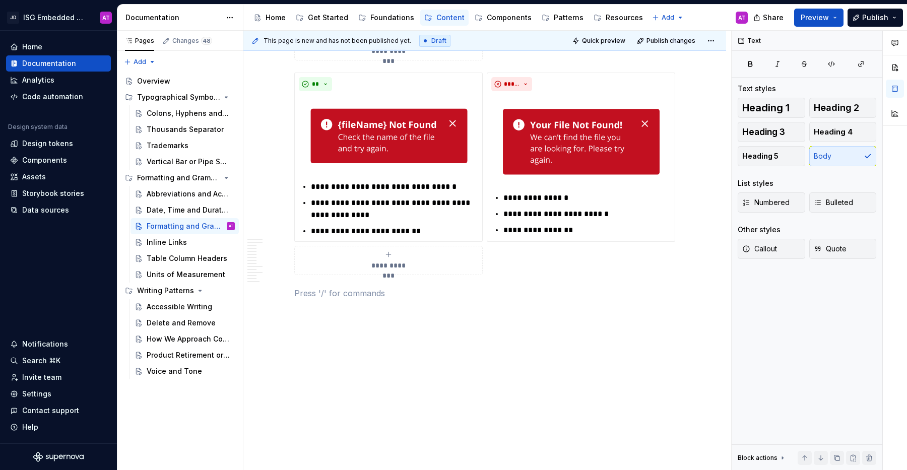
scroll to position [2174, 0]
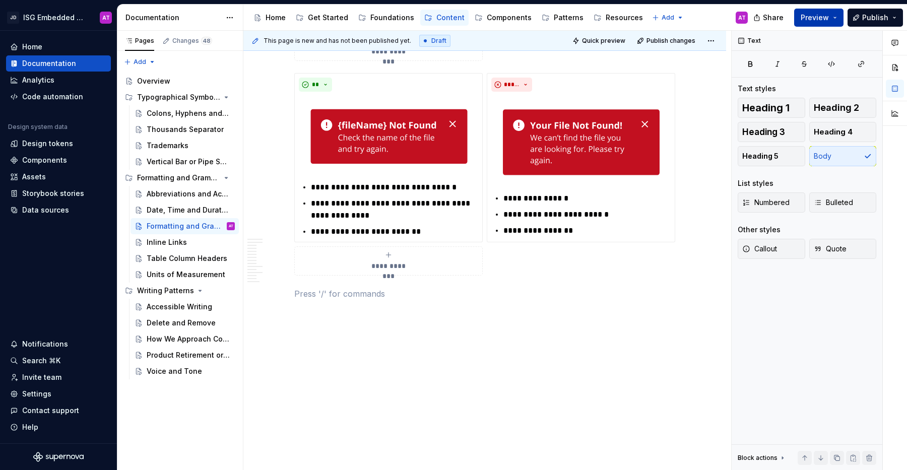
click at [839, 17] on button "Preview" at bounding box center [818, 18] width 49 height 18
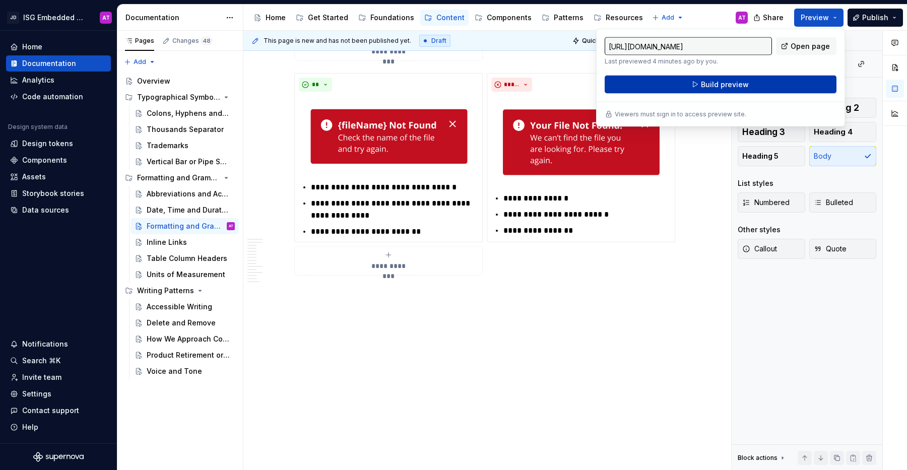
click at [810, 87] on button "Build preview" at bounding box center [720, 85] width 232 height 18
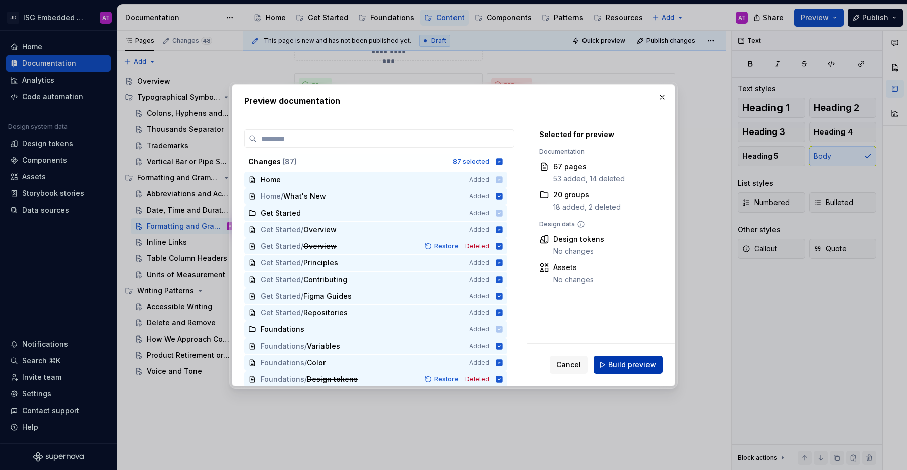
click at [633, 369] on span "Build preview" at bounding box center [632, 365] width 48 height 10
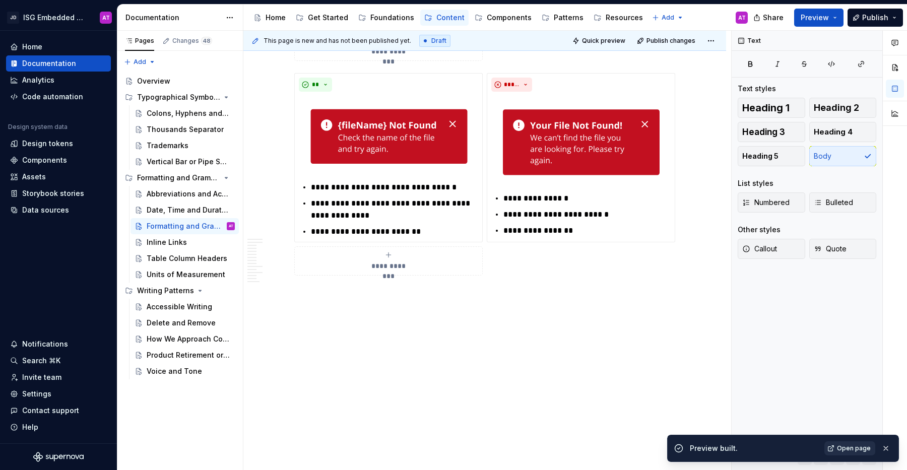
click at [854, 447] on span "Open page" at bounding box center [854, 448] width 34 height 8
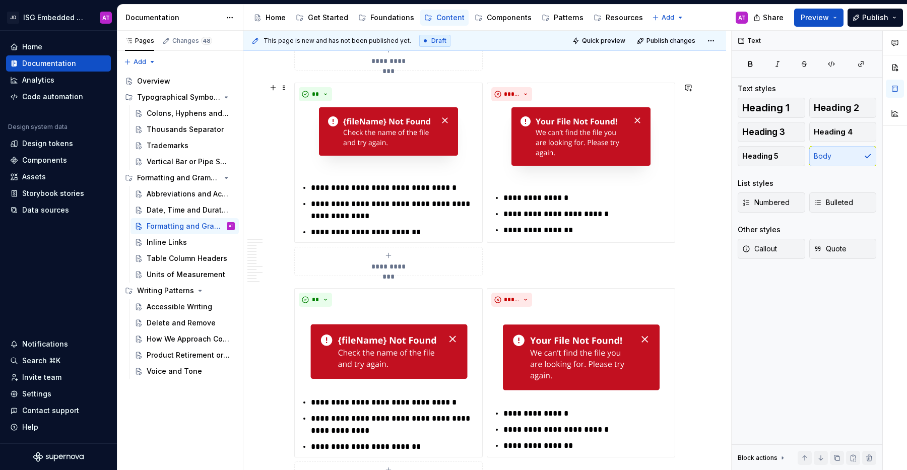
scroll to position [1944, 0]
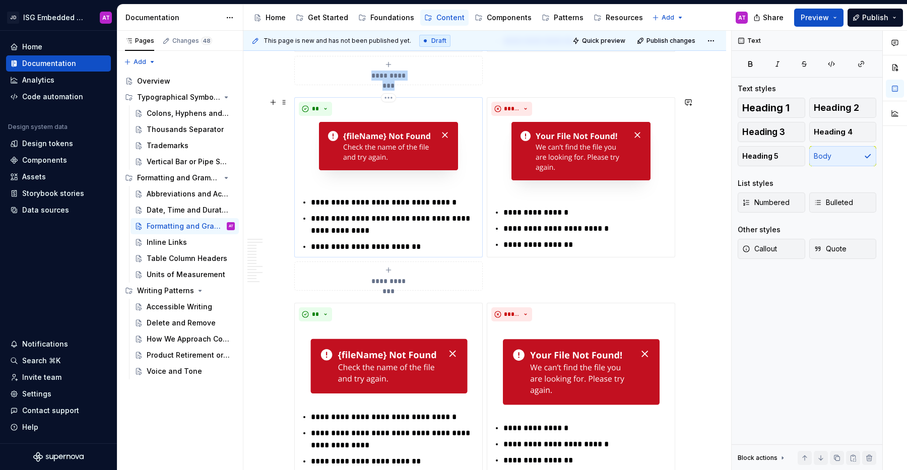
click at [423, 189] on img at bounding box center [388, 156] width 159 height 73
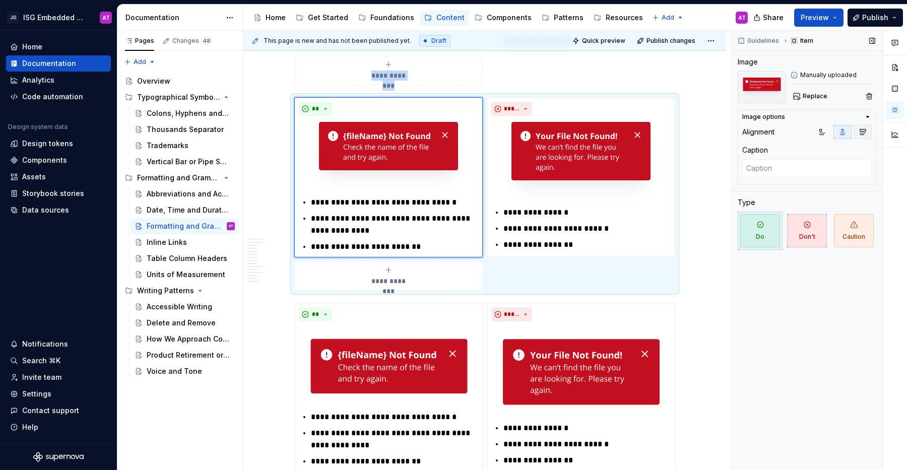
click at [867, 136] on button "button" at bounding box center [862, 132] width 18 height 14
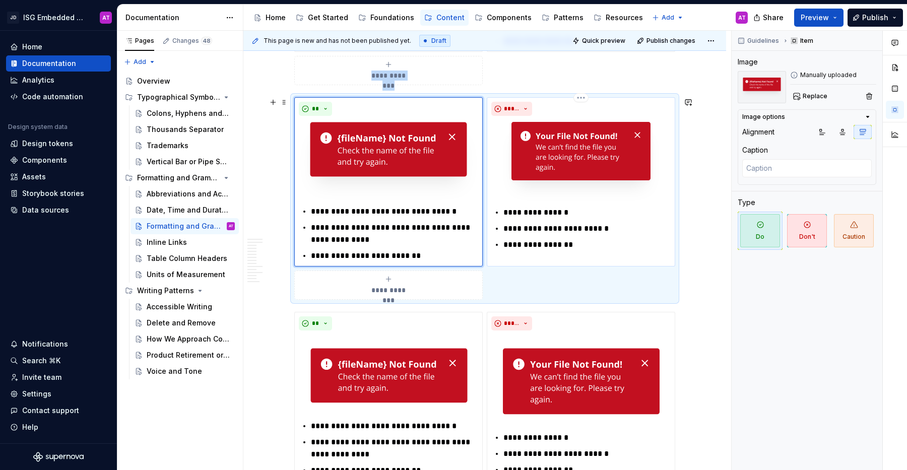
click at [651, 197] on img at bounding box center [580, 161] width 159 height 83
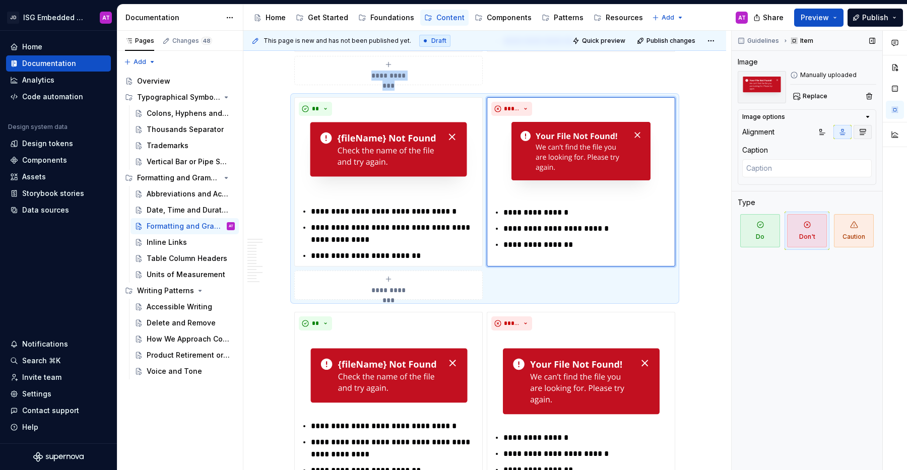
click at [861, 132] on icon "button" at bounding box center [863, 132] width 6 height 6
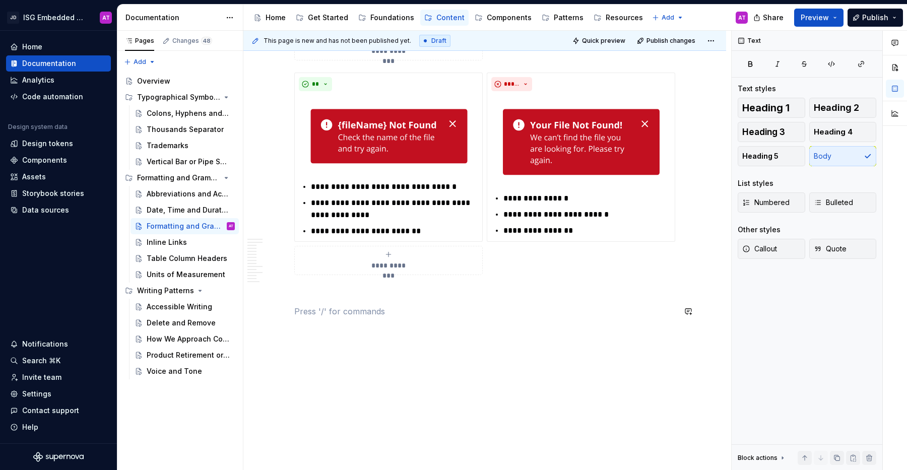
click at [523, 289] on p at bounding box center [484, 293] width 381 height 12
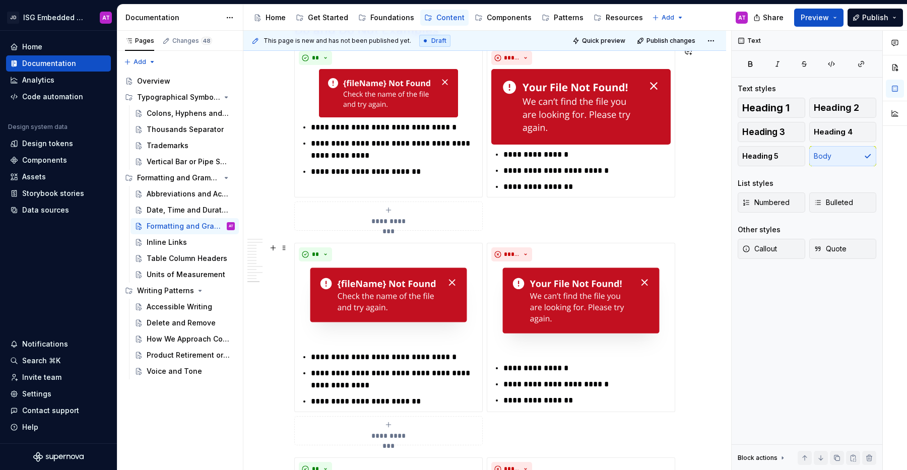
scroll to position [1889, 0]
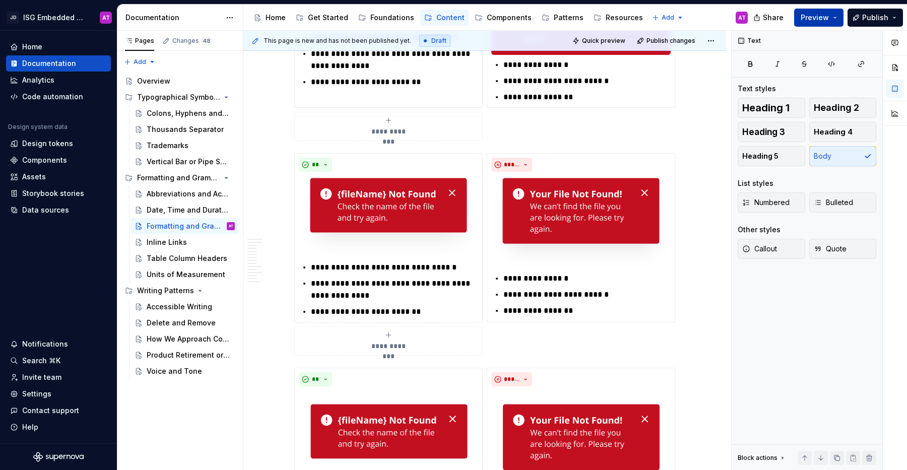
click at [835, 19] on button "Preview" at bounding box center [818, 18] width 49 height 18
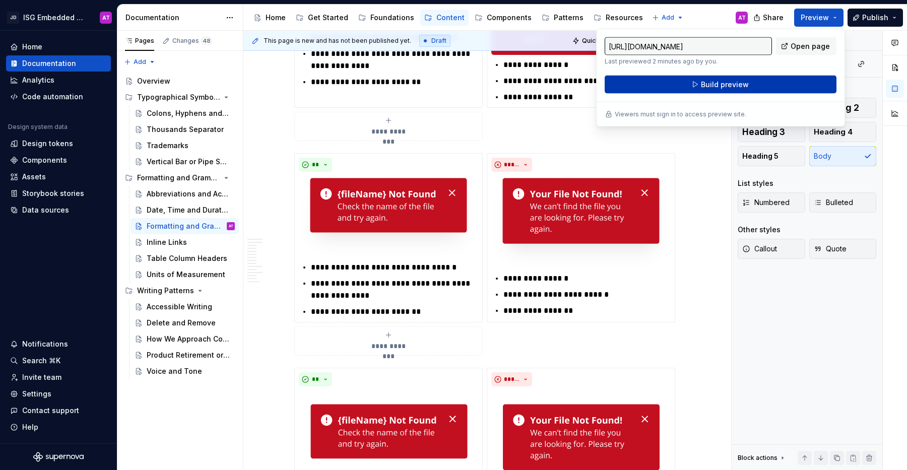
click at [801, 82] on button "Build preview" at bounding box center [720, 85] width 232 height 18
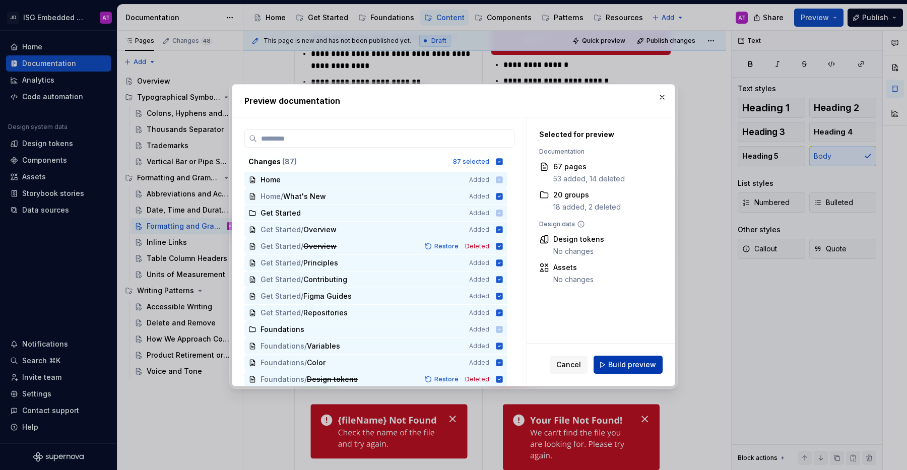
click at [634, 366] on span "Build preview" at bounding box center [632, 365] width 48 height 10
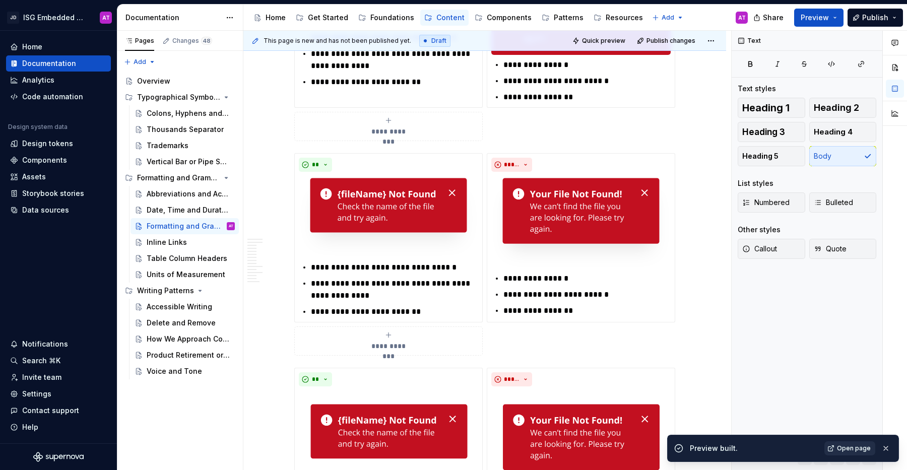
click at [853, 455] on link "Open page" at bounding box center [849, 448] width 51 height 14
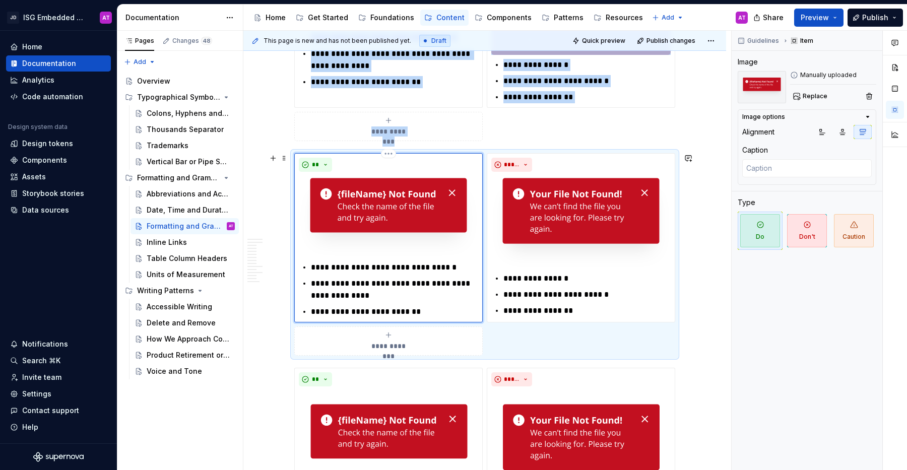
click at [440, 249] on img at bounding box center [388, 217] width 179 height 82
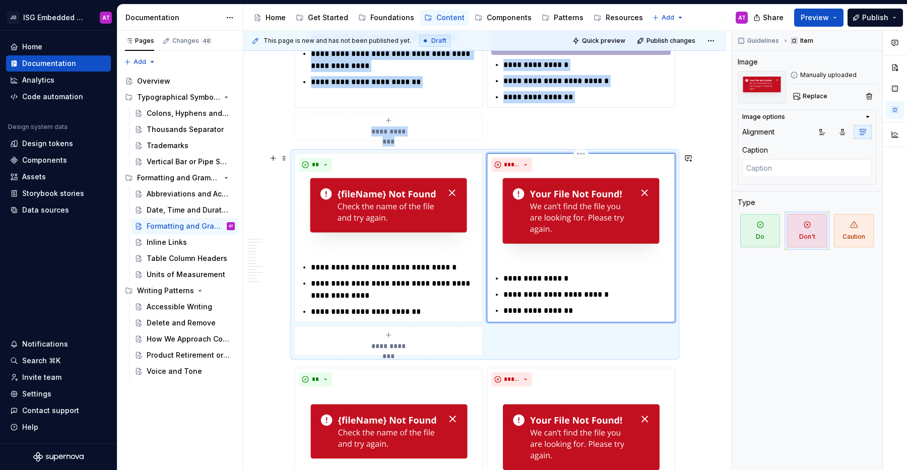
click at [522, 255] on img at bounding box center [580, 222] width 179 height 93
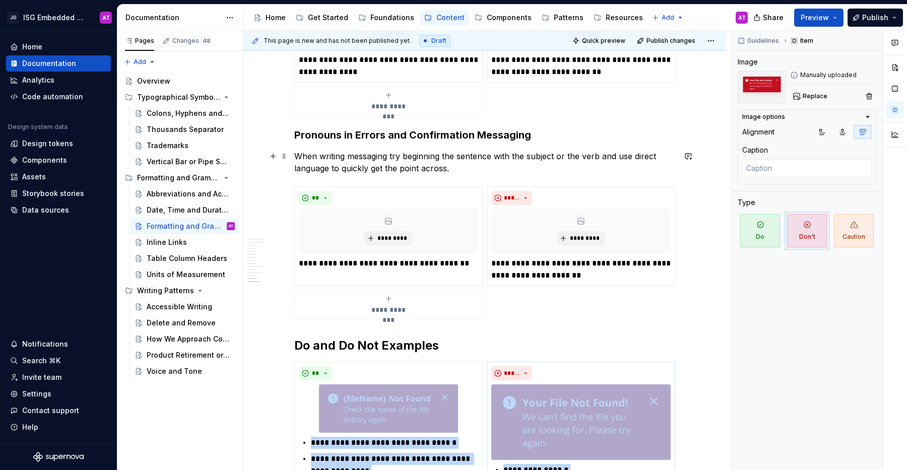
scroll to position [1706, 0]
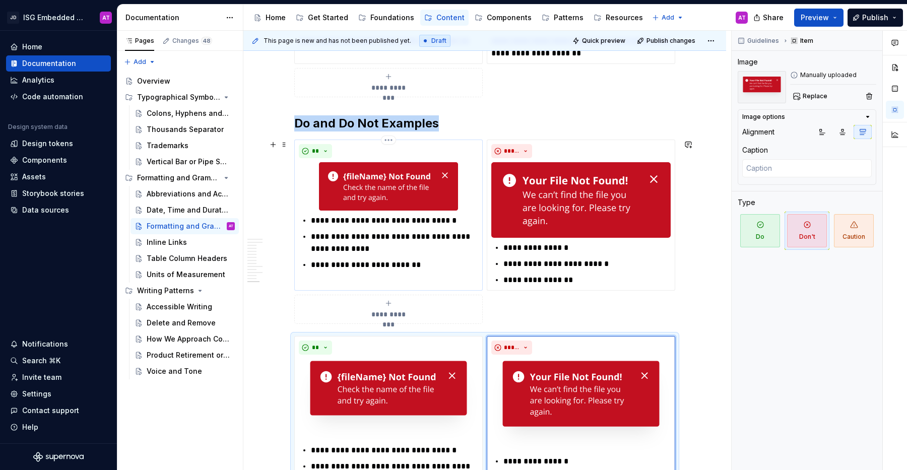
click at [469, 210] on div at bounding box center [388, 186] width 179 height 48
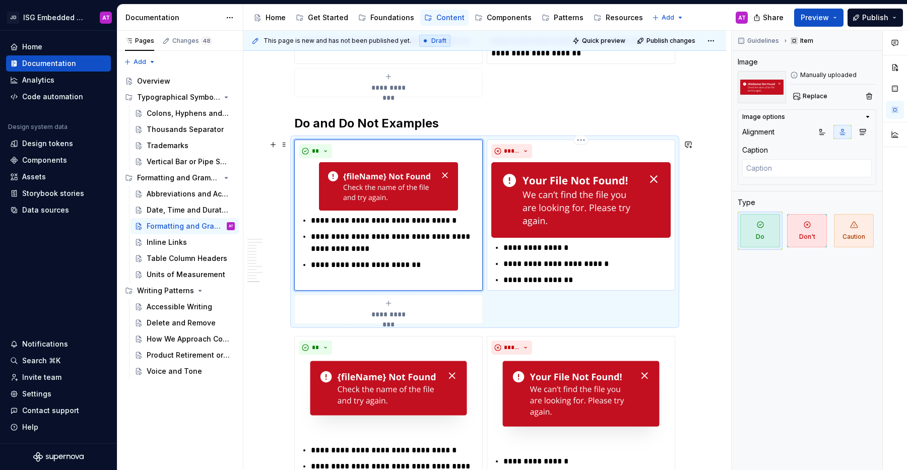
click at [615, 250] on p "**********" at bounding box center [586, 248] width 167 height 12
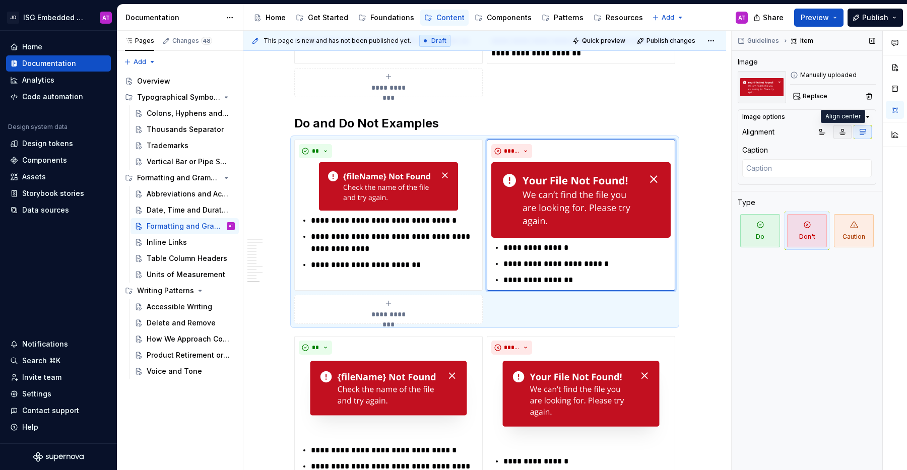
click at [843, 135] on icon "button" at bounding box center [842, 132] width 8 height 8
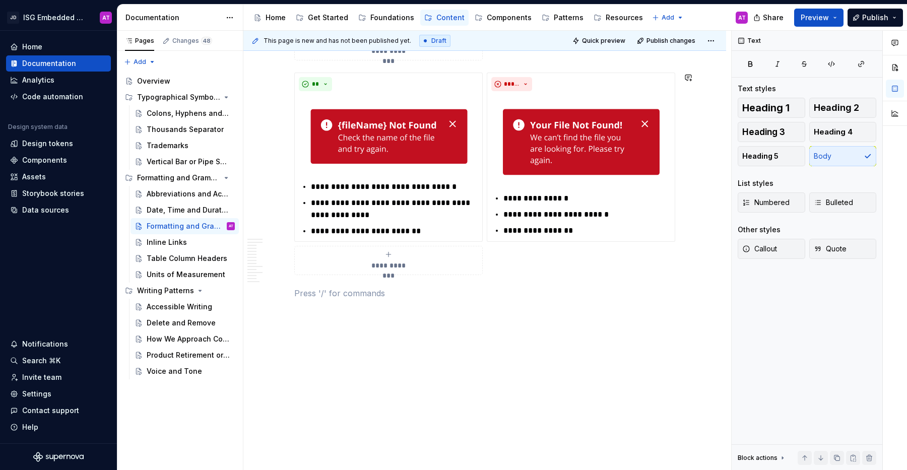
click at [458, 287] on p at bounding box center [484, 293] width 381 height 12
click at [842, 16] on button "Preview" at bounding box center [818, 18] width 49 height 18
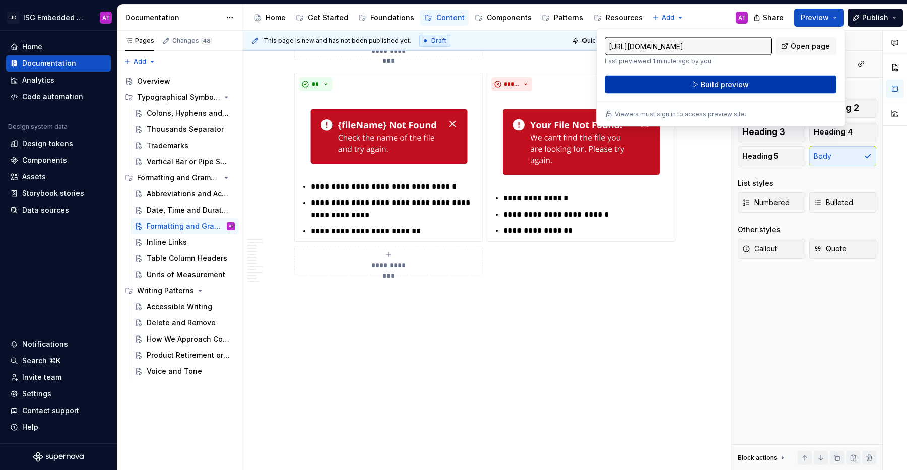
click at [805, 83] on button "Build preview" at bounding box center [720, 85] width 232 height 18
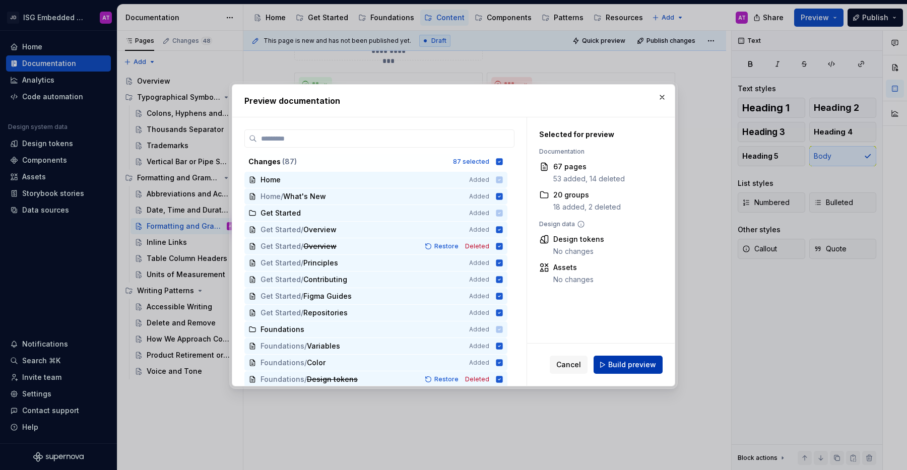
click at [636, 365] on span "Build preview" at bounding box center [632, 365] width 48 height 10
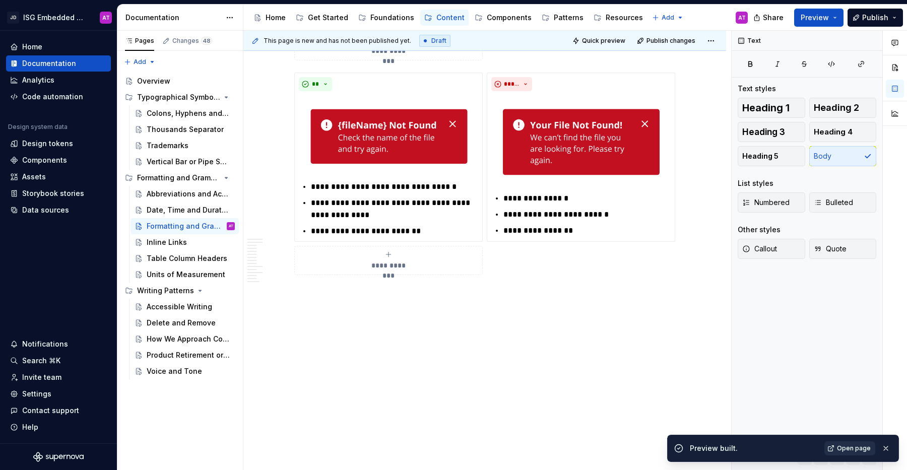
click at [856, 451] on span "Open page" at bounding box center [854, 448] width 34 height 8
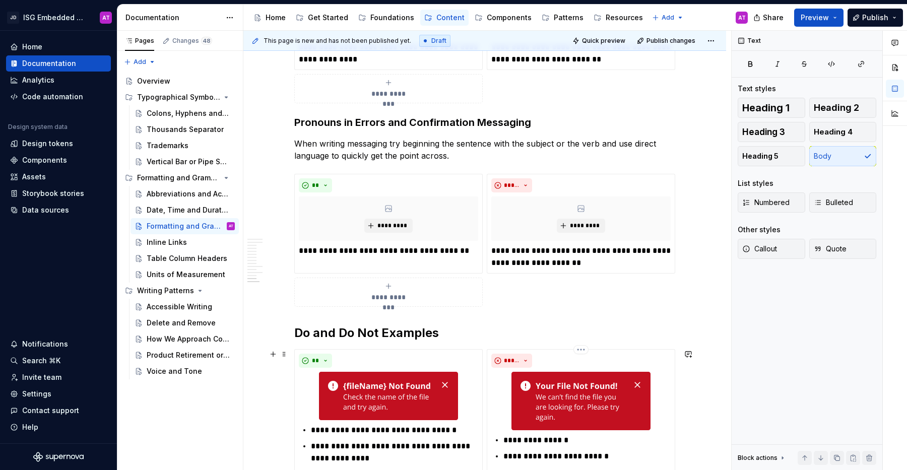
scroll to position [1451, 0]
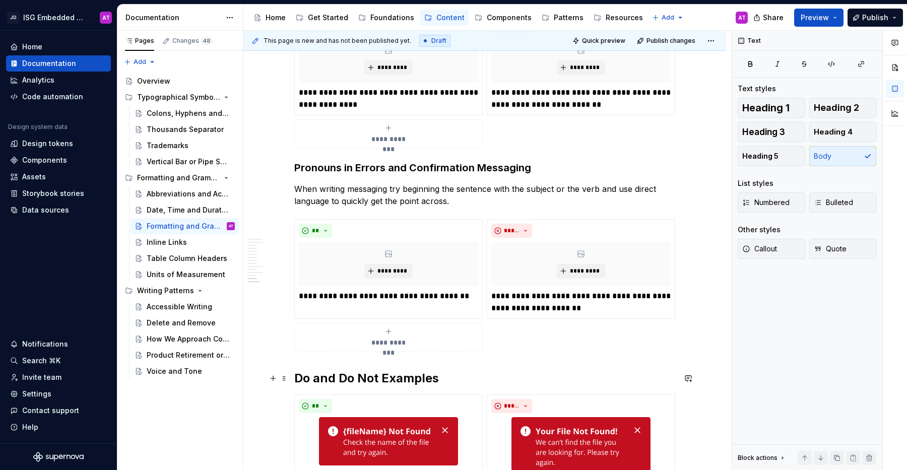
click at [399, 378] on h2 "Do and Do Not Examples" at bounding box center [484, 378] width 381 height 16
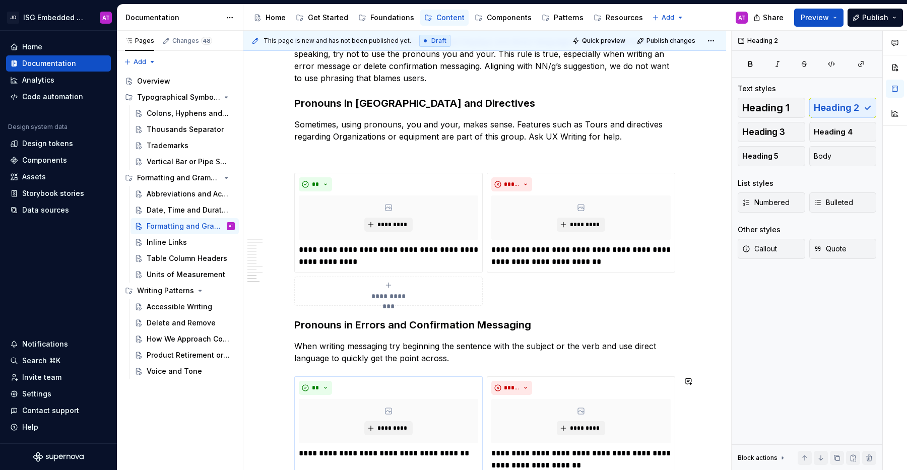
scroll to position [968, 0]
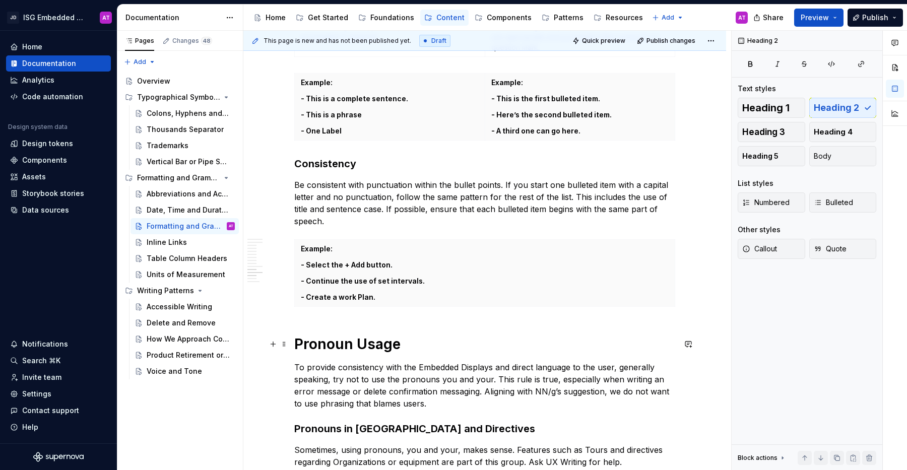
click at [363, 341] on h1 "Pronoun Usage" at bounding box center [484, 344] width 381 height 18
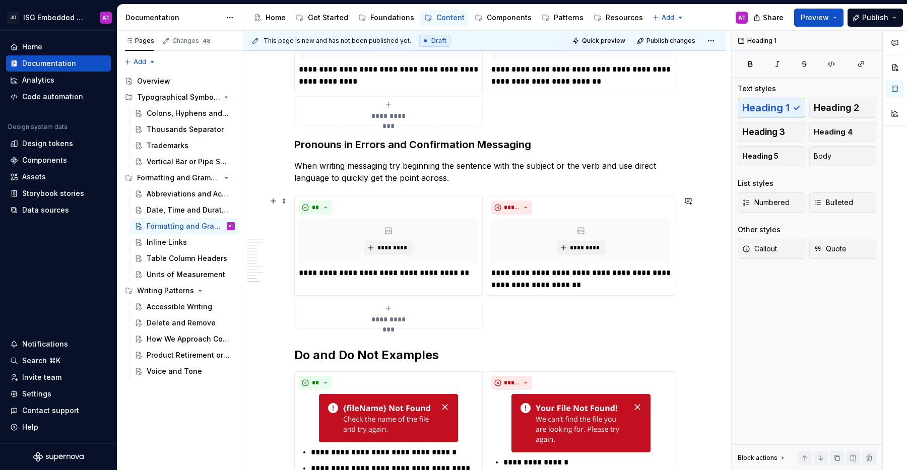
scroll to position [1475, 0]
click at [392, 357] on h2 "Do and Do Not Examples" at bounding box center [484, 354] width 381 height 16
click at [760, 113] on span "Heading 1" at bounding box center [765, 108] width 47 height 10
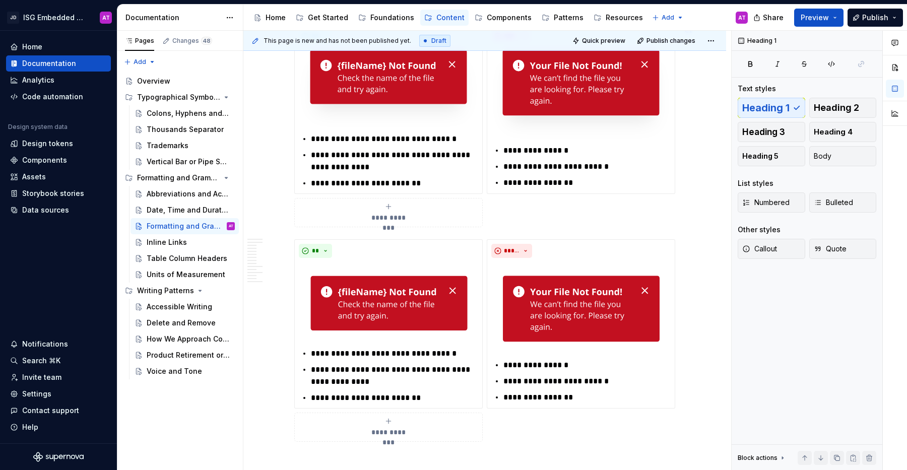
scroll to position [2177, 0]
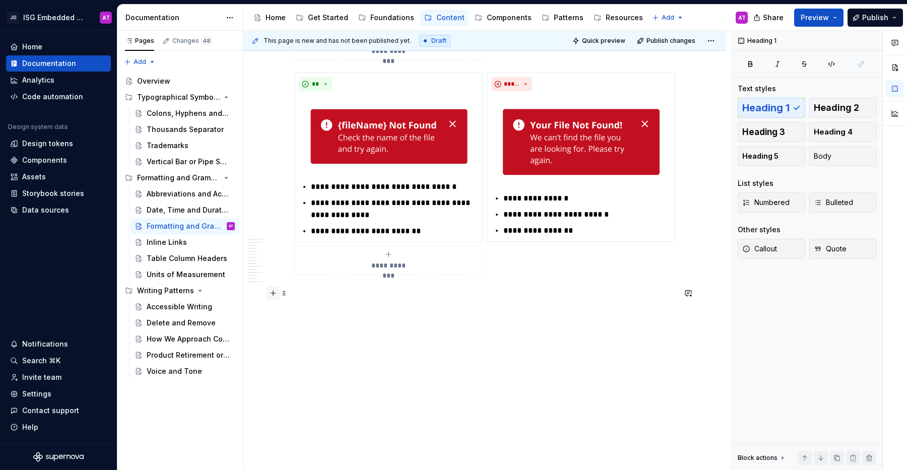
click at [274, 295] on button "button" at bounding box center [273, 293] width 14 height 14
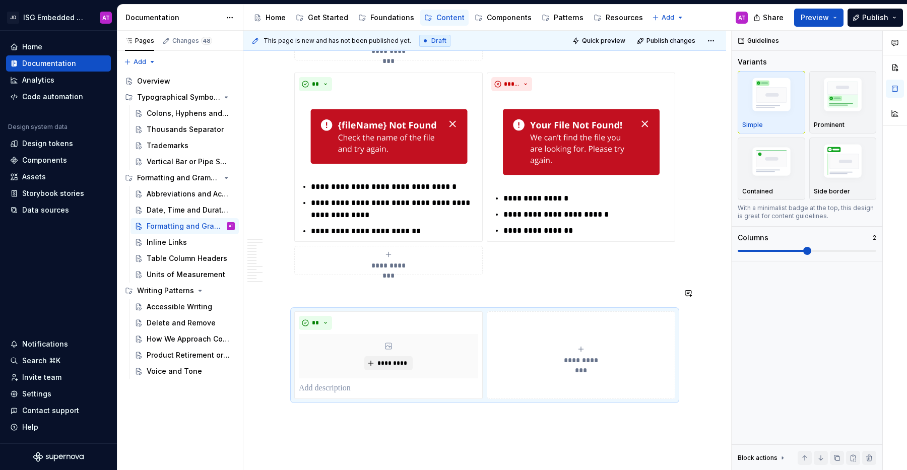
type textarea "*"
click at [326, 389] on p at bounding box center [388, 388] width 179 height 12
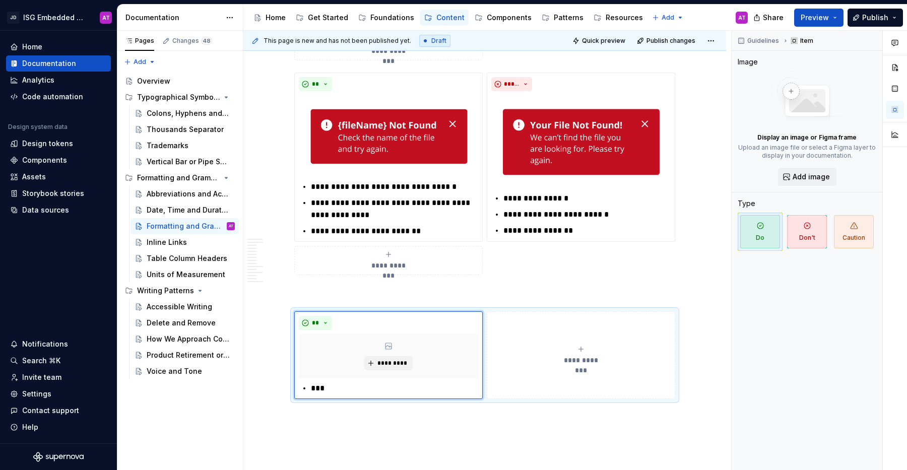
click at [317, 388] on p "***" at bounding box center [394, 388] width 167 height 12
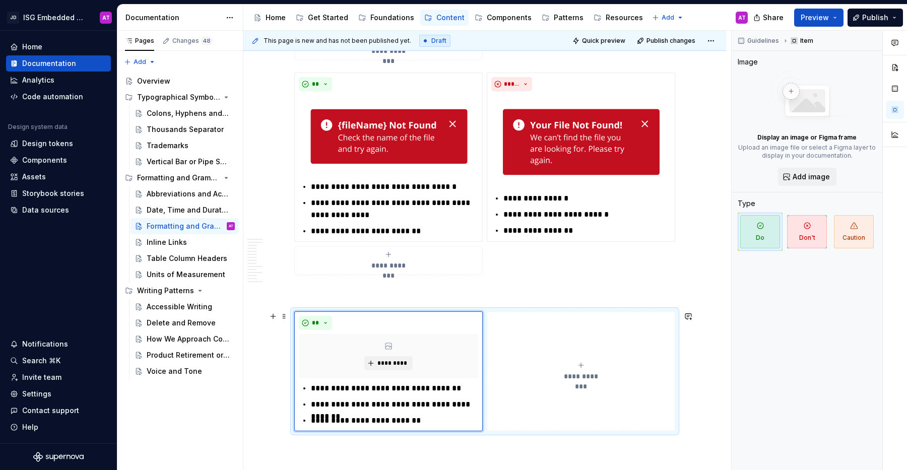
click at [579, 367] on icon "submit" at bounding box center [581, 365] width 8 height 8
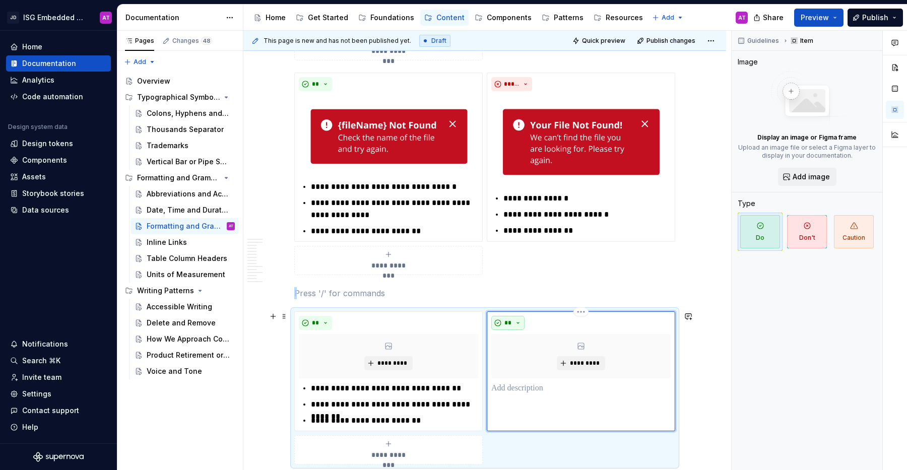
click at [520, 322] on button "**" at bounding box center [507, 323] width 33 height 14
click at [520, 360] on span "Don't" at bounding box center [537, 359] width 86 height 16
click at [527, 390] on p at bounding box center [580, 388] width 179 height 12
paste div
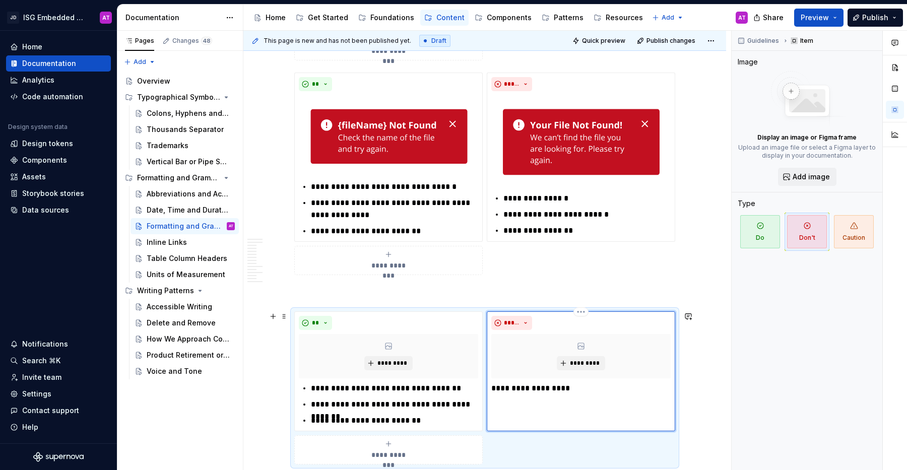
click at [491, 388] on p "**********" at bounding box center [580, 388] width 179 height 12
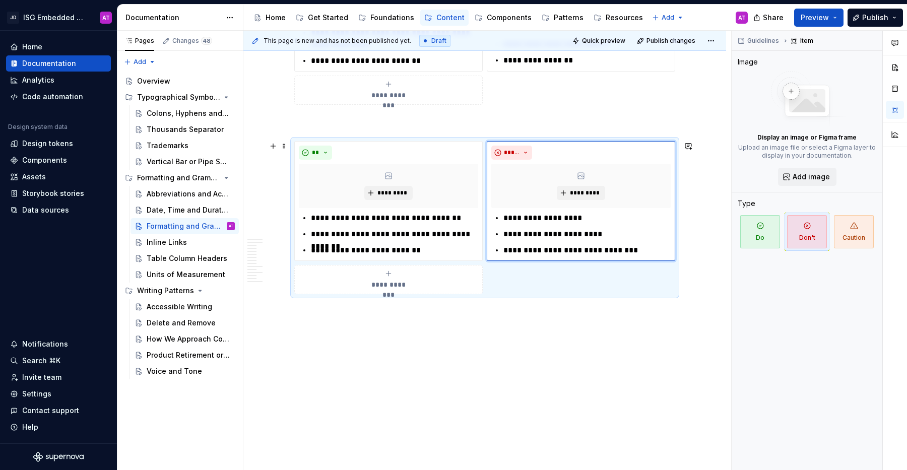
scroll to position [2348, 0]
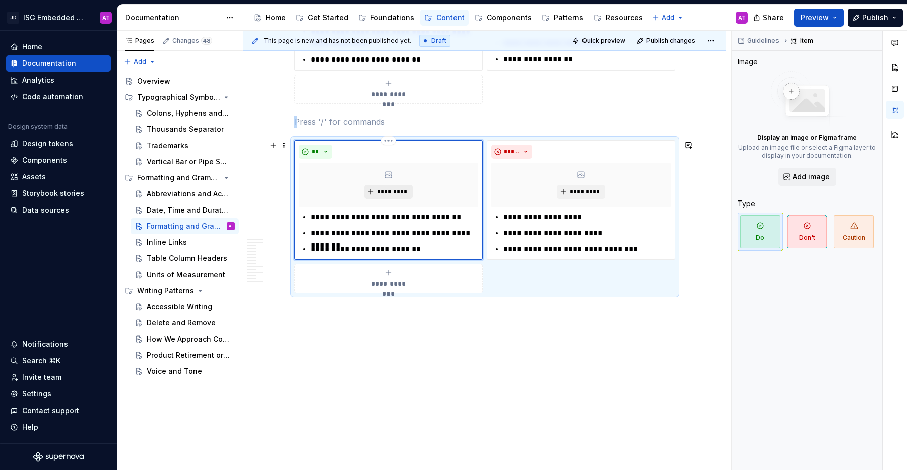
click at [391, 192] on span "*********" at bounding box center [392, 192] width 31 height 8
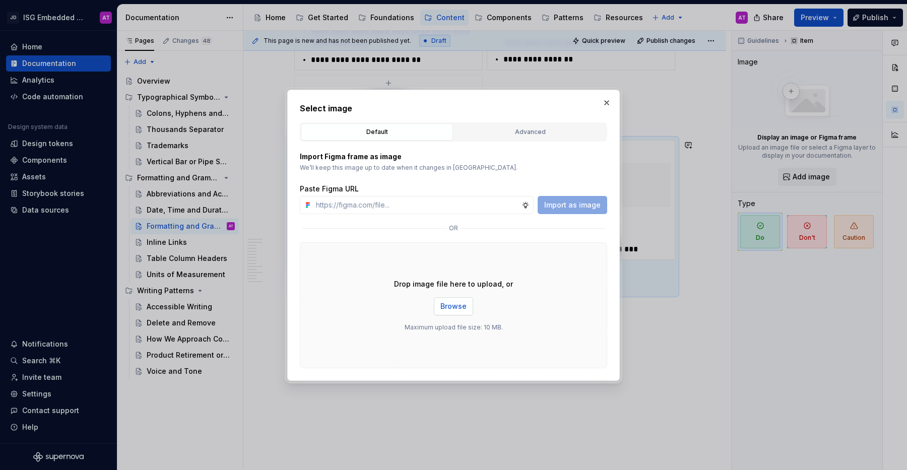
click at [462, 309] on span "Browse" at bounding box center [453, 306] width 26 height 10
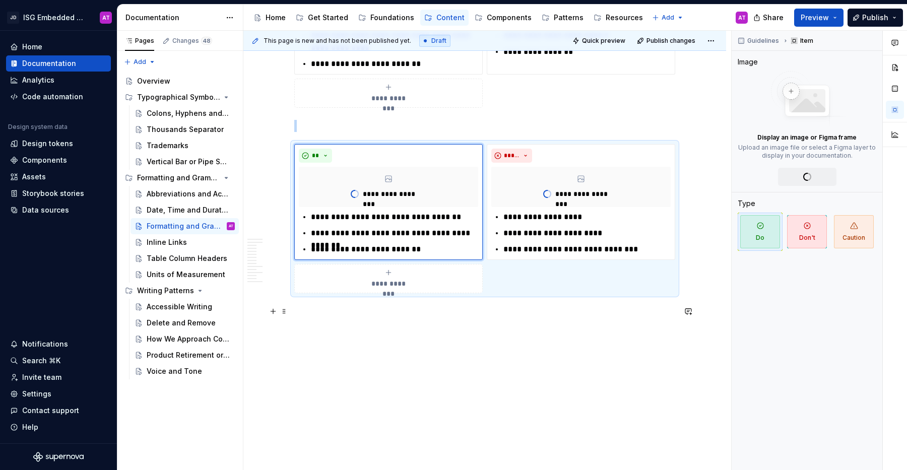
scroll to position [2266, 0]
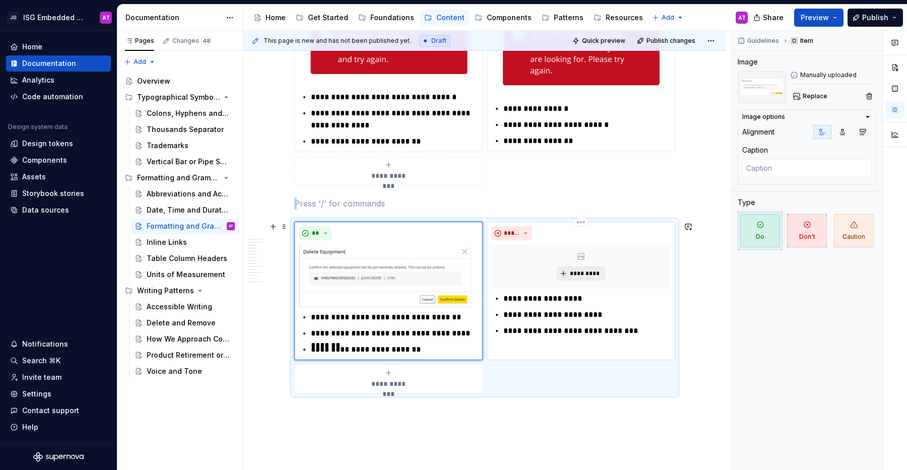
click at [579, 274] on span "*********" at bounding box center [584, 273] width 31 height 8
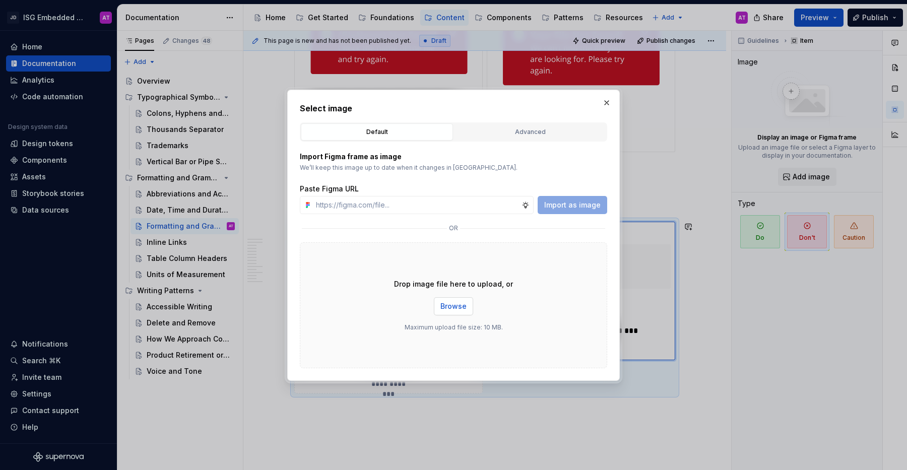
click at [460, 312] on button "Browse" at bounding box center [453, 306] width 39 height 18
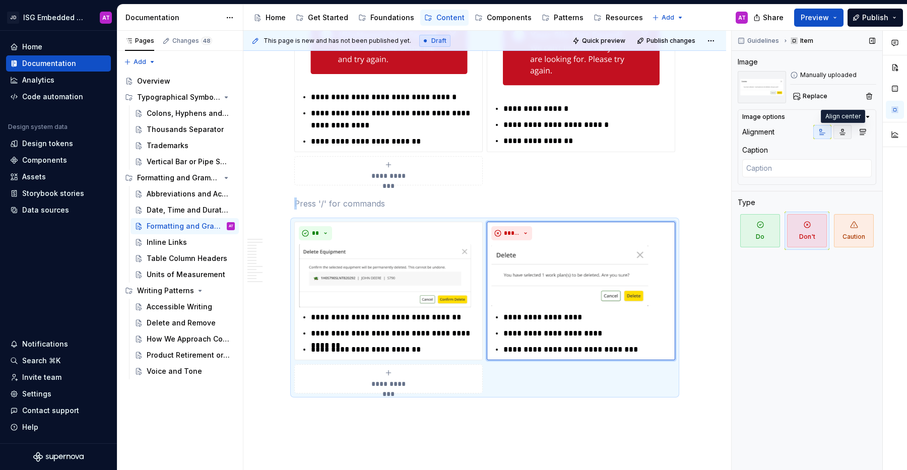
click at [838, 131] on icon "button" at bounding box center [842, 132] width 8 height 8
click at [441, 238] on div "**" at bounding box center [388, 233] width 179 height 14
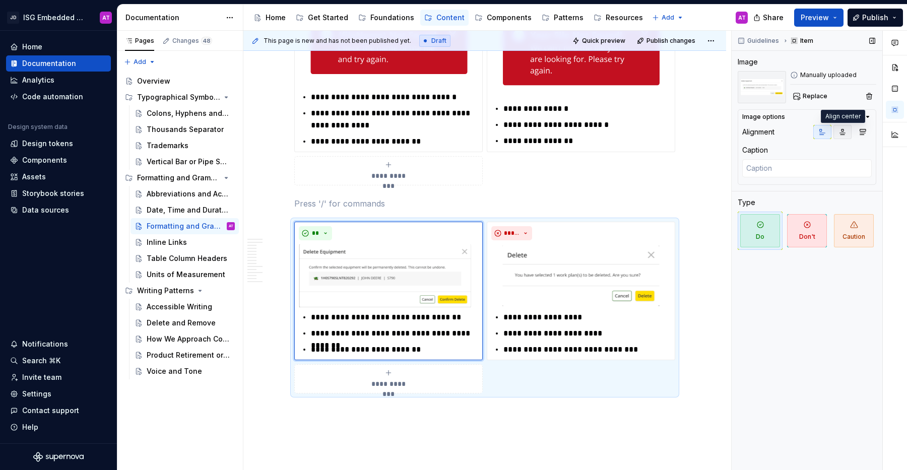
click at [838, 133] on icon "button" at bounding box center [842, 132] width 8 height 8
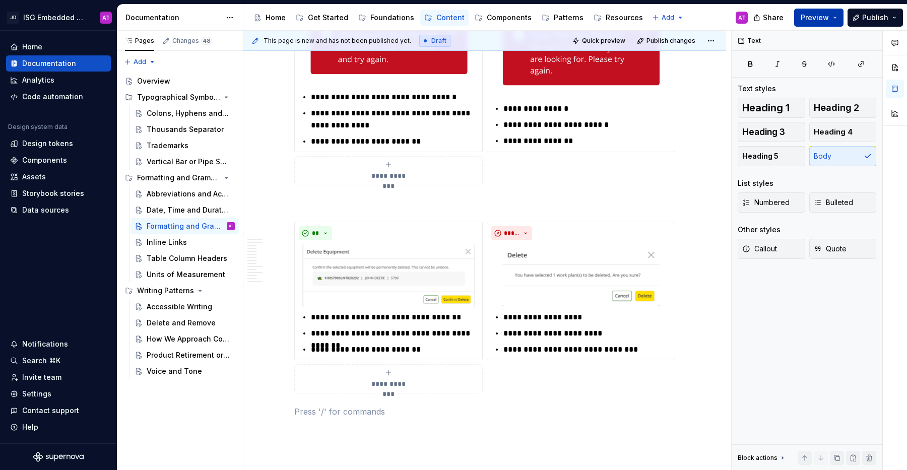
click at [833, 22] on button "Preview" at bounding box center [818, 18] width 49 height 18
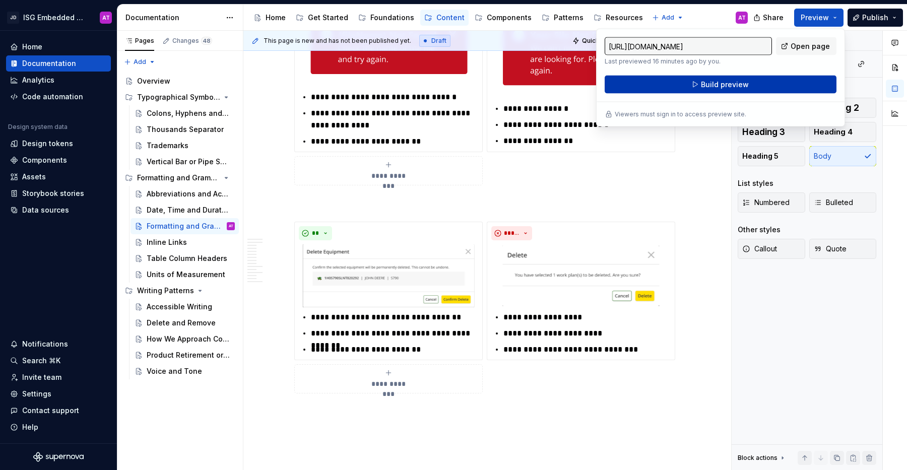
click at [802, 82] on button "Build preview" at bounding box center [720, 85] width 232 height 18
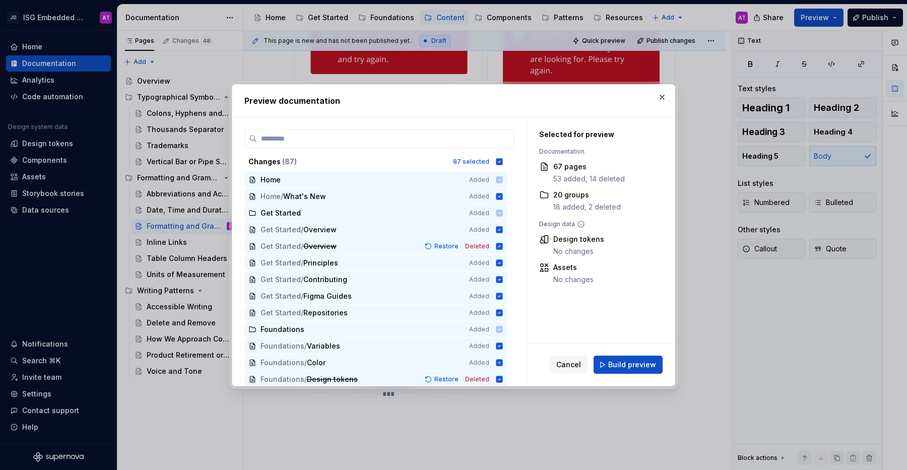
click at [637, 364] on span "Build preview" at bounding box center [632, 365] width 48 height 10
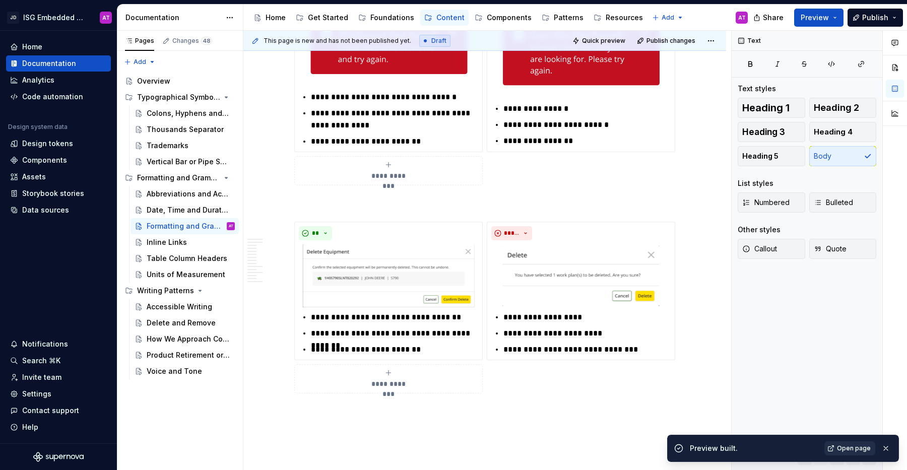
click at [856, 447] on span "Open page" at bounding box center [854, 448] width 34 height 8
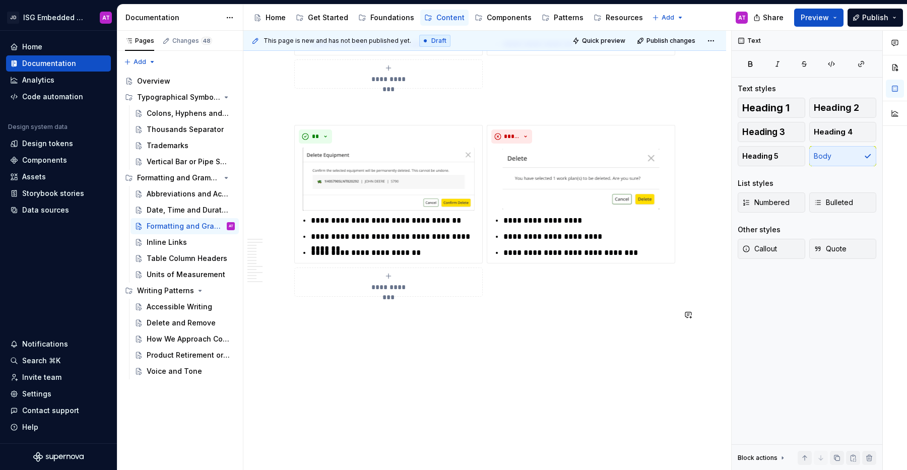
scroll to position [2367, 0]
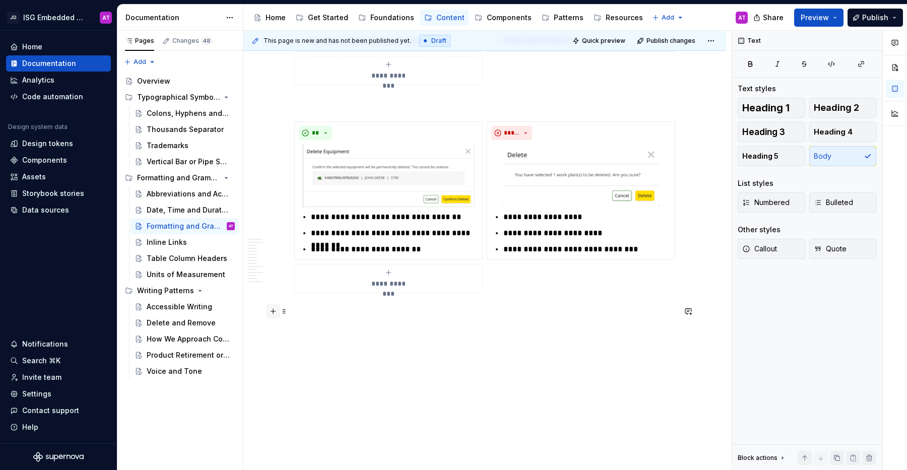
click at [275, 313] on button "button" at bounding box center [273, 311] width 14 height 14
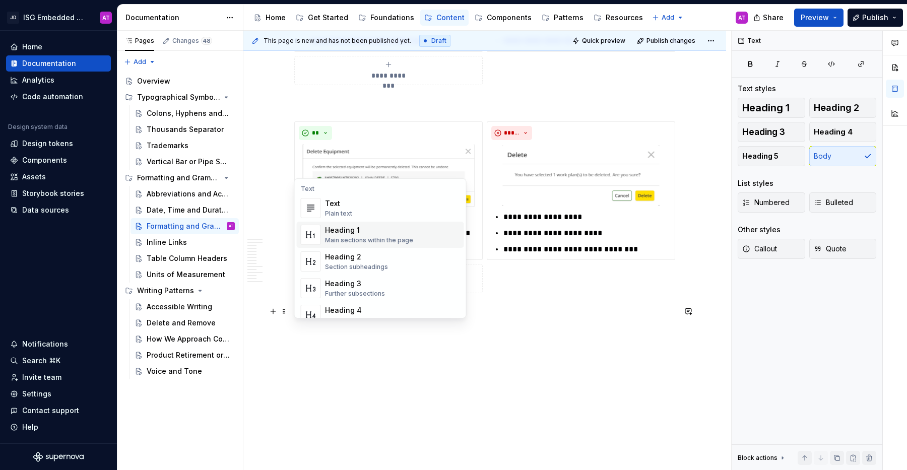
click at [390, 234] on div "Heading 1" at bounding box center [369, 230] width 88 height 10
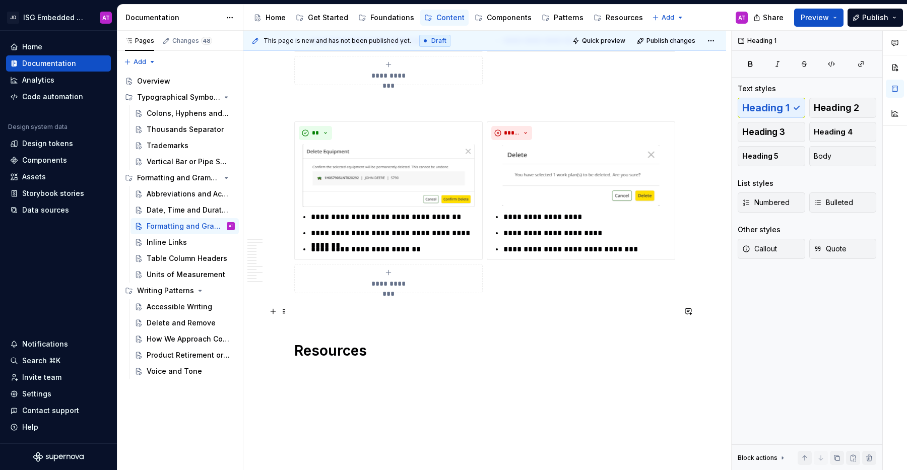
click at [358, 313] on p at bounding box center [484, 311] width 381 height 12
click at [284, 312] on span at bounding box center [284, 311] width 8 height 14
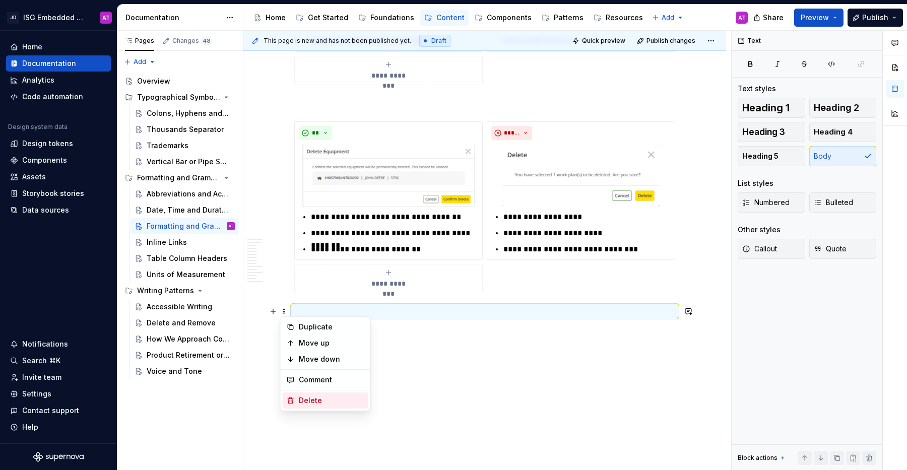
click at [317, 400] on div "Delete" at bounding box center [331, 400] width 65 height 10
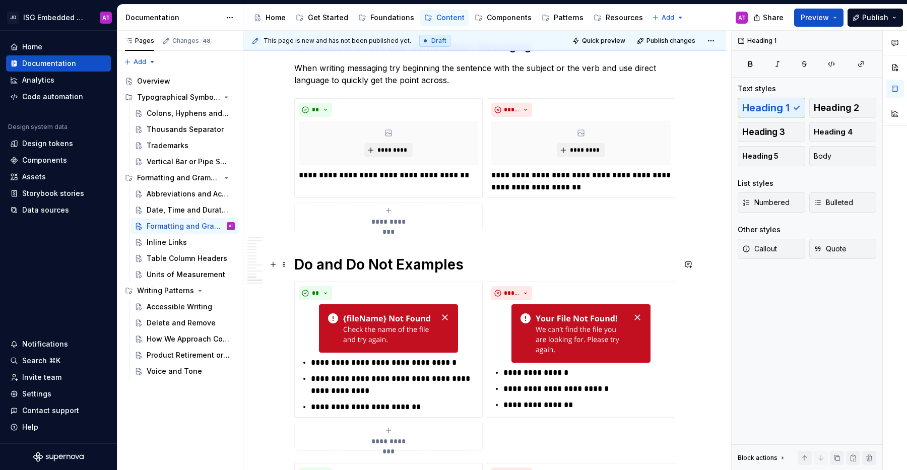
scroll to position [1571, 0]
click at [355, 268] on h1 "Do and Do Not Examples" at bounding box center [484, 265] width 381 height 18
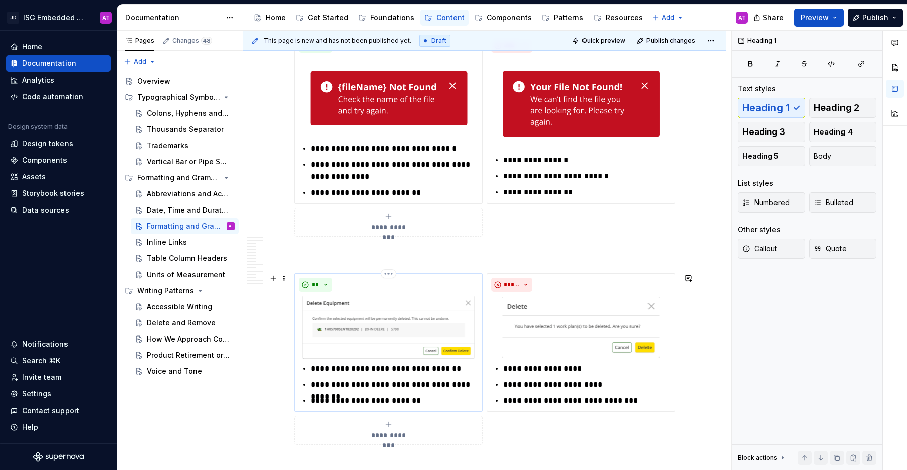
scroll to position [2385, 0]
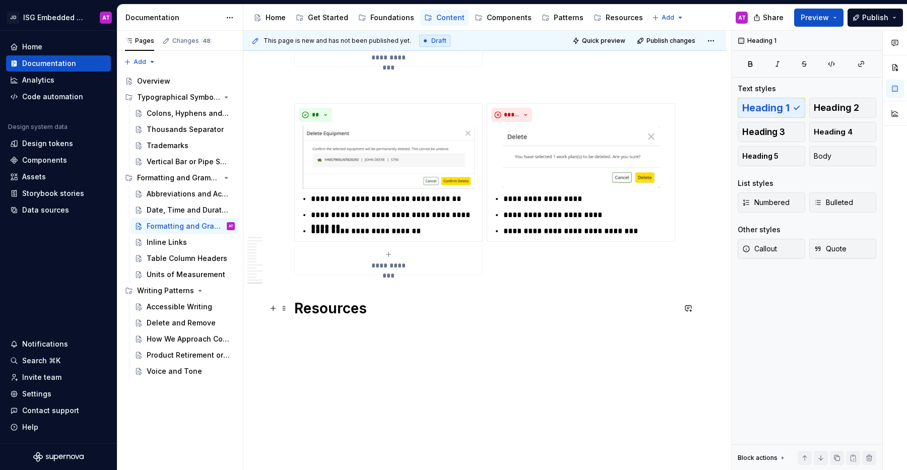
click at [354, 314] on h1 "Resources" at bounding box center [484, 308] width 381 height 18
click at [378, 309] on h1 "Resources" at bounding box center [484, 308] width 381 height 18
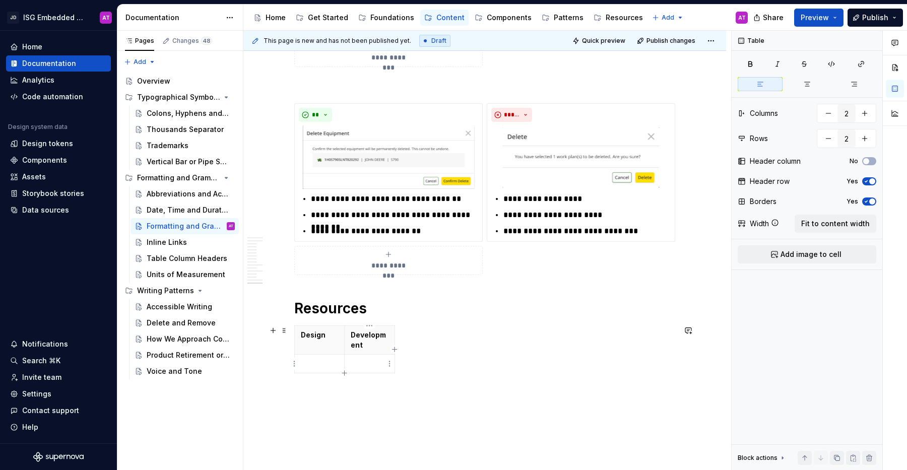
click at [367, 368] on p at bounding box center [370, 364] width 38 height 10
click at [846, 224] on span "Fit to content width" at bounding box center [835, 224] width 68 height 10
click at [439, 354] on p at bounding box center [389, 354] width 177 height 10
click at [559, 354] on p at bounding box center [580, 354] width 178 height 10
click at [839, 19] on button "Preview" at bounding box center [818, 18] width 49 height 18
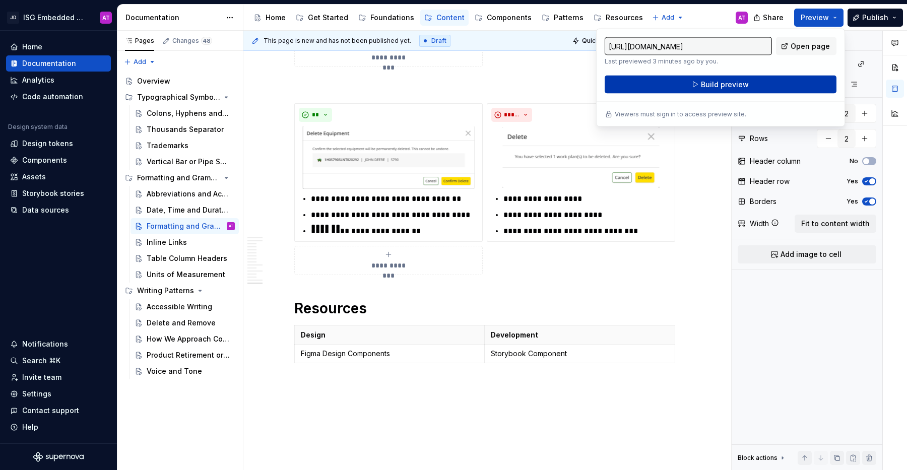
click at [763, 87] on button "Build preview" at bounding box center [720, 85] width 232 height 18
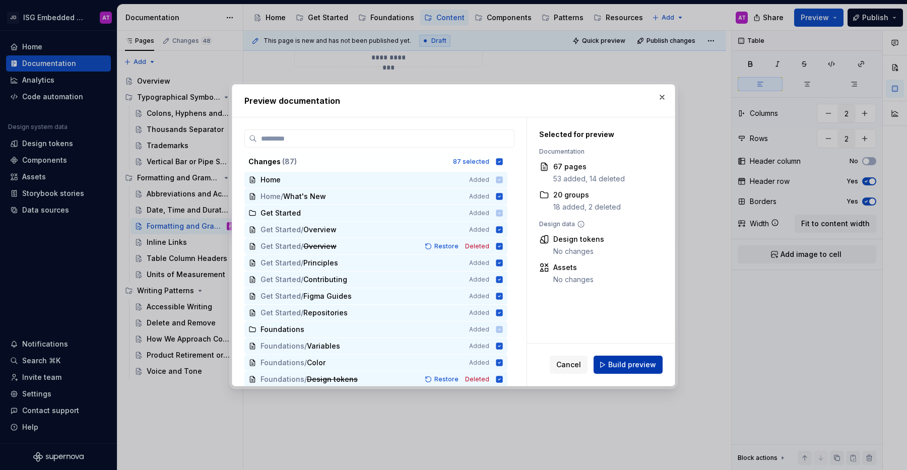
click at [650, 368] on span "Build preview" at bounding box center [632, 365] width 48 height 10
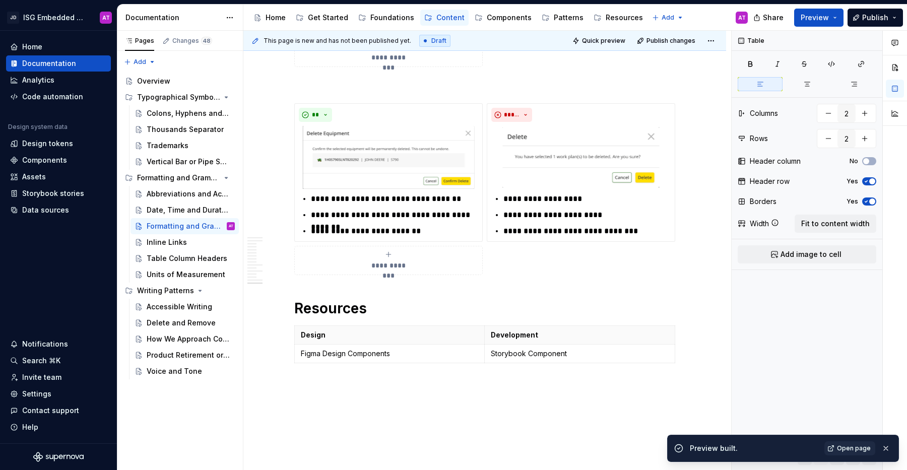
click at [842, 445] on span "Open page" at bounding box center [854, 448] width 34 height 8
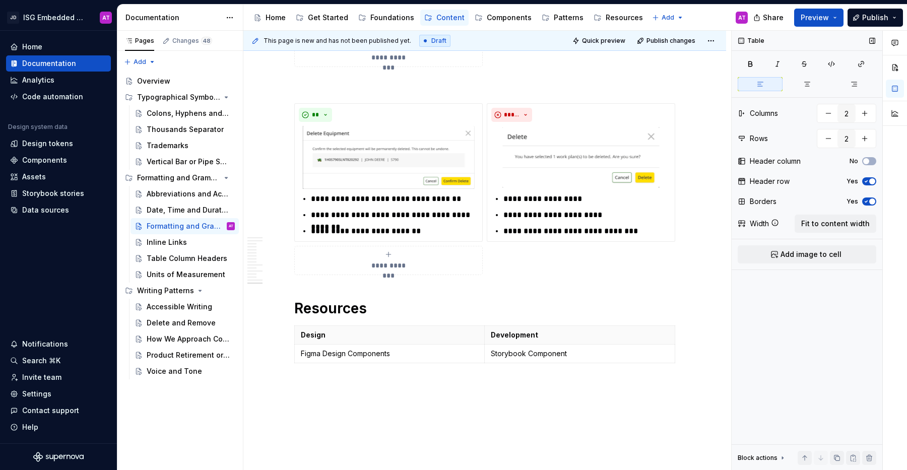
click at [873, 205] on button "Yes" at bounding box center [869, 201] width 14 height 8
click at [837, 19] on button "Preview" at bounding box center [818, 18] width 49 height 18
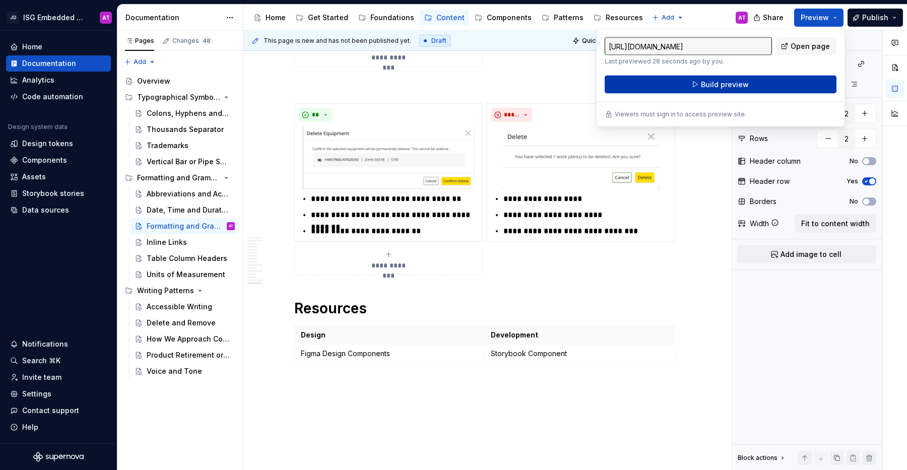
click at [802, 91] on button "Build preview" at bounding box center [720, 85] width 232 height 18
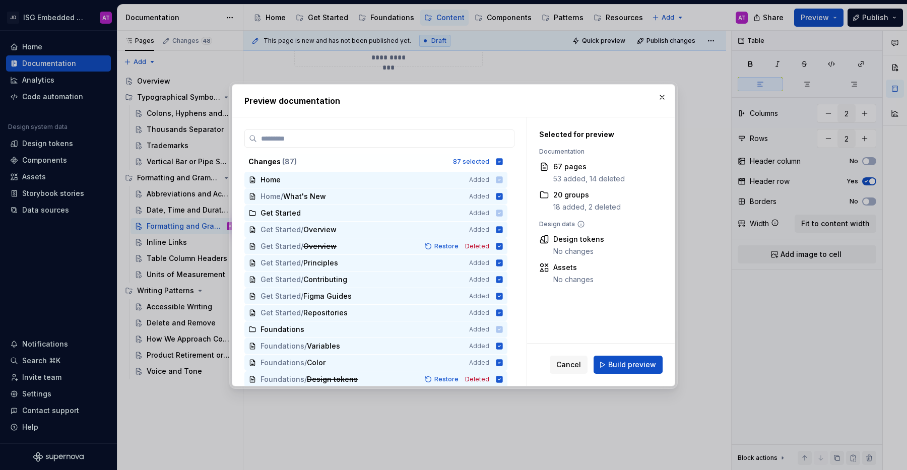
click at [647, 368] on span "Build preview" at bounding box center [632, 365] width 48 height 10
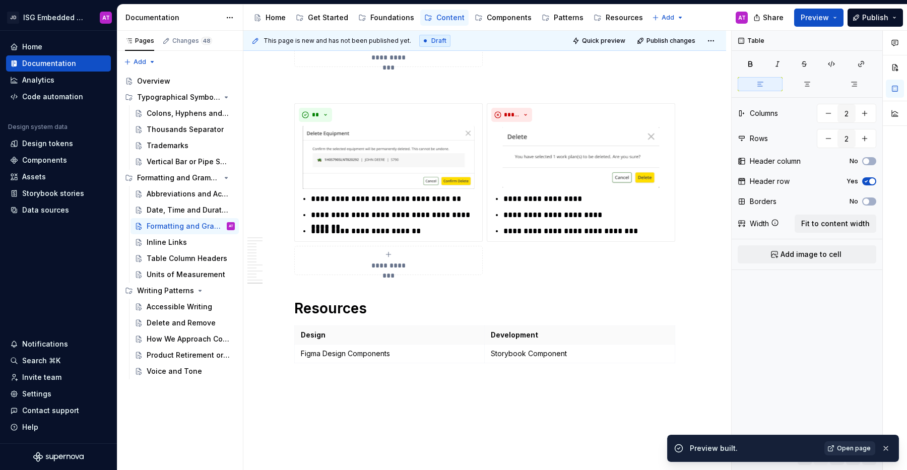
click at [852, 448] on span "Open page" at bounding box center [854, 448] width 34 height 8
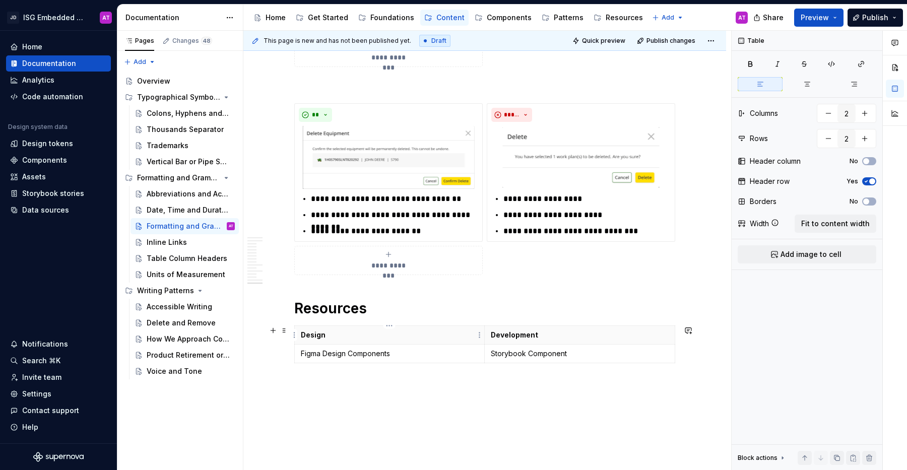
click at [402, 335] on p "Design" at bounding box center [389, 335] width 177 height 10
click at [867, 181] on icon "button" at bounding box center [866, 181] width 8 height 6
drag, startPoint x: 301, startPoint y: 336, endPoint x: 329, endPoint y: 330, distance: 28.8
click at [328, 336] on p "Design" at bounding box center [390, 335] width 178 height 10
click at [333, 316] on button "button" at bounding box center [329, 317] width 14 height 14
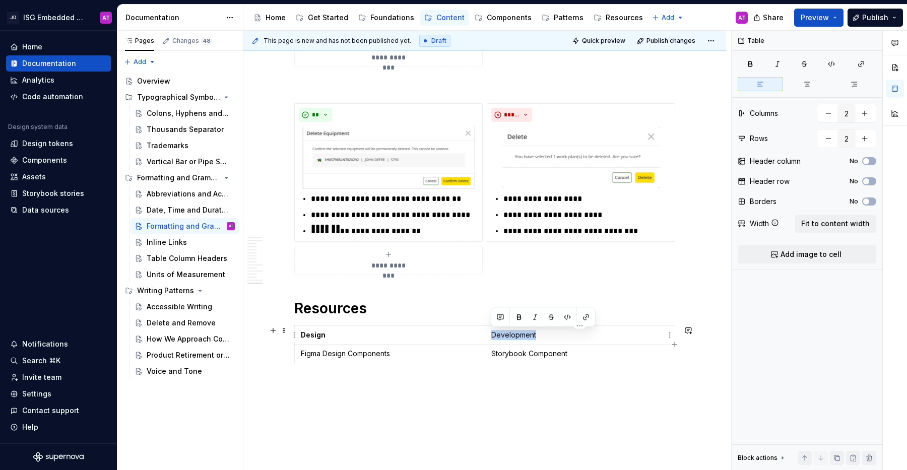
drag, startPoint x: 492, startPoint y: 336, endPoint x: 548, endPoint y: 336, distance: 56.4
click at [548, 336] on p "Development" at bounding box center [580, 335] width 178 height 10
click at [520, 317] on button "button" at bounding box center [519, 317] width 14 height 14
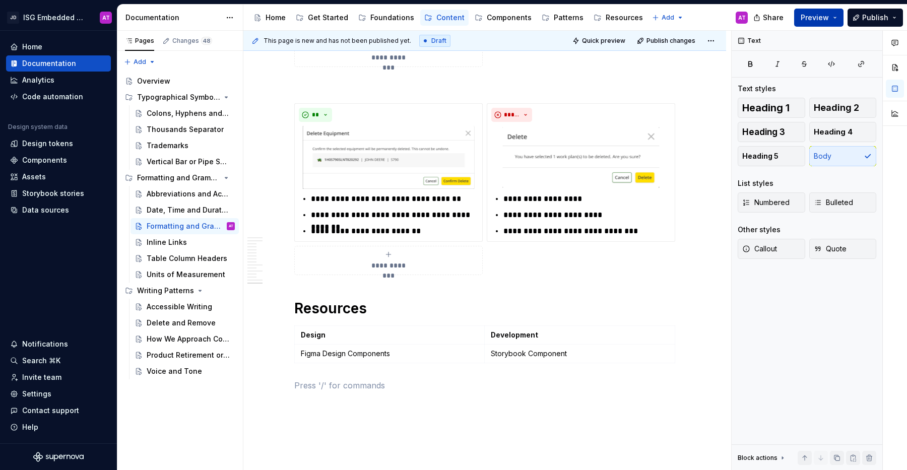
click at [835, 16] on button "Preview" at bounding box center [818, 18] width 49 height 18
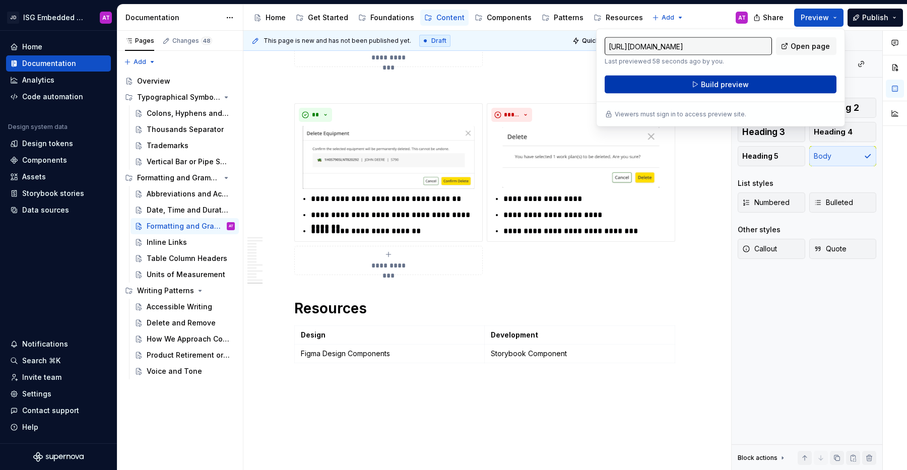
click at [783, 89] on button "Build preview" at bounding box center [720, 85] width 232 height 18
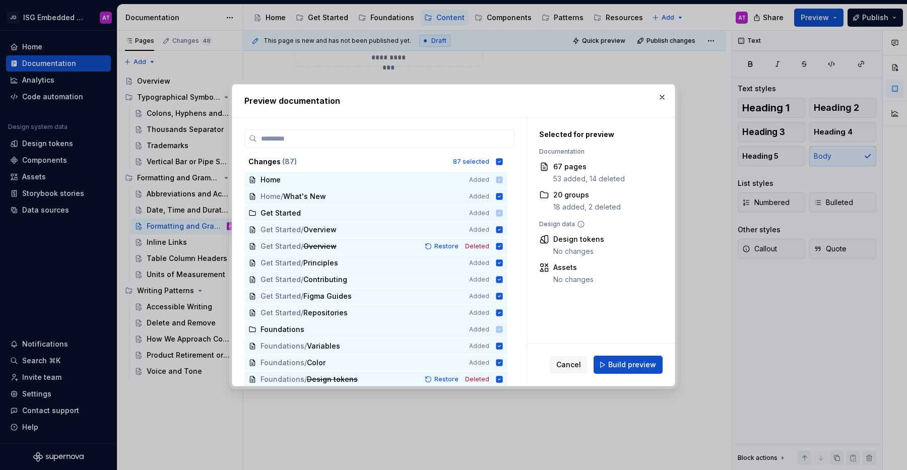
click at [636, 362] on span "Build preview" at bounding box center [632, 365] width 48 height 10
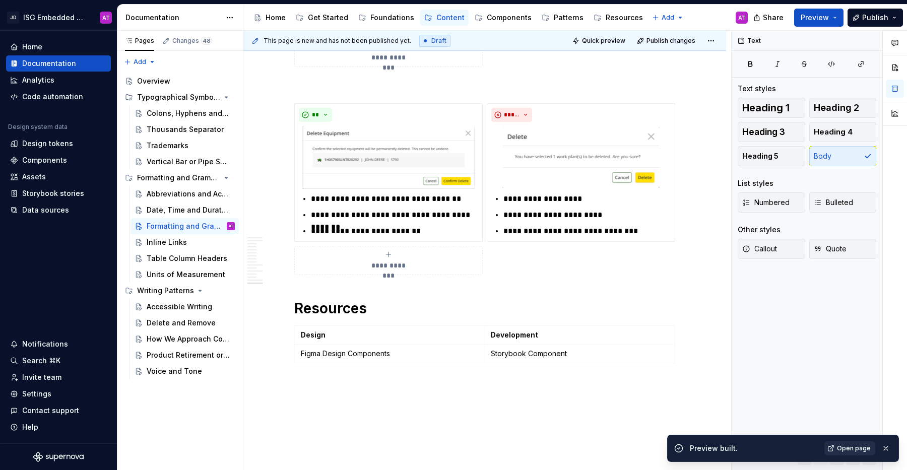
click at [860, 448] on span "Open page" at bounding box center [854, 448] width 34 height 8
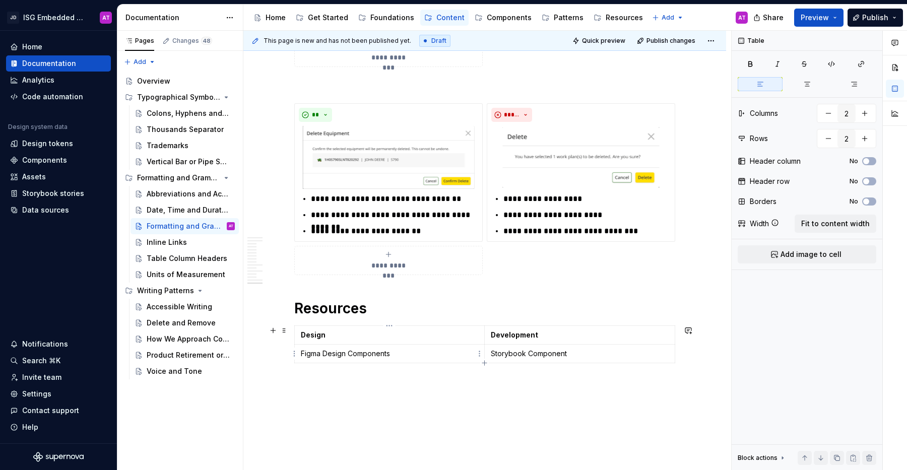
click at [302, 354] on p "Figma Design Components" at bounding box center [389, 354] width 177 height 10
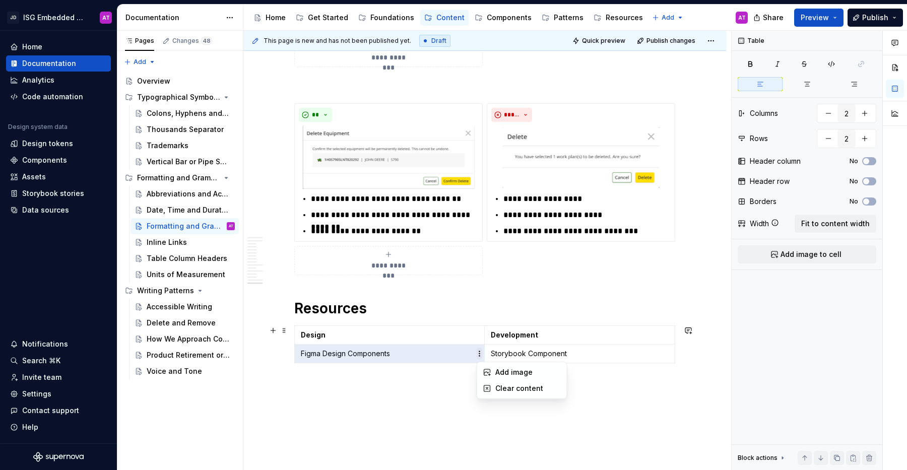
click at [479, 354] on html "JD ISG Embedded Design System AT Home Documentation Analytics Code automation D…" at bounding box center [453, 235] width 907 height 470
click at [524, 371] on div "Add image" at bounding box center [527, 372] width 65 height 10
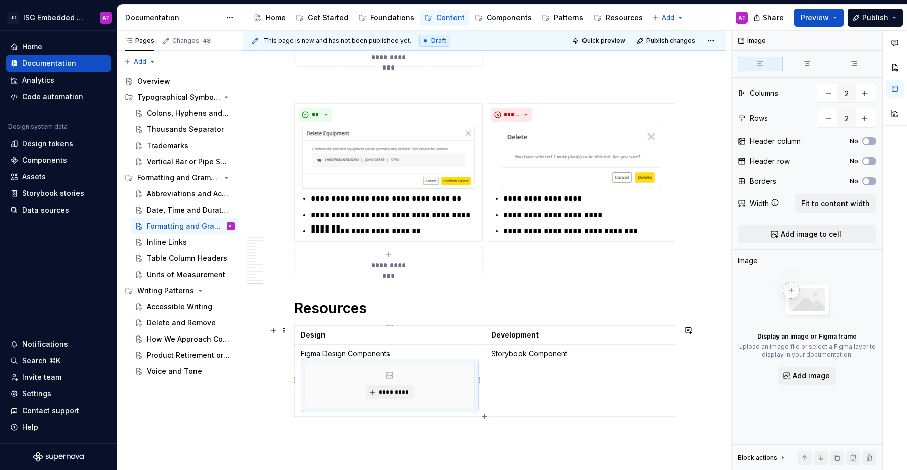
click at [301, 355] on p "Figma Design Components" at bounding box center [390, 354] width 178 height 10
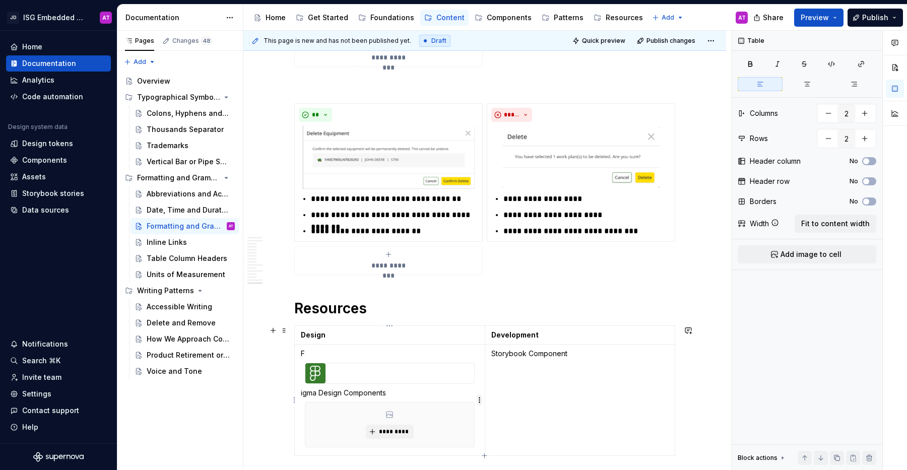
click at [478, 400] on html "JD ISG Embedded Design System AT Home Documentation Analytics Code automation D…" at bounding box center [453, 235] width 907 height 470
click at [323, 423] on html "JD ISG Embedded Design System AT Home Documentation Analytics Code automation D…" at bounding box center [453, 235] width 907 height 470
click at [477, 401] on html "JD ISG Embedded Design System AT Home Documentation Analytics Code automation D…" at bounding box center [453, 235] width 907 height 470
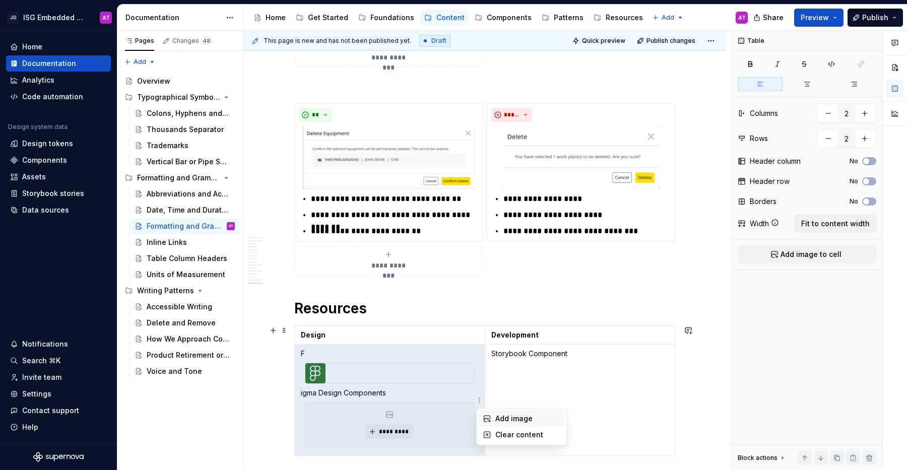
click at [513, 416] on div "Add image" at bounding box center [527, 418] width 65 height 10
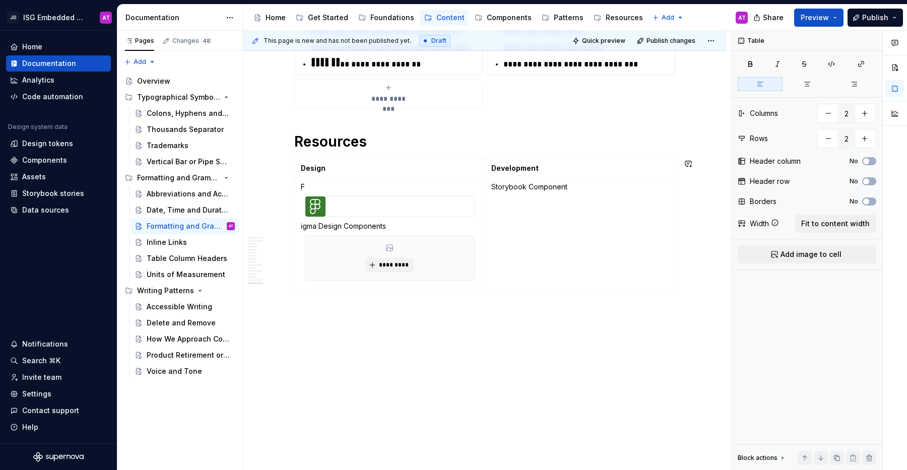
scroll to position [2551, 0]
click at [461, 255] on div "*********" at bounding box center [389, 258] width 169 height 44
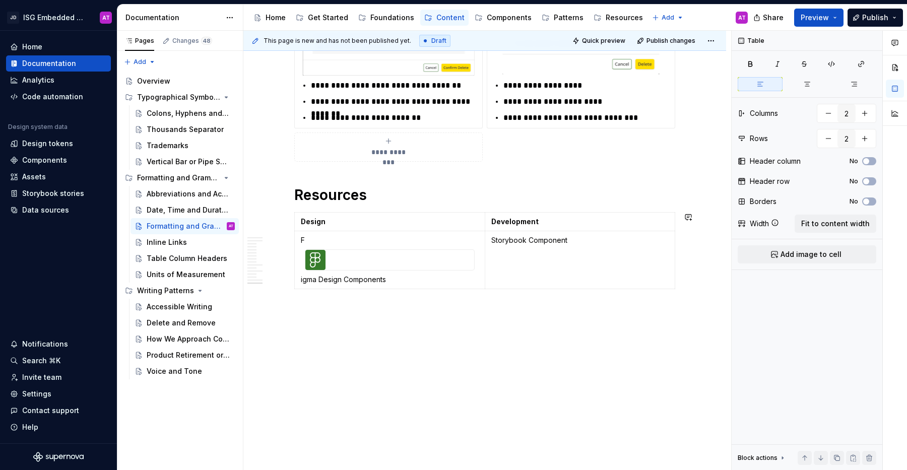
scroll to position [2498, 0]
click at [444, 252] on div at bounding box center [389, 260] width 169 height 20
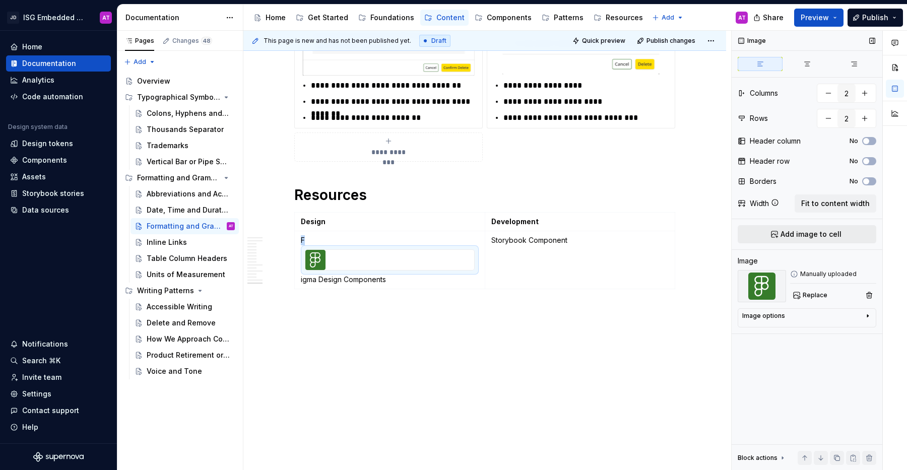
click at [841, 233] on button "Add image to cell" at bounding box center [806, 234] width 138 height 18
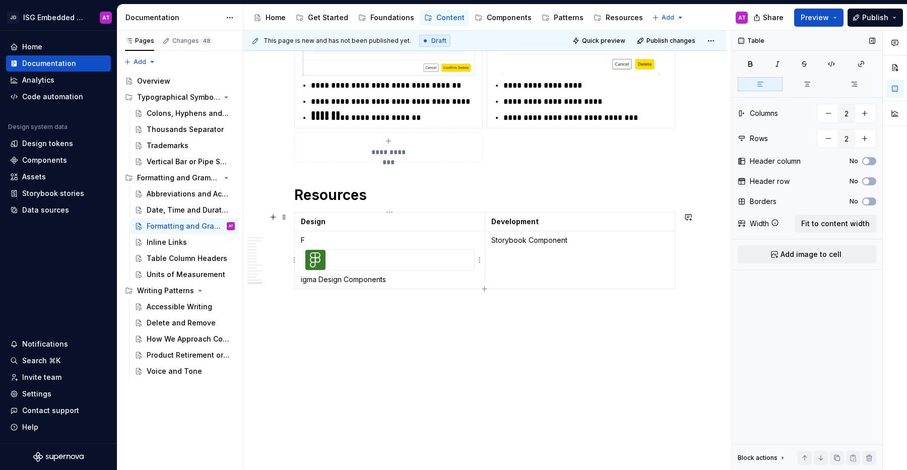
click at [372, 261] on div at bounding box center [389, 260] width 169 height 20
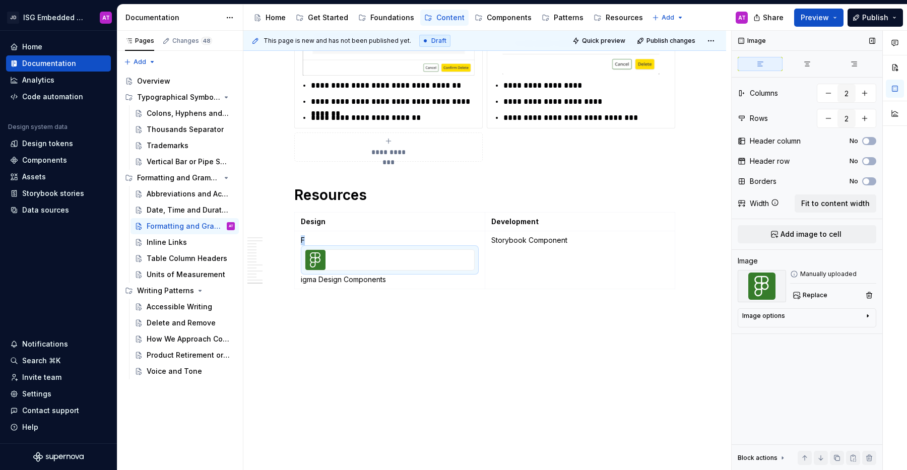
click at [818, 319] on div "Image options" at bounding box center [802, 318] width 121 height 12
click at [800, 370] on textarea at bounding box center [806, 367] width 129 height 18
type textarea "*"
type textarea "F"
type textarea "*"
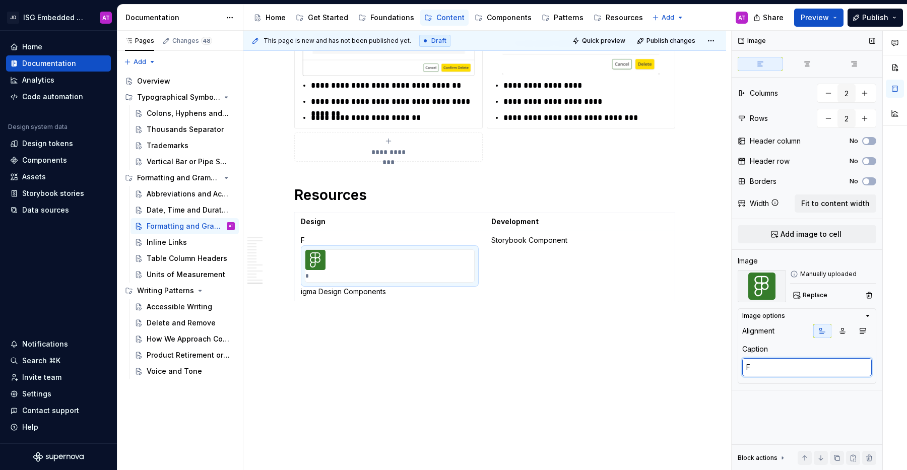
type textarea "Fi"
type textarea "*"
type textarea "Fig"
type textarea "*"
type textarea "Figg"
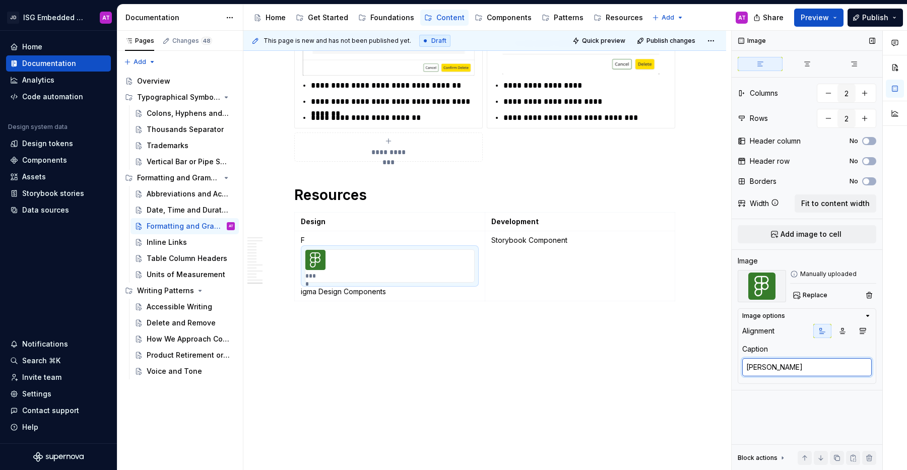
type textarea "*"
type textarea "Fig"
type textarea "*"
type textarea "Figm"
type textarea "*"
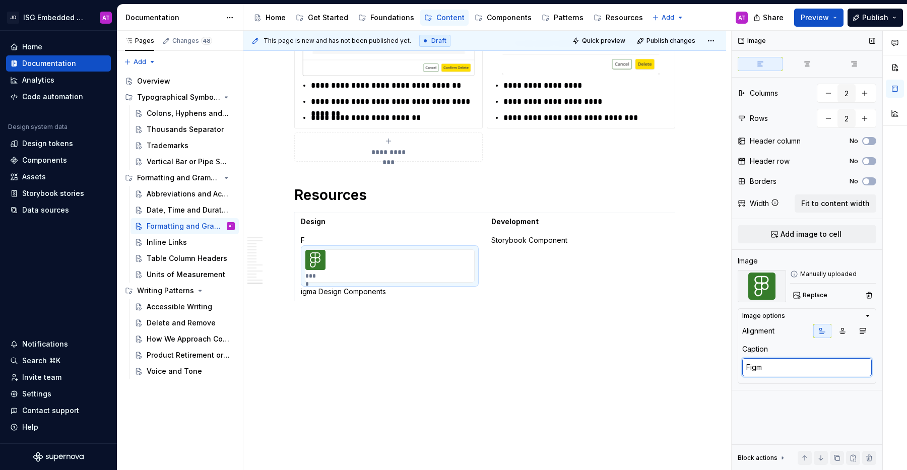
type textarea "Figma"
type textarea "*"
type textarea "Figma"
type textarea "*"
type textarea "Figma D"
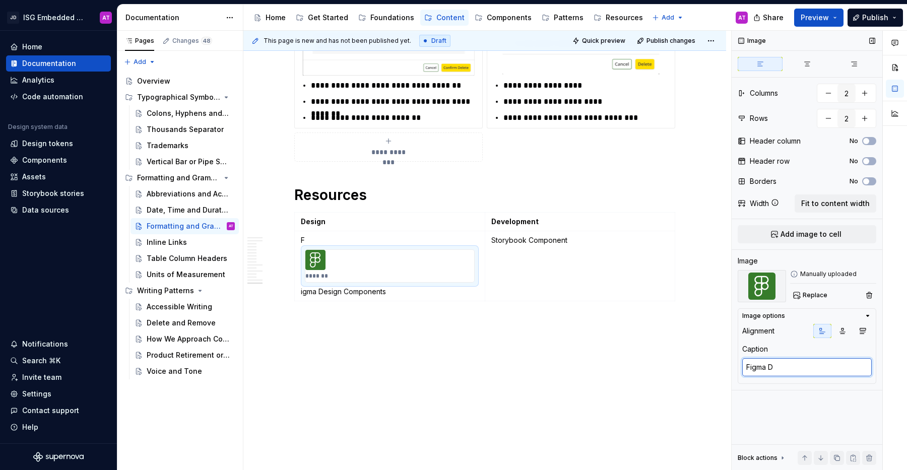
type textarea "*"
type textarea "Figma De"
type textarea "*"
type textarea "Figma Des"
type textarea "*"
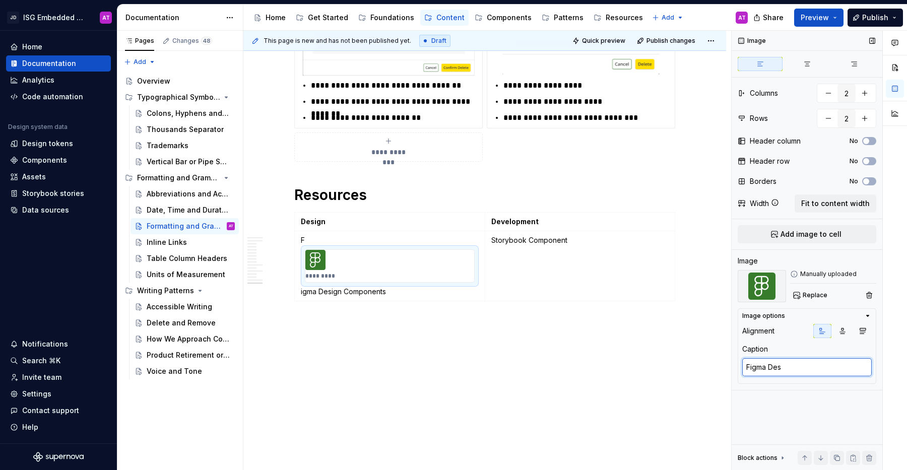
type textarea "Figma Desi"
type textarea "*"
type textarea "Figma Desig"
type textarea "*"
type textarea "Figma Design"
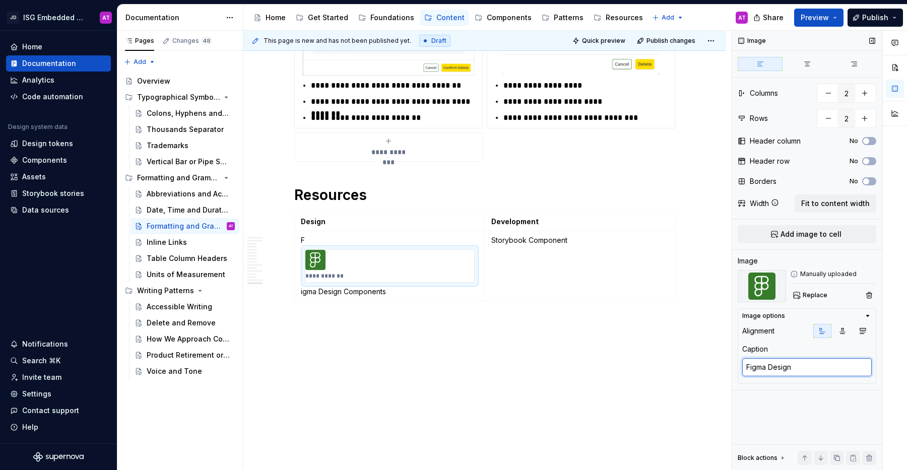
type textarea "*"
type textarea "Figma Design"
type textarea "*"
type textarea "Figma Design C"
type textarea "*"
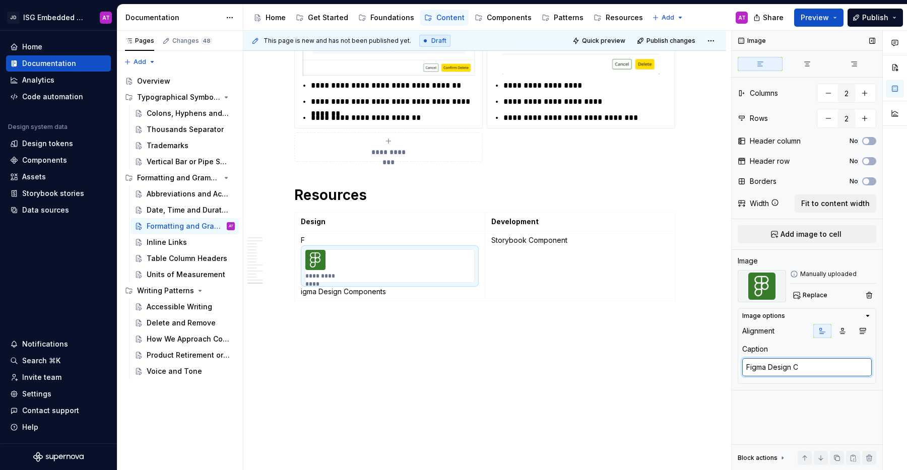
type textarea "Figma Design Co"
type textarea "*"
type textarea "Figma Design Com"
type textarea "*"
type textarea "Figma Design Comp"
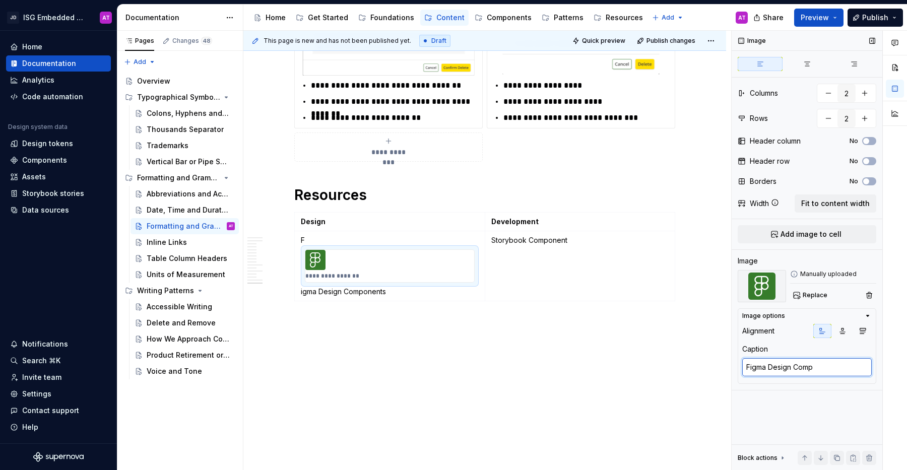
type textarea "*"
type textarea "Figma Design Compo"
type textarea "*"
type textarea "Figma Design Compon"
type textarea "*"
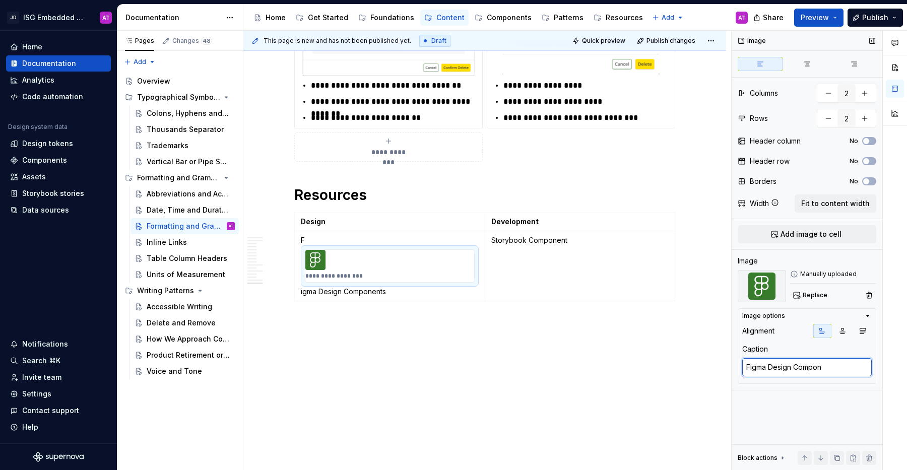
type textarea "Figma Design Compone"
type textarea "*"
type textarea "Figma Design Componen"
type textarea "*"
type textarea "Figma Design Component"
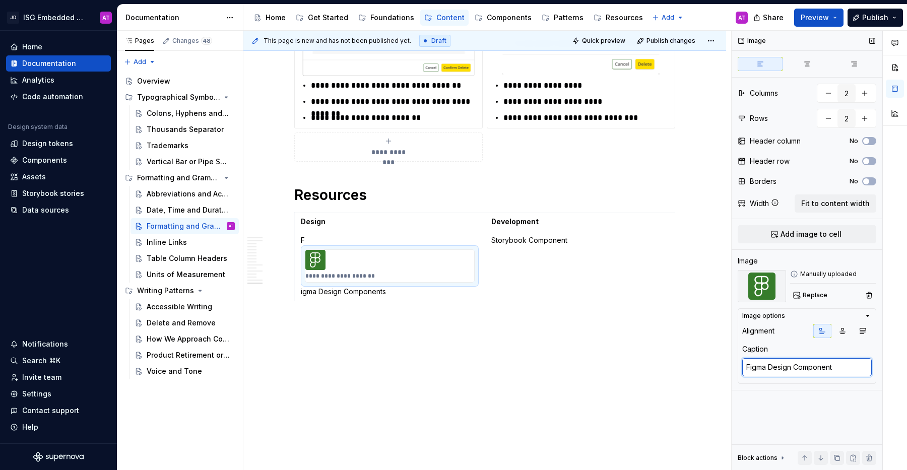
type textarea "*"
type textarea "Figma Design Components"
click at [864, 332] on icon "button" at bounding box center [862, 331] width 8 height 8
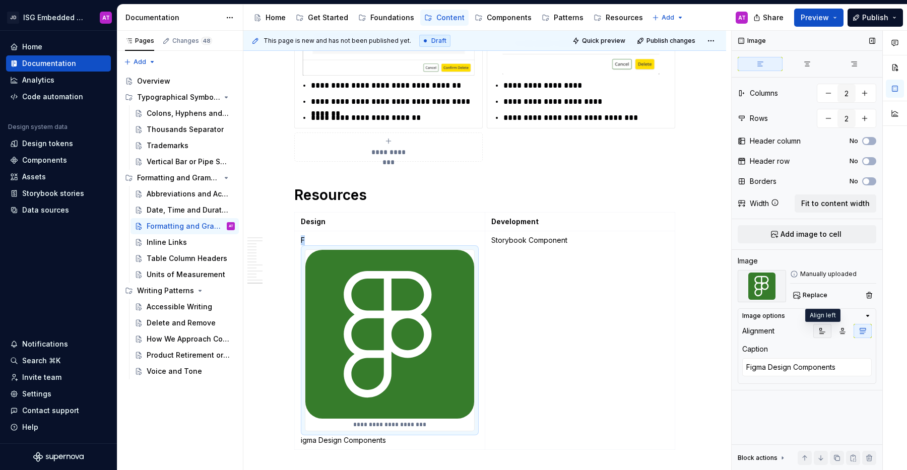
click at [823, 332] on icon "button" at bounding box center [822, 331] width 6 height 6
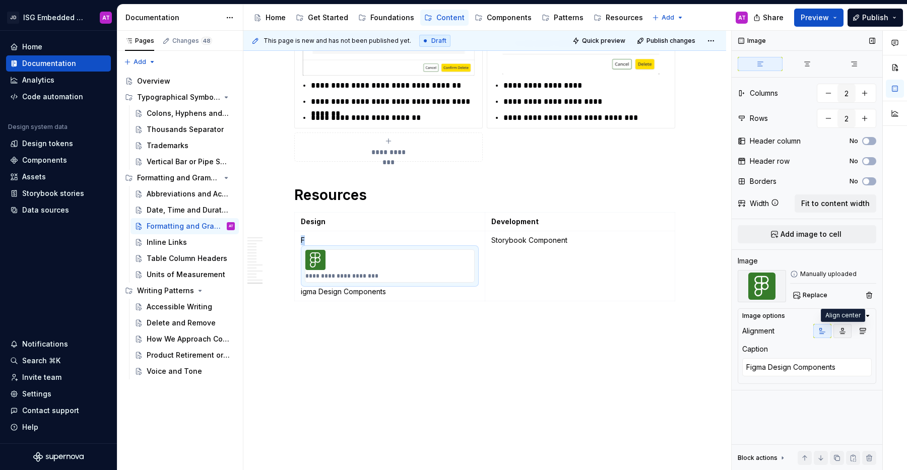
click at [845, 331] on icon "button" at bounding box center [842, 331] width 8 height 8
click at [815, 329] on button "button" at bounding box center [822, 331] width 18 height 14
click at [852, 204] on span "Fit to content width" at bounding box center [835, 203] width 68 height 10
click at [309, 276] on p "**********" at bounding box center [343, 276] width 77 height 8
click at [310, 274] on p "**********" at bounding box center [343, 276] width 77 height 8
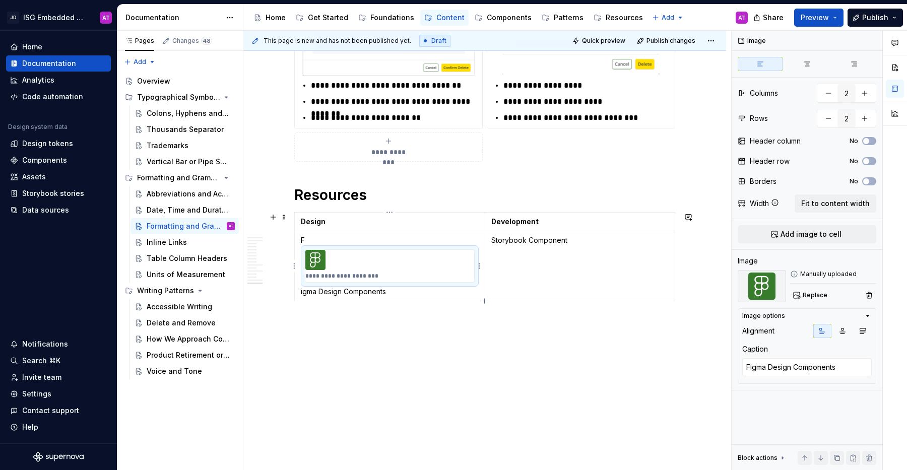
click at [310, 274] on p "**********" at bounding box center [343, 276] width 77 height 8
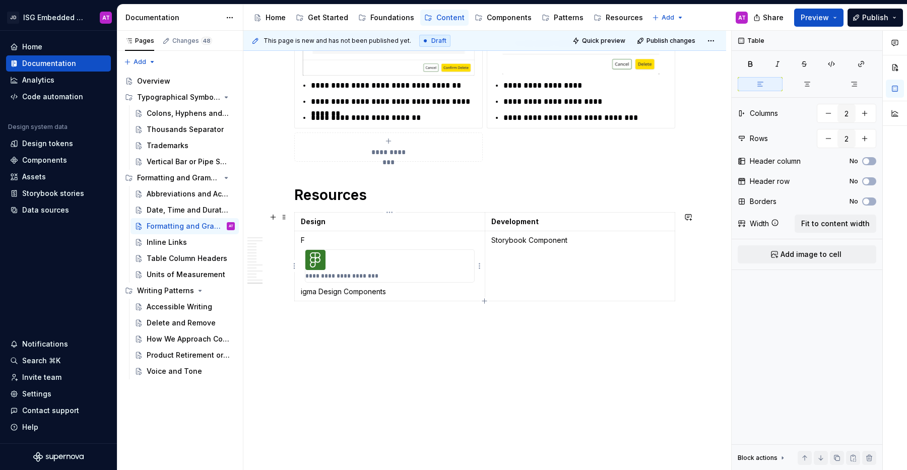
click at [312, 293] on p "igma Design Components" at bounding box center [390, 292] width 178 height 10
click at [315, 275] on p "**********" at bounding box center [343, 276] width 77 height 8
click at [311, 238] on p "F" at bounding box center [390, 240] width 178 height 10
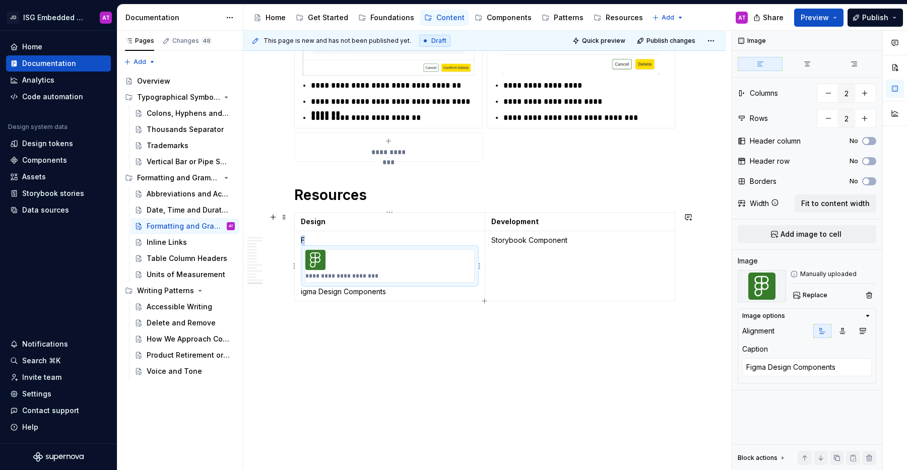
click at [315, 257] on img at bounding box center [315, 260] width 20 height 20
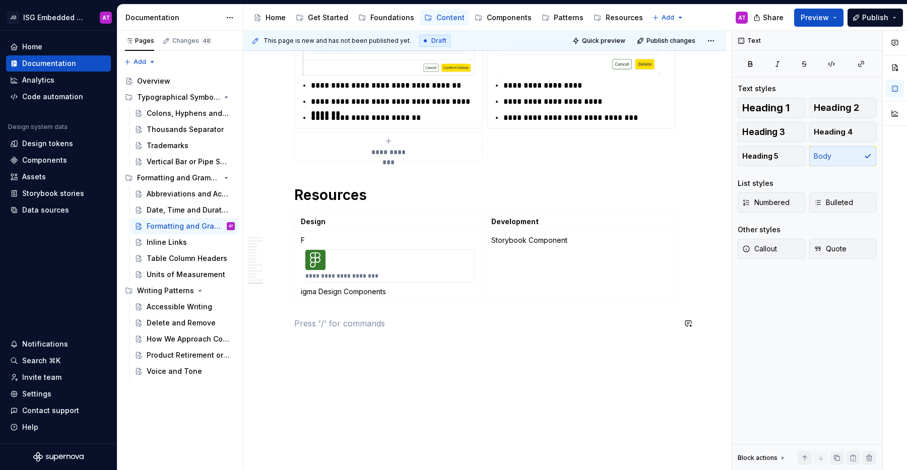
click at [839, 17] on button "Preview" at bounding box center [818, 18] width 49 height 18
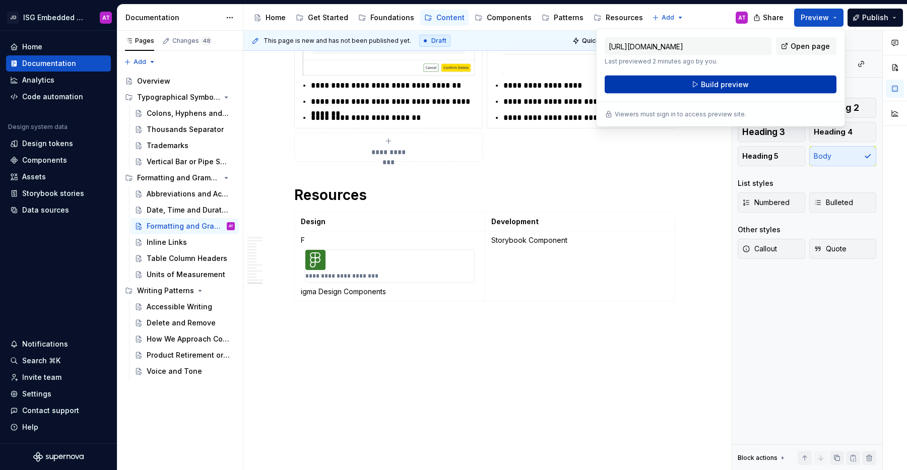
click at [791, 79] on button "Build preview" at bounding box center [720, 85] width 232 height 18
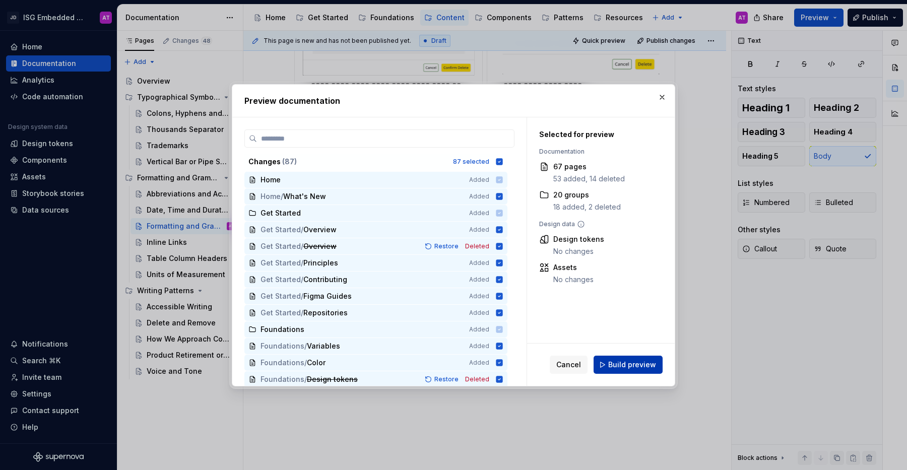
click at [620, 369] on button "Build preview" at bounding box center [627, 365] width 69 height 18
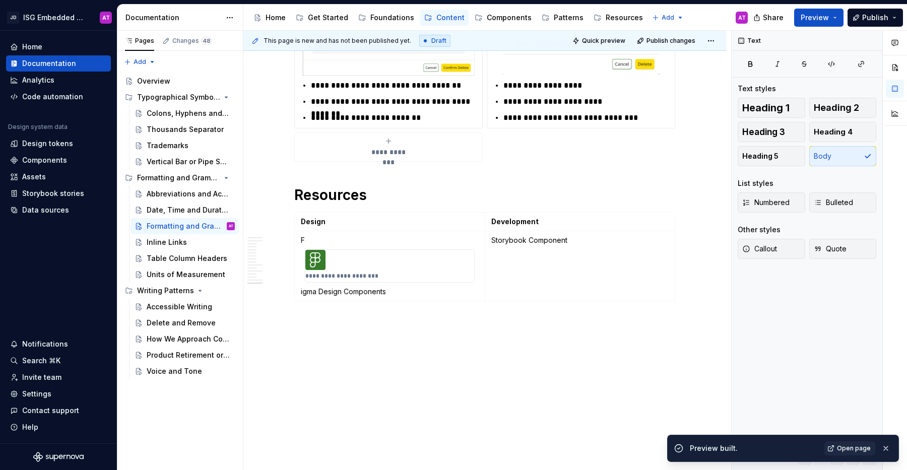
click at [859, 446] on span "Open page" at bounding box center [854, 448] width 34 height 8
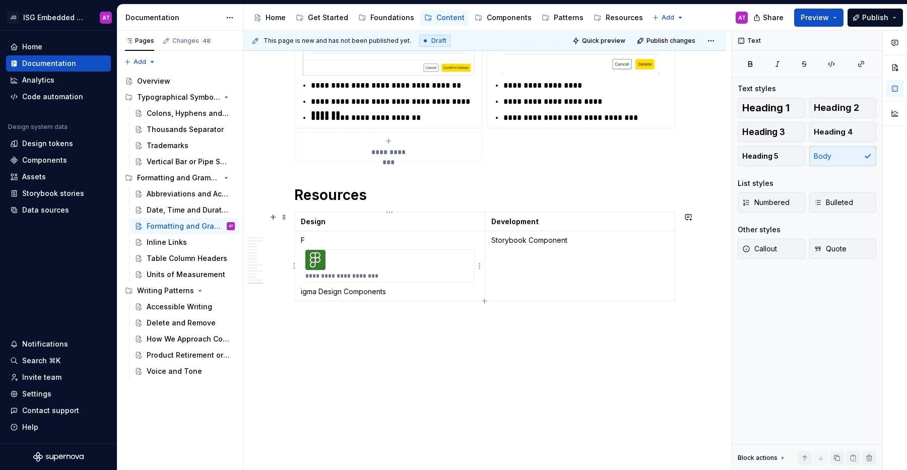
click at [391, 273] on div "**********" at bounding box center [389, 266] width 169 height 32
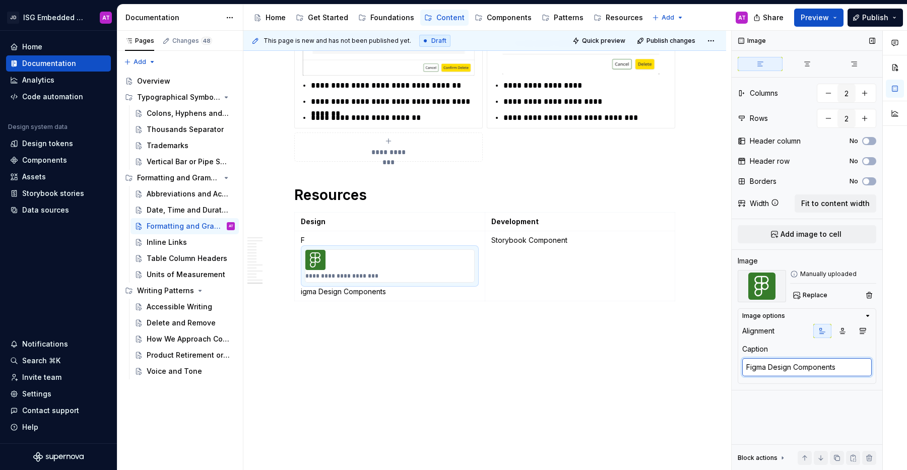
type textarea "*"
click at [478, 260] on html "JD ISG Embedded Design System AT Home Documentation Analytics Code automation D…" at bounding box center [453, 235] width 907 height 470
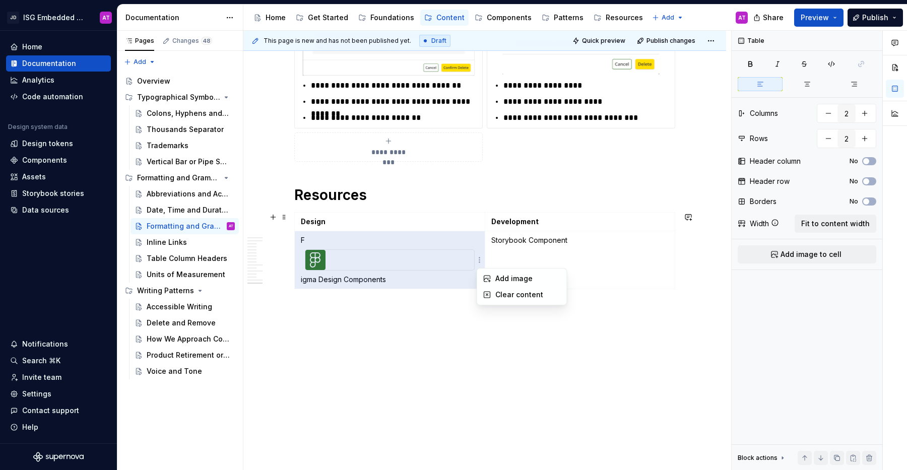
click at [450, 316] on html "JD ISG Embedded Design System AT Home Documentation Analytics Code automation D…" at bounding box center [453, 235] width 907 height 470
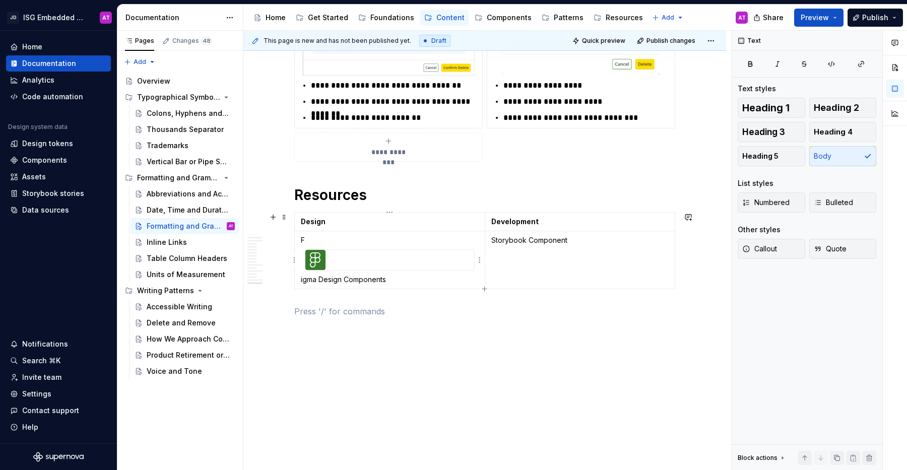
click at [461, 256] on div at bounding box center [389, 260] width 169 height 20
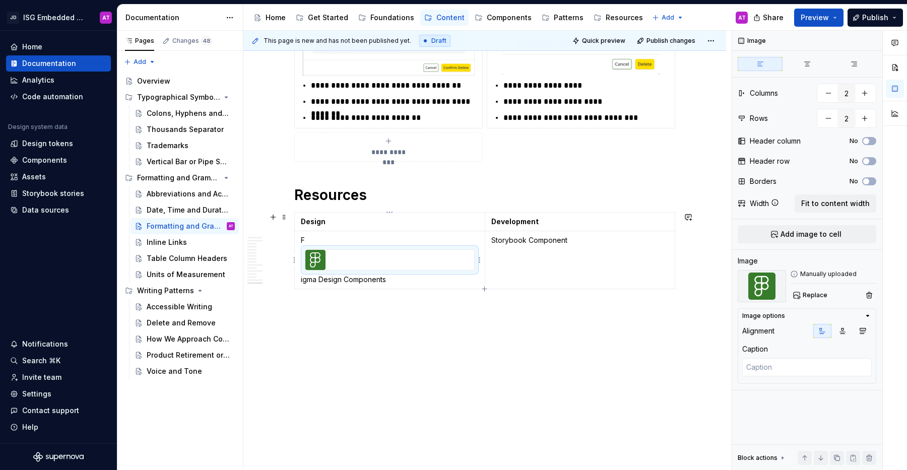
click at [301, 279] on p "igma Design Components" at bounding box center [390, 279] width 178 height 10
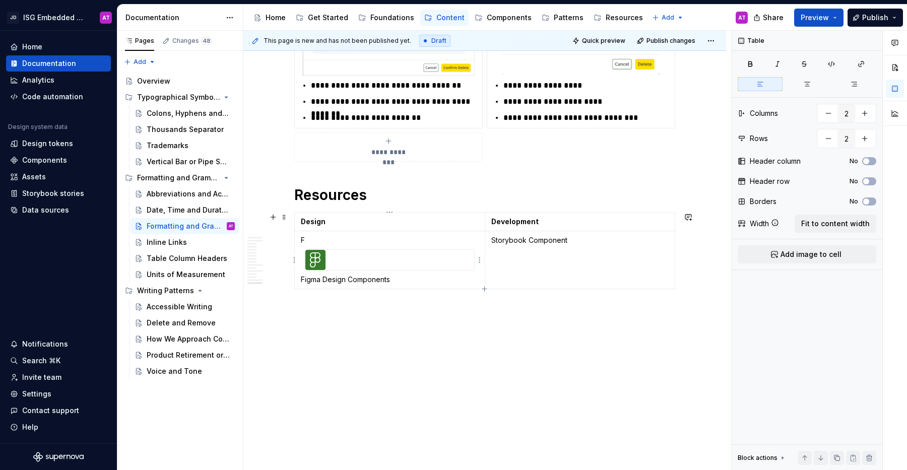
click at [371, 238] on p "F" at bounding box center [390, 240] width 178 height 10
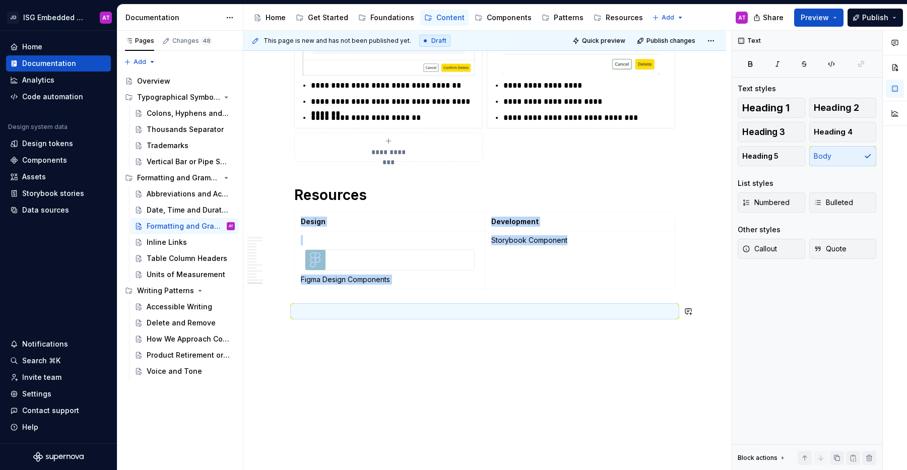
click at [487, 394] on div "This page is new and has not been published yet. Draft Quick preview Publish ch…" at bounding box center [487, 251] width 488 height 440
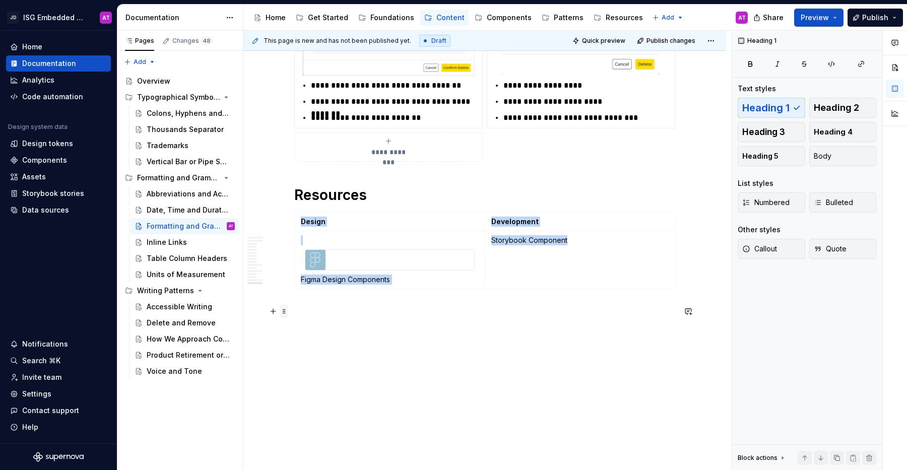
click at [283, 310] on span at bounding box center [284, 311] width 8 height 14
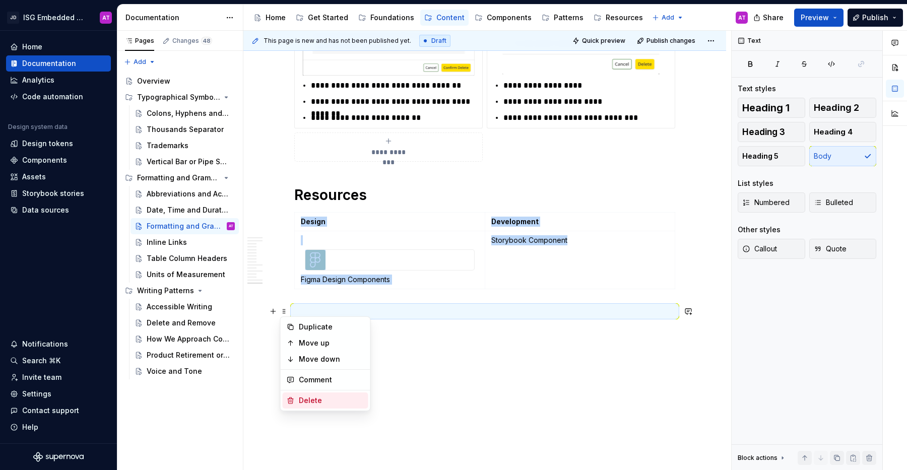
click at [312, 400] on div "Delete" at bounding box center [331, 400] width 65 height 10
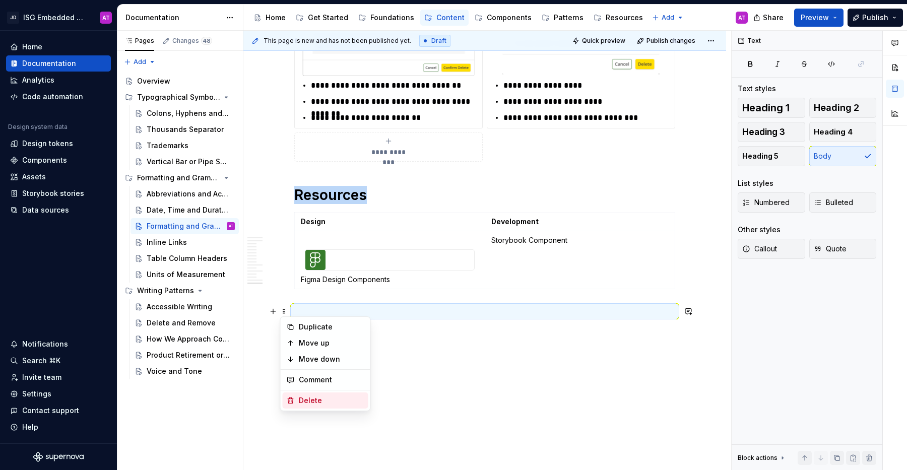
scroll to position [2481, 0]
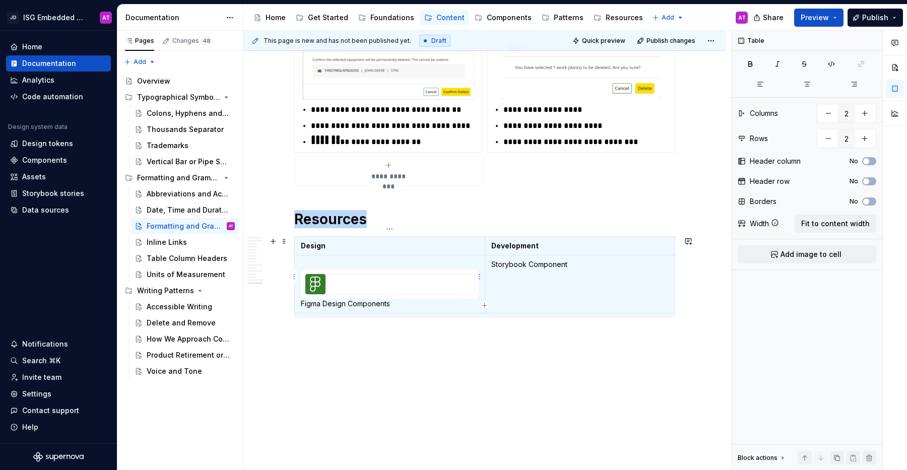
click at [306, 259] on p at bounding box center [390, 264] width 178 height 10
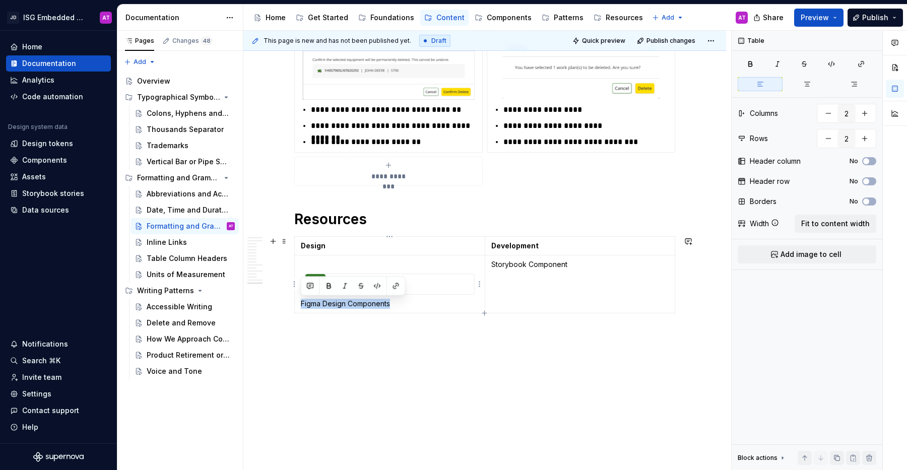
drag, startPoint x: 394, startPoint y: 303, endPoint x: 299, endPoint y: 304, distance: 95.2
click at [299, 304] on td "Figma Design Components" at bounding box center [390, 284] width 190 height 58
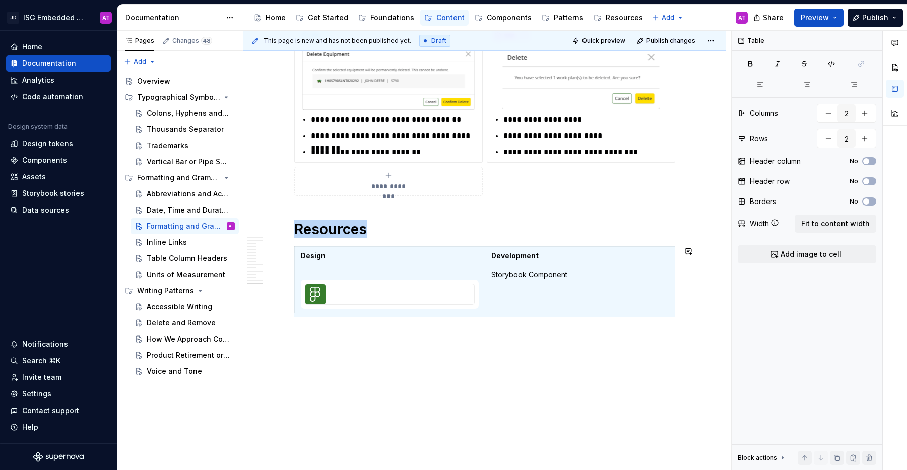
scroll to position [2471, 0]
click at [319, 266] on td at bounding box center [390, 289] width 190 height 48
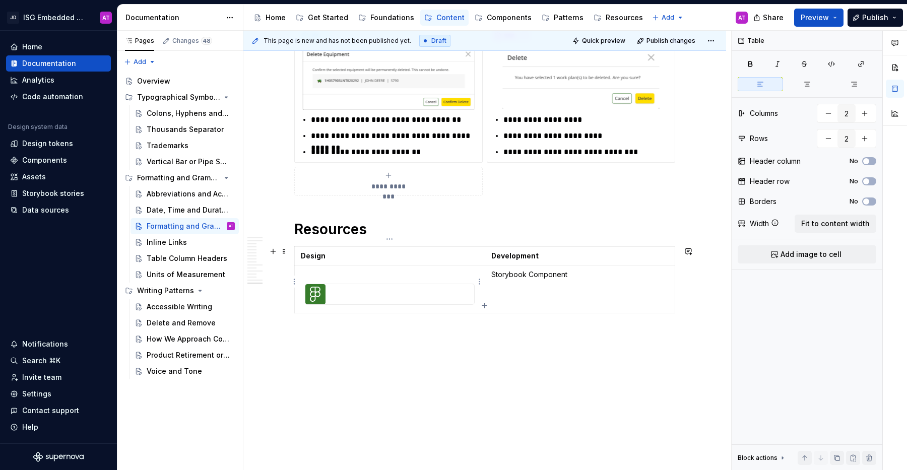
scroll to position [2464, 0]
click at [841, 19] on button "Preview" at bounding box center [818, 18] width 49 height 18
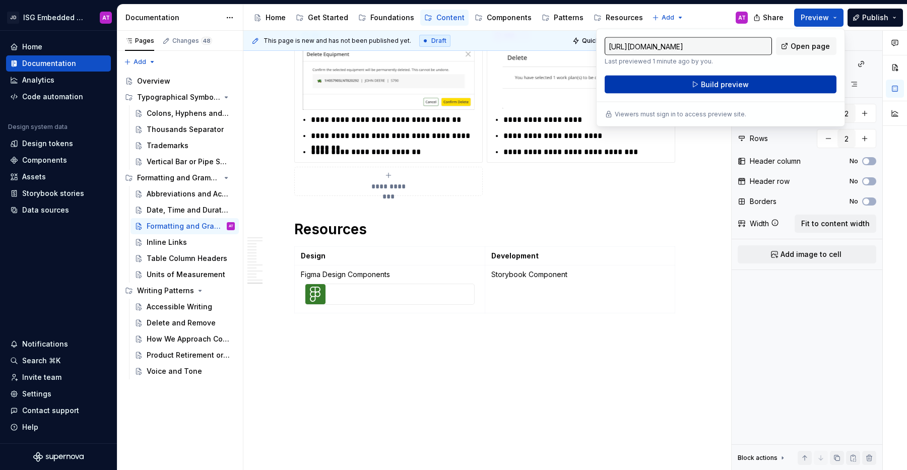
click at [801, 86] on button "Build preview" at bounding box center [720, 85] width 232 height 18
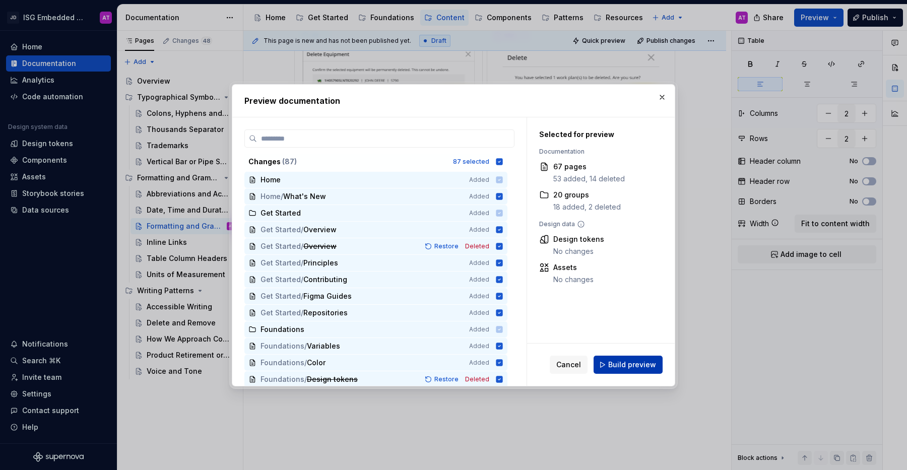
click at [626, 368] on span "Build preview" at bounding box center [632, 365] width 48 height 10
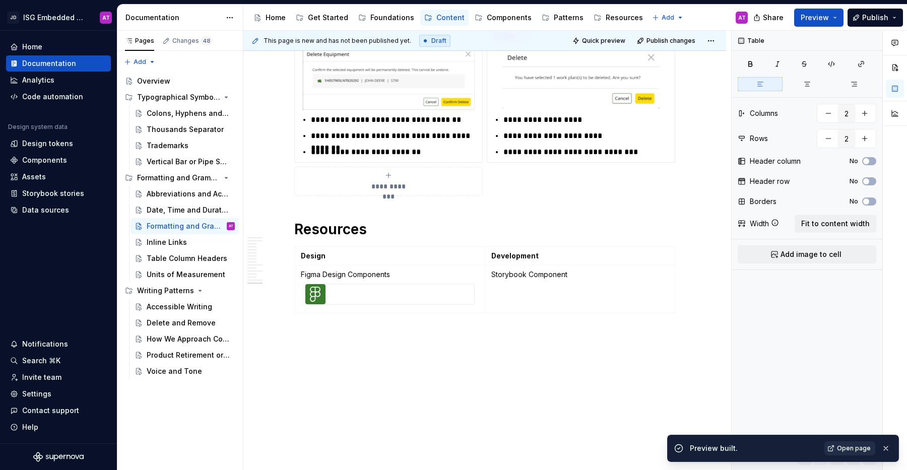
click at [862, 445] on span "Open page" at bounding box center [854, 448] width 34 height 8
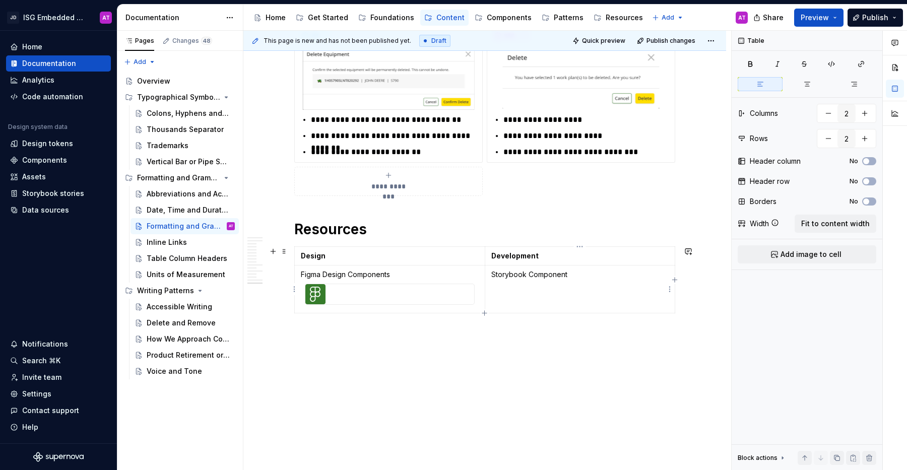
click at [539, 291] on td "Storybook Component" at bounding box center [579, 289] width 190 height 48
click at [491, 274] on p "Storybook Component" at bounding box center [579, 274] width 177 height 10
click at [794, 256] on span "Add image to cell" at bounding box center [810, 254] width 61 height 10
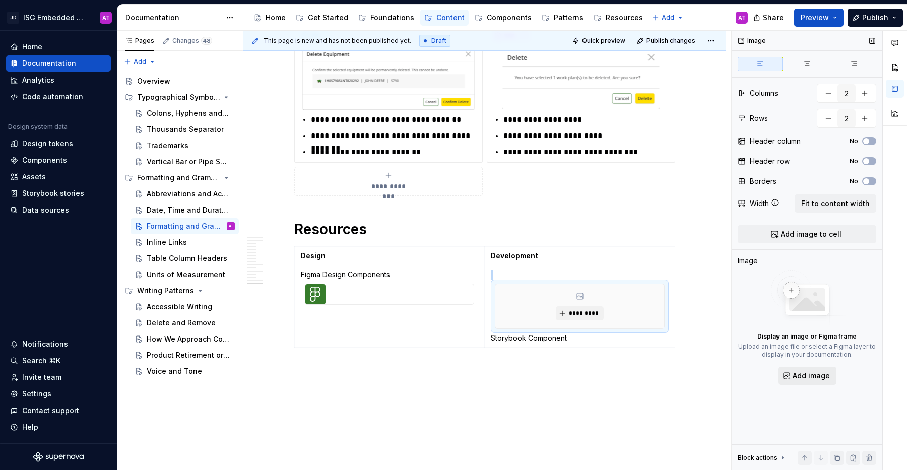
click at [792, 375] on button "Add image" at bounding box center [807, 376] width 58 height 18
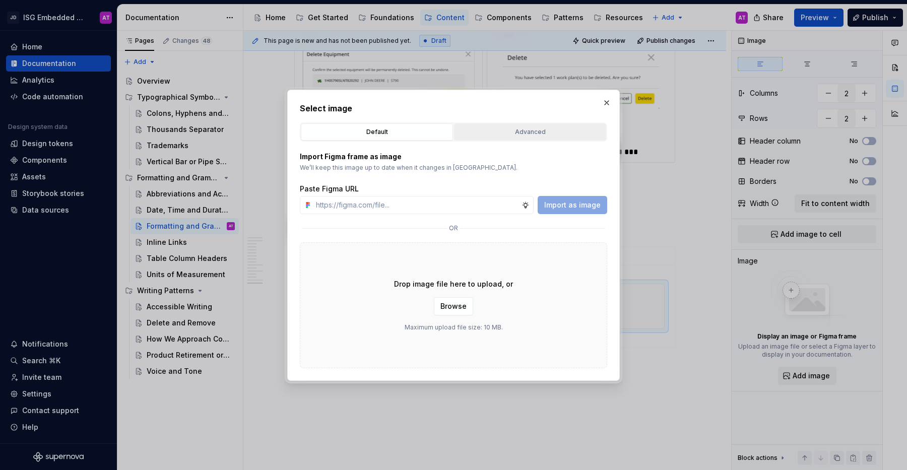
click at [522, 138] on button "Advanced" at bounding box center [530, 131] width 152 height 17
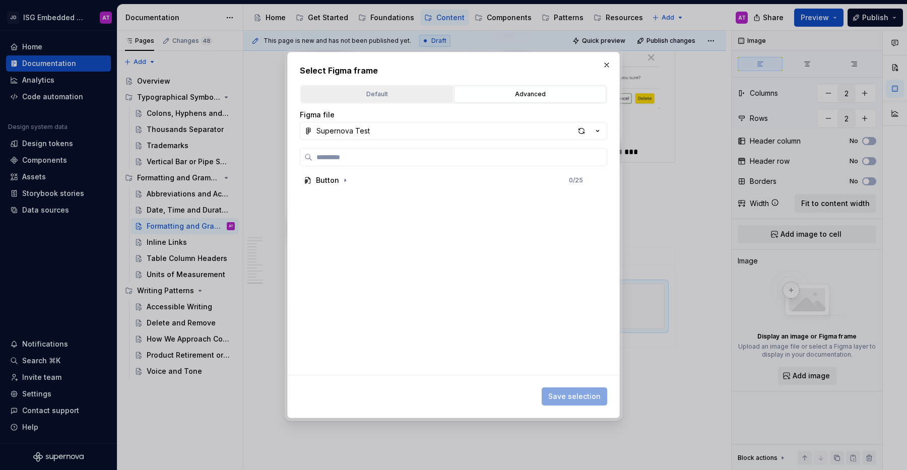
click at [381, 90] on div "Default" at bounding box center [376, 94] width 145 height 10
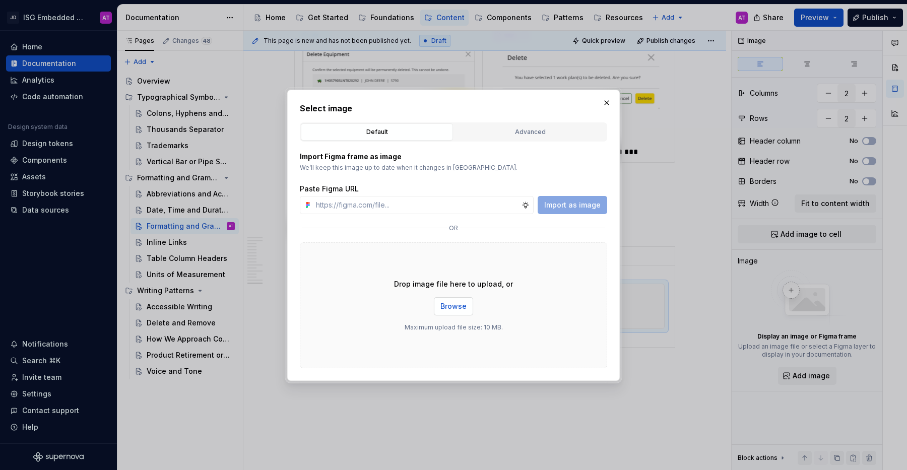
click at [452, 307] on span "Browse" at bounding box center [453, 306] width 26 height 10
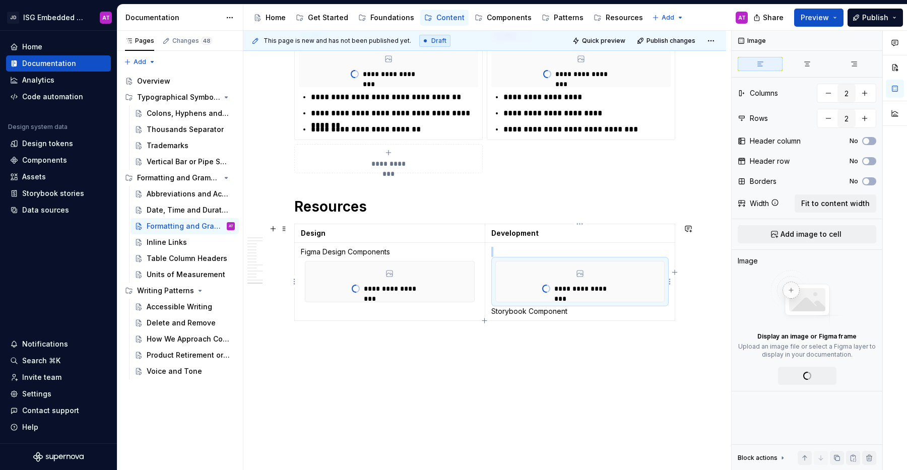
scroll to position [2400, 0]
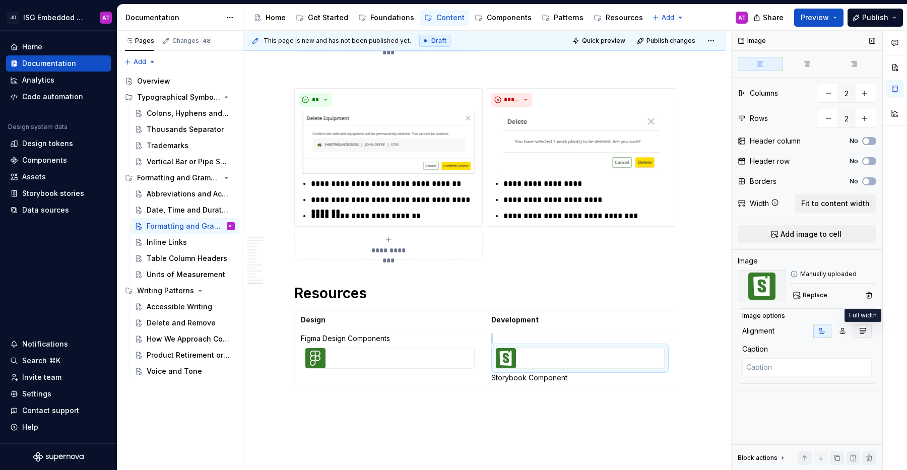
click at [862, 333] on icon "button" at bounding box center [863, 331] width 6 height 6
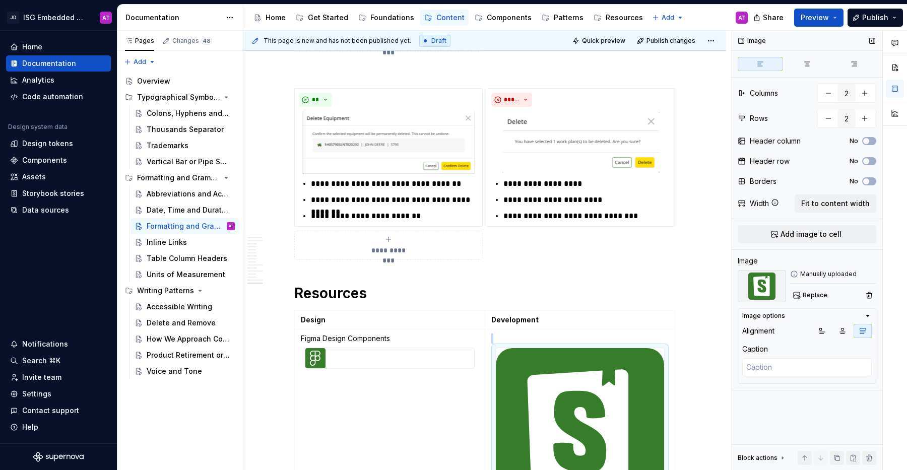
scroll to position [2453, 0]
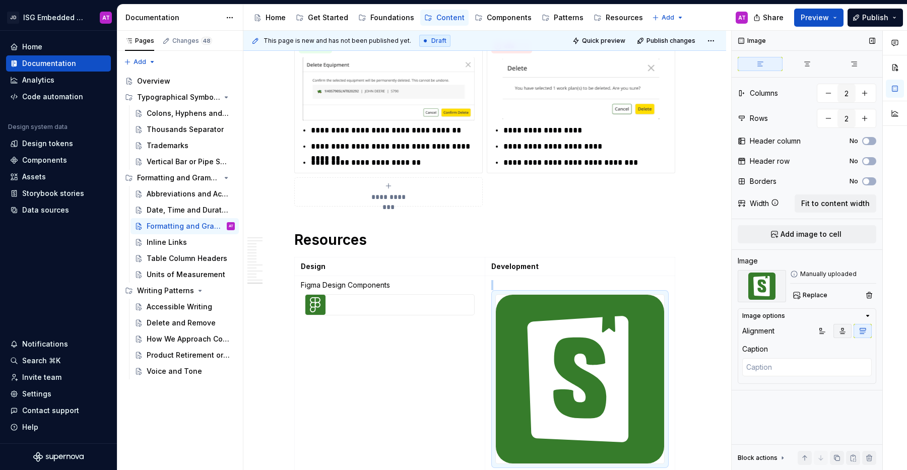
click at [839, 330] on icon "button" at bounding box center [842, 331] width 8 height 8
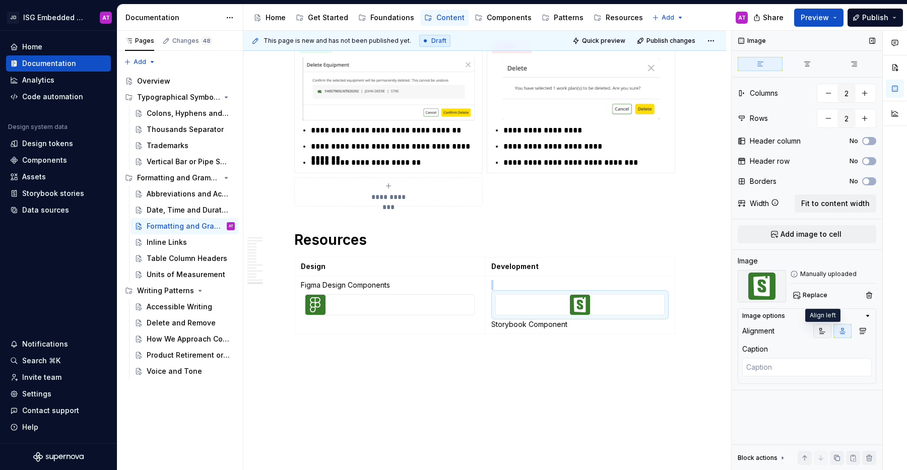
click at [820, 331] on icon "button" at bounding box center [822, 331] width 8 height 8
click at [564, 280] on td "Storybook Component" at bounding box center [579, 305] width 190 height 58
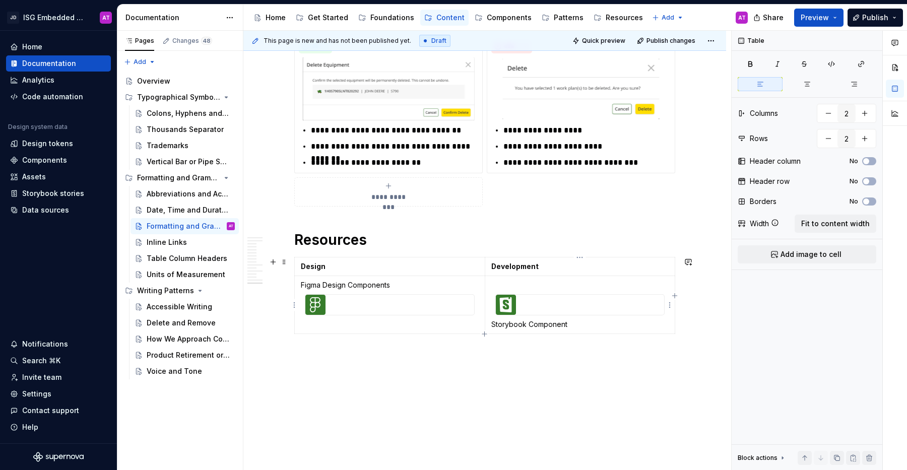
click at [665, 300] on div at bounding box center [580, 304] width 170 height 21
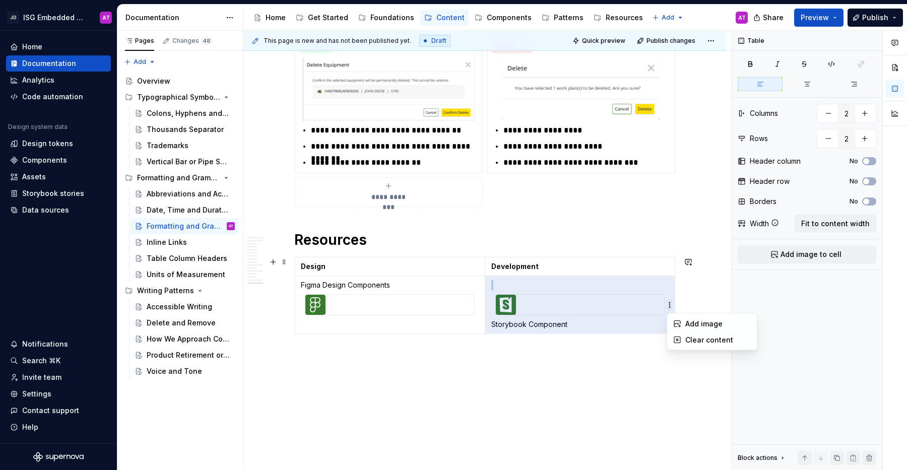
click at [656, 306] on html "JD ISG Embedded Design System AT Home Documentation Analytics Code automation D…" at bounding box center [453, 235] width 907 height 470
click at [618, 362] on html "JD ISG Embedded Design System AT Home Documentation Analytics Code automation D…" at bounding box center [453, 235] width 907 height 470
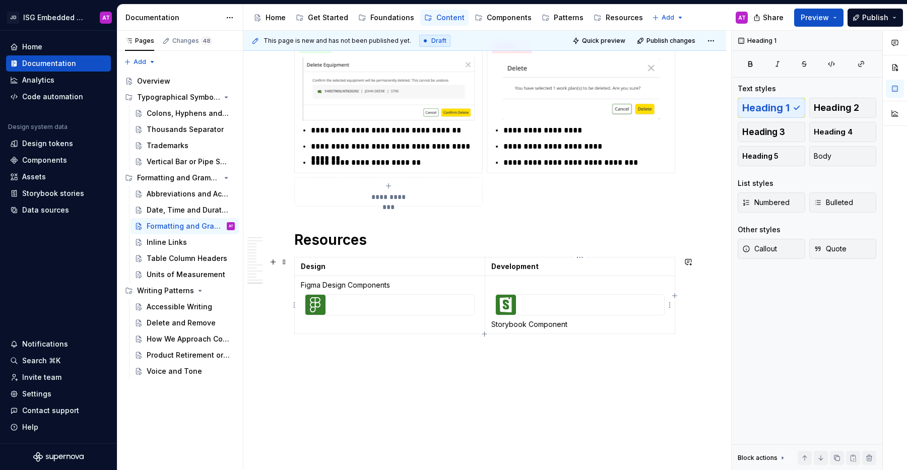
click at [650, 308] on div at bounding box center [580, 305] width 169 height 20
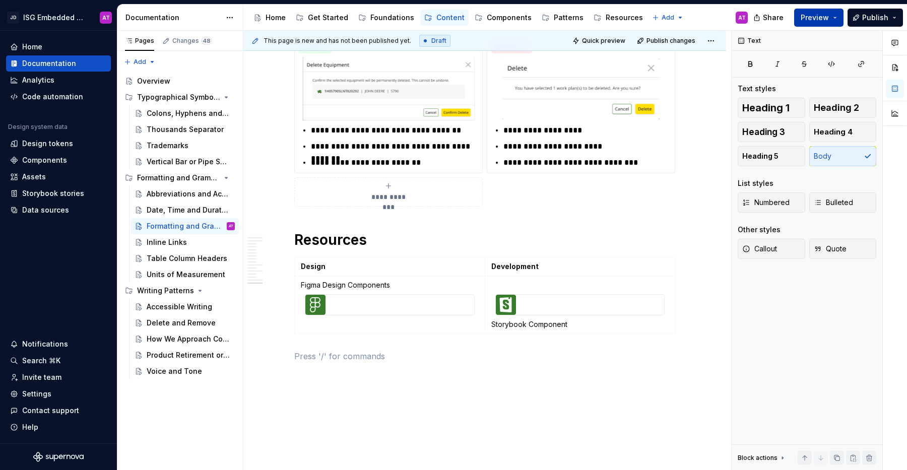
click at [836, 18] on button "Preview" at bounding box center [818, 18] width 49 height 18
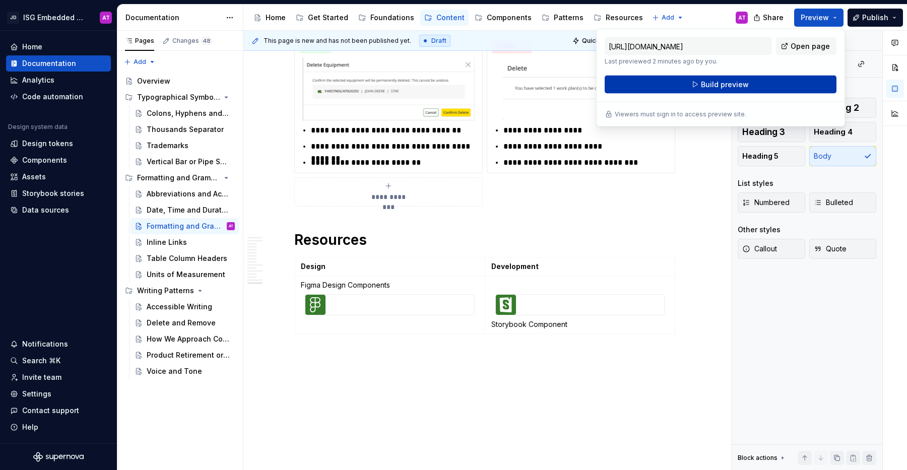
click at [780, 82] on button "Build preview" at bounding box center [720, 85] width 232 height 18
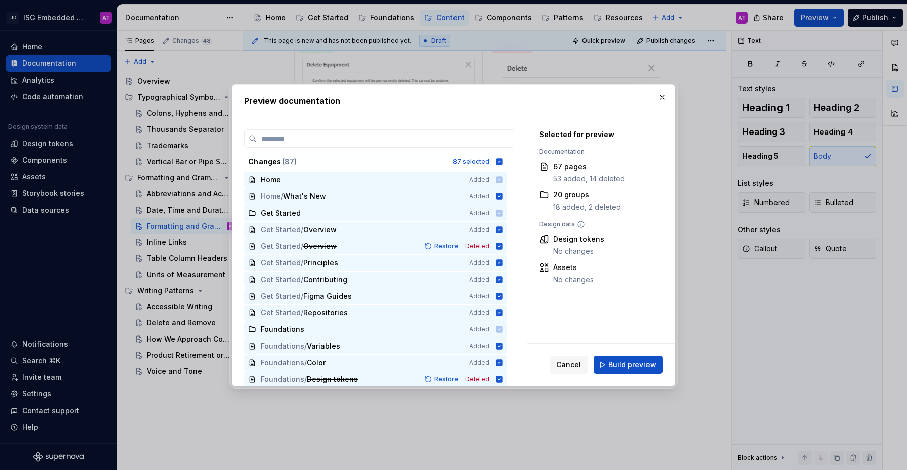
click at [633, 365] on span "Build preview" at bounding box center [632, 365] width 48 height 10
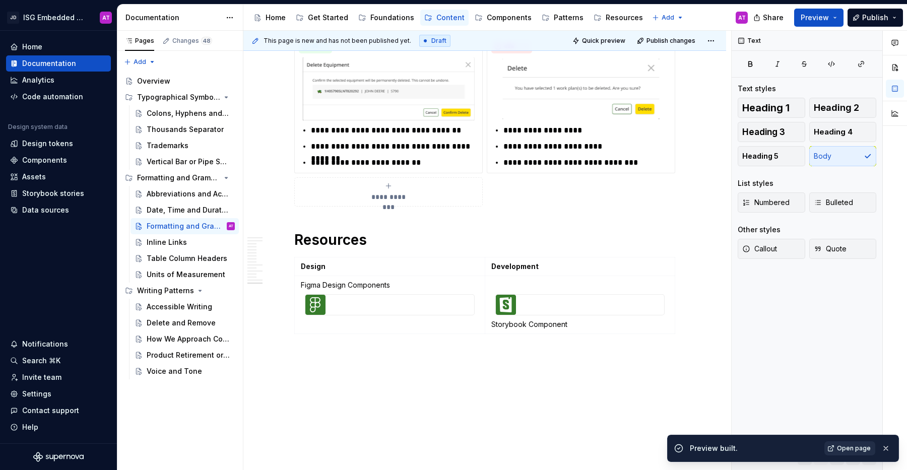
click at [854, 452] on link "Open page" at bounding box center [849, 448] width 51 height 14
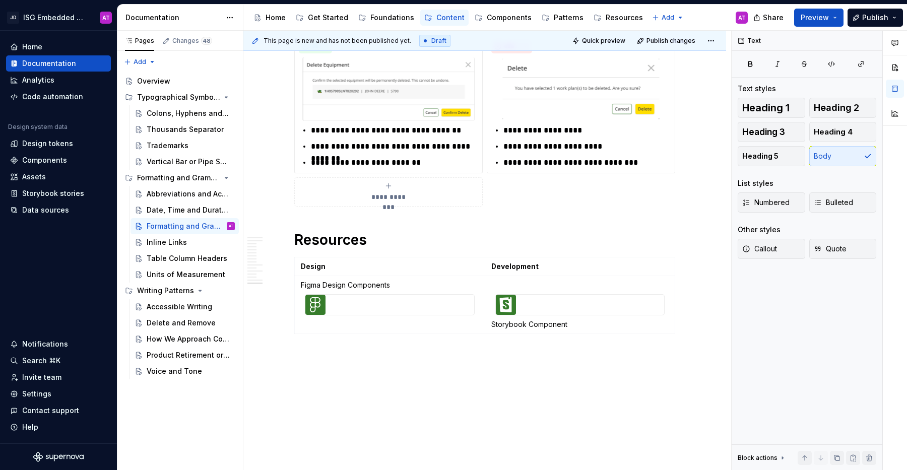
type textarea "*"
click at [673, 297] on icon "button" at bounding box center [674, 296] width 8 height 8
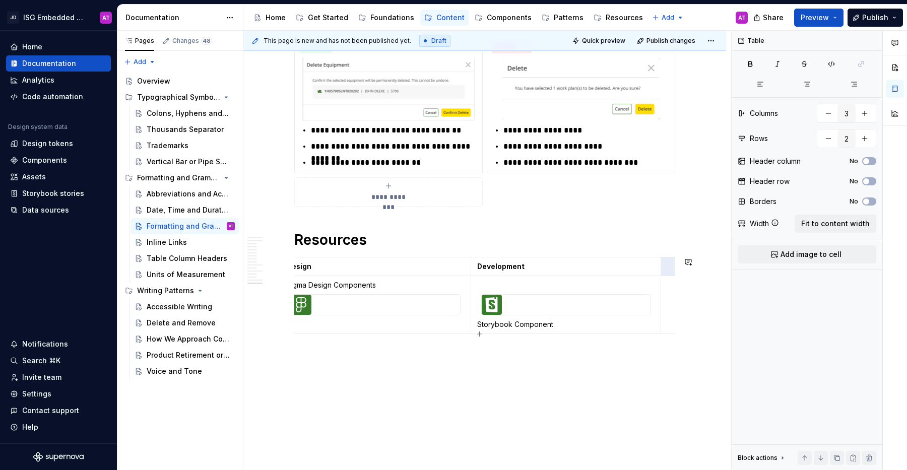
type input "2"
click at [669, 305] on html "JD ISG Embedded Design System AT Home Documentation Analytics Code automation D…" at bounding box center [453, 235] width 907 height 470
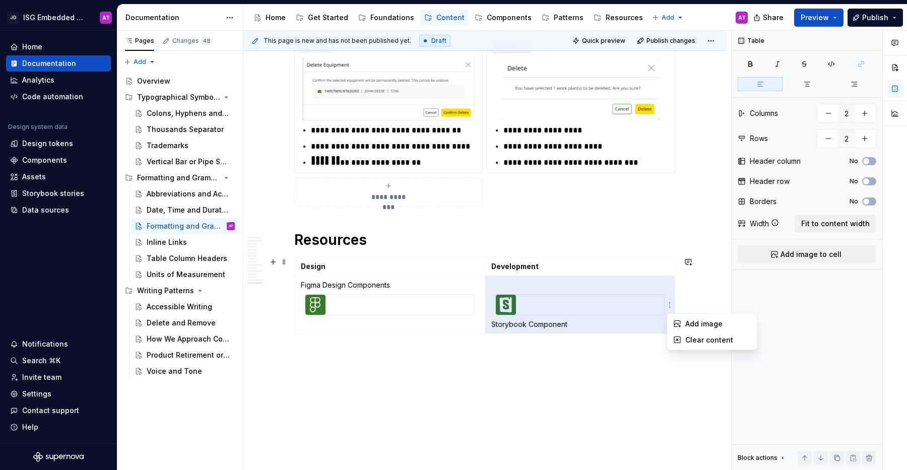
click at [586, 377] on html "JD ISG Embedded Design System AT Home Documentation Analytics Code automation D…" at bounding box center [453, 235] width 907 height 470
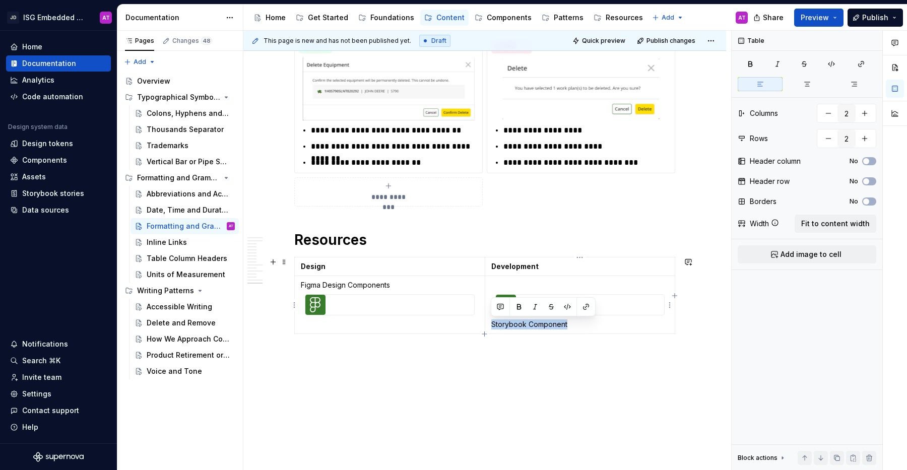
drag, startPoint x: 574, startPoint y: 327, endPoint x: 491, endPoint y: 327, distance: 83.1
click at [491, 327] on p "Storybook Component" at bounding box center [580, 324] width 178 height 10
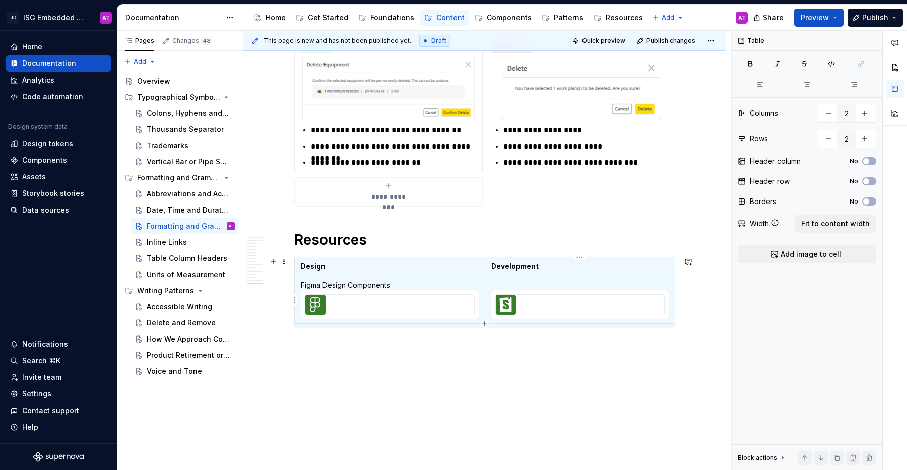
click at [509, 282] on p at bounding box center [580, 285] width 178 height 10
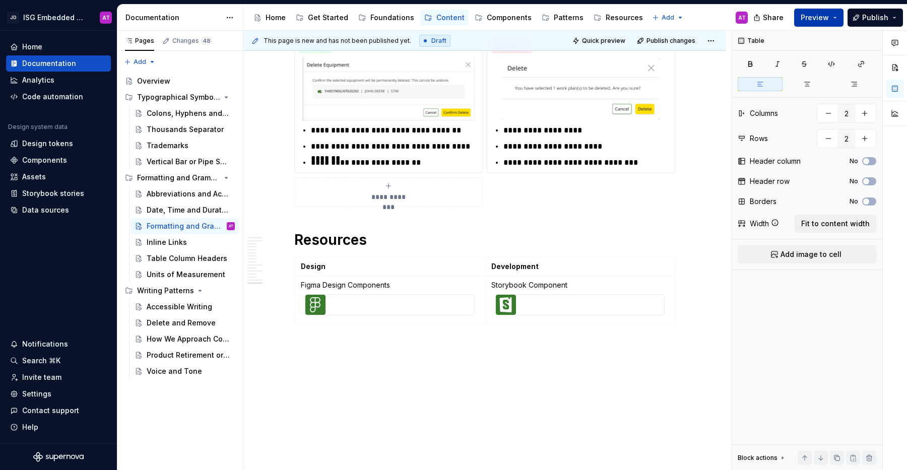
click at [840, 18] on button "Preview" at bounding box center [818, 18] width 49 height 18
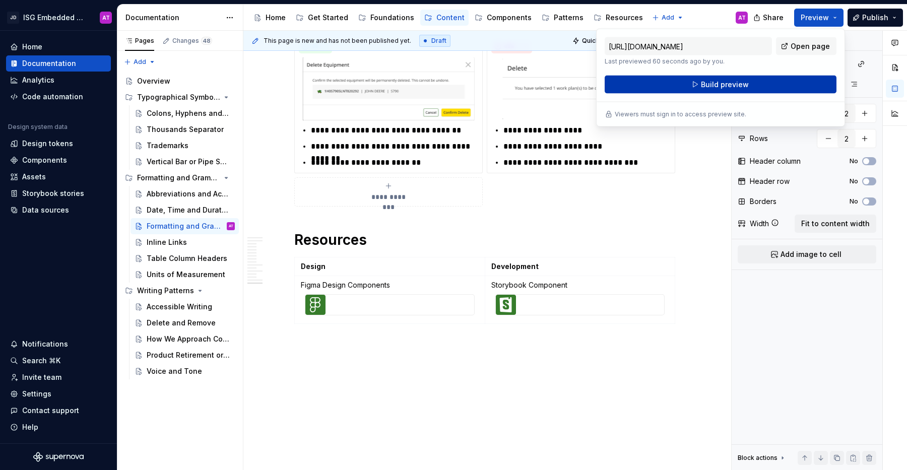
click at [782, 83] on button "Build preview" at bounding box center [720, 85] width 232 height 18
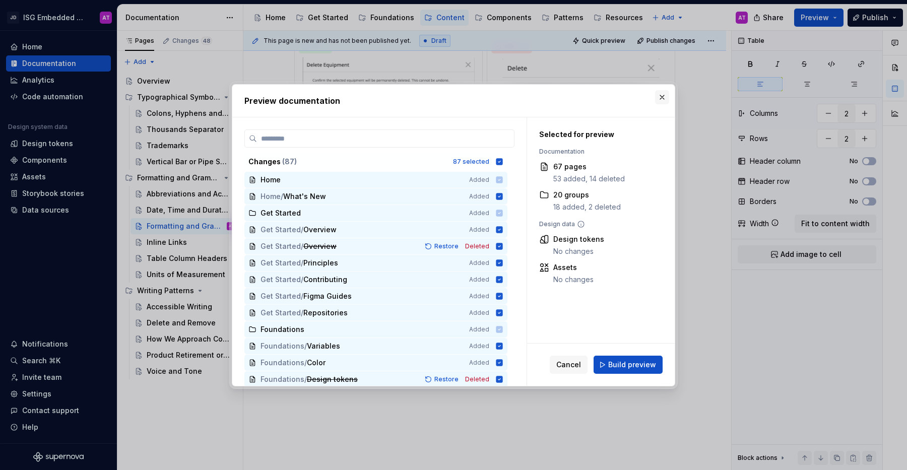
click at [662, 97] on button "button" at bounding box center [662, 97] width 14 height 14
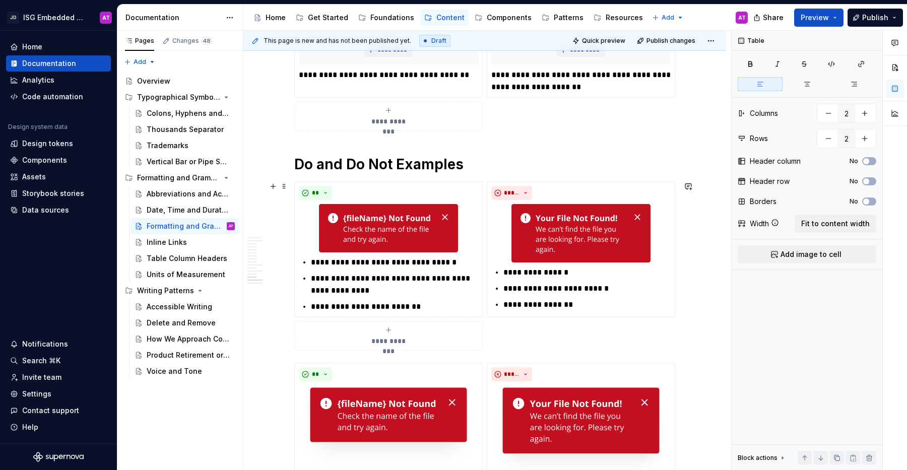
scroll to position [1526, 0]
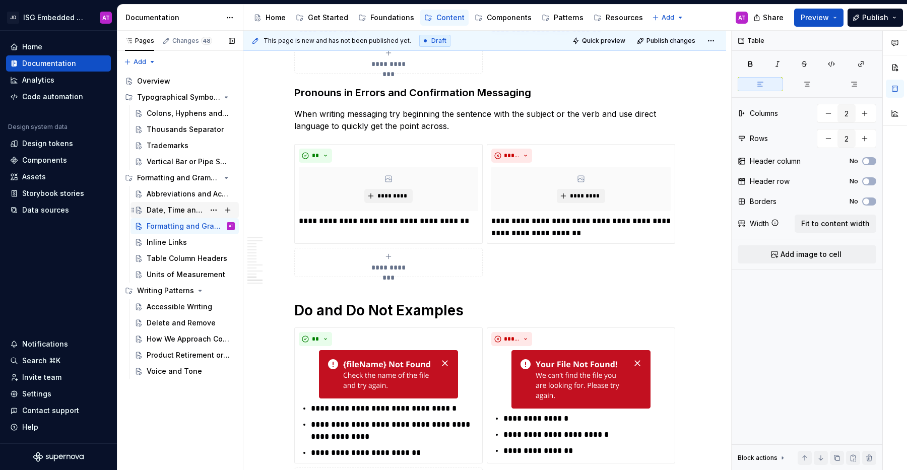
click at [173, 211] on div "Date, Time and Duration" at bounding box center [176, 210] width 58 height 10
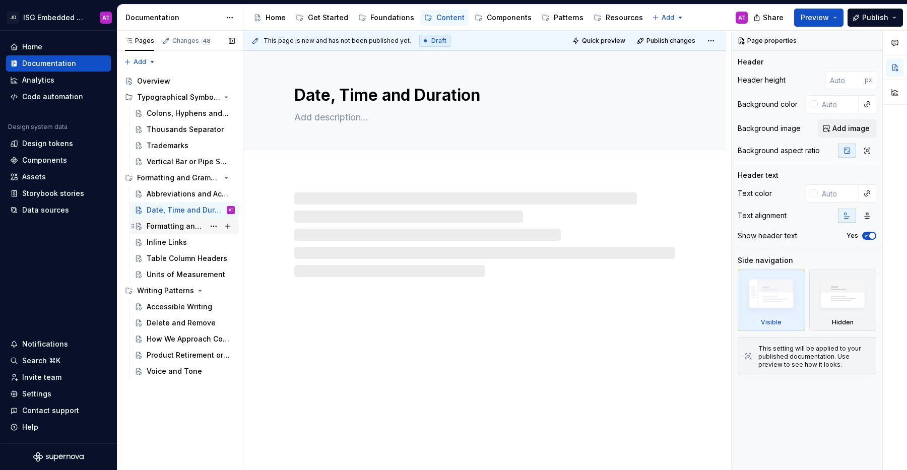
click at [168, 226] on div "Formatting and Grammar" at bounding box center [176, 226] width 58 height 10
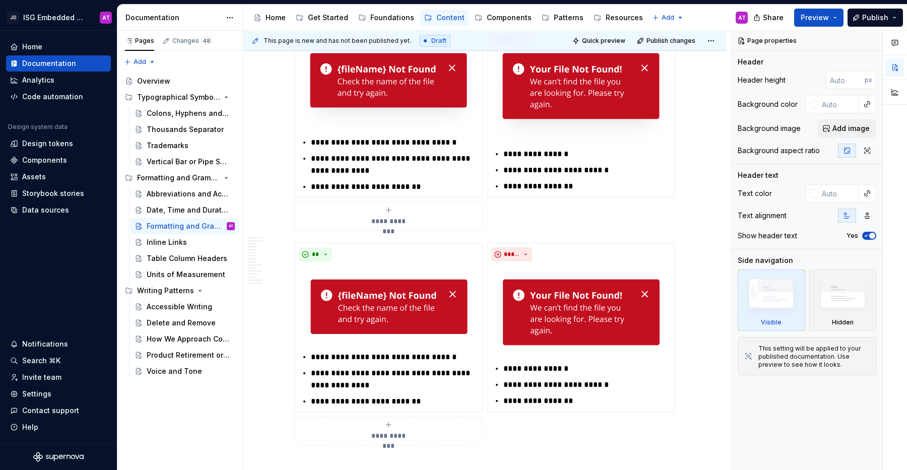
scroll to position [2002, 0]
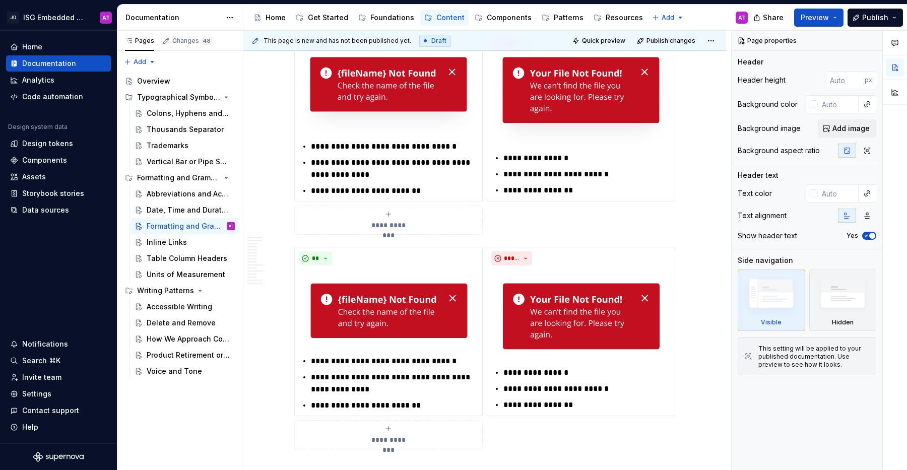
type textarea "*"
